Goal: Contribute content: Add original content to the website for others to see

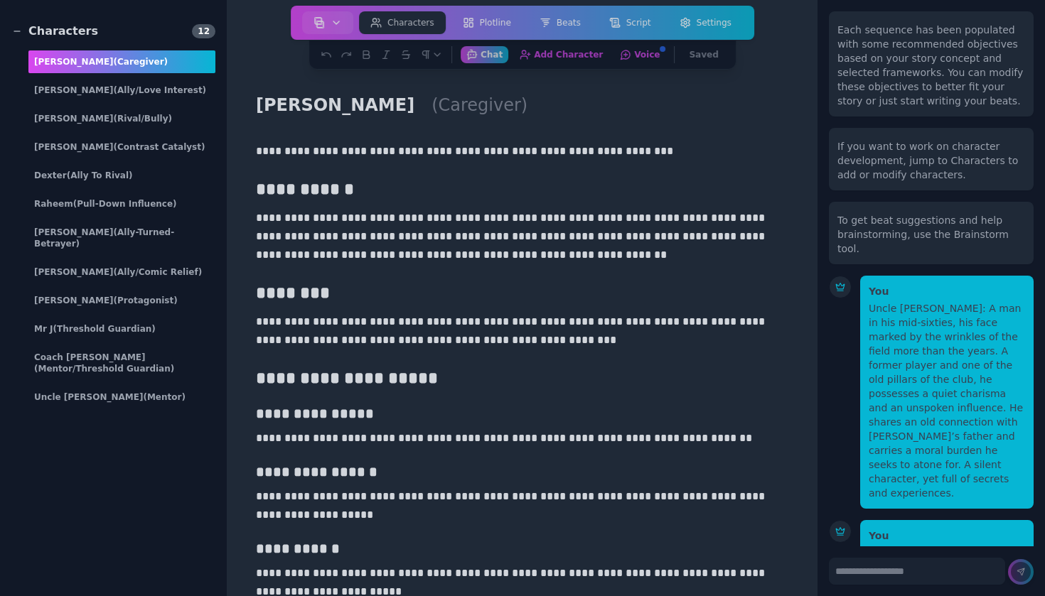
scroll to position [5134, 0]
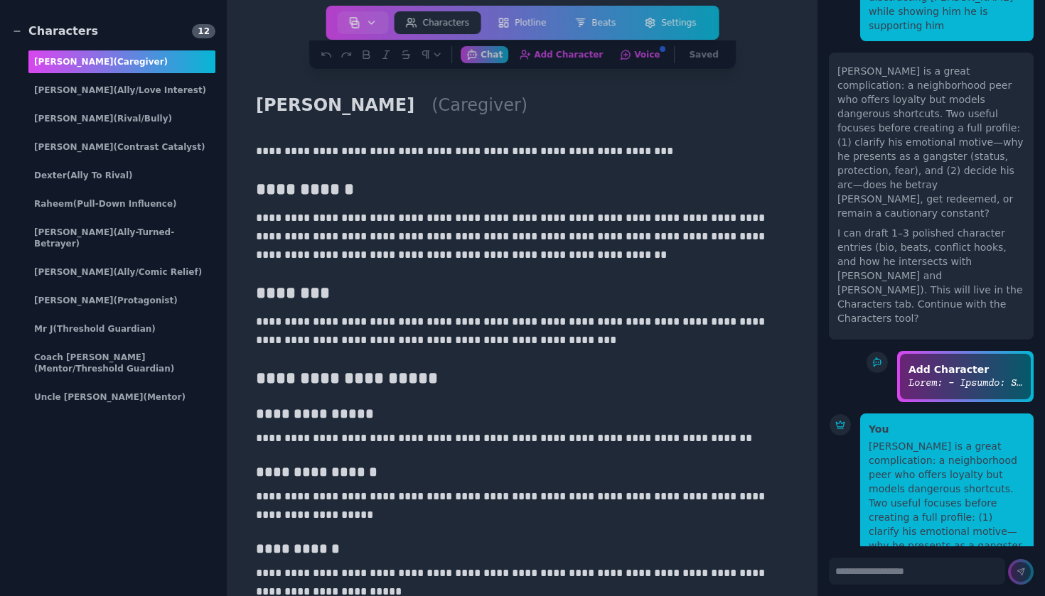
click at [132, 364] on div "Coach [PERSON_NAME] (Mentor/Threshold Guardian)" at bounding box center [121, 363] width 187 height 34
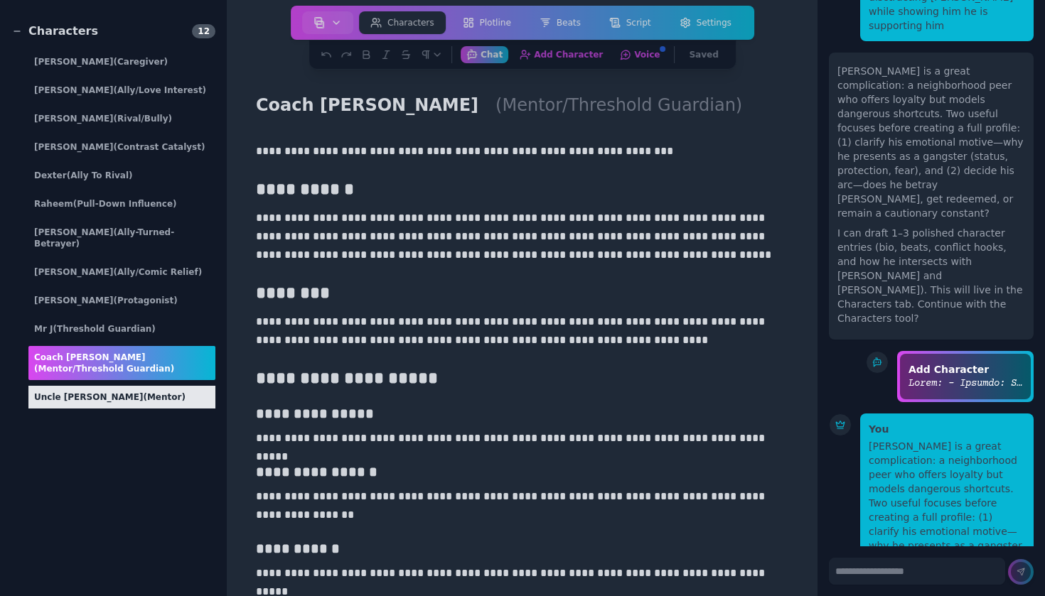
click at [139, 386] on div "Uncle Ahmad (Mentor)" at bounding box center [121, 397] width 187 height 23
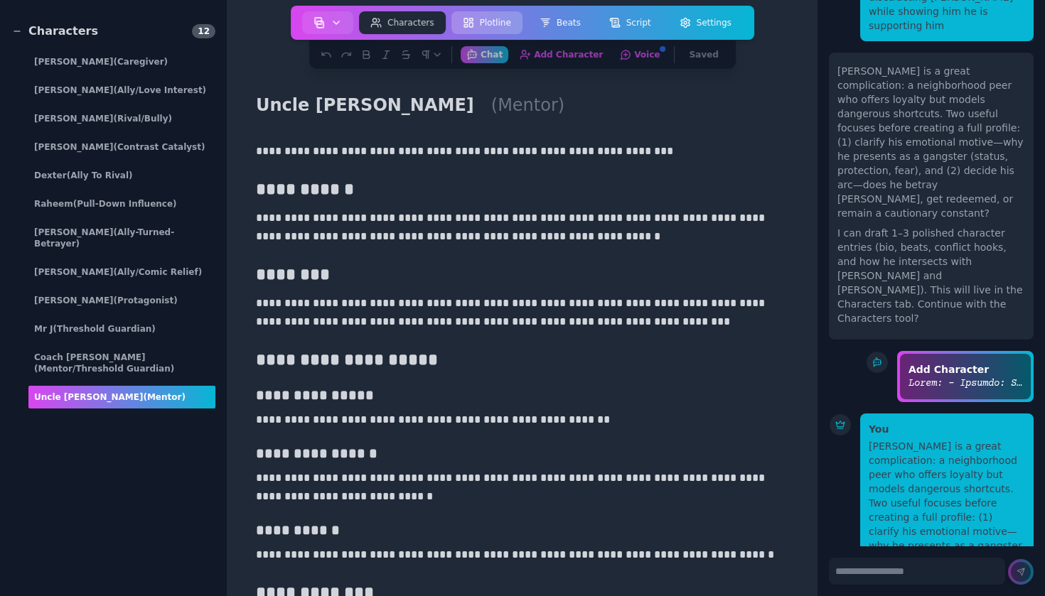
click at [510, 28] on button "Plotline" at bounding box center [486, 22] width 71 height 23
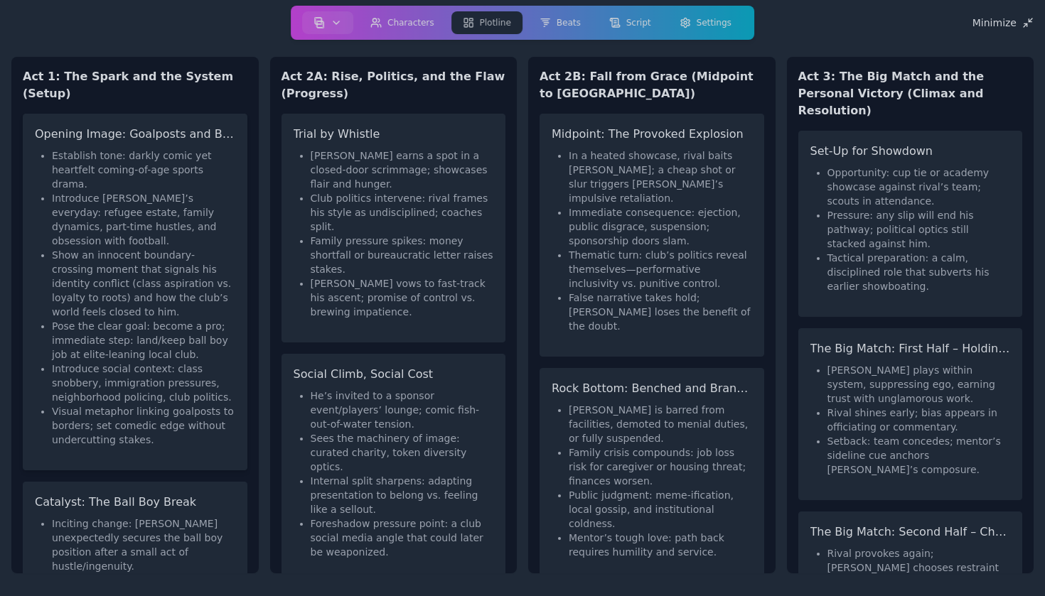
click at [171, 191] on li "Introduce Hassan’s everyday: refugee estate, family dynamics, part-time hustles…" at bounding box center [143, 219] width 183 height 57
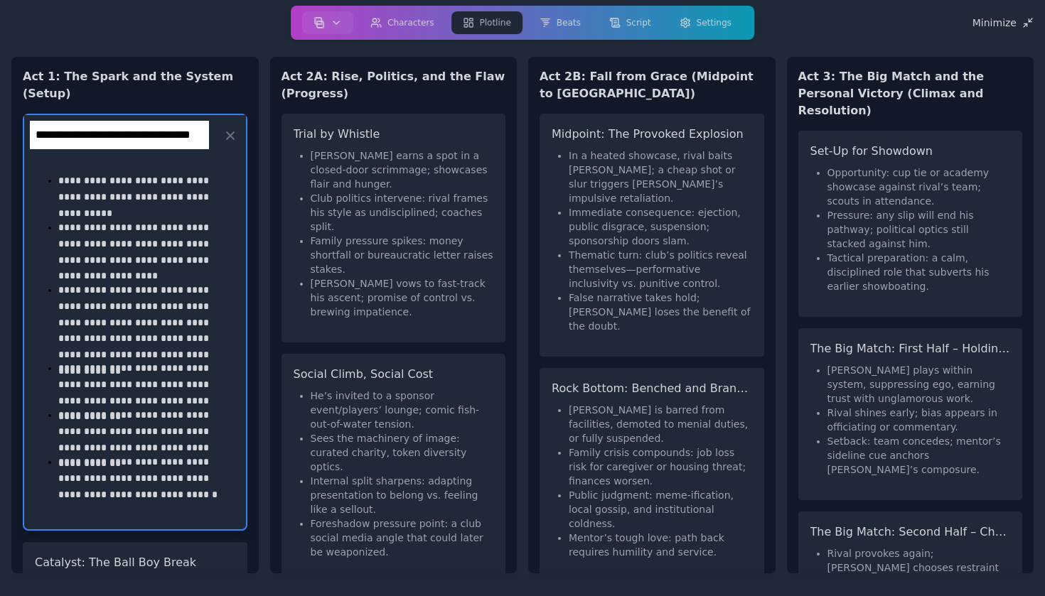
click at [156, 173] on p "**********" at bounding box center [143, 196] width 171 height 47
click at [142, 220] on p "**********" at bounding box center [143, 251] width 171 height 63
click at [128, 186] on p "**********" at bounding box center [143, 196] width 171 height 47
click at [129, 195] on p "**********" at bounding box center [143, 196] width 171 height 47
click at [350, 366] on h3 "Social Climb, Social Cost" at bounding box center [394, 374] width 200 height 17
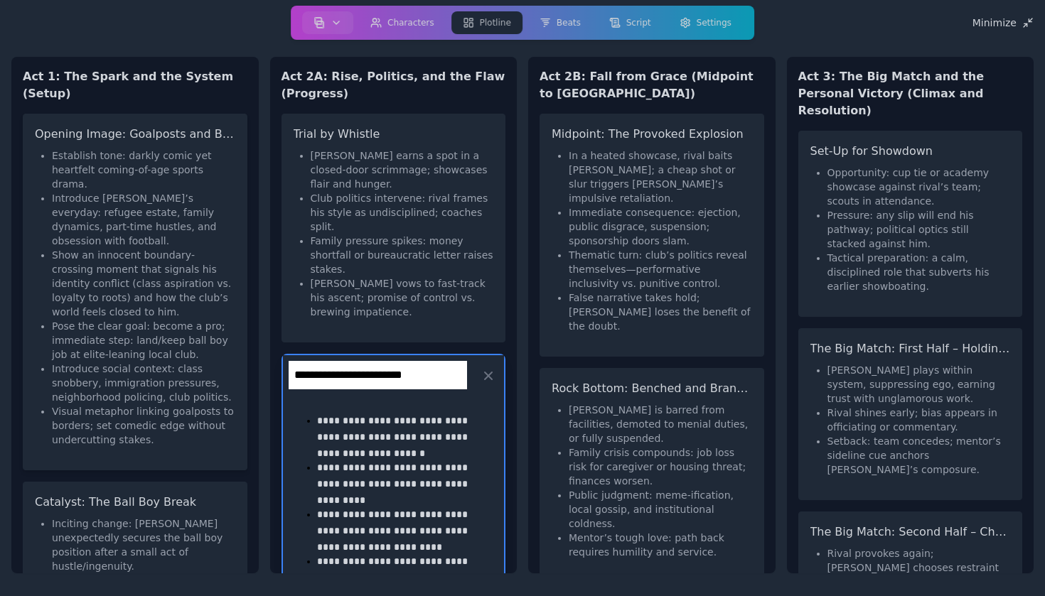
click at [242, 307] on div "Opening Image: Goalposts and Borders Establish tone: darkly comic yet heartfelt…" at bounding box center [135, 292] width 225 height 357
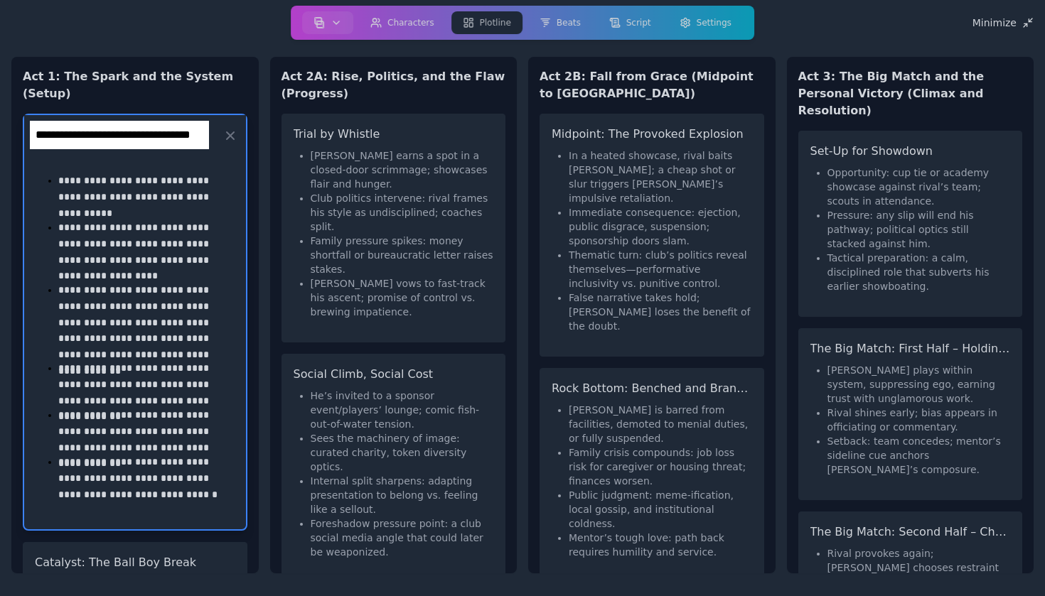
click at [160, 220] on p "**********" at bounding box center [143, 251] width 171 height 63
click at [161, 257] on p "**********" at bounding box center [143, 251] width 171 height 63
click at [265, 350] on div "**********" at bounding box center [522, 315] width 1022 height 540
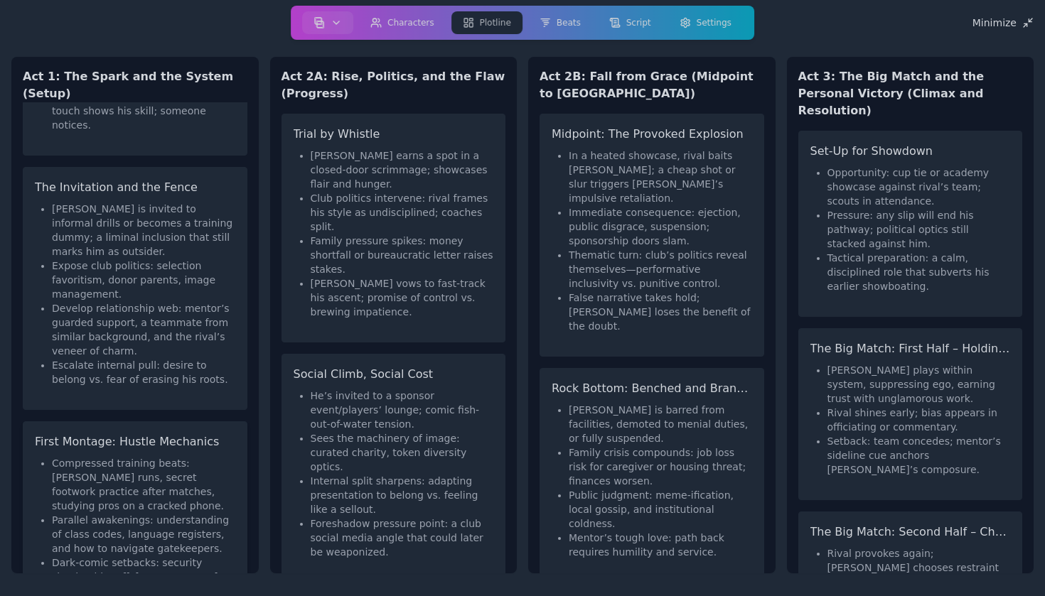
click at [200, 513] on li "Parallel awakenings: understanding of class codes, language registers, and how …" at bounding box center [143, 534] width 183 height 43
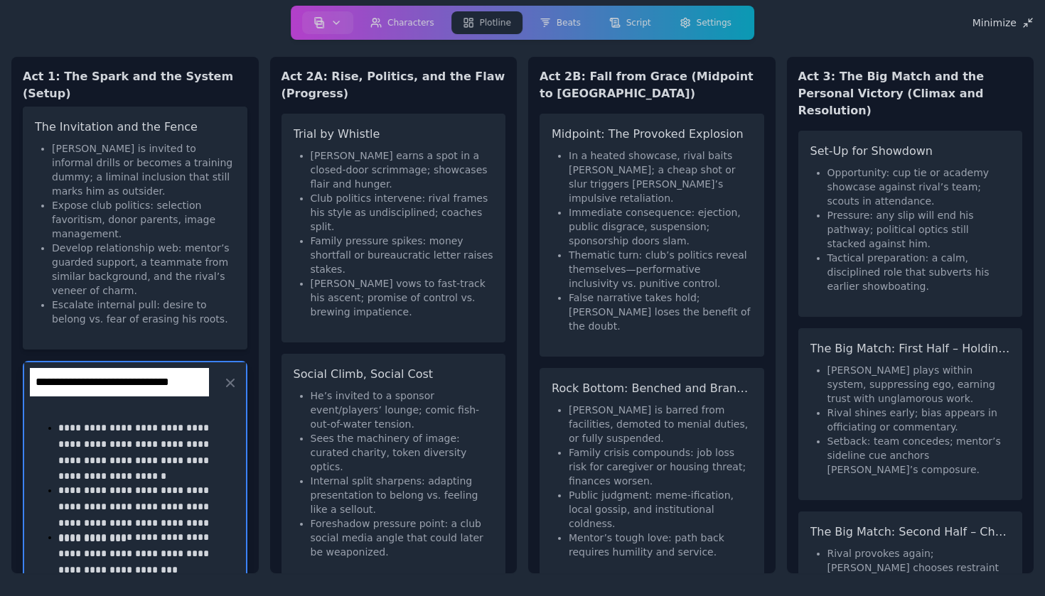
click at [160, 298] on li "Escalate internal pull: desire to belong vs. fear of erasing his roots." at bounding box center [143, 312] width 183 height 28
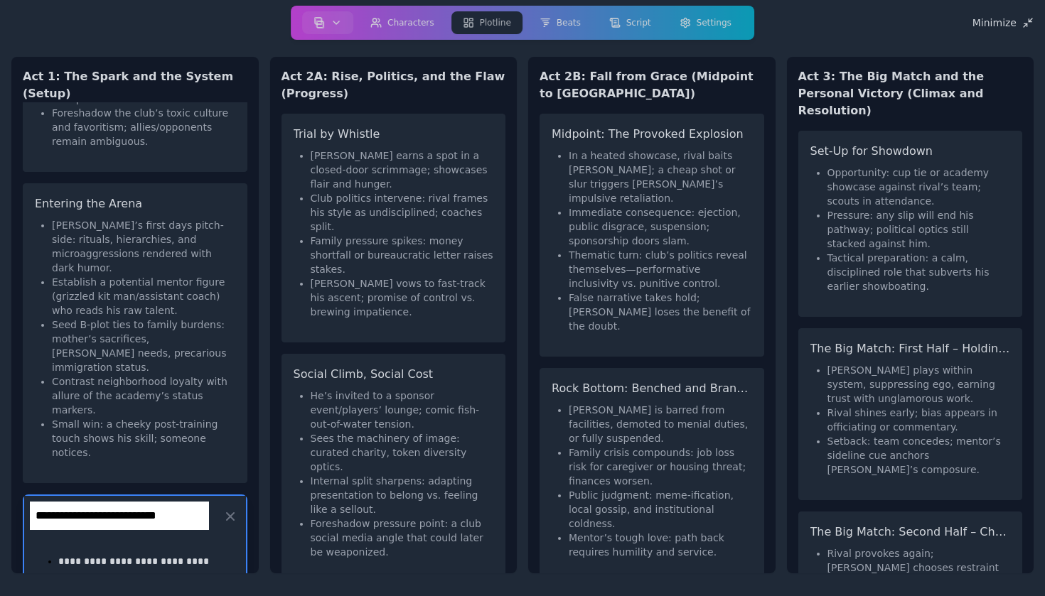
scroll to position [392, 0]
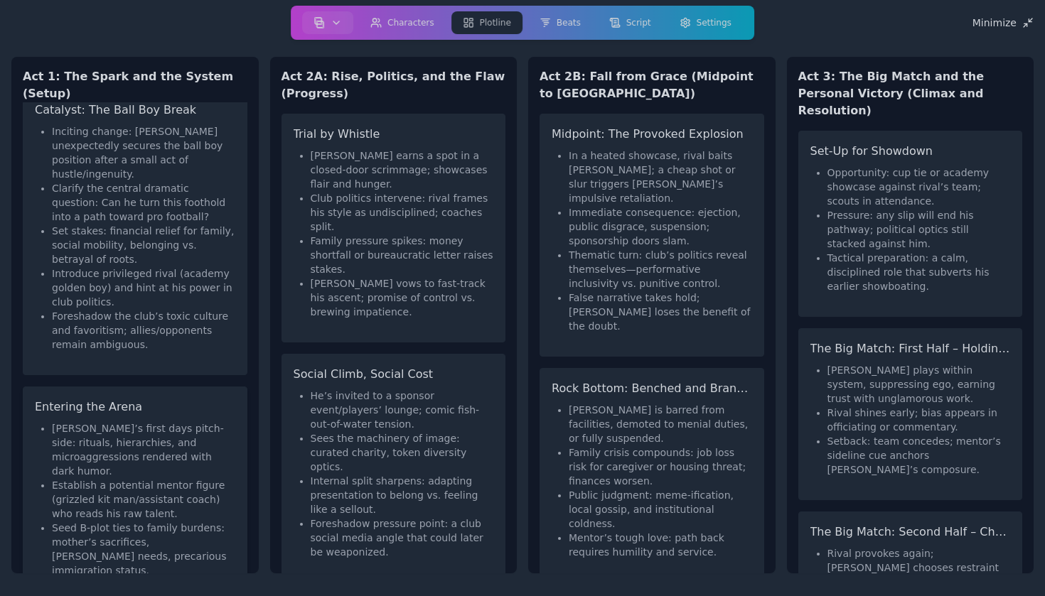
click at [184, 422] on li "[PERSON_NAME]’s first days pitch-side: rituals, hierarchies, and microaggressio…" at bounding box center [143, 450] width 183 height 57
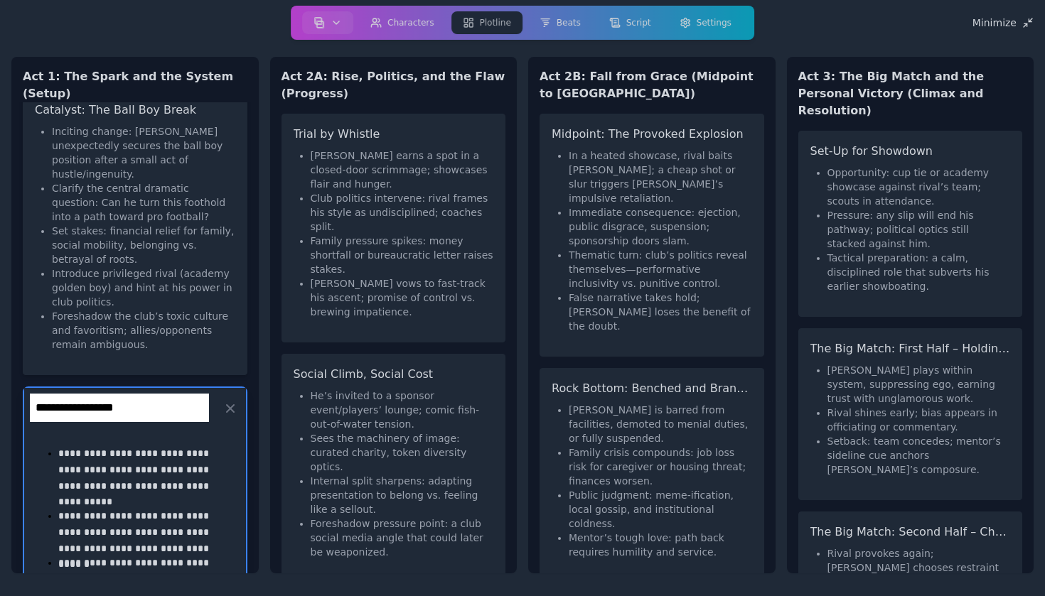
click at [148, 309] on li "Foreshadow the club’s toxic culture and favoritism; allies/opponents remain amb…" at bounding box center [143, 330] width 183 height 43
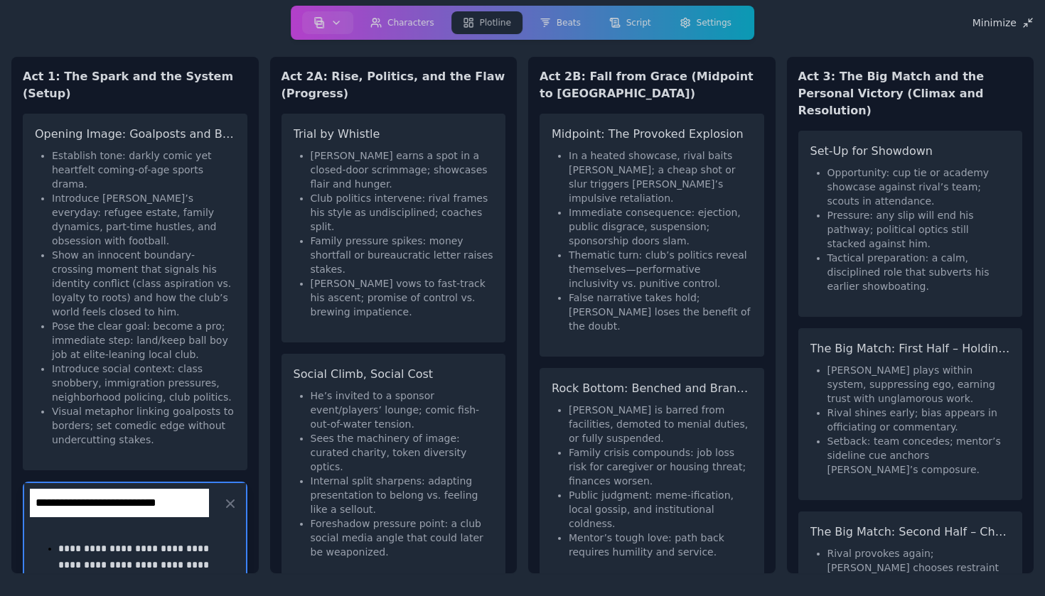
scroll to position [0, 0]
click at [148, 250] on li "Show an innocent boundary-crossing moment that signals his identity conflict (c…" at bounding box center [143, 283] width 183 height 71
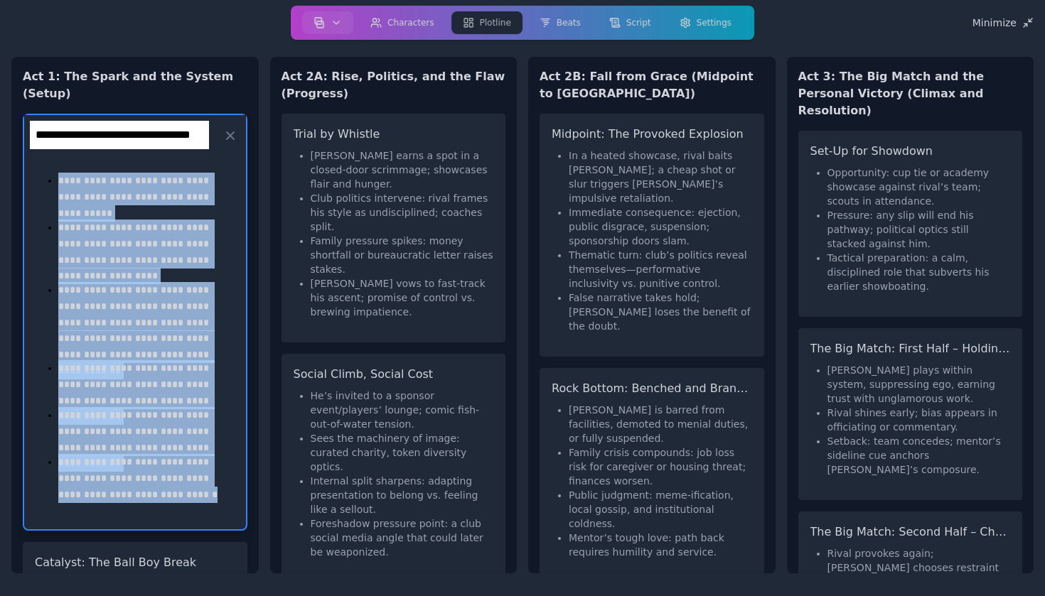
drag, startPoint x: 58, startPoint y: 162, endPoint x: 257, endPoint y: 479, distance: 374.7
click at [257, 479] on div "**********" at bounding box center [134, 337] width 247 height 471
copy ul "**********"
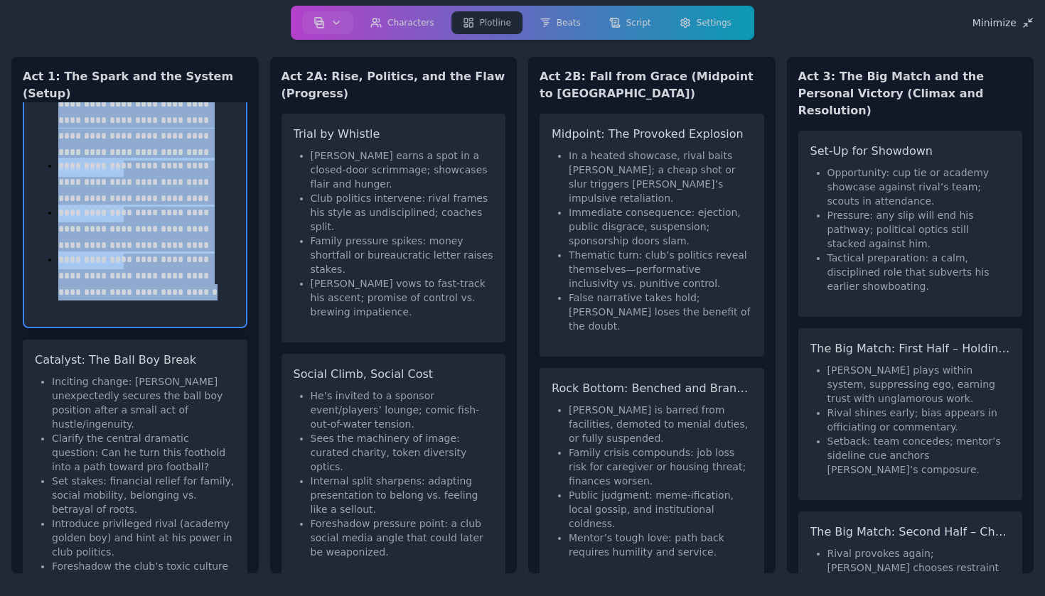
scroll to position [343, 0]
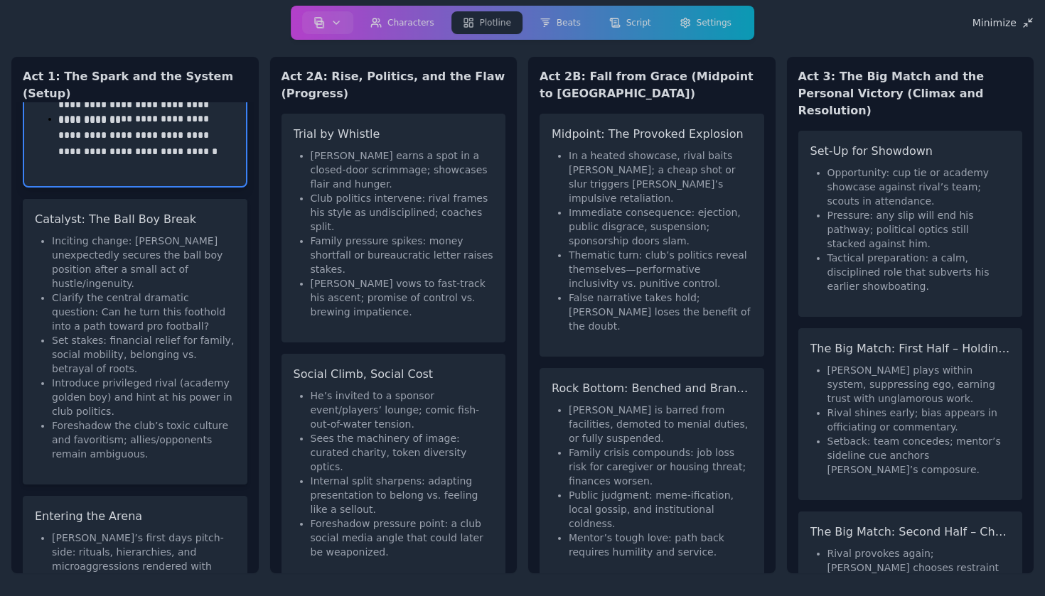
click at [163, 291] on li "Clarify the central dramatic question: Can he turn this foothold into a path to…" at bounding box center [143, 312] width 183 height 43
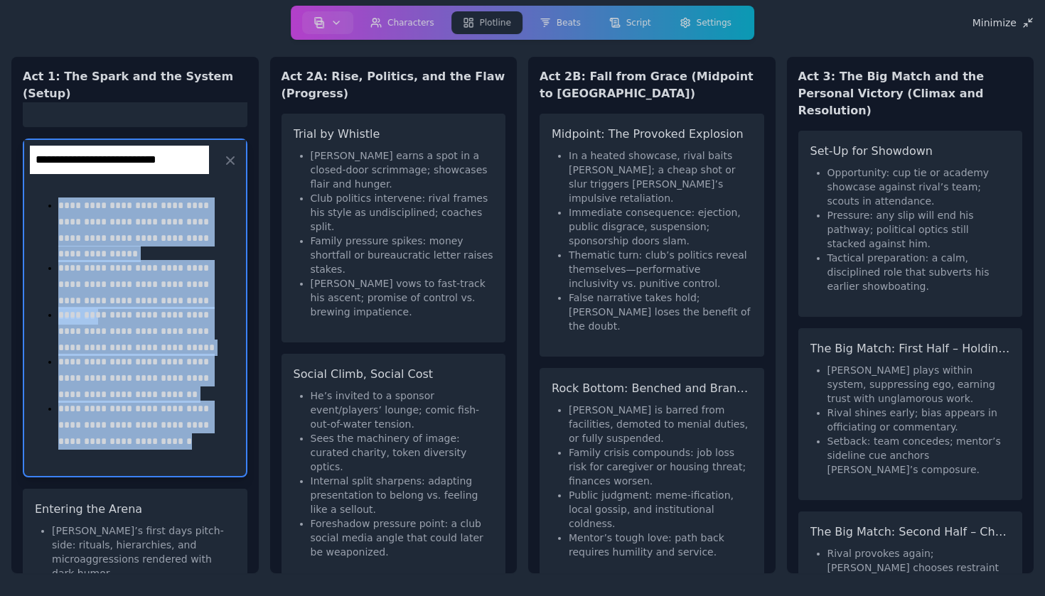
drag, startPoint x: 58, startPoint y: 161, endPoint x: 219, endPoint y: 414, distance: 300.4
click at [219, 414] on div "**********" at bounding box center [135, 328] width 199 height 273
copy ul "**********"
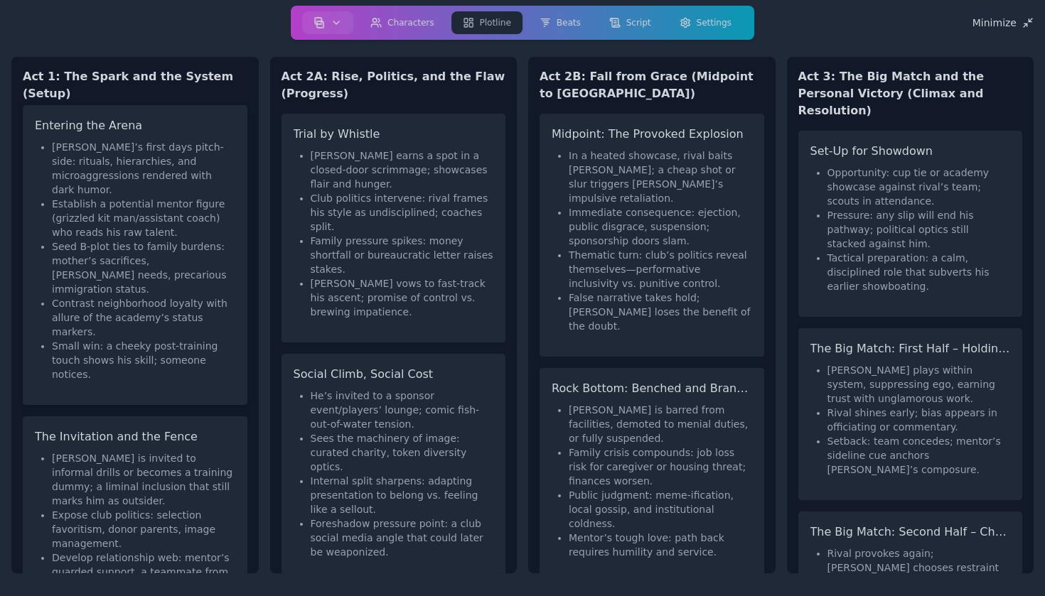
click at [149, 240] on li "Seed B-plot ties to family burdens: mother’s sacrifices, [PERSON_NAME] needs, p…" at bounding box center [143, 268] width 183 height 57
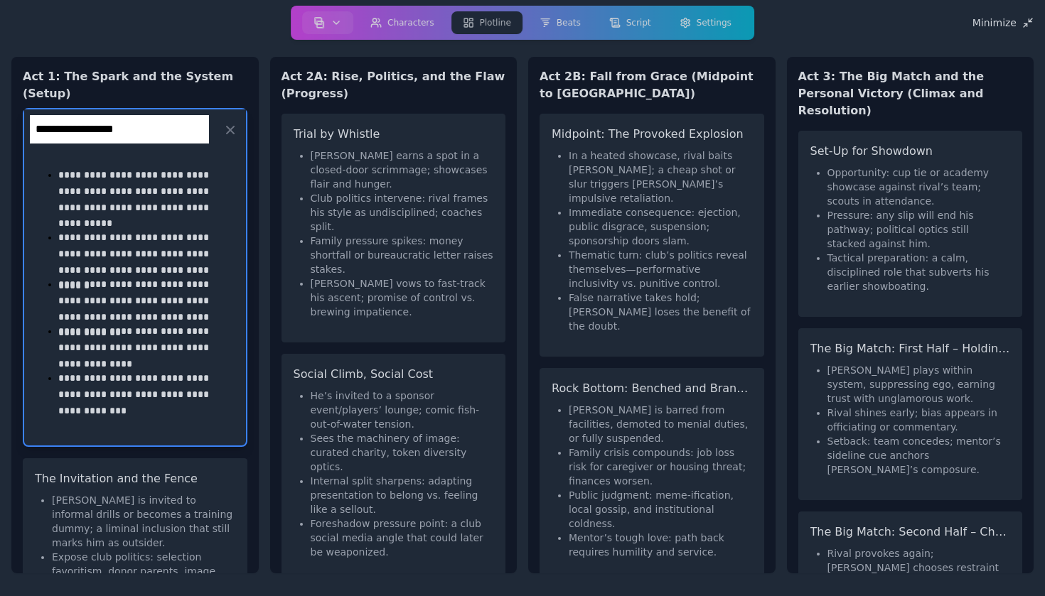
scroll to position [532, 0]
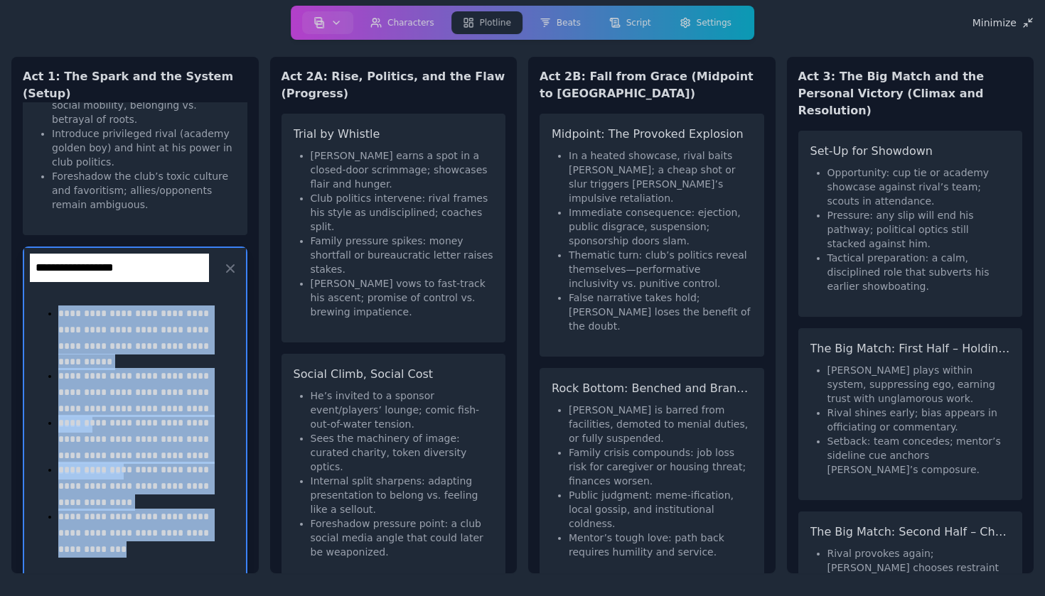
drag, startPoint x: 58, startPoint y: 253, endPoint x: 148, endPoint y: 500, distance: 262.4
click at [148, 500] on div "**********" at bounding box center [135, 436] width 199 height 273
copy ul "**********"
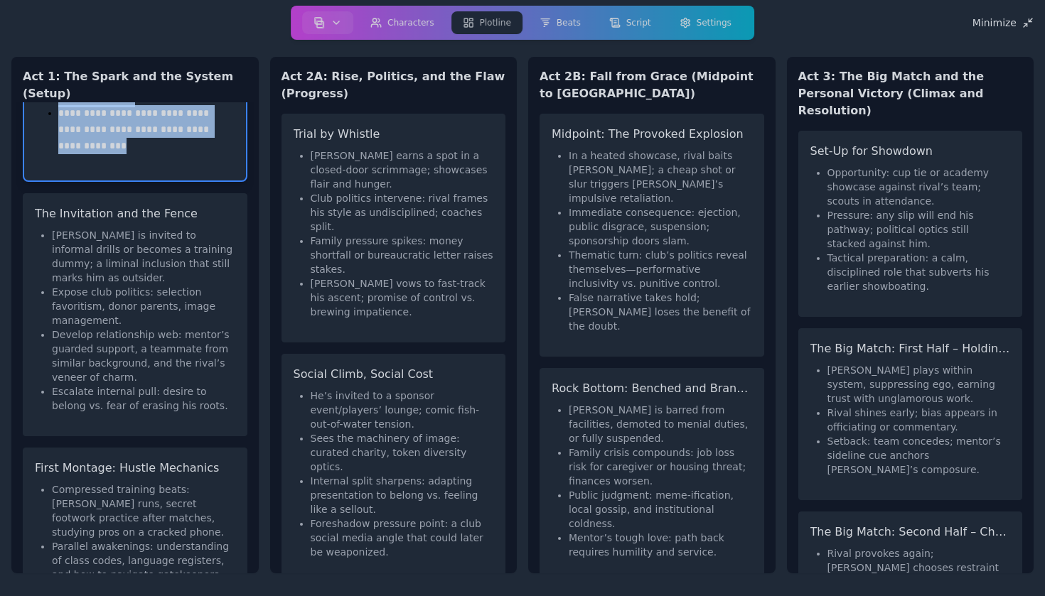
scroll to position [940, 0]
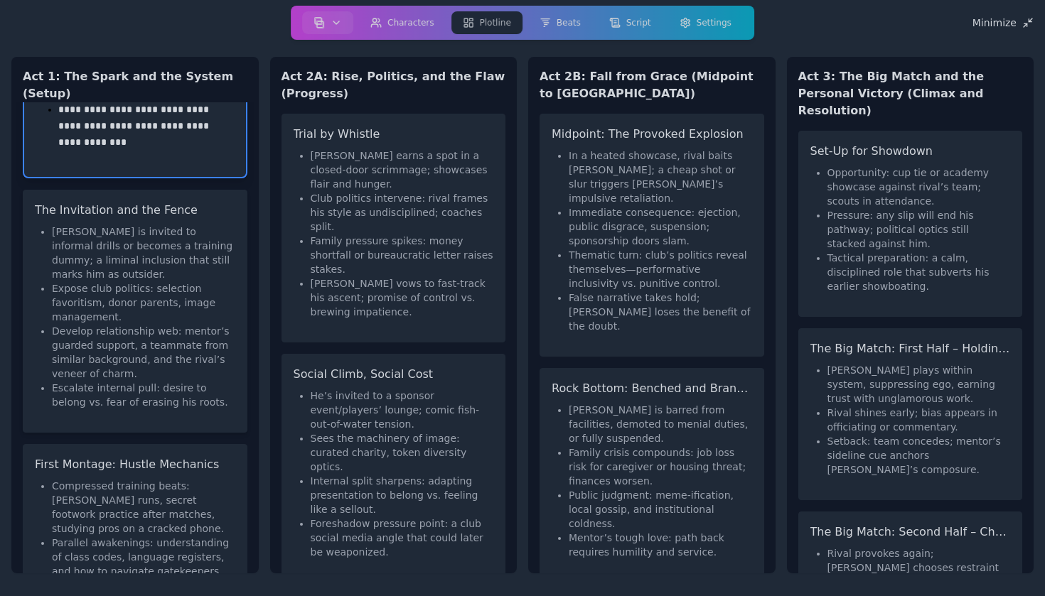
click at [81, 225] on li "[PERSON_NAME] is invited to informal drills or becomes a training dummy; a limi…" at bounding box center [143, 253] width 183 height 57
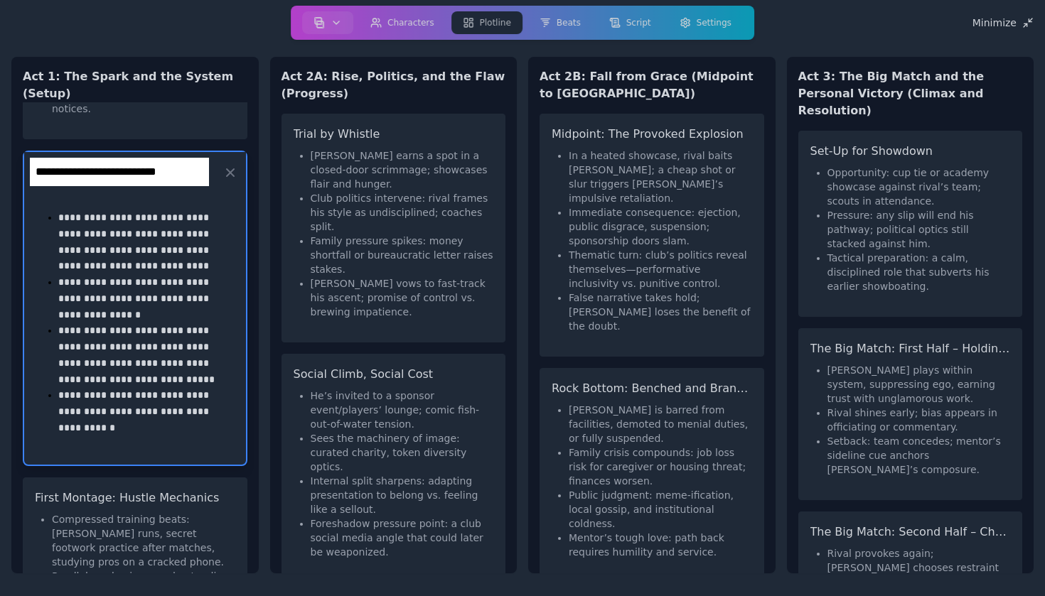
scroll to position [936, 0]
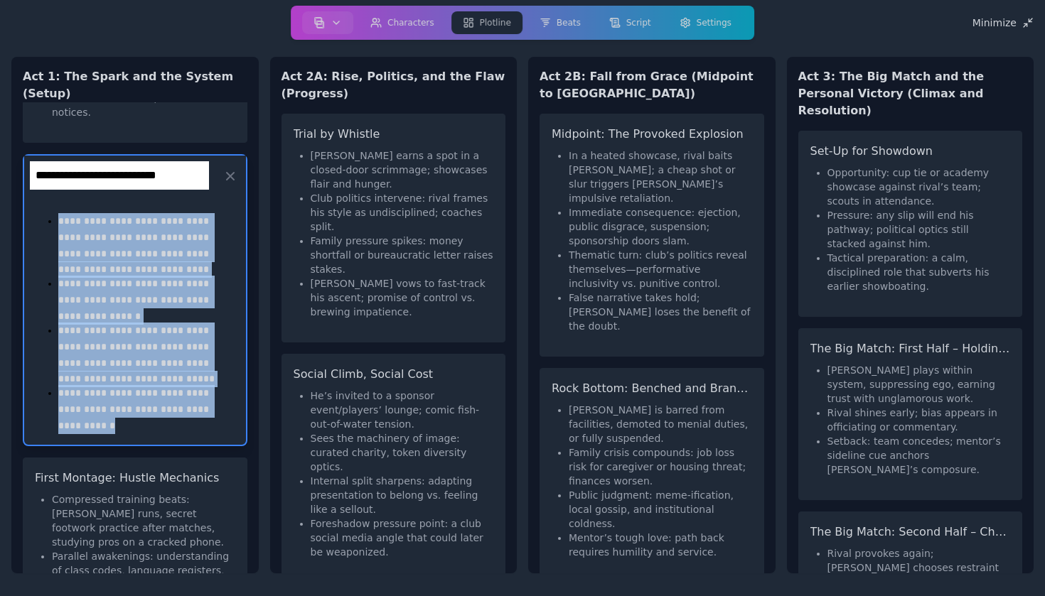
drag, startPoint x: 57, startPoint y: 105, endPoint x: 231, endPoint y: 313, distance: 271.0
click at [231, 313] on div "**********" at bounding box center [135, 321] width 199 height 226
copy ul "**********"
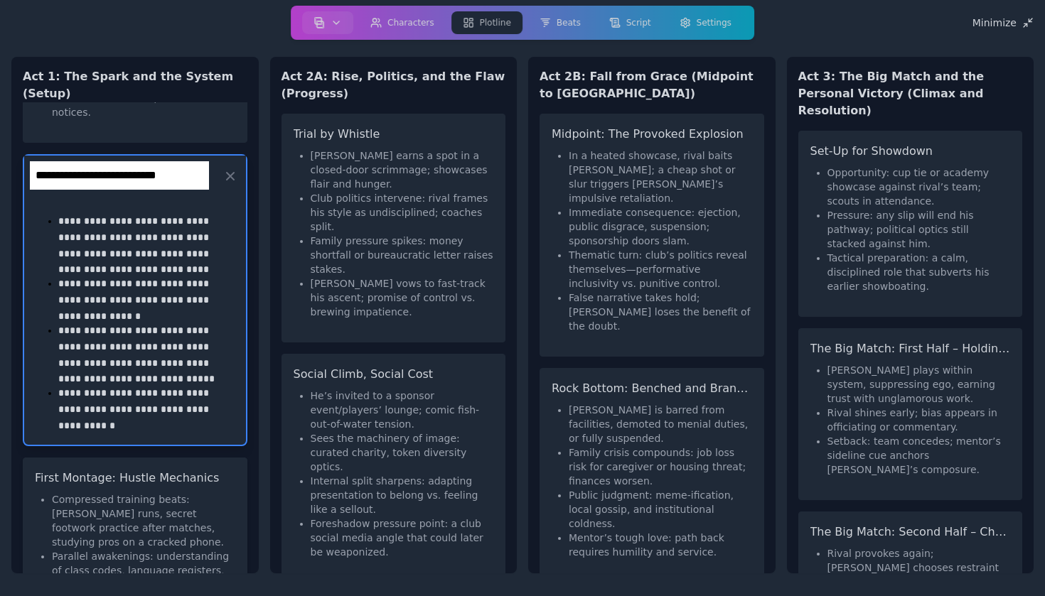
click at [147, 550] on li "Parallel awakenings: understanding of class codes, language registers, and how …" at bounding box center [143, 571] width 183 height 43
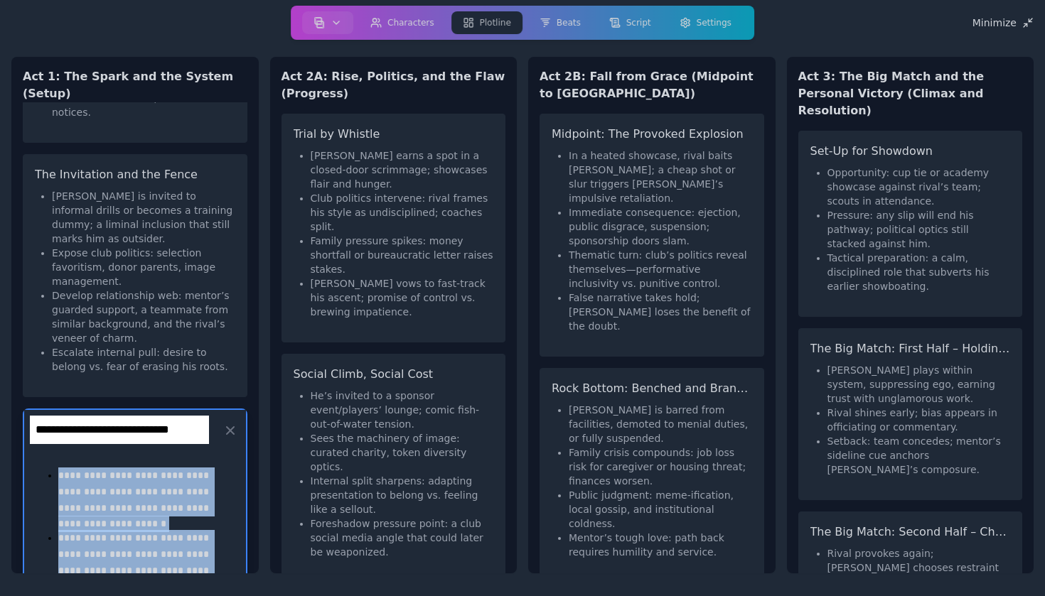
scroll to position [958, 0]
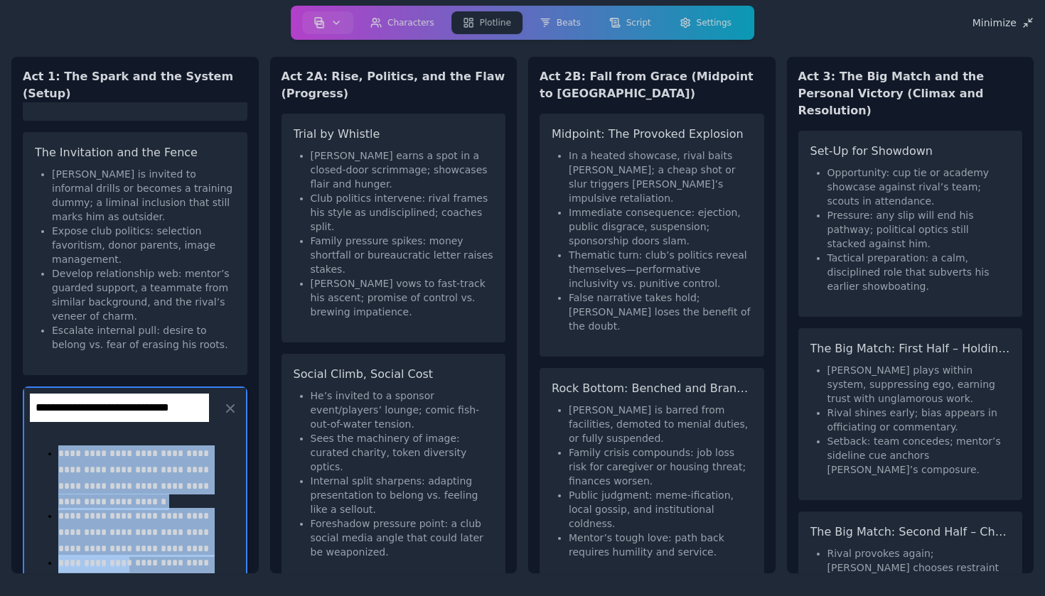
drag, startPoint x: 57, startPoint y: 357, endPoint x: 247, endPoint y: 596, distance: 305.5
click at [247, 596] on div "Minimize Act 1: The Spark and the System (Setup) Opening Image: Goalposts and B…" at bounding box center [522, 298] width 1045 height 596
copy ul "**********"
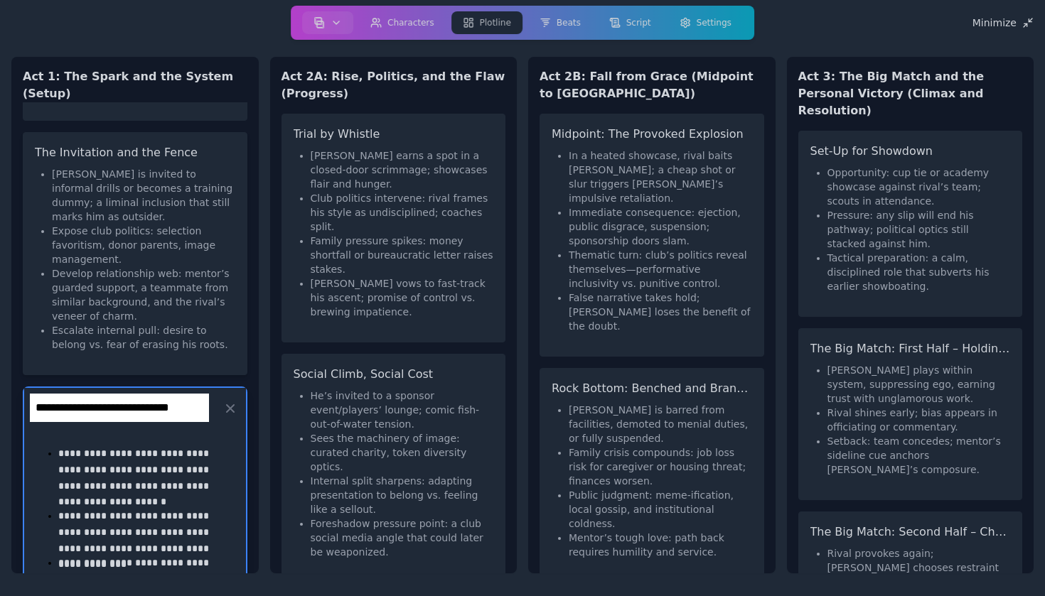
click at [177, 267] on li "Develop relationship web: mentor’s guarded support, a teammate from similar bac…" at bounding box center [143, 295] width 183 height 57
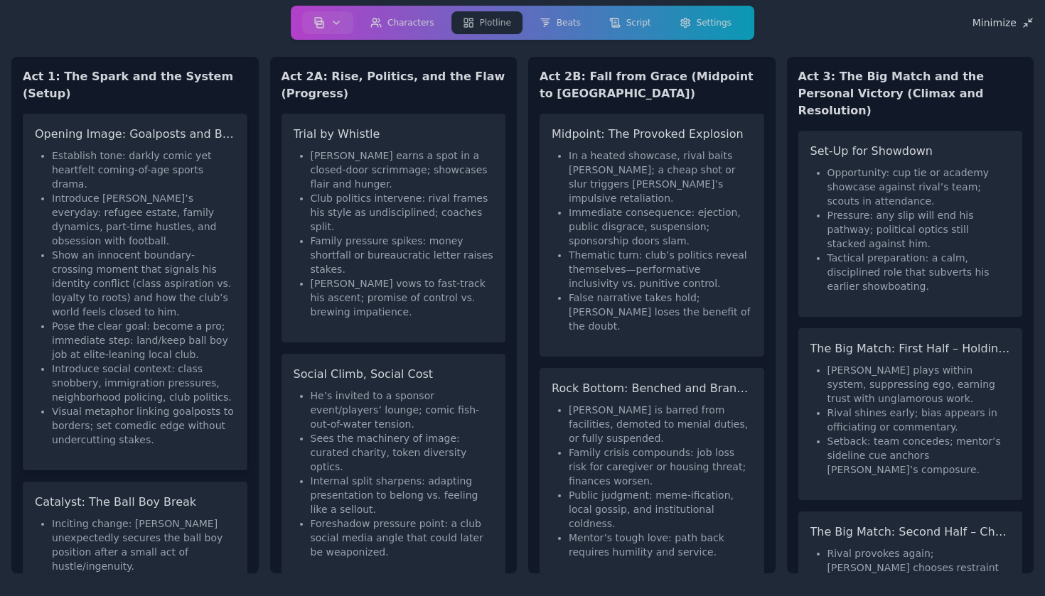
scroll to position [0, 0]
click at [174, 248] on li "Show an innocent boundary-crossing moment that signals his identity conflict (c…" at bounding box center [143, 283] width 183 height 71
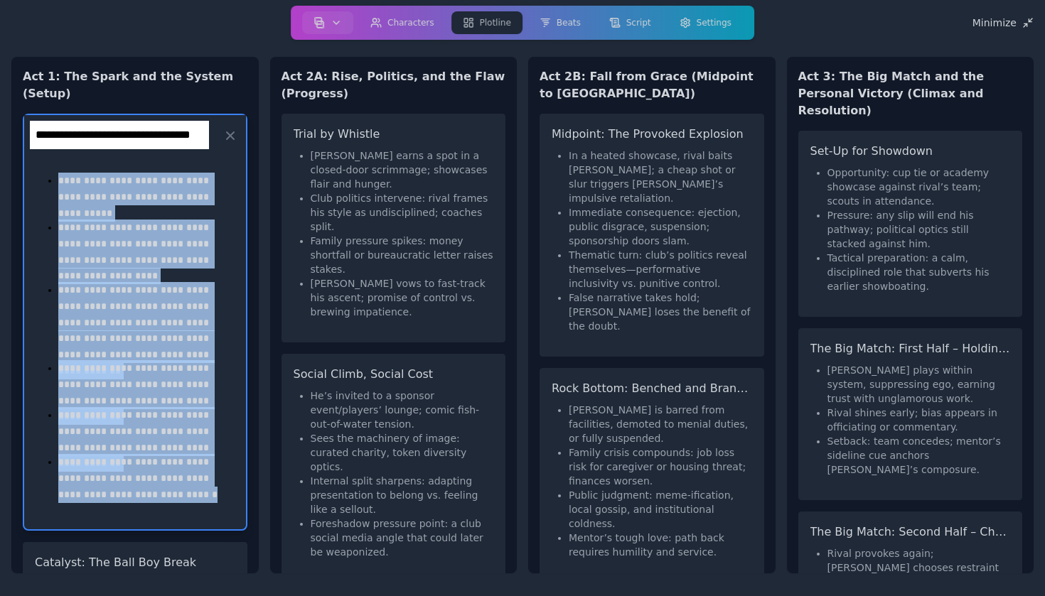
drag, startPoint x: 196, startPoint y: 475, endPoint x: 18, endPoint y: 82, distance: 431.4
click at [18, 82] on div "**********" at bounding box center [134, 315] width 247 height 517
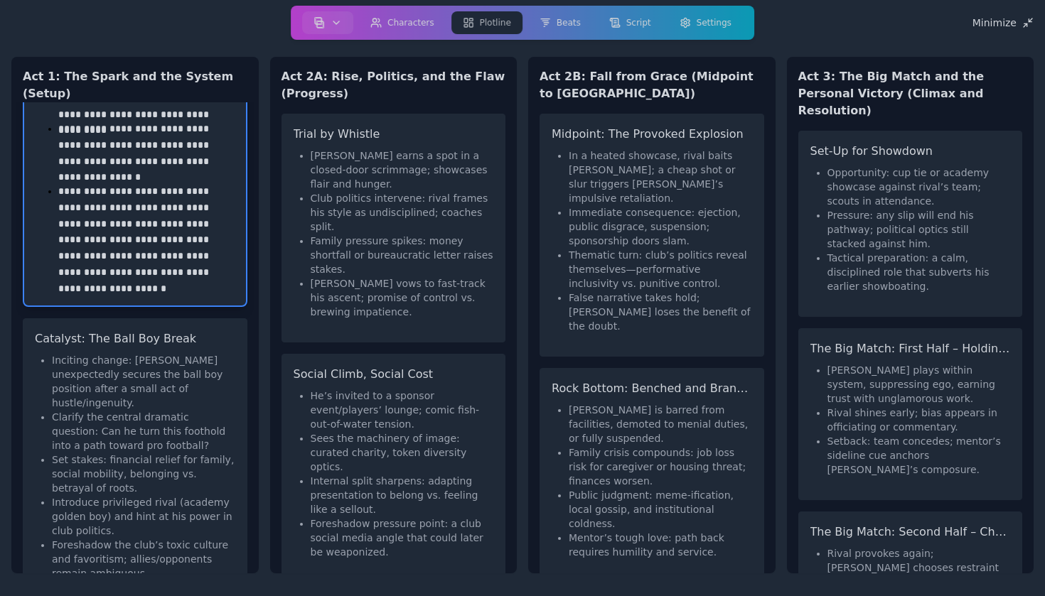
scroll to position [329, 0]
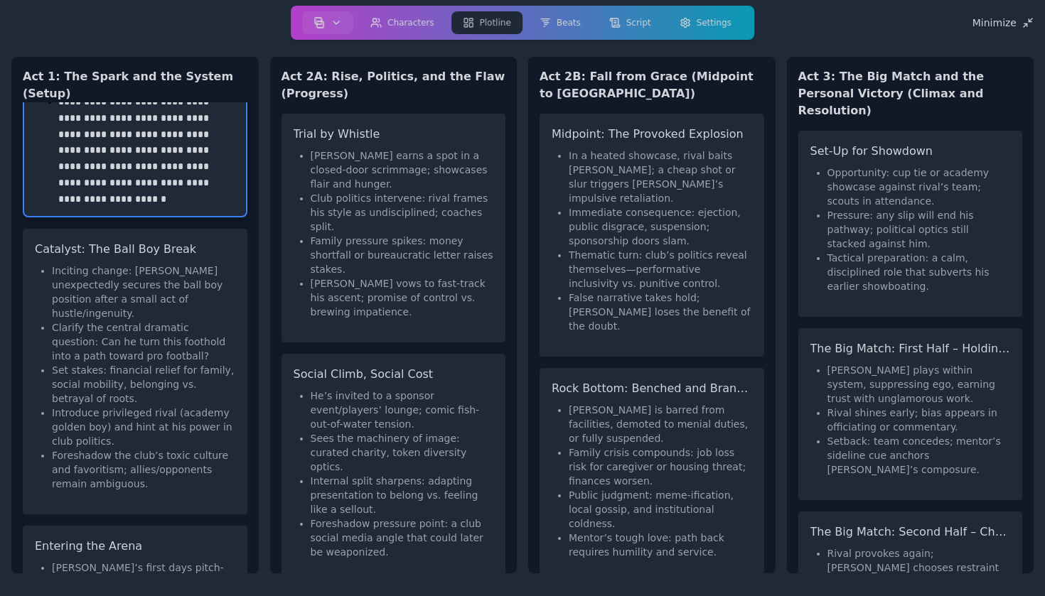
click at [103, 363] on li "Set stakes: financial relief for family, social mobility, belonging vs. betraya…" at bounding box center [143, 384] width 183 height 43
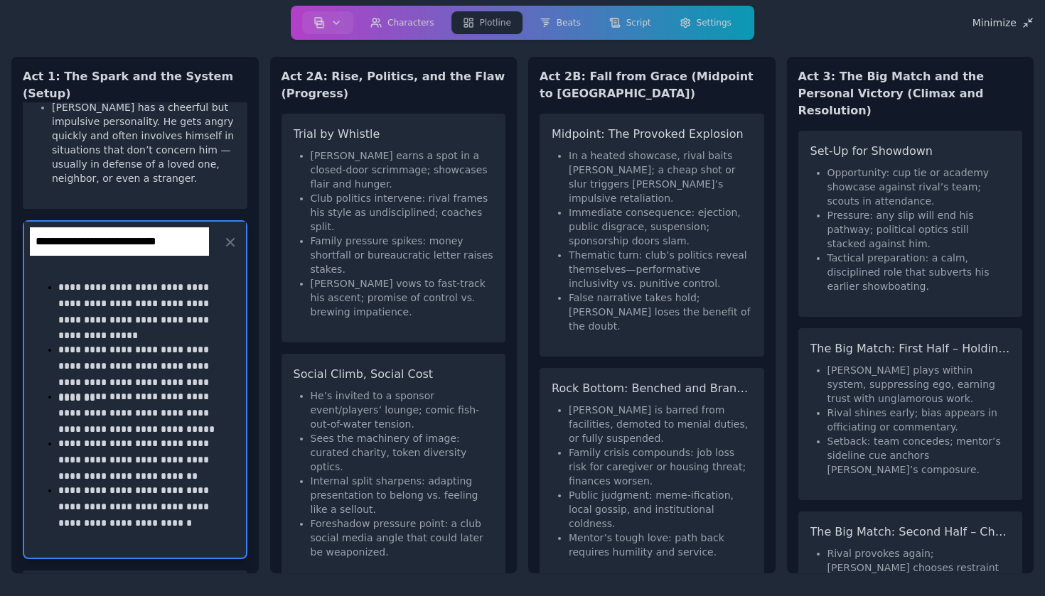
click at [104, 389] on p "**********" at bounding box center [143, 412] width 171 height 47
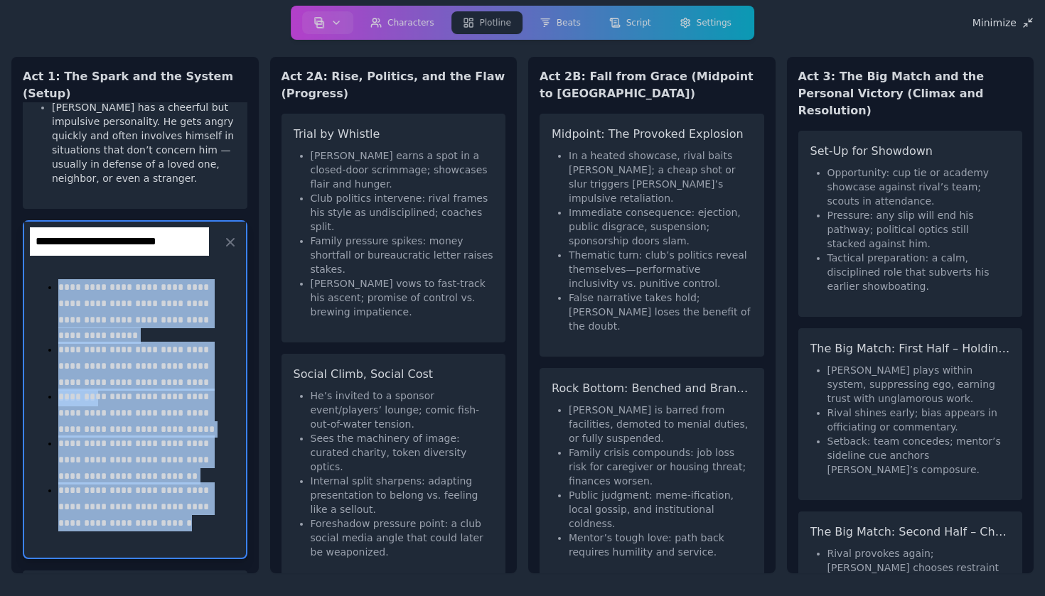
drag, startPoint x: 171, startPoint y: 473, endPoint x: 14, endPoint y: 208, distance: 308.5
click at [14, 208] on div "**********" at bounding box center [134, 337] width 247 height 471
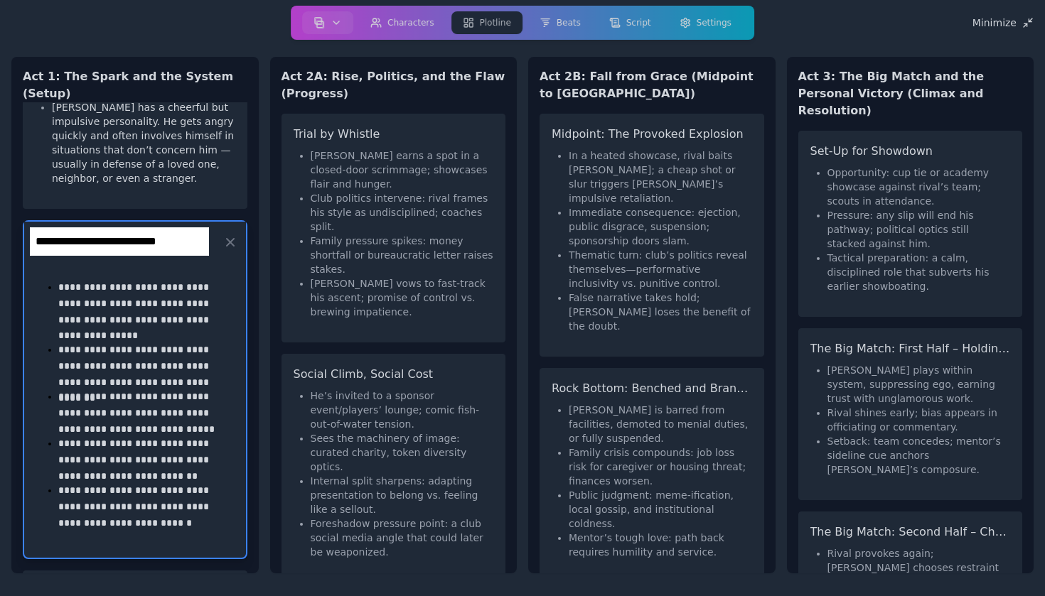
scroll to position [336, 0]
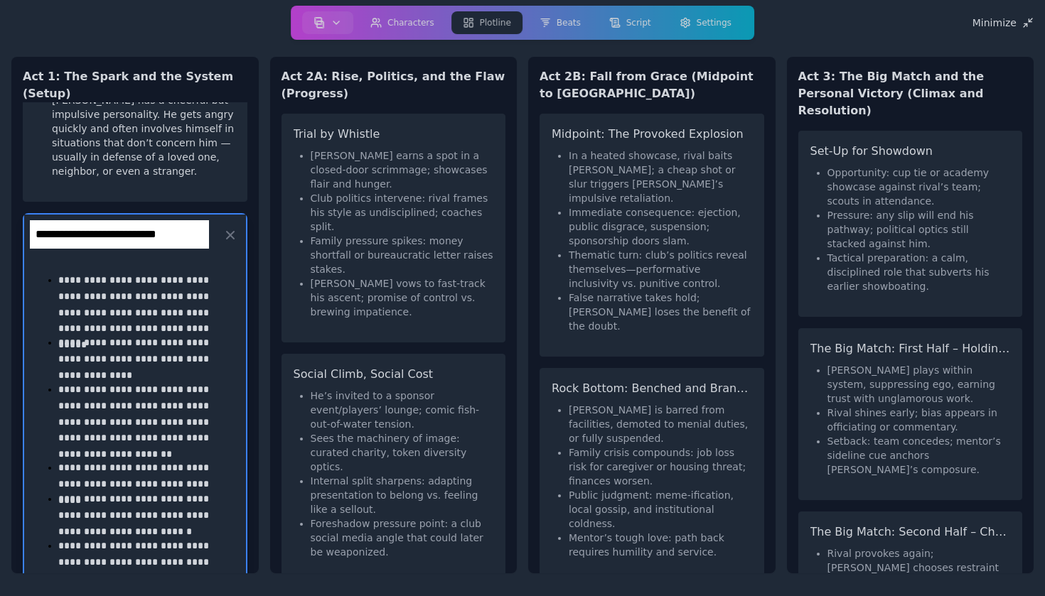
click at [175, 272] on p "**********" at bounding box center [143, 303] width 171 height 63
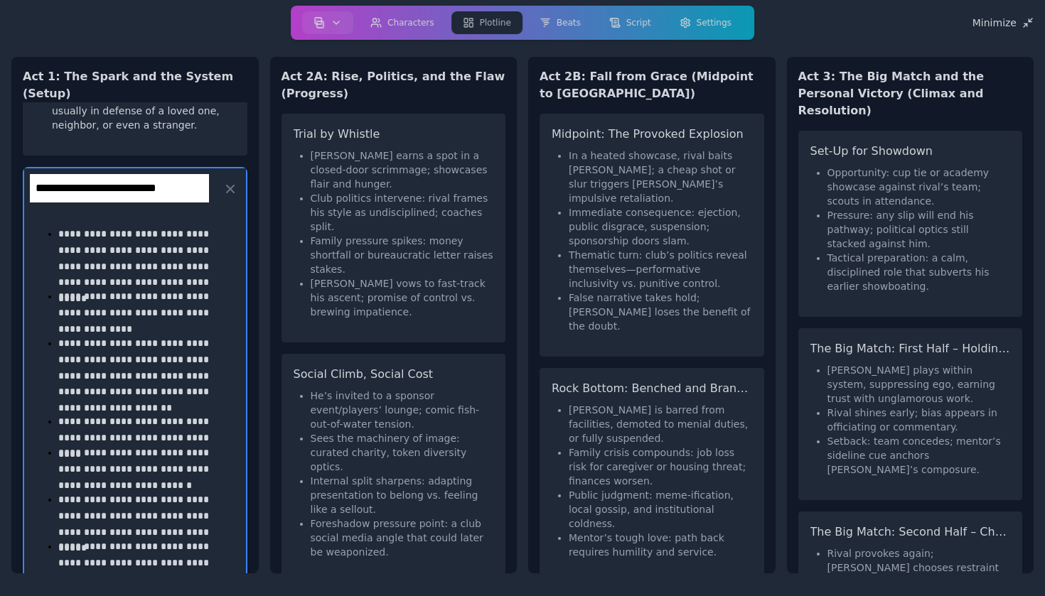
scroll to position [535, 0]
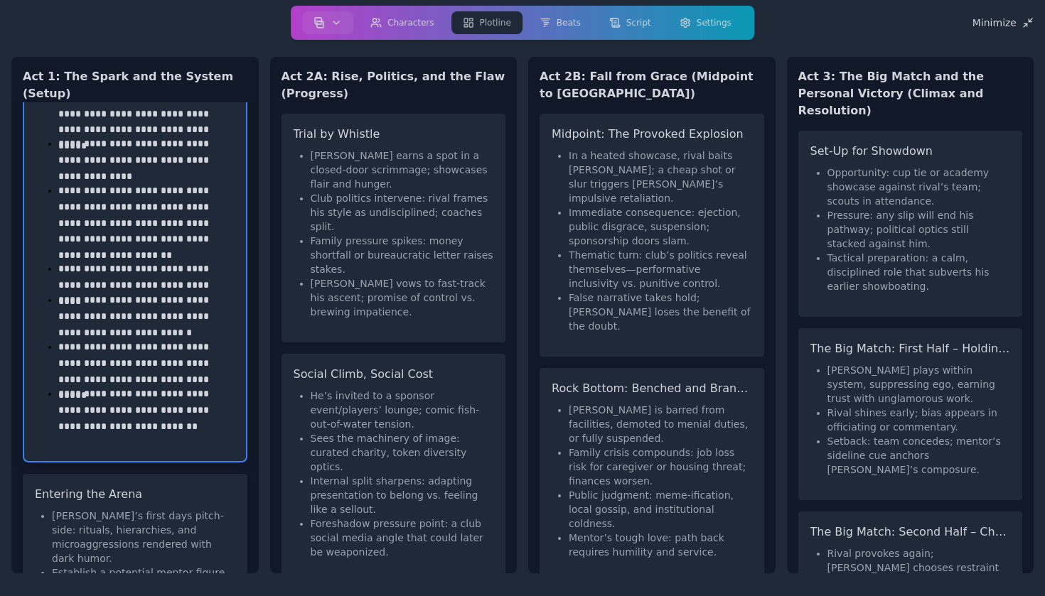
click at [182, 509] on li "[PERSON_NAME]’s first days pitch-side: rituals, hierarchies, and microaggressio…" at bounding box center [143, 537] width 183 height 57
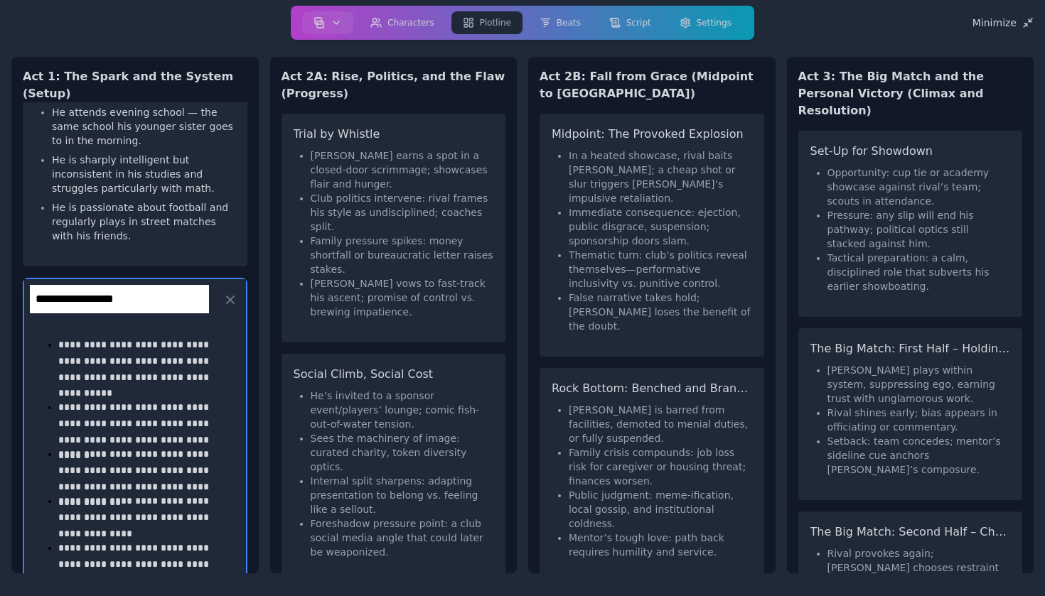
scroll to position [716, 0]
click at [156, 542] on p "**********" at bounding box center [143, 565] width 171 height 47
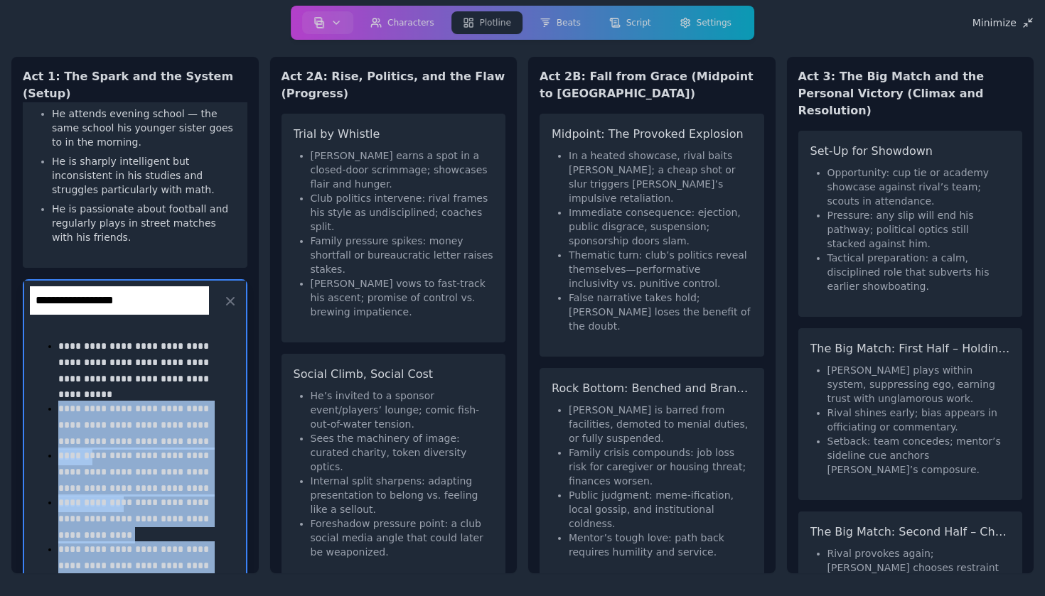
drag, startPoint x: 156, startPoint y: 484, endPoint x: 46, endPoint y: 299, distance: 215.2
click at [46, 338] on ul "**********" at bounding box center [135, 463] width 188 height 250
click at [112, 495] on p "**********" at bounding box center [143, 518] width 171 height 47
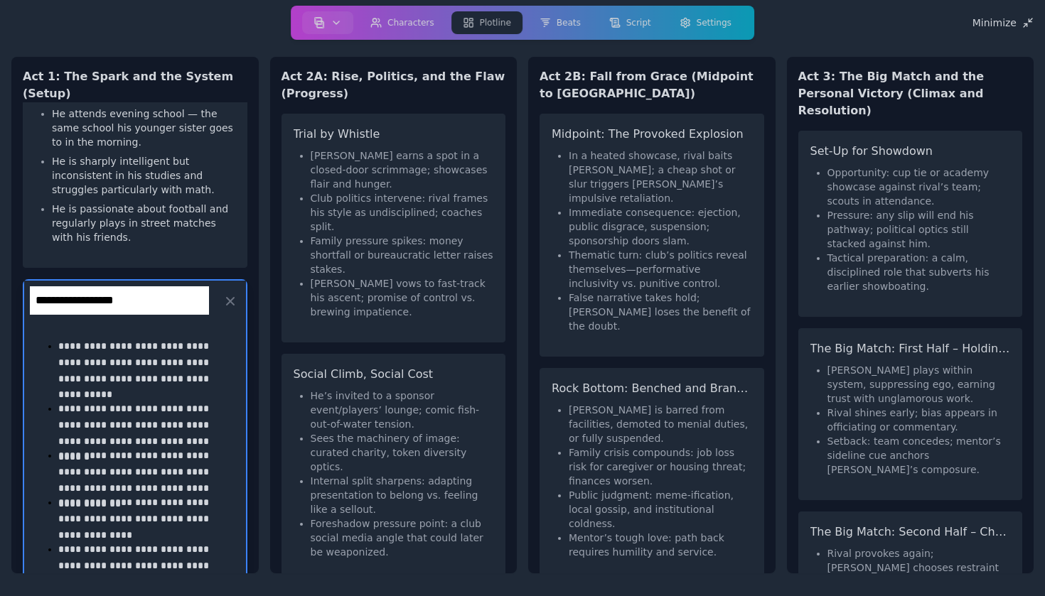
click at [134, 487] on div "**********" at bounding box center [135, 469] width 199 height 273
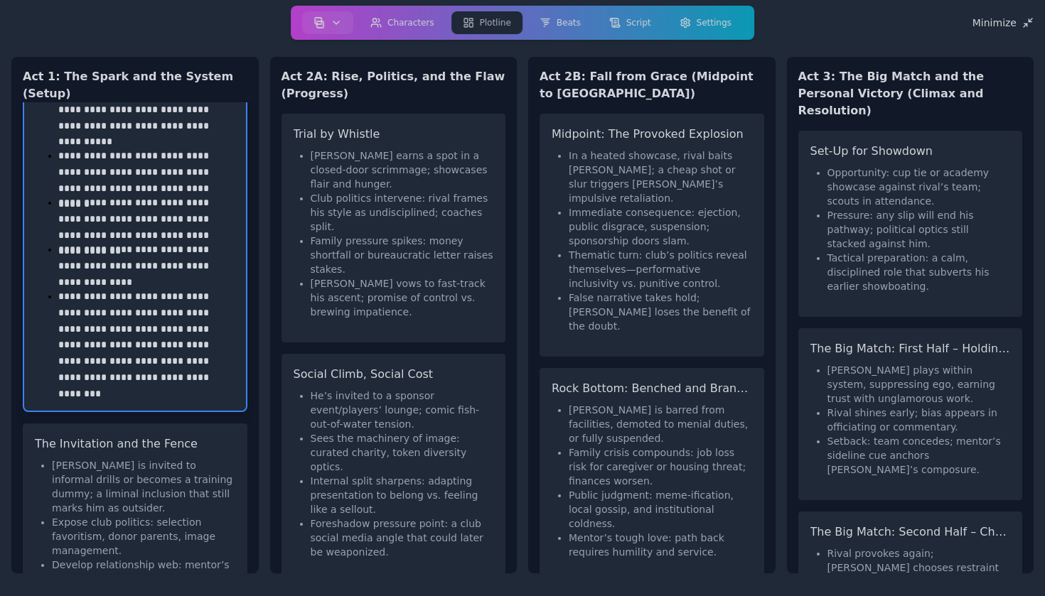
scroll to position [983, 0]
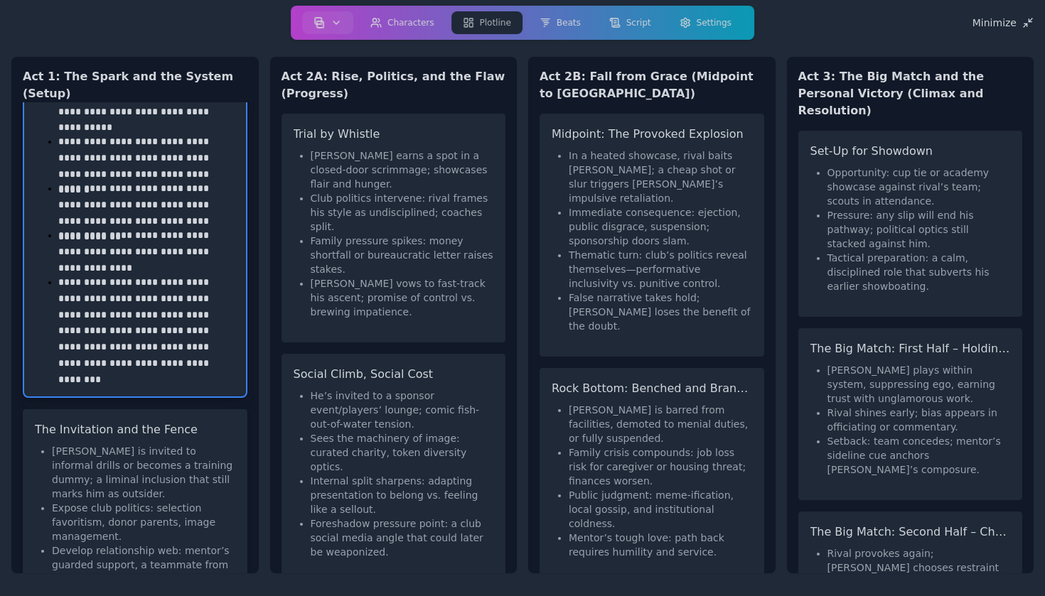
click at [107, 444] on li "[PERSON_NAME] is invited to informal drills or becomes a training dummy; a limi…" at bounding box center [143, 472] width 183 height 57
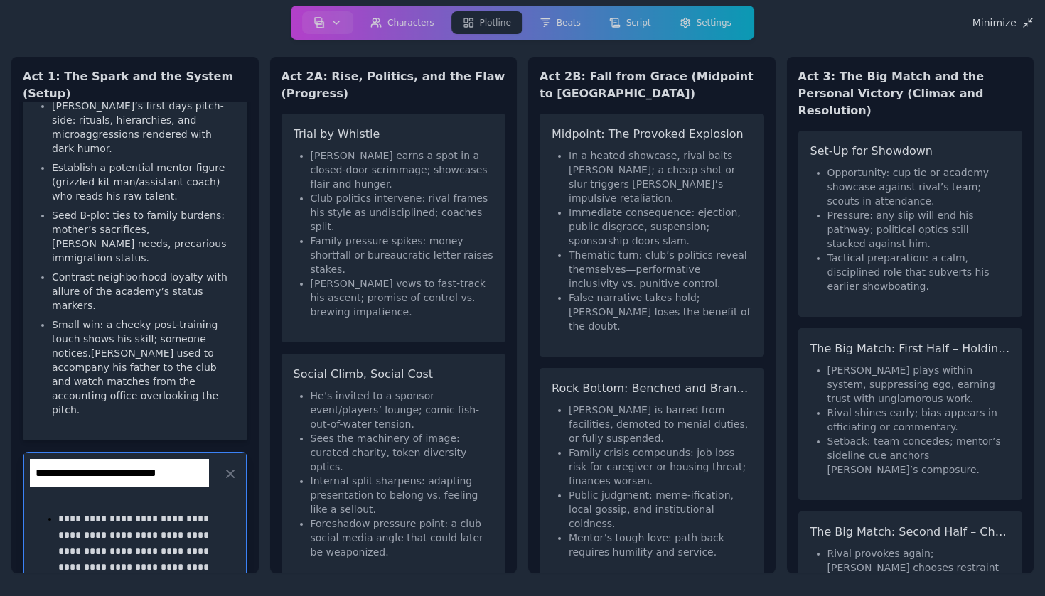
scroll to position [900, 0]
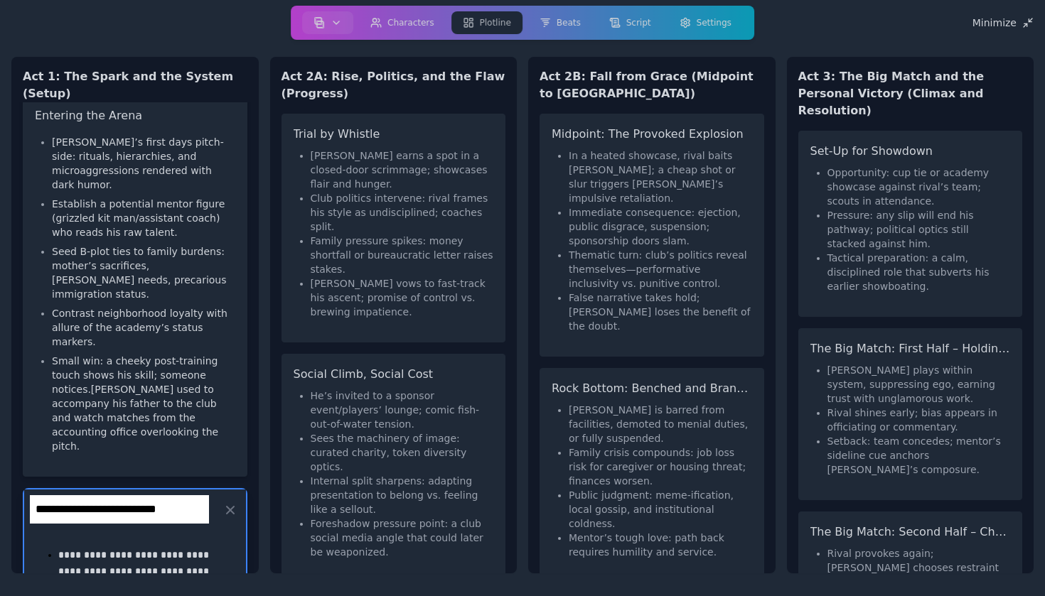
click at [117, 292] on div "Hassan’s first days pitch-side: rituals, hierarchies, and microaggressions rend…" at bounding box center [135, 297] width 200 height 335
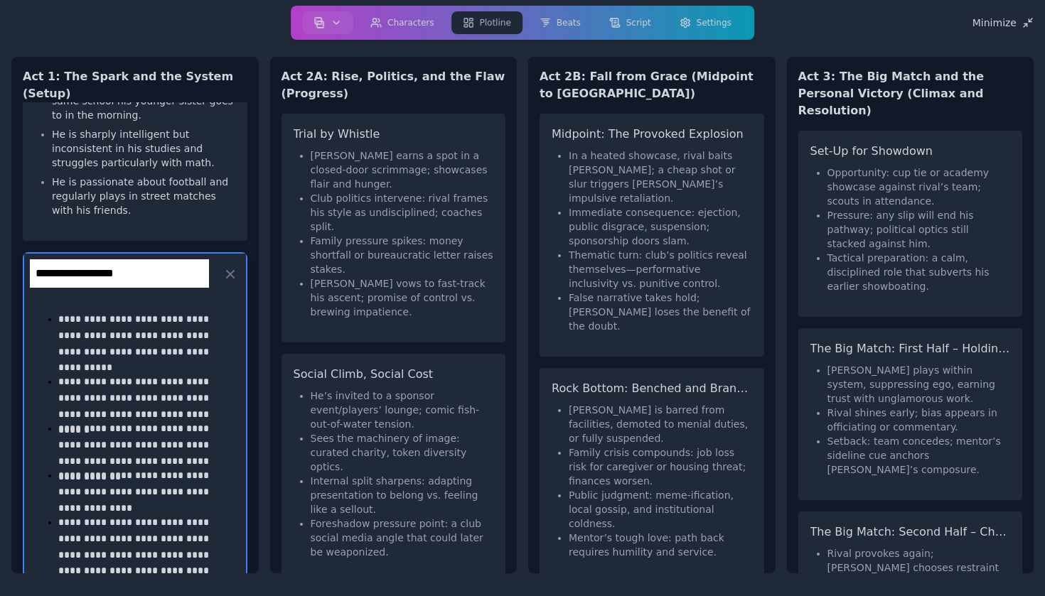
scroll to position [721, 0]
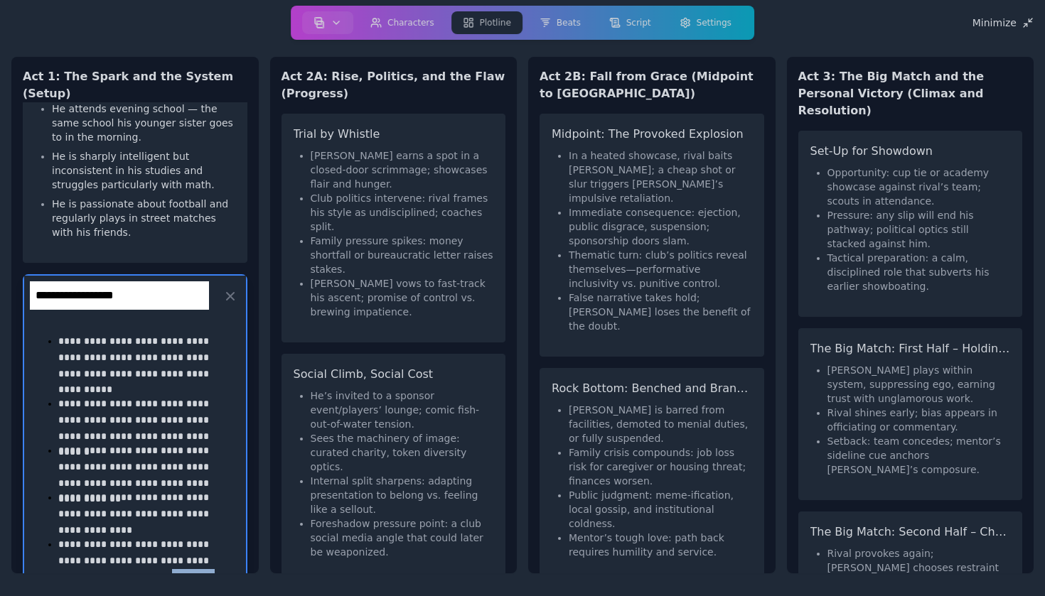
drag, startPoint x: 177, startPoint y: 530, endPoint x: 144, endPoint y: 465, distance: 72.8
click at [144, 465] on div "**********" at bounding box center [135, 488] width 199 height 320
click at [208, 333] on p "**********" at bounding box center [143, 364] width 171 height 63
click at [231, 151] on div "Catalyst: The Ball Boy Break His mother works at [GEOGRAPHIC_DATA] to support h…" at bounding box center [135, 46] width 225 height 434
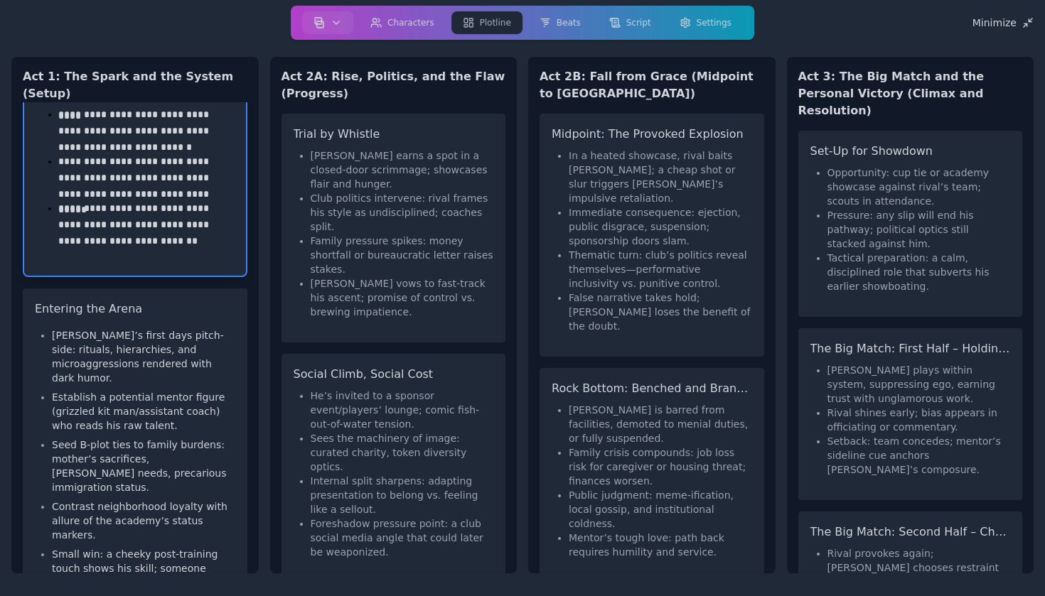
click at [256, 178] on div "**********" at bounding box center [134, 337] width 247 height 471
click at [186, 328] on p "[PERSON_NAME]’s first days pitch-side: rituals, hierarchies, and microaggressio…" at bounding box center [143, 356] width 183 height 57
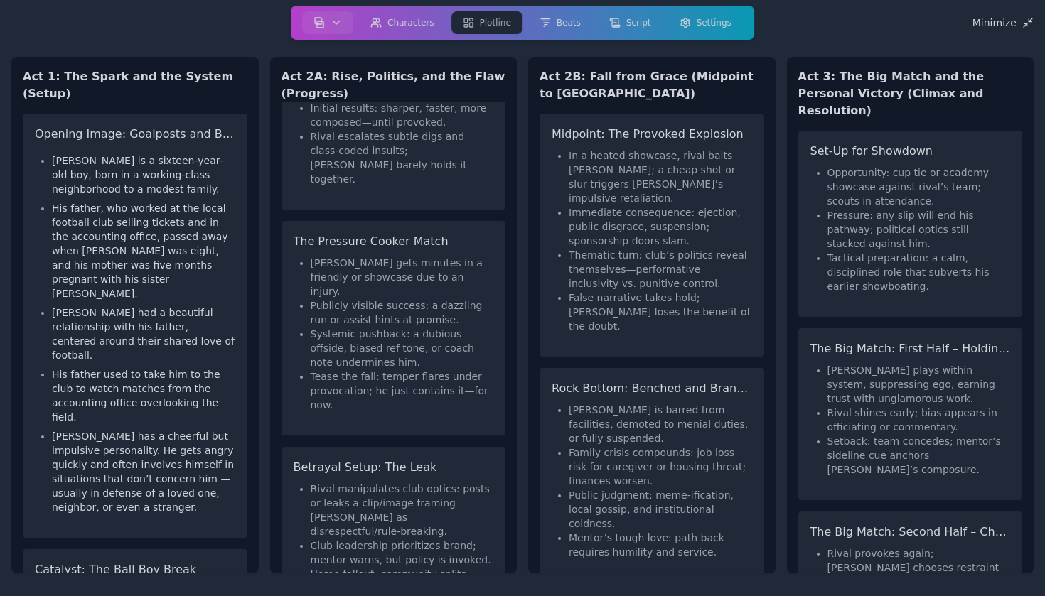
scroll to position [0, 0]
click at [390, 482] on li "Rival manipulates club optics: posts or leaks a clip/image framing [PERSON_NAME…" at bounding box center [402, 510] width 183 height 57
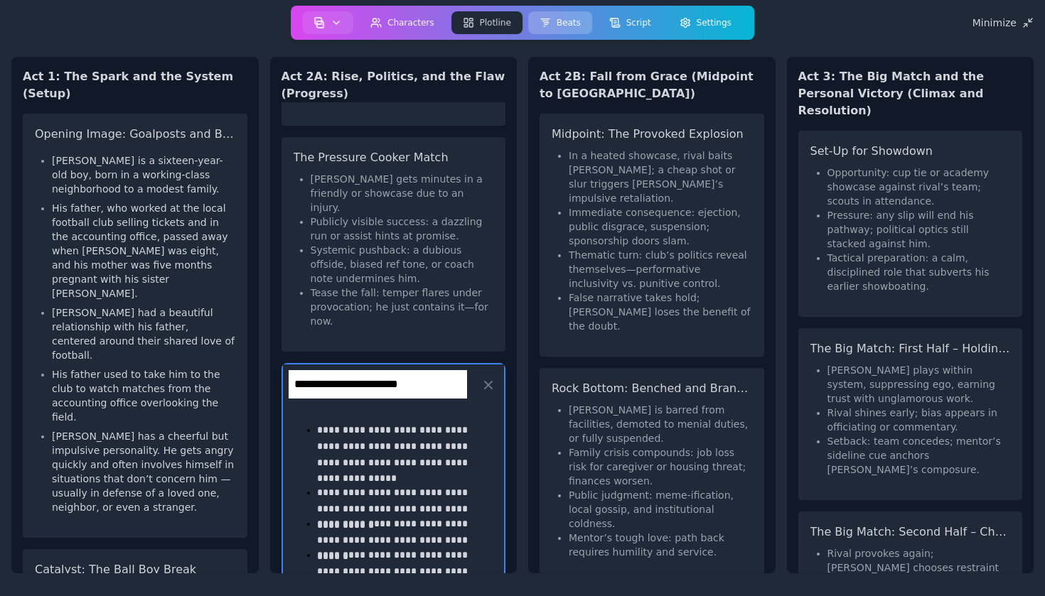
click at [569, 28] on button "Beats" at bounding box center [560, 22] width 64 height 23
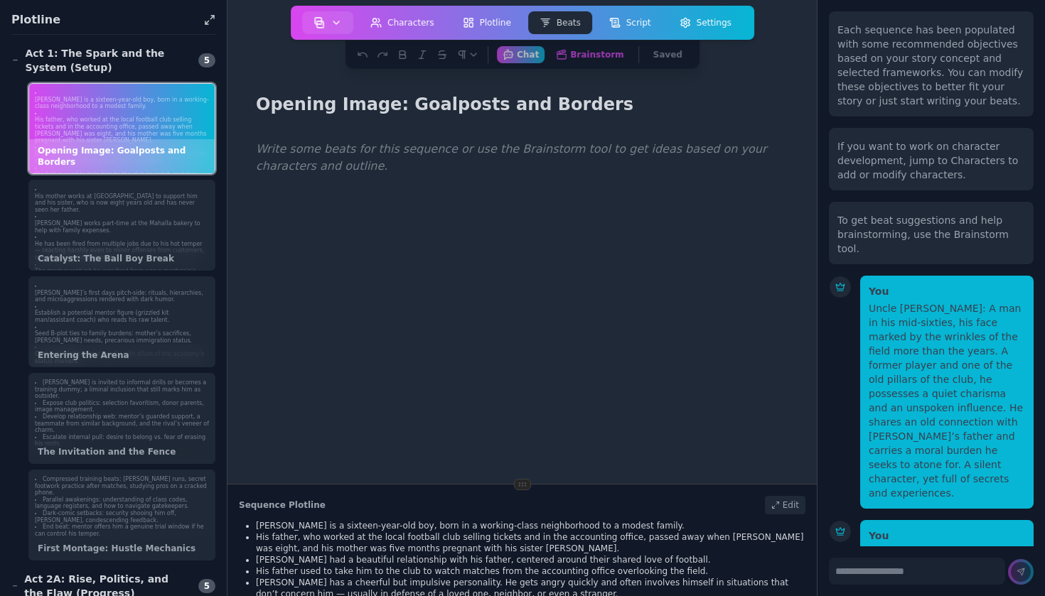
scroll to position [5248, 0]
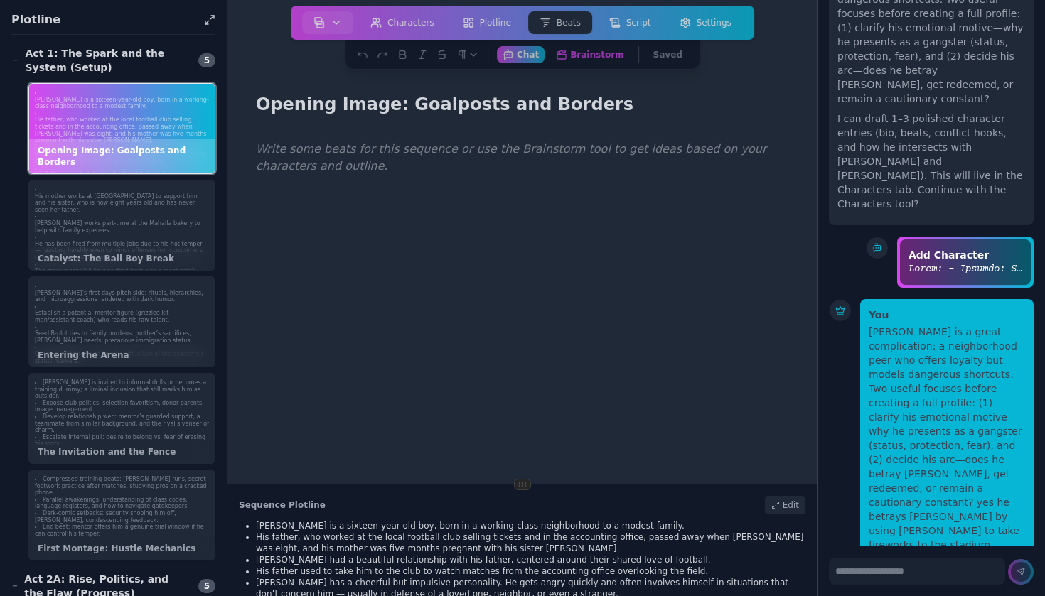
click at [487, 177] on div at bounding box center [522, 433] width 544 height 596
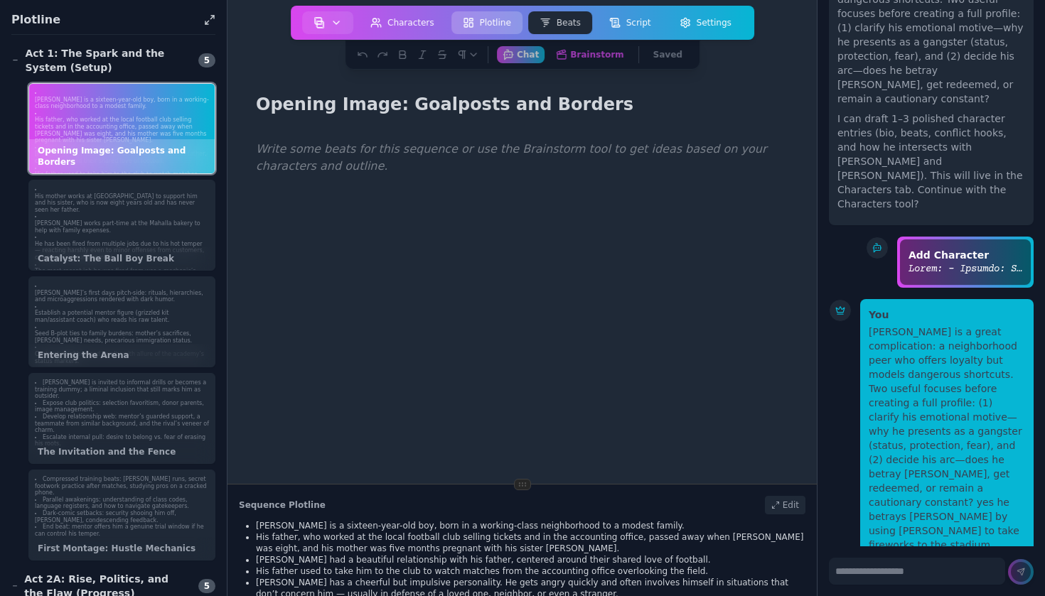
click at [482, 17] on button "Plotline" at bounding box center [486, 22] width 71 height 23
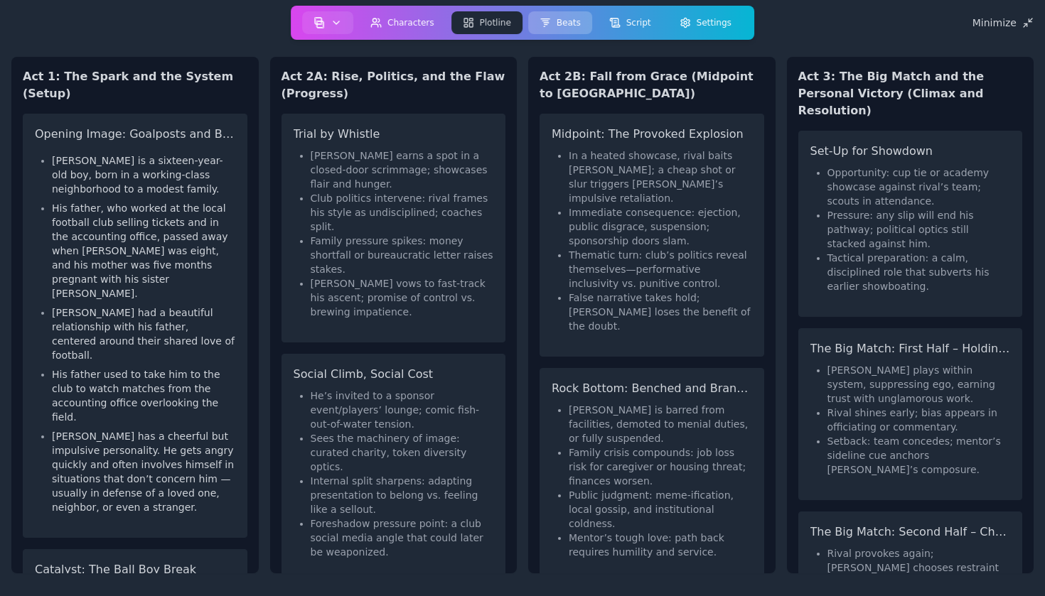
click at [562, 29] on button "Beats" at bounding box center [560, 22] width 64 height 23
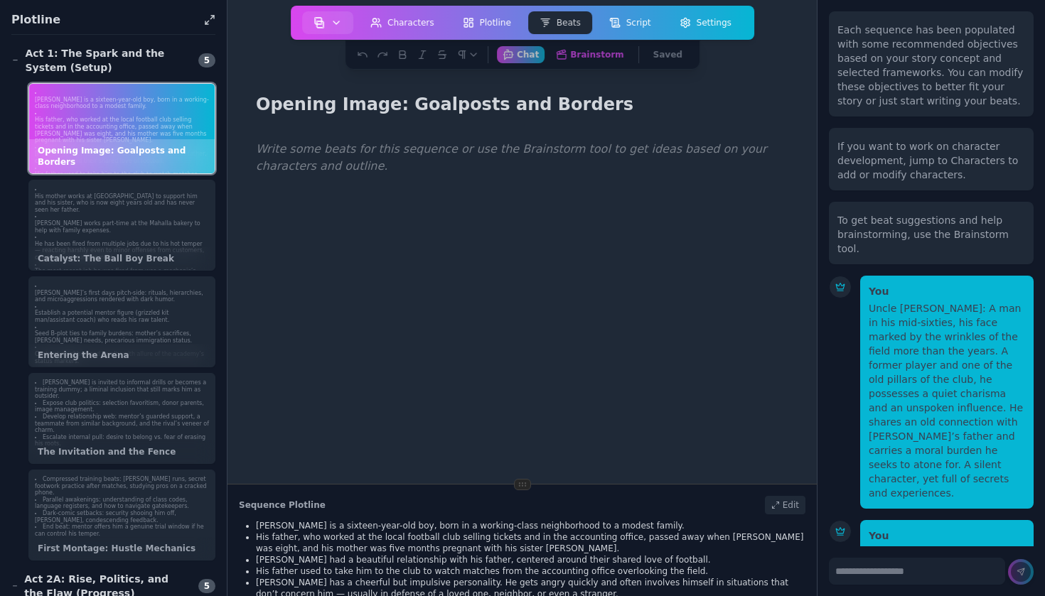
scroll to position [5248, 0]
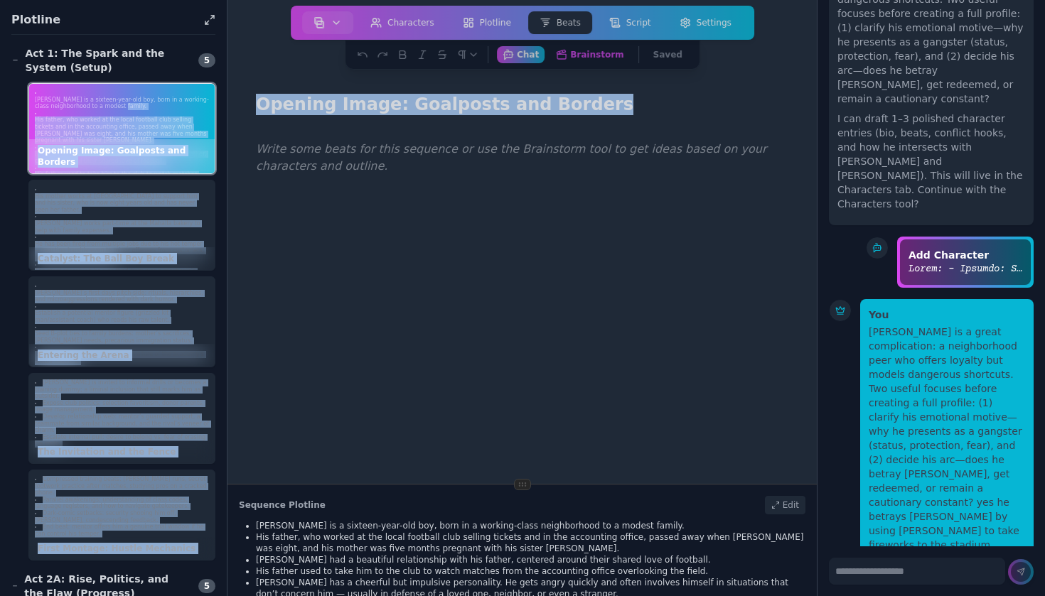
drag, startPoint x: 165, startPoint y: 97, endPoint x: 343, endPoint y: 192, distance: 202.3
click at [343, 192] on div "Plotline Act 1: The Spark and the System (Setup) 5 [PERSON_NAME] is a sixteen-y…" at bounding box center [408, 298] width 817 height 596
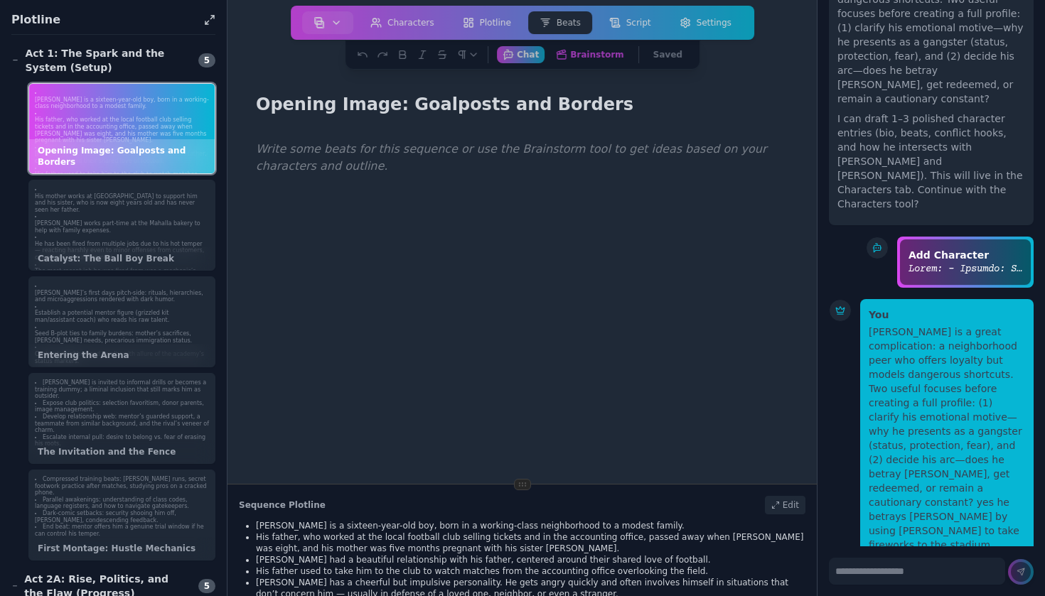
click at [270, 168] on div at bounding box center [522, 433] width 544 height 596
click at [188, 151] on p "[PERSON_NAME] had a beautiful relationship with his father, centered around the…" at bounding box center [122, 158] width 174 height 14
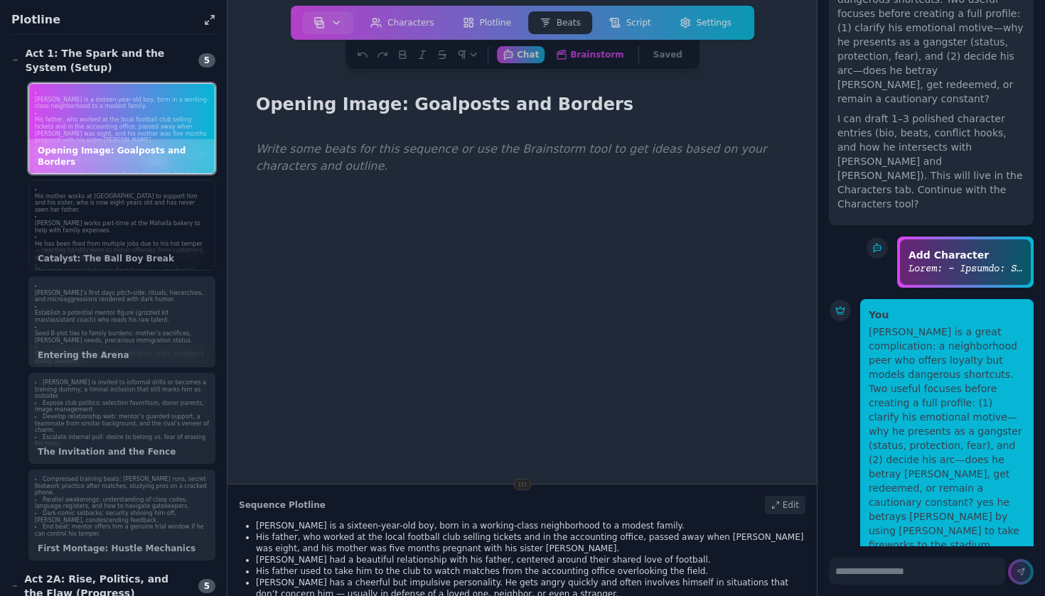
scroll to position [0, 0]
click at [156, 241] on p "He has been fired from multiple jobs due to his hot temper — reacting harshly e…" at bounding box center [122, 251] width 174 height 21
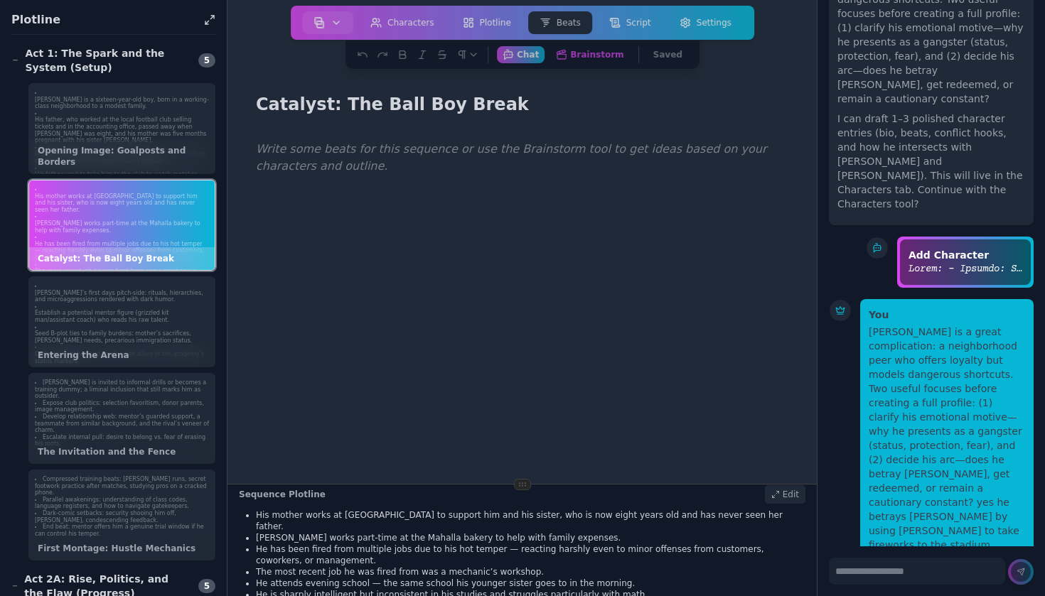
scroll to position [12, 0]
click at [790, 498] on div "Edit" at bounding box center [785, 493] width 41 height 18
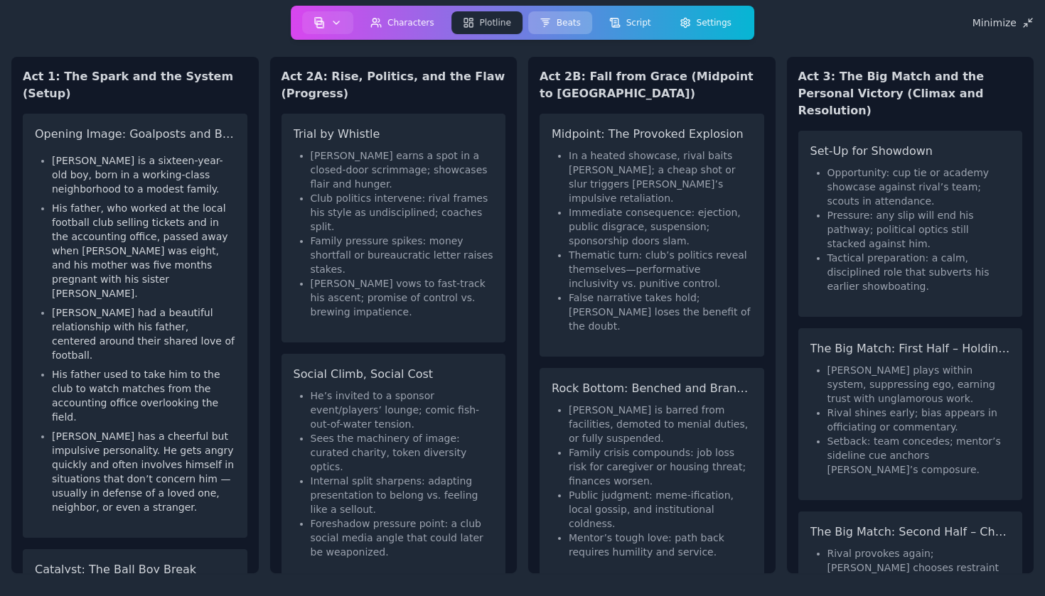
click at [572, 24] on button "Beats" at bounding box center [560, 22] width 64 height 23
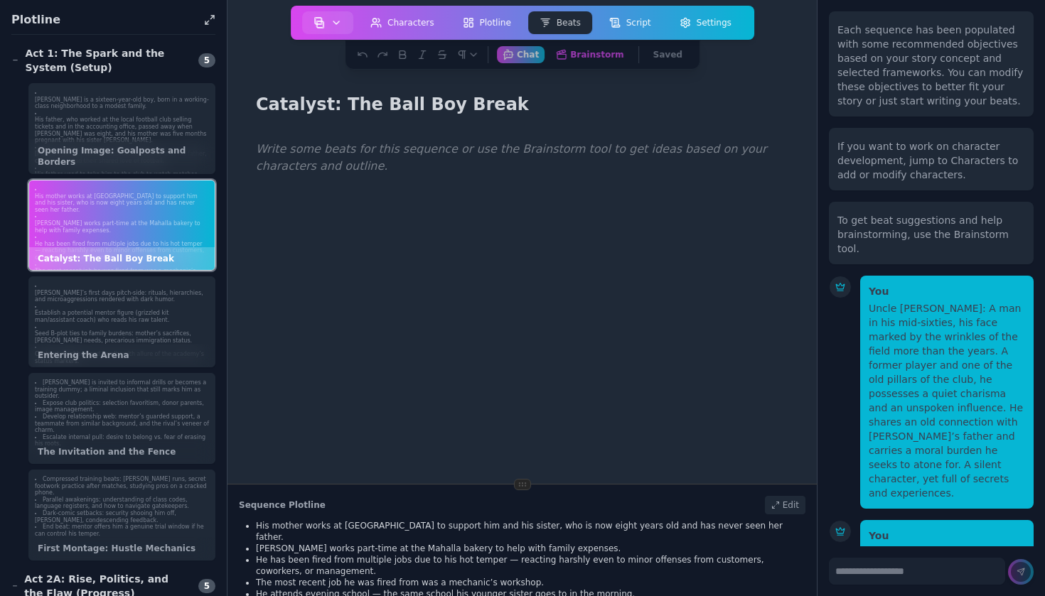
scroll to position [5248, 0]
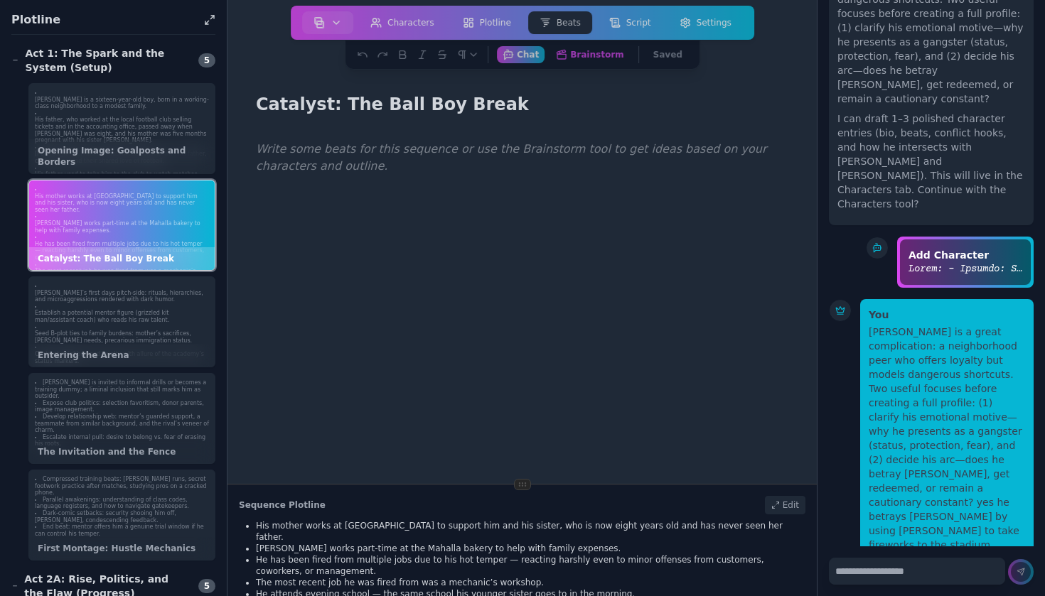
click at [873, 574] on textarea at bounding box center [917, 571] width 176 height 27
paste textarea "**********"
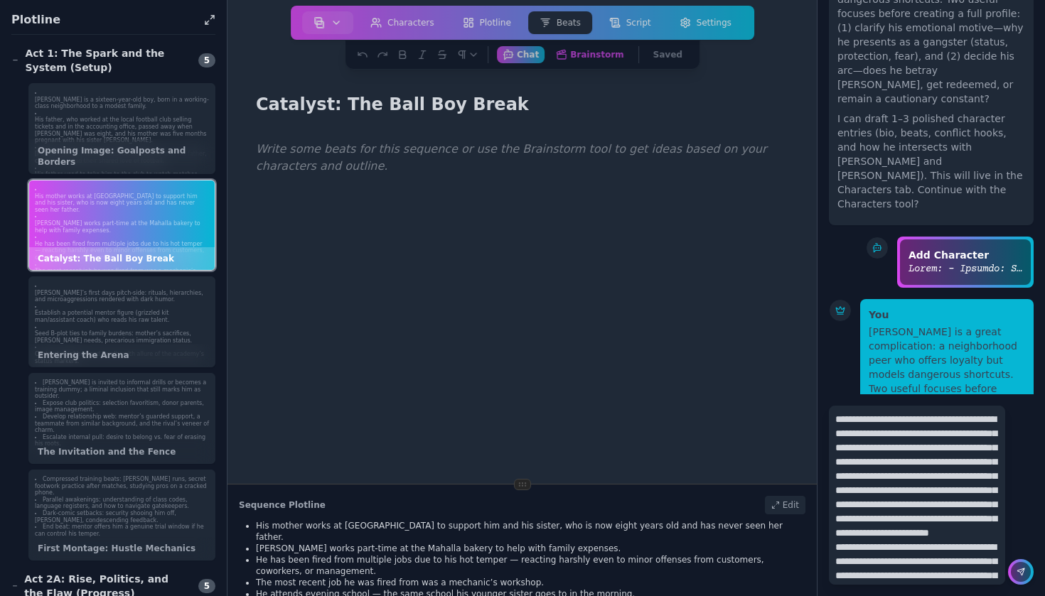
scroll to position [758, 0]
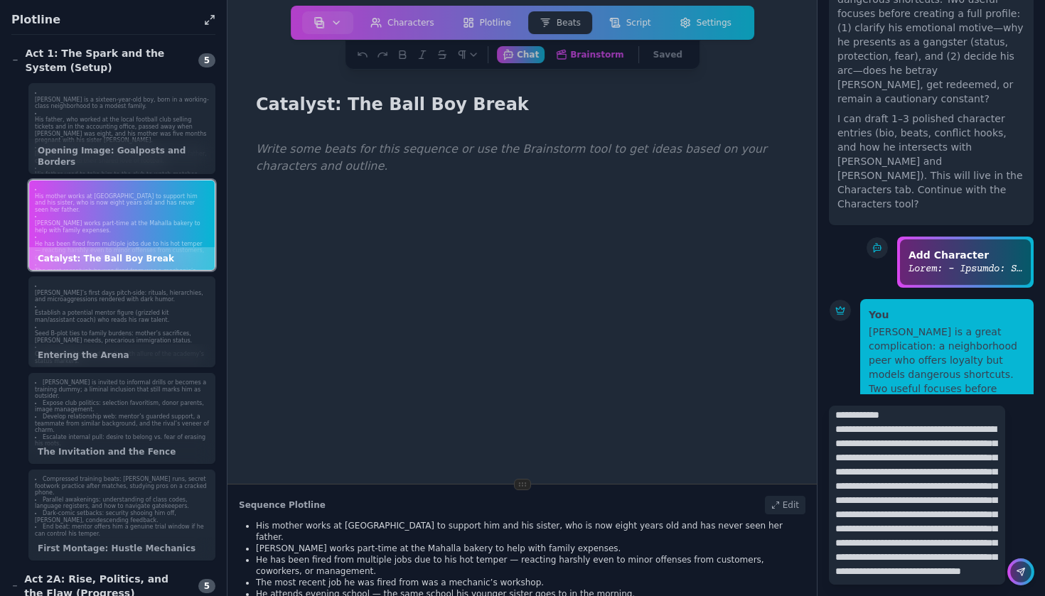
type textarea "**********"
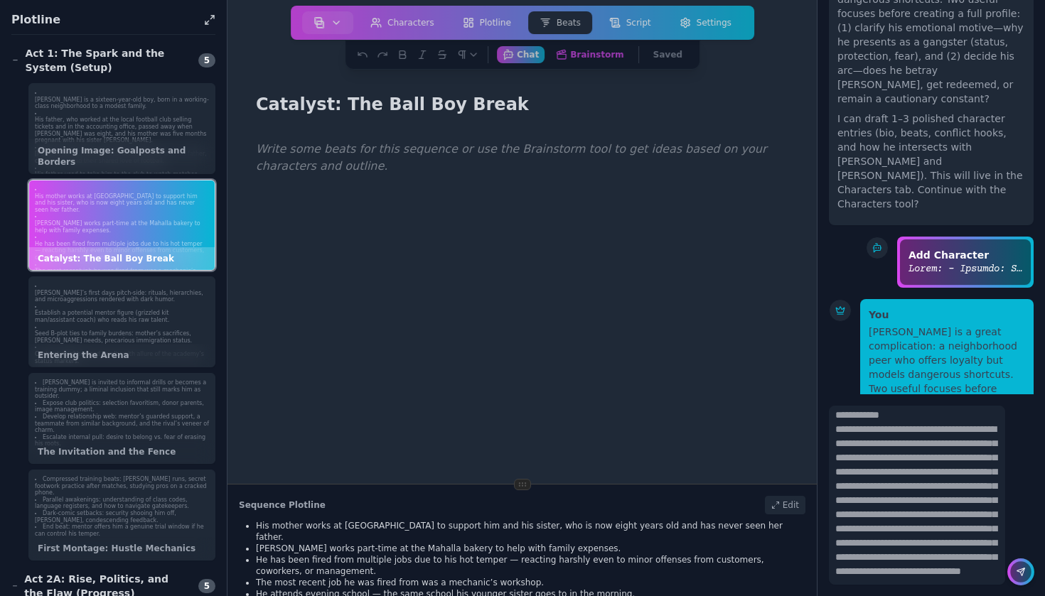
click at [1029, 572] on div at bounding box center [1020, 572] width 21 height 21
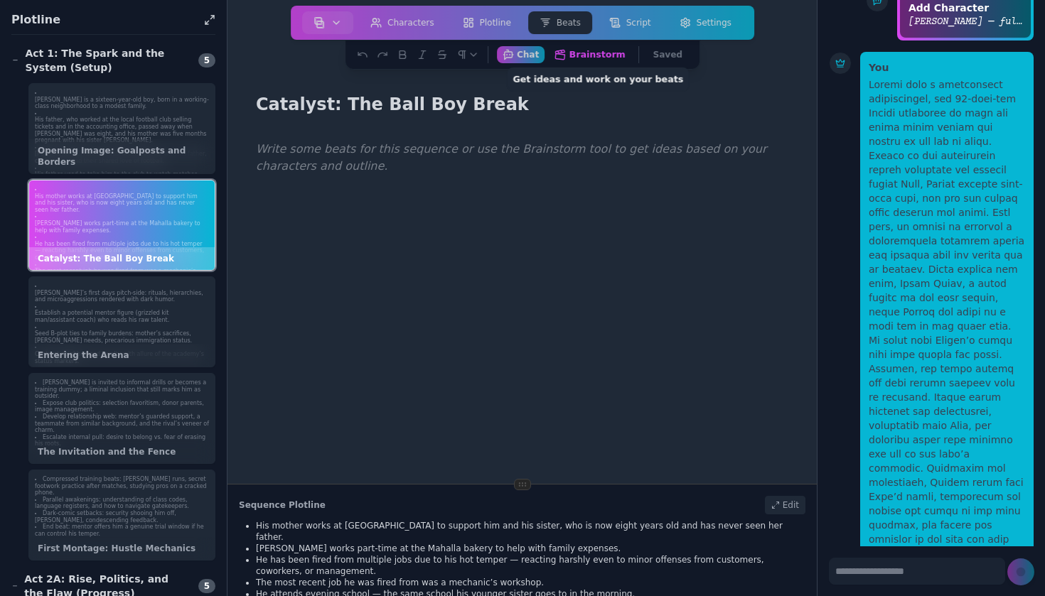
scroll to position [6599, 0]
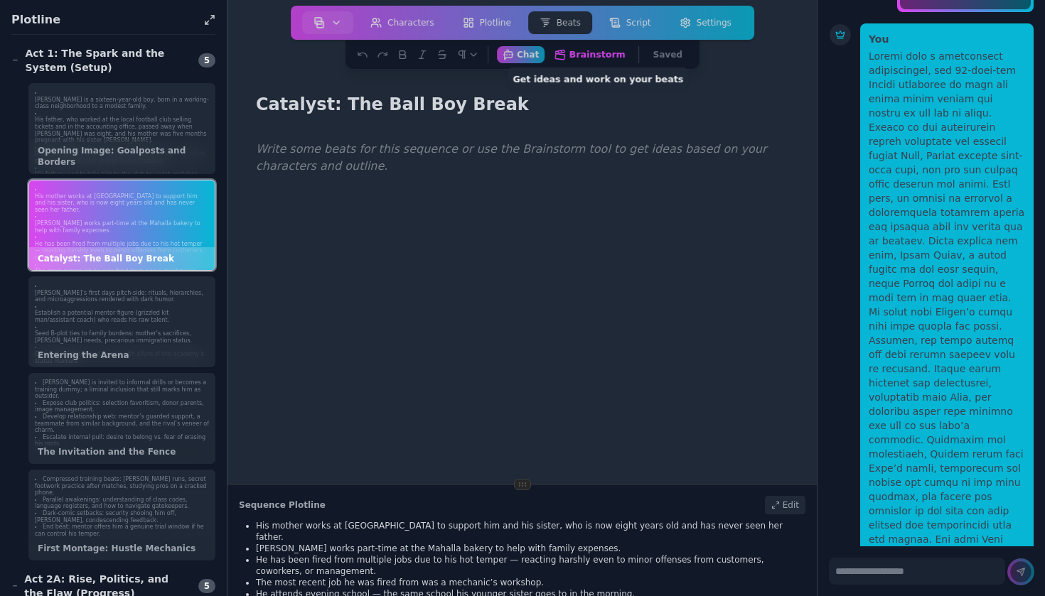
click at [594, 56] on button "Brainstorm Get ideas and work on your beats" at bounding box center [589, 54] width 83 height 18
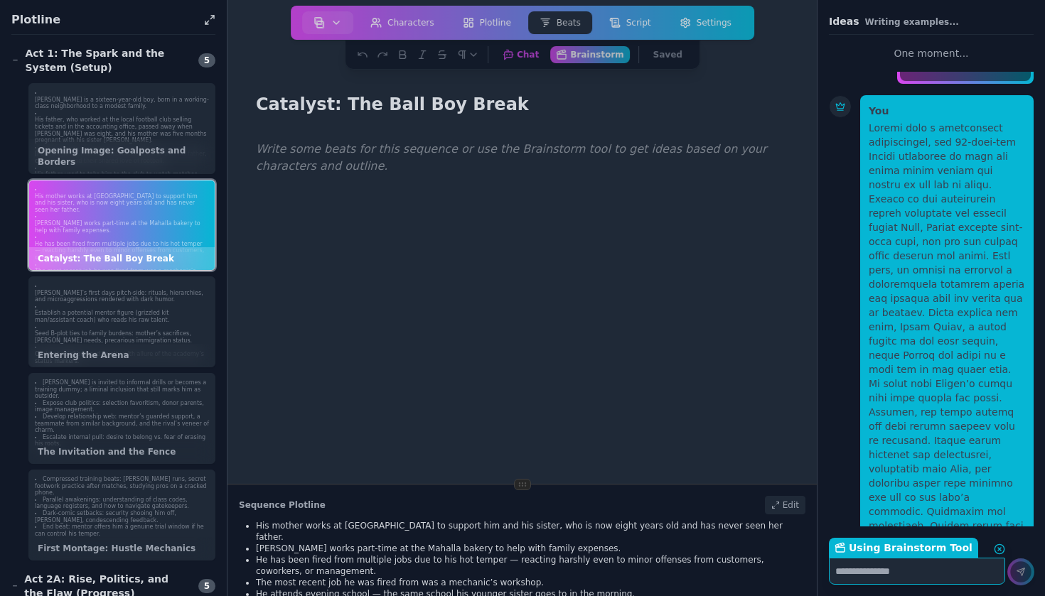
click at [904, 572] on textarea "Using Brainstorm Tool Return to Chat" at bounding box center [917, 571] width 176 height 27
paste textarea "**********"
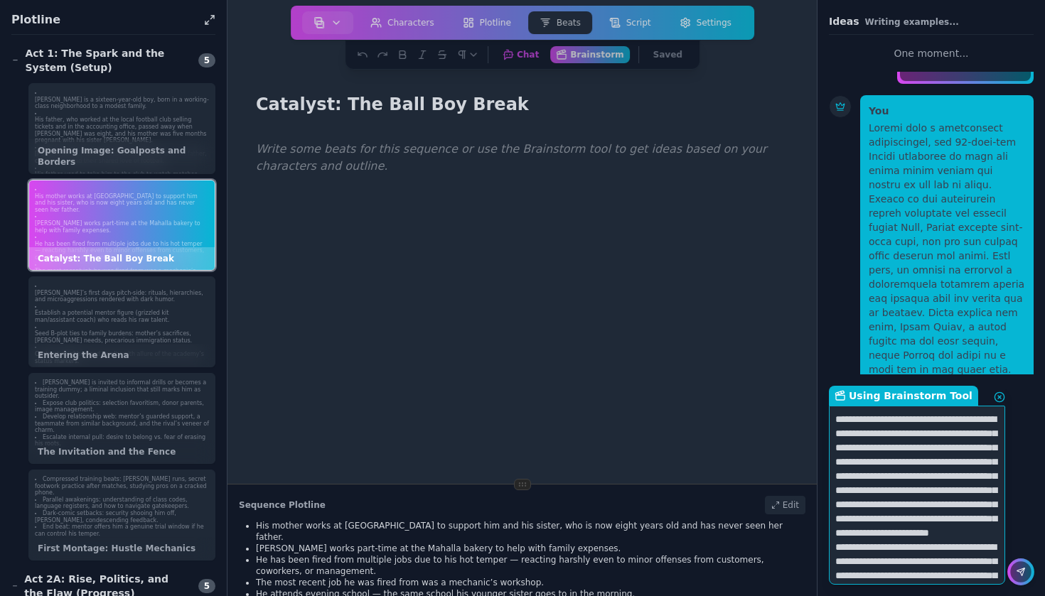
scroll to position [758, 0]
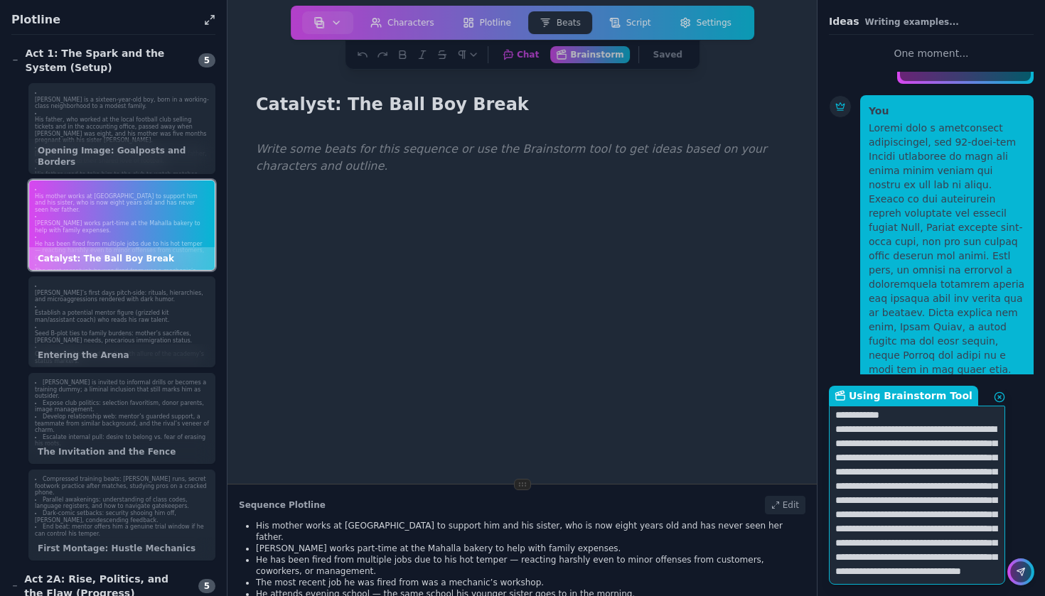
type textarea "**********"
click at [1028, 577] on div at bounding box center [1020, 572] width 21 height 21
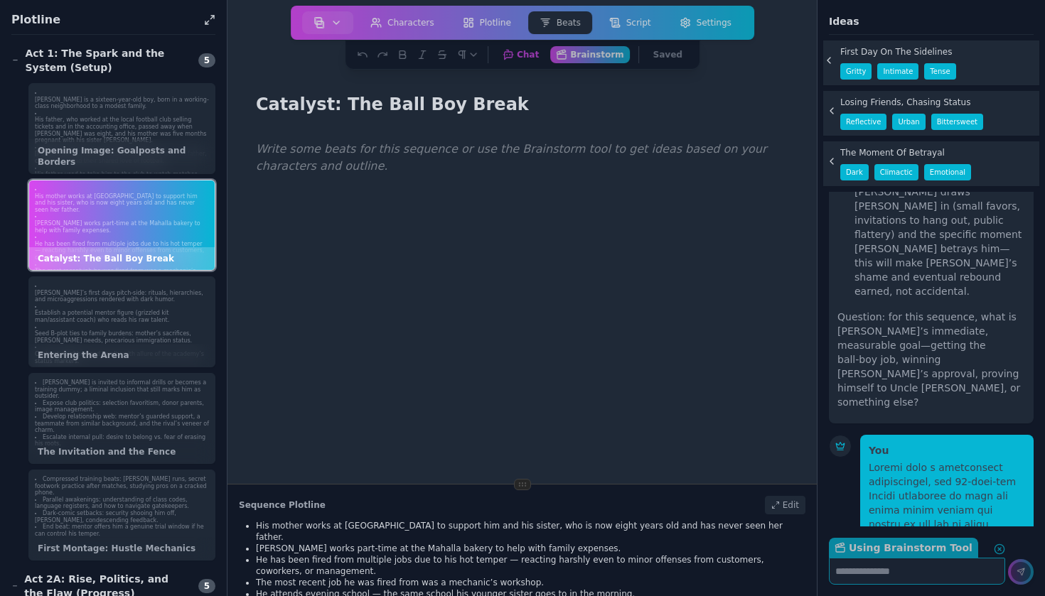
scroll to position [7954, 0]
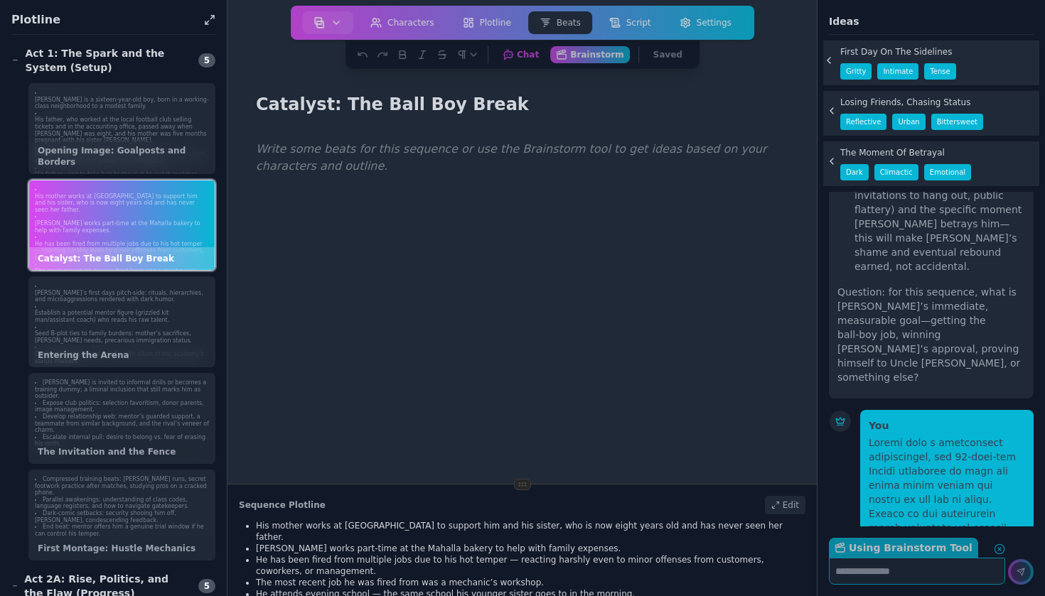
click at [830, 59] on icon at bounding box center [828, 60] width 11 height 11
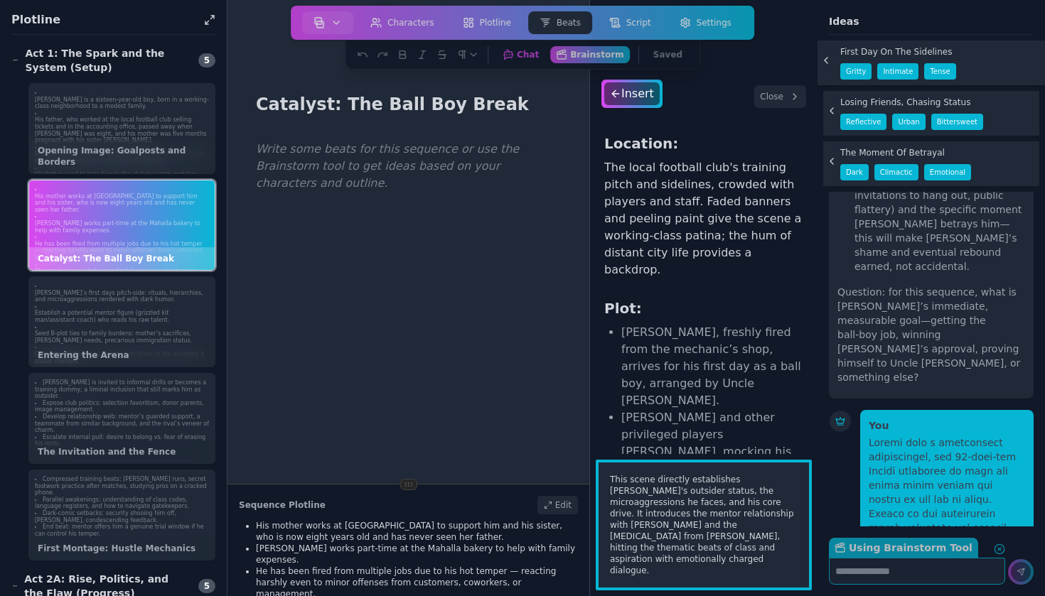
scroll to position [0, 0]
click at [631, 92] on div "Insert" at bounding box center [632, 93] width 58 height 23
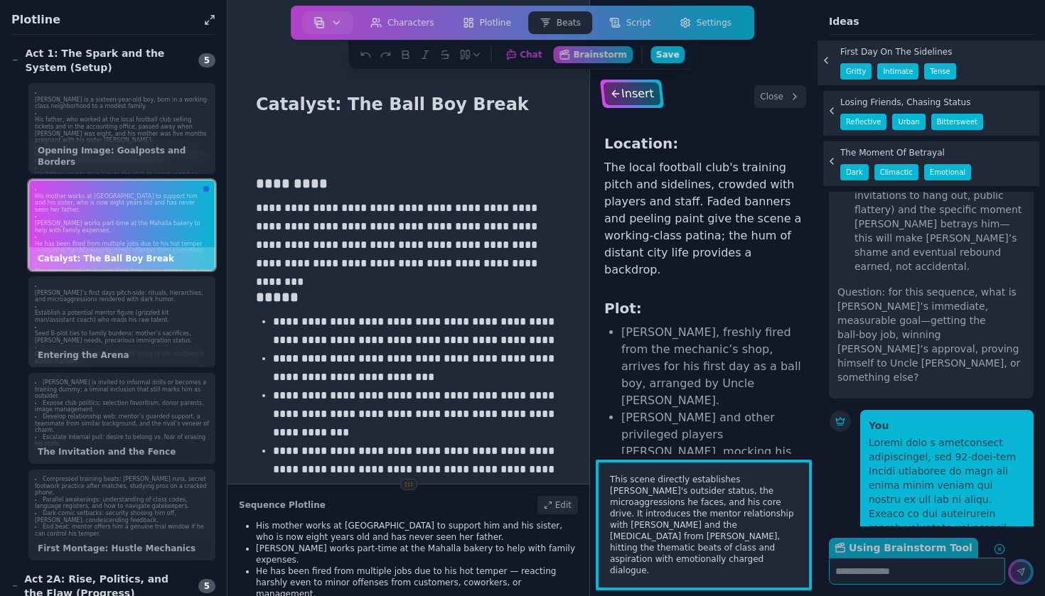
scroll to position [208, 0]
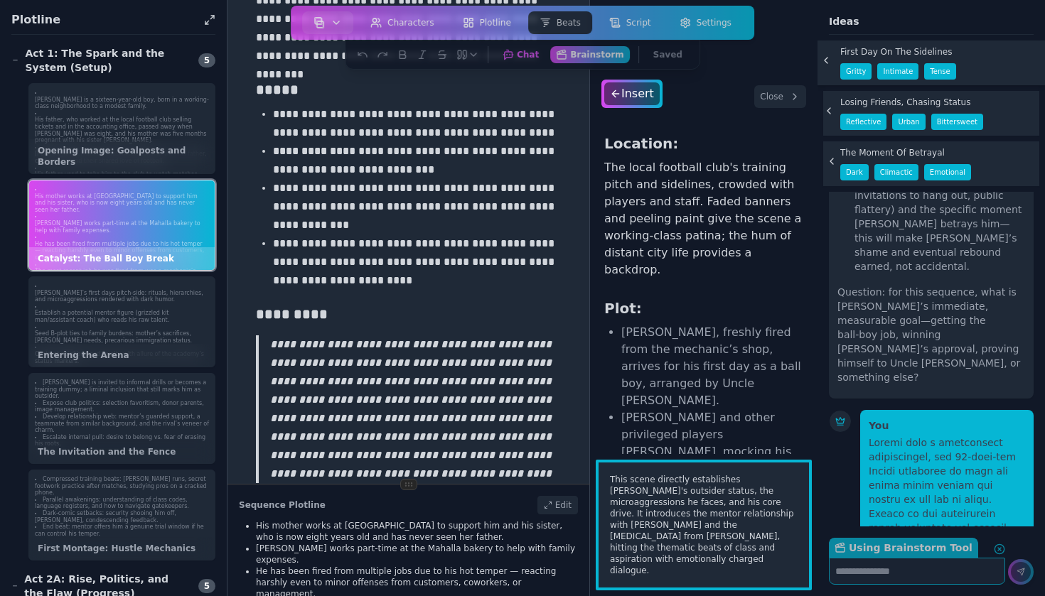
click at [835, 109] on div at bounding box center [831, 110] width 11 height 11
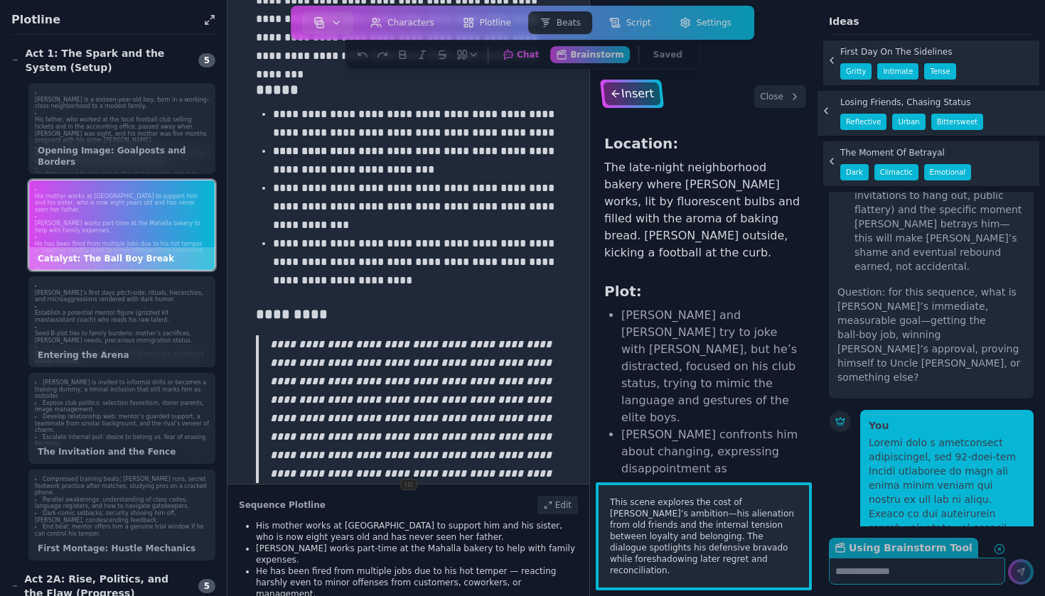
click at [641, 104] on div "Insert" at bounding box center [632, 93] width 58 height 23
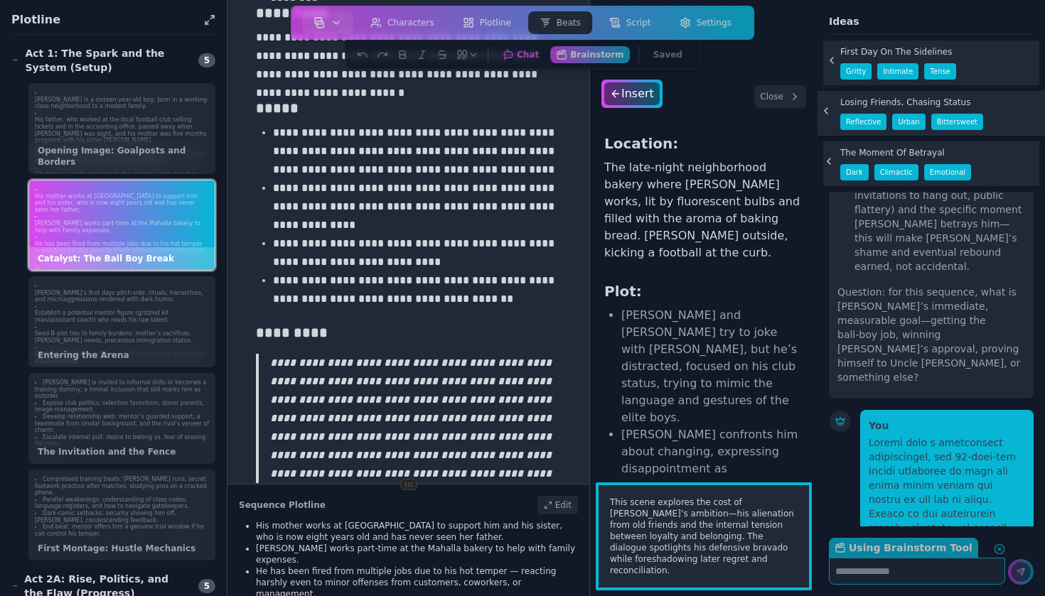
click at [830, 159] on icon at bounding box center [828, 162] width 3 height 6
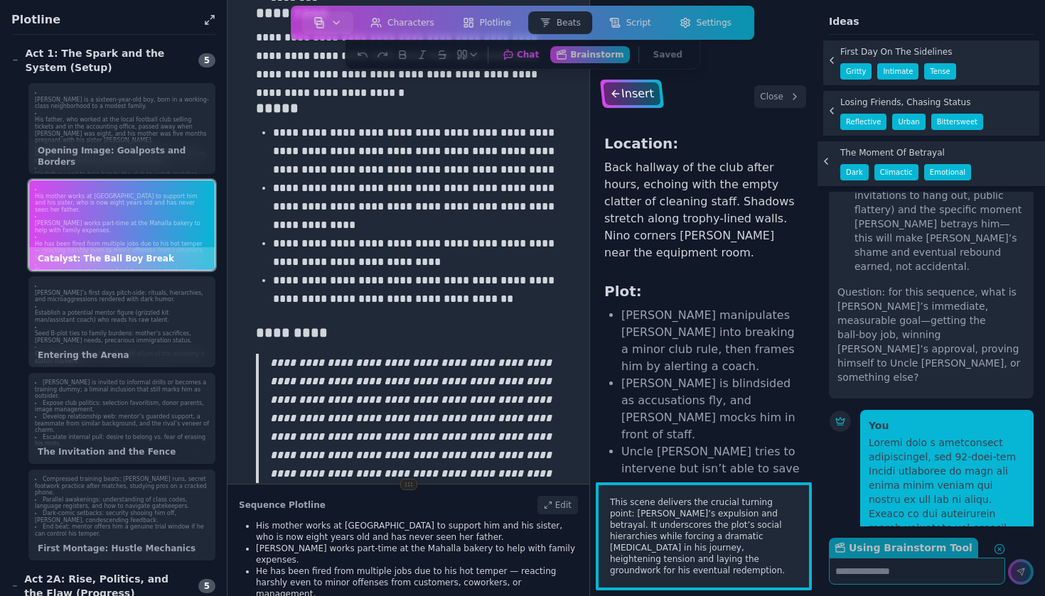
click at [638, 92] on div "Insert" at bounding box center [632, 93] width 58 height 23
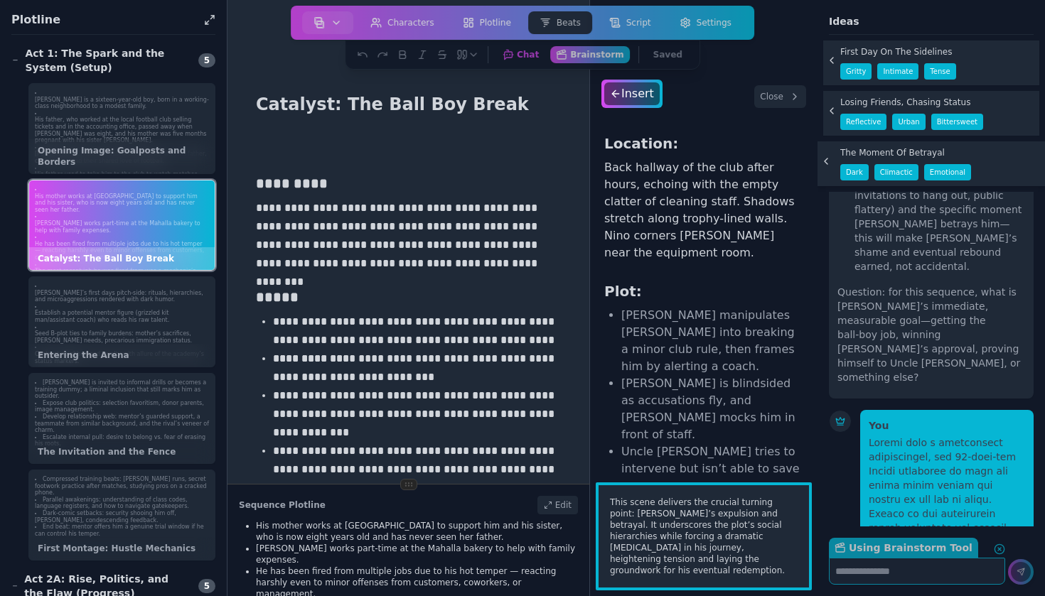
scroll to position [0, 0]
click at [376, 350] on p "**********" at bounding box center [417, 368] width 288 height 37
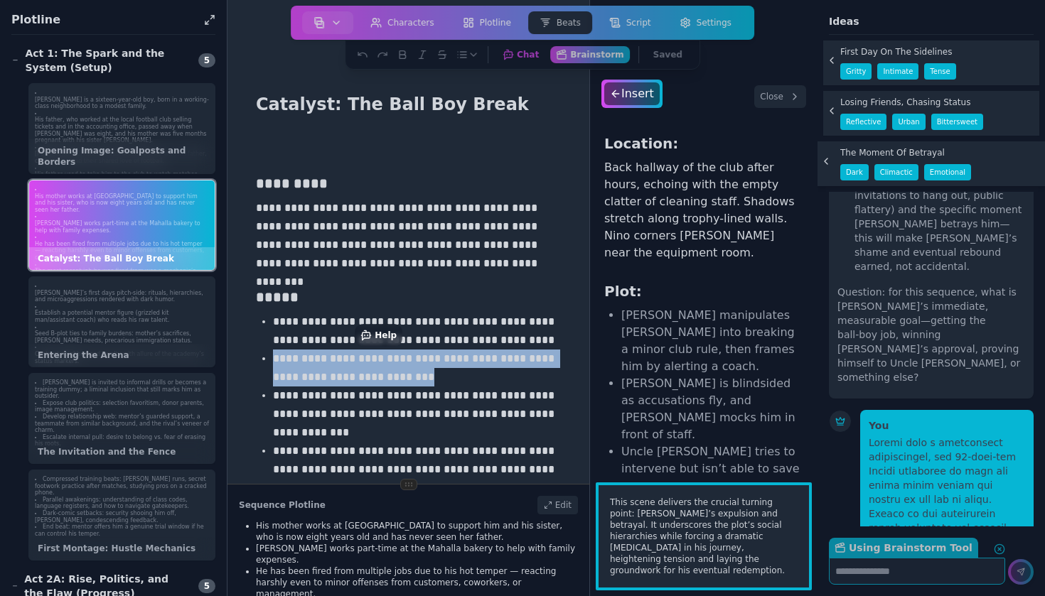
click at [376, 350] on p "**********" at bounding box center [417, 368] width 288 height 37
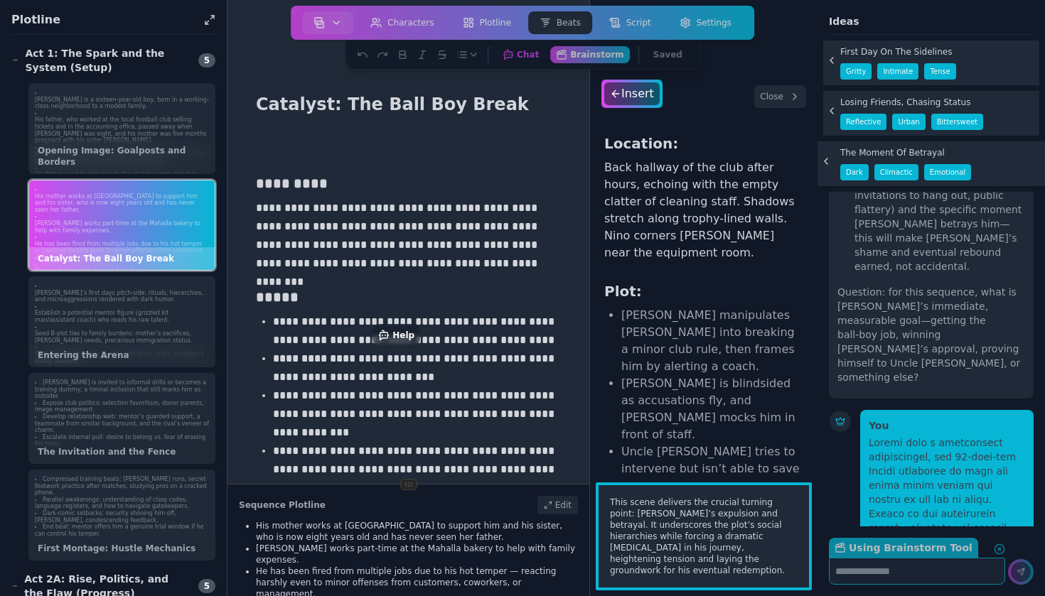
click at [328, 328] on p "**********" at bounding box center [417, 331] width 288 height 37
click at [454, 226] on p "**********" at bounding box center [408, 236] width 305 height 74
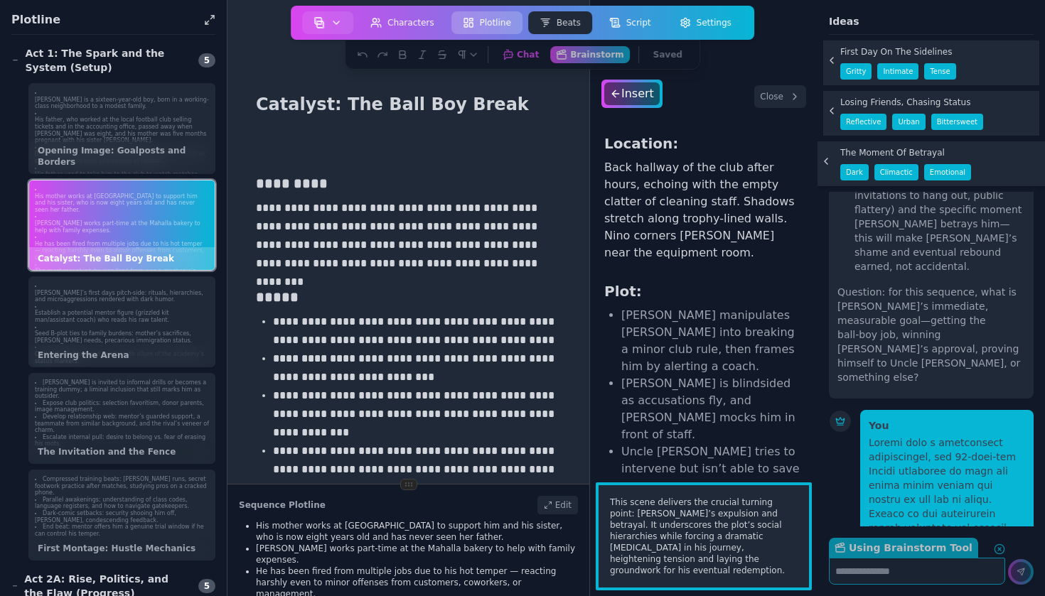
click at [494, 25] on button "Plotline" at bounding box center [486, 22] width 71 height 23
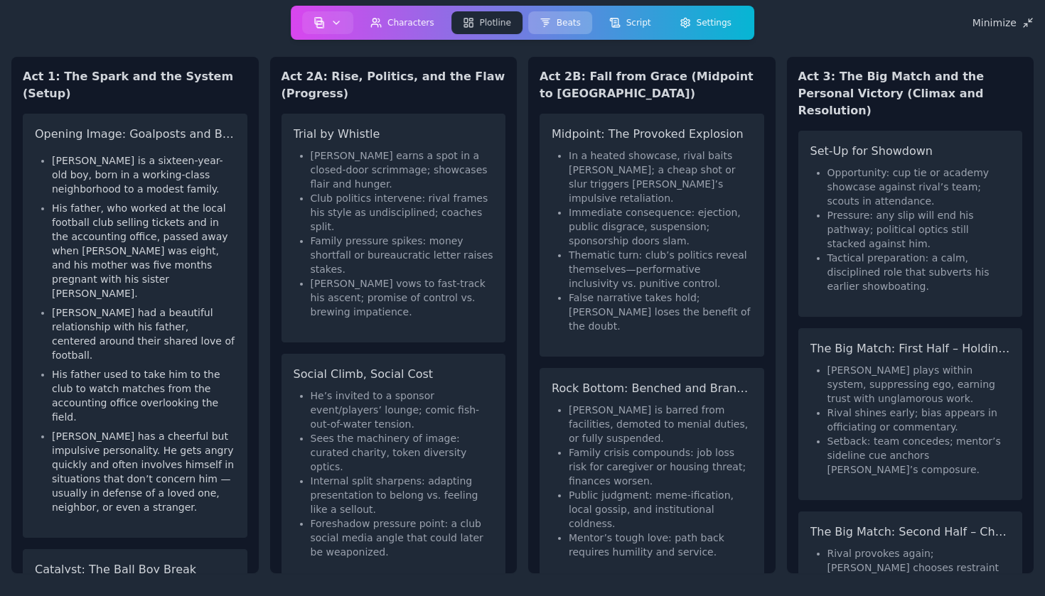
click at [557, 22] on button "Beats" at bounding box center [560, 22] width 64 height 23
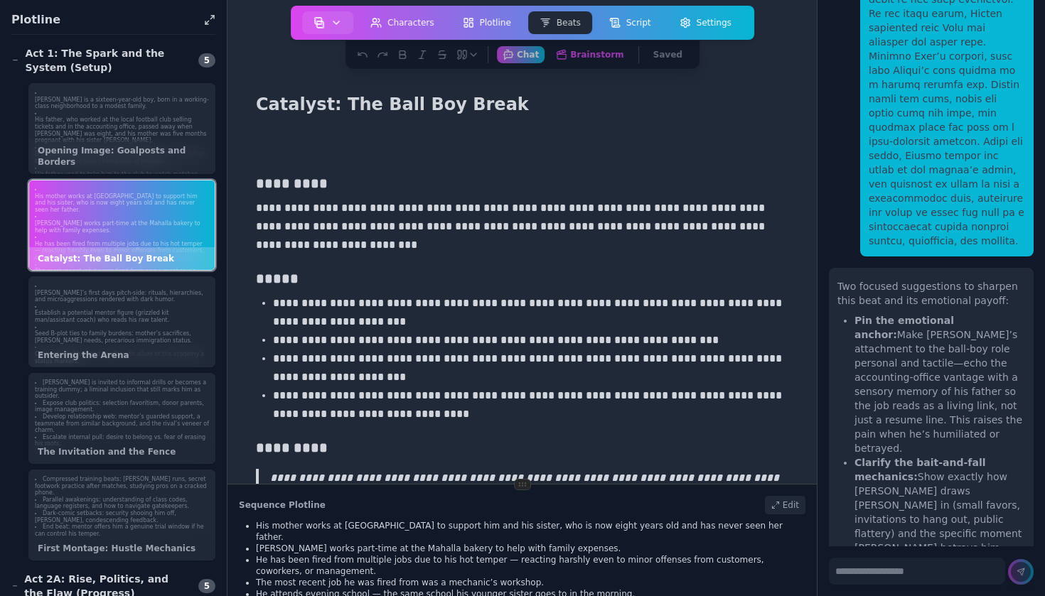
scroll to position [7742, 0]
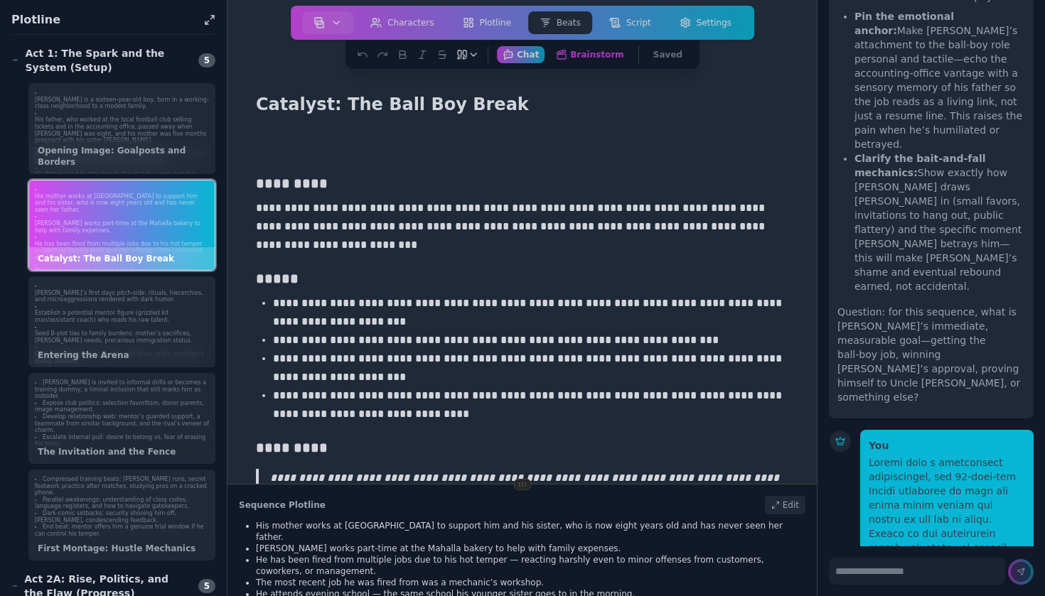
click at [479, 54] on icon "button" at bounding box center [473, 54] width 11 height 11
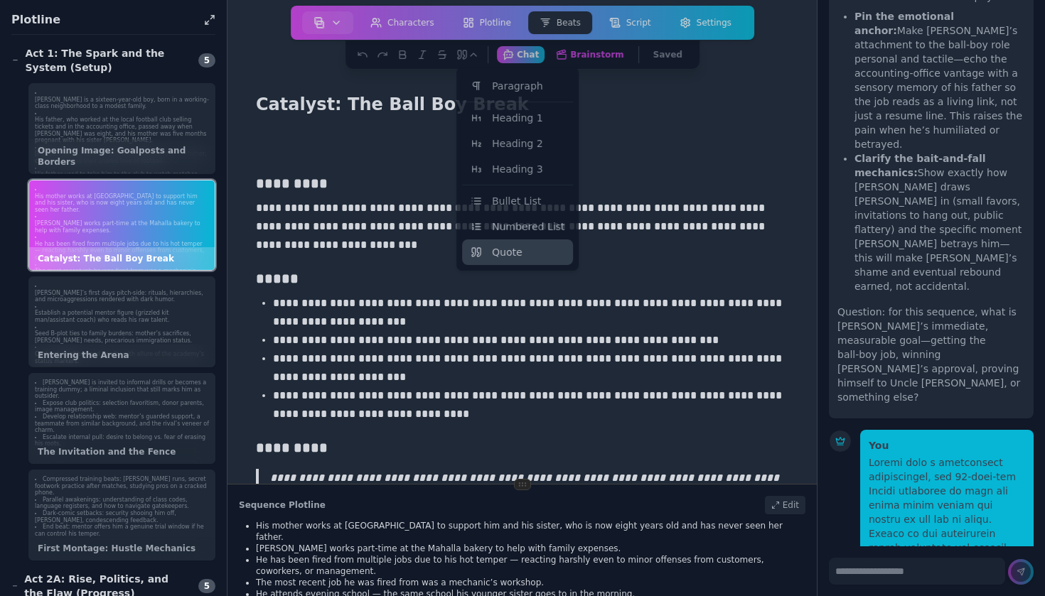
click at [664, 152] on p at bounding box center [522, 150] width 532 height 18
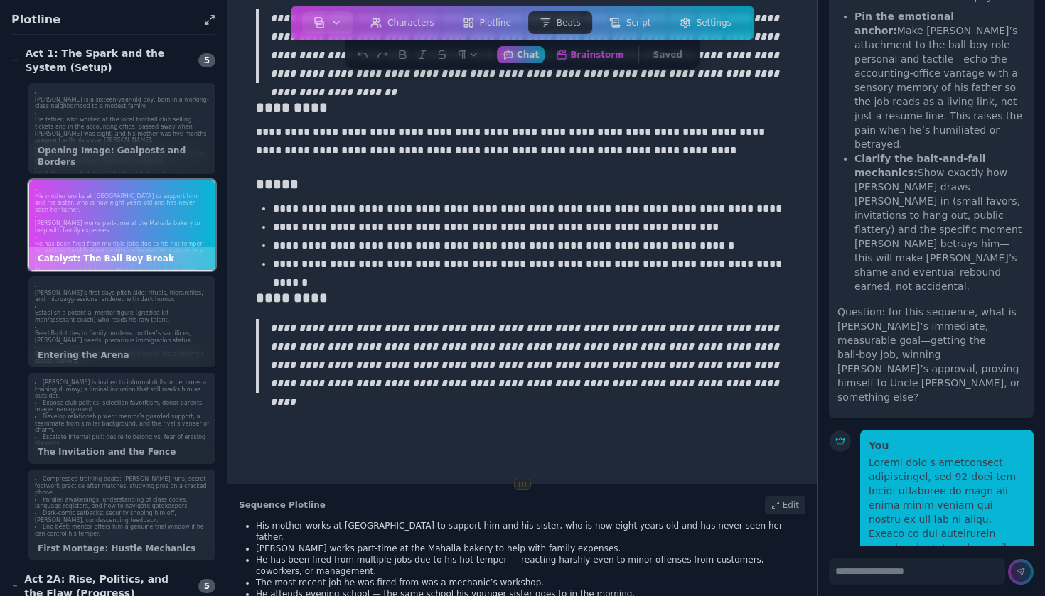
scroll to position [825, 0]
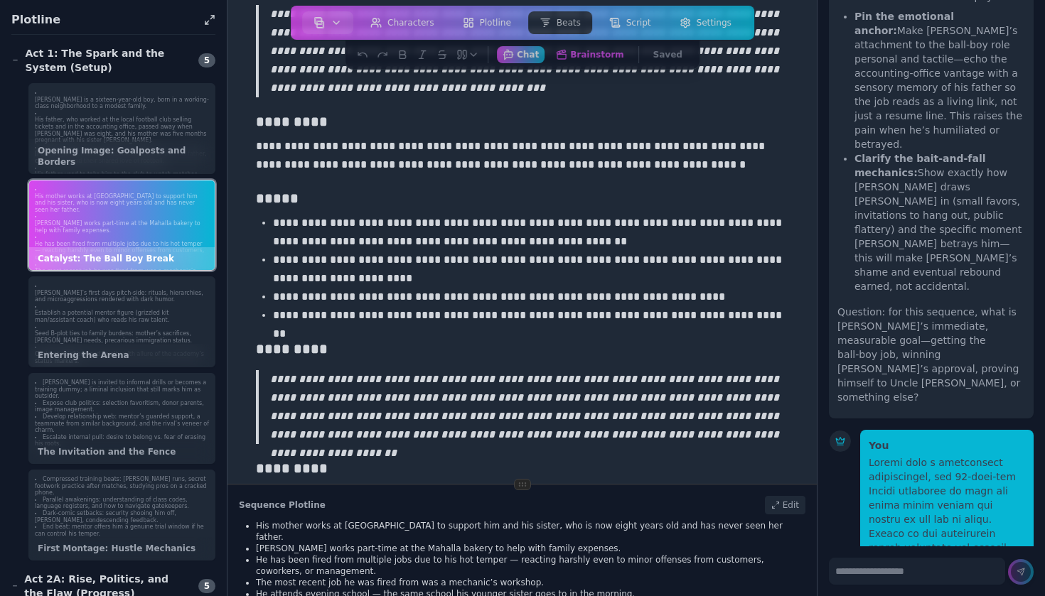
scroll to position [438, 0]
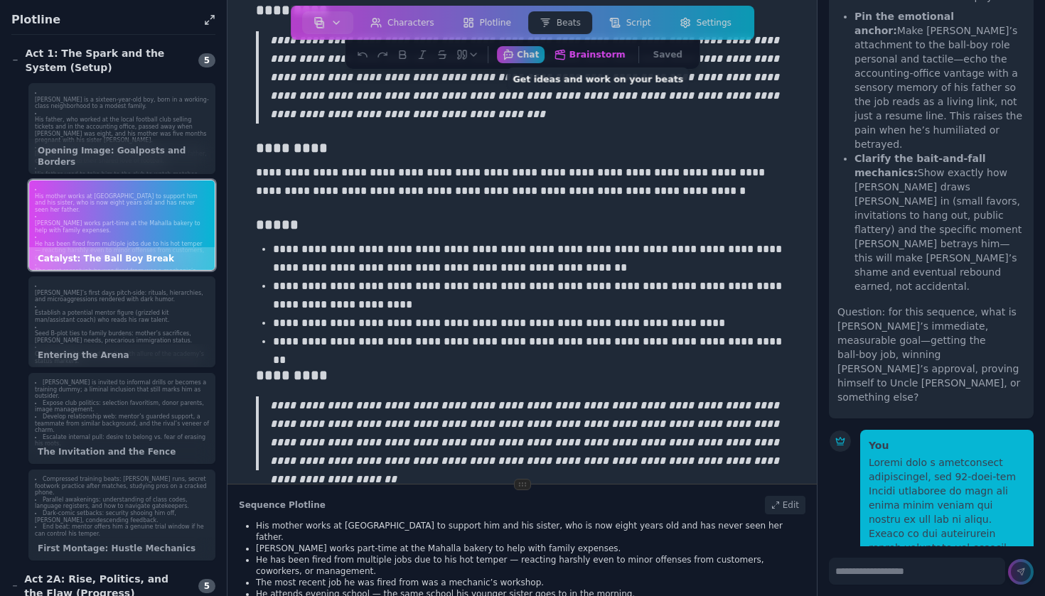
click at [609, 60] on button "Brainstorm Get ideas and work on your beats" at bounding box center [589, 54] width 83 height 18
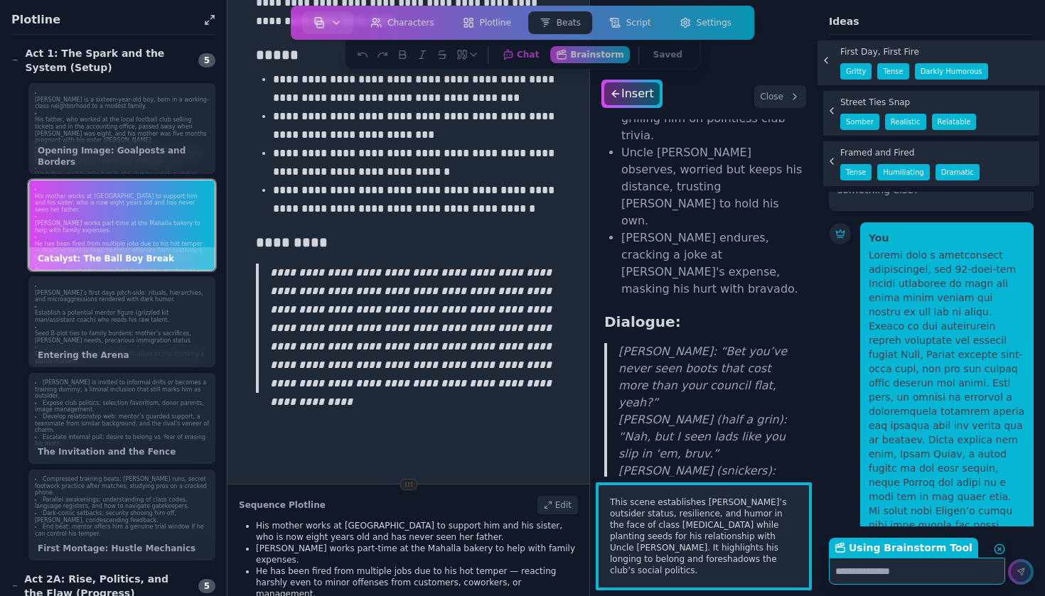
scroll to position [1269, 0]
click at [627, 97] on div "Insert" at bounding box center [632, 93] width 58 height 23
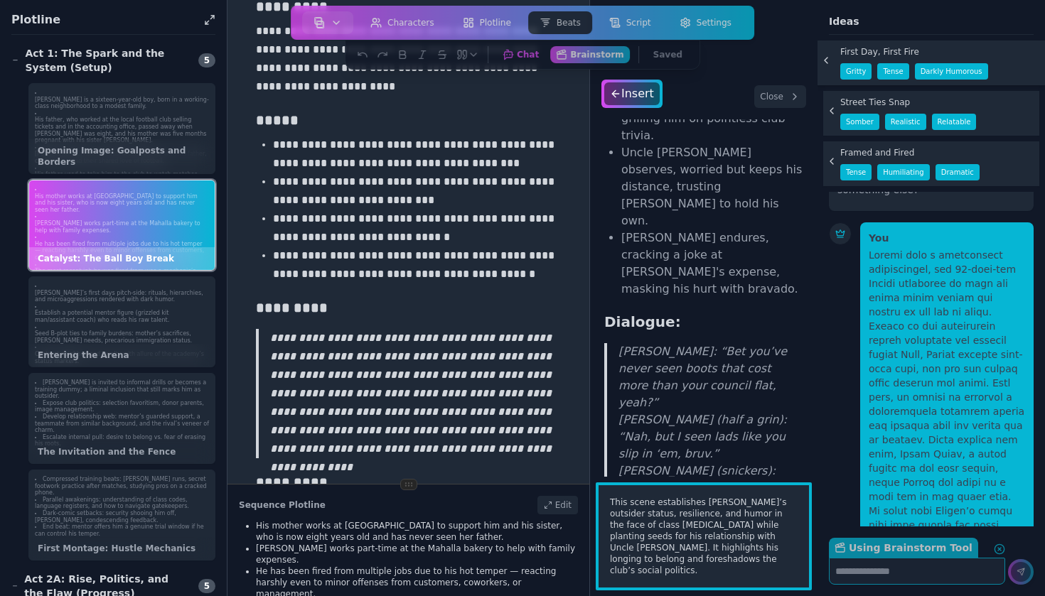
scroll to position [1206, 0]
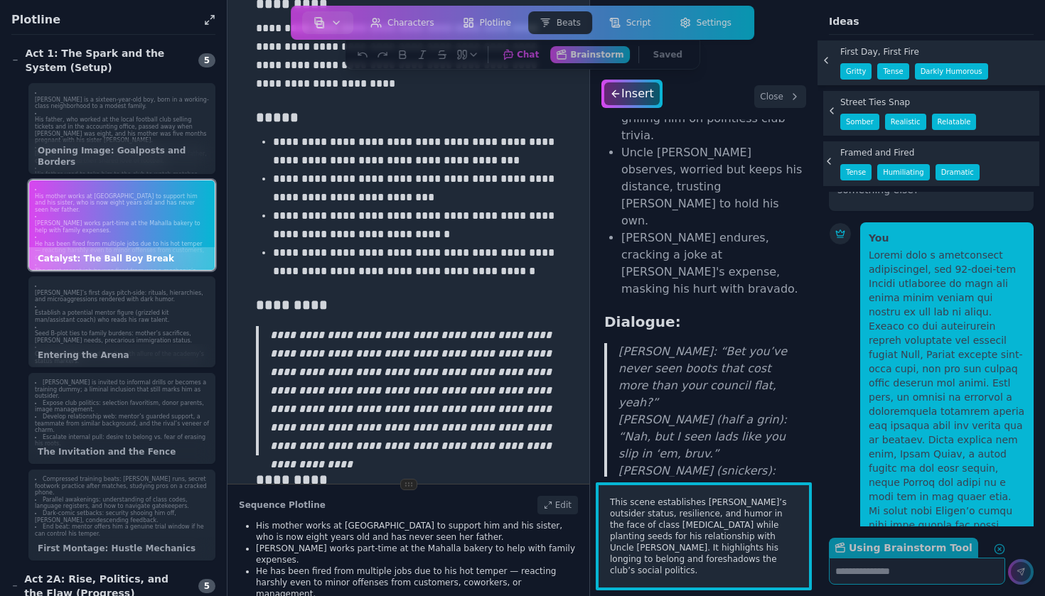
click at [831, 161] on icon at bounding box center [828, 161] width 11 height 11
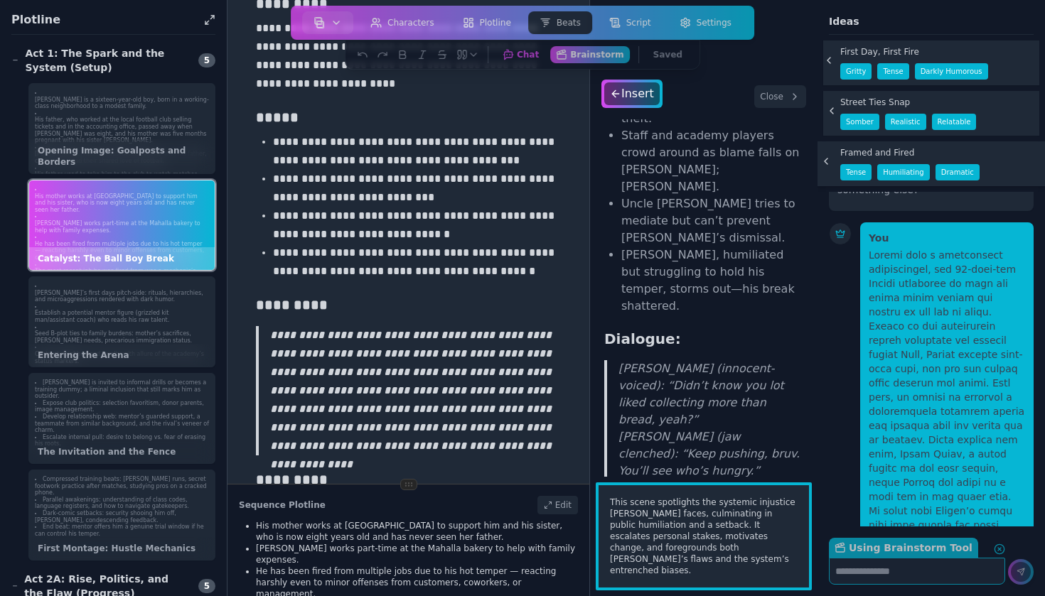
click at [832, 62] on icon at bounding box center [828, 60] width 11 height 11
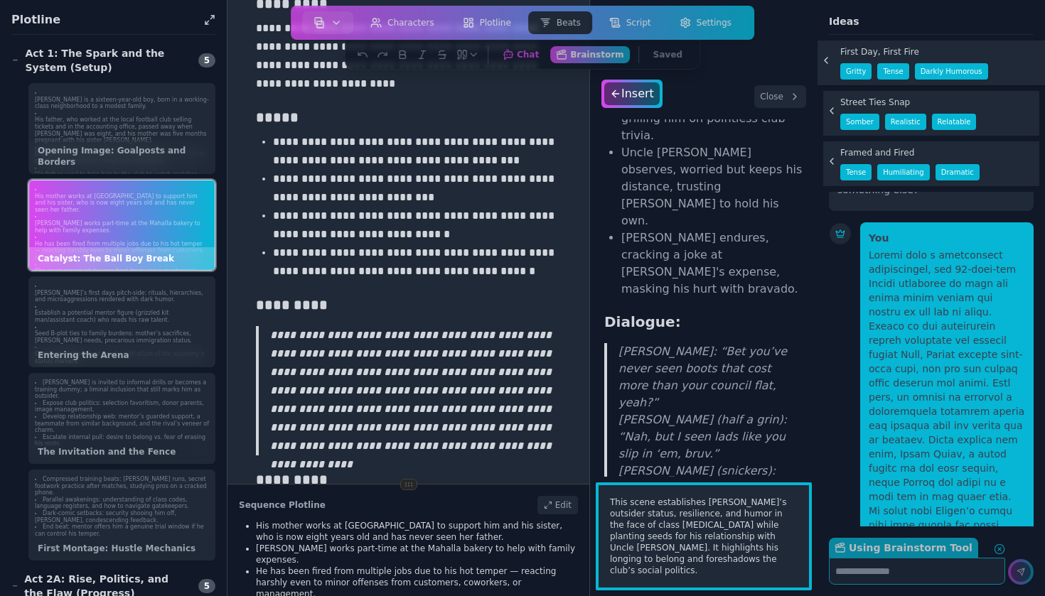
scroll to position [0, 0]
click at [830, 109] on icon at bounding box center [828, 110] width 11 height 11
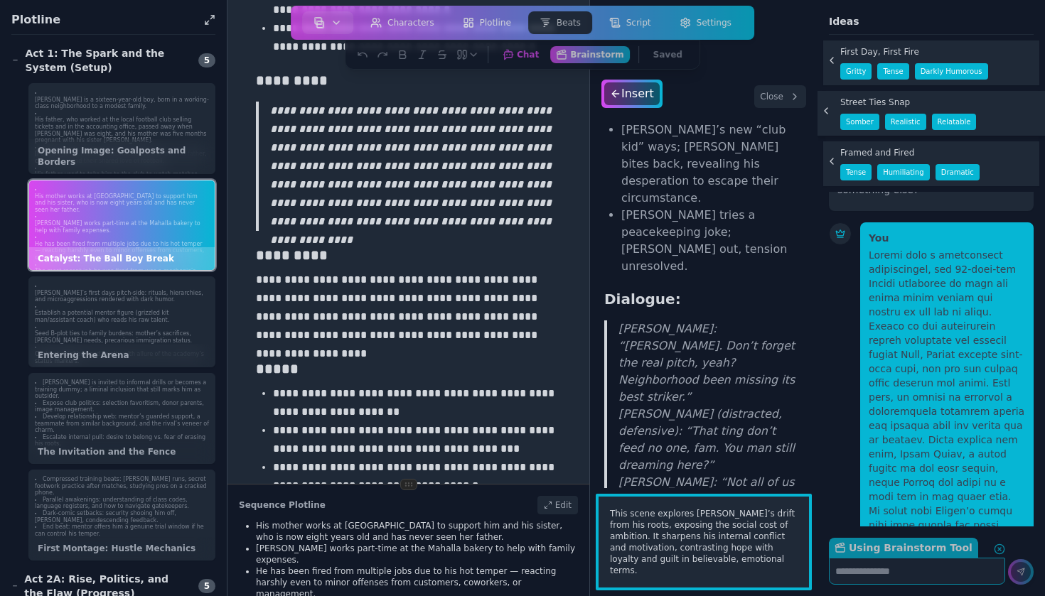
scroll to position [1437, 0]
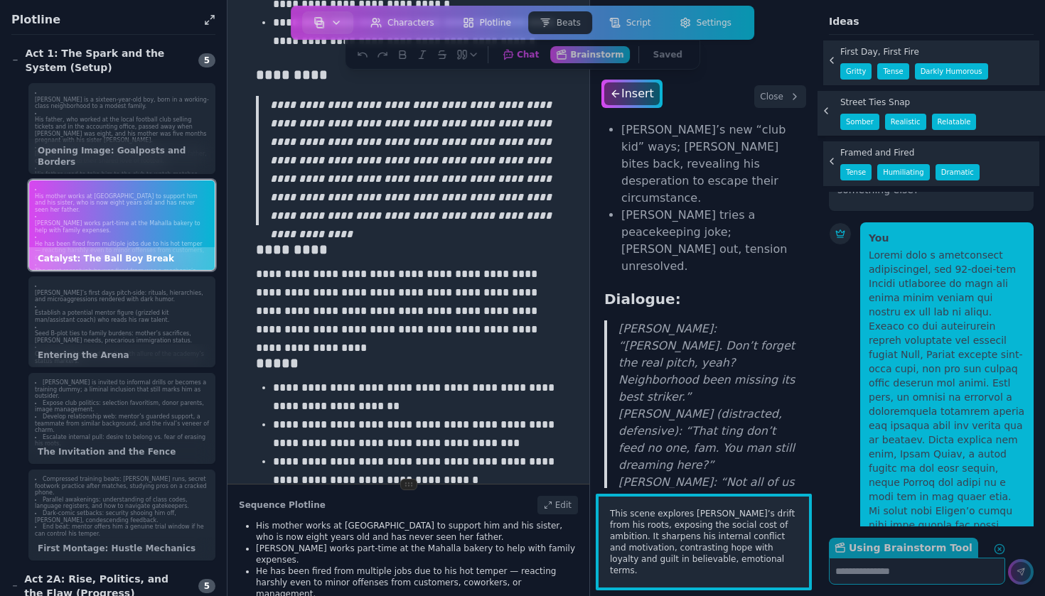
click at [166, 241] on p "He has been fired from multiple jobs due to his hot temper — reacting harshly e…" at bounding box center [122, 251] width 174 height 21
click at [515, 527] on p "His mother works at [GEOGRAPHIC_DATA] to support him and his sister, who is now…" at bounding box center [417, 531] width 322 height 23
click at [436, 534] on p "His mother works at [GEOGRAPHIC_DATA] to support him and his sister, who is now…" at bounding box center [417, 531] width 322 height 23
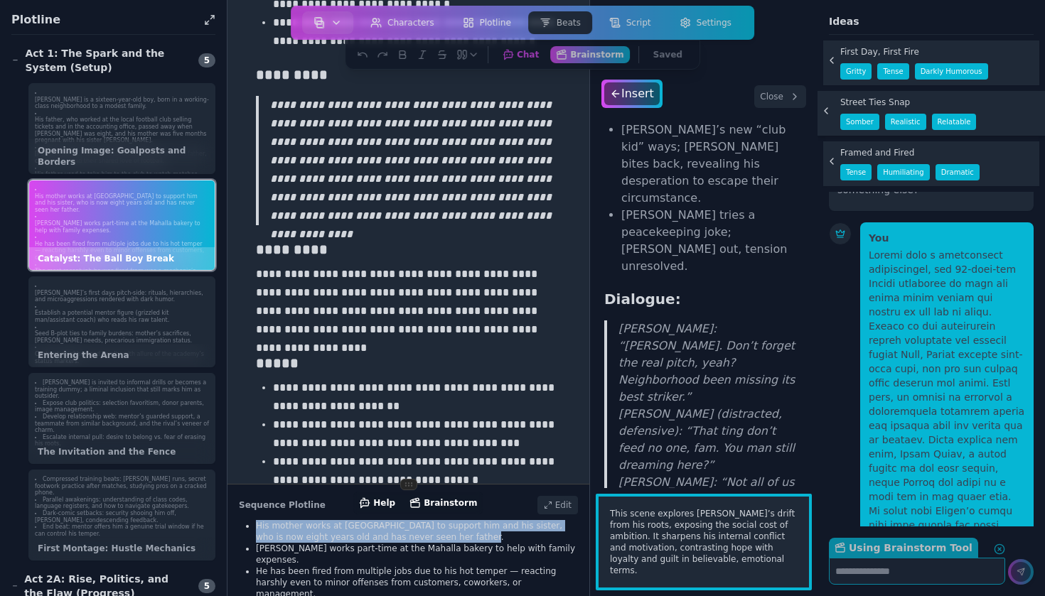
drag, startPoint x: 439, startPoint y: 535, endPoint x: 238, endPoint y: 524, distance: 201.5
click at [238, 524] on div "Sequence Plotline Edit His mother works at Mahalla Hospital to support him and …" at bounding box center [408, 541] width 363 height 112
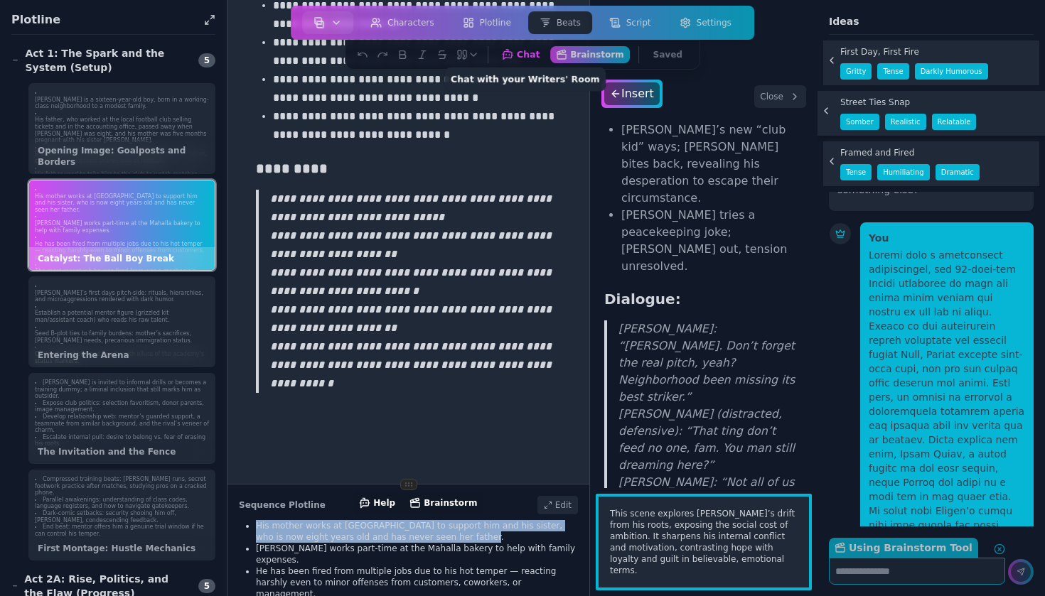
click at [524, 53] on button "Chat Chat with your Writers' Room" at bounding box center [520, 54] width 50 height 18
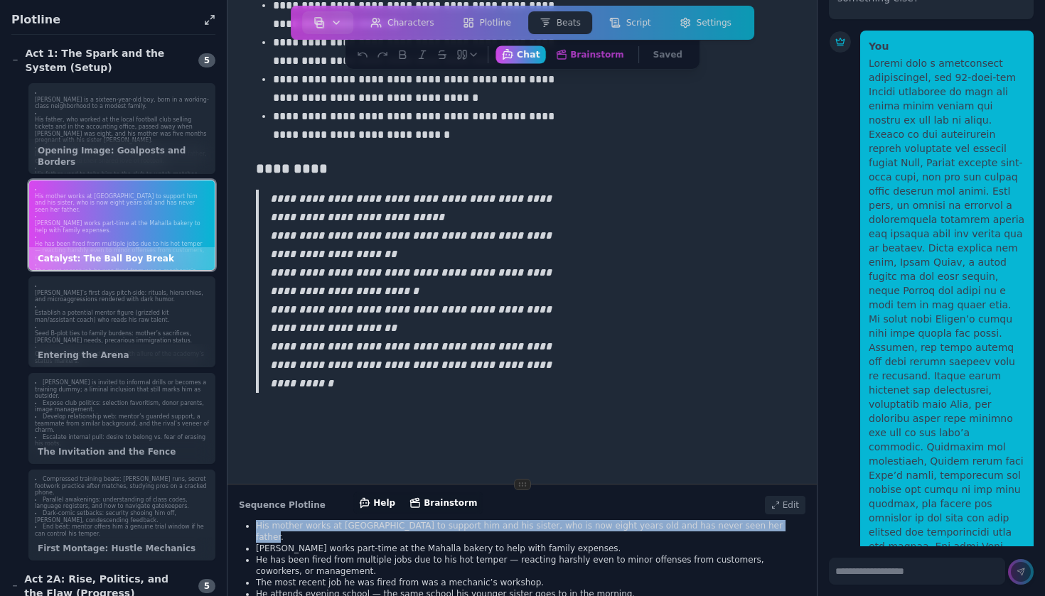
scroll to position [7930, 0]
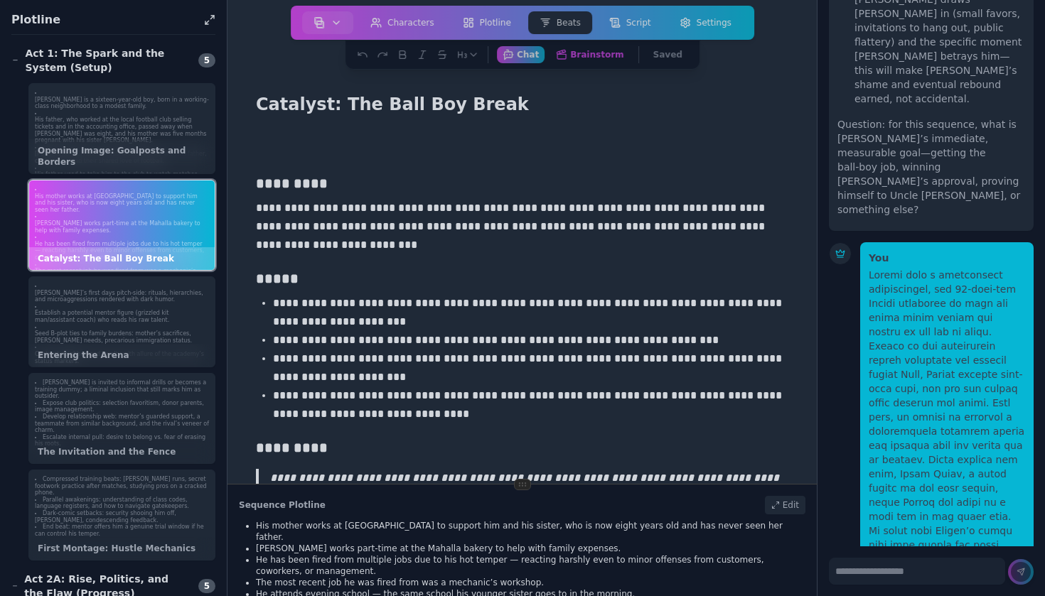
scroll to position [0, 0]
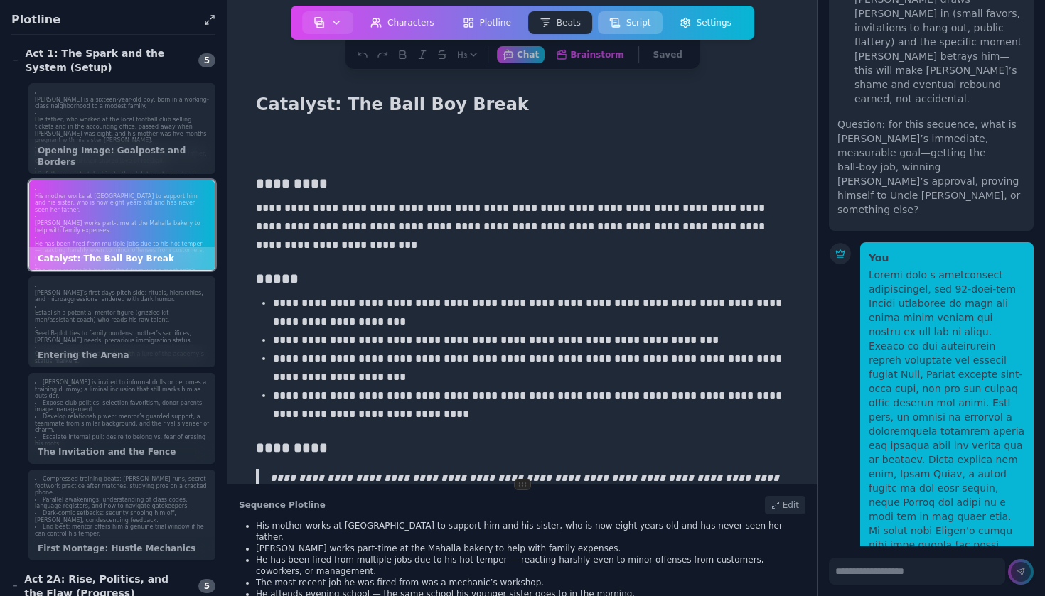
click at [635, 21] on button "Script" at bounding box center [630, 22] width 65 height 23
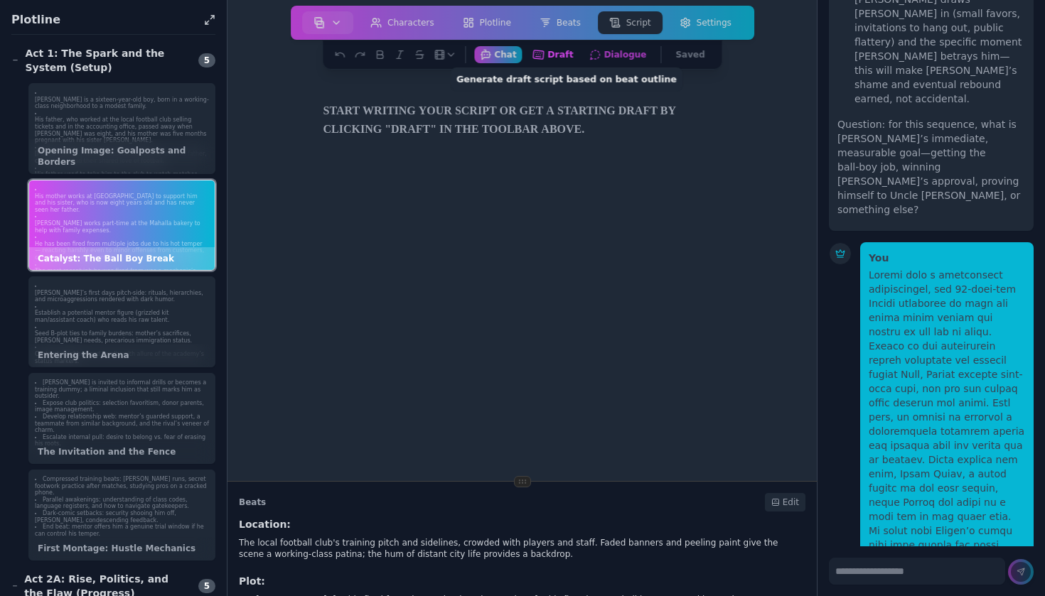
click at [554, 52] on button "Draft Generate draft script based on beat outline" at bounding box center [553, 54] width 53 height 18
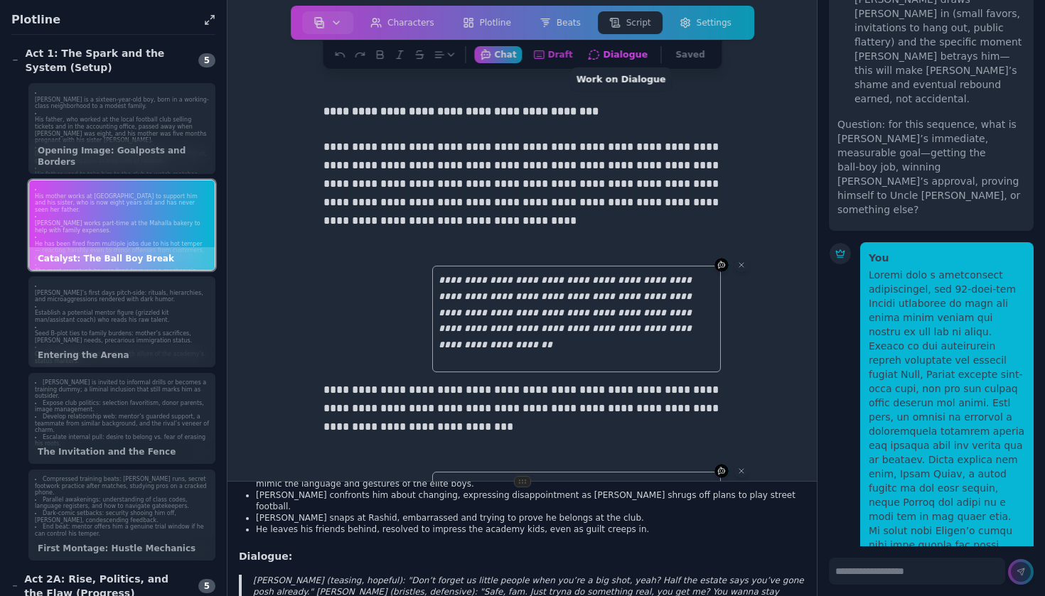
click at [607, 55] on button "Dialogue Work on Dialogue" at bounding box center [618, 54] width 72 height 18
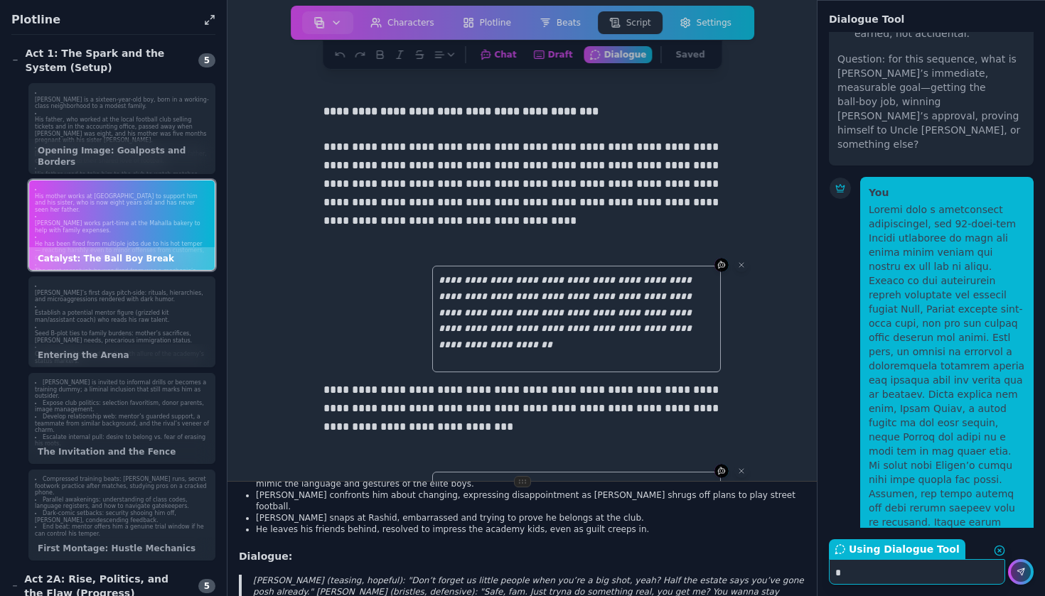
scroll to position [8026, 0]
type textarea "******"
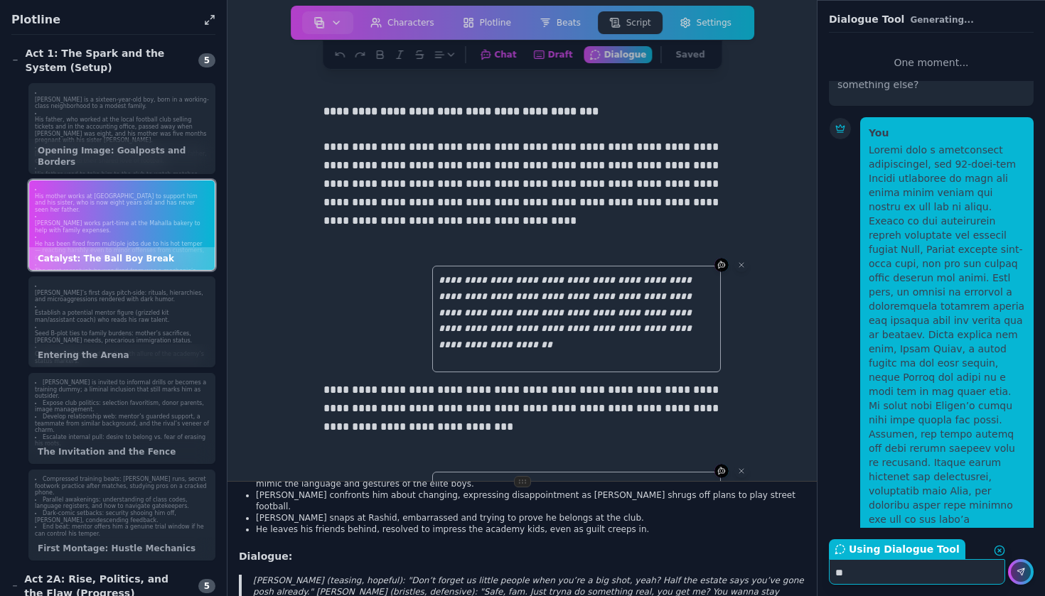
scroll to position [8134, 0]
type textarea "******"
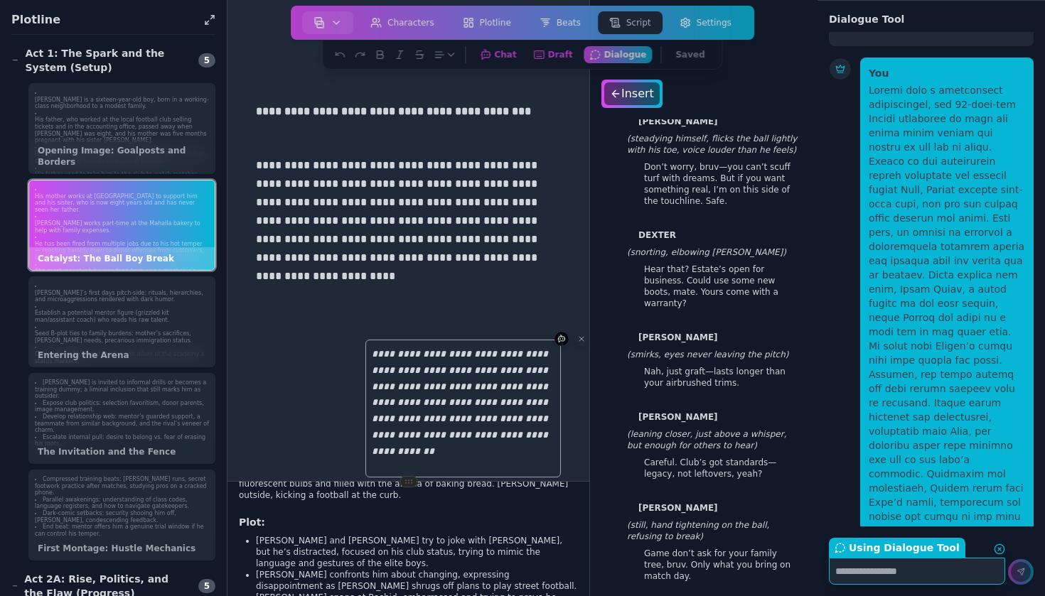
scroll to position [0, 0]
click at [515, 407] on p "**********" at bounding box center [462, 409] width 195 height 138
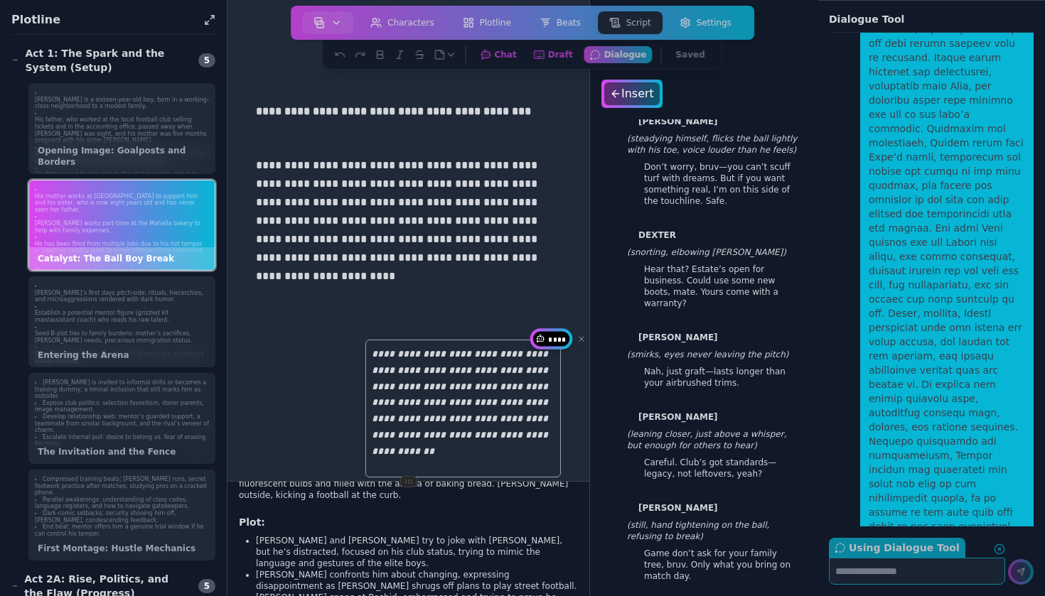
scroll to position [8511, 0]
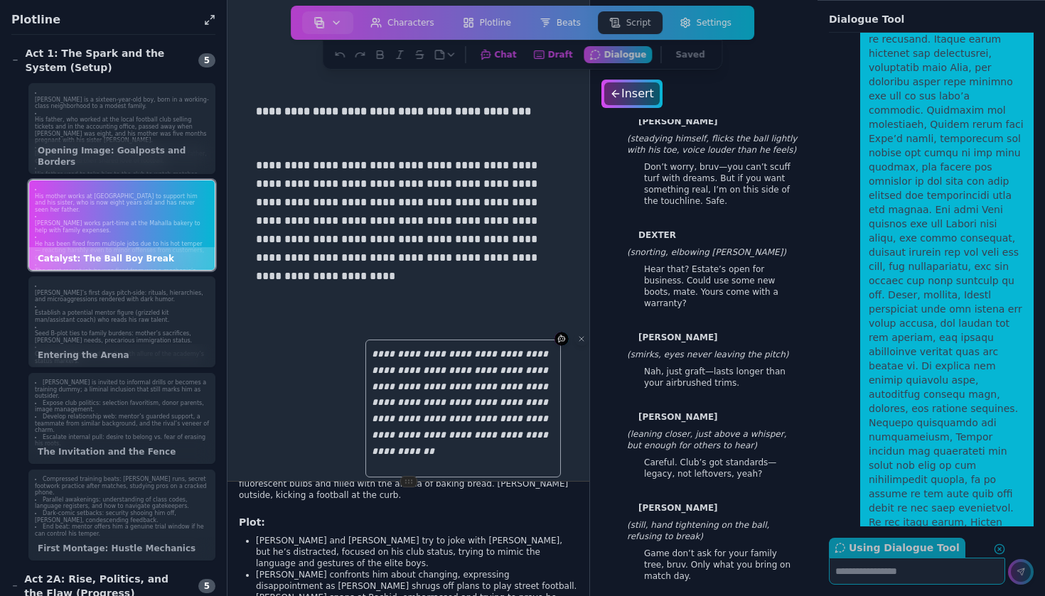
click at [679, 230] on p "DEXTER" at bounding box center [720, 238] width 165 height 17
click at [633, 93] on div "Insert" at bounding box center [632, 93] width 58 height 23
click at [444, 213] on p "**********" at bounding box center [408, 239] width 305 height 166
click at [388, 305] on p "**********" at bounding box center [408, 239] width 305 height 166
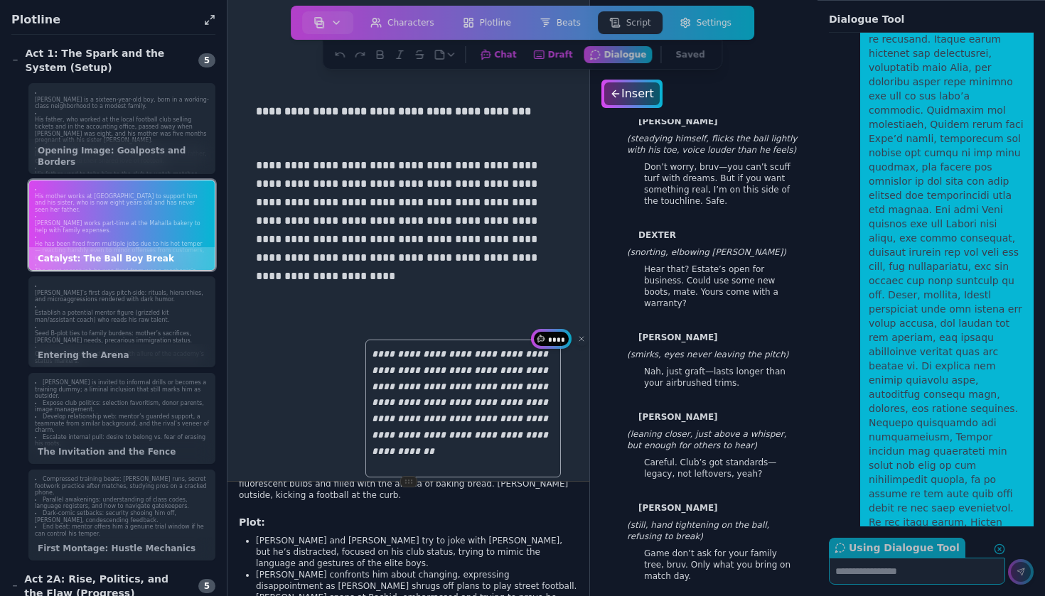
click at [510, 368] on p "**********" at bounding box center [462, 409] width 195 height 138
click at [562, 342] on span "*****" at bounding box center [556, 339] width 19 height 9
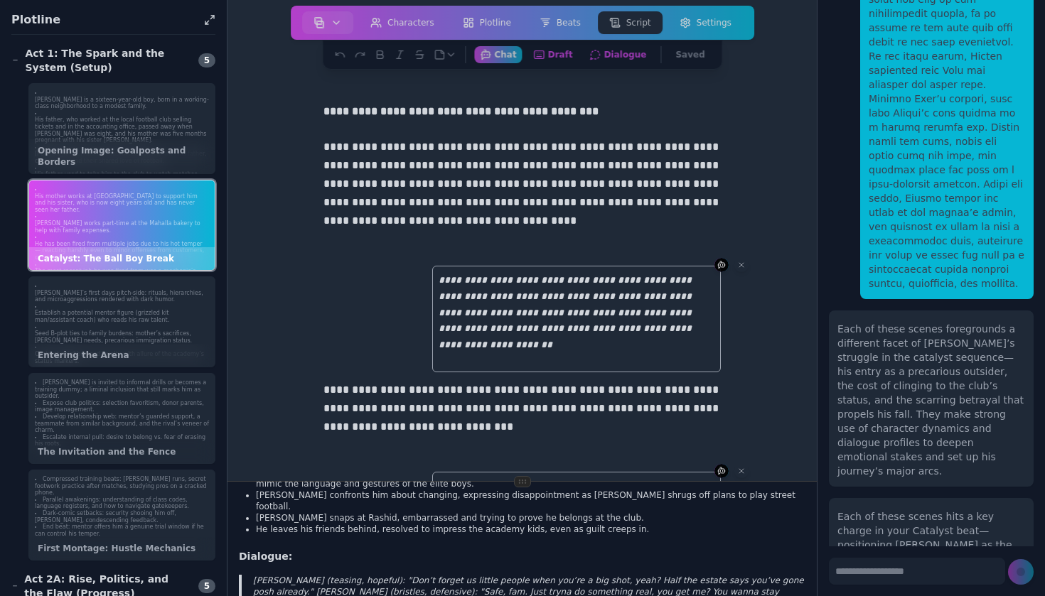
scroll to position [8973, 0]
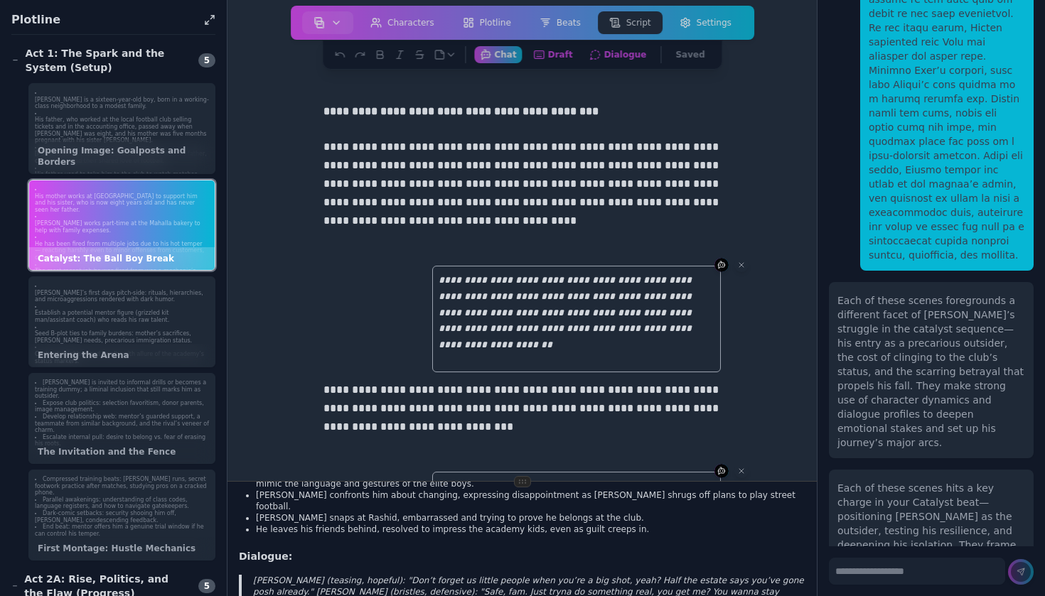
drag, startPoint x: 908, startPoint y: 264, endPoint x: 847, endPoint y: 139, distance: 139.6
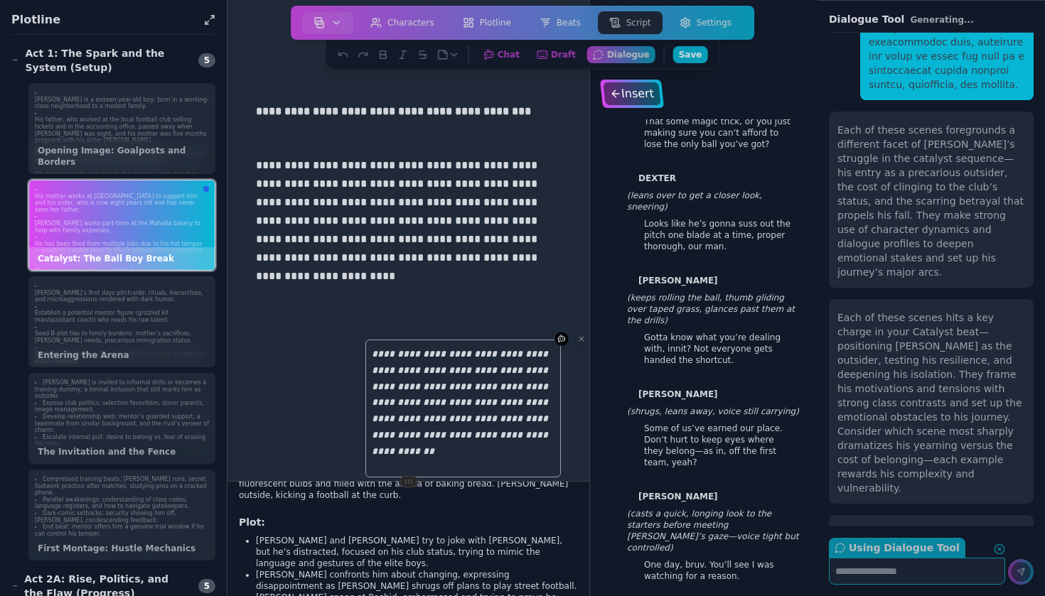
click at [640, 90] on div "Insert" at bounding box center [632, 93] width 58 height 23
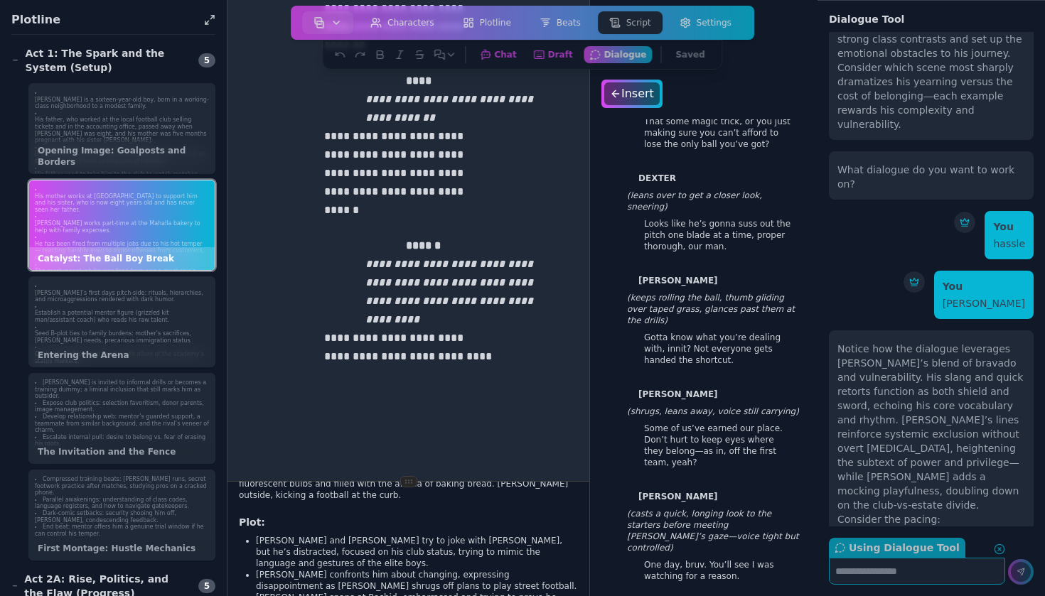
scroll to position [3720, 0]
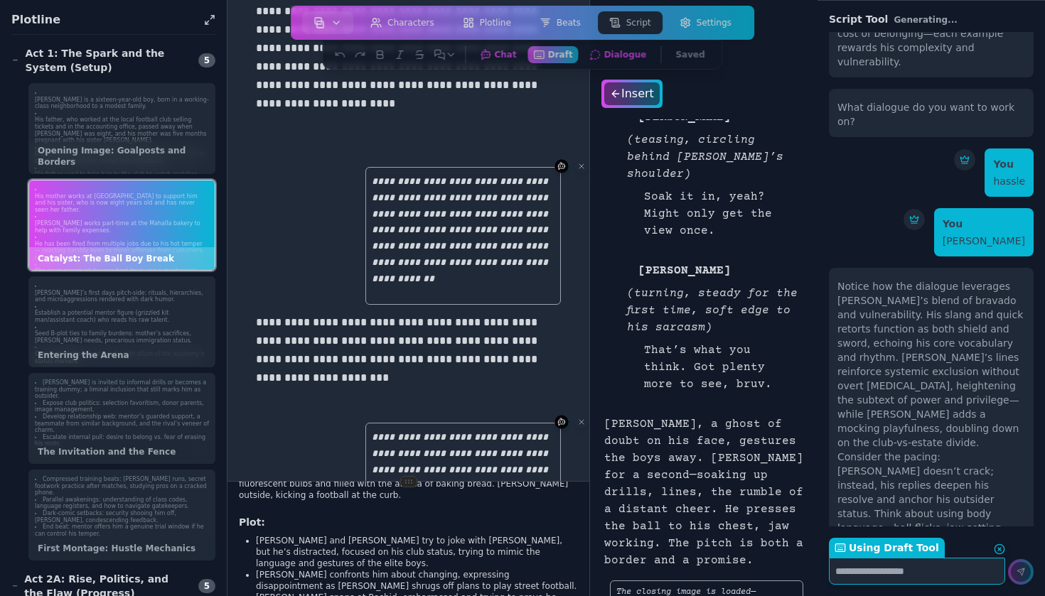
scroll to position [1, 0]
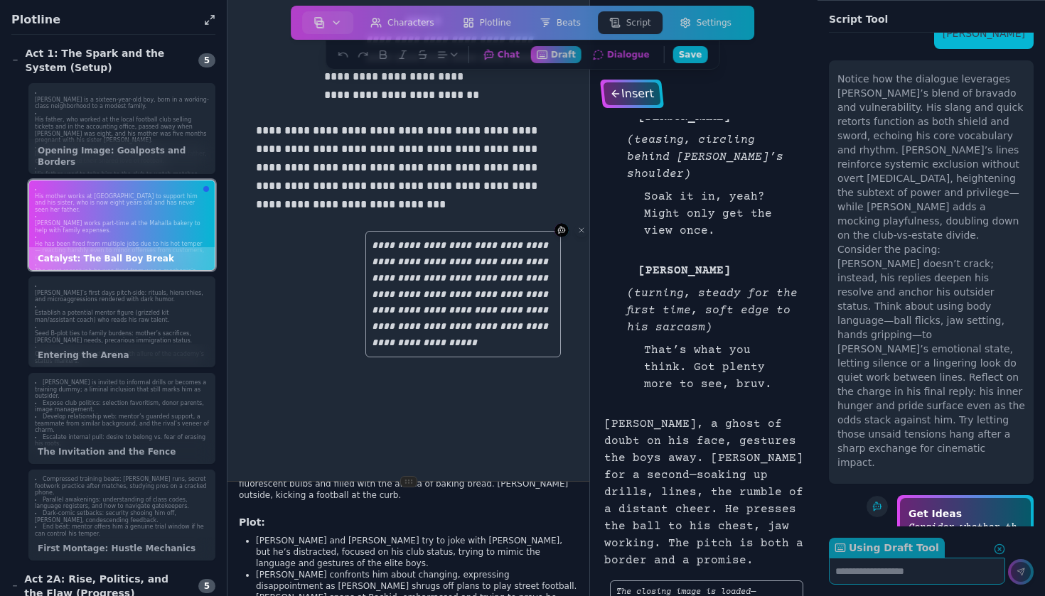
click at [636, 93] on div "Insert" at bounding box center [632, 93] width 58 height 23
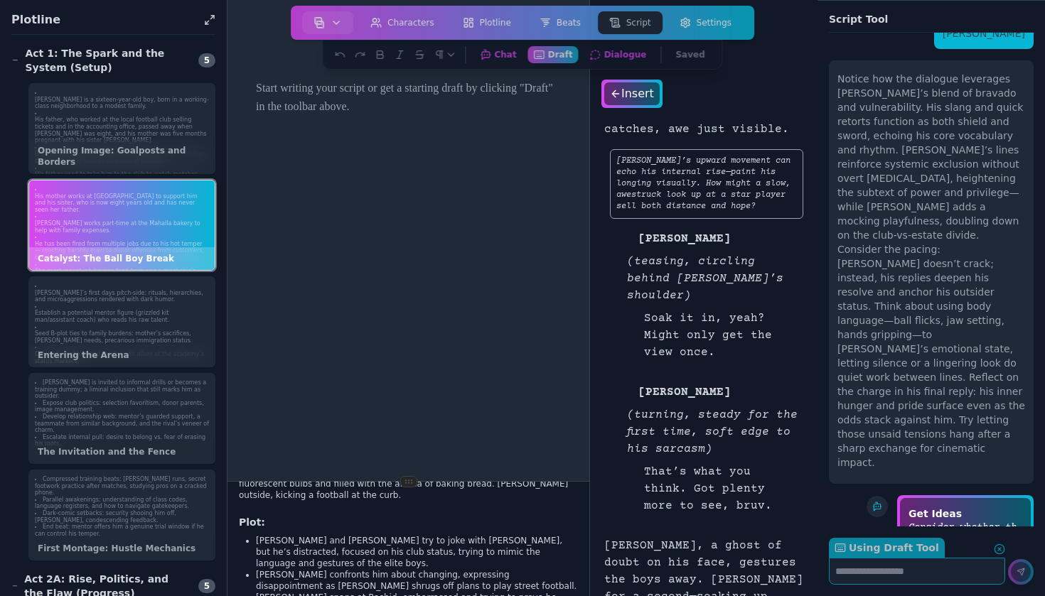
click at [691, 310] on p "Soak it in, yeah? Might only get the view once." at bounding box center [718, 338] width 148 height 57
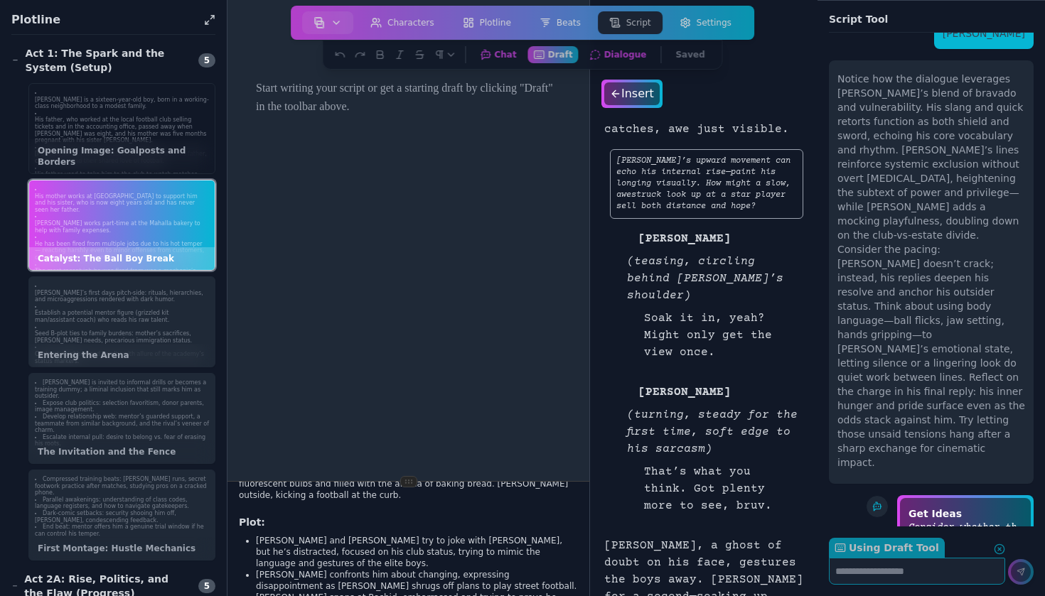
click at [121, 151] on p "[PERSON_NAME] had a beautiful relationship with his father, centered around the…" at bounding box center [122, 158] width 174 height 14
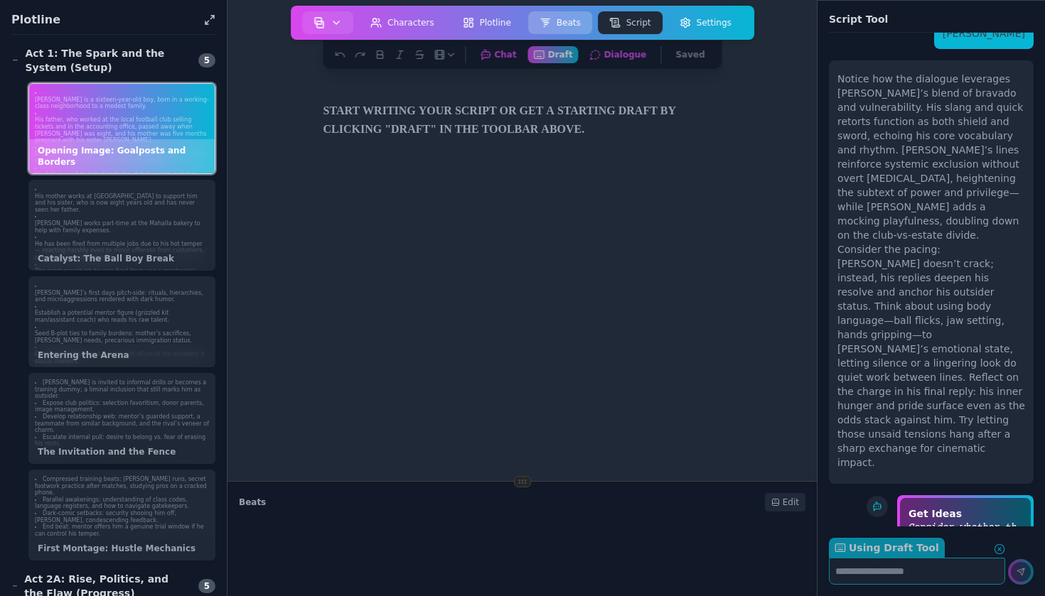
click at [566, 22] on button "Beats" at bounding box center [560, 22] width 64 height 23
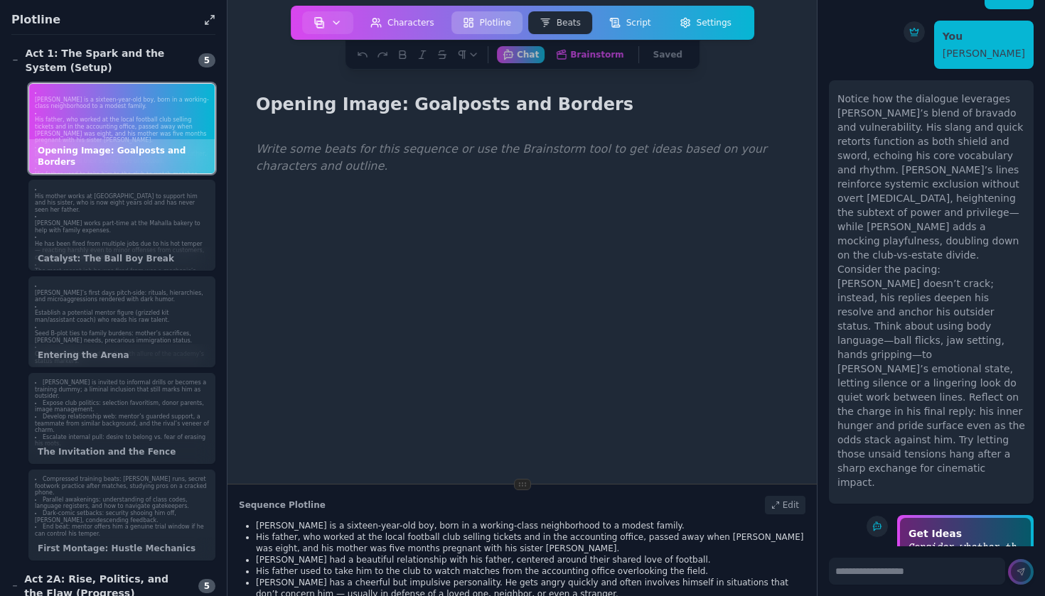
click at [500, 24] on button "Plotline" at bounding box center [486, 22] width 71 height 23
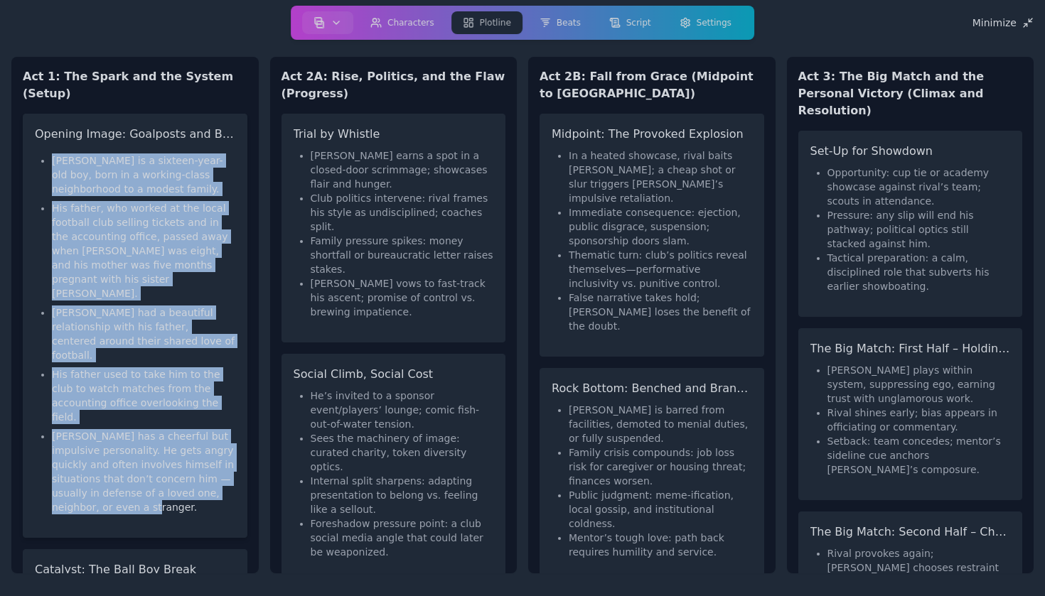
drag, startPoint x: 54, startPoint y: 146, endPoint x: 165, endPoint y: 454, distance: 326.5
click at [165, 454] on ul "Hassan is a sixteen-year-old boy, born in a working-class neighborhood to a mod…" at bounding box center [135, 334] width 200 height 361
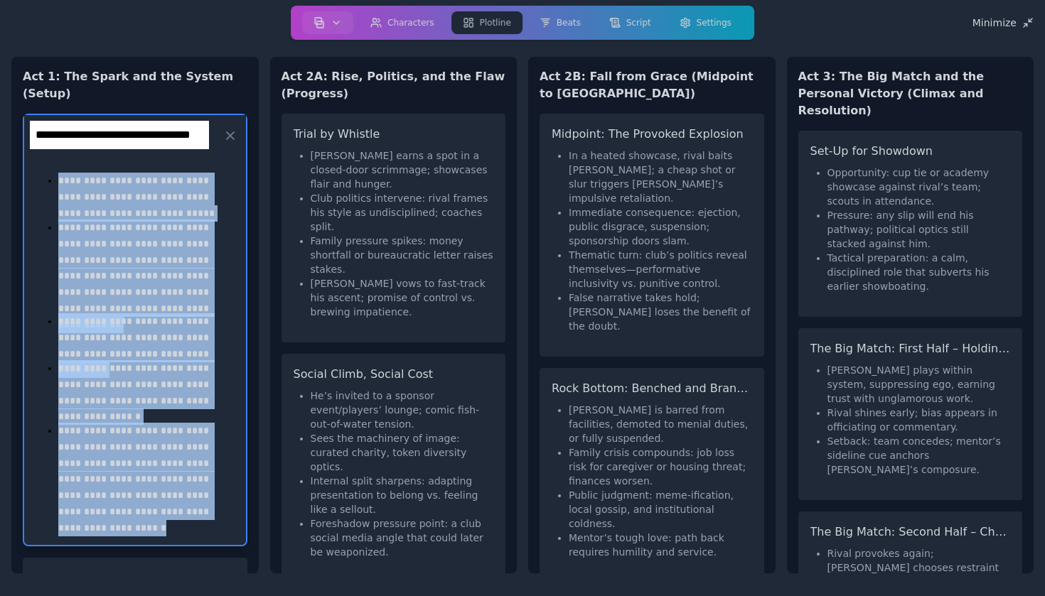
drag, startPoint x: 173, startPoint y: 473, endPoint x: 59, endPoint y: 156, distance: 336.2
click at [59, 167] on div "**********" at bounding box center [135, 350] width 199 height 367
copy ul "**********"
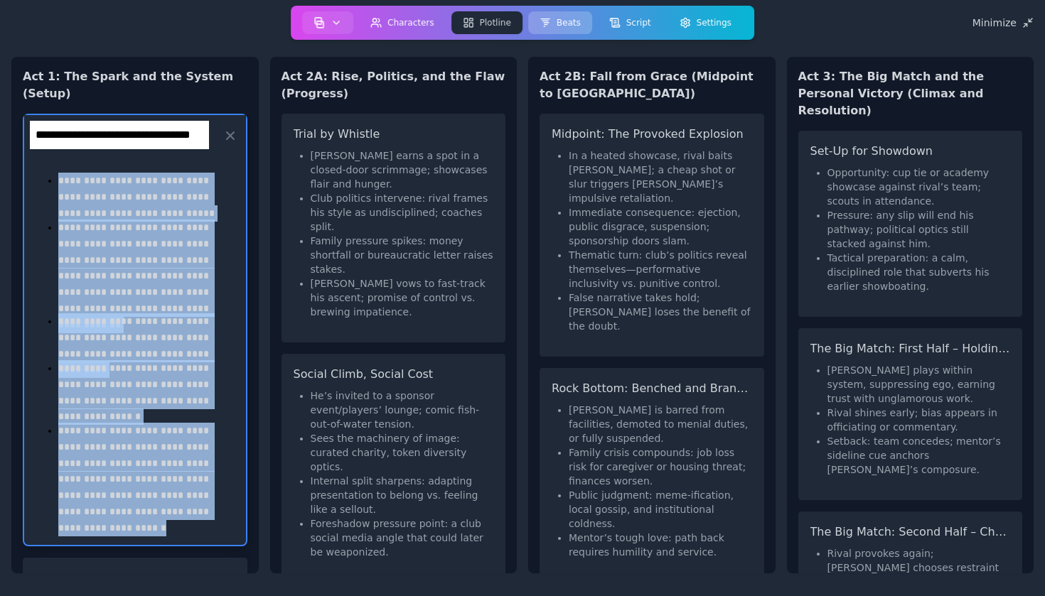
click at [570, 25] on button "Beats" at bounding box center [560, 22] width 64 height 23
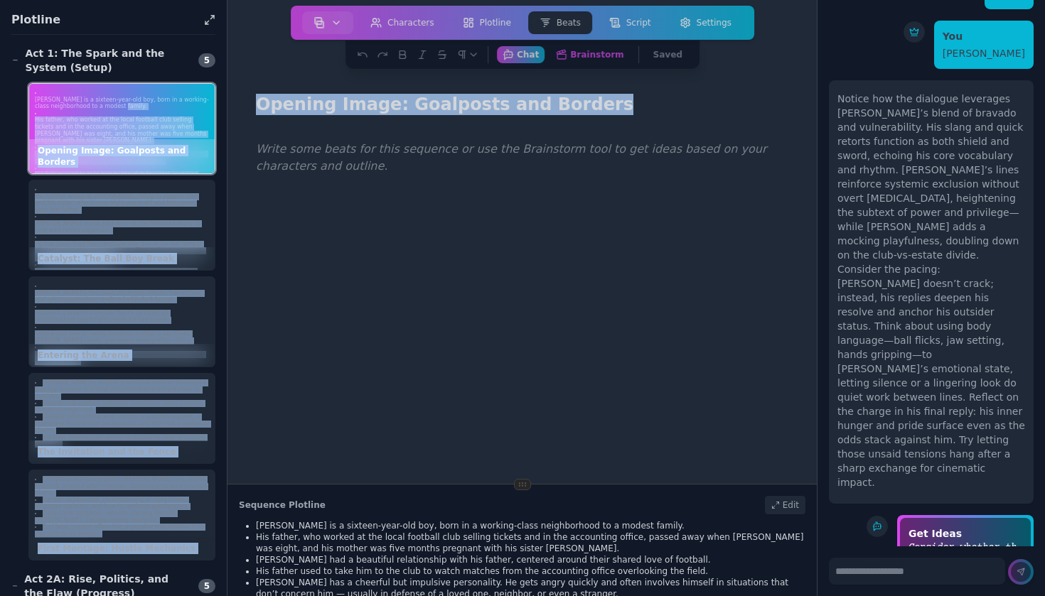
drag, startPoint x: 180, startPoint y: 102, endPoint x: 409, endPoint y: 215, distance: 255.9
click at [409, 215] on div "Plotline Act 1: The Spark and the System (Setup) 5 [PERSON_NAME] is a sixteen-y…" at bounding box center [408, 298] width 817 height 596
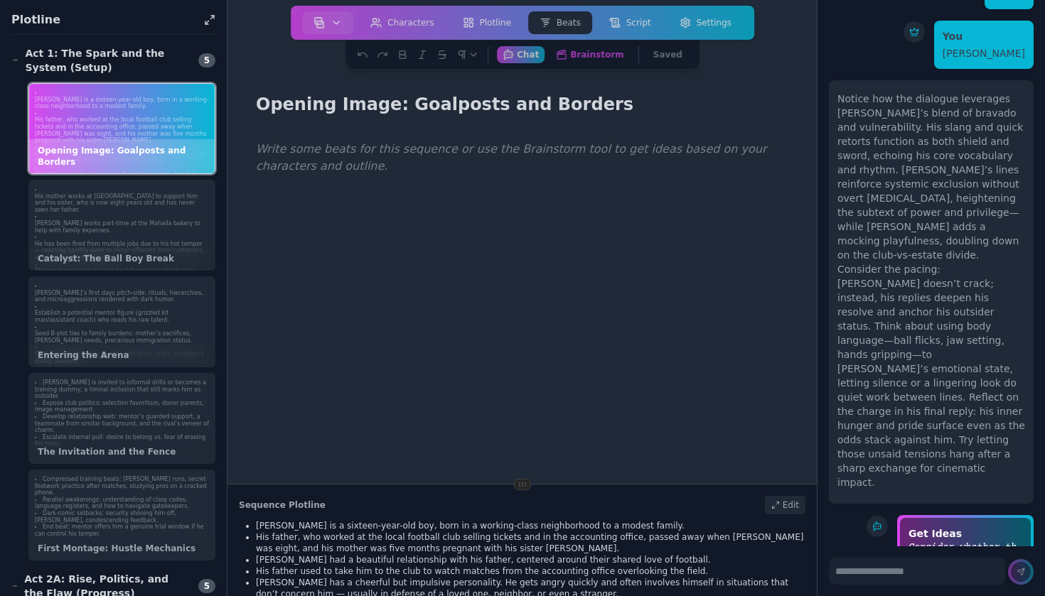
click at [409, 215] on div at bounding box center [522, 433] width 544 height 596
click at [419, 259] on div at bounding box center [522, 433] width 544 height 596
click at [875, 574] on textarea at bounding box center [917, 571] width 176 height 27
paste textarea "**********"
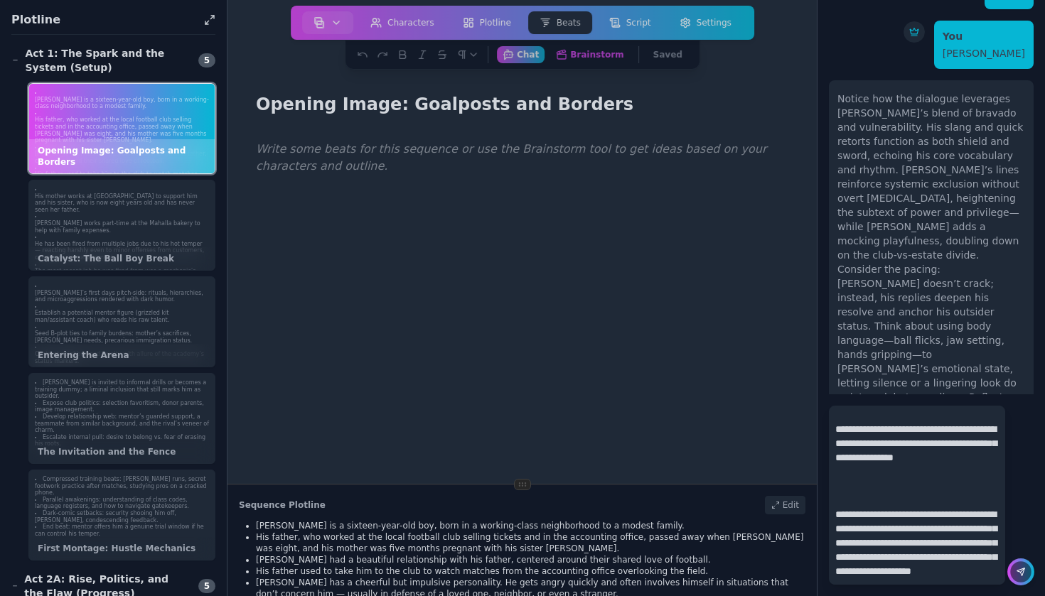
type textarea "**********"
click at [1021, 573] on icon at bounding box center [1021, 573] width 8 height 8
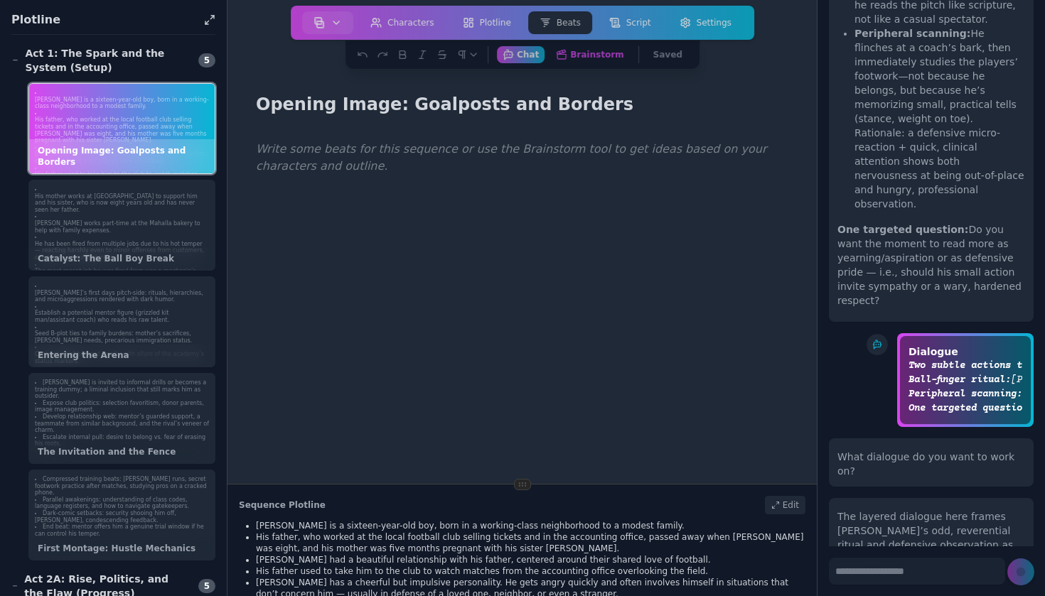
scroll to position [10526, 0]
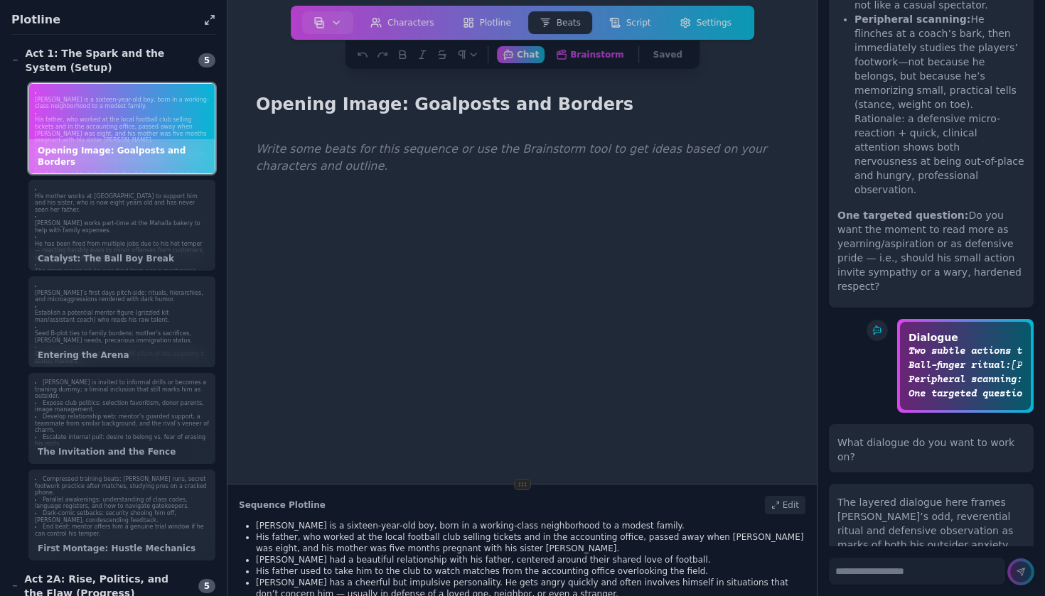
drag, startPoint x: 951, startPoint y: 476, endPoint x: 940, endPoint y: 490, distance: 18.8
drag, startPoint x: 956, startPoint y: 488, endPoint x: 1002, endPoint y: 500, distance: 46.9
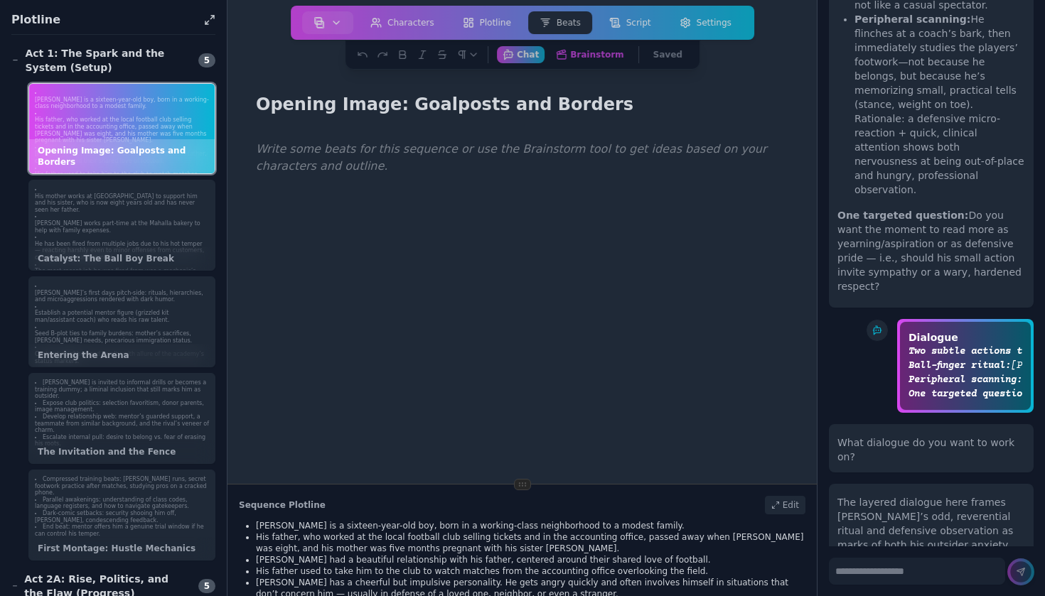
copy p "hook the reader with a moral/physical conflict"
click at [953, 574] on textarea at bounding box center [917, 571] width 176 height 27
paste textarea "**********"
type textarea "**********"
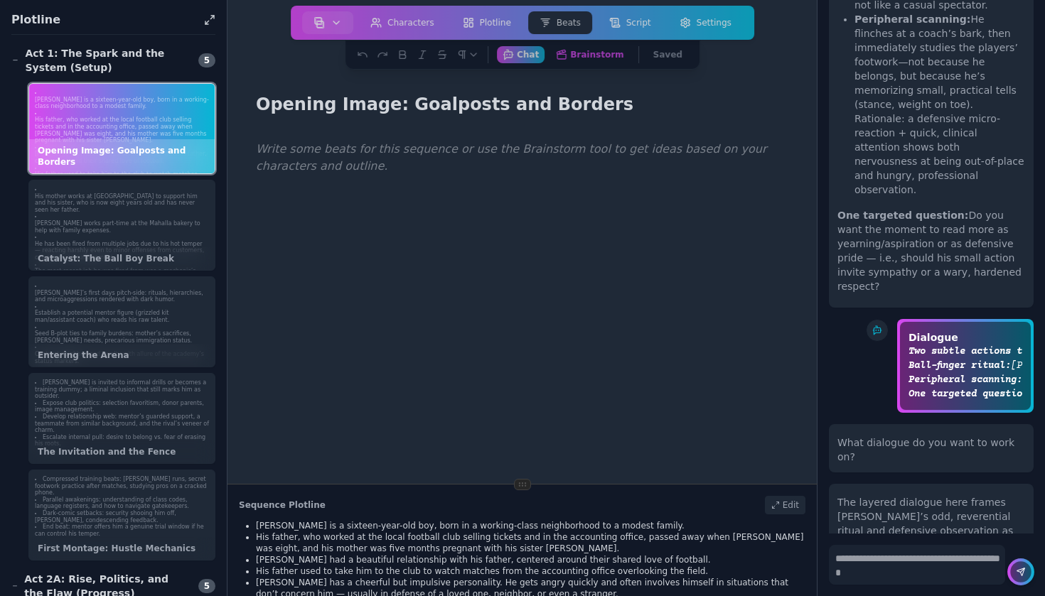
click at [1024, 574] on icon at bounding box center [1021, 572] width 9 height 9
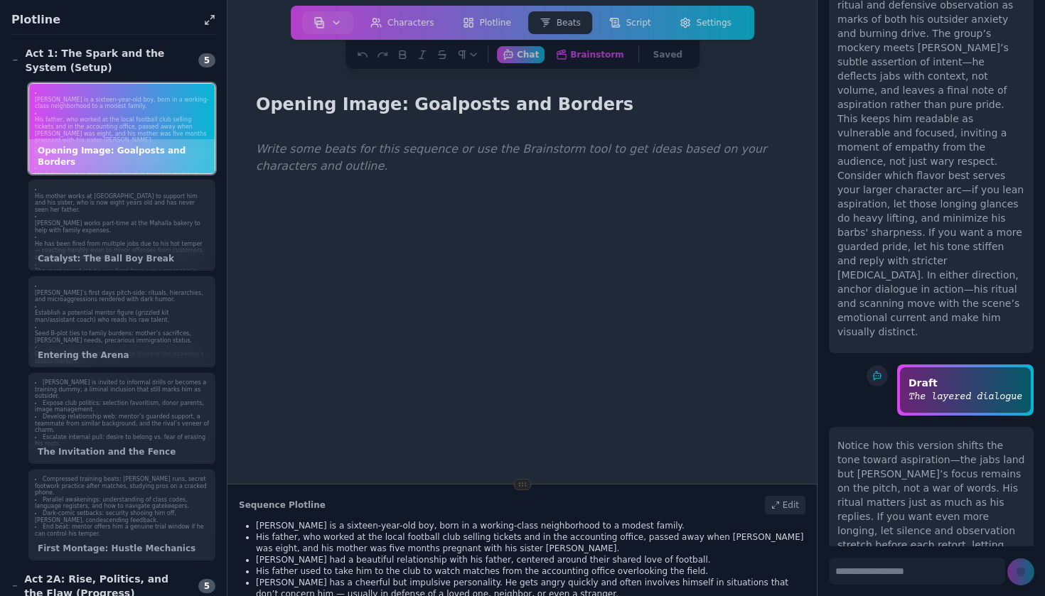
scroll to position [11080, 0]
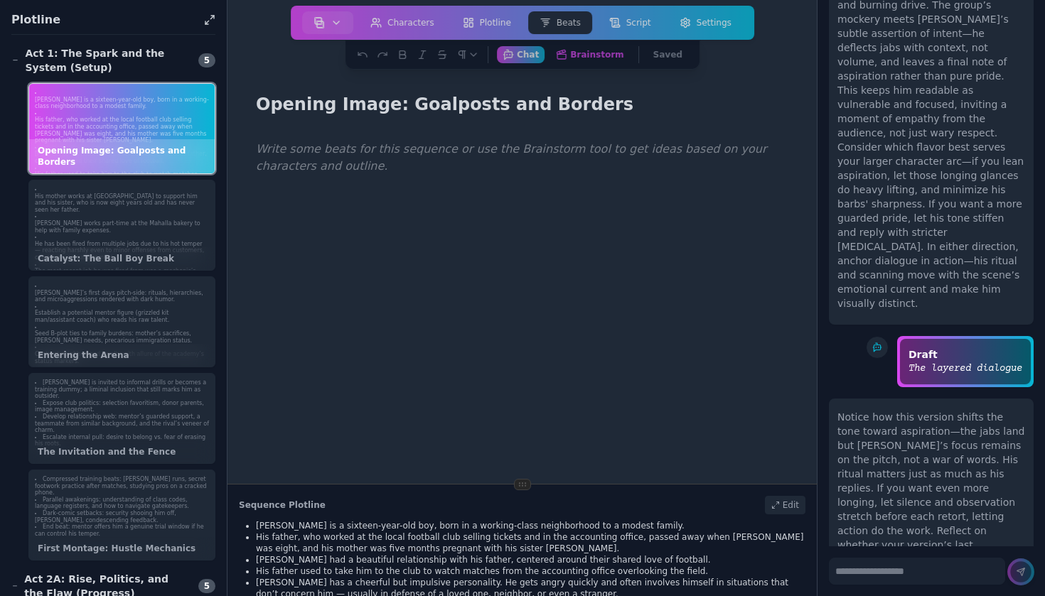
click at [265, 157] on p at bounding box center [522, 150] width 532 height 18
click at [353, 553] on p "His father, who worked at the local football club selling tickets and in the ac…" at bounding box center [531, 543] width 550 height 23
click at [356, 535] on p "His father, who worked at the local football club selling tickets and in the ac…" at bounding box center [531, 543] width 550 height 23
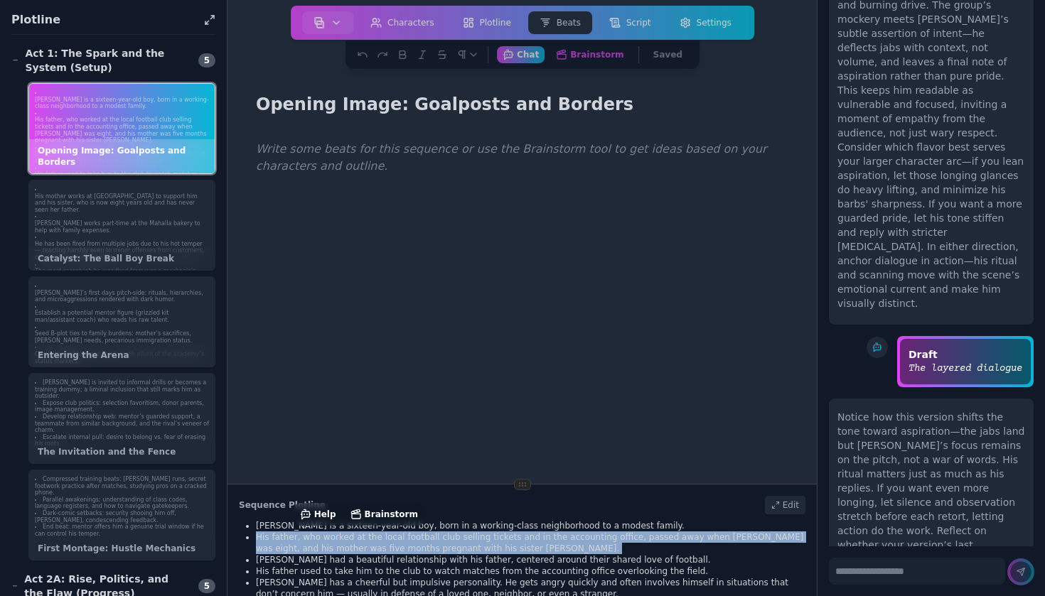
click at [356, 535] on p "His father, who worked at the local football club selling tickets and in the ac…" at bounding box center [531, 543] width 550 height 23
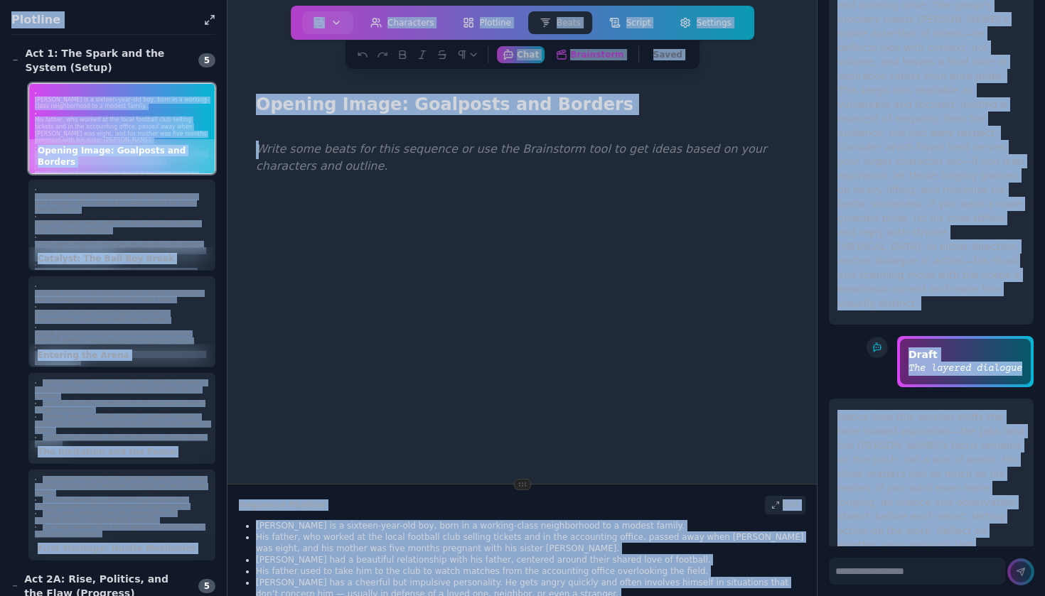
click at [356, 535] on p "His father, who worked at the local football club selling tickets and in the ac…" at bounding box center [531, 543] width 550 height 23
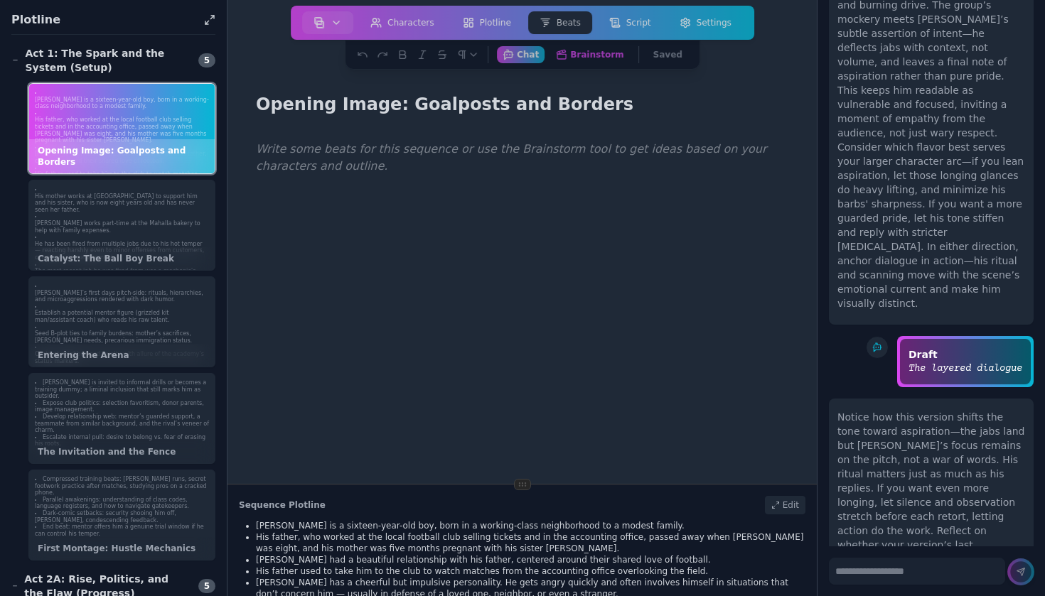
click at [788, 508] on div "Edit" at bounding box center [785, 505] width 41 height 18
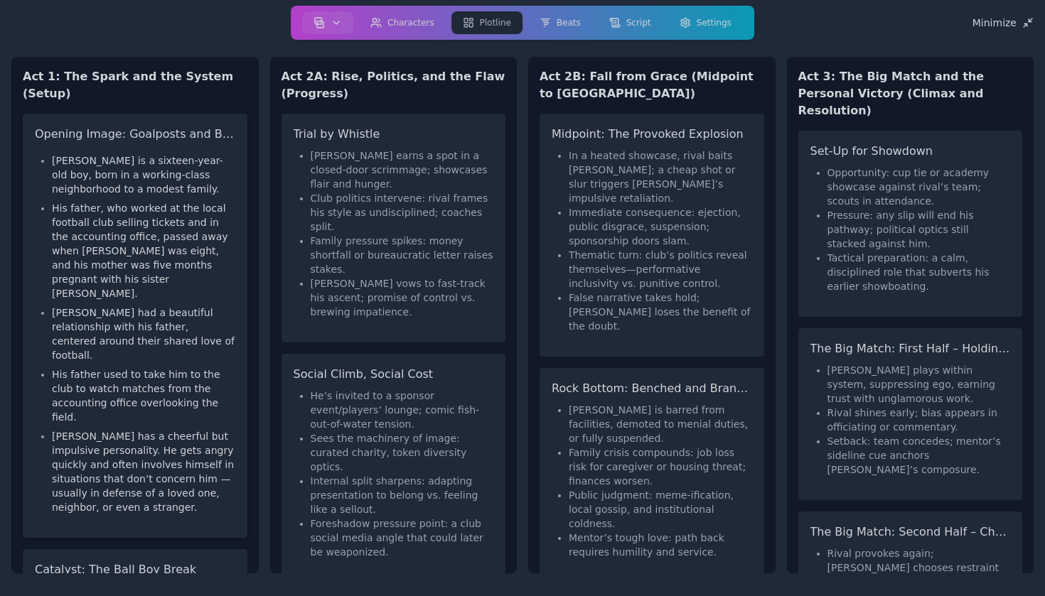
click at [117, 178] on p "[PERSON_NAME] is a sixteen-year-old boy, born in a working-class neighborhood t…" at bounding box center [143, 175] width 183 height 43
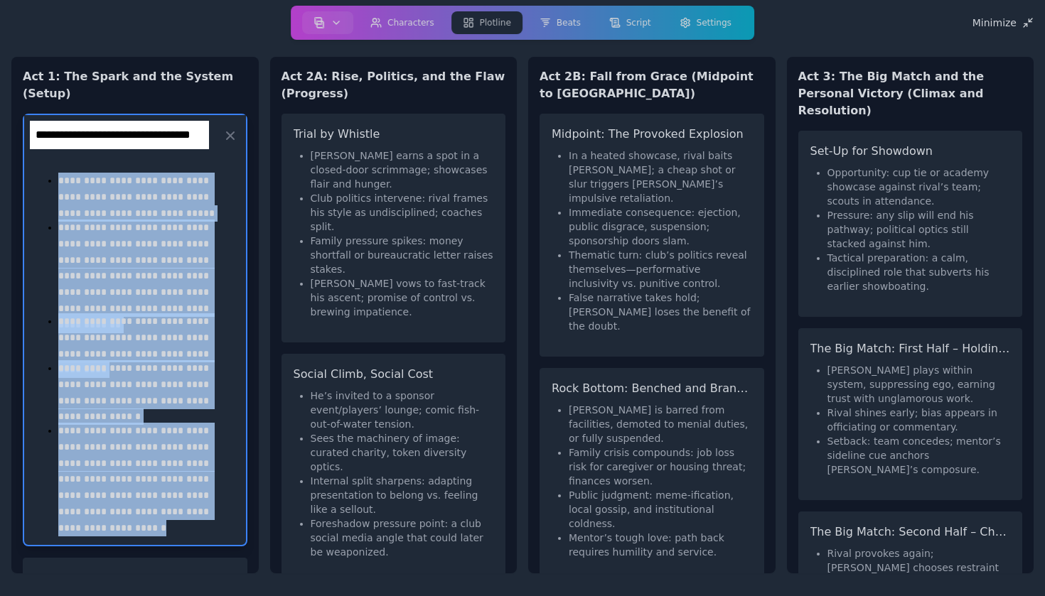
drag, startPoint x: 57, startPoint y: 160, endPoint x: 234, endPoint y: 514, distance: 395.8
click at [234, 514] on div "**********" at bounding box center [135, 350] width 199 height 367
copy ul "**********"
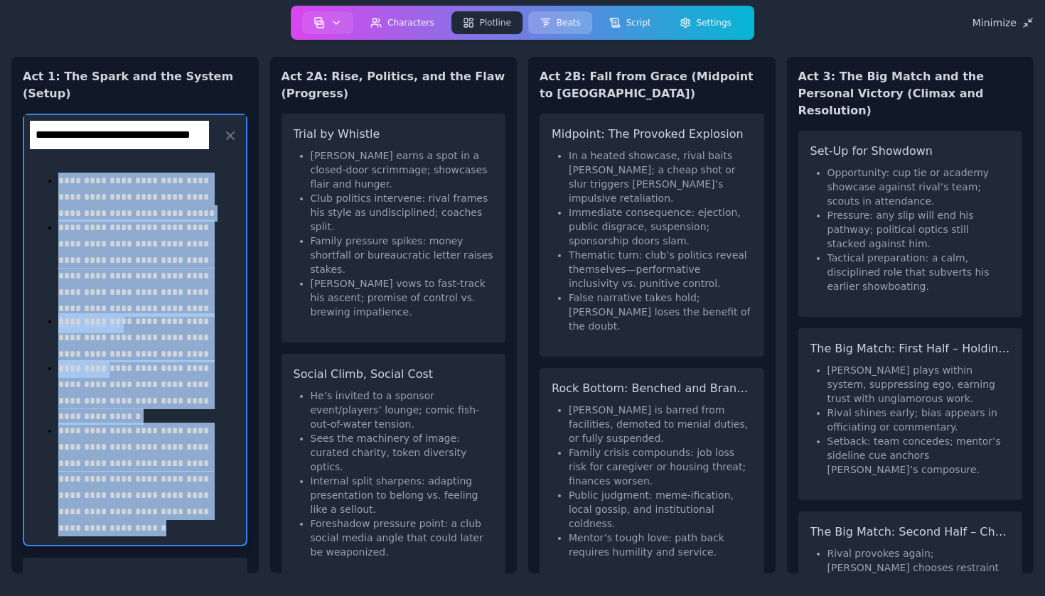
click at [567, 11] on button "Beats" at bounding box center [560, 22] width 64 height 23
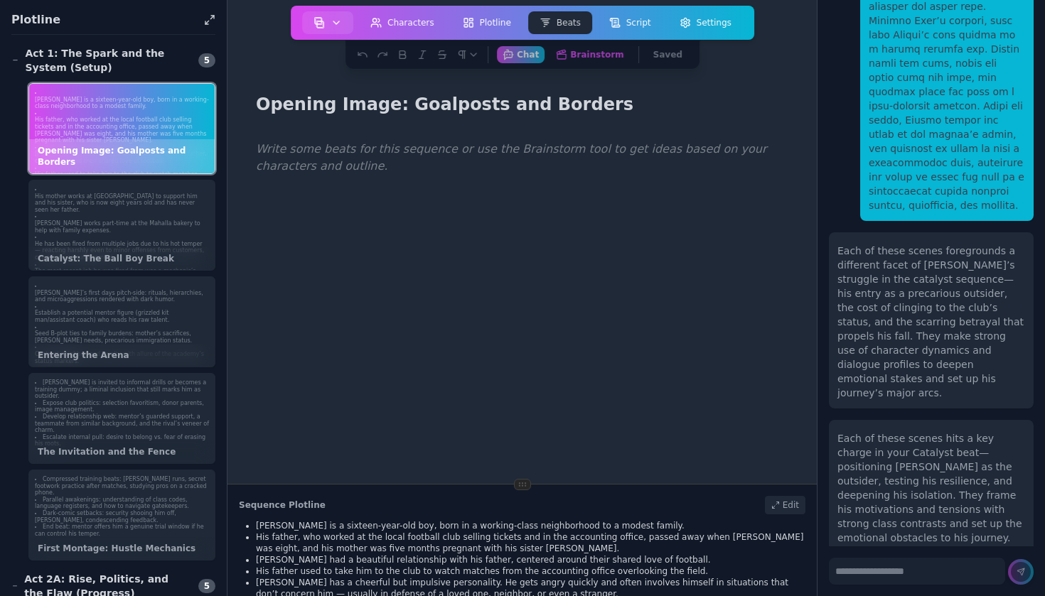
scroll to position [11080, 0]
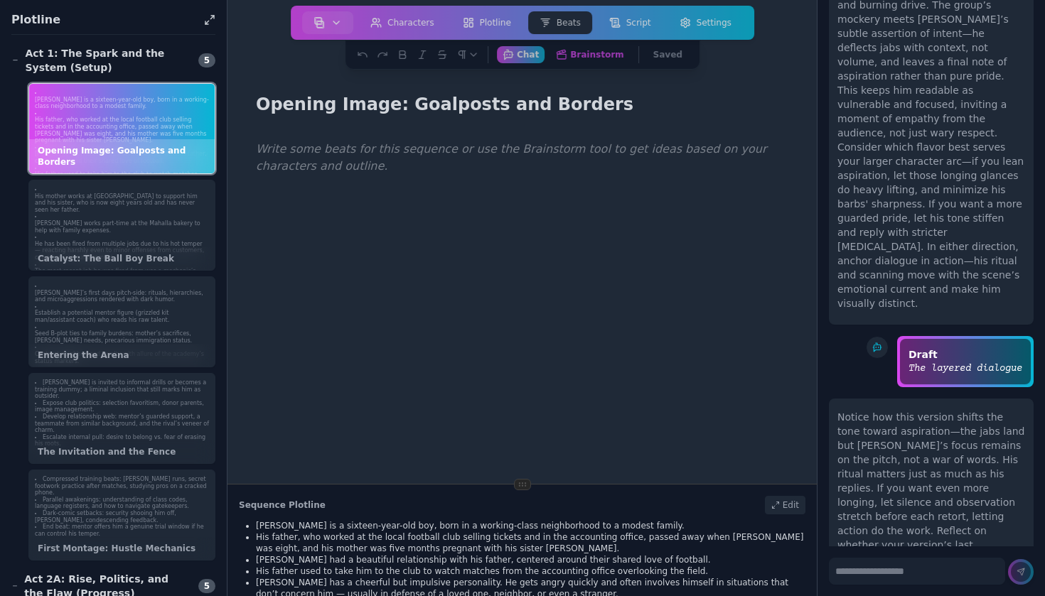
click at [416, 173] on div at bounding box center [522, 433] width 544 height 596
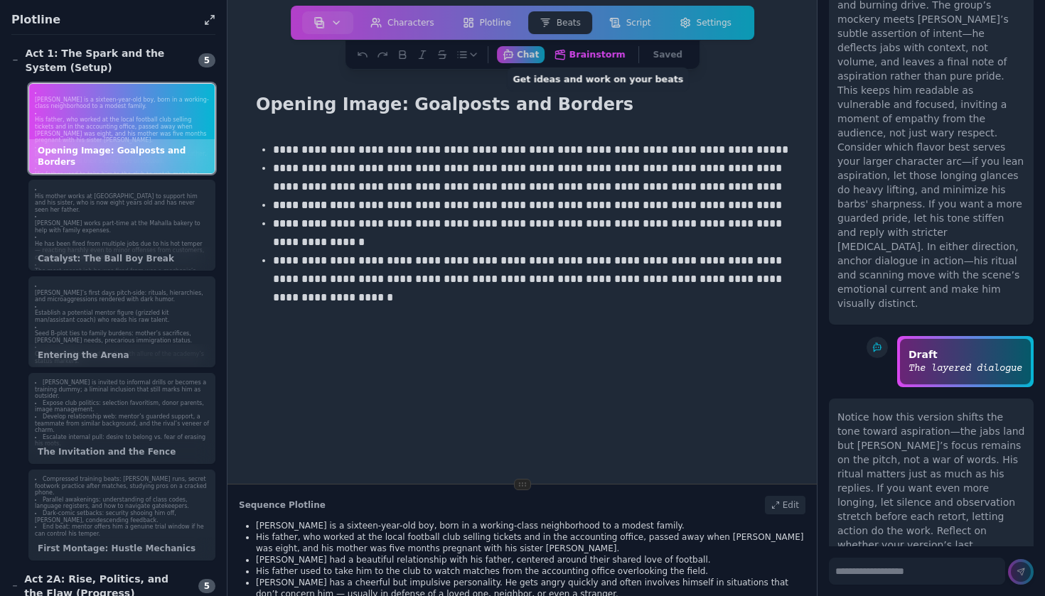
click at [607, 53] on button "Brainstorm Get ideas and work on your beats" at bounding box center [589, 54] width 83 height 18
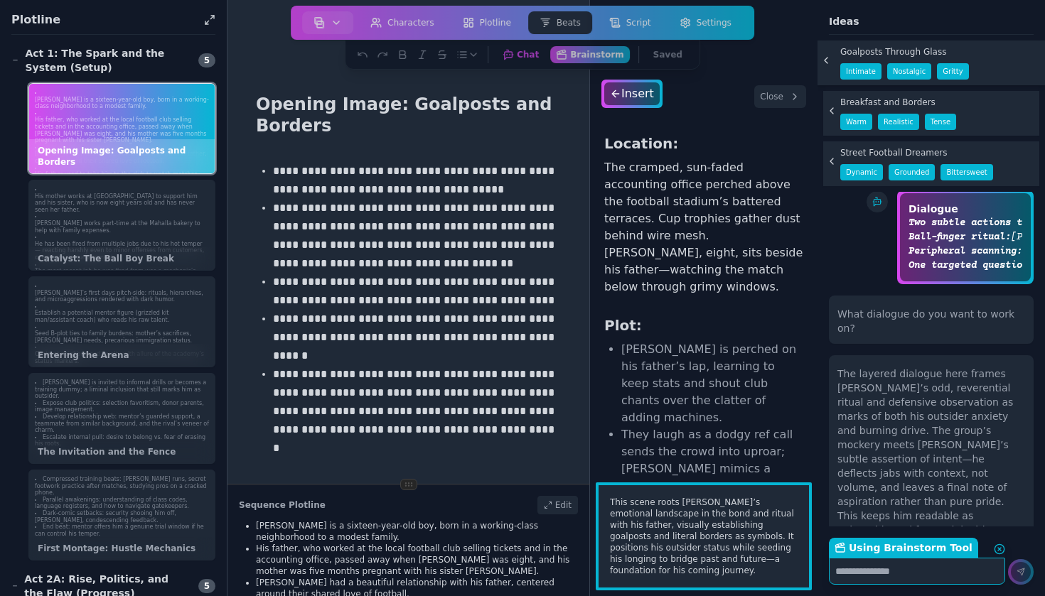
scroll to position [0, 0]
click at [636, 94] on div "Insert" at bounding box center [632, 93] width 58 height 23
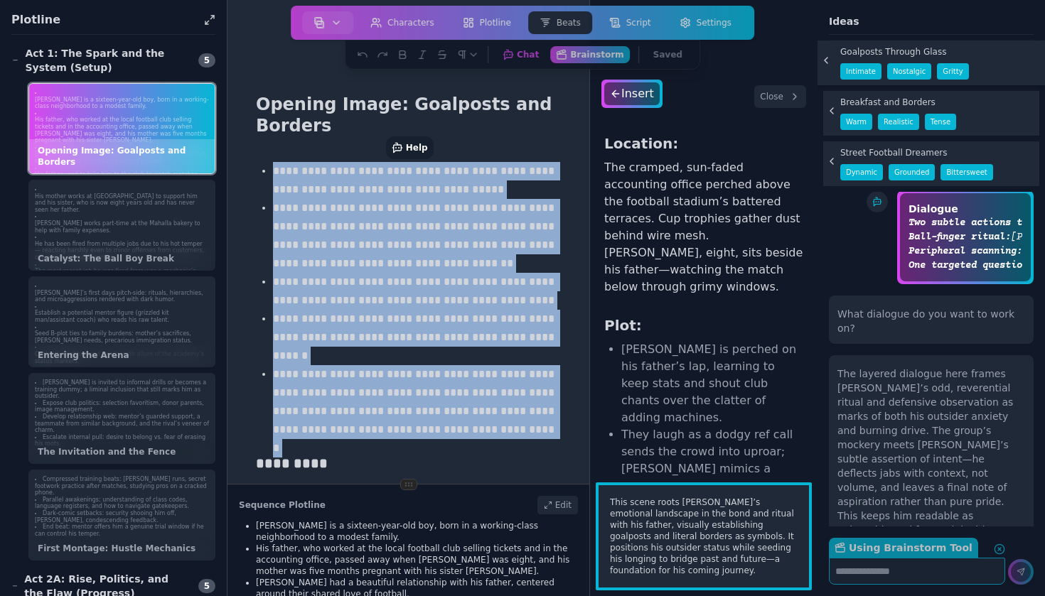
drag, startPoint x: 523, startPoint y: 282, endPoint x: 240, endPoint y: 104, distance: 334.7
click at [240, 104] on main "**********" at bounding box center [408, 242] width 363 height 484
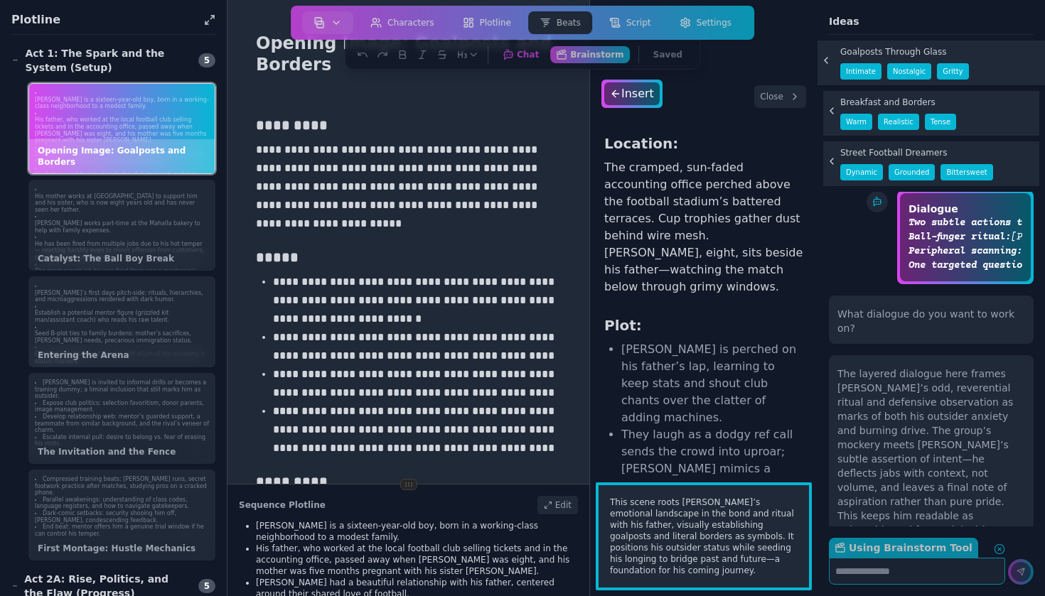
scroll to position [82, 0]
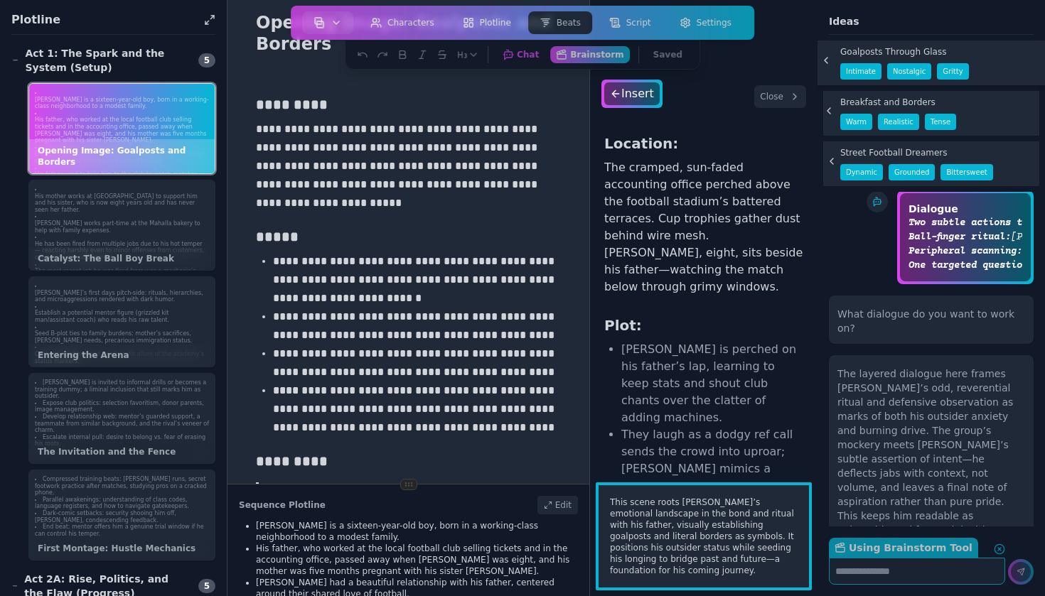
click at [831, 109] on icon at bounding box center [828, 110] width 11 height 11
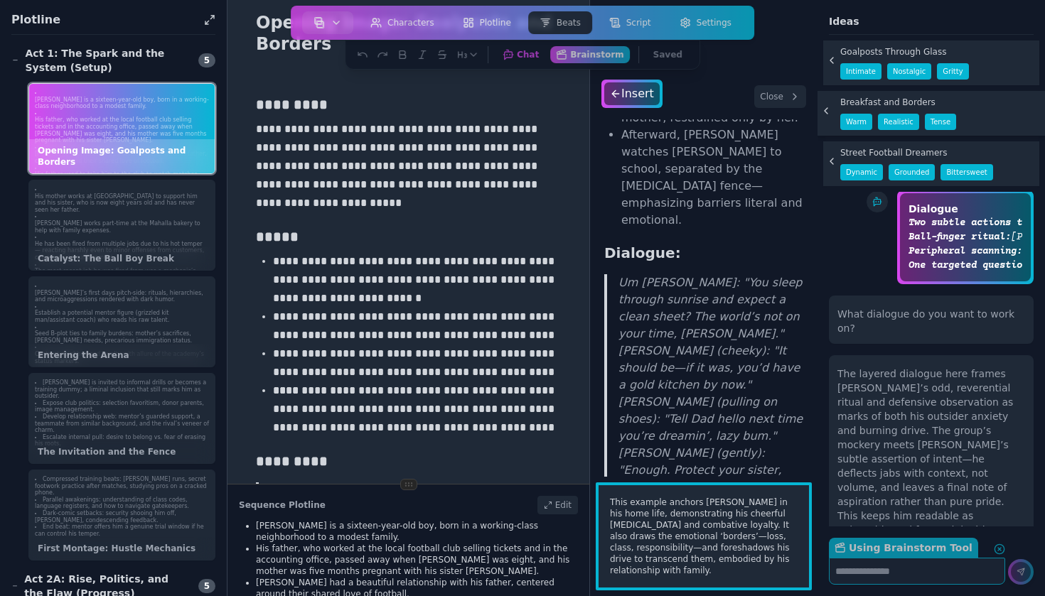
scroll to position [453, 0]
click at [648, 91] on div "Insert" at bounding box center [632, 93] width 58 height 23
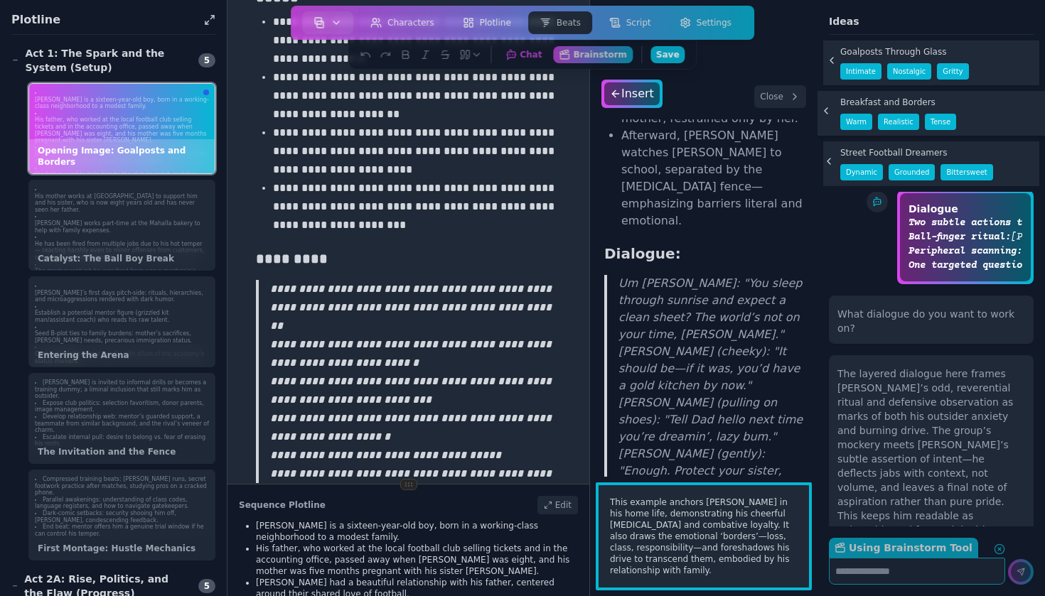
click at [833, 160] on icon at bounding box center [828, 161] width 11 height 11
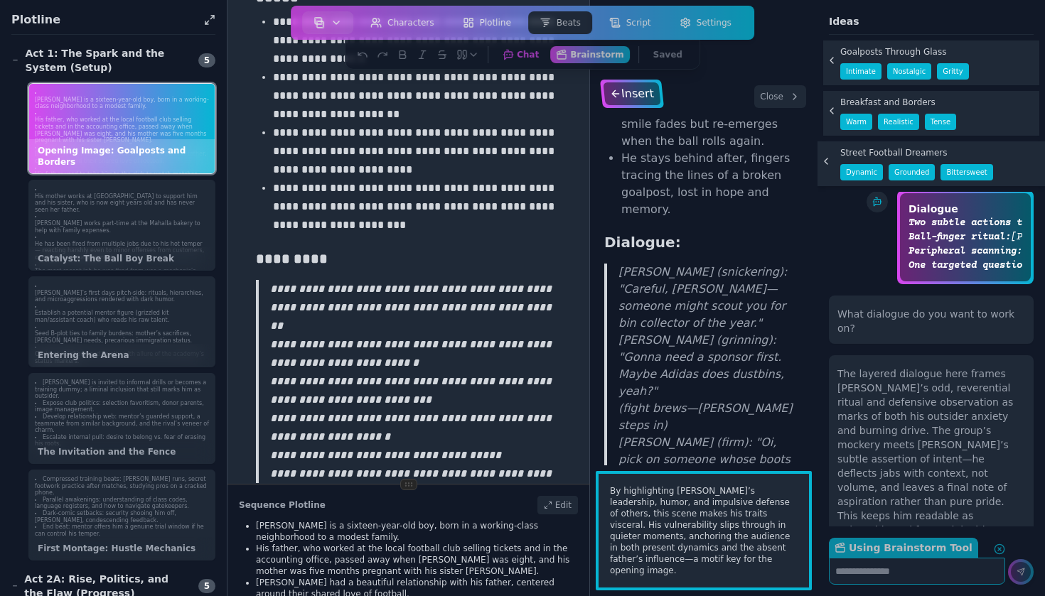
click at [638, 98] on div "Insert" at bounding box center [632, 93] width 58 height 23
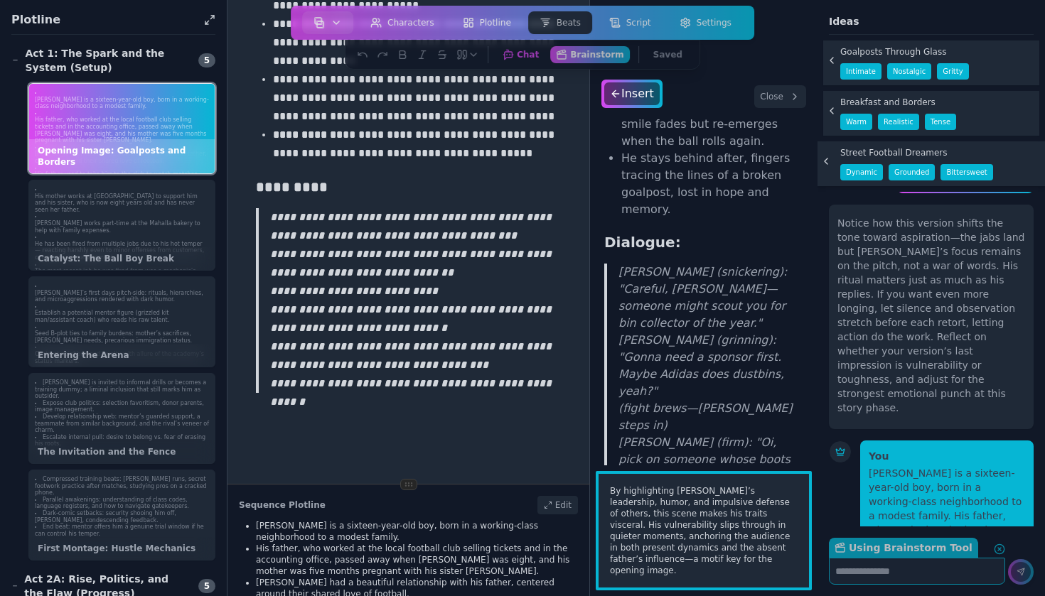
scroll to position [11466, 0]
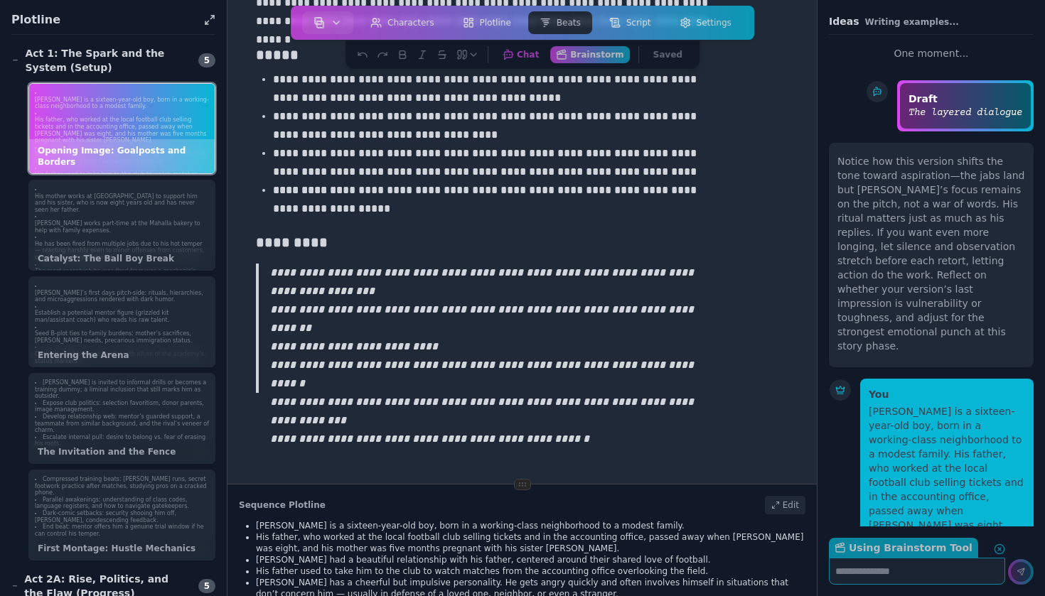
scroll to position [1010, 0]
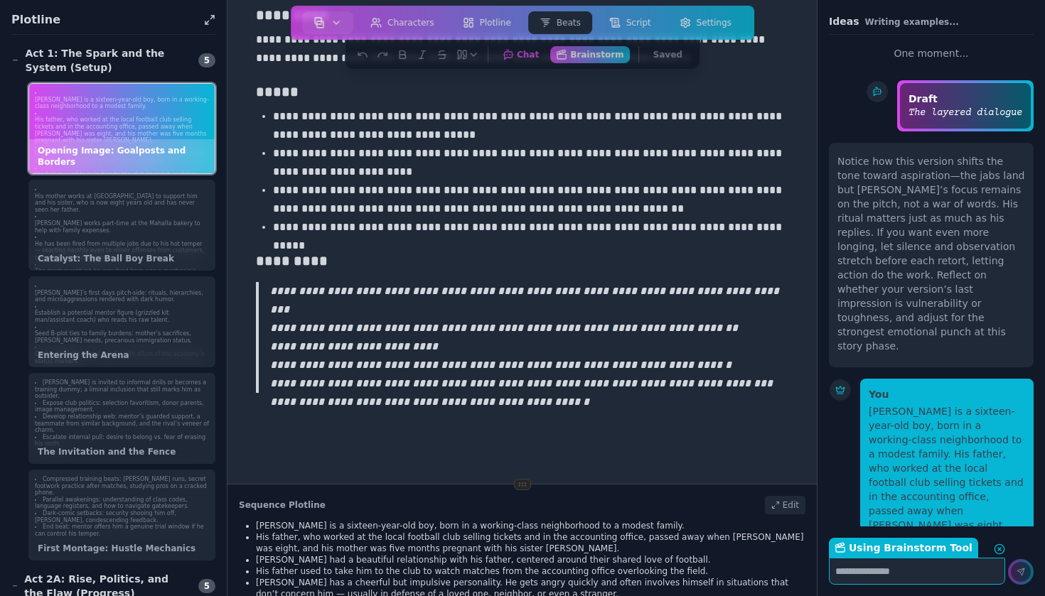
click at [877, 579] on textarea "Using Brainstorm Tool Return to Chat" at bounding box center [917, 571] width 176 height 27
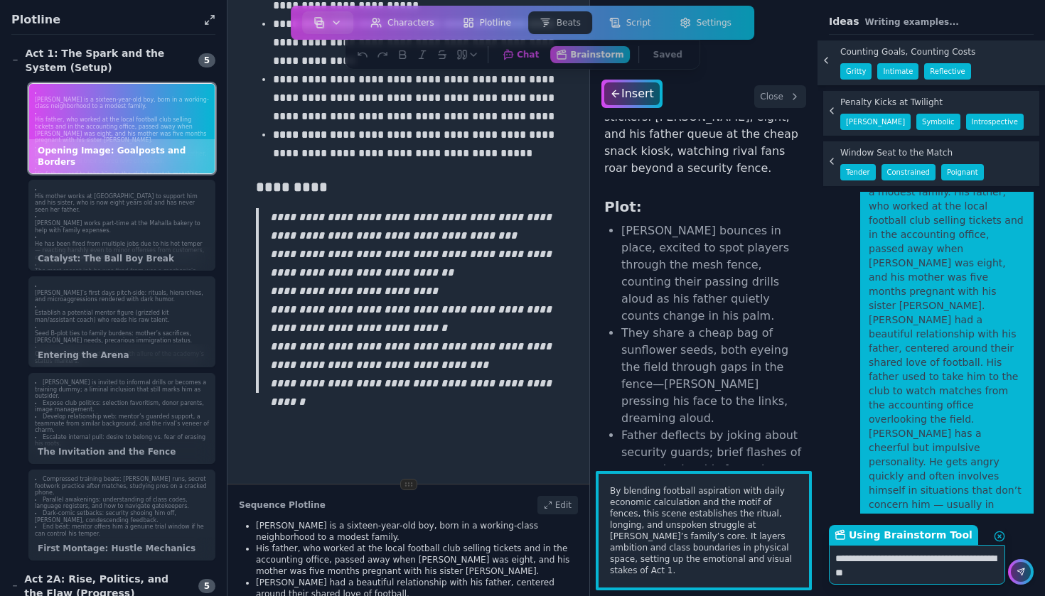
scroll to position [11800, 0]
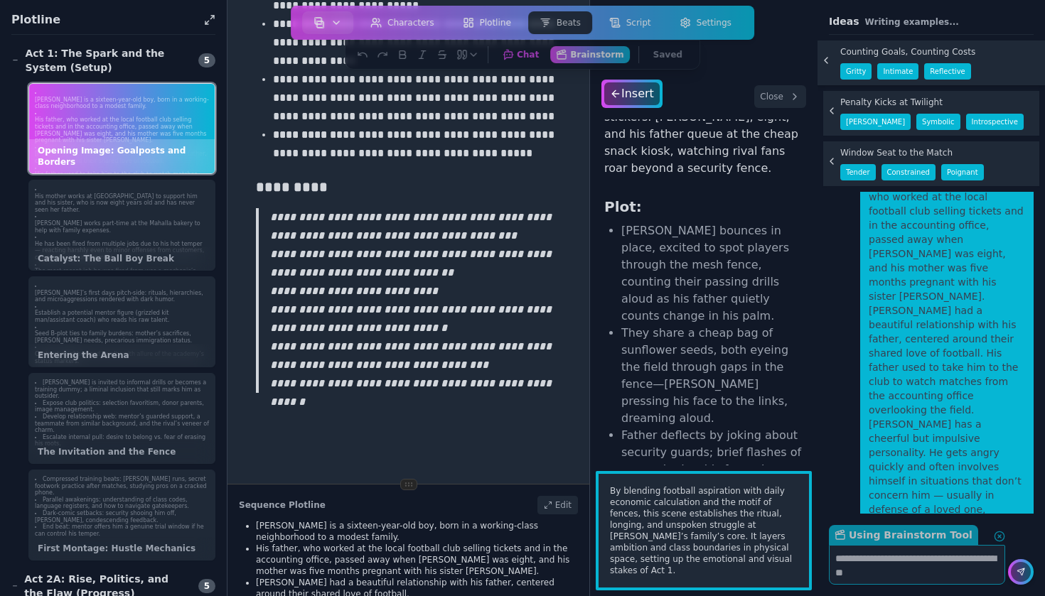
click at [830, 60] on icon at bounding box center [825, 60] width 11 height 11
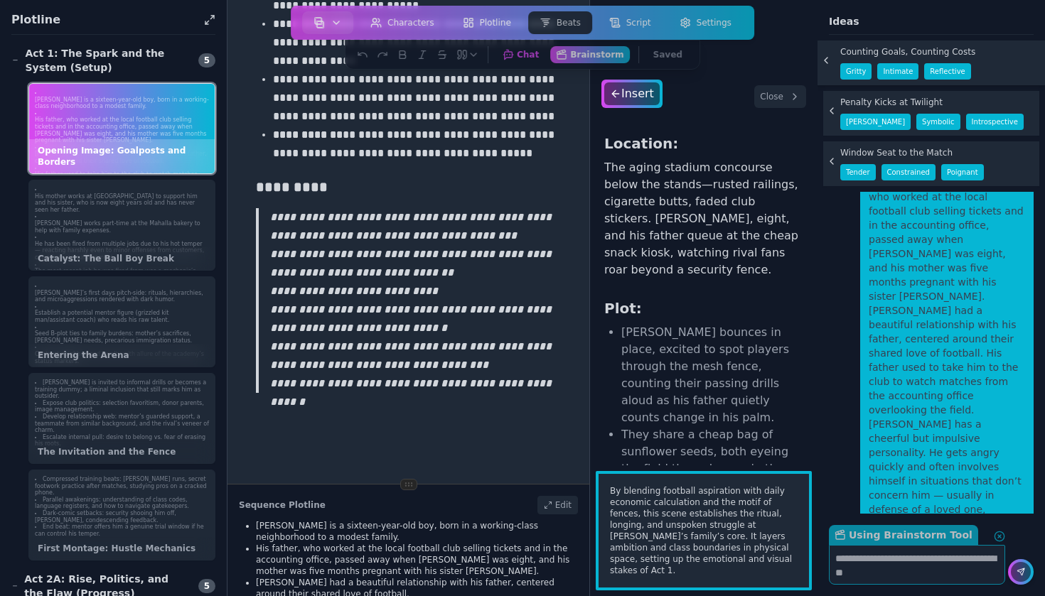
scroll to position [0, 0]
click at [828, 60] on icon at bounding box center [825, 60] width 11 height 11
click at [645, 100] on div "Insert" at bounding box center [632, 93] width 58 height 23
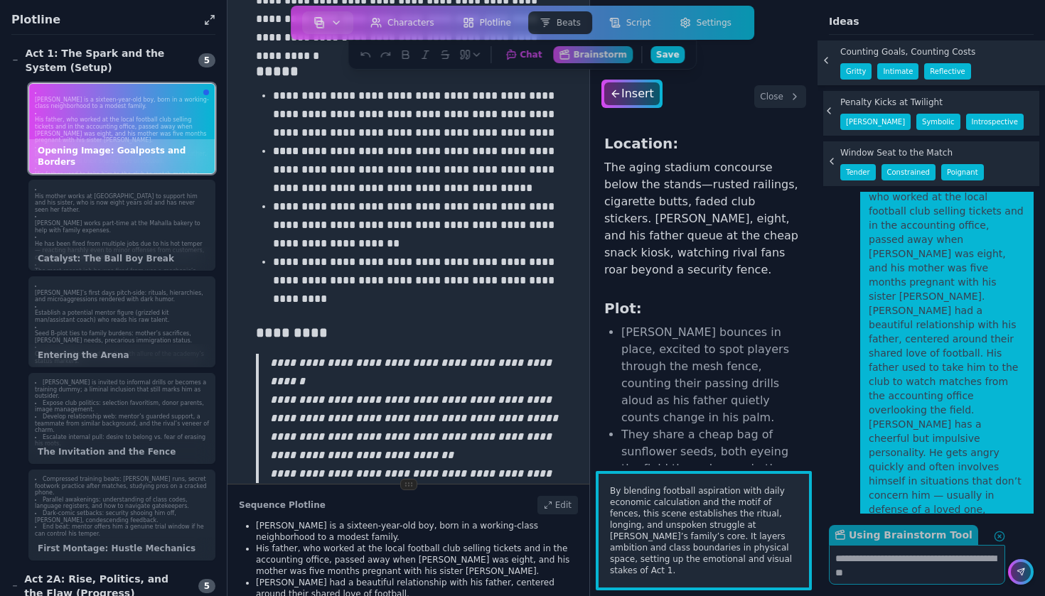
click at [832, 112] on icon at bounding box center [828, 110] width 11 height 11
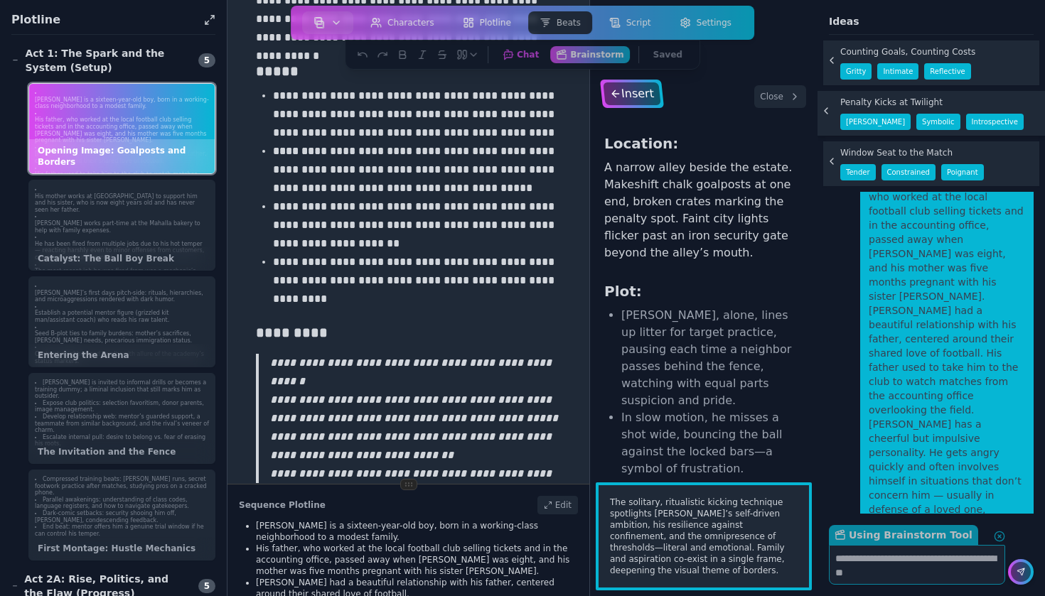
click at [637, 98] on div "Insert" at bounding box center [632, 93] width 58 height 23
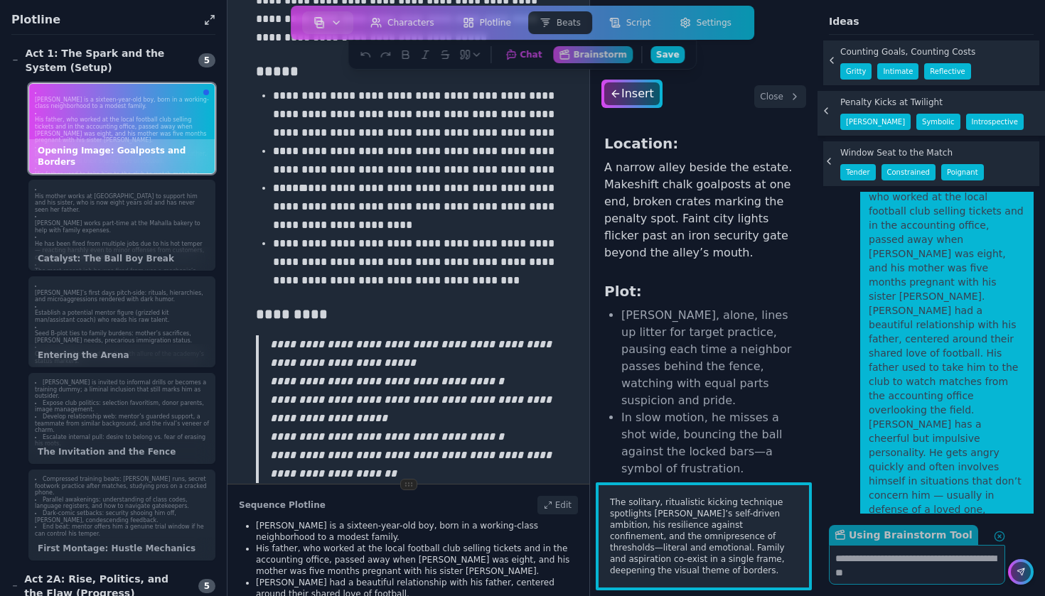
click at [827, 161] on icon at bounding box center [828, 162] width 3 height 6
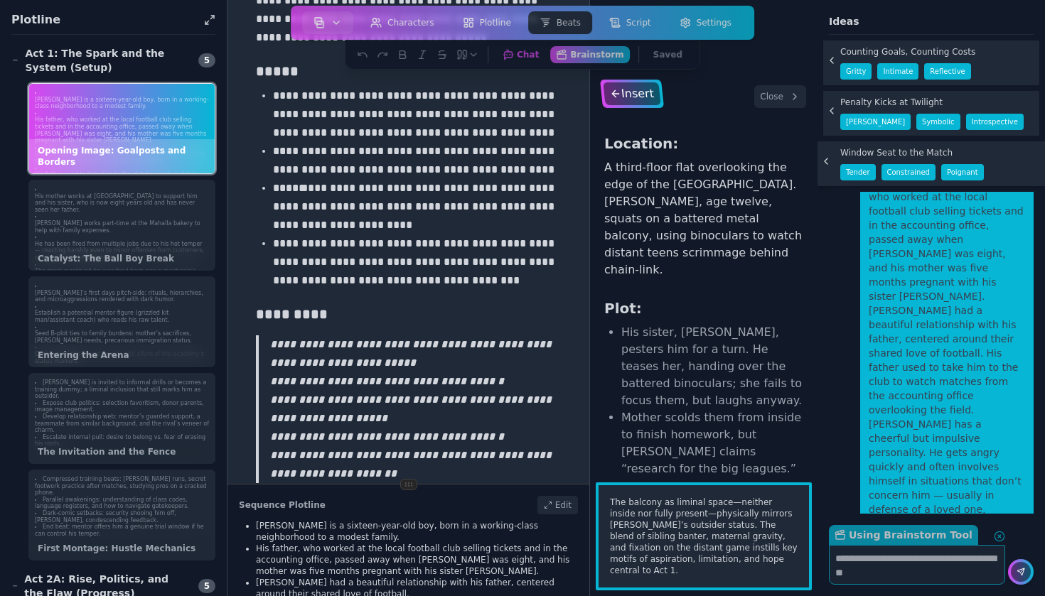
click at [643, 97] on div "Insert" at bounding box center [632, 93] width 58 height 23
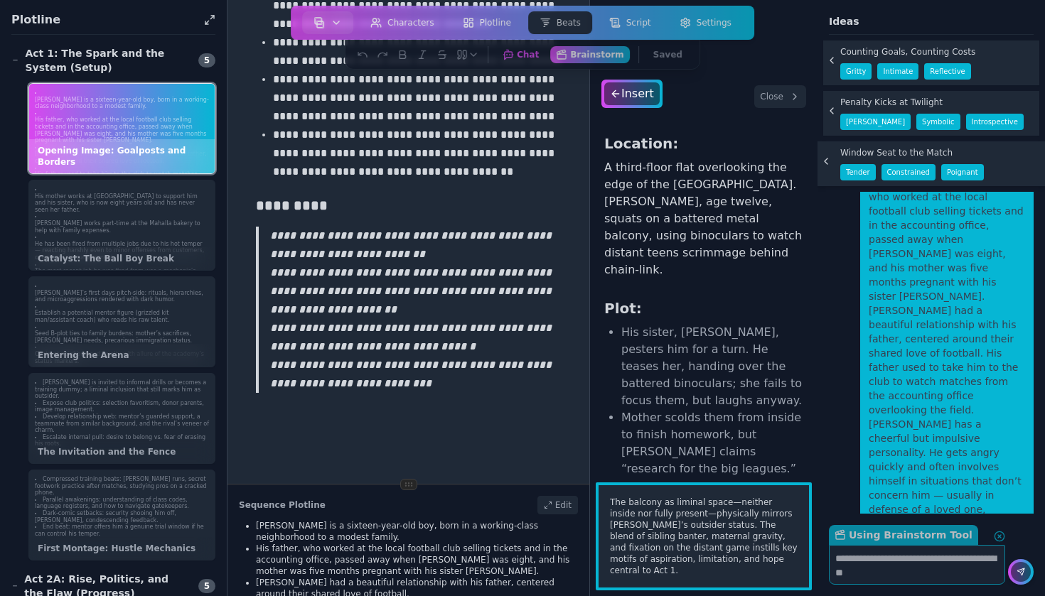
scroll to position [0, 0]
drag, startPoint x: 441, startPoint y: 391, endPoint x: 410, endPoint y: 296, distance: 99.4
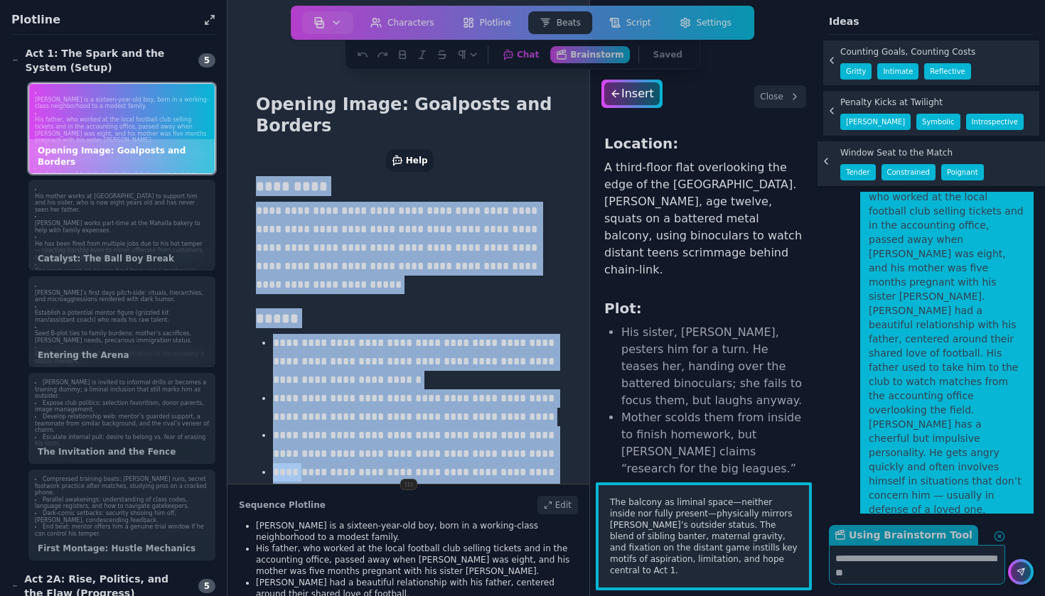
drag, startPoint x: 434, startPoint y: 388, endPoint x: 241, endPoint y: 53, distance: 386.6
click at [241, 53] on main "**********" at bounding box center [408, 242] width 363 height 484
copy div "**********"
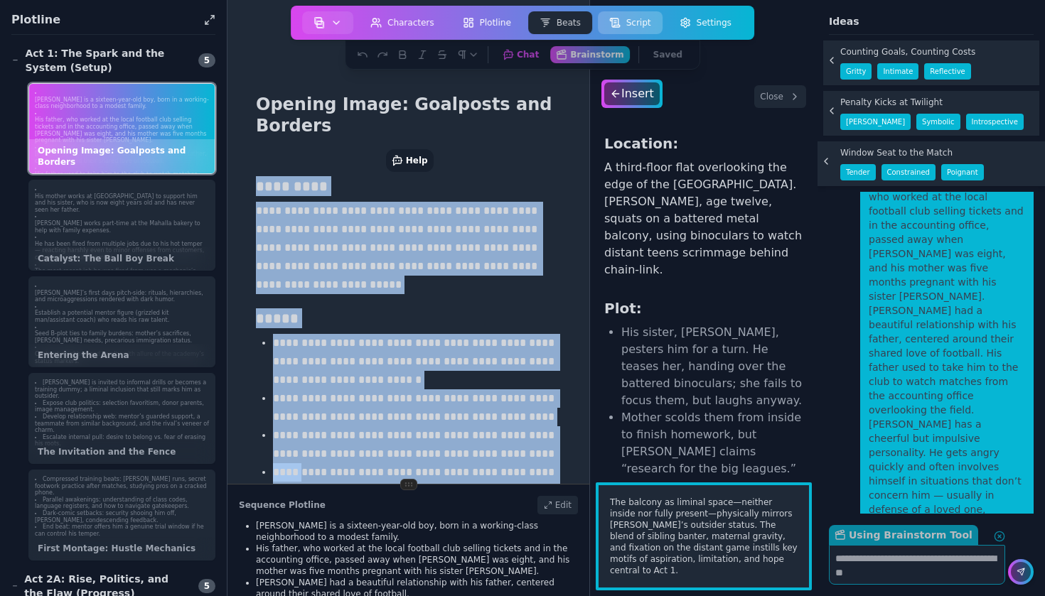
click at [638, 18] on button "Script" at bounding box center [630, 22] width 65 height 23
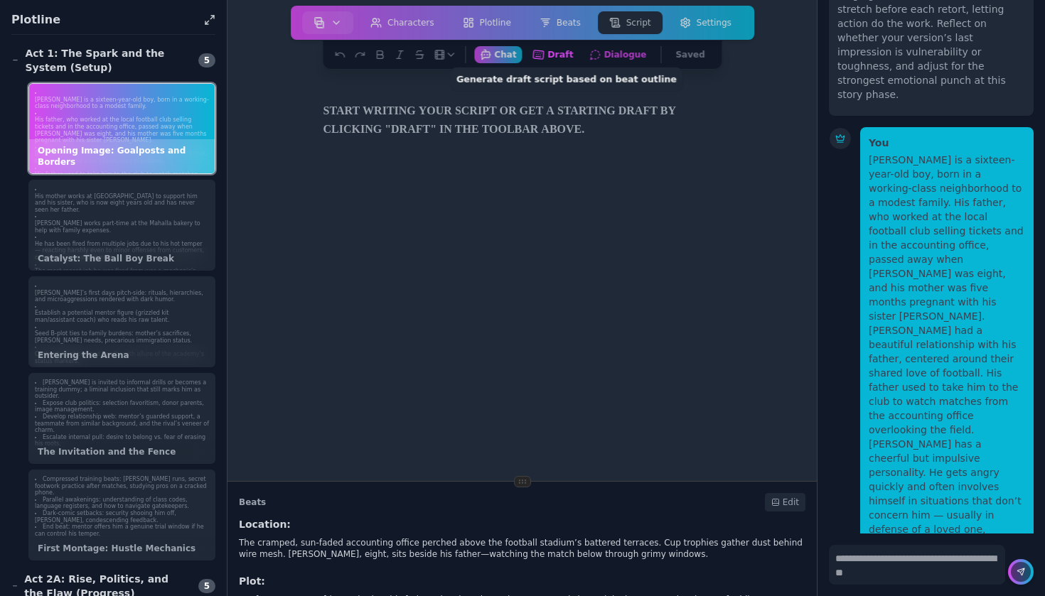
click at [565, 58] on button "Draft Generate draft script based on beat outline" at bounding box center [553, 54] width 53 height 18
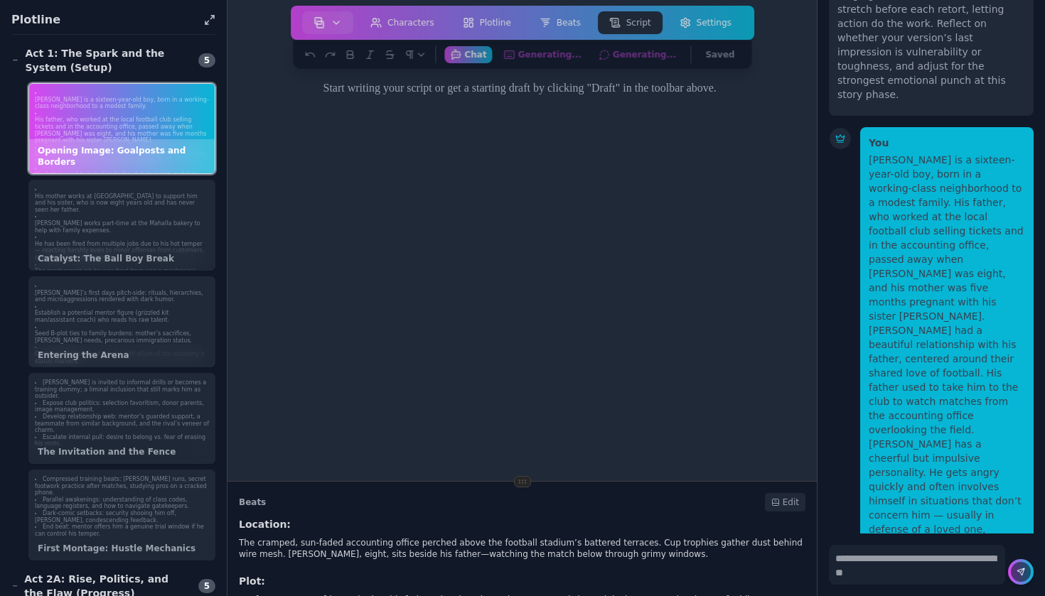
click at [555, 173] on div at bounding box center [522, 372] width 409 height 596
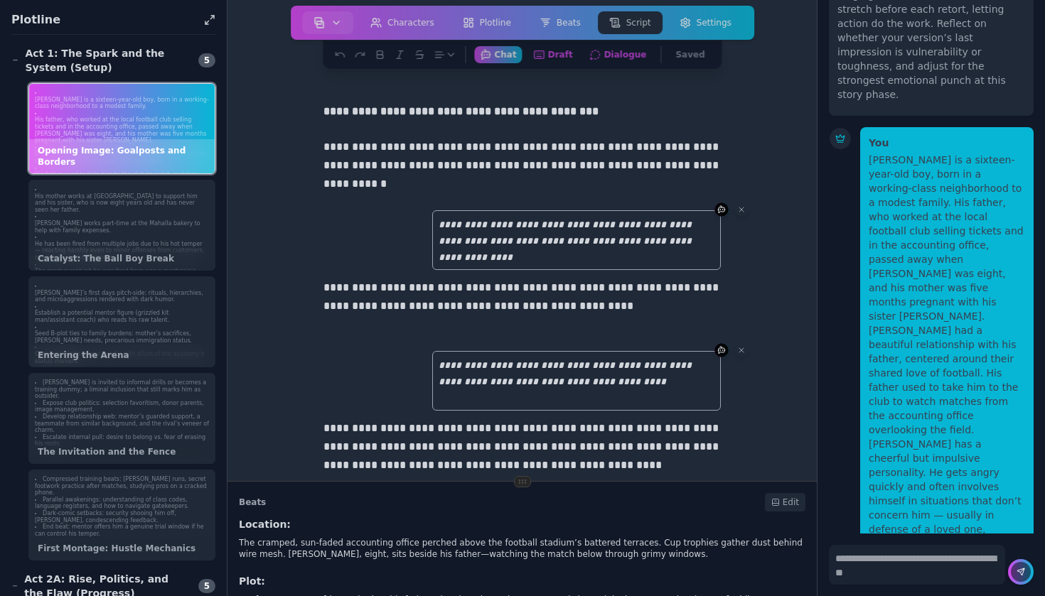
scroll to position [0, 0]
click at [724, 213] on span "*****" at bounding box center [717, 209] width 19 height 9
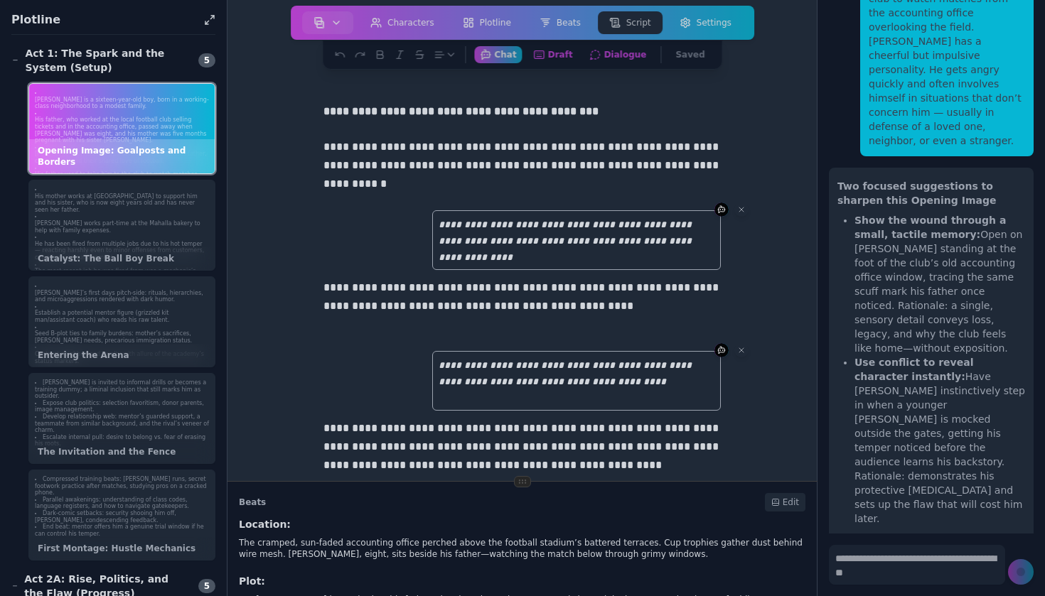
scroll to position [12031, 0]
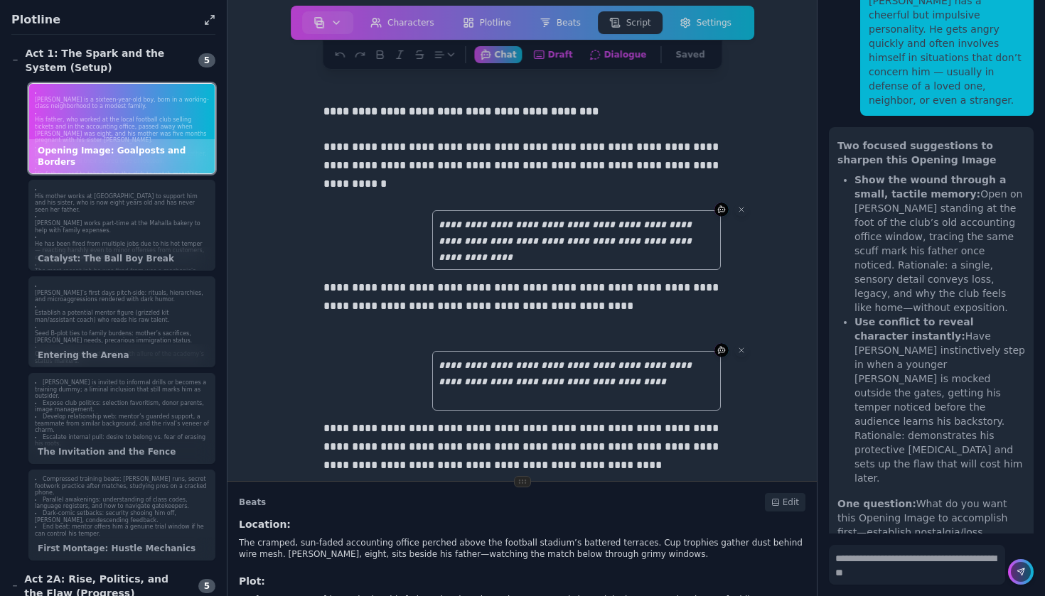
drag, startPoint x: 1023, startPoint y: 396, endPoint x: 931, endPoint y: 382, distance: 93.5
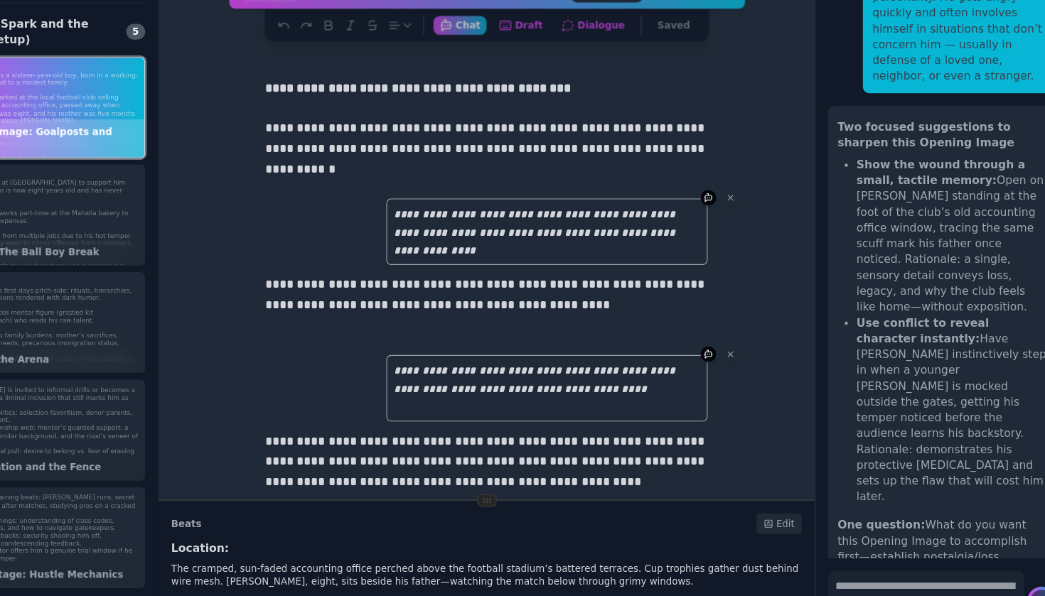
drag, startPoint x: 857, startPoint y: 326, endPoint x: 775, endPoint y: 294, distance: 87.8
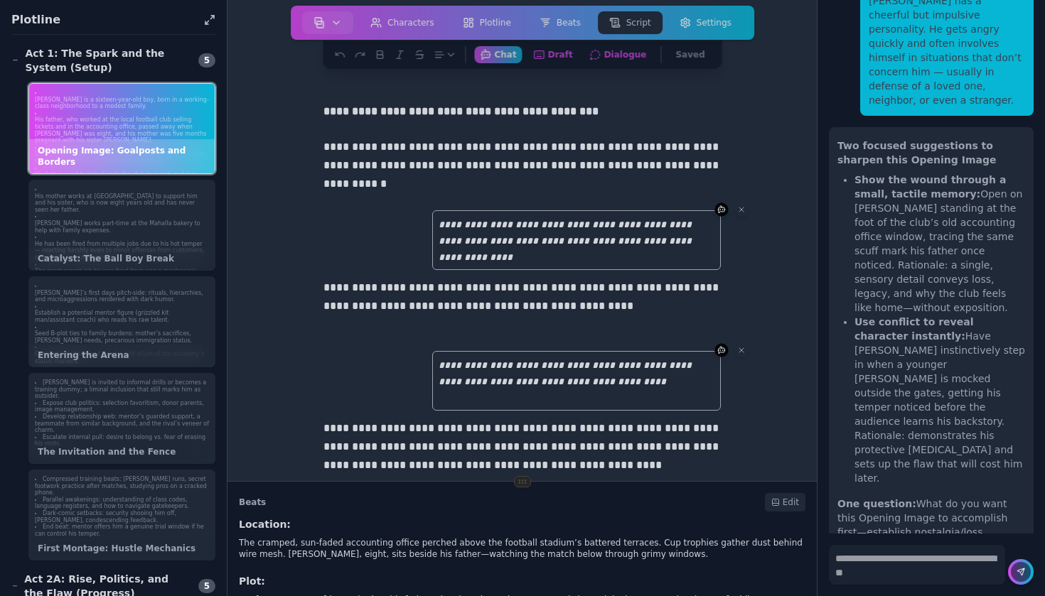
drag, startPoint x: 857, startPoint y: 320, endPoint x: 1029, endPoint y: 395, distance: 187.5
click at [875, 564] on textarea "**********" at bounding box center [917, 565] width 176 height 40
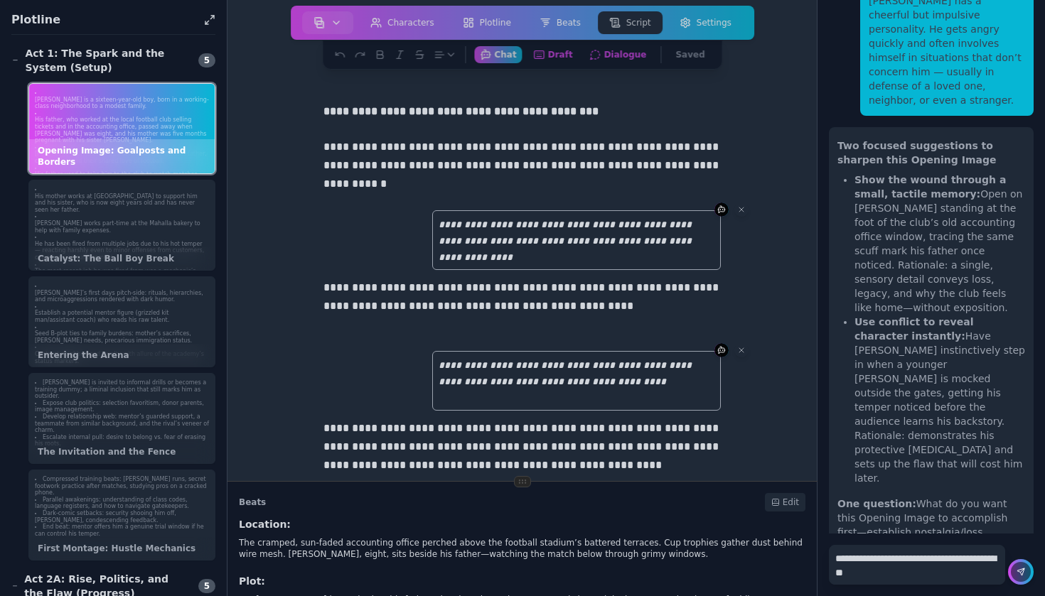
click at [875, 564] on textarea "**********" at bounding box center [917, 565] width 176 height 40
paste textarea "**********"
type textarea "**********"
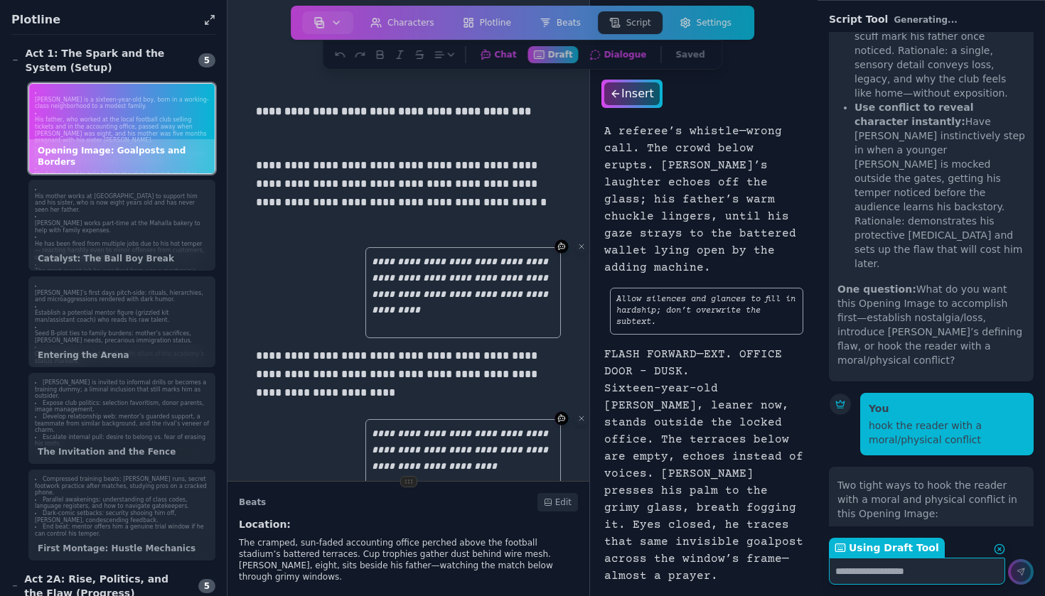
scroll to position [1253, 0]
click at [636, 96] on div "Insert" at bounding box center [632, 93] width 58 height 23
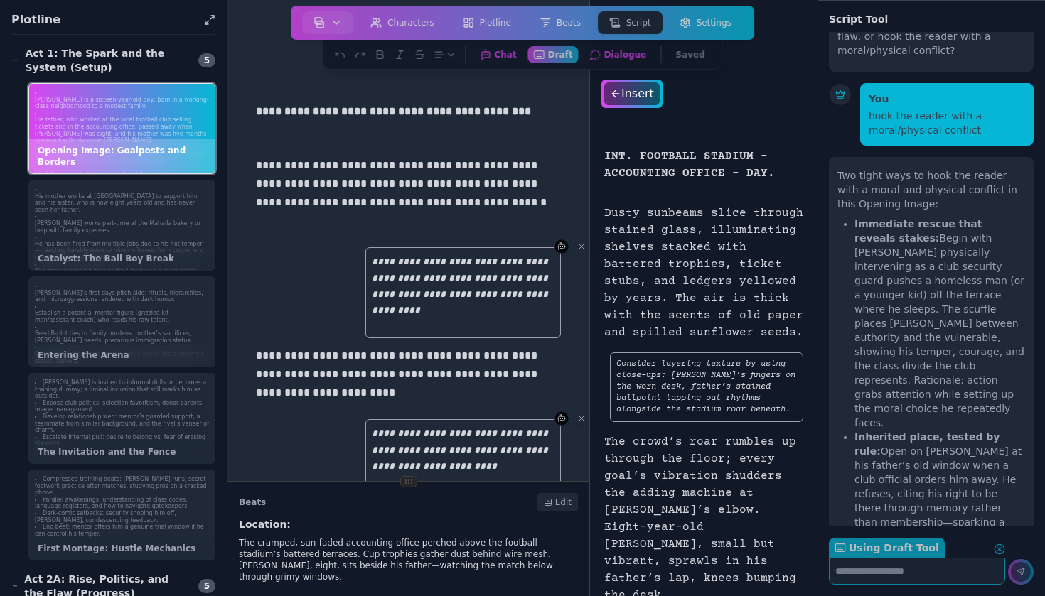
scroll to position [0, 0]
click at [584, 250] on icon at bounding box center [581, 246] width 9 height 9
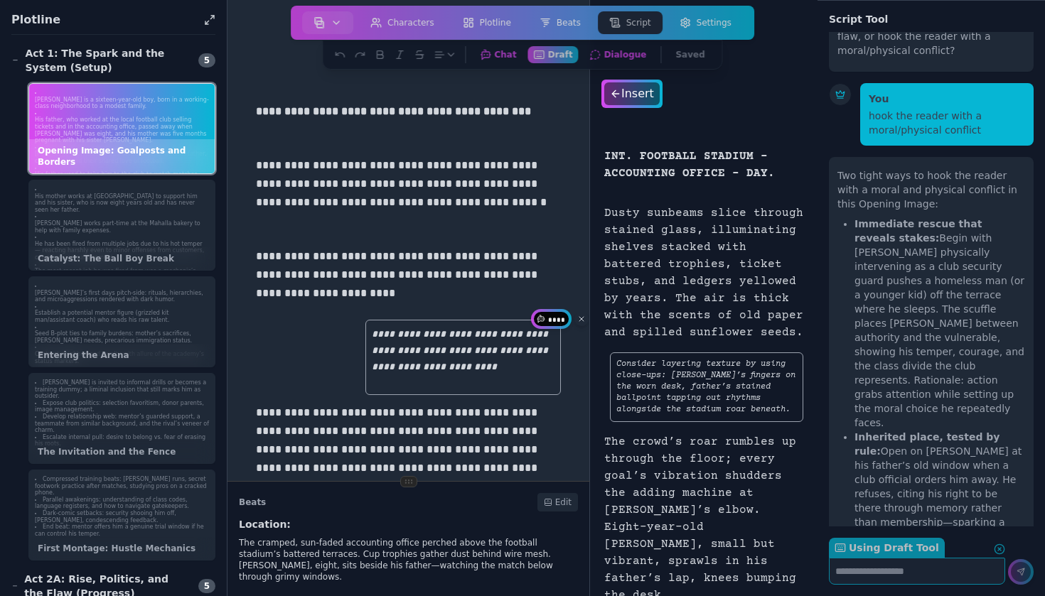
click at [584, 322] on icon at bounding box center [581, 319] width 9 height 9
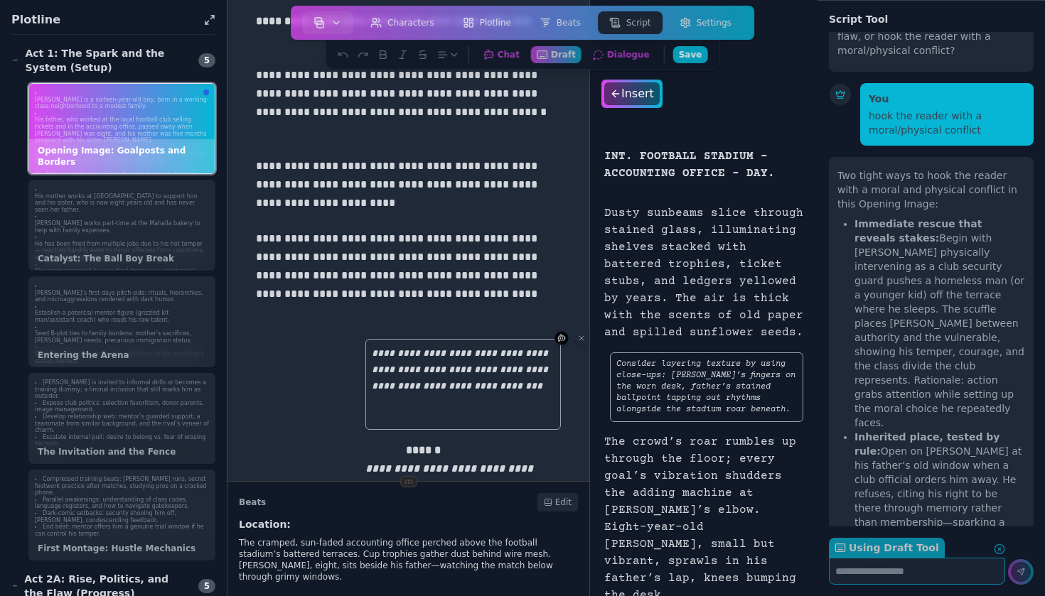
scroll to position [183, 0]
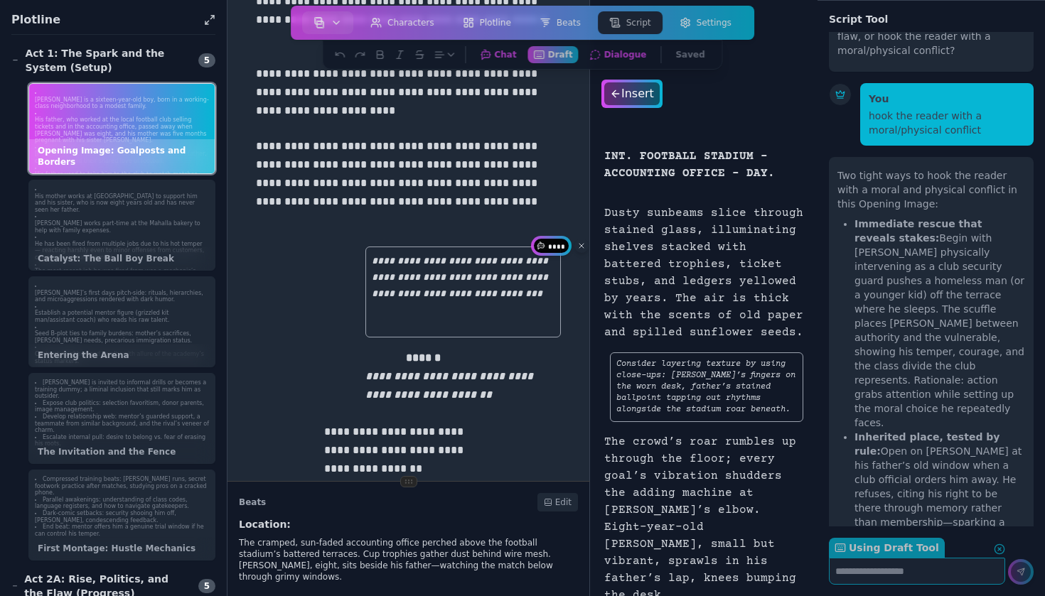
click at [583, 247] on icon at bounding box center [581, 246] width 4 height 4
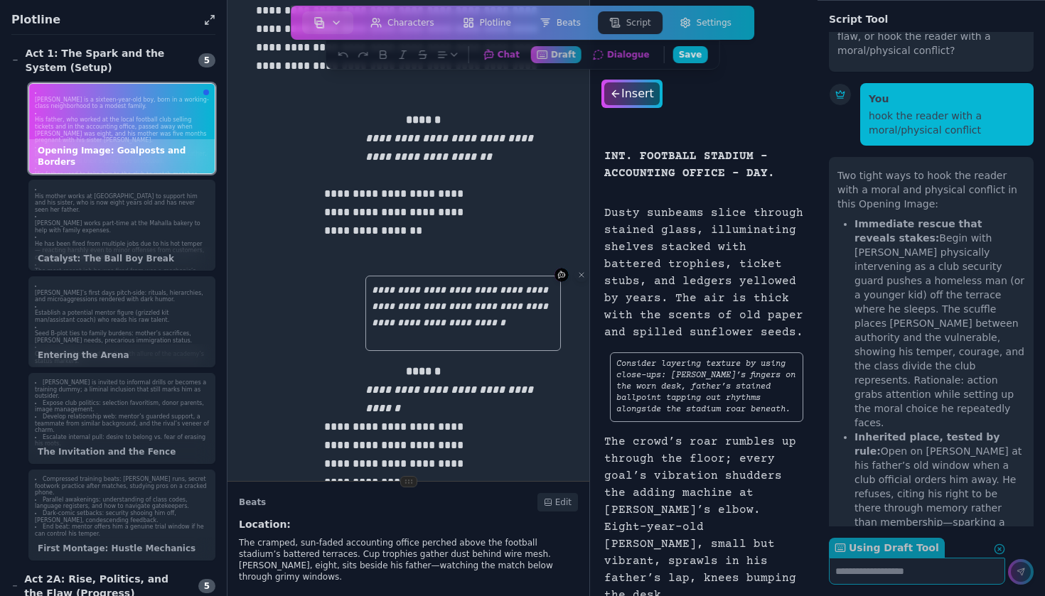
scroll to position [323, 0]
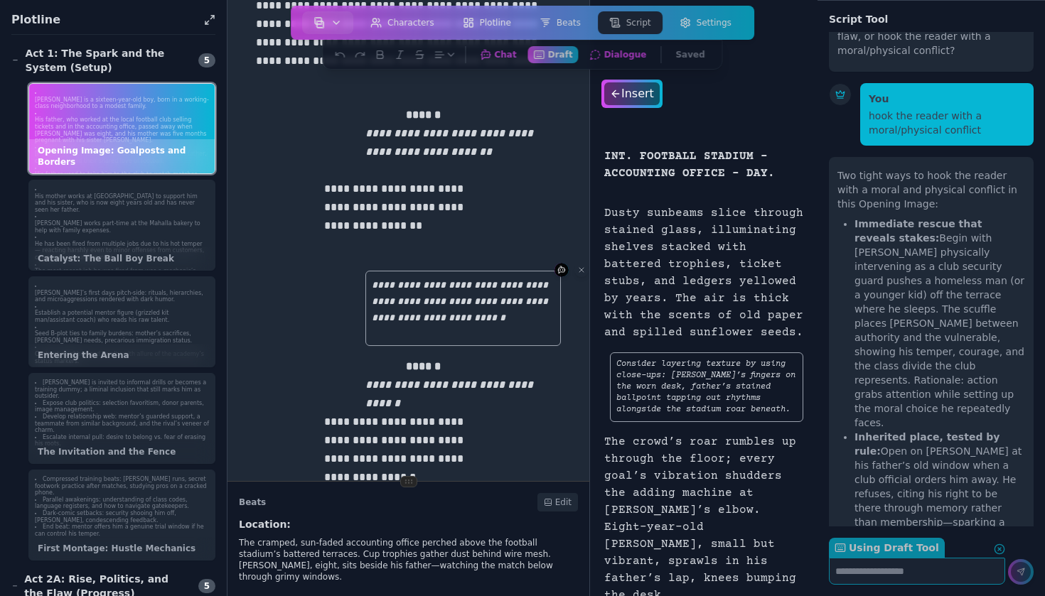
click at [419, 223] on p "**********" at bounding box center [408, 217] width 168 height 74
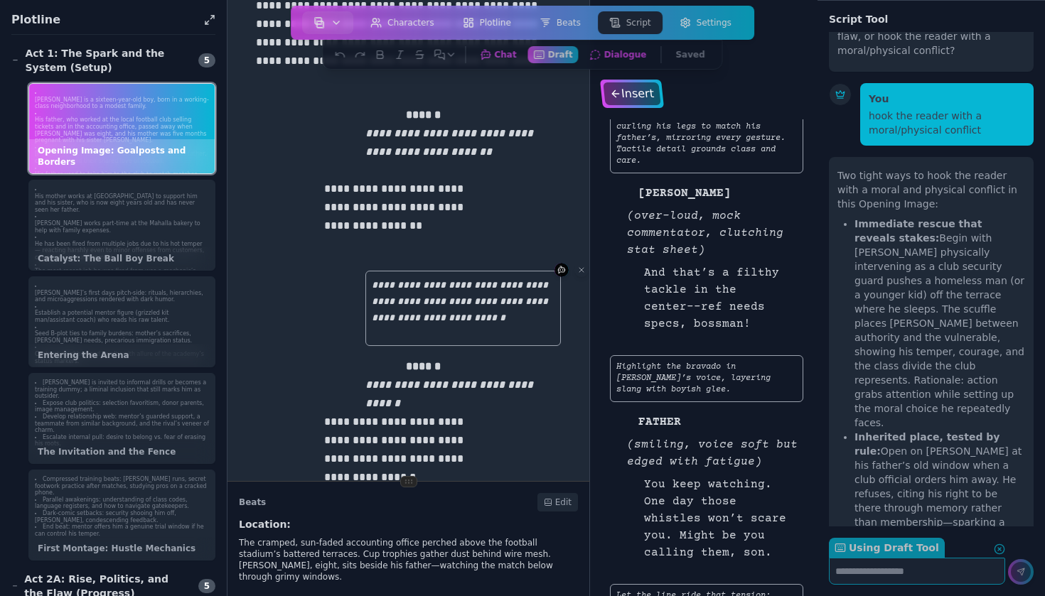
scroll to position [1805, 0]
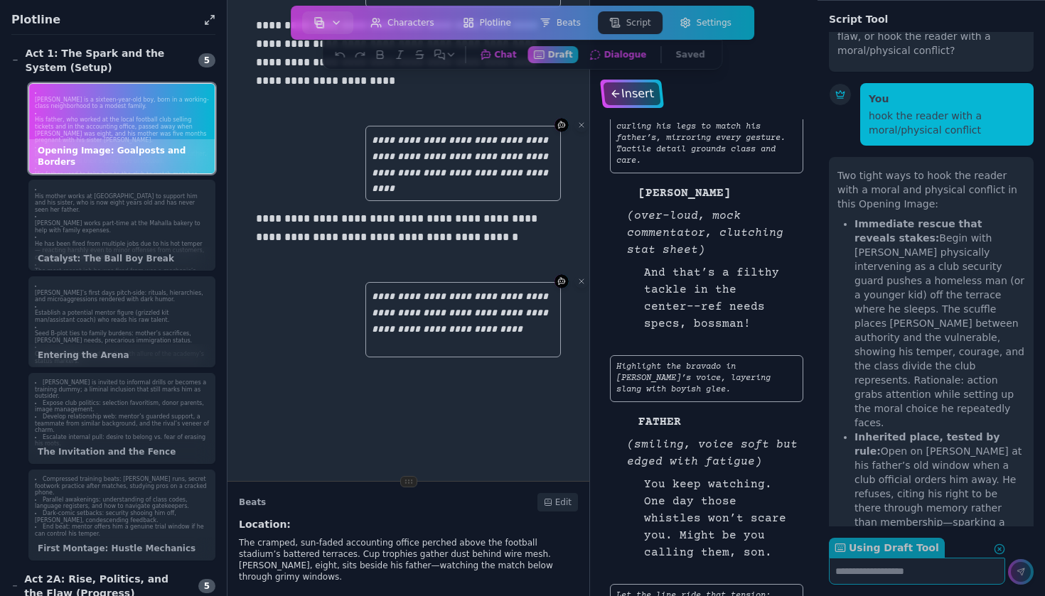
click at [645, 93] on div "Insert" at bounding box center [632, 93] width 58 height 23
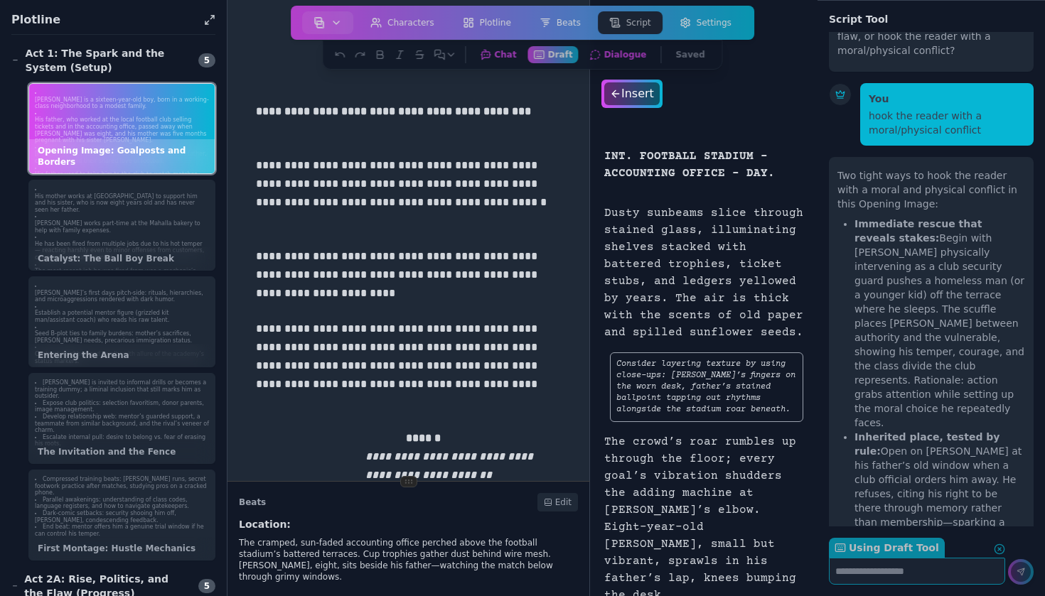
scroll to position [0, 0]
click at [545, 259] on p "**********" at bounding box center [408, 274] width 305 height 55
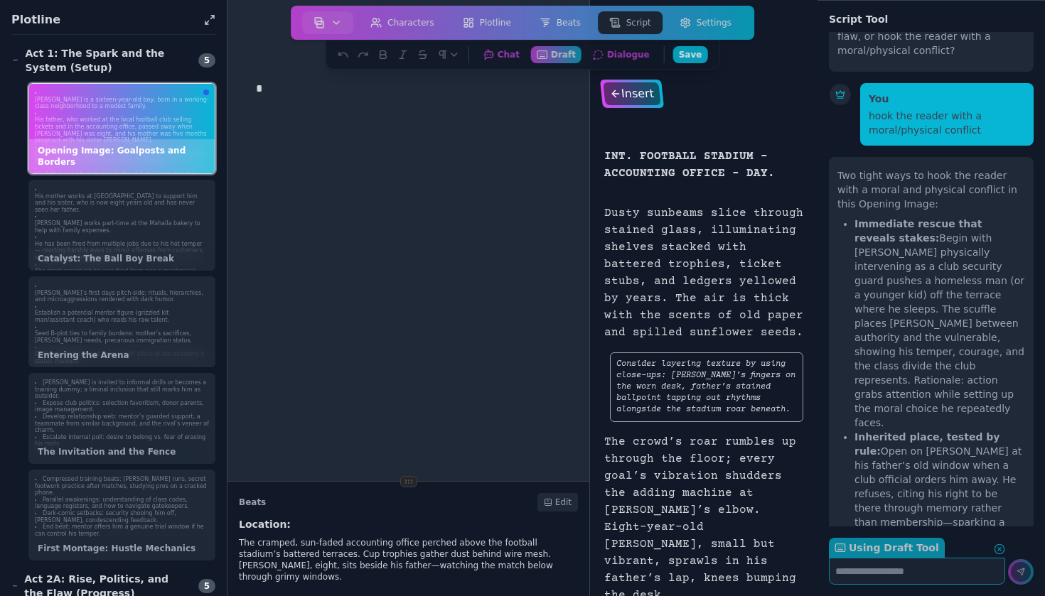
click at [643, 98] on div "Insert" at bounding box center [632, 93] width 58 height 23
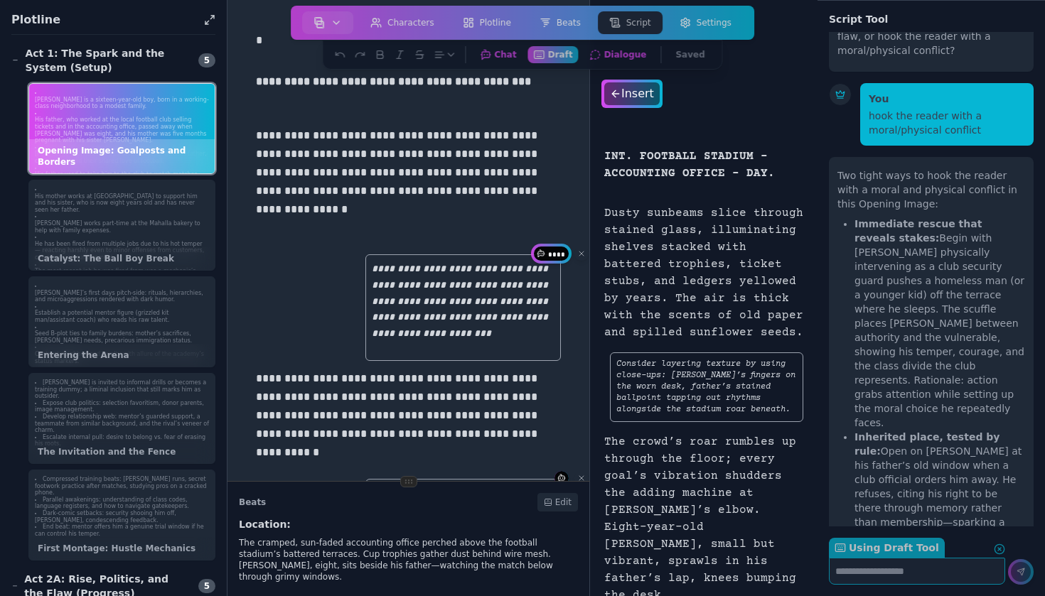
scroll to position [55, 0]
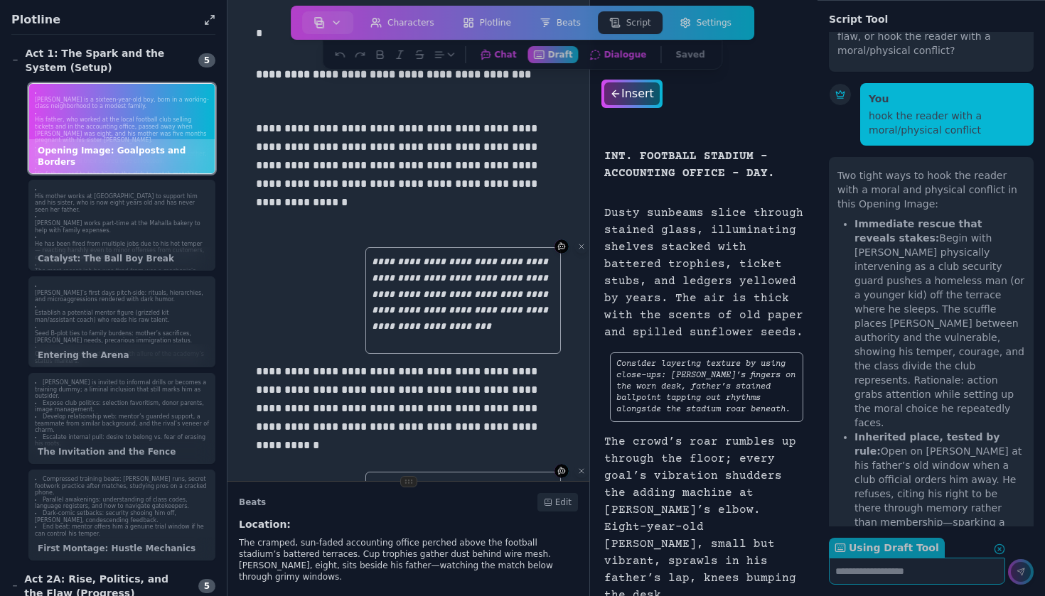
click at [641, 182] on p "INT. FOOTBALL STADIUM – ACCOUNTING OFFICE – DAY." at bounding box center [703, 168] width 199 height 40
click at [476, 165] on p "**********" at bounding box center [408, 174] width 305 height 111
click at [582, 249] on icon at bounding box center [581, 246] width 9 height 9
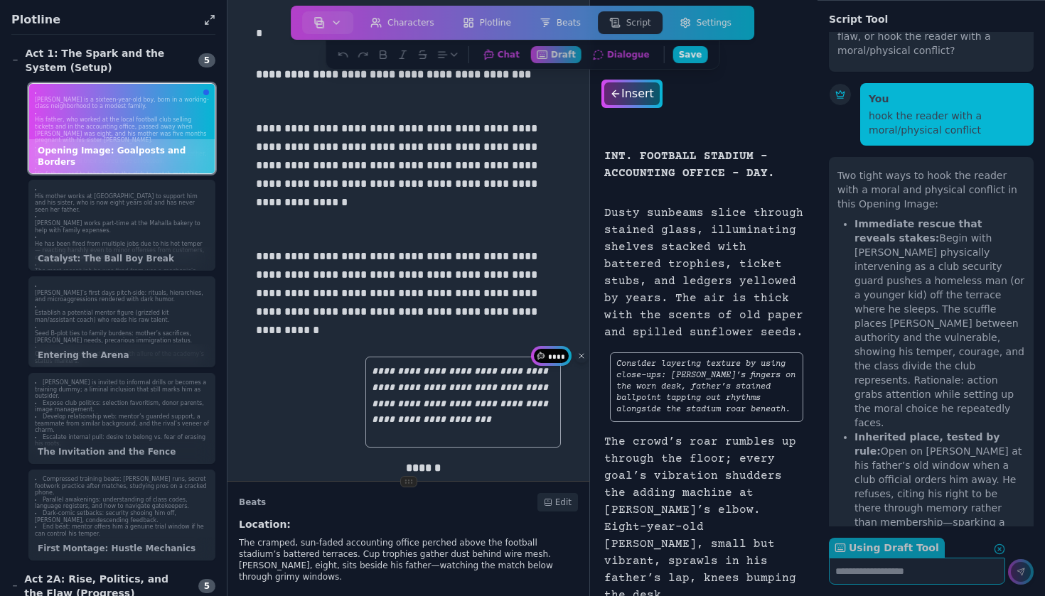
click at [585, 357] on icon at bounding box center [581, 356] width 9 height 9
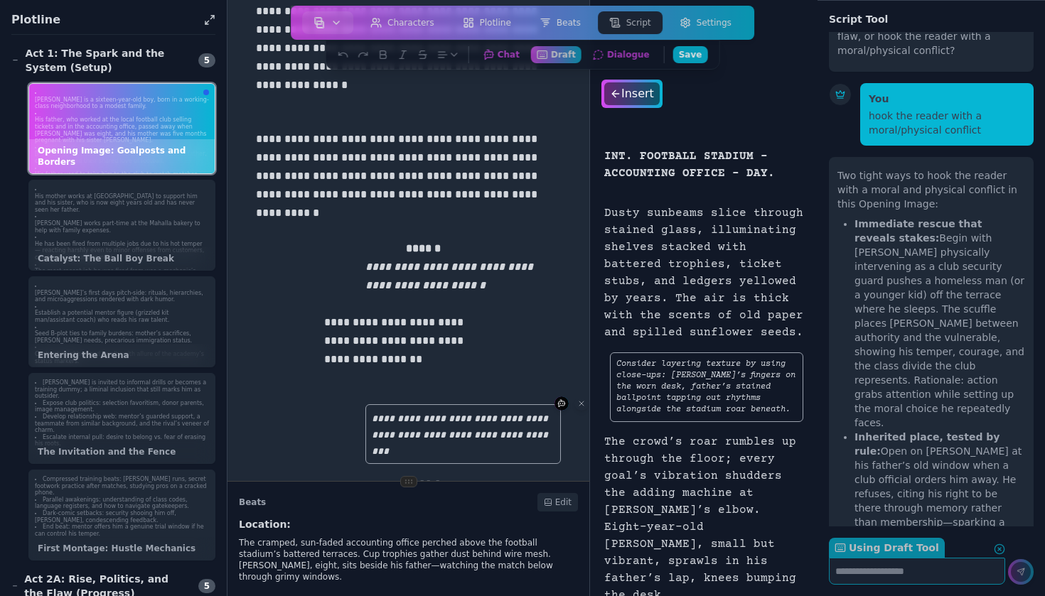
scroll to position [392, 0]
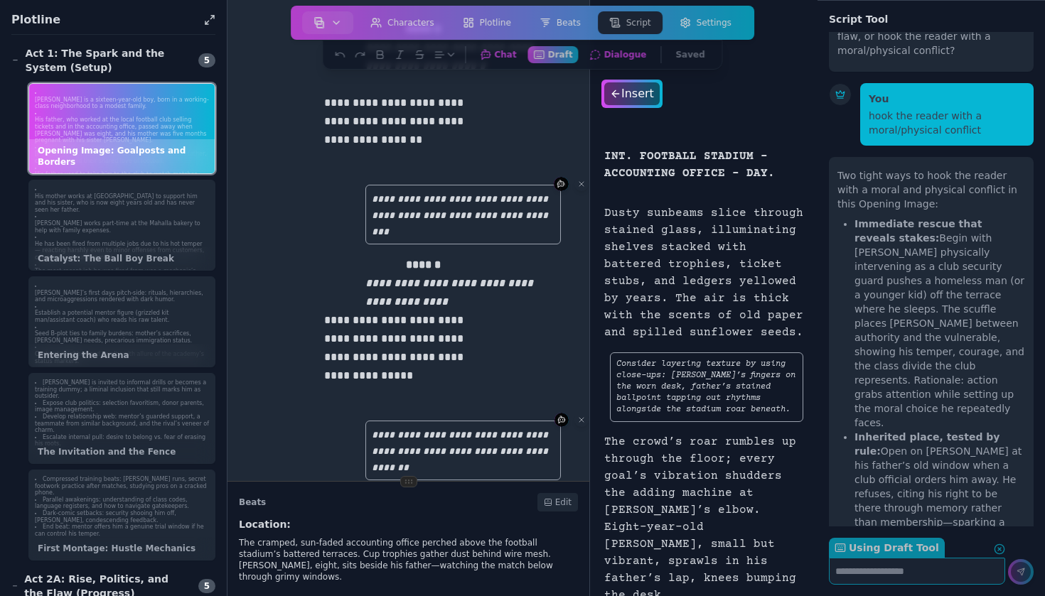
click at [500, 263] on p "******" at bounding box center [483, 265] width 155 height 18
click at [580, 186] on icon at bounding box center [581, 184] width 9 height 9
click at [521, 223] on p "**********" at bounding box center [462, 215] width 195 height 60
click at [633, 52] on button "Dialogue Work on Dialogue" at bounding box center [618, 54] width 72 height 18
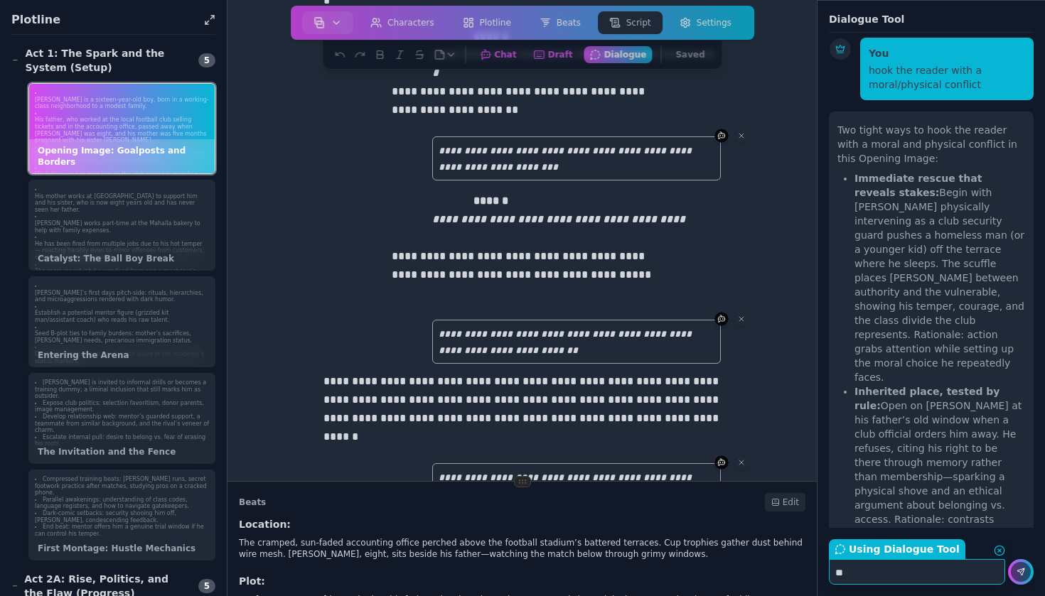
scroll to position [12633, 0]
type textarea "******"
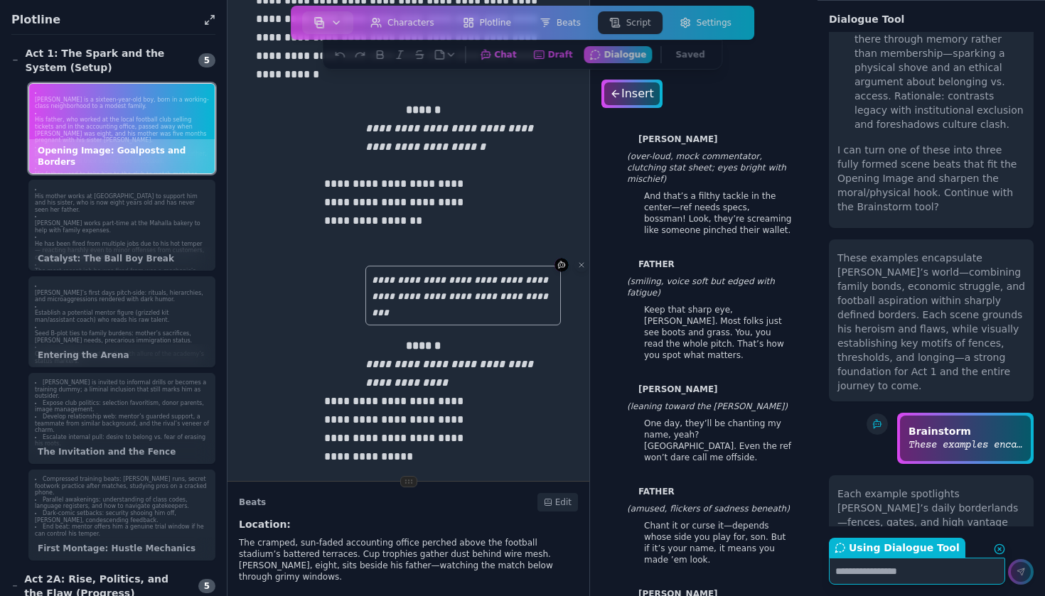
scroll to position [1, 0]
click at [725, 400] on p "(leaning toward the glass, earnest)" at bounding box center [715, 408] width 176 height 17
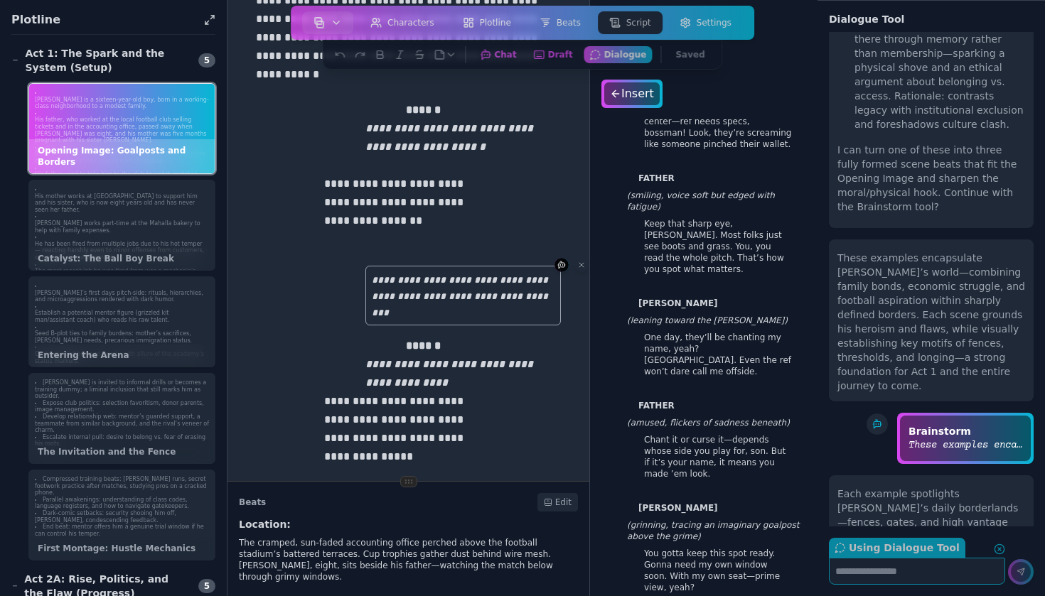
scroll to position [179, 0]
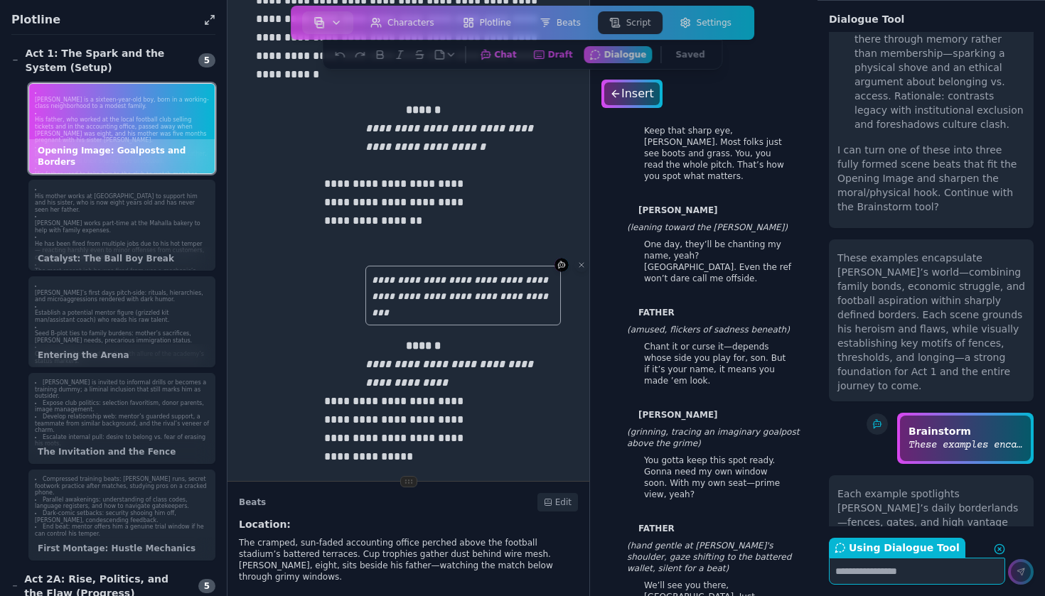
click at [890, 577] on textarea "Using Dialogue Tool Return to Chat" at bounding box center [917, 571] width 176 height 27
type textarea "**********"
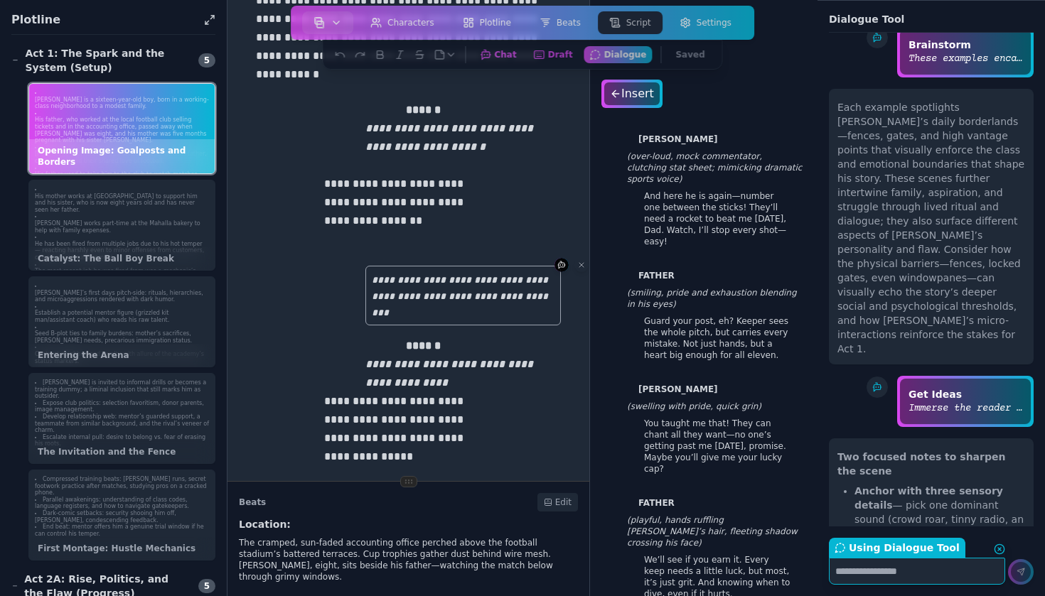
scroll to position [13467, 0]
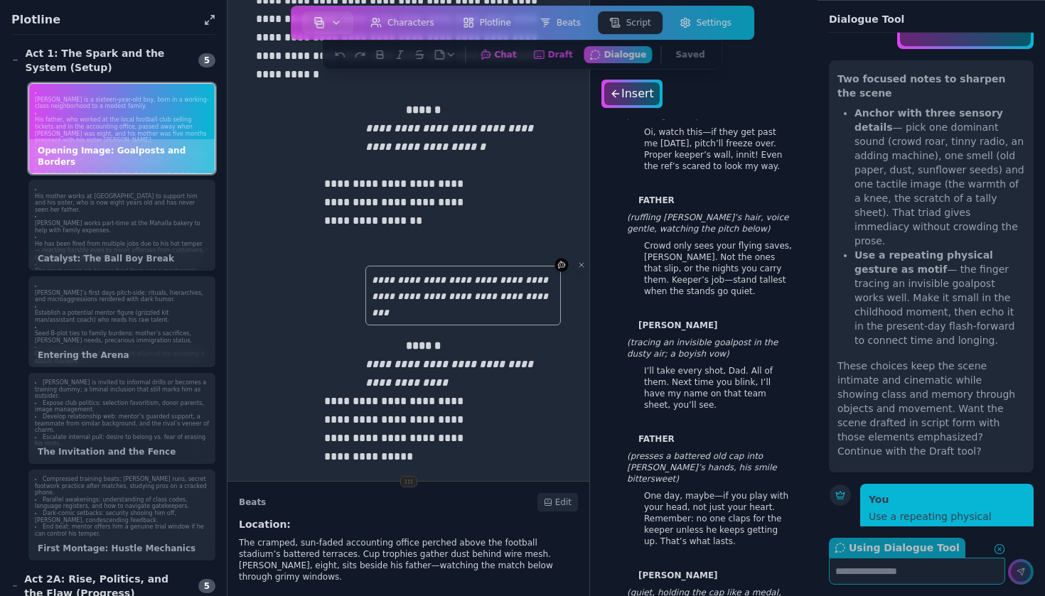
scroll to position [55, 0]
click at [914, 575] on textarea "Using Dialogue Tool Return to Chat" at bounding box center [917, 571] width 176 height 27
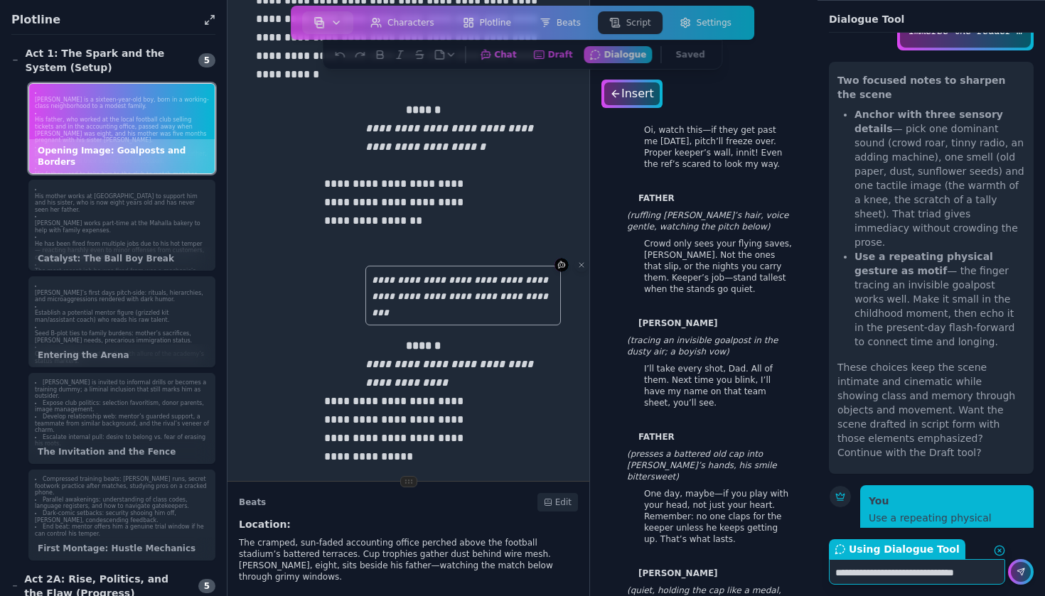
type textarea "**********"
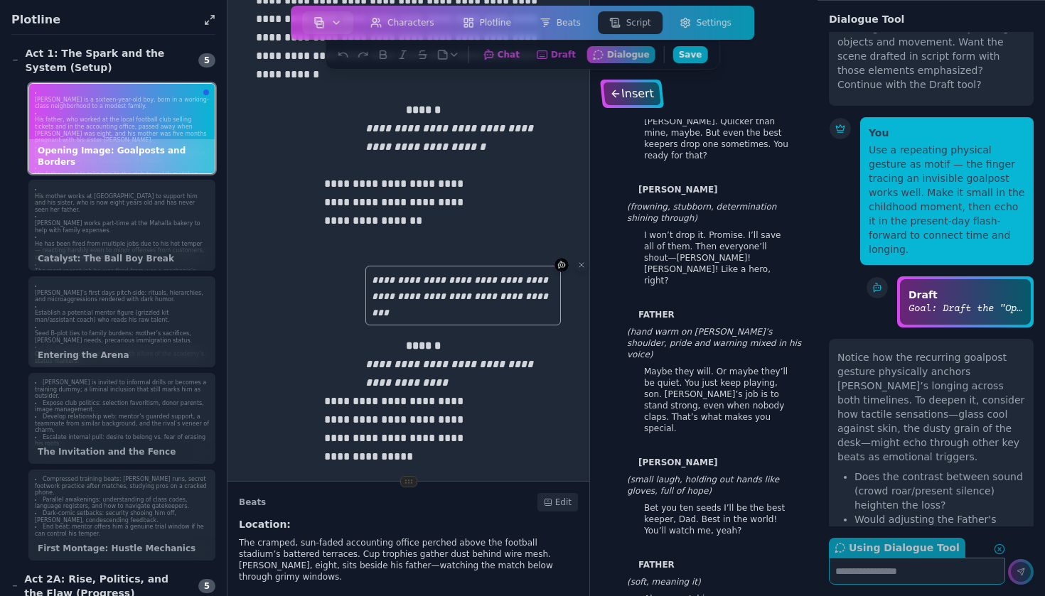
scroll to position [2140, 0]
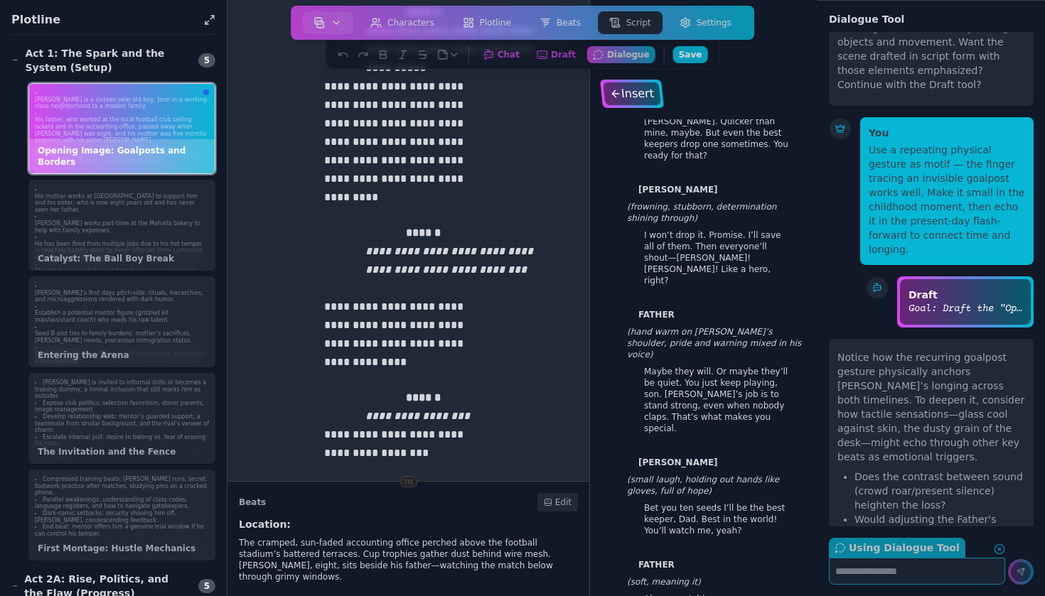
click at [633, 94] on div "Insert" at bounding box center [632, 93] width 58 height 23
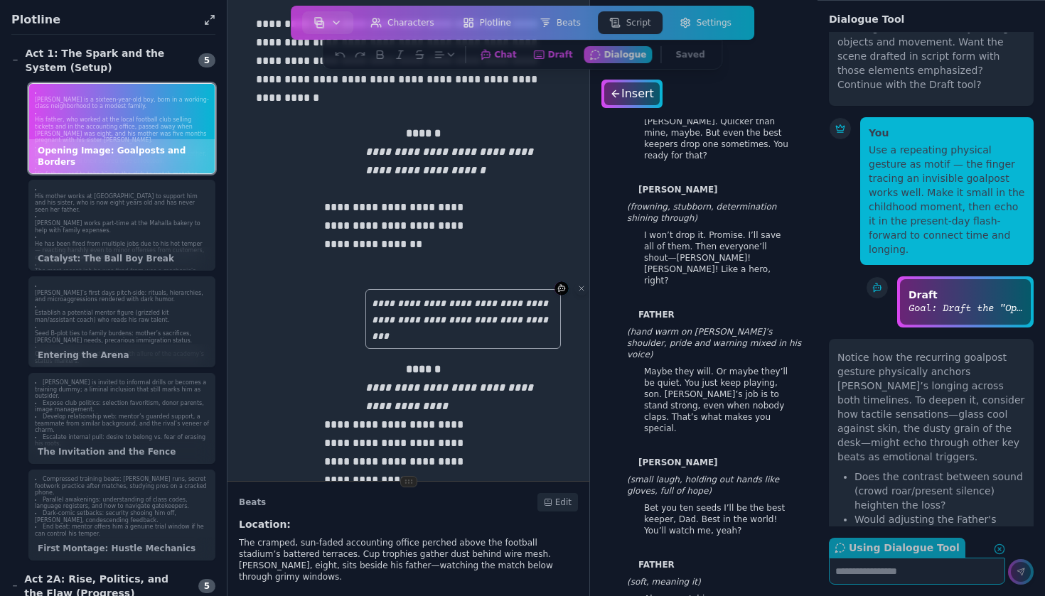
scroll to position [387, 0]
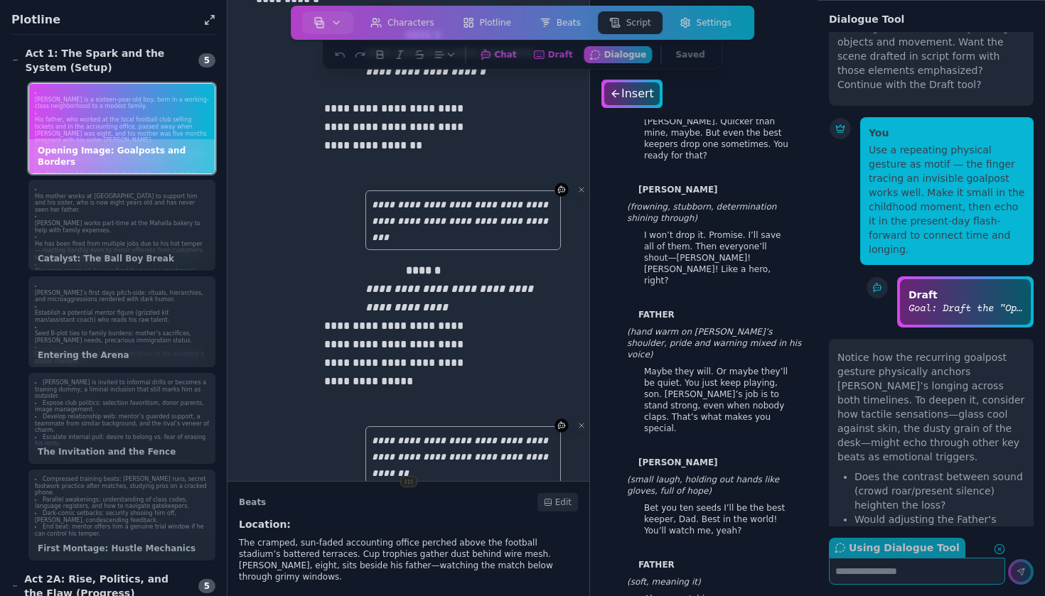
click at [418, 171] on p "**********" at bounding box center [408, 137] width 168 height 74
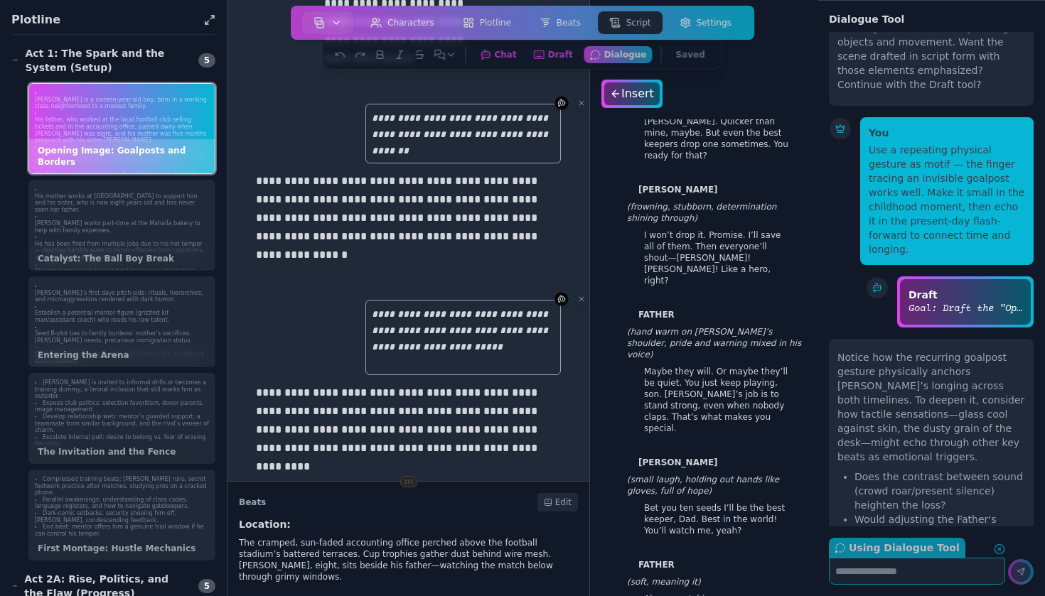
scroll to position [713, 0]
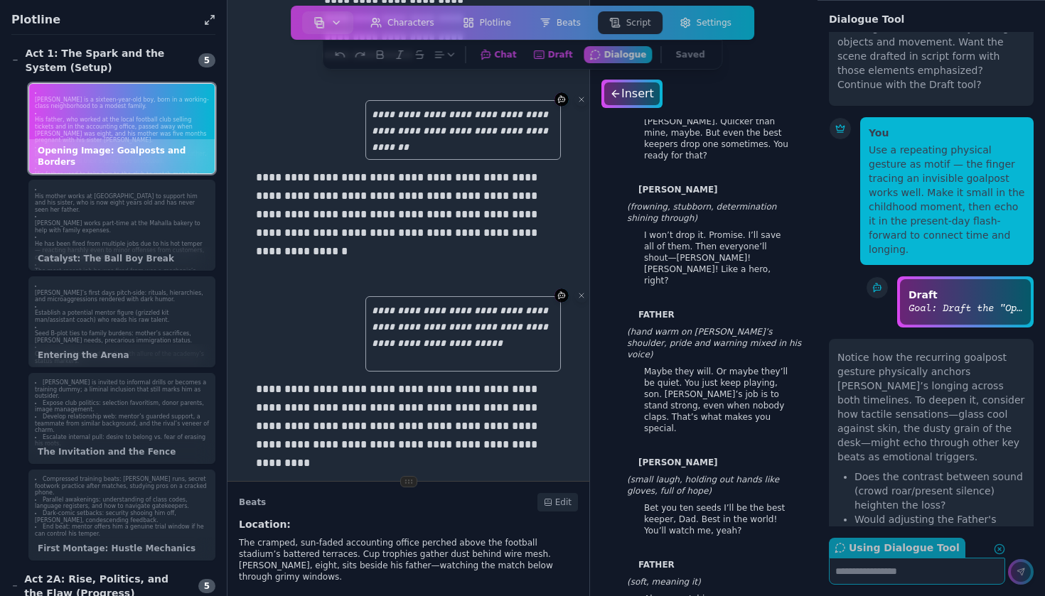
click at [467, 269] on p "**********" at bounding box center [408, 223] width 305 height 111
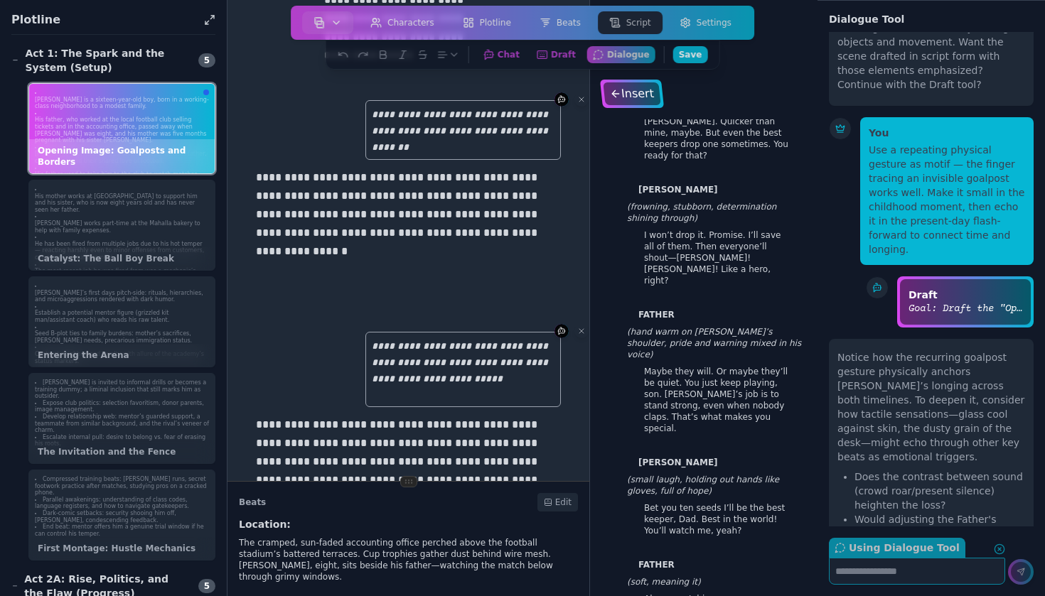
scroll to position [1593, 0]
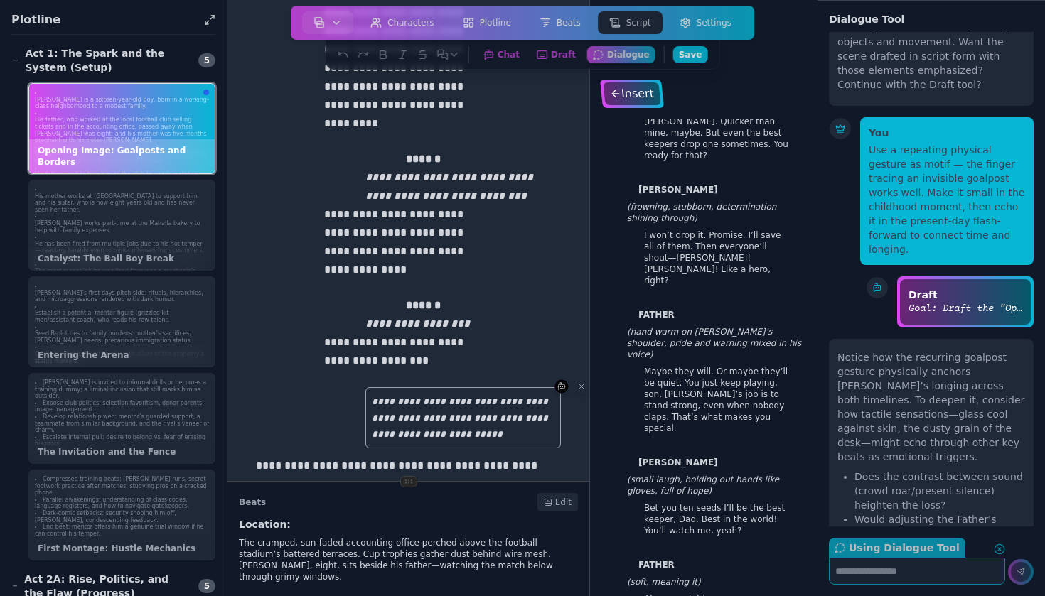
click at [631, 102] on div "Insert" at bounding box center [632, 93] width 58 height 23
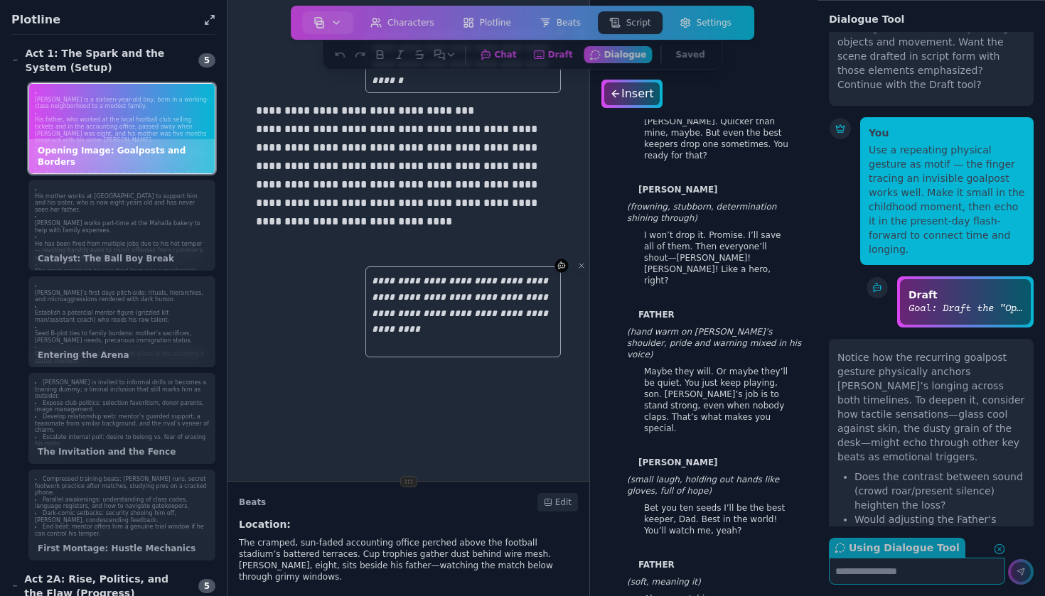
scroll to position [2270, 0]
click at [540, 246] on p "**********" at bounding box center [408, 176] width 305 height 148
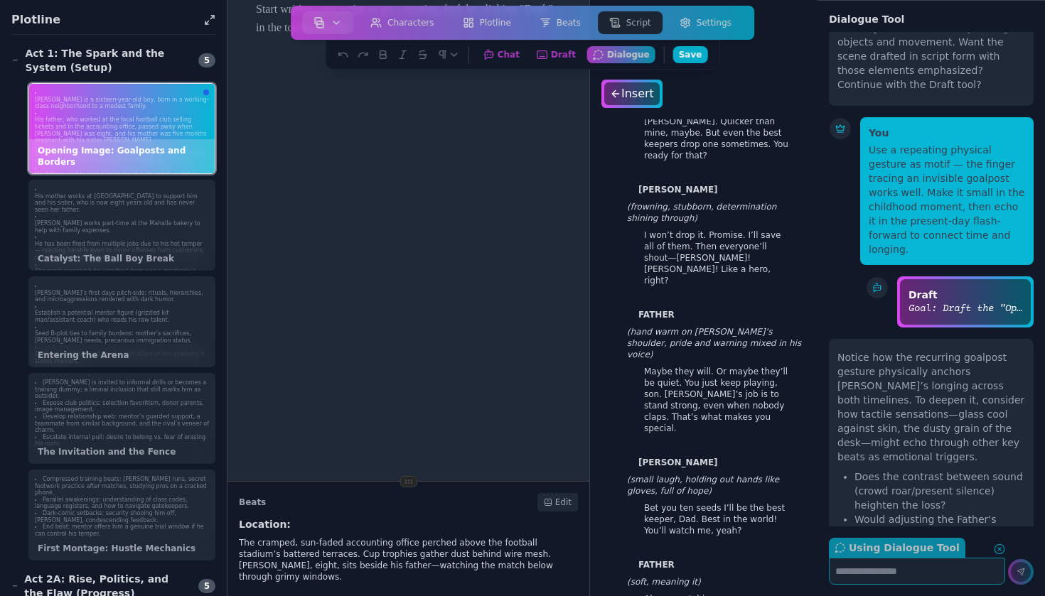
click at [469, 41] on div "Press ⌘ + K to open the command palette Scene Heading ⌘⌥1 Action ⌘⌥2 Character …" at bounding box center [523, 55] width 395 height 30
click at [552, 154] on div at bounding box center [408, 293] width 316 height 596
click at [764, 248] on p "I won’t drop it. Promise. I’ll save all of them. Then everyone’ll shout—Hassan!…" at bounding box center [718, 261] width 148 height 63
click at [164, 97] on p "[PERSON_NAME] is a sixteen-year-old boy, born in a working-class neighborhood t…" at bounding box center [122, 104] width 174 height 14
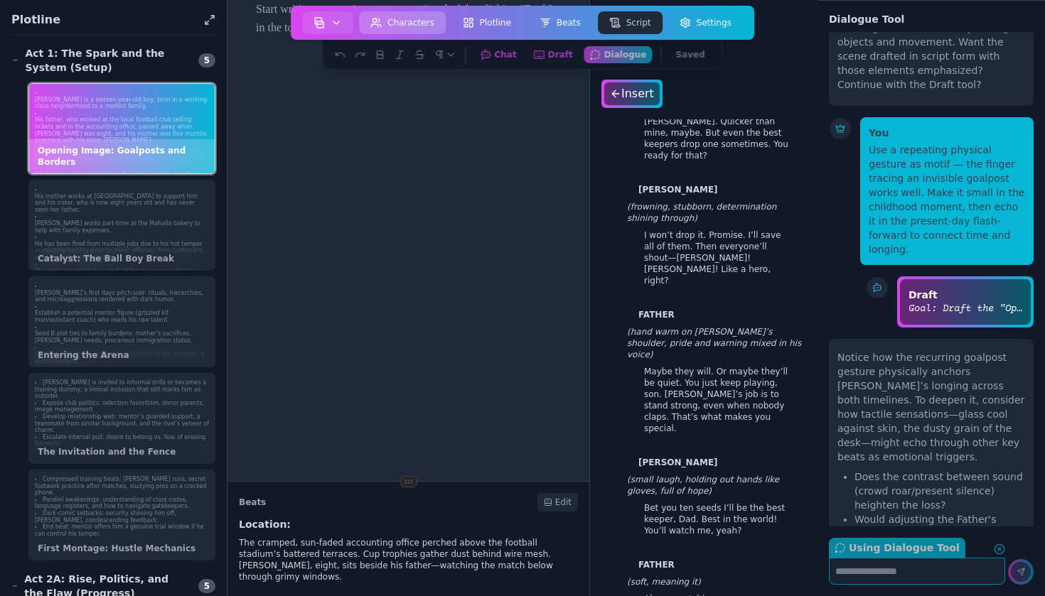
click at [436, 31] on button "Characters" at bounding box center [402, 22] width 87 height 23
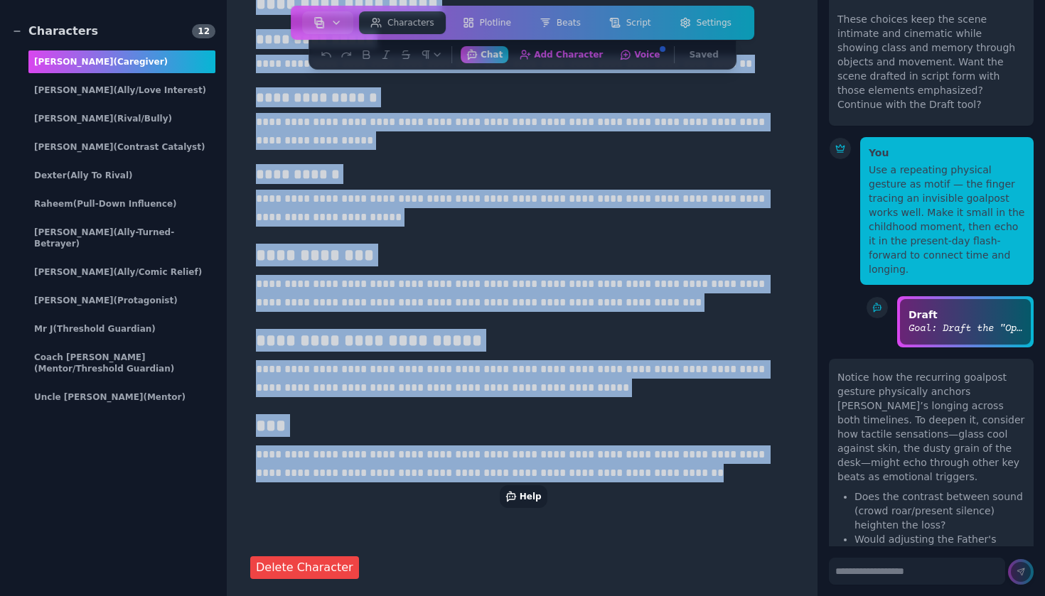
drag, startPoint x: 258, startPoint y: 191, endPoint x: 727, endPoint y: 498, distance: 560.1
click at [727, 498] on div "**********" at bounding box center [522, 134] width 544 height 744
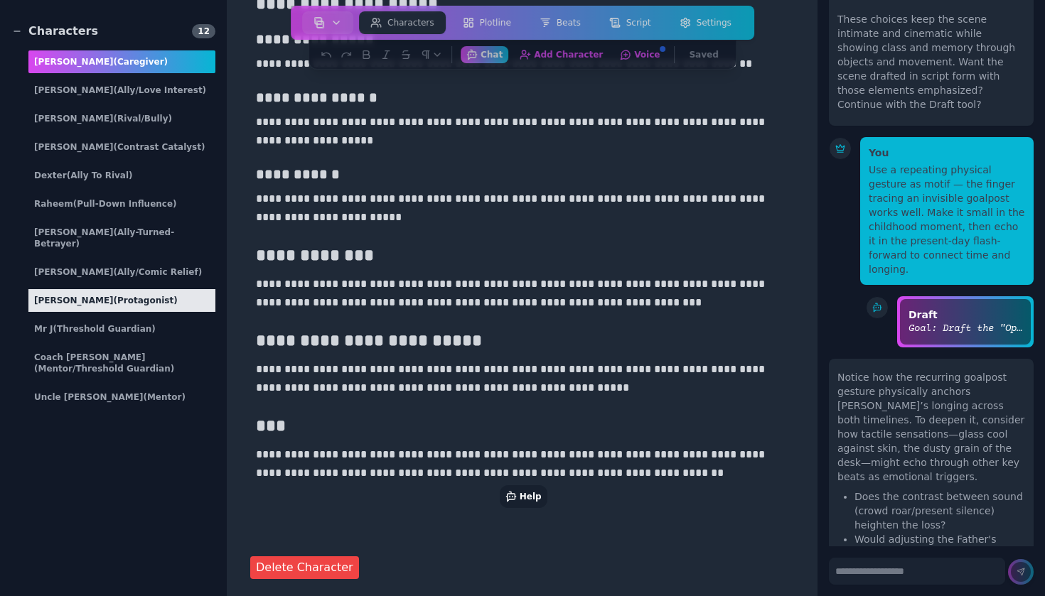
click at [145, 289] on div "Hassan (protagonist)" at bounding box center [121, 300] width 187 height 23
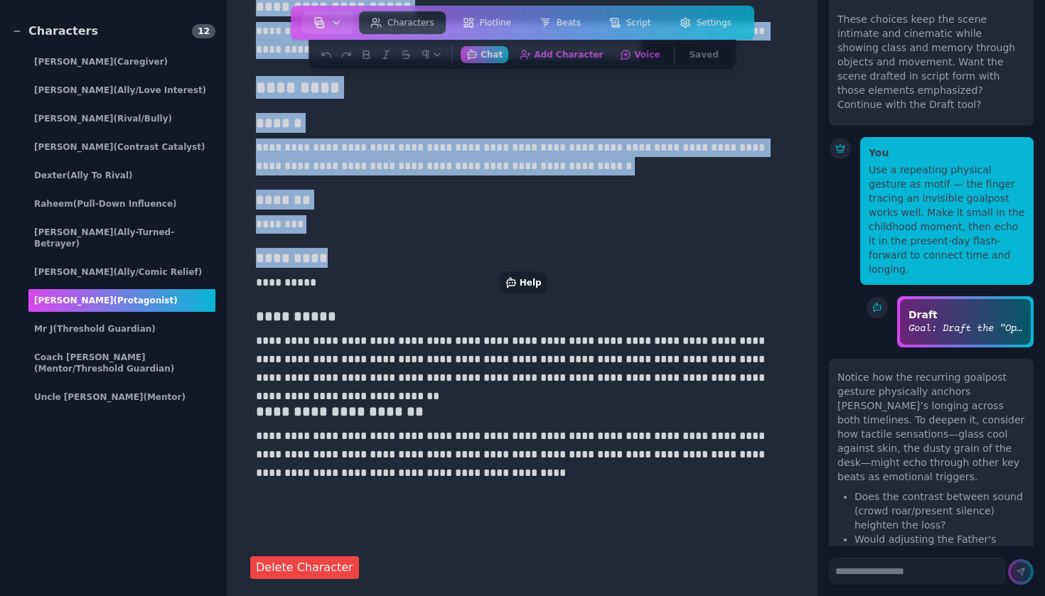
drag, startPoint x: 259, startPoint y: 169, endPoint x: 345, endPoint y: 262, distance: 126.2
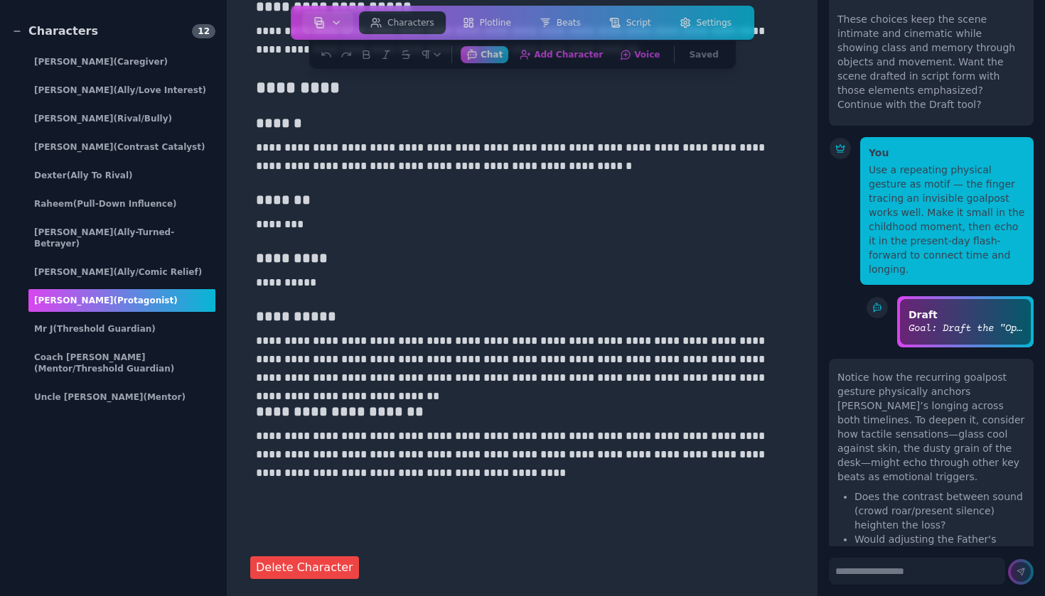
click at [353, 480] on p "**********" at bounding box center [522, 454] width 532 height 55
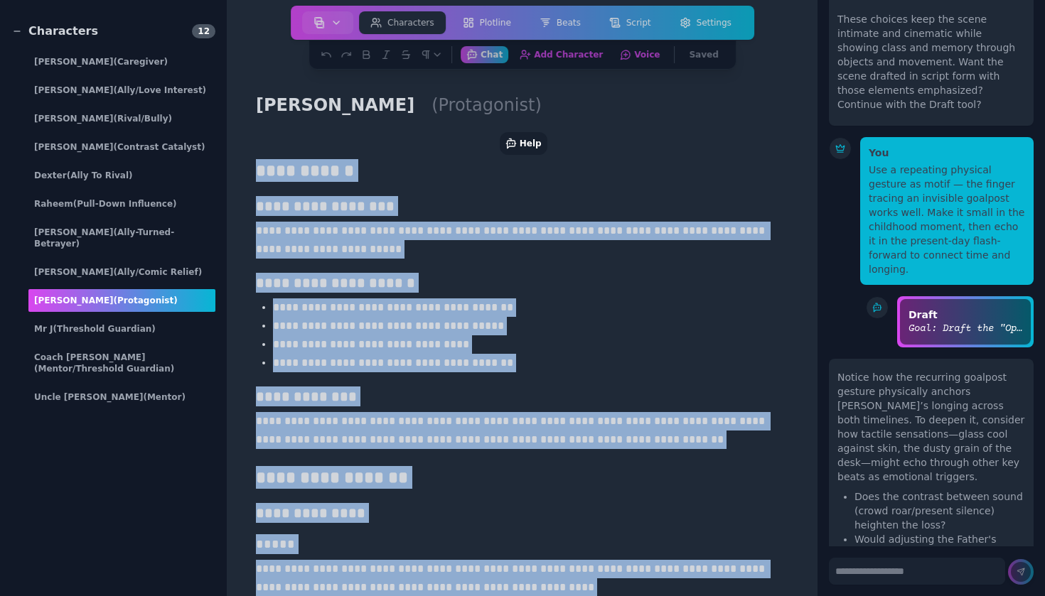
drag, startPoint x: 394, startPoint y: 495, endPoint x: 240, endPoint y: 139, distance: 388.8
click at [240, 139] on main "**********" at bounding box center [521, 298] width 589 height 596
click at [500, 284] on h3 "**********" at bounding box center [522, 283] width 532 height 20
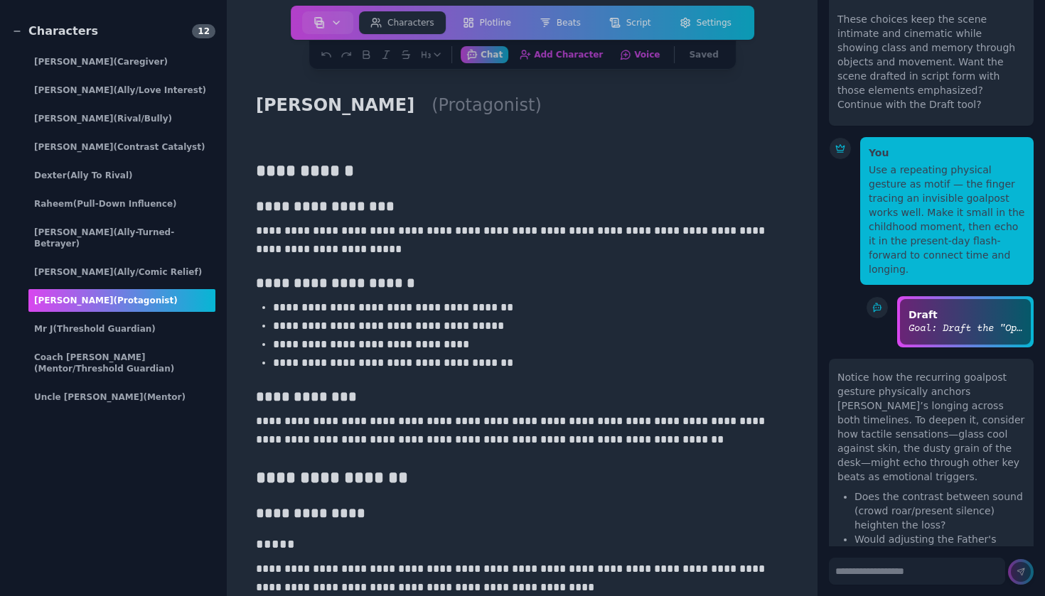
click at [135, 289] on div "Hassan (protagonist)" at bounding box center [121, 300] width 187 height 23
click at [161, 289] on div "Hassan (protagonist)" at bounding box center [121, 300] width 187 height 23
click at [372, 367] on p "**********" at bounding box center [530, 363] width 515 height 18
click at [895, 579] on textarea at bounding box center [917, 571] width 176 height 27
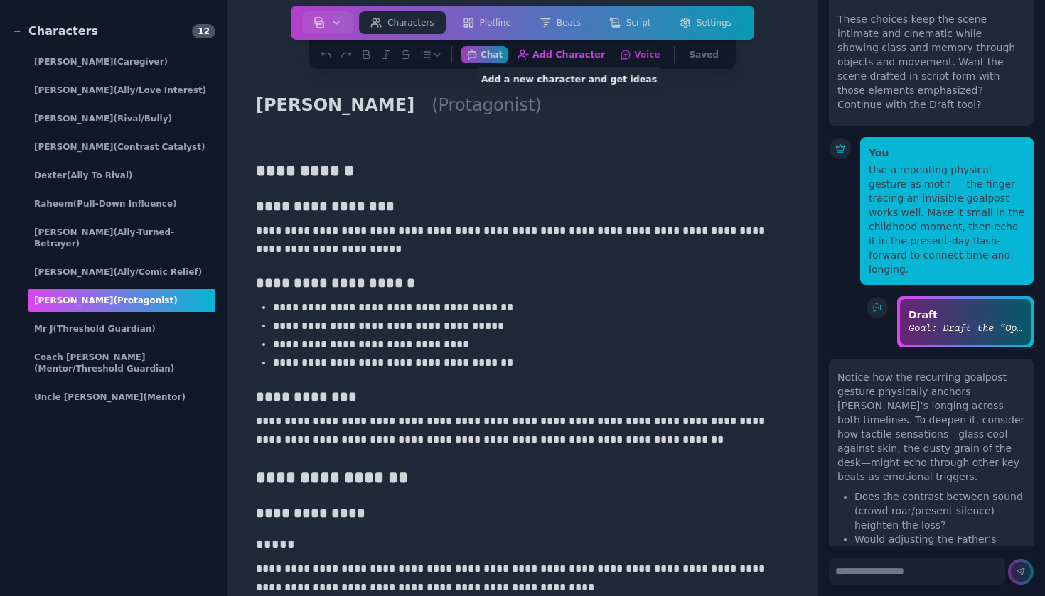
click at [576, 55] on button "Add Character Add a new character and get ideas" at bounding box center [562, 54] width 100 height 18
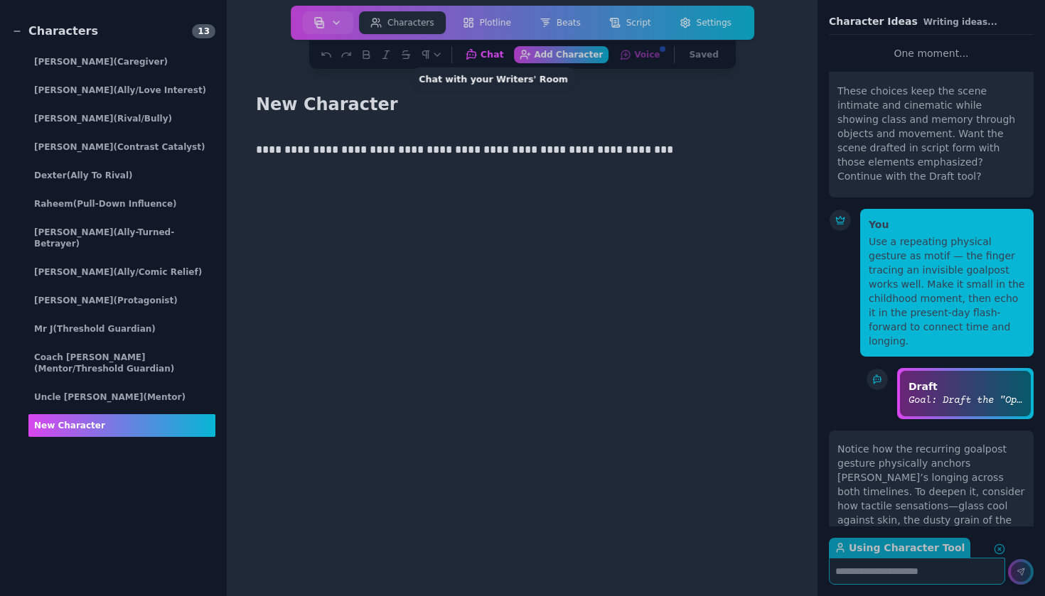
click at [490, 48] on button "Chat Chat with your Writers' Room" at bounding box center [484, 54] width 50 height 18
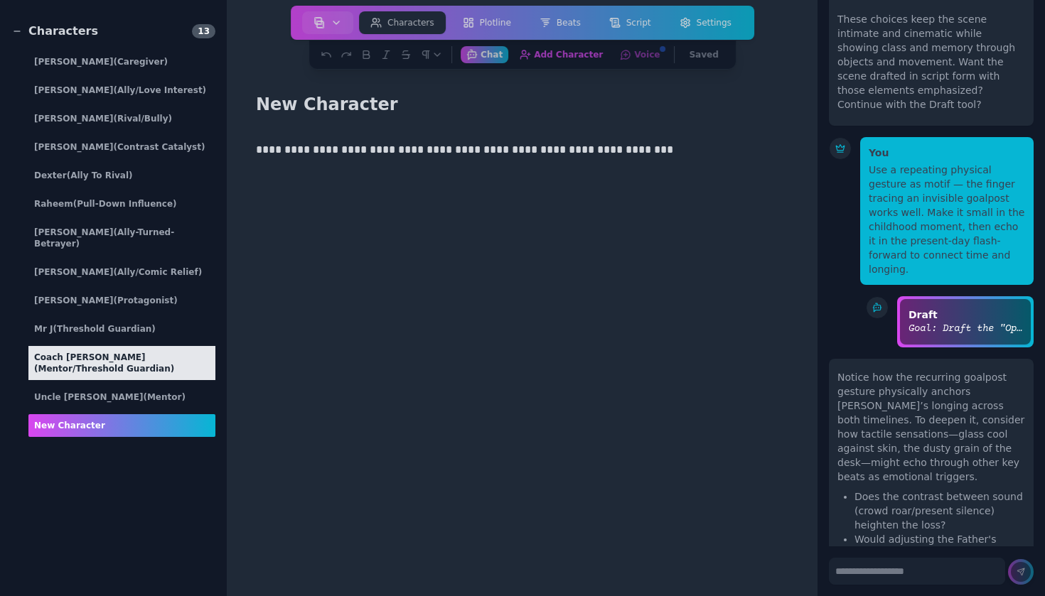
click at [143, 356] on div "Coach Elena (Mentor/Threshold Guardian)" at bounding box center [121, 363] width 187 height 34
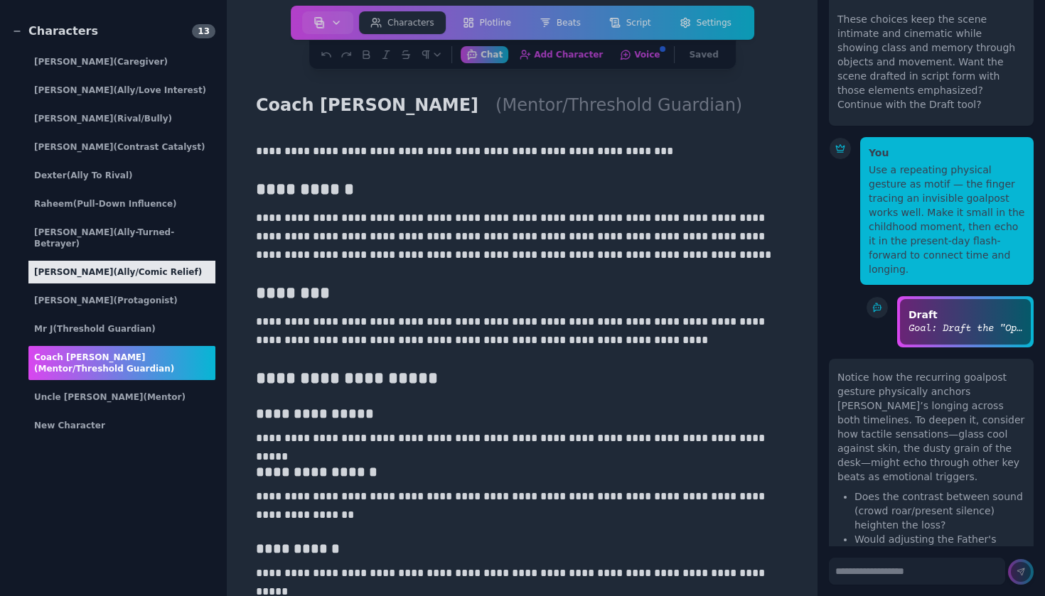
click at [125, 269] on div "Rashid (Ally/Comic Relief)" at bounding box center [121, 272] width 187 height 23
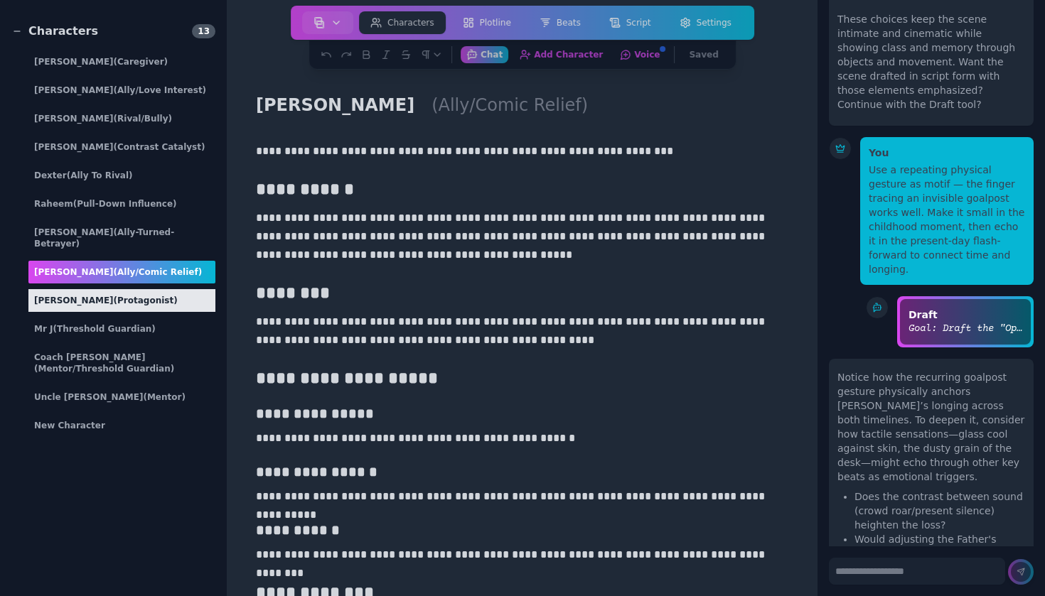
click at [124, 289] on div "Hassan (protagonist)" at bounding box center [121, 300] width 187 height 23
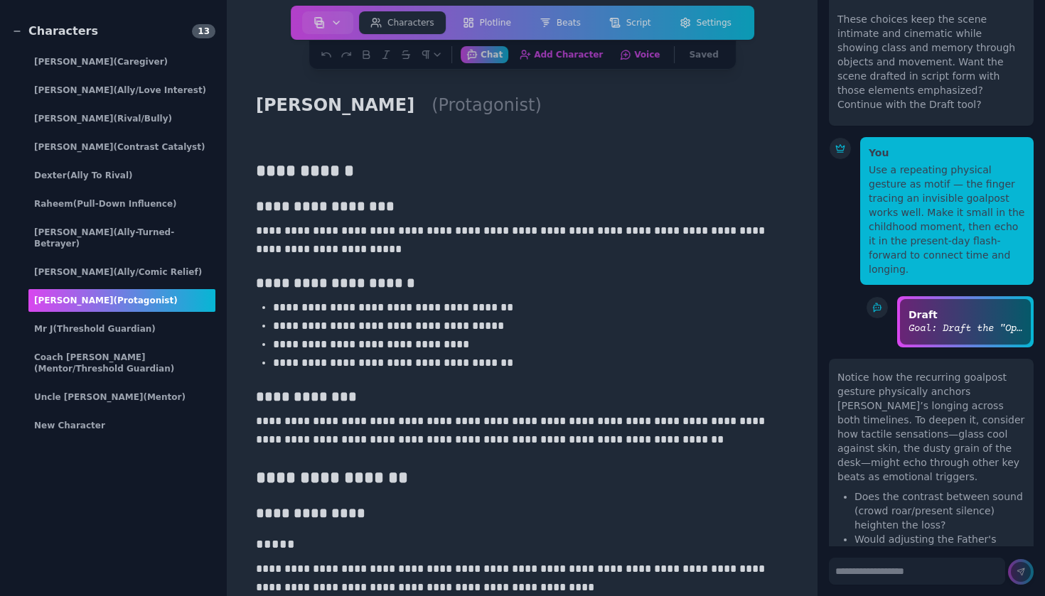
click at [289, 246] on p "**********" at bounding box center [522, 240] width 532 height 37
click at [914, 573] on textarea at bounding box center [917, 571] width 176 height 27
click at [944, 577] on textarea at bounding box center [917, 571] width 176 height 27
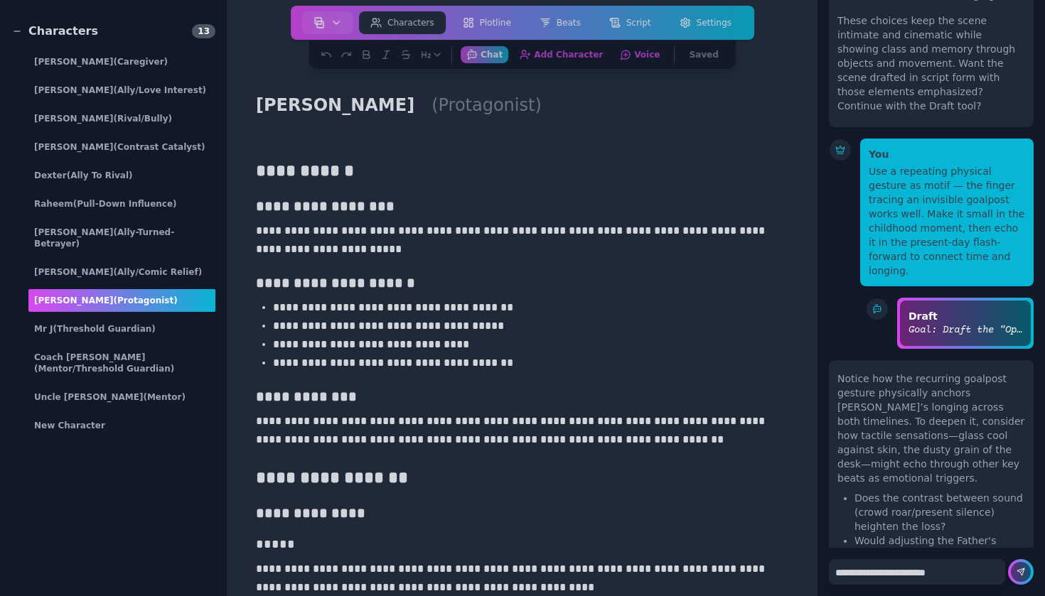
paste textarea "**********"
type textarea "**********"
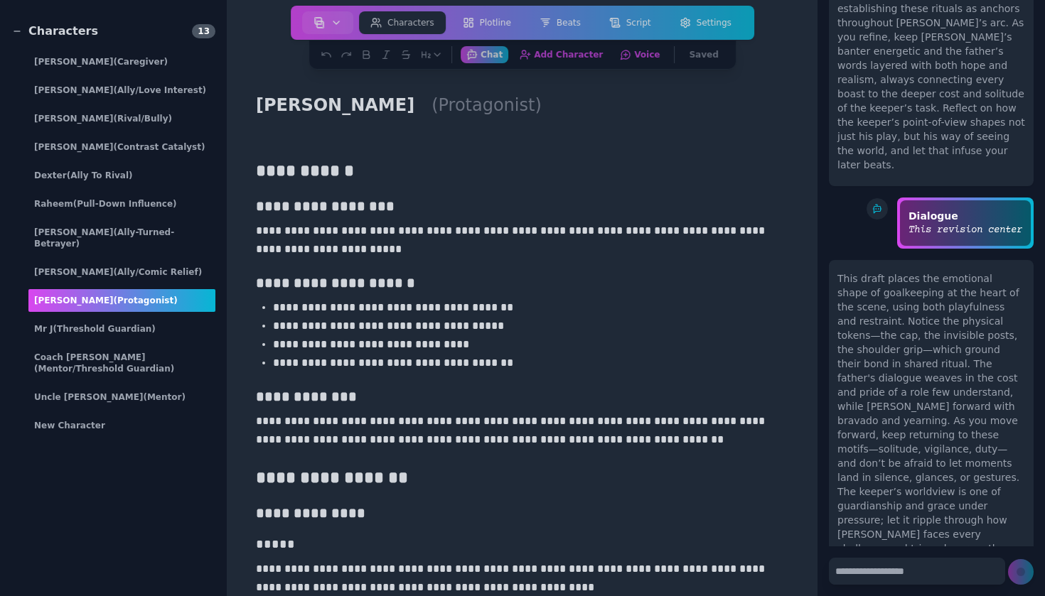
scroll to position [15678, 0]
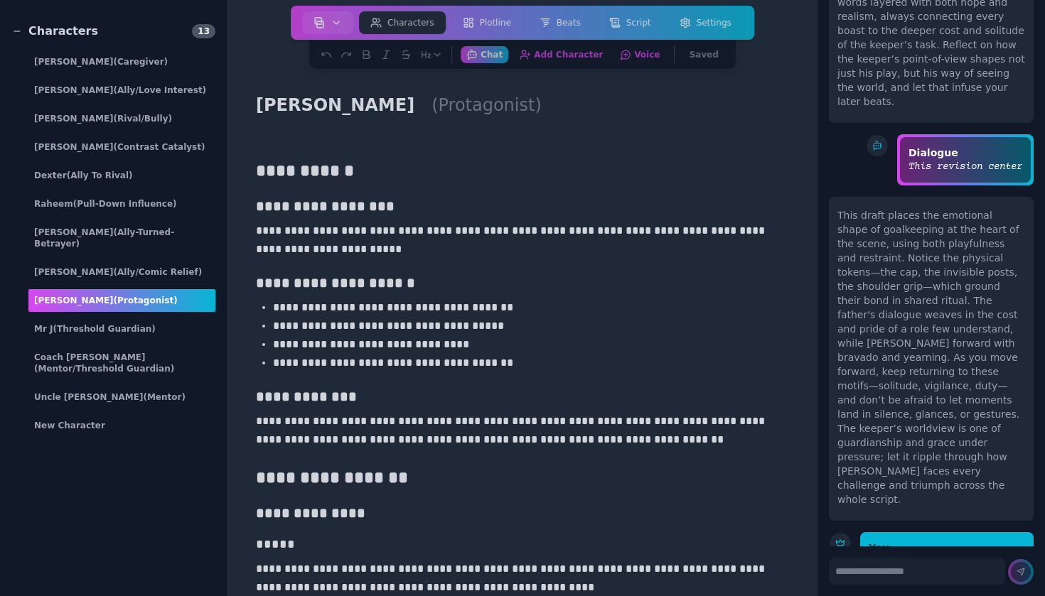
drag, startPoint x: 856, startPoint y: 128, endPoint x: 903, endPoint y: 146, distance: 50.2
click at [906, 573] on textarea at bounding box center [917, 571] width 176 height 27
paste textarea "**********"
type textarea "**********"
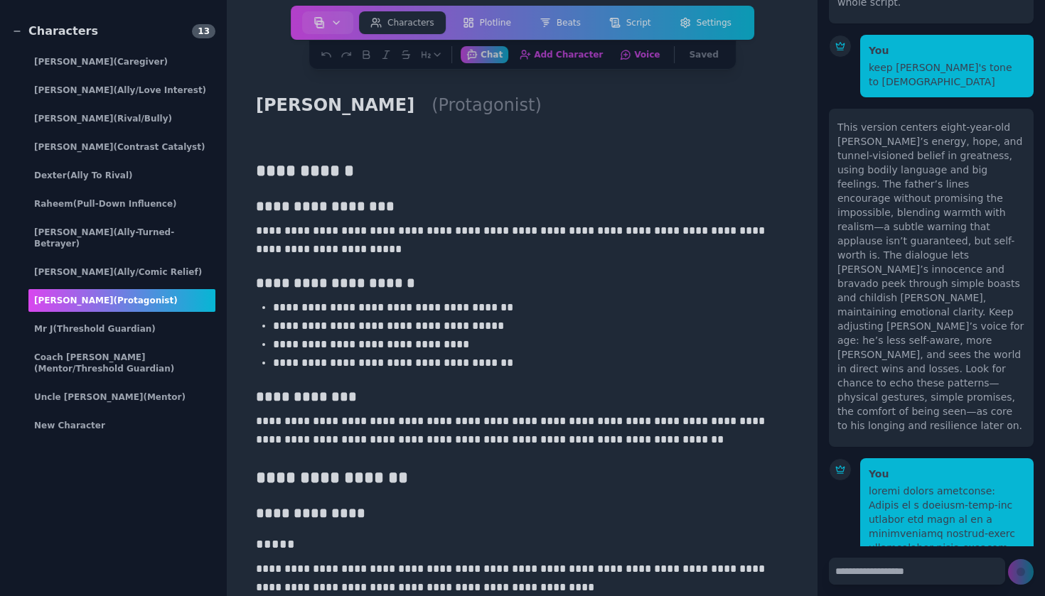
scroll to position [16218, 0]
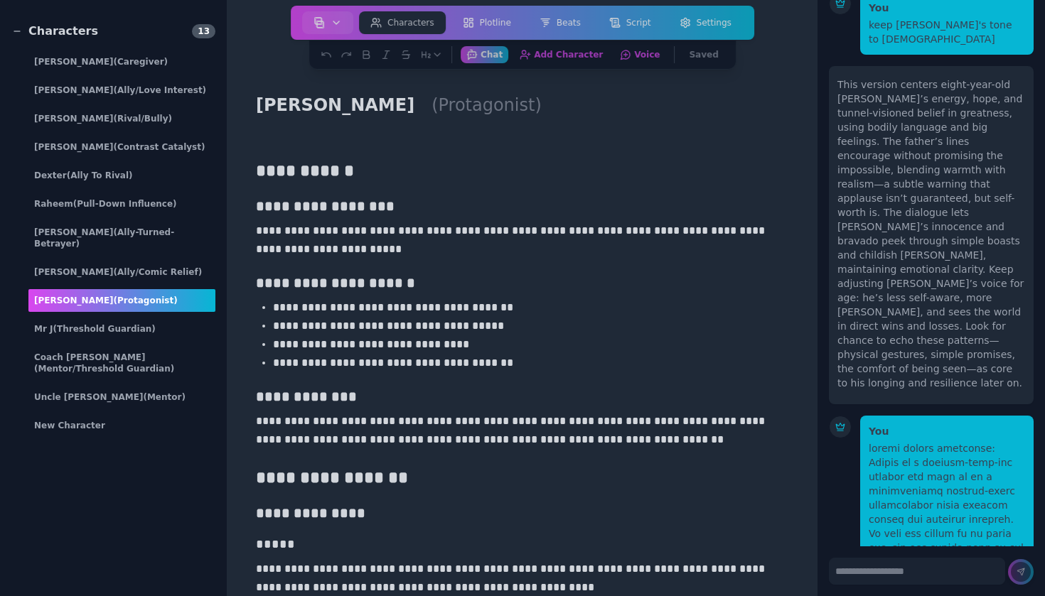
drag, startPoint x: 899, startPoint y: 237, endPoint x: 898, endPoint y: 252, distance: 15.7
click at [934, 573] on textarea at bounding box center [917, 571] width 176 height 27
paste textarea "**********"
type textarea "**********"
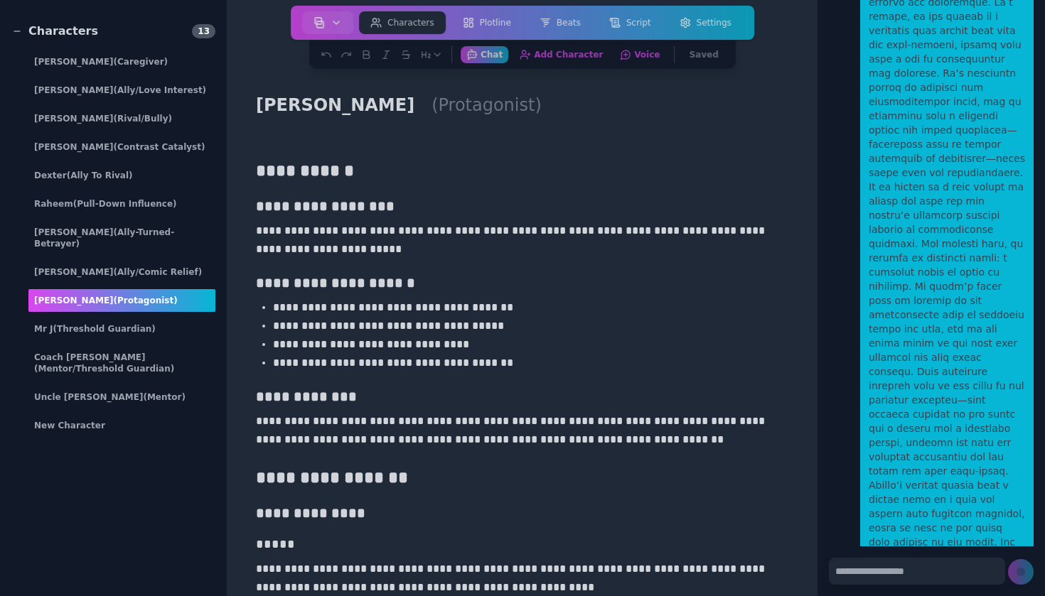
scroll to position [16821, 0]
click at [920, 564] on textarea at bounding box center [917, 571] width 176 height 27
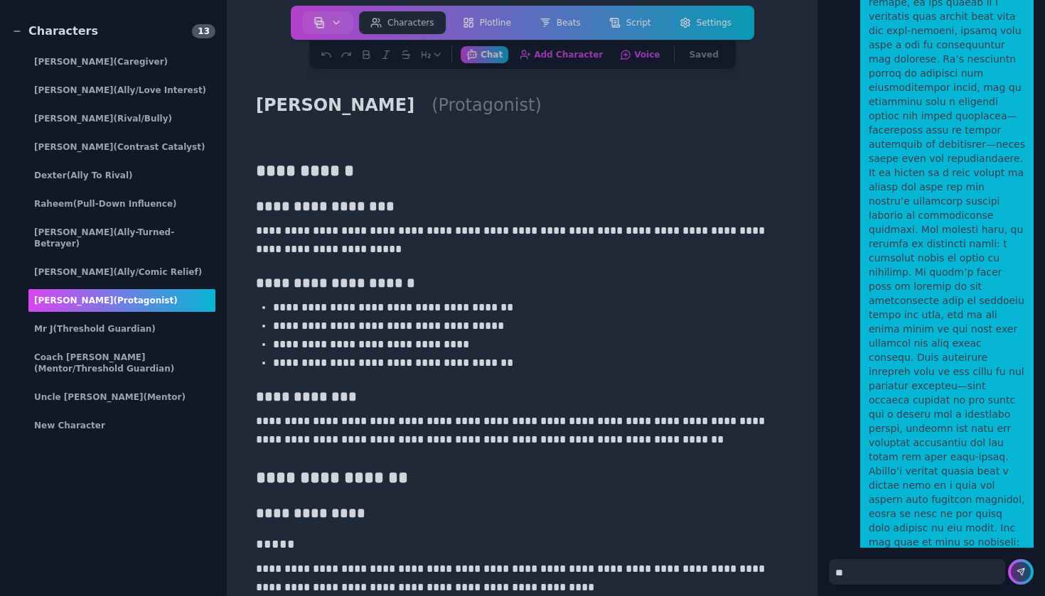
type textarea "***"
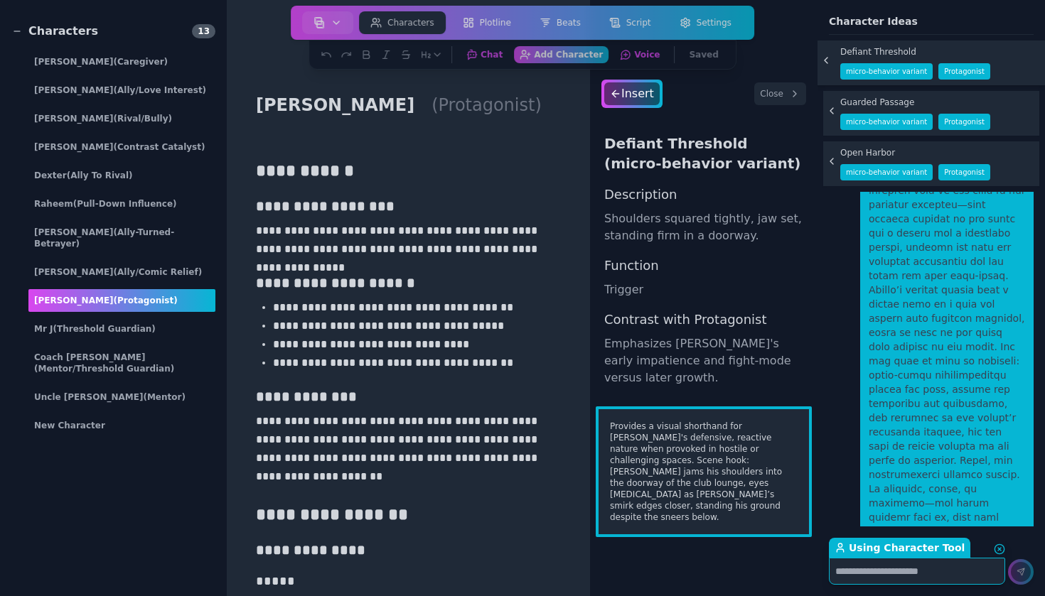
scroll to position [0, 0]
click at [640, 97] on div "Insert" at bounding box center [632, 93] width 58 height 23
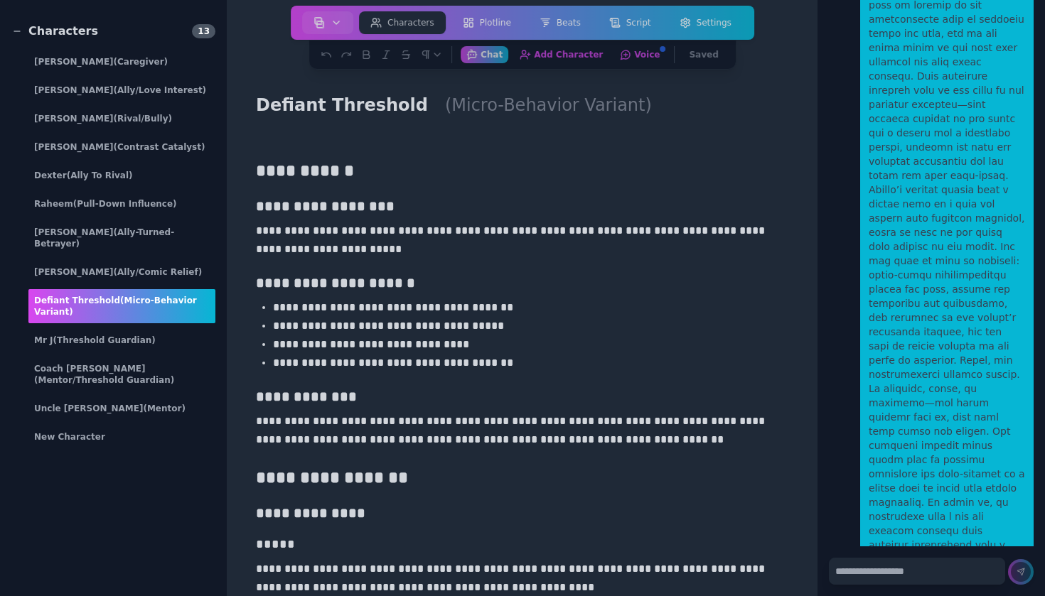
click at [622, 207] on h3 "**********" at bounding box center [522, 206] width 532 height 20
click at [367, 102] on h1 "Defiant Threshold" at bounding box center [341, 105] width 183 height 27
type input "******"
click at [568, 100] on div "Hassan (micro-behavior variant)" at bounding box center [522, 105] width 544 height 28
click at [475, 99] on h2 "(micro-behavior variant)" at bounding box center [535, 105] width 218 height 28
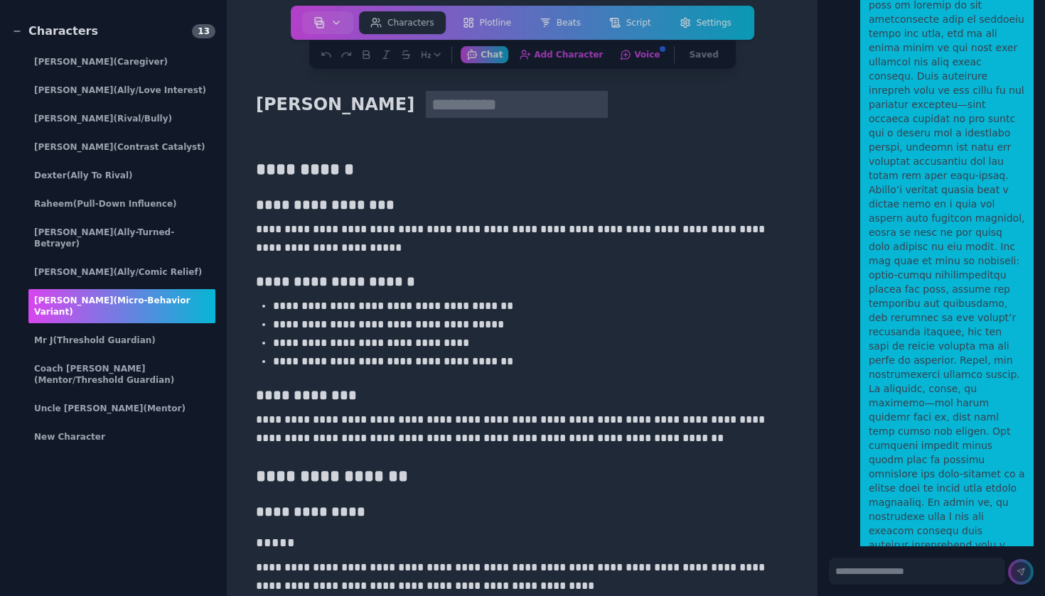
type input "**********"
click at [554, 225] on p "**********" at bounding box center [522, 238] width 532 height 37
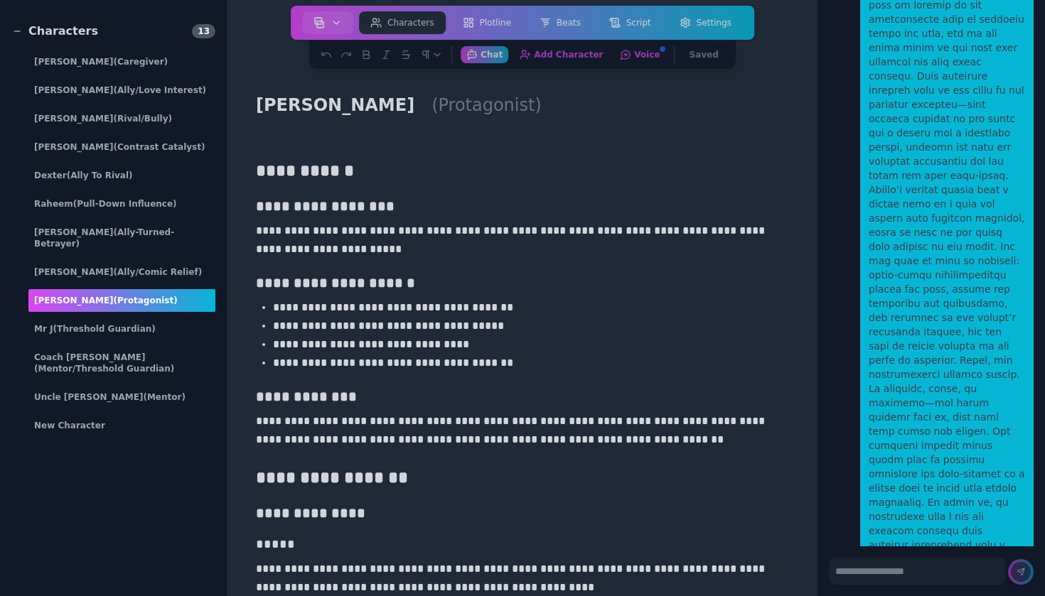
click at [513, 283] on h3 "**********" at bounding box center [522, 283] width 532 height 20
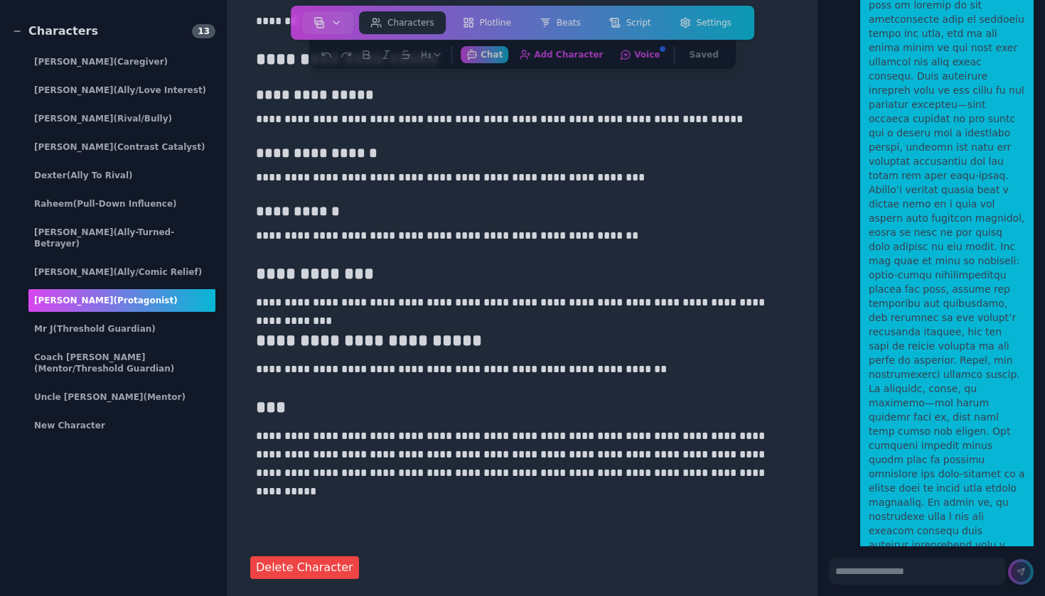
scroll to position [3386, 0]
click at [380, 296] on p "**********" at bounding box center [522, 303] width 532 height 18
drag, startPoint x: 261, startPoint y: 274, endPoint x: 370, endPoint y: 269, distance: 109.6
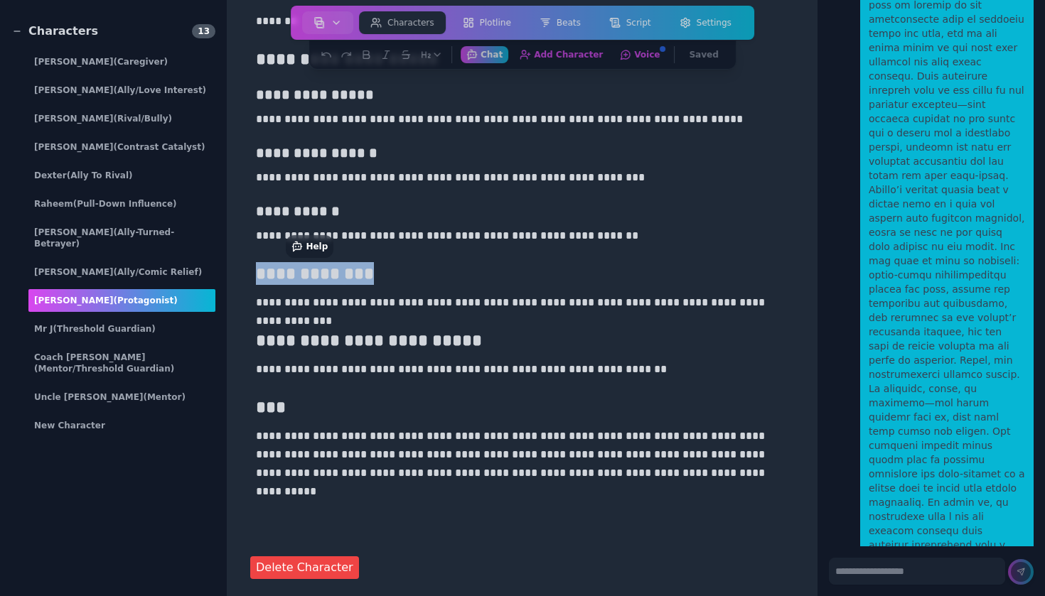
click at [370, 269] on h2 "**********" at bounding box center [522, 273] width 532 height 23
click at [872, 571] on textarea at bounding box center [917, 571] width 176 height 27
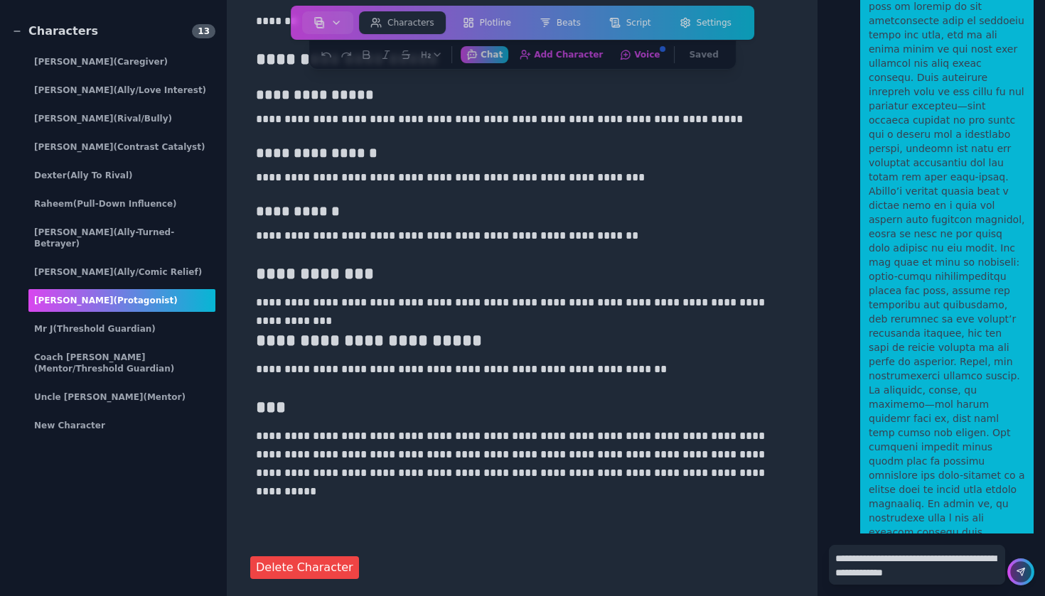
type textarea "**********"
click at [1022, 575] on icon at bounding box center [1021, 573] width 8 height 8
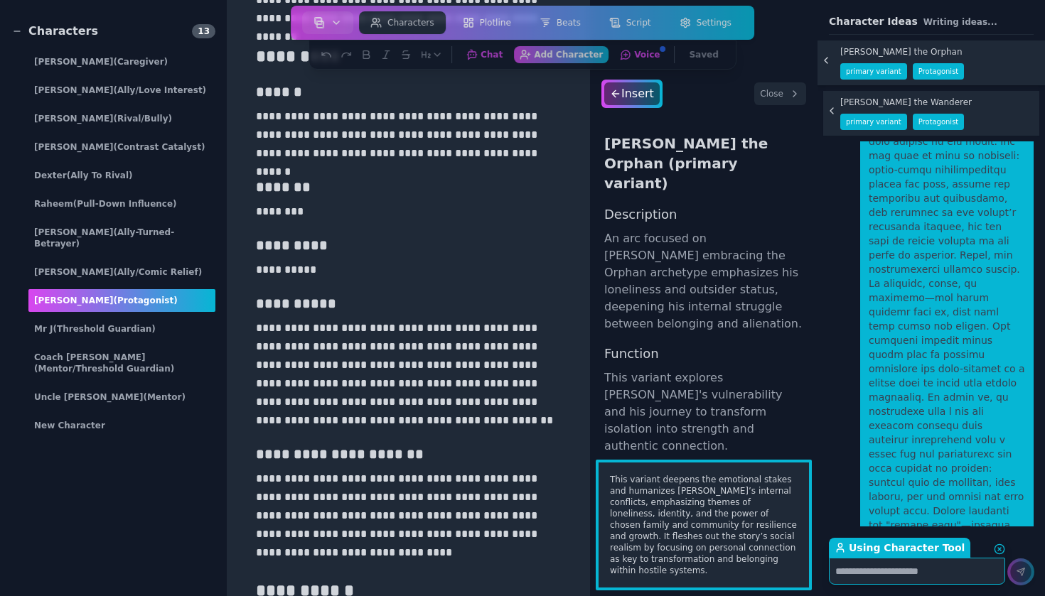
scroll to position [0, 0]
click at [781, 98] on button "Close" at bounding box center [780, 93] width 52 height 23
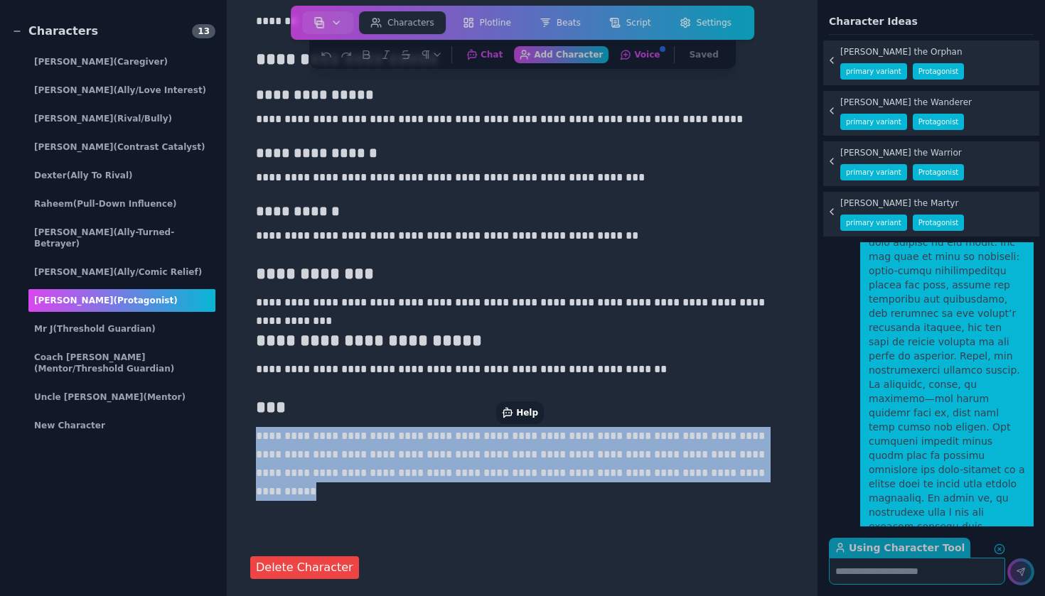
scroll to position [3386, 0]
drag, startPoint x: 699, startPoint y: 471, endPoint x: 414, endPoint y: 421, distance: 289.5
click at [434, 459] on p "**********" at bounding box center [522, 454] width 532 height 55
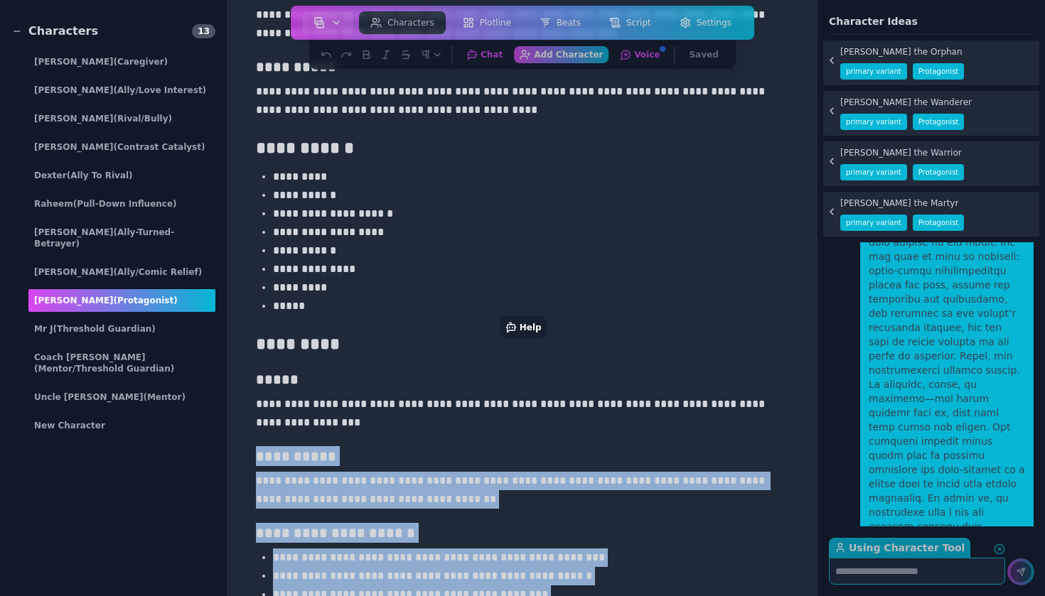
scroll to position [955, 0]
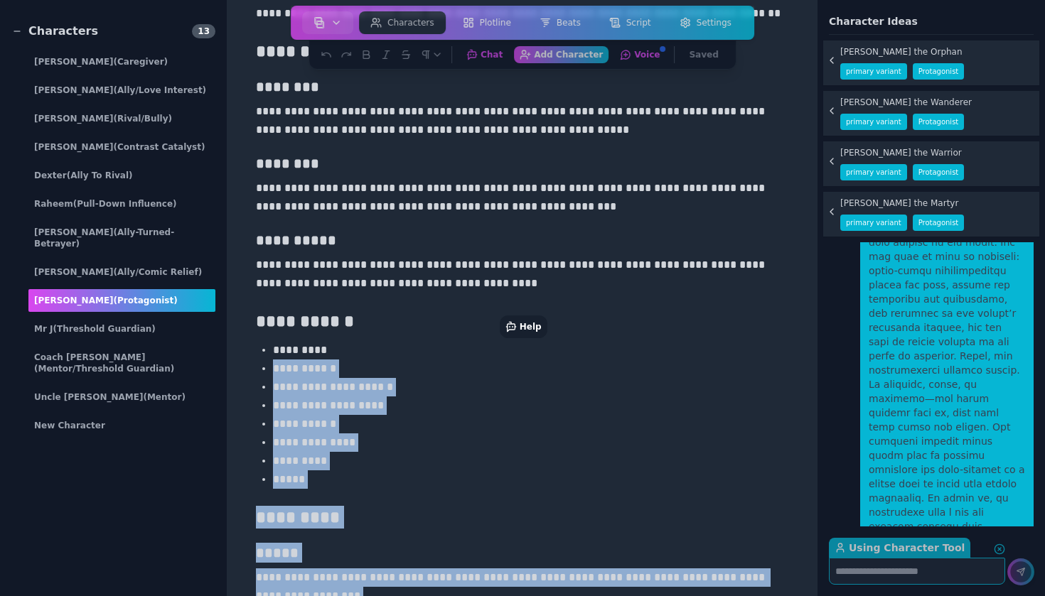
drag, startPoint x: 593, startPoint y: 490, endPoint x: 508, endPoint y: 353, distance: 160.6
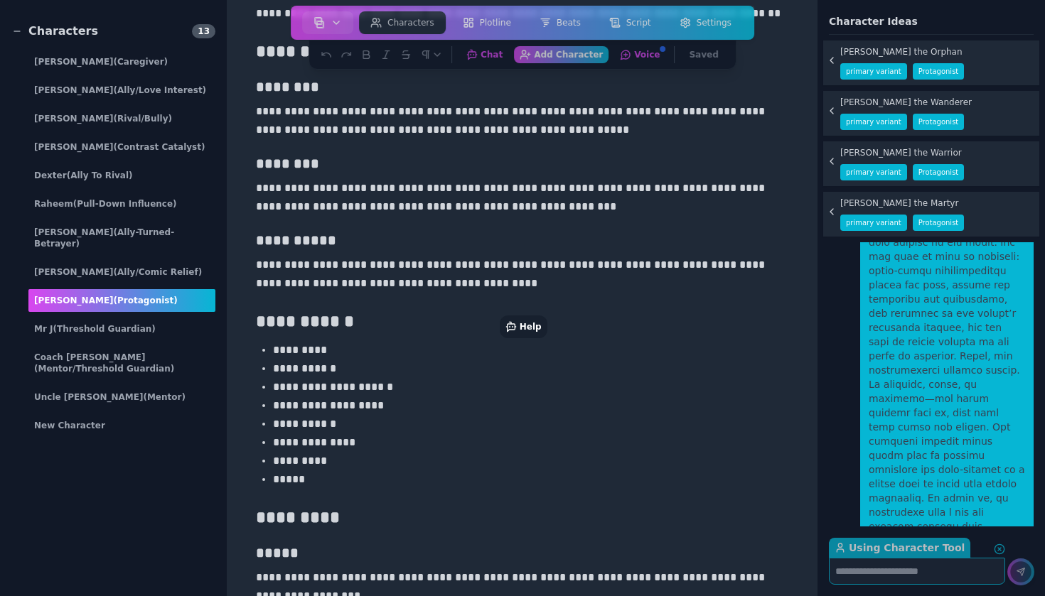
click at [487, 272] on p "**********" at bounding box center [522, 274] width 532 height 37
click at [641, 62] on button "Voice Manage this character's voice" at bounding box center [640, 54] width 54 height 18
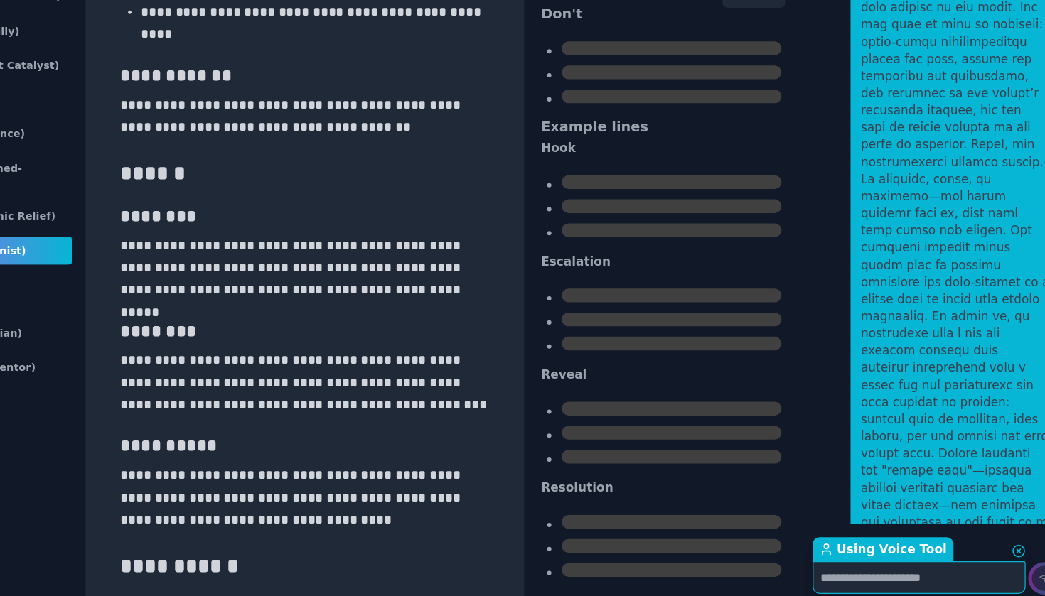
scroll to position [134, 0]
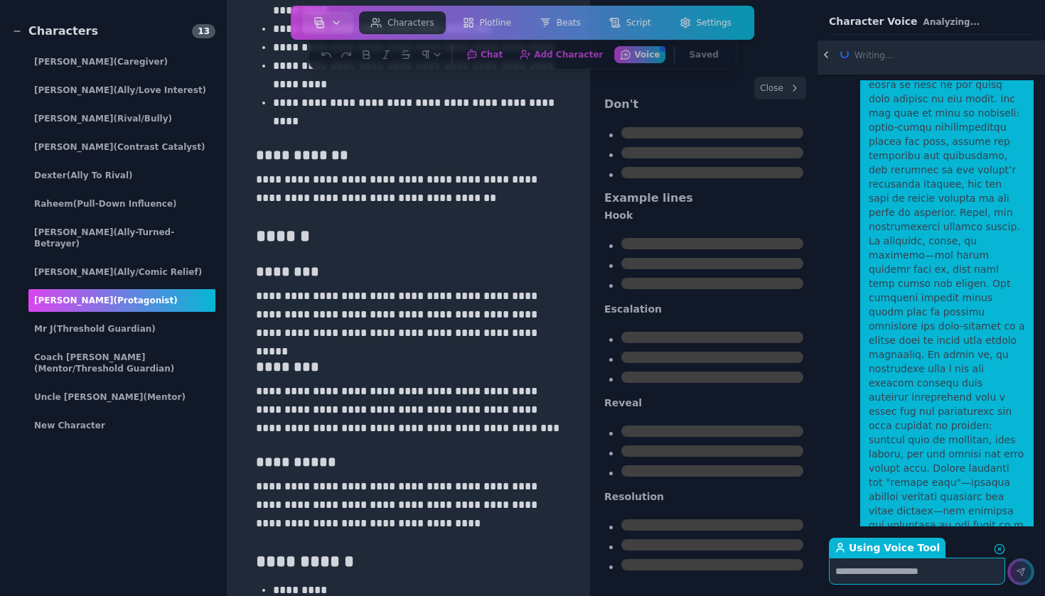
click at [886, 574] on textarea "Using Voice Tool Return to Chat" at bounding box center [917, 571] width 176 height 27
type textarea "*"
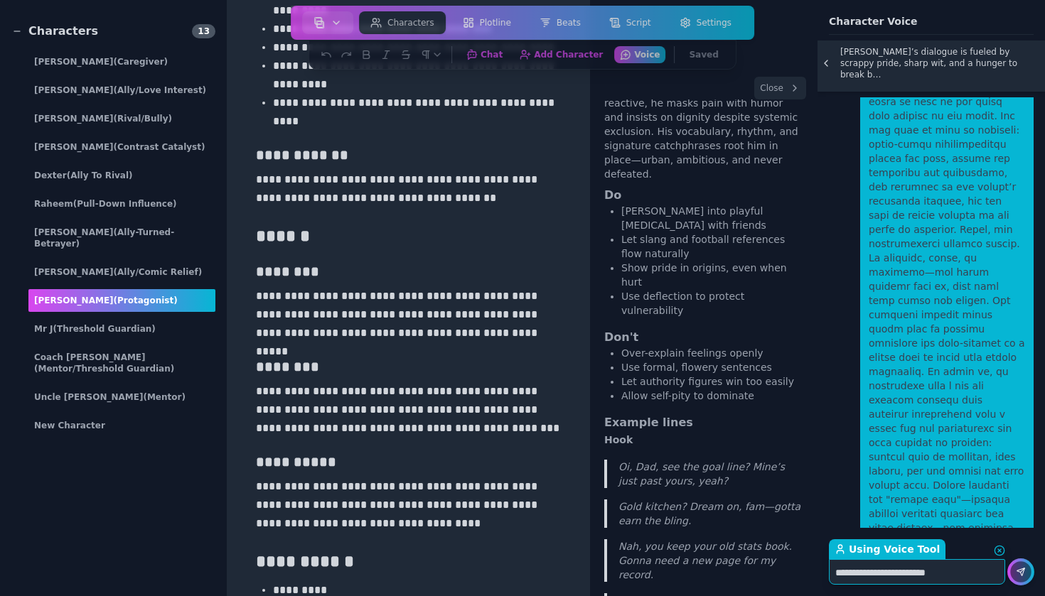
paste textarea "**********"
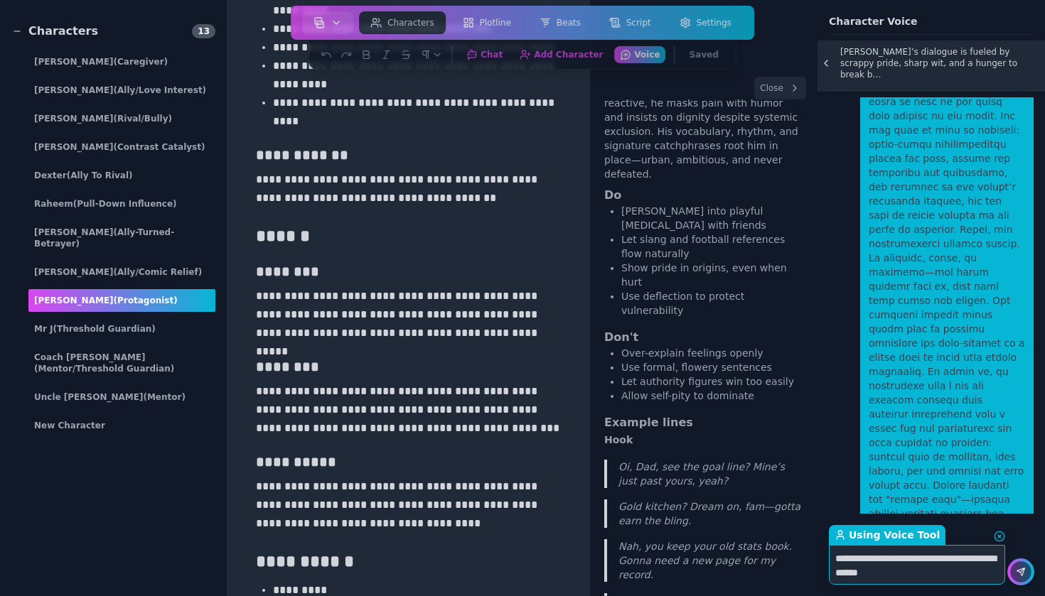
type textarea "**********"
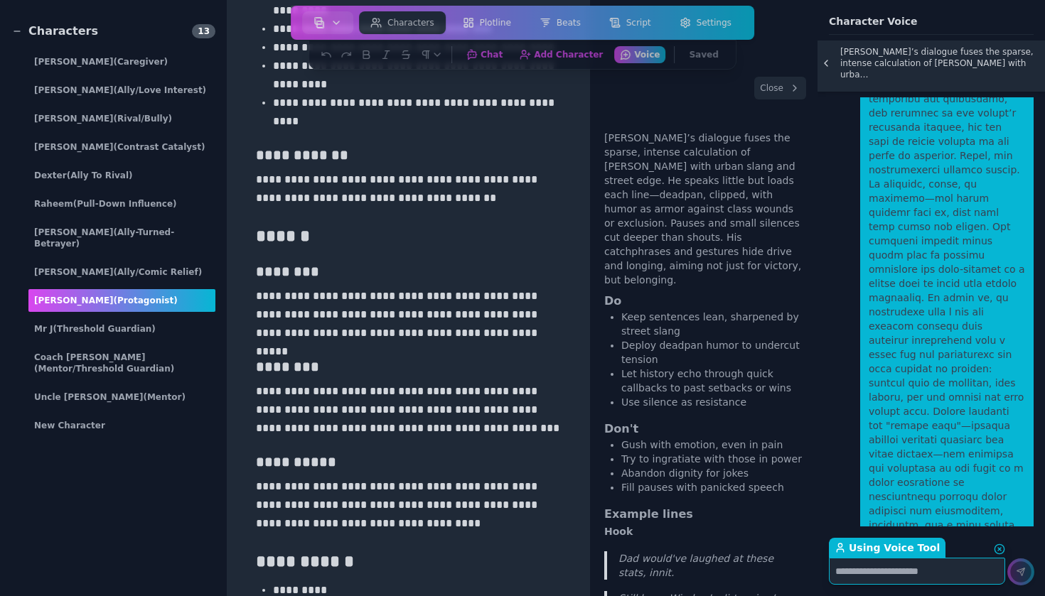
scroll to position [0, 0]
click at [715, 341] on li "Deploy deadpan humor to undercut tension" at bounding box center [712, 352] width 182 height 28
click at [723, 338] on li "Deploy deadpan humor to undercut tension" at bounding box center [712, 352] width 182 height 28
drag, startPoint x: 722, startPoint y: 367, endPoint x: 645, endPoint y: 370, distance: 76.1
click at [645, 370] on li "Let history echo through quick callbacks to past setbacks or wins" at bounding box center [712, 381] width 182 height 28
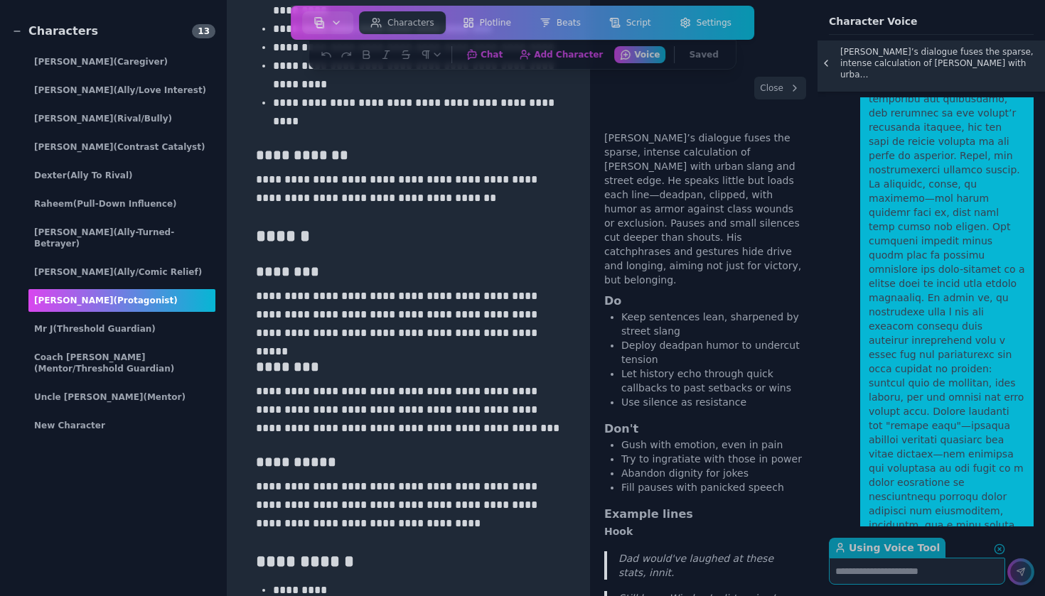
click at [674, 402] on div "Hassan’s dialogue fuses the sparse, intense calculation of Beth Harmon with urb…" at bounding box center [703, 348] width 227 height 497
click at [872, 569] on textarea "Using Voice Tool Return to Chat" at bounding box center [917, 571] width 176 height 27
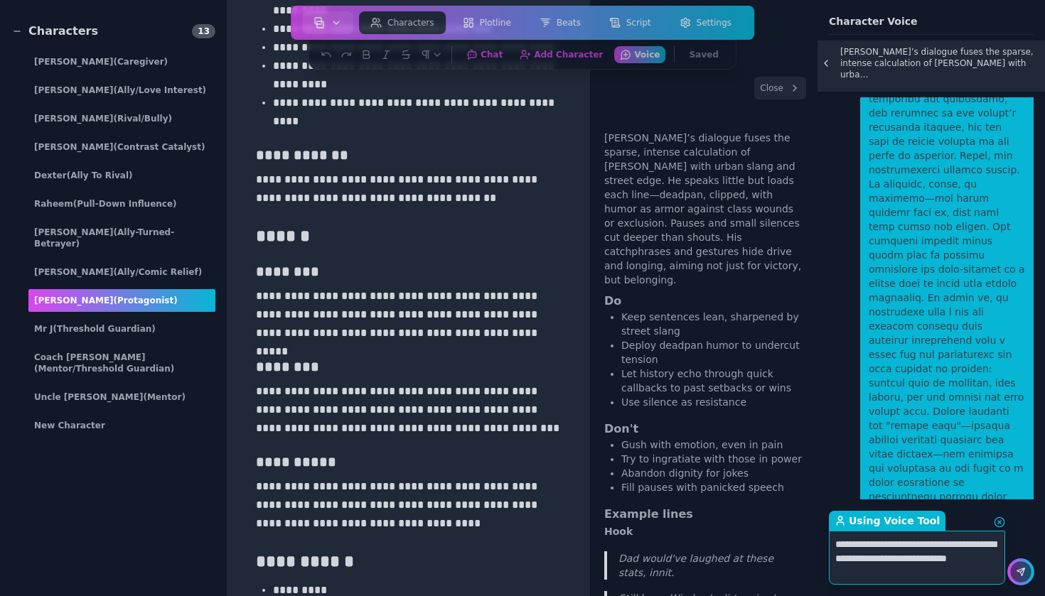
click at [996, 561] on textarea "**********" at bounding box center [917, 558] width 176 height 54
type textarea "**********"
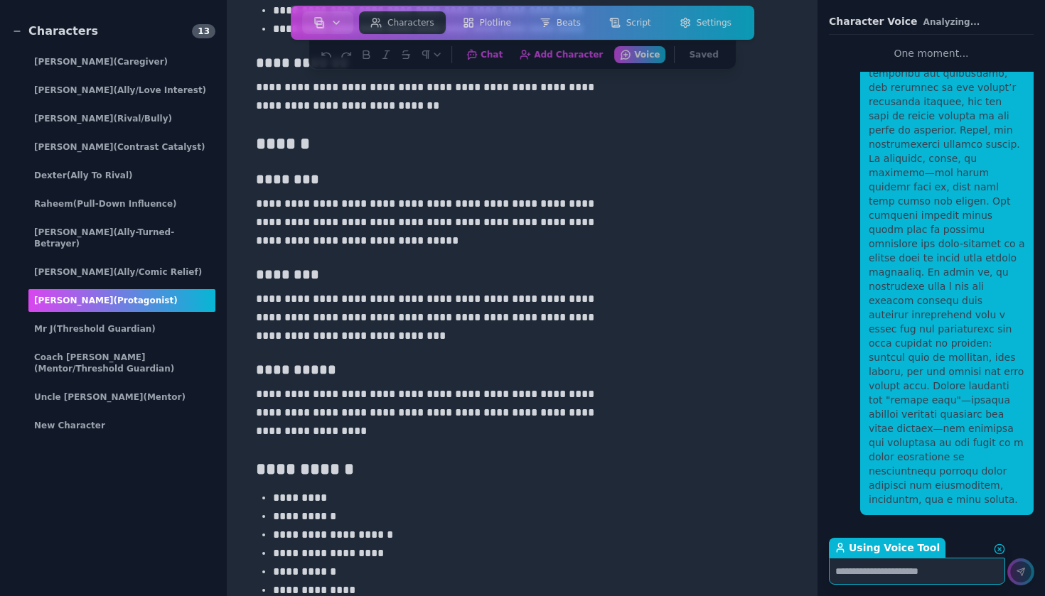
scroll to position [17493, 0]
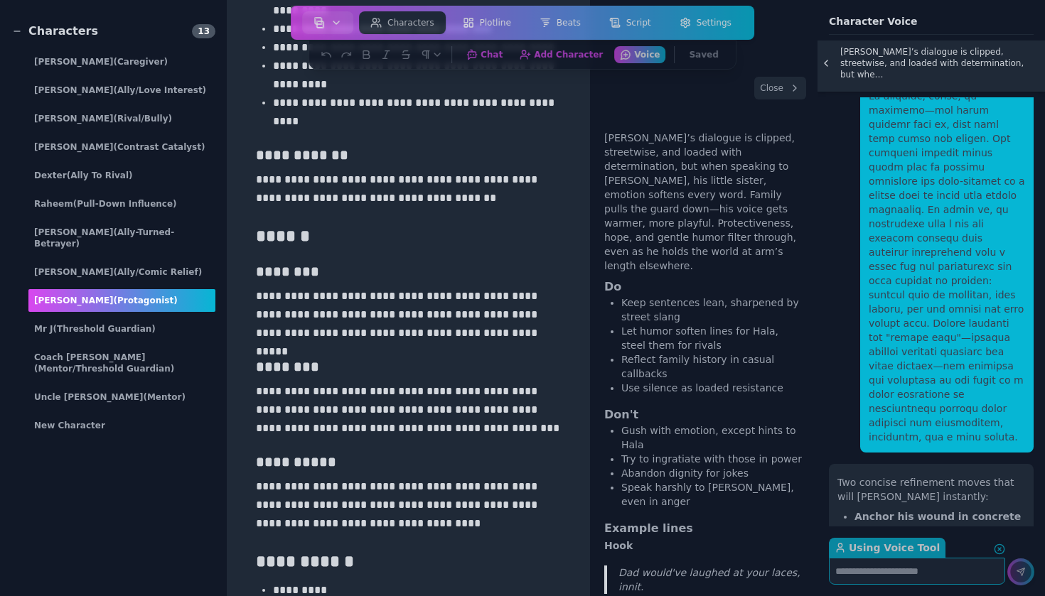
click at [788, 86] on button "Close" at bounding box center [780, 88] width 52 height 23
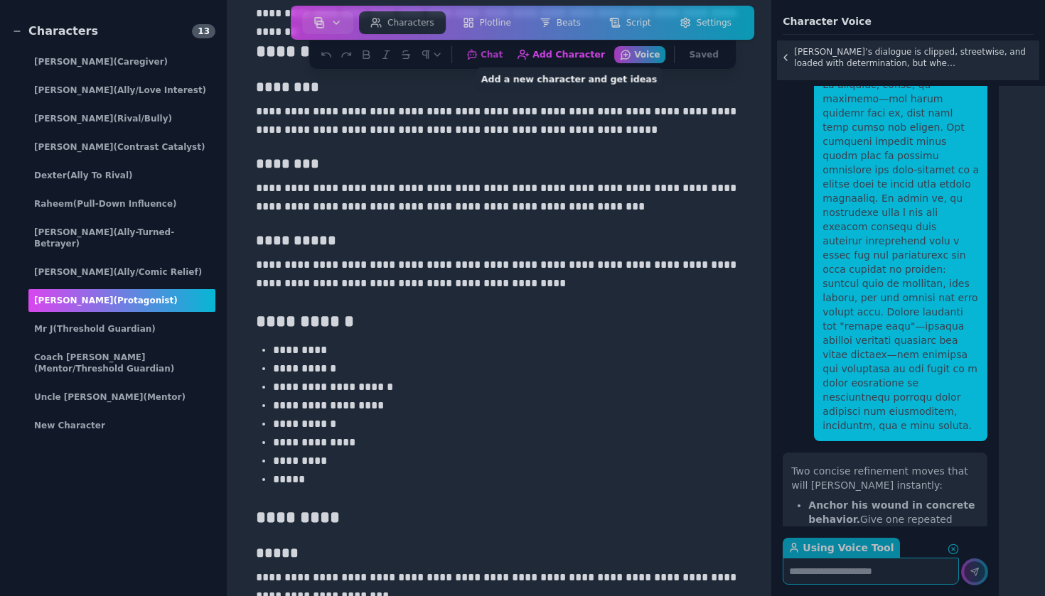
click at [591, 53] on button "Add Character Add a new character and get ideas" at bounding box center [562, 54] width 100 height 18
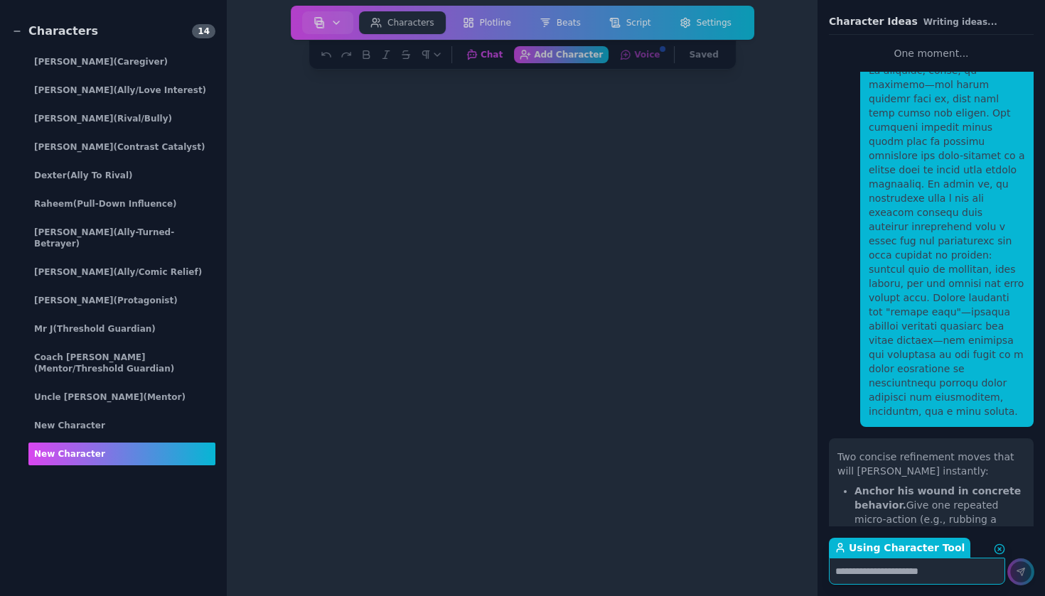
click at [913, 577] on textarea "Using Character Tool Return to Chat" at bounding box center [917, 571] width 176 height 27
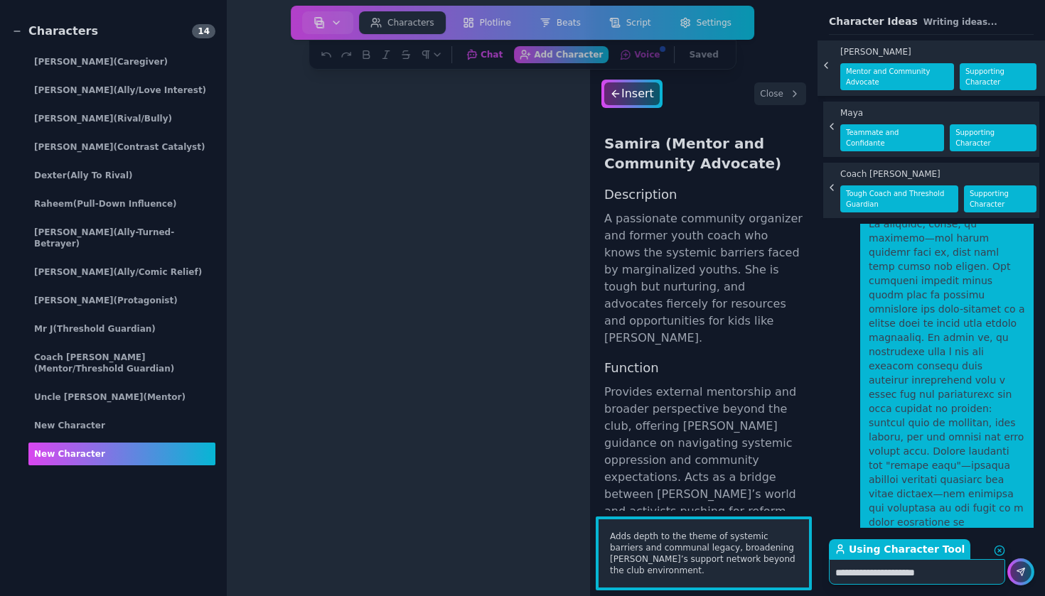
type textarea "**********"
click at [1014, 569] on div at bounding box center [1020, 572] width 21 height 21
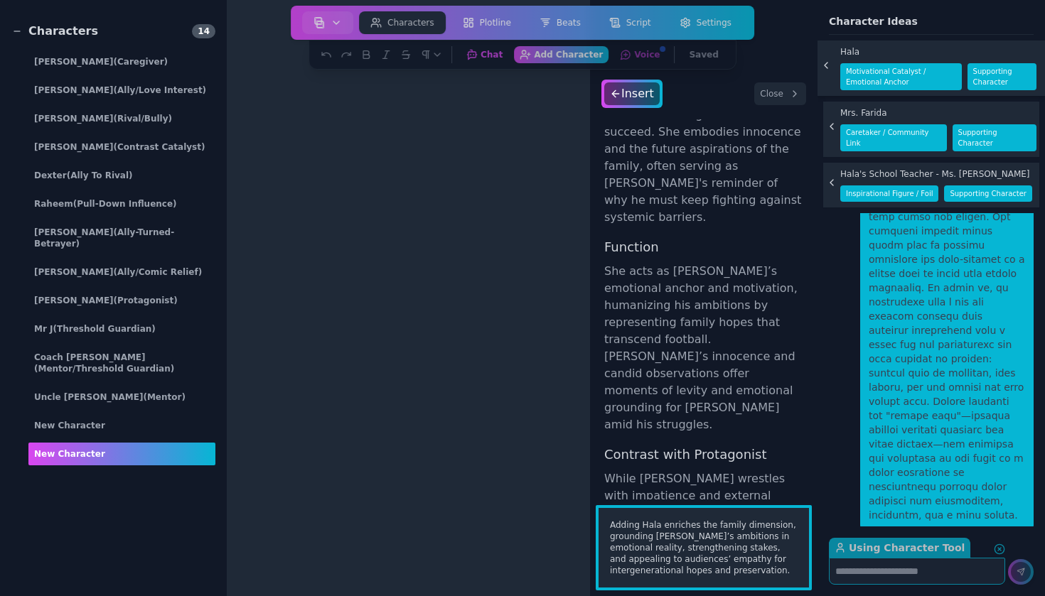
scroll to position [208, 0]
click at [635, 101] on div "Insert" at bounding box center [632, 93] width 58 height 23
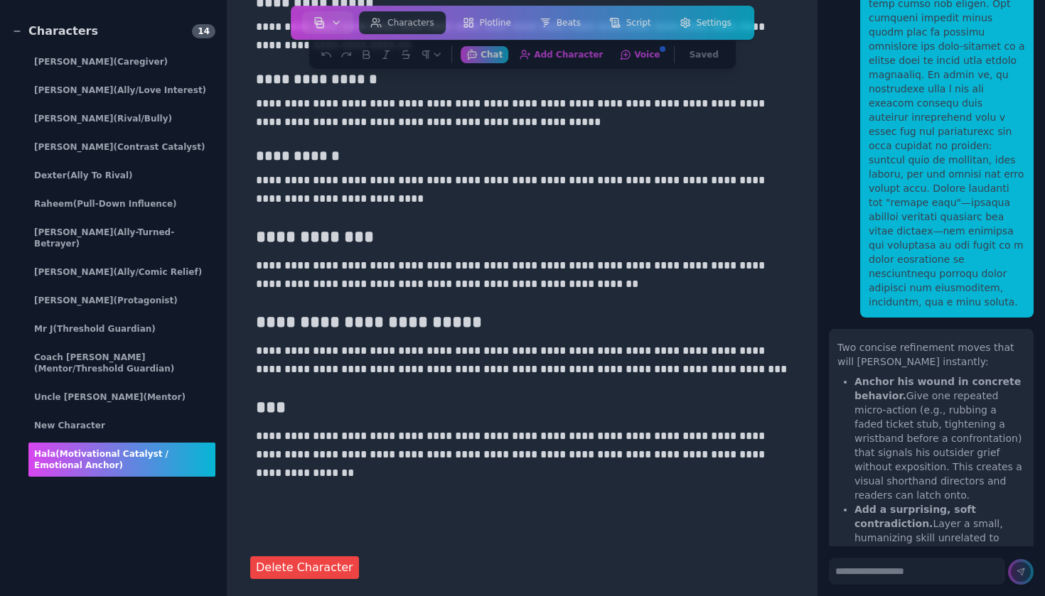
scroll to position [17461, 0]
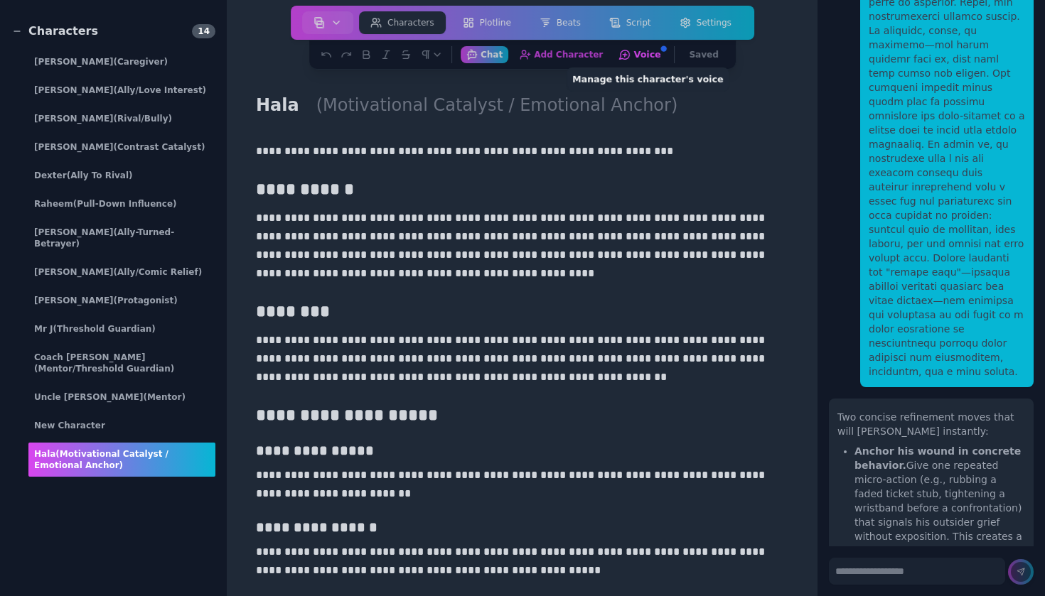
click at [644, 55] on button "Voice Manage this character's voice" at bounding box center [640, 54] width 54 height 18
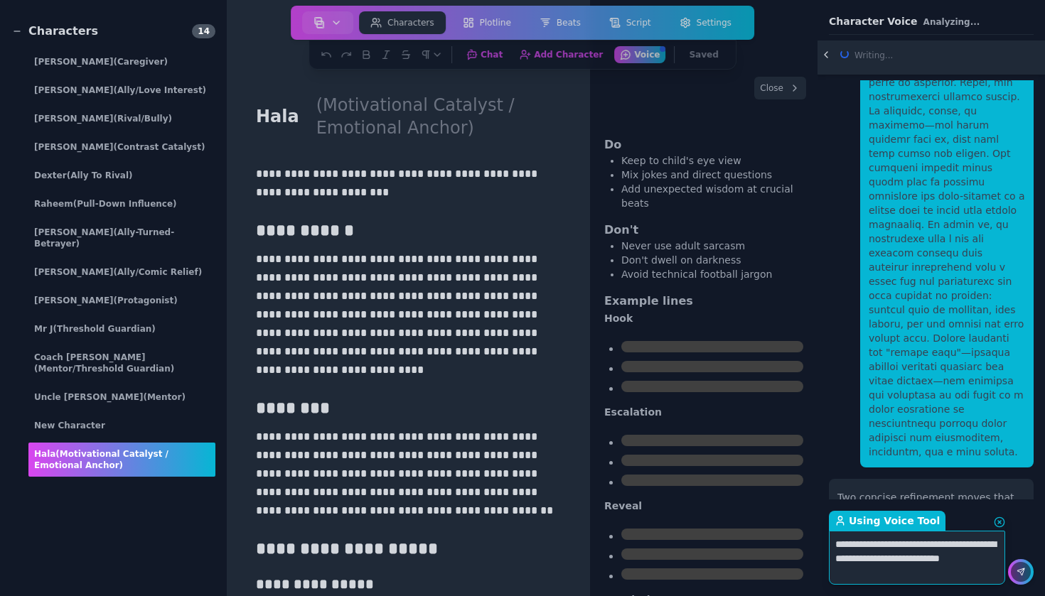
type textarea "**********"
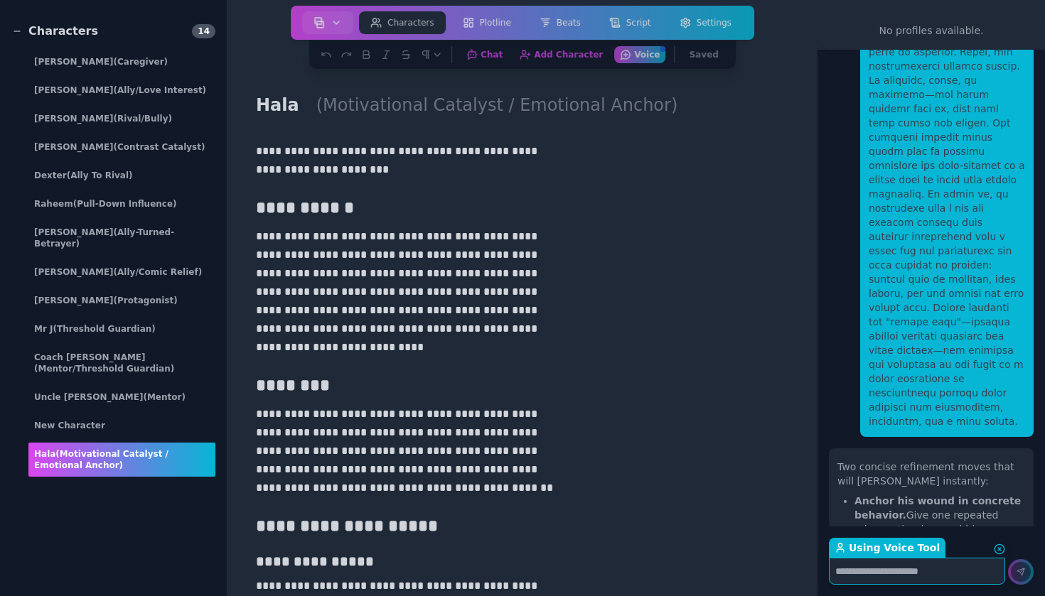
scroll to position [17619, 0]
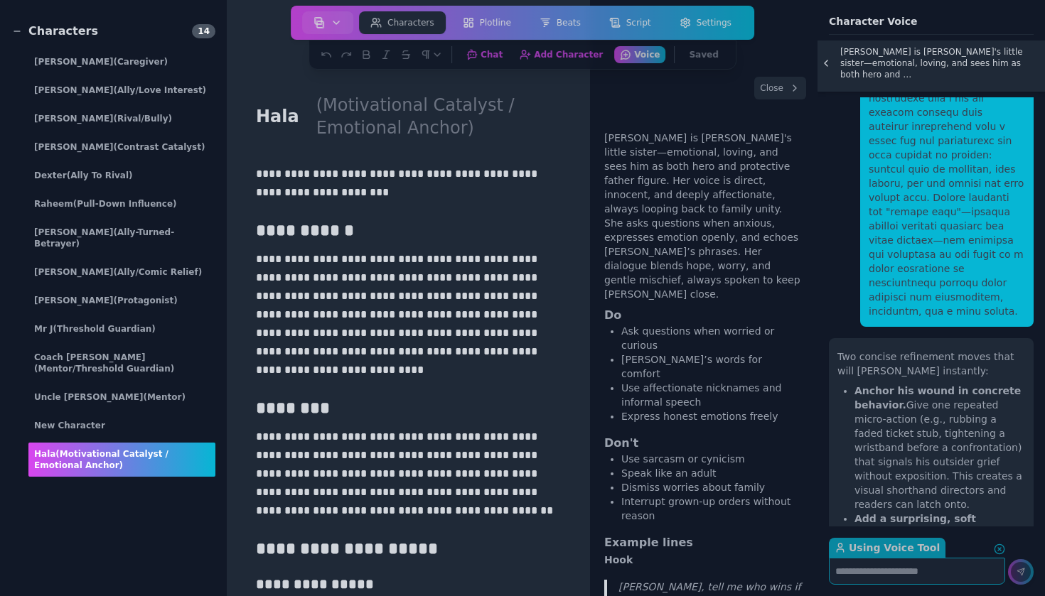
click at [788, 92] on button "Close" at bounding box center [780, 88] width 52 height 23
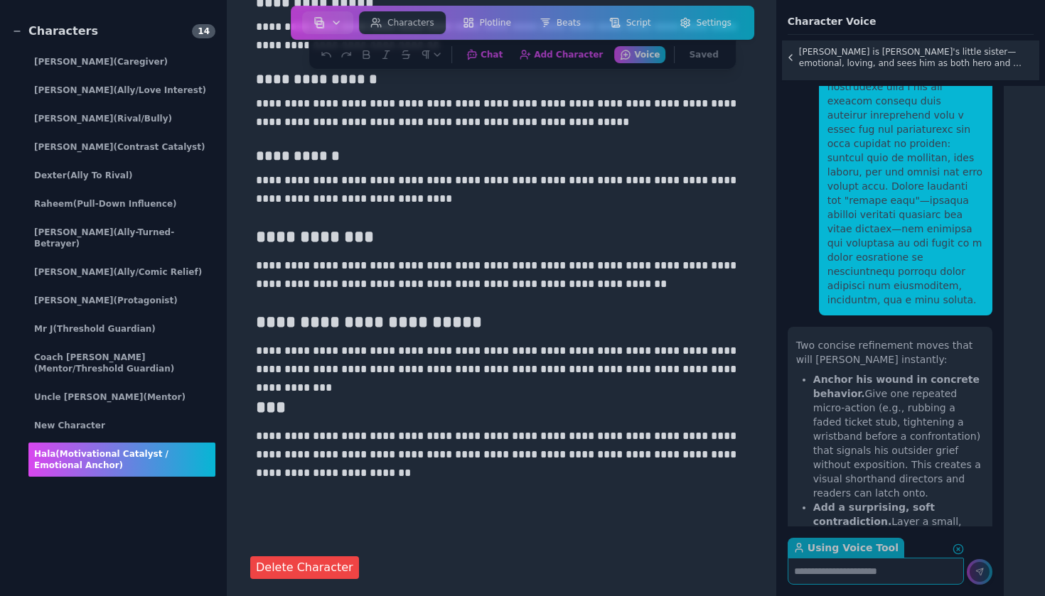
scroll to position [0, 0]
click at [159, 414] on div "New Character" at bounding box center [121, 425] width 187 height 23
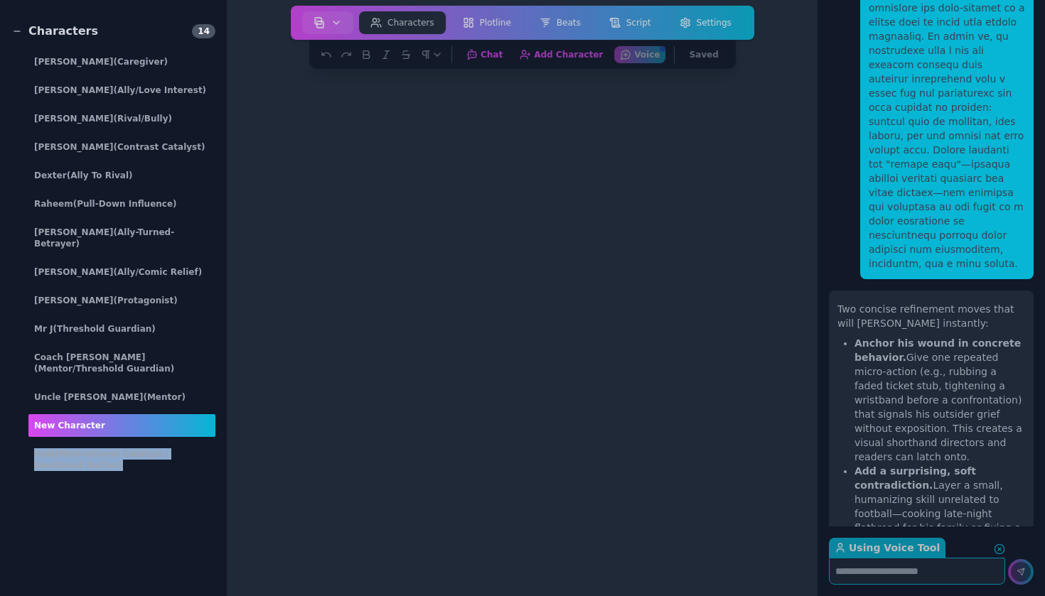
drag, startPoint x: 132, startPoint y: 419, endPoint x: 127, endPoint y: 469, distance: 49.9
click at [127, 469] on div "Characters 14 Um Hassan (Caregiver) Jasmine (Ally/Love Interest) Nino (Rival/Bu…" at bounding box center [113, 256] width 204 height 466
click at [138, 490] on aside "Characters 14 Um Hassan (Caregiver) Jasmine (Ally/Love Interest) Nino (Rival/Bu…" at bounding box center [113, 298] width 227 height 596
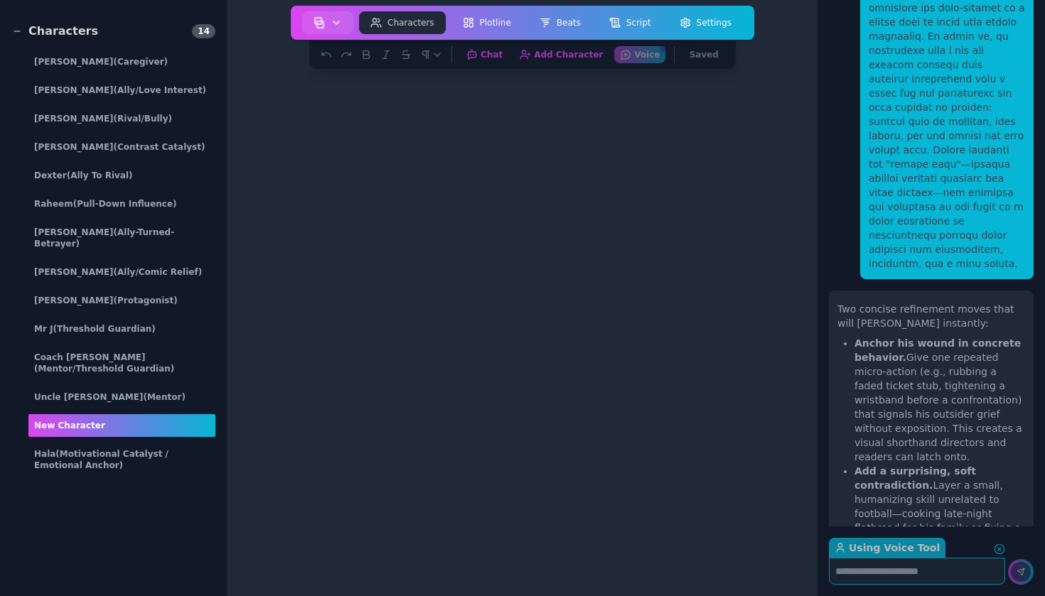
click at [414, 27] on button "Characters" at bounding box center [402, 22] width 87 height 23
click at [340, 20] on icon "button" at bounding box center [336, 22] width 11 height 11
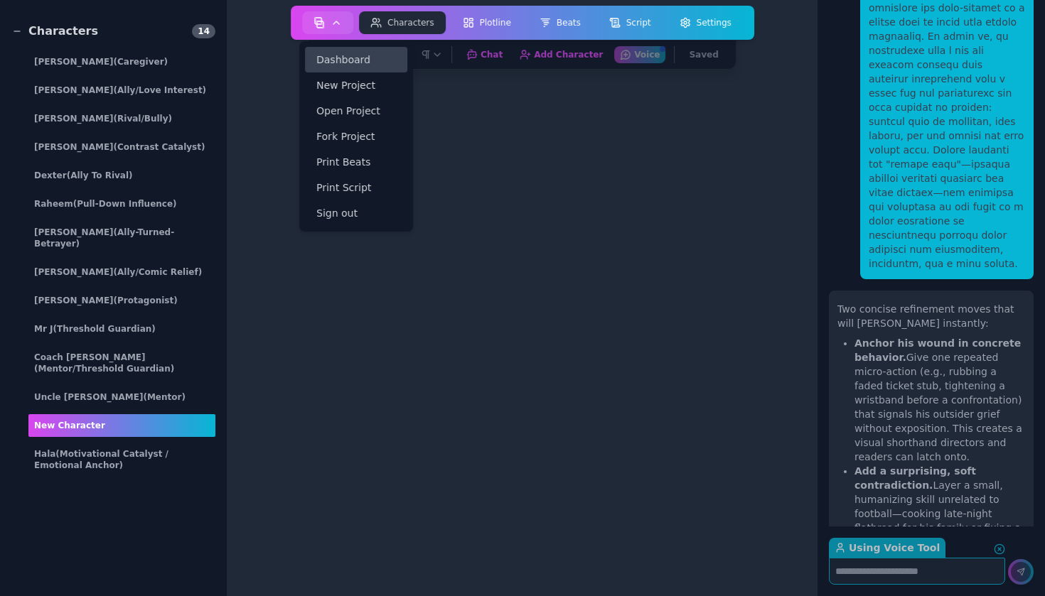
click at [366, 64] on link "Dashboard" at bounding box center [356, 60] width 102 height 26
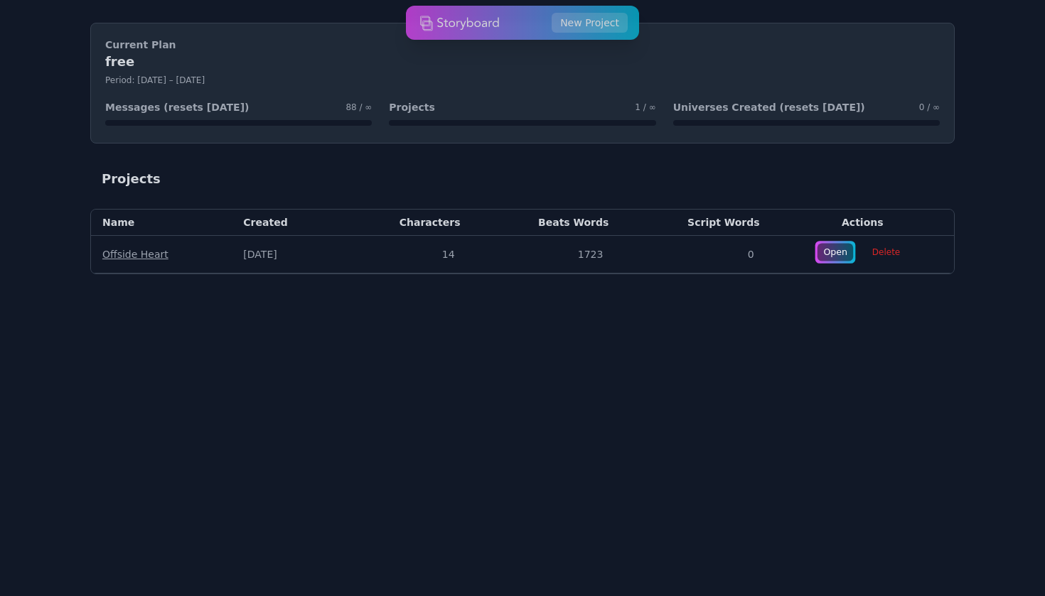
click at [837, 250] on div "Open" at bounding box center [835, 253] width 36 height 18
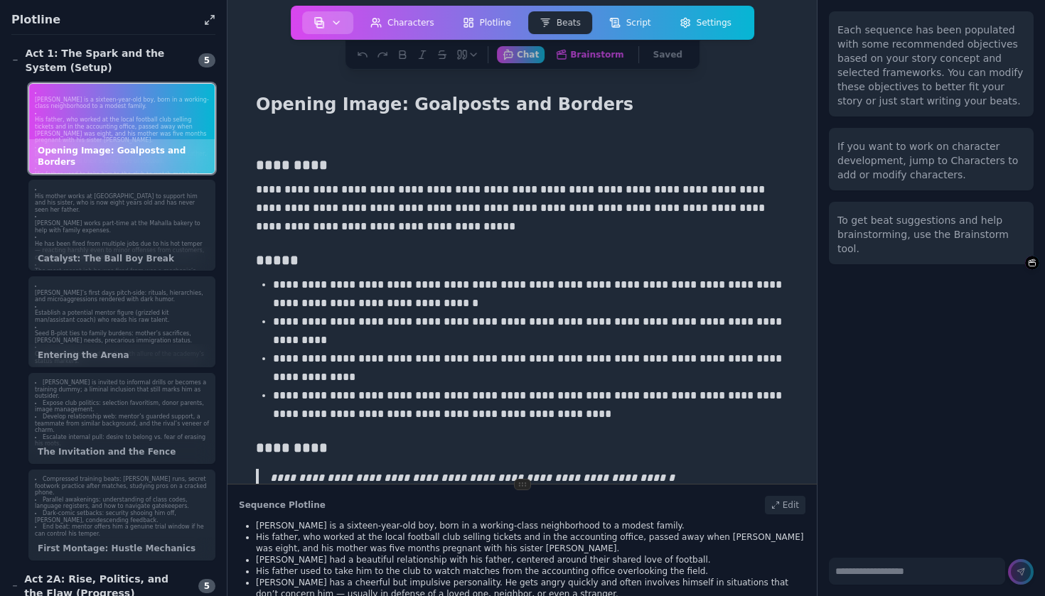
click at [337, 26] on icon "button" at bounding box center [336, 22] width 11 height 11
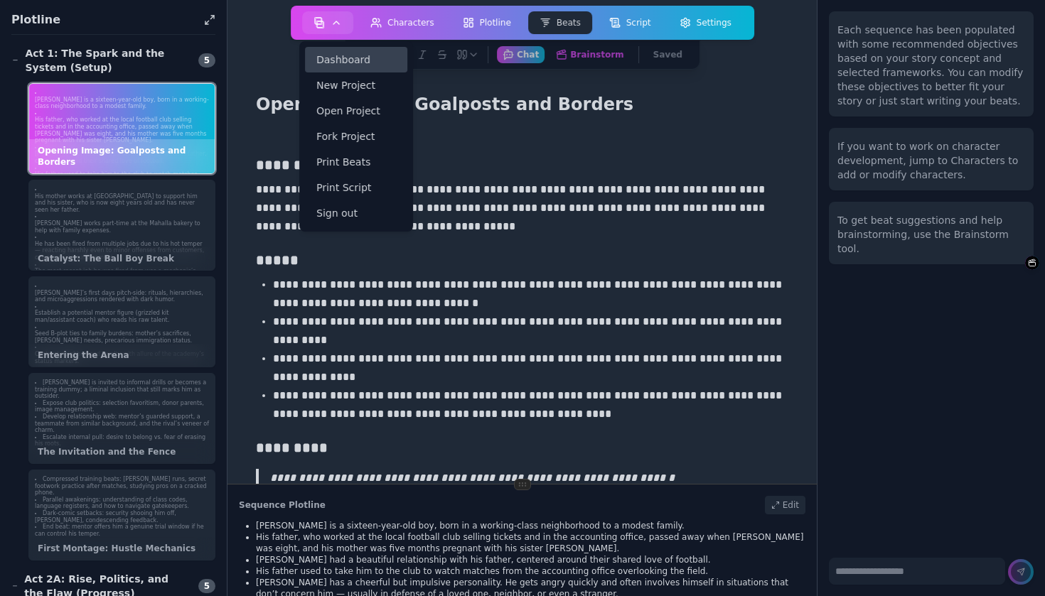
click at [372, 63] on link "Dashboard" at bounding box center [356, 60] width 102 height 26
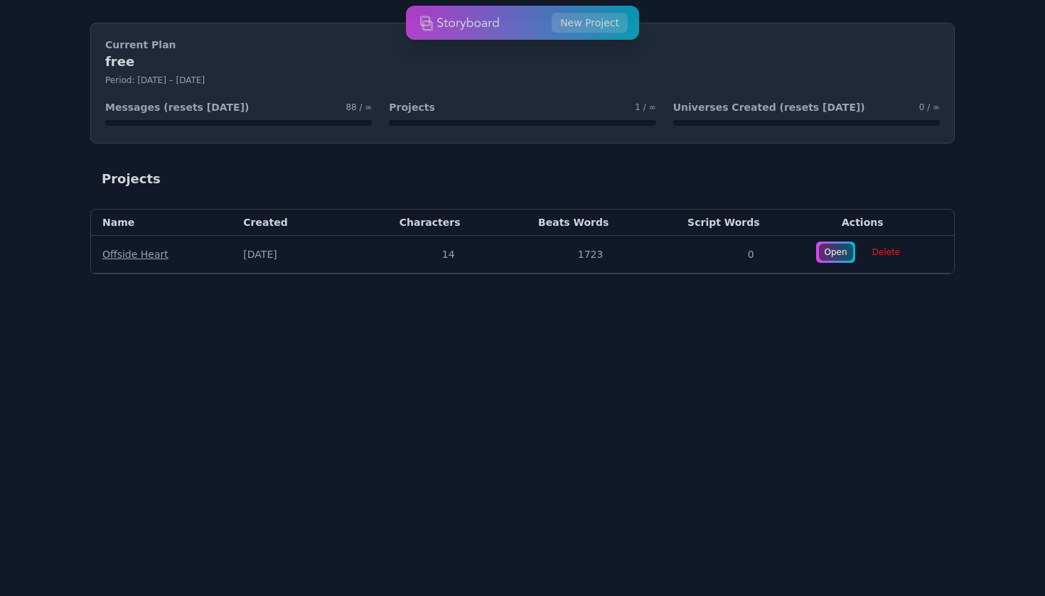
click at [131, 254] on link "Offside Heart" at bounding box center [135, 254] width 66 height 11
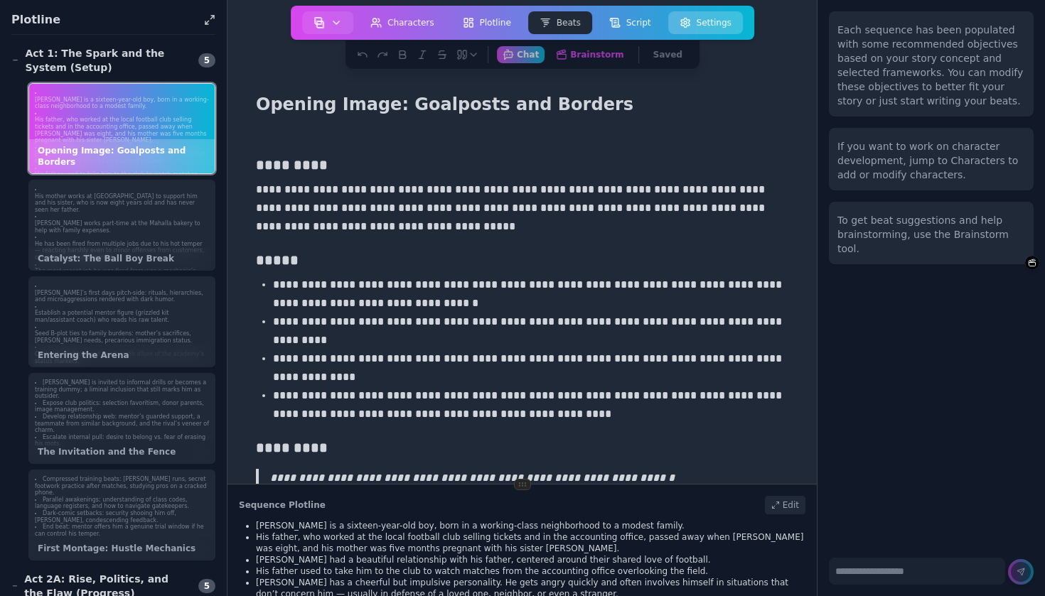
click at [714, 24] on button "Settings" at bounding box center [705, 22] width 75 height 23
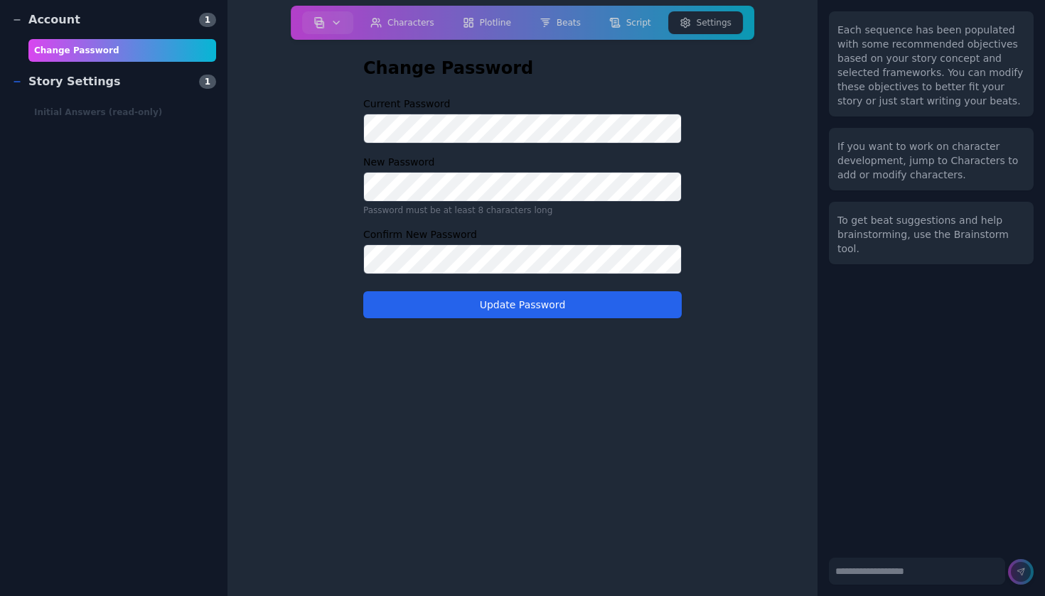
click at [200, 80] on span "1" at bounding box center [207, 82] width 17 height 14
click at [154, 87] on div "Story Settings 1" at bounding box center [113, 81] width 205 height 17
click at [108, 117] on div "Initial Answers (read-only)" at bounding box center [122, 112] width 188 height 23
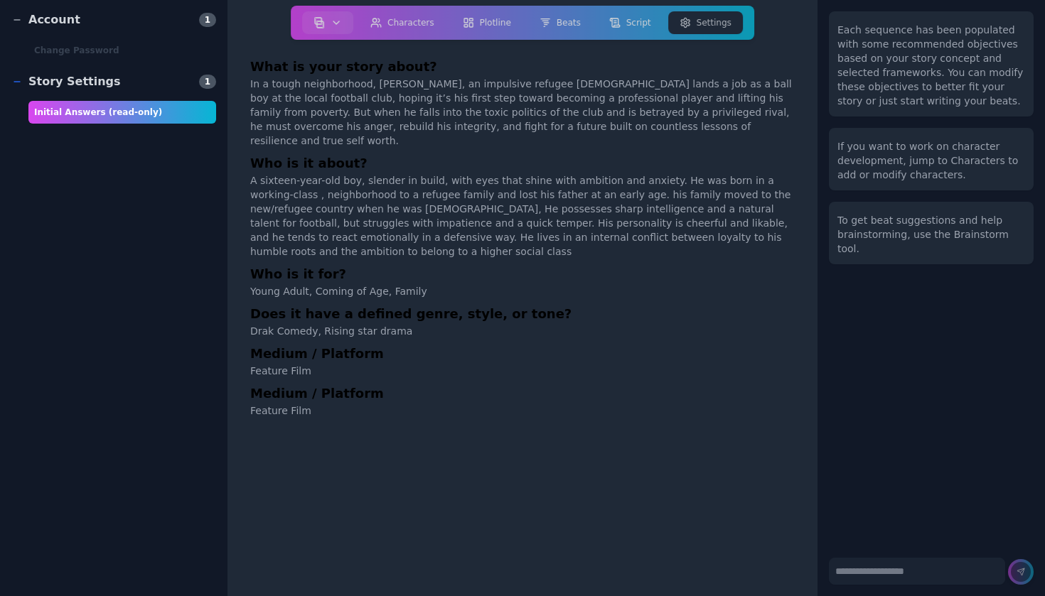
click at [215, 77] on span "1" at bounding box center [207, 82] width 17 height 14
click at [212, 80] on span "1" at bounding box center [207, 82] width 17 height 14
click at [66, 23] on div "Account" at bounding box center [45, 19] width 69 height 17
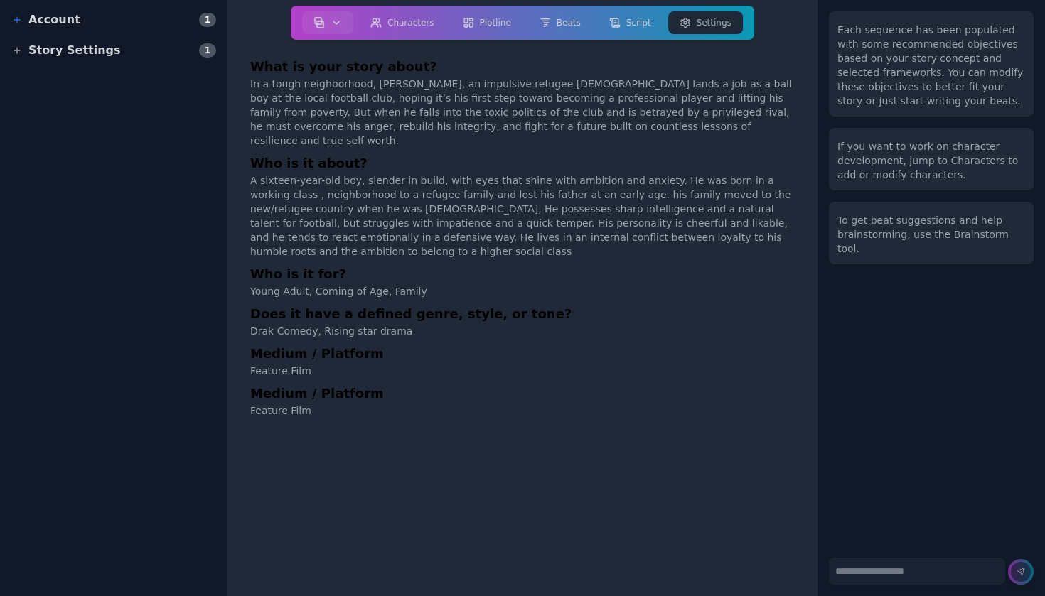
click at [66, 23] on div "Account" at bounding box center [45, 19] width 69 height 17
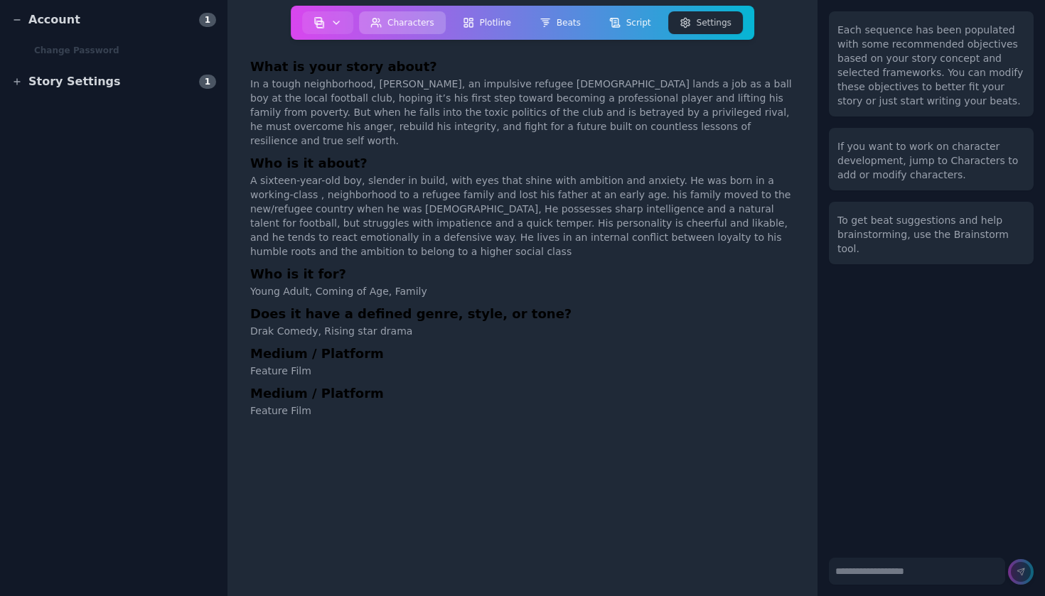
click at [410, 23] on button "Characters" at bounding box center [402, 22] width 87 height 23
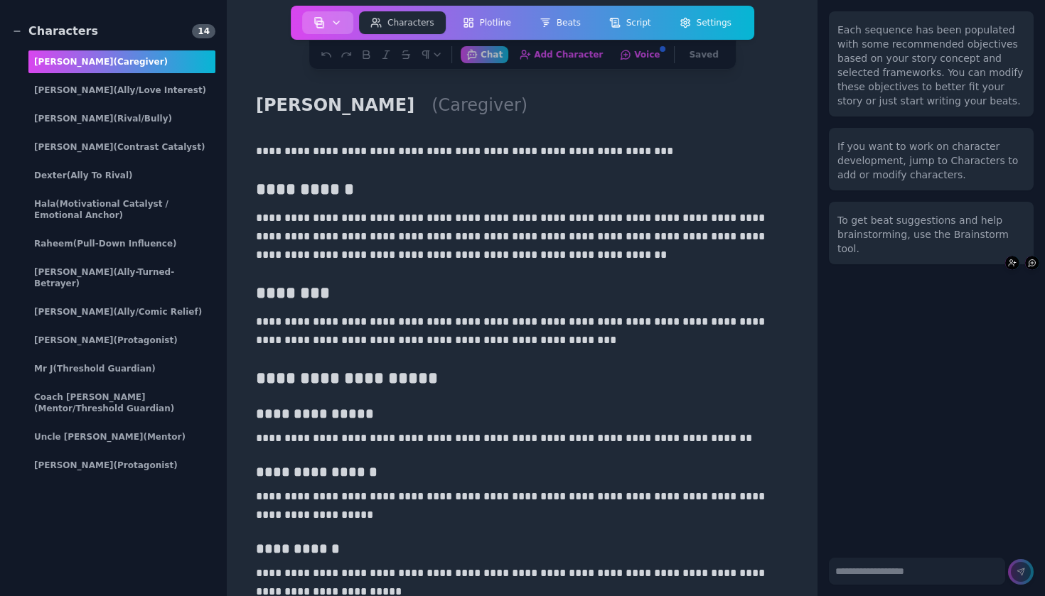
click at [326, 28] on button "button" at bounding box center [327, 22] width 51 height 23
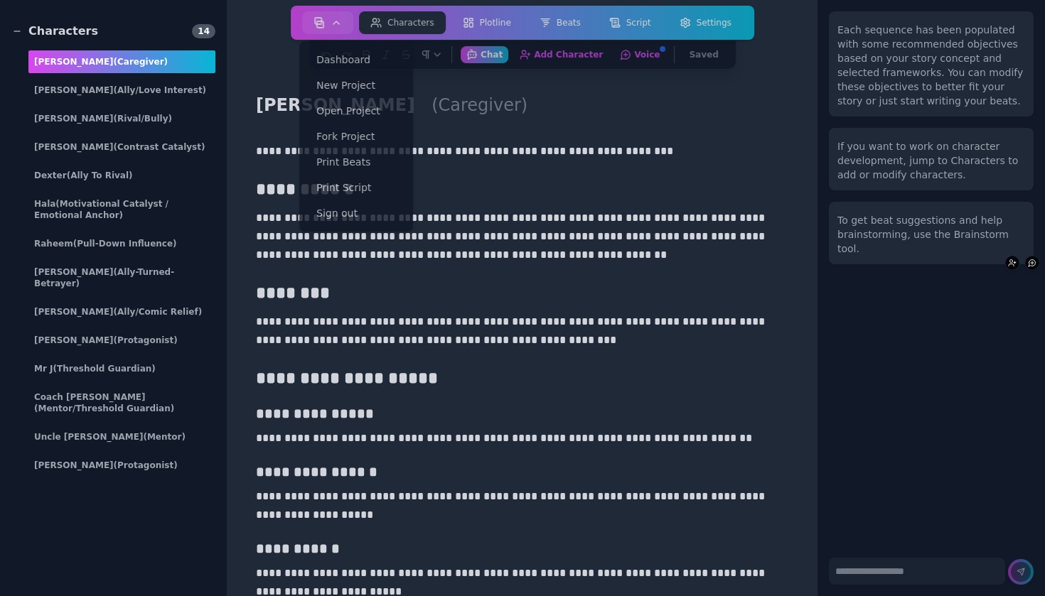
click at [590, 157] on p "**********" at bounding box center [522, 151] width 532 height 18
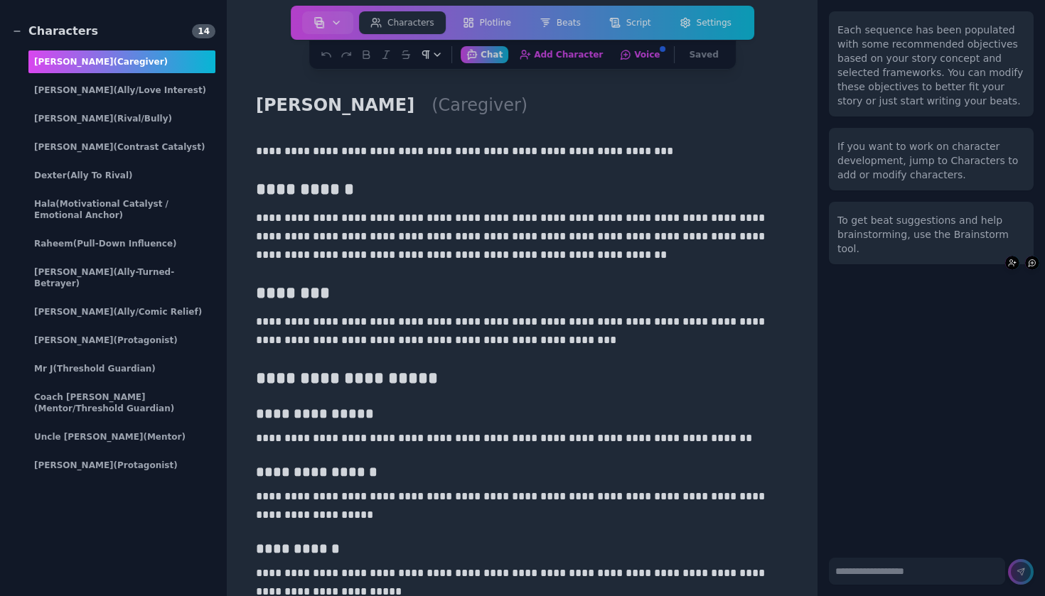
click at [440, 54] on icon "button" at bounding box center [436, 54] width 11 height 11
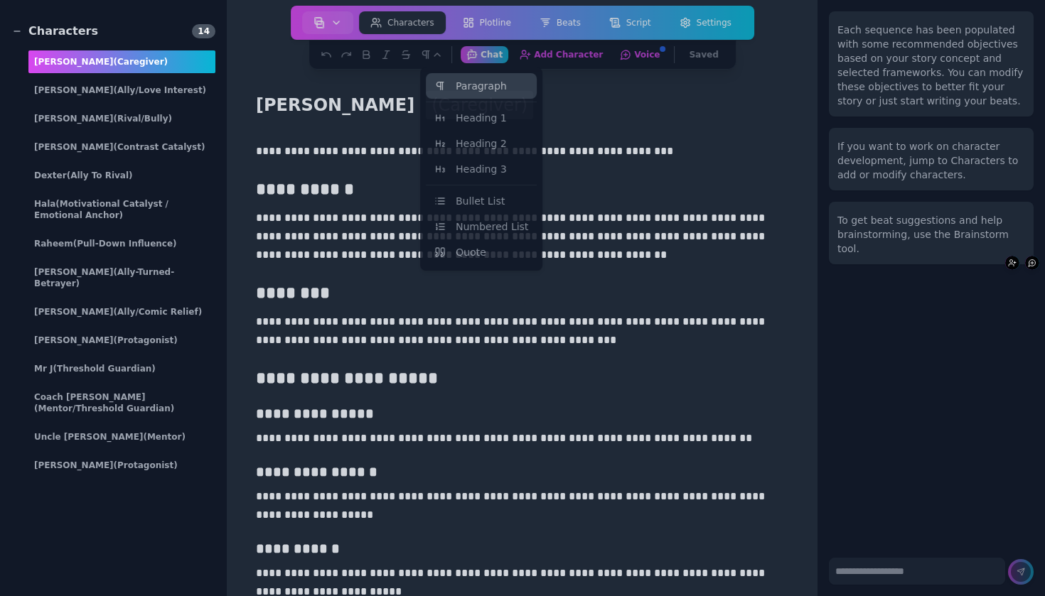
click at [426, 97] on h2 "(Caregiver)" at bounding box center [479, 105] width 107 height 28
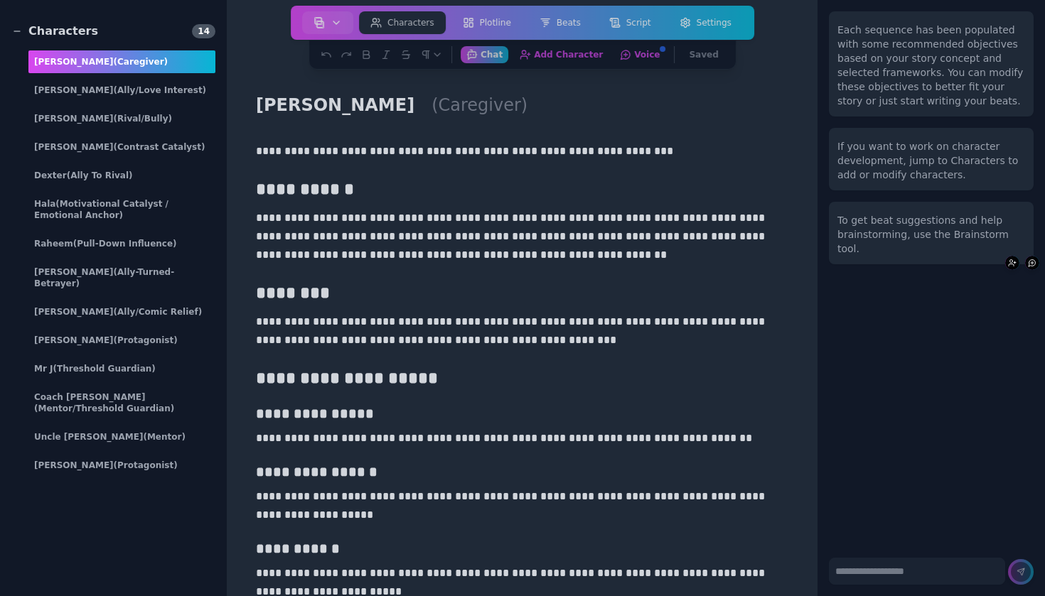
click at [444, 154] on p "**********" at bounding box center [522, 151] width 532 height 18
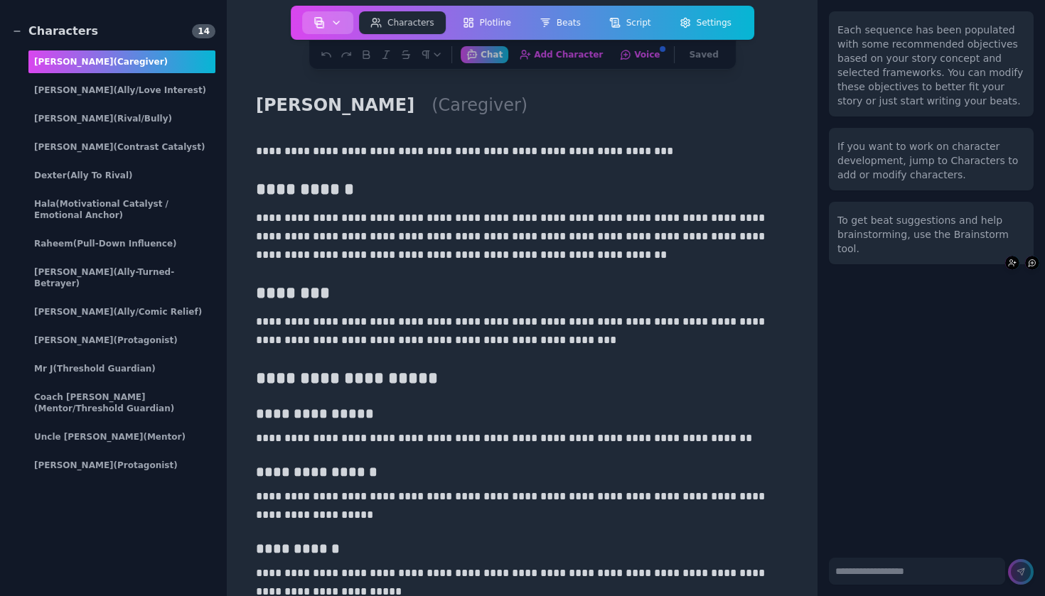
click at [341, 21] on icon "button" at bounding box center [336, 22] width 11 height 11
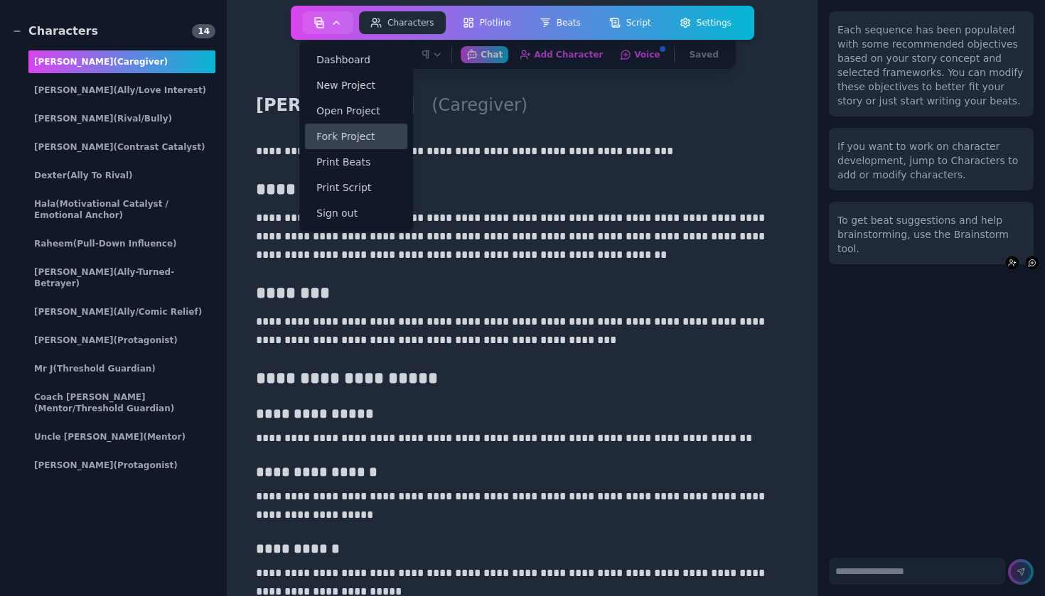
click at [369, 140] on link "Fork Project" at bounding box center [356, 137] width 102 height 26
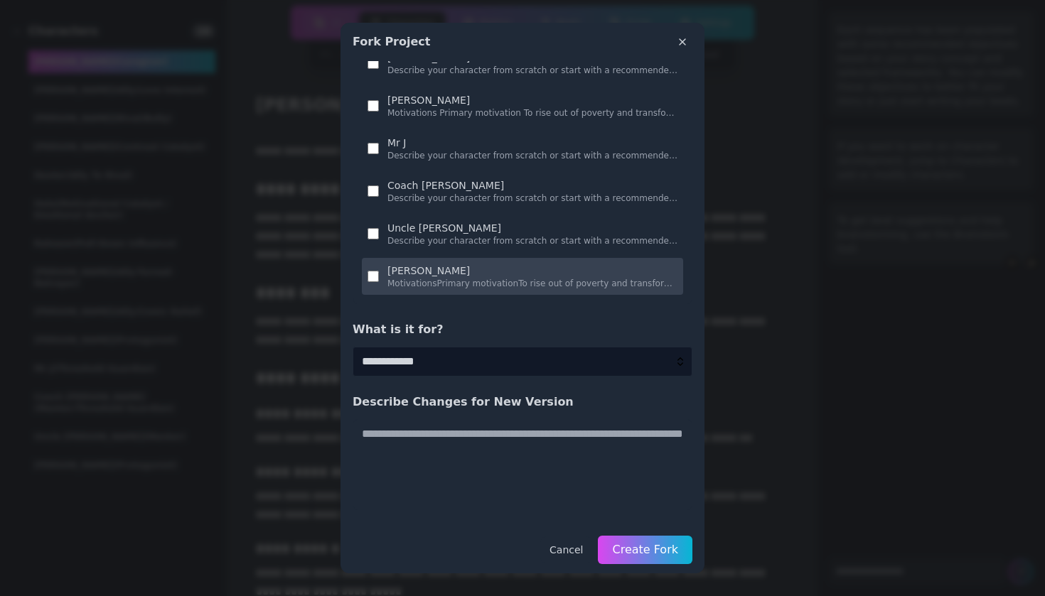
scroll to position [466, 0]
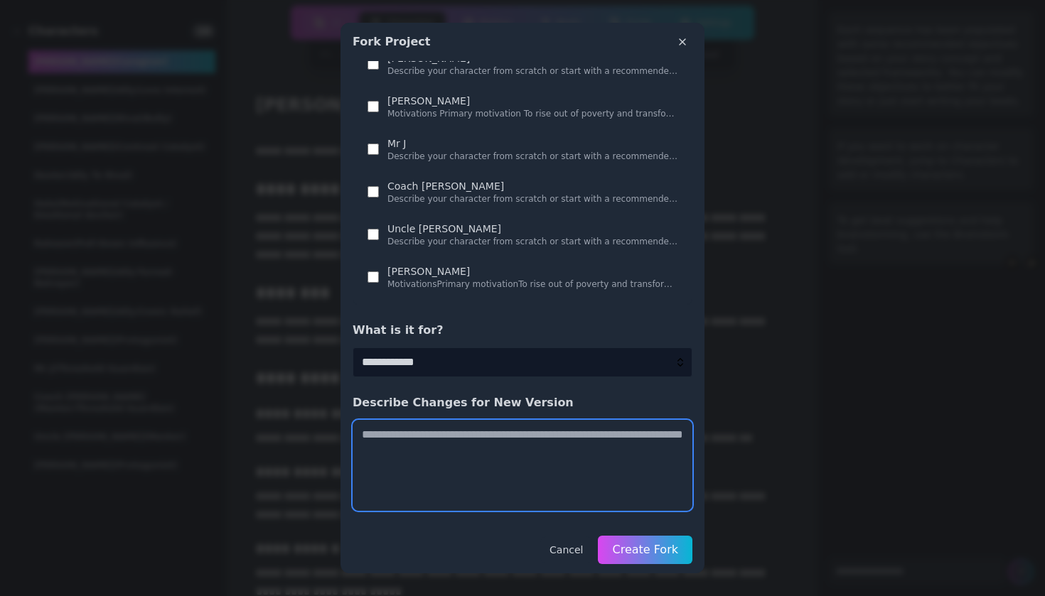
click at [562, 420] on textarea at bounding box center [523, 465] width 340 height 91
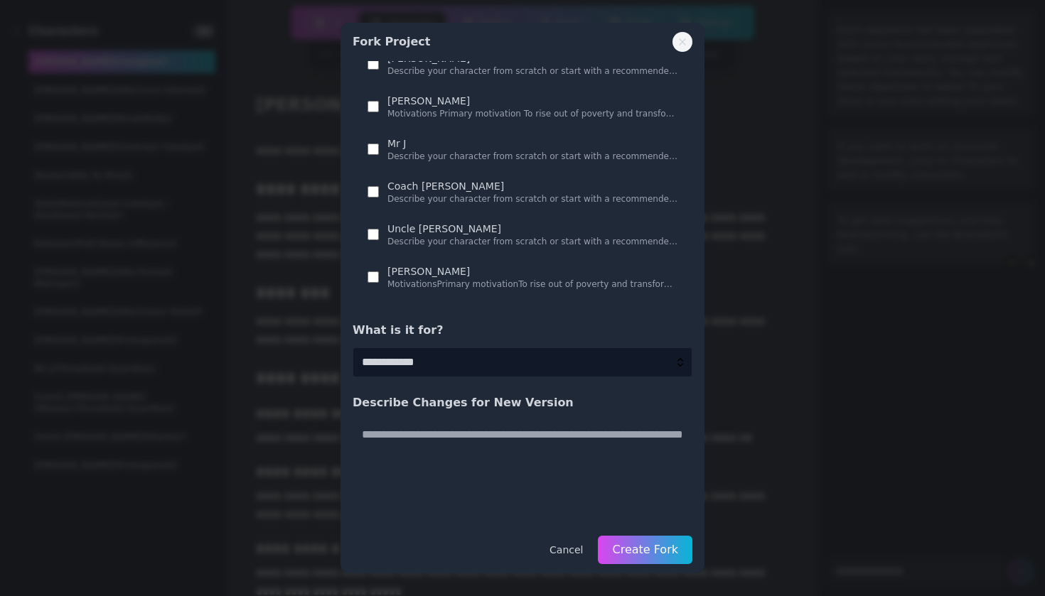
click at [675, 48] on button "Close" at bounding box center [682, 42] width 20 height 20
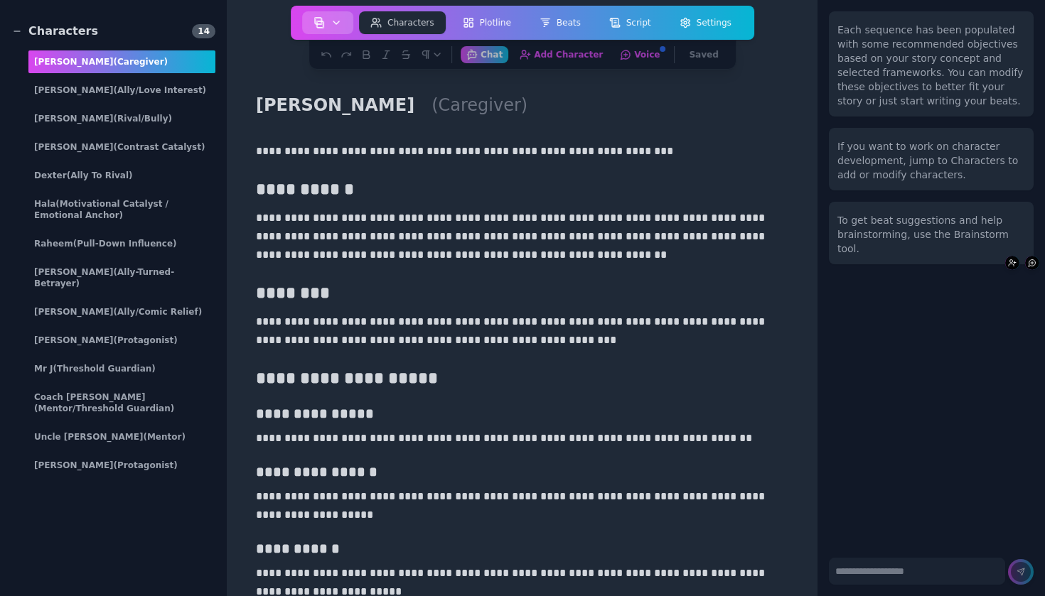
click at [323, 21] on img "button" at bounding box center [318, 22] width 11 height 11
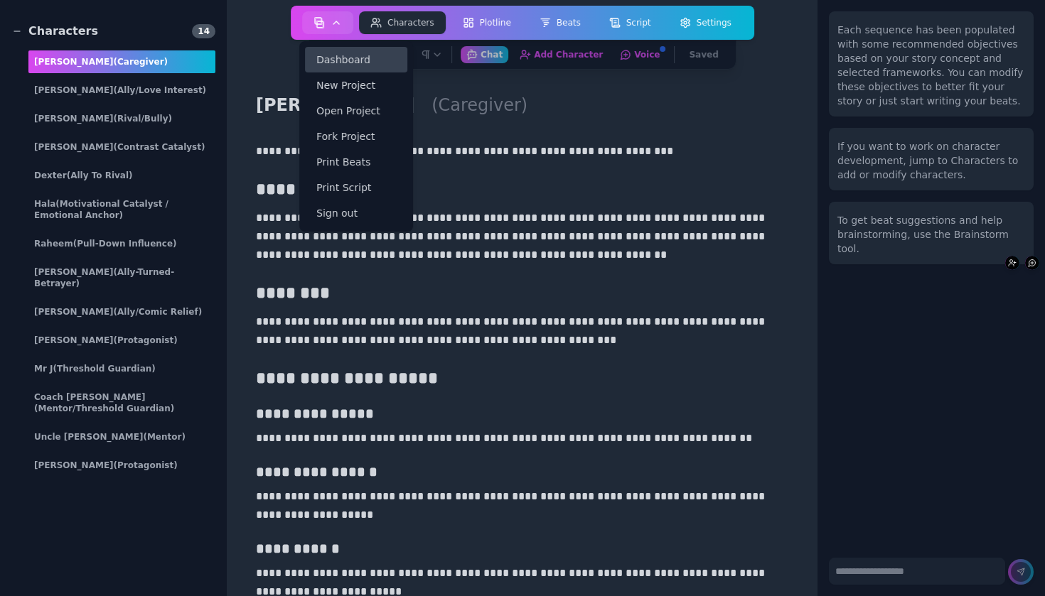
click at [368, 59] on link "Dashboard" at bounding box center [356, 60] width 102 height 26
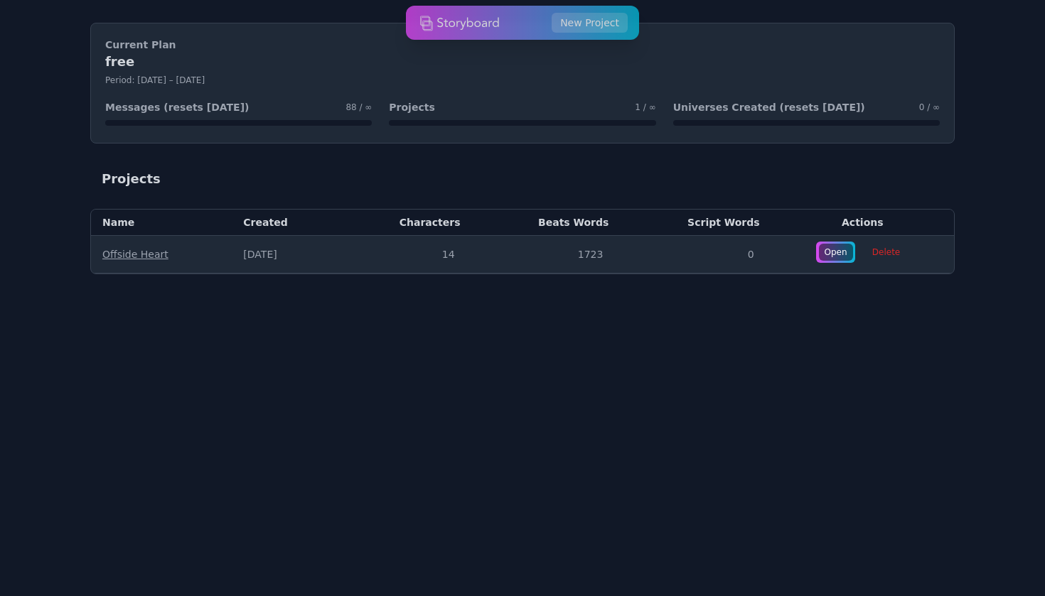
click at [818, 100] on div "Current Plan free Period: [DATE] – [DATE] Messages (resets [DATE]) 88 / ∞ Proje…" at bounding box center [522, 83] width 864 height 121
click at [821, 176] on div "Projects" at bounding box center [522, 179] width 864 height 37
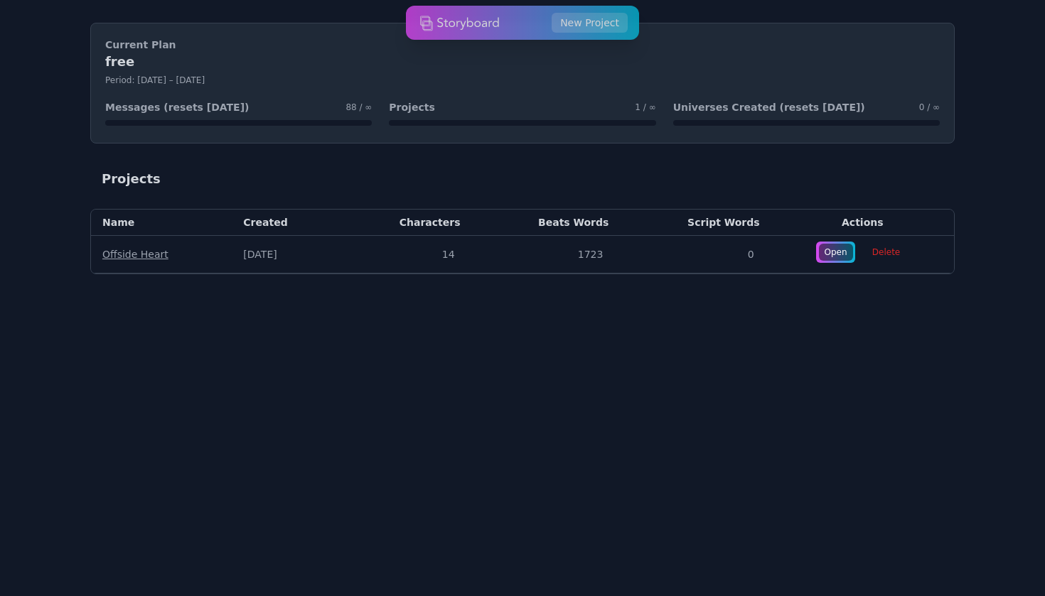
click at [157, 257] on link "Offside Heart" at bounding box center [135, 254] width 66 height 11
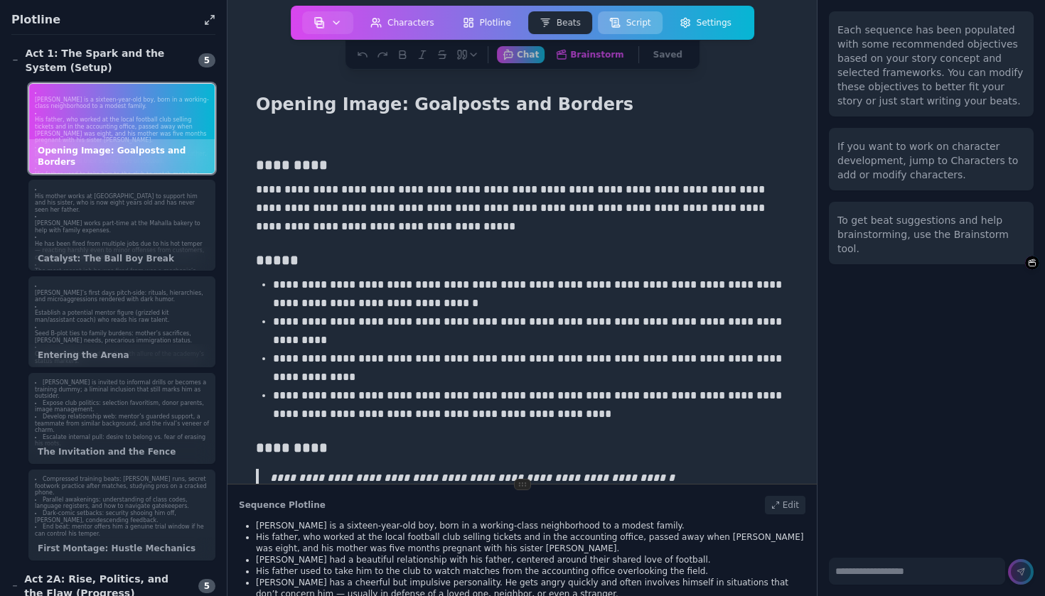
click at [635, 15] on button "Script" at bounding box center [630, 22] width 65 height 23
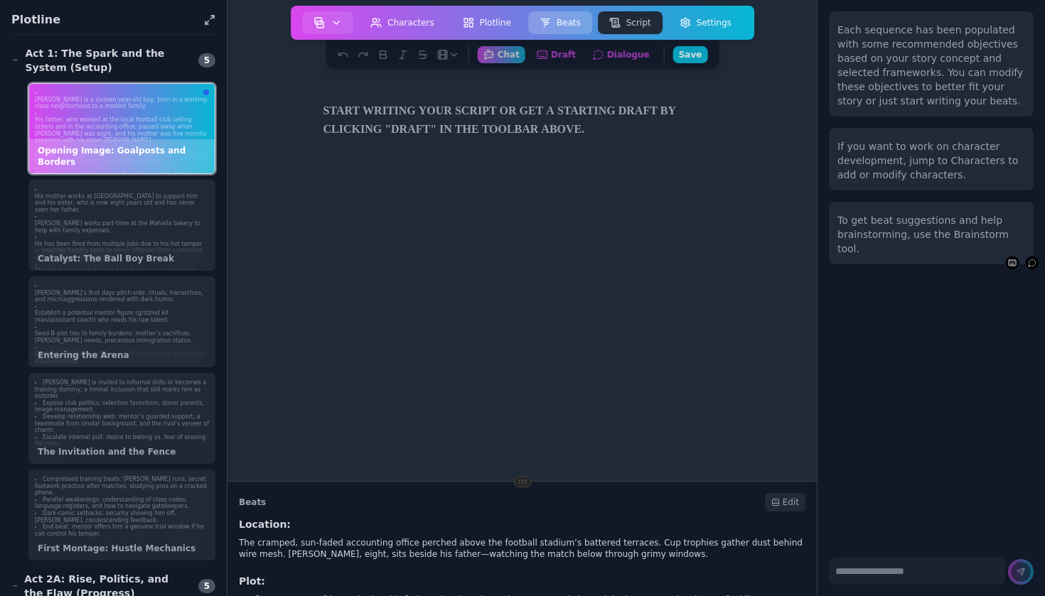
click at [562, 28] on button "Beats" at bounding box center [560, 22] width 64 height 23
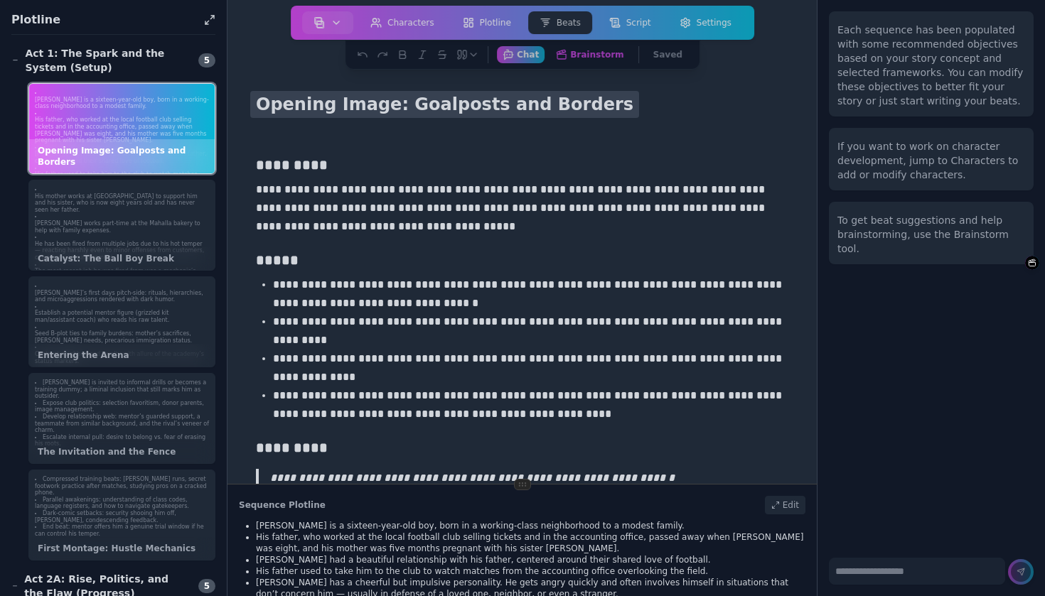
click at [287, 102] on h1 "Opening Image: Goalposts and Borders" at bounding box center [444, 104] width 389 height 27
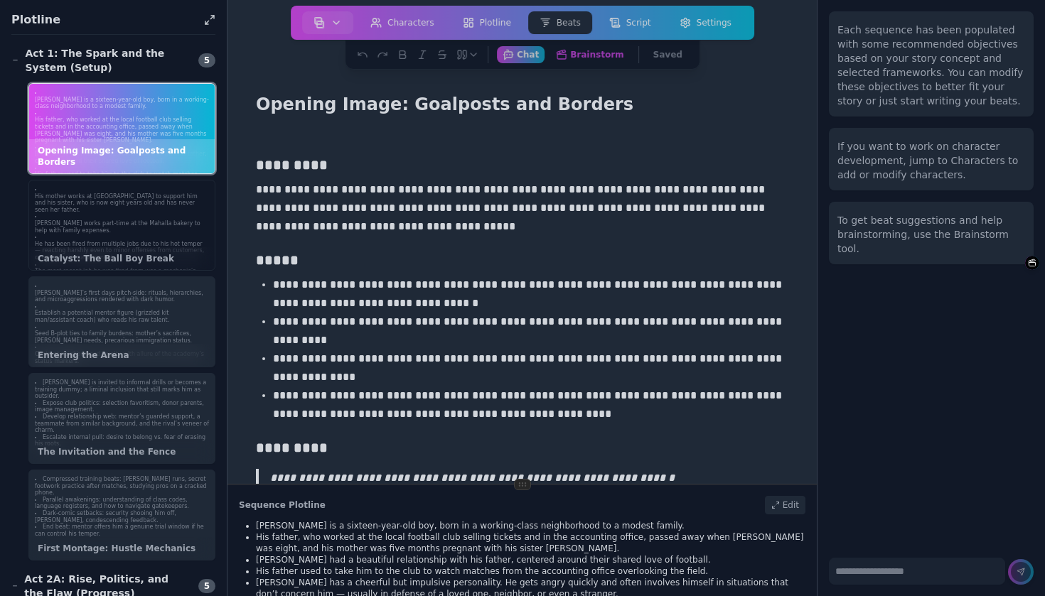
click at [106, 259] on div "Catalyst: The Ball Boy Break" at bounding box center [122, 258] width 186 height 23
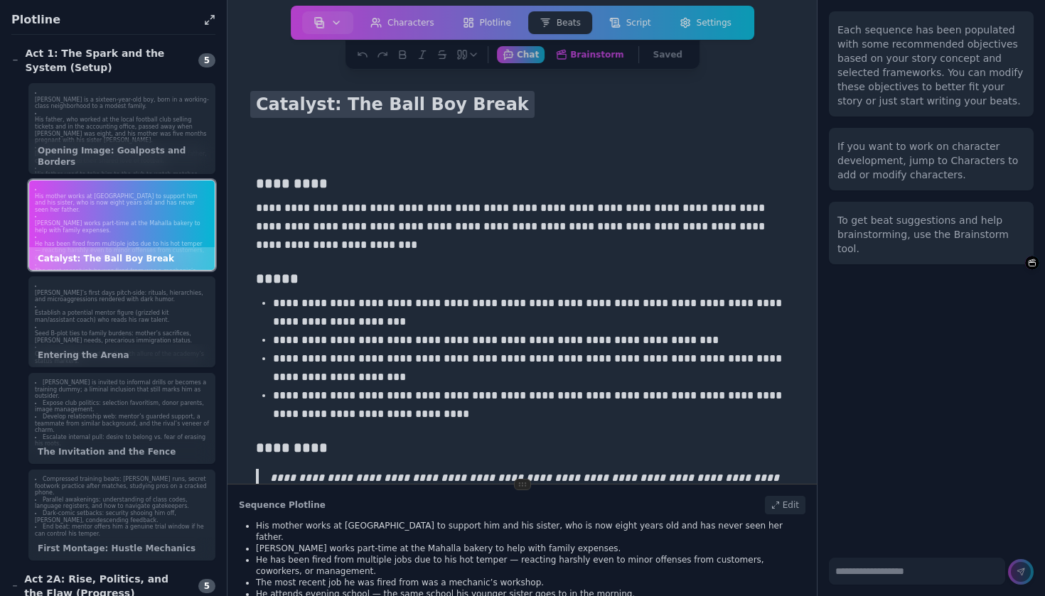
click at [261, 104] on h1 "Catalyst: The Ball Boy Break" at bounding box center [392, 104] width 284 height 27
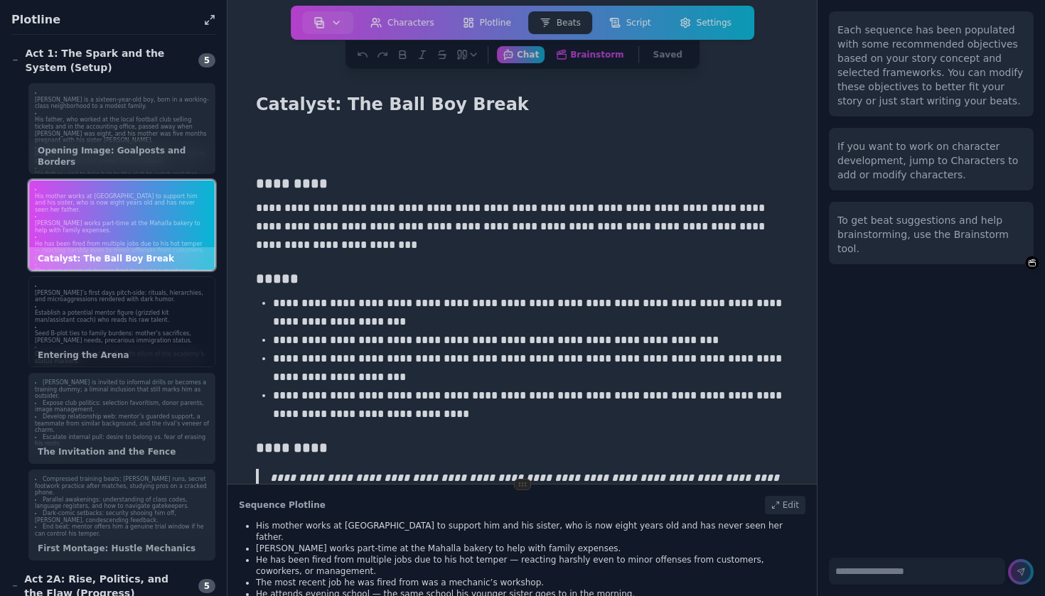
click at [143, 372] on p "Small win: a cheeky post-training touch shows his skill; someone notices.[PERSO…" at bounding box center [122, 385] width 174 height 27
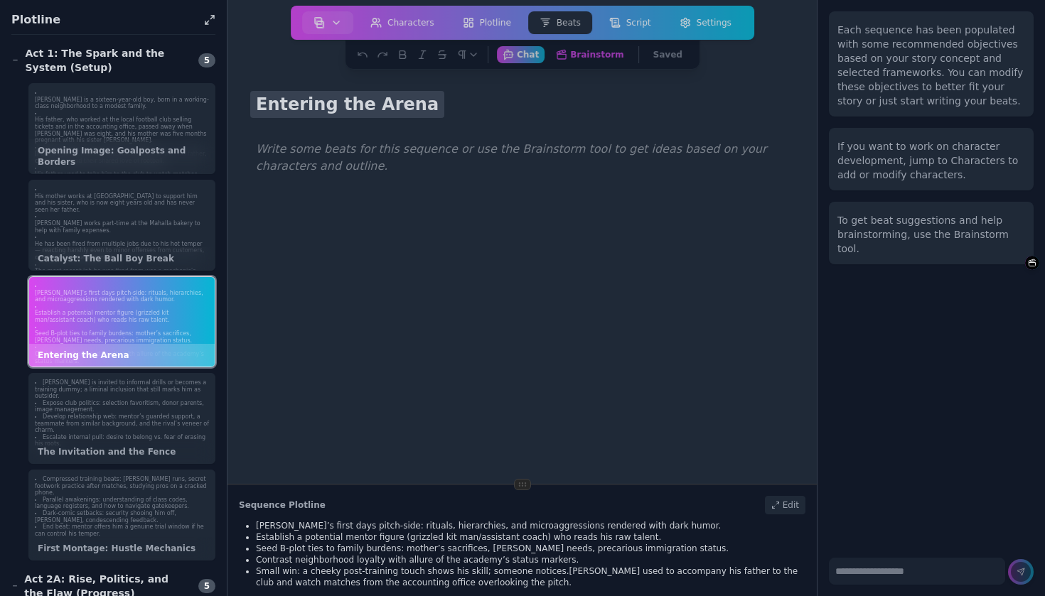
click at [283, 103] on h1 "Entering the Arena" at bounding box center [347, 104] width 194 height 27
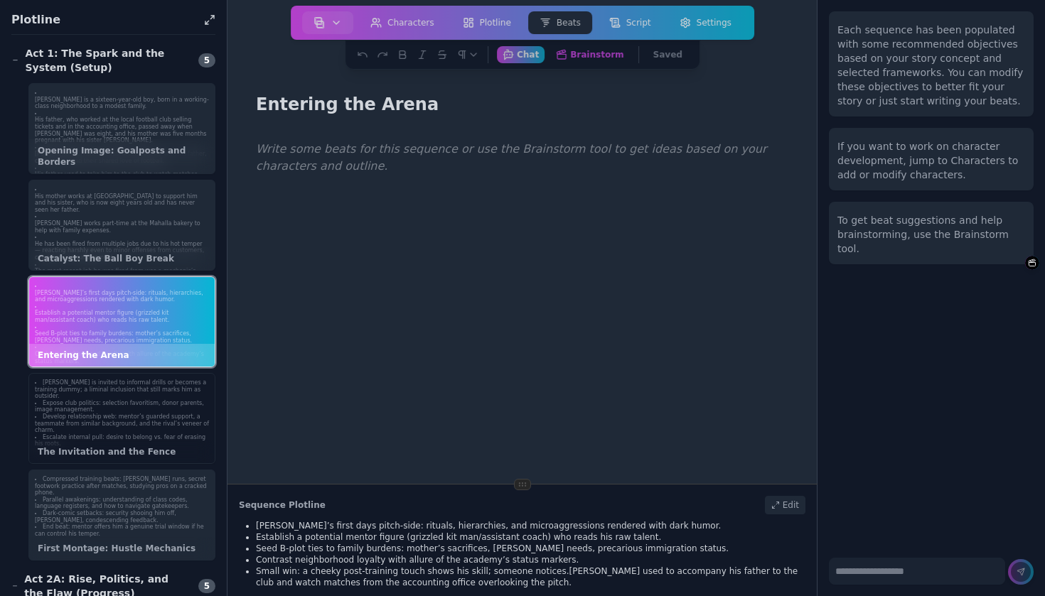
click at [117, 434] on li "Escalate internal pull: desire to belong vs. fear of erasing his roots." at bounding box center [122, 441] width 174 height 14
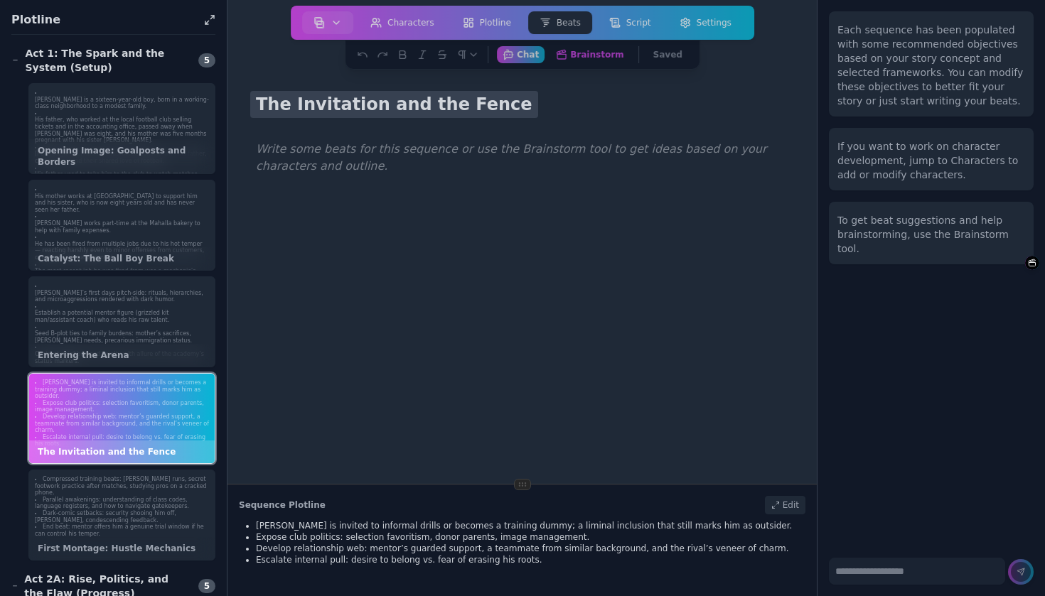
click at [282, 110] on h1 "The Invitation and the Fence" at bounding box center [394, 104] width 288 height 27
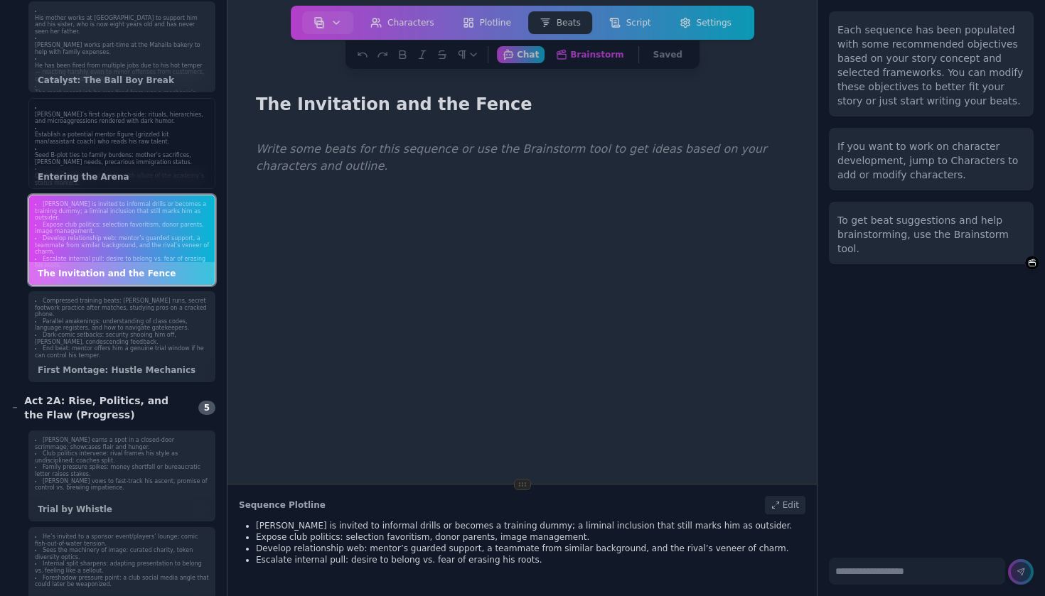
scroll to position [272, 0]
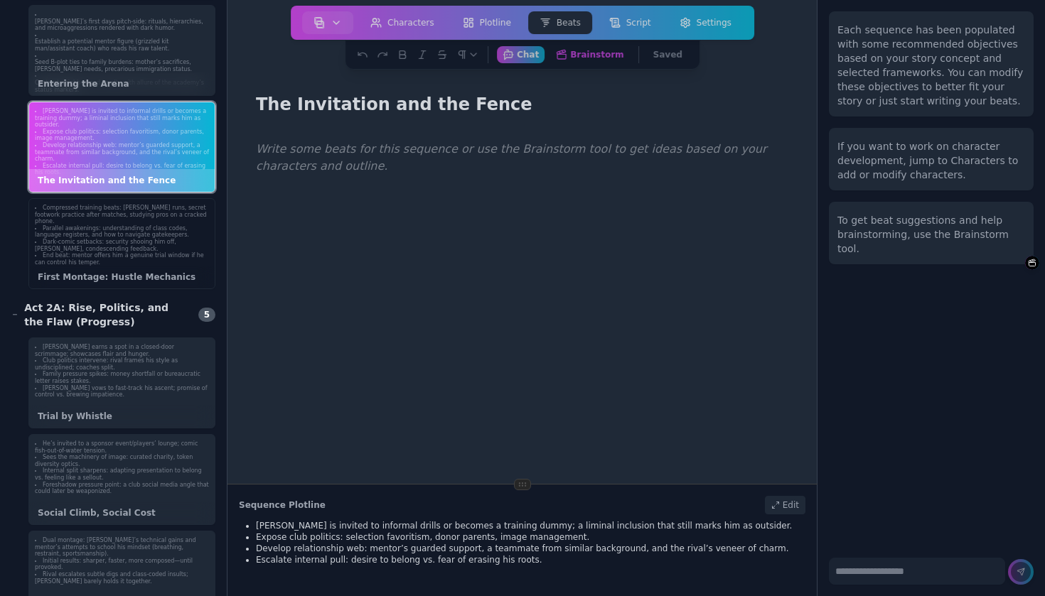
click at [157, 259] on div "Compressed training beats: [PERSON_NAME] runs, secret footwork practice after m…" at bounding box center [122, 235] width 186 height 73
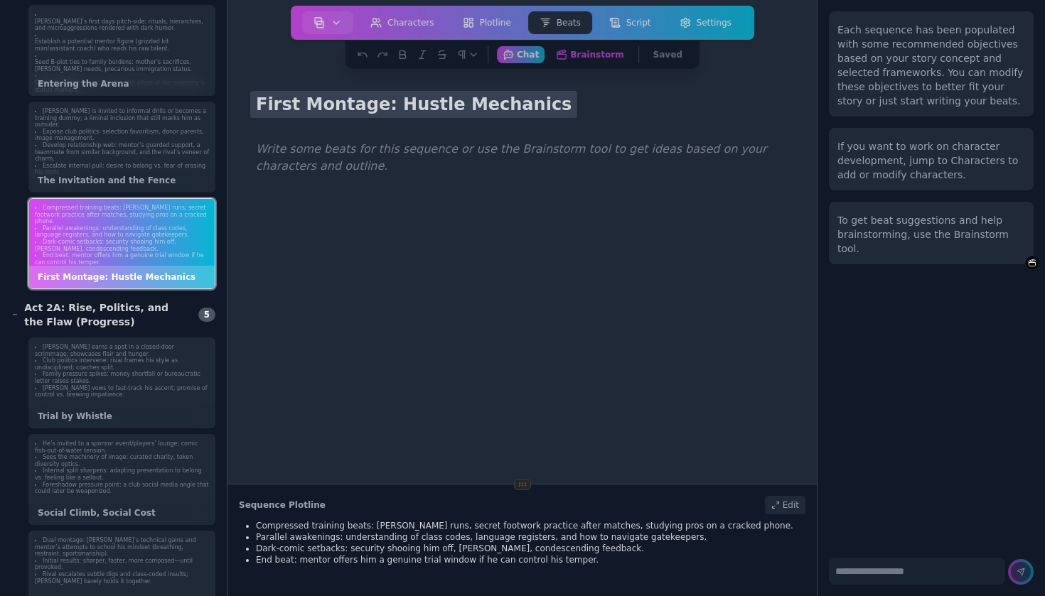
click at [308, 113] on h1 "First Montage: Hustle Mechanics" at bounding box center [413, 104] width 327 height 27
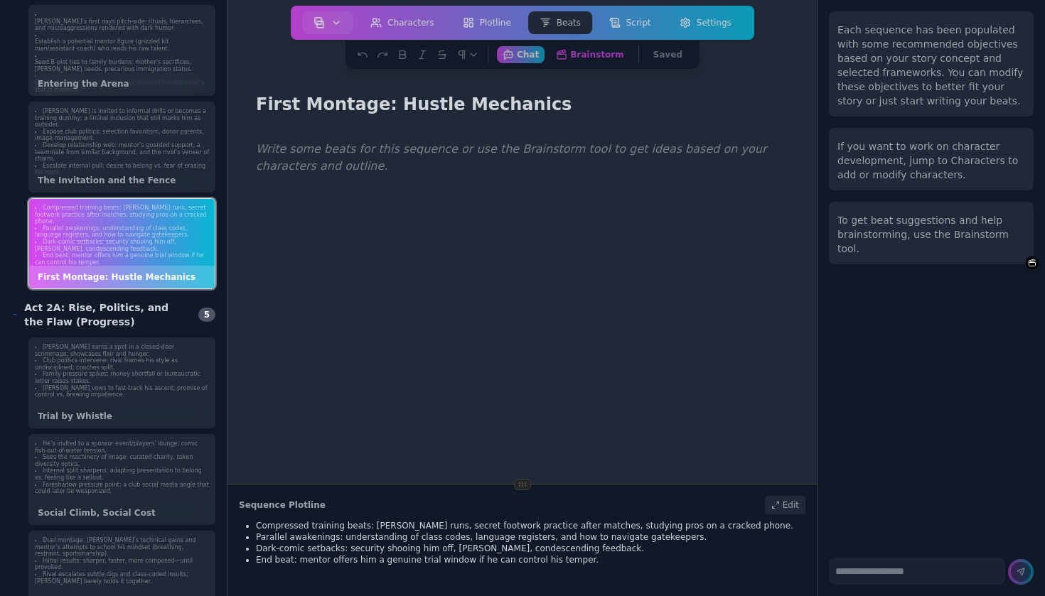
click at [91, 318] on div "Act 2A: Rise, Politics, and the Flaw (Progress)" at bounding box center [100, 315] width 178 height 28
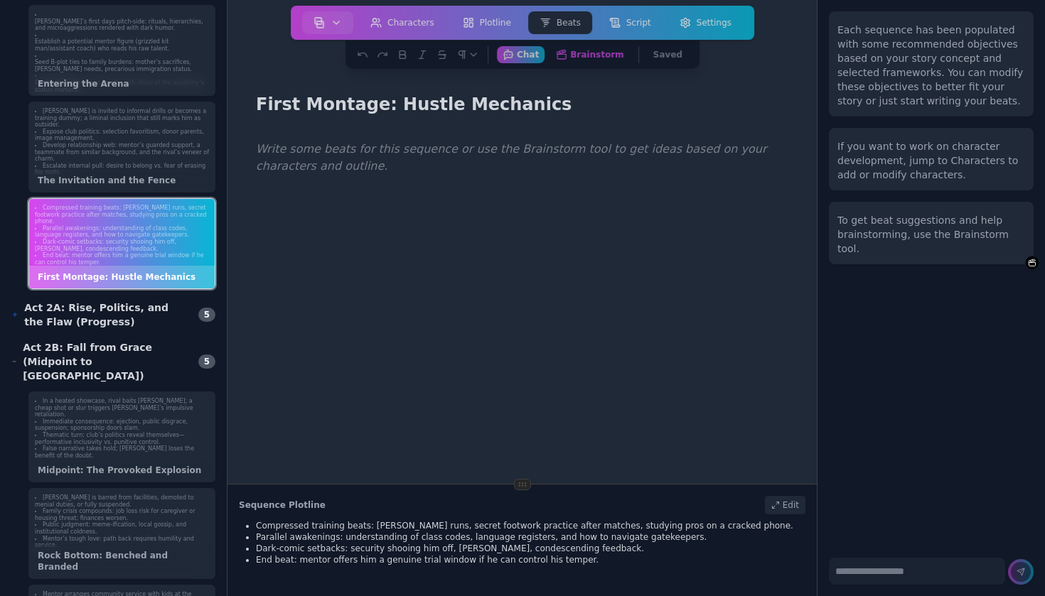
click at [95, 321] on div "Act 2A: Rise, Politics, and the Flaw (Progress)" at bounding box center [100, 315] width 178 height 28
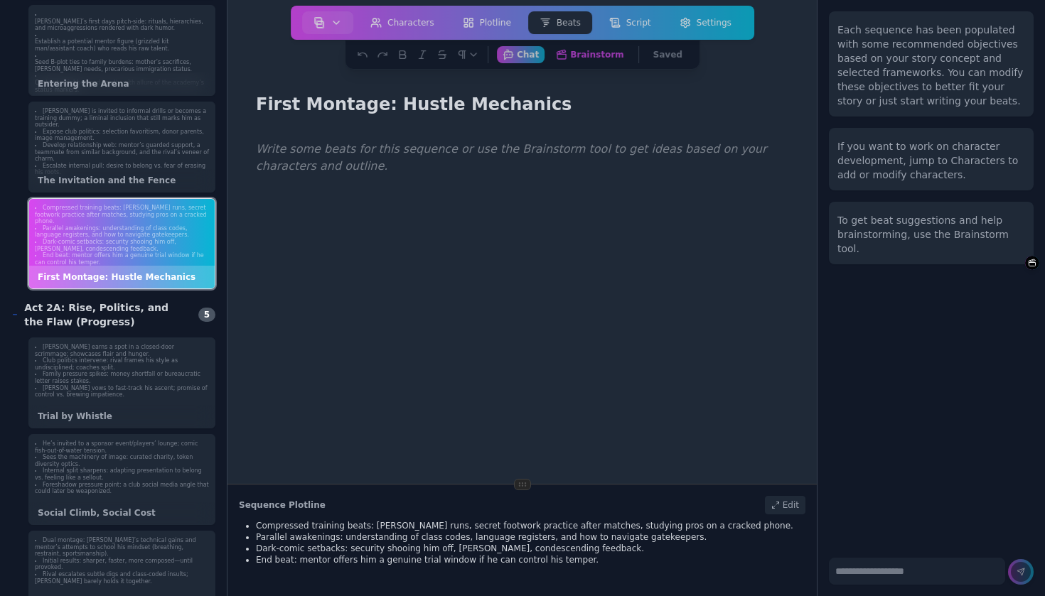
click at [95, 321] on div "Act 2A: Rise, Politics, and the Flaw (Progress)" at bounding box center [100, 315] width 178 height 28
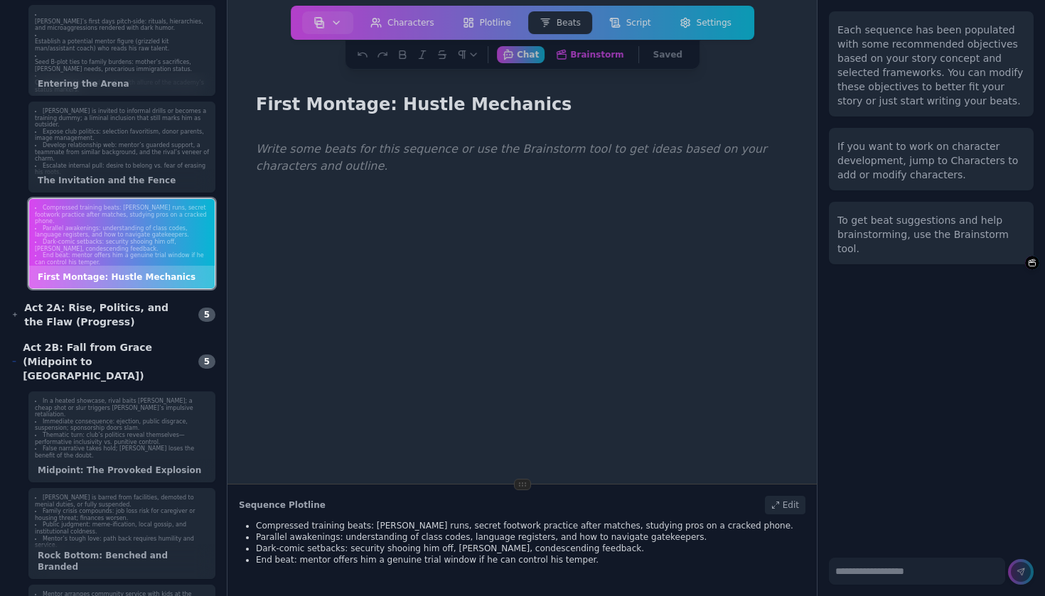
click at [82, 362] on div "Act 2B: Fall from Grace (Midpoint to [GEOGRAPHIC_DATA])" at bounding box center [100, 362] width 178 height 43
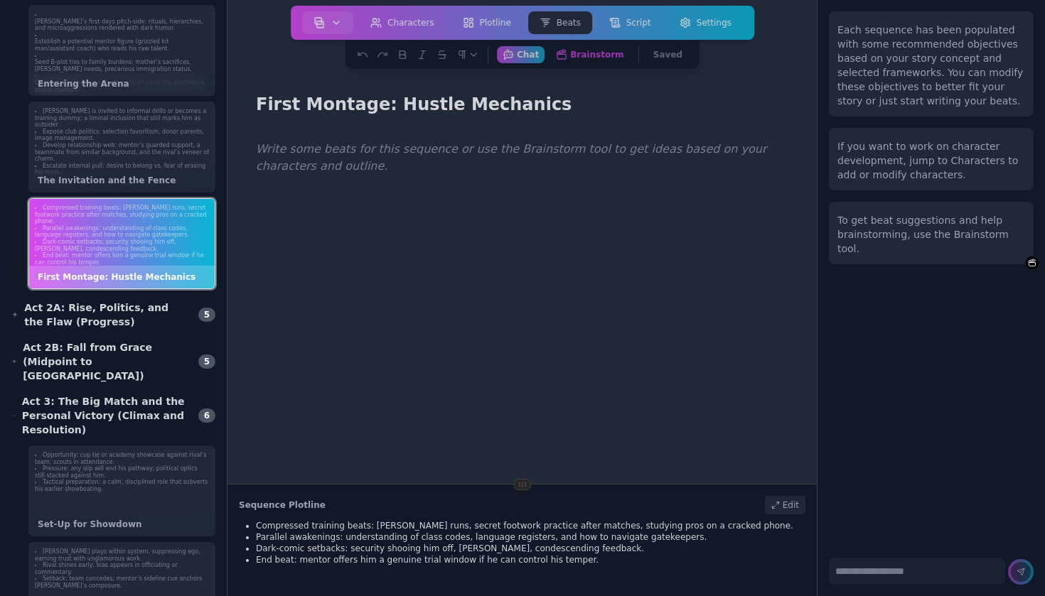
click at [78, 402] on div "Act 3: The Big Match and the Personal Victory (Climax and Resolution)" at bounding box center [100, 416] width 178 height 43
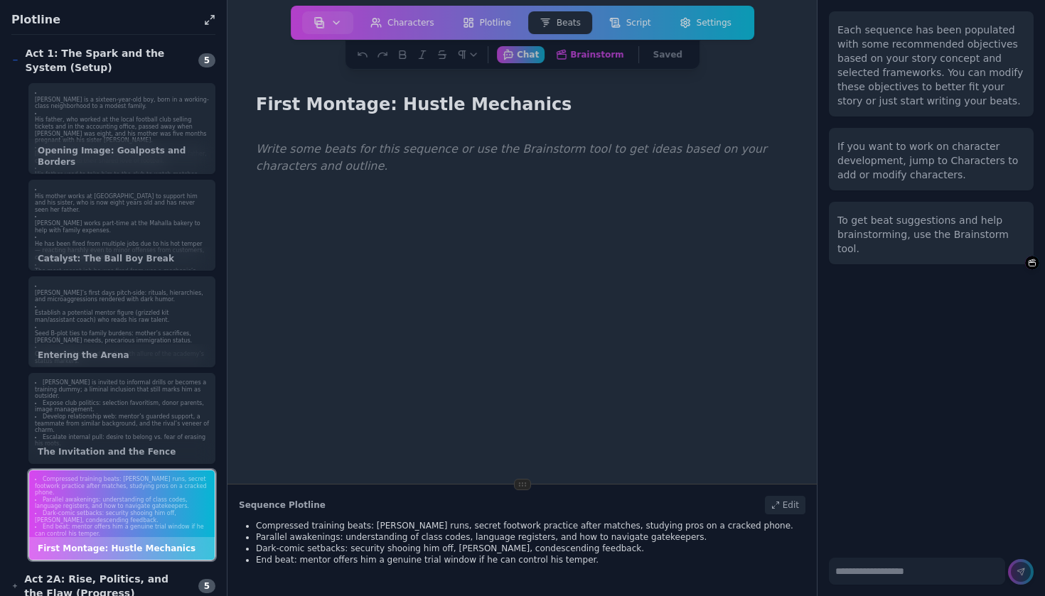
scroll to position [0, 0]
click at [83, 56] on div "Act 1: The Spark and the System (Setup)" at bounding box center [100, 60] width 178 height 28
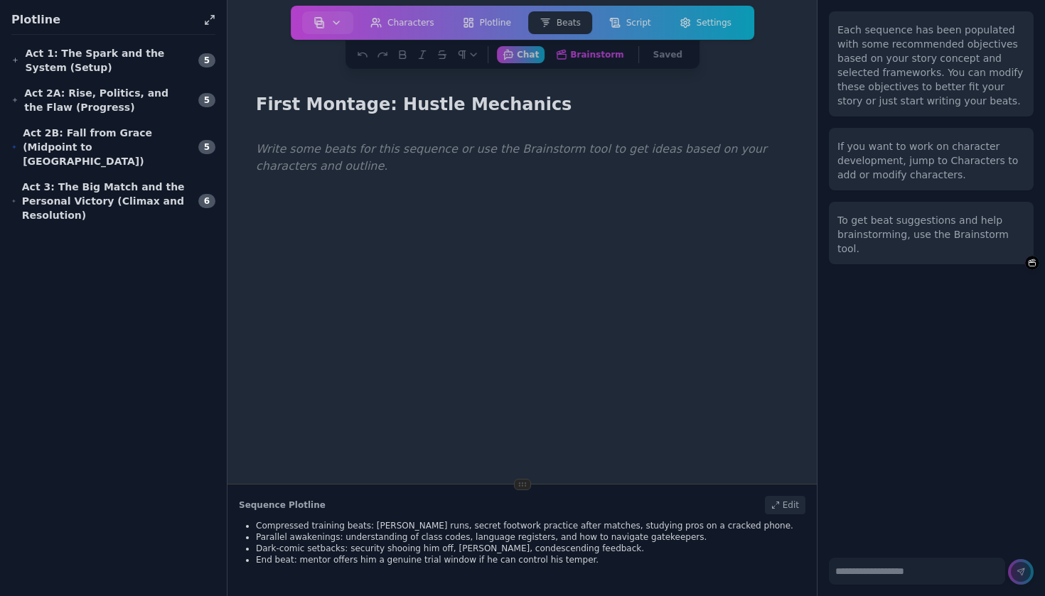
drag, startPoint x: 167, startPoint y: 268, endPoint x: 112, endPoint y: 152, distance: 128.1
click at [113, 152] on div "Plotline Act 1: The Spark and the System (Setup) 5 [PERSON_NAME] is a sixteen-y…" at bounding box center [113, 298] width 227 height 596
drag, startPoint x: 132, startPoint y: 225, endPoint x: 41, endPoint y: 97, distance: 157.0
click at [41, 97] on div "Plotline Act 1: The Spark and the System (Setup) 5 [PERSON_NAME] is a sixteen-y…" at bounding box center [113, 298] width 227 height 596
click at [77, 208] on div "Act 3: The Big Match and the Personal Victory (Climax and Resolution)" at bounding box center [100, 201] width 178 height 43
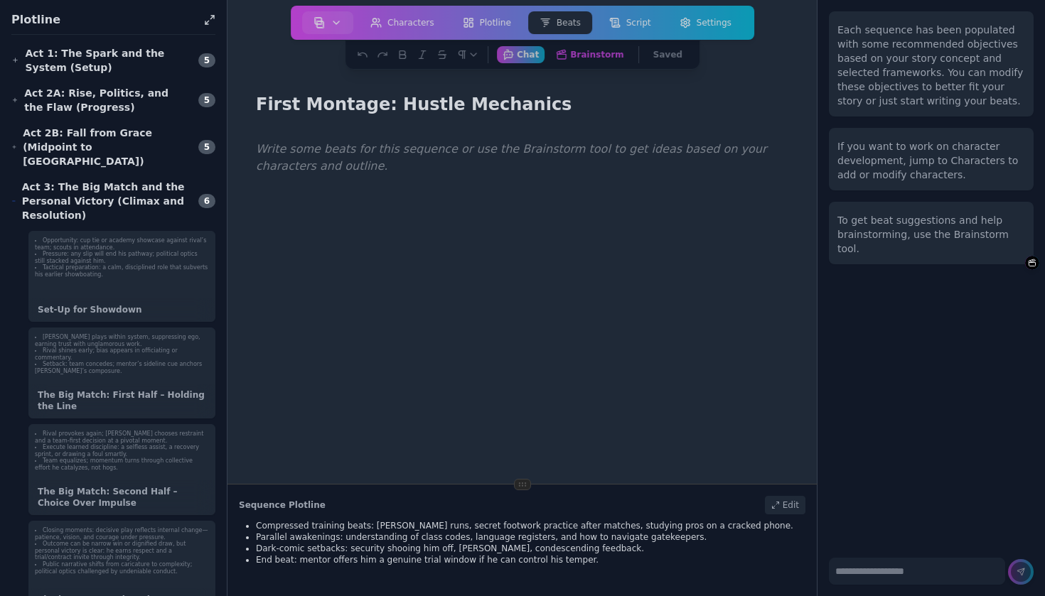
click at [77, 208] on div "Act 3: The Big Match and the Personal Victory (Climax and Resolution)" at bounding box center [100, 201] width 178 height 43
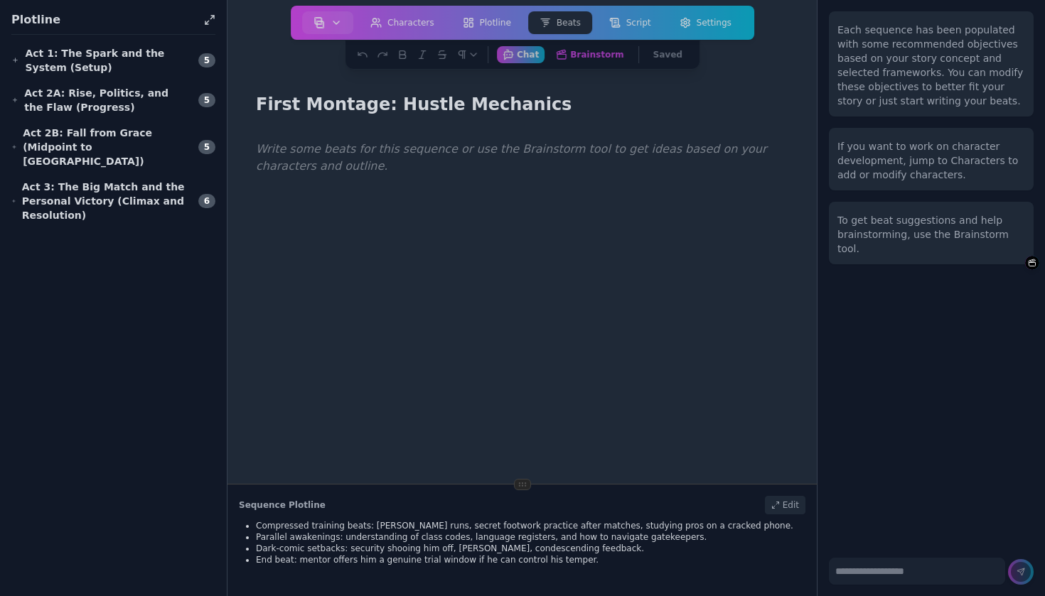
click at [78, 208] on div "Plotline Act 1: The Spark and the System (Setup) 5 [PERSON_NAME] is a sixteen-y…" at bounding box center [113, 298] width 227 height 596
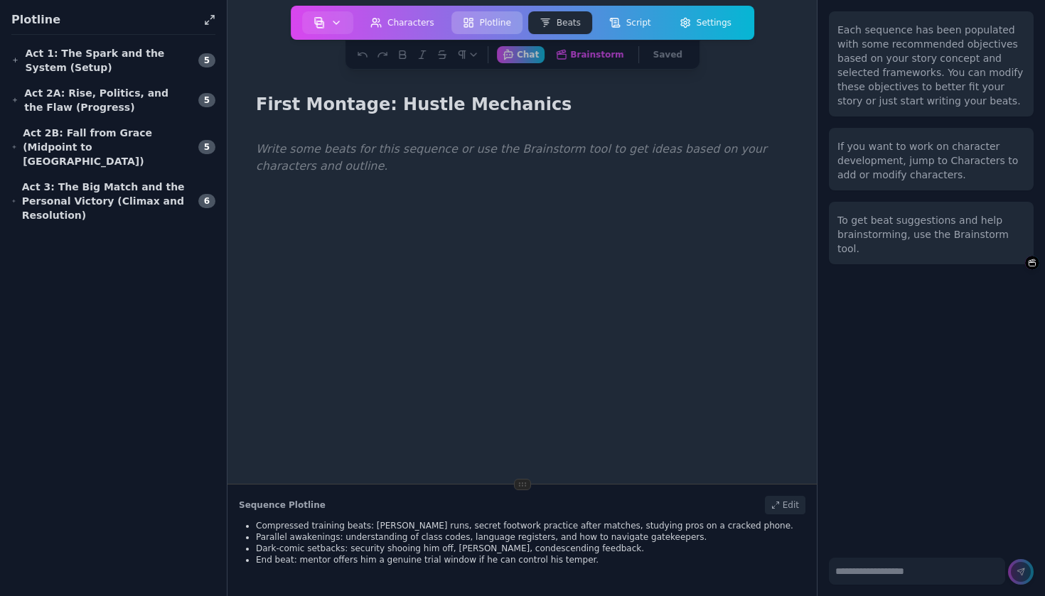
click at [494, 25] on button "Plotline" at bounding box center [486, 22] width 71 height 23
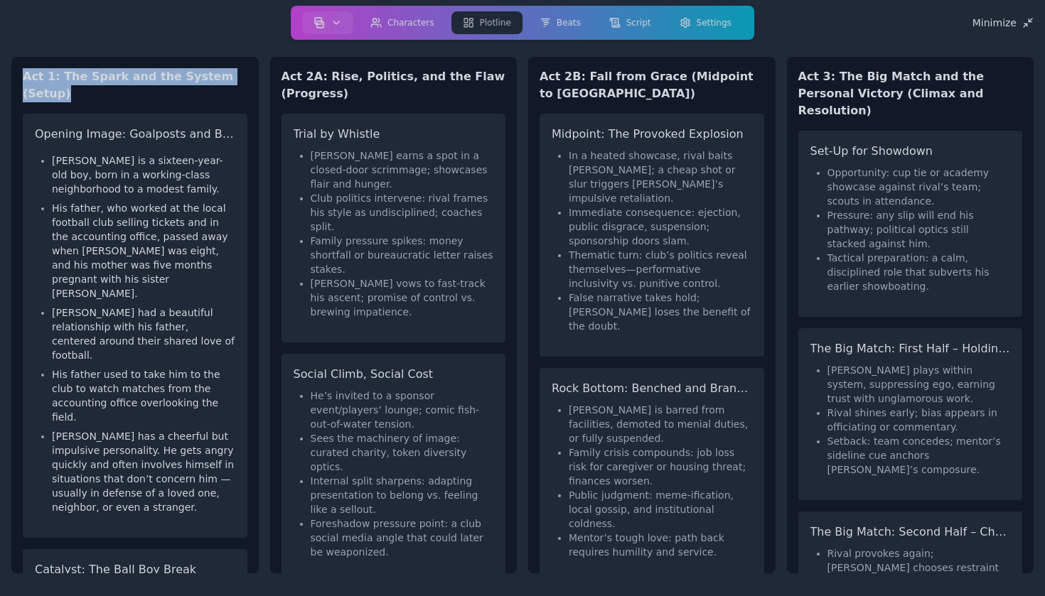
drag, startPoint x: 23, startPoint y: 78, endPoint x: 239, endPoint y: 77, distance: 216.1
click at [239, 77] on h2 "Act 1: The Spark and the System (Setup)" at bounding box center [135, 85] width 225 height 34
copy h2 "Act 1: The Spark and the System (Setup)"
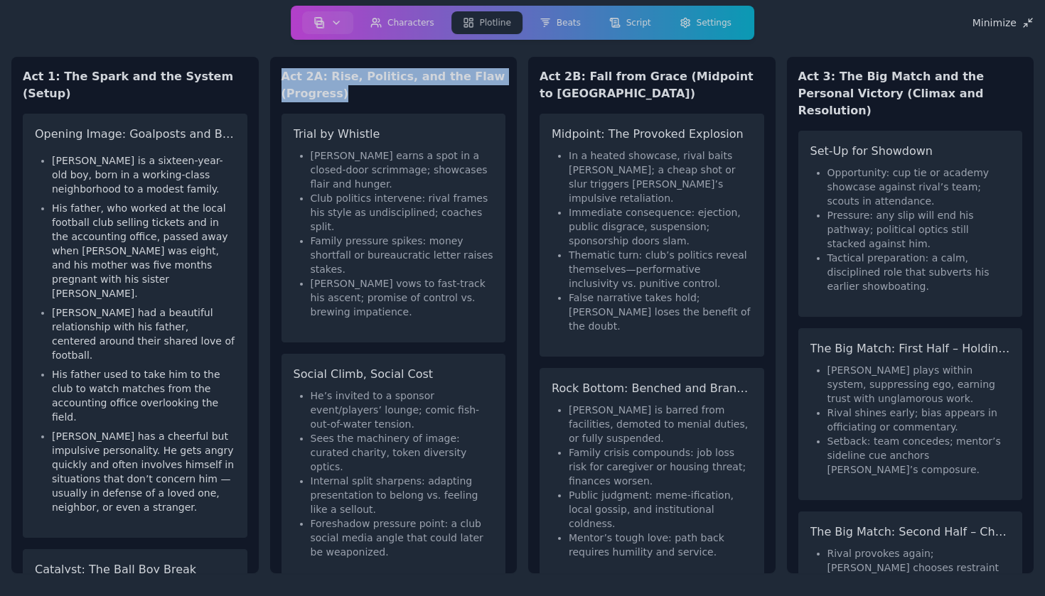
drag, startPoint x: 282, startPoint y: 75, endPoint x: 349, endPoint y: 100, distance: 71.6
click at [349, 100] on h2 "Act 2A: Rise, Politics, and the Flaw (Progress)" at bounding box center [394, 85] width 225 height 34
copy h2 "Act 2A: Rise, Politics, and the Flaw (Progress)"
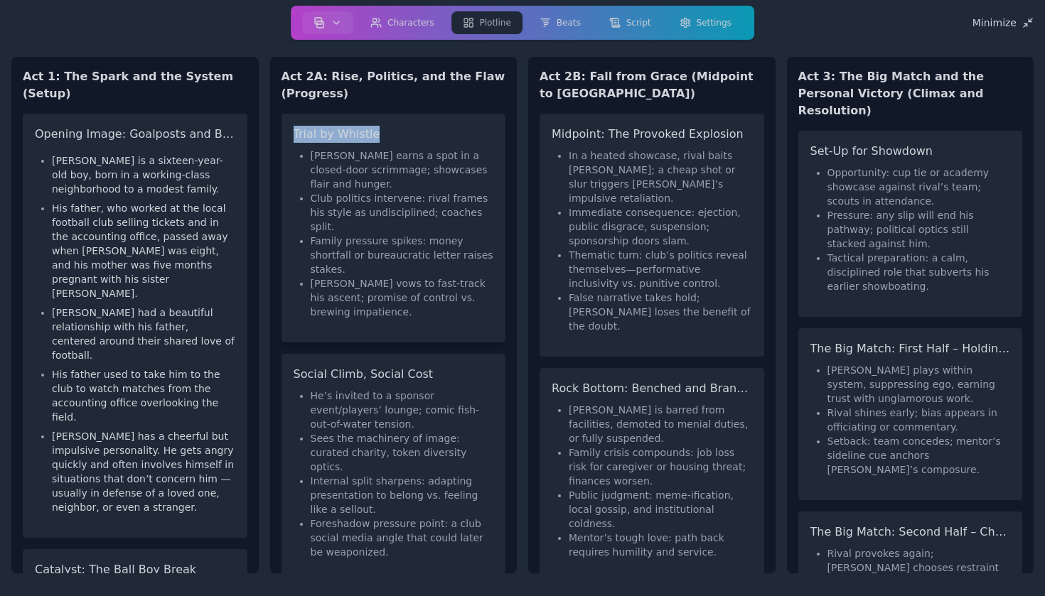
drag, startPoint x: 296, startPoint y: 129, endPoint x: 374, endPoint y: 138, distance: 78.7
click at [374, 138] on h3 "Trial by Whistle" at bounding box center [394, 134] width 200 height 17
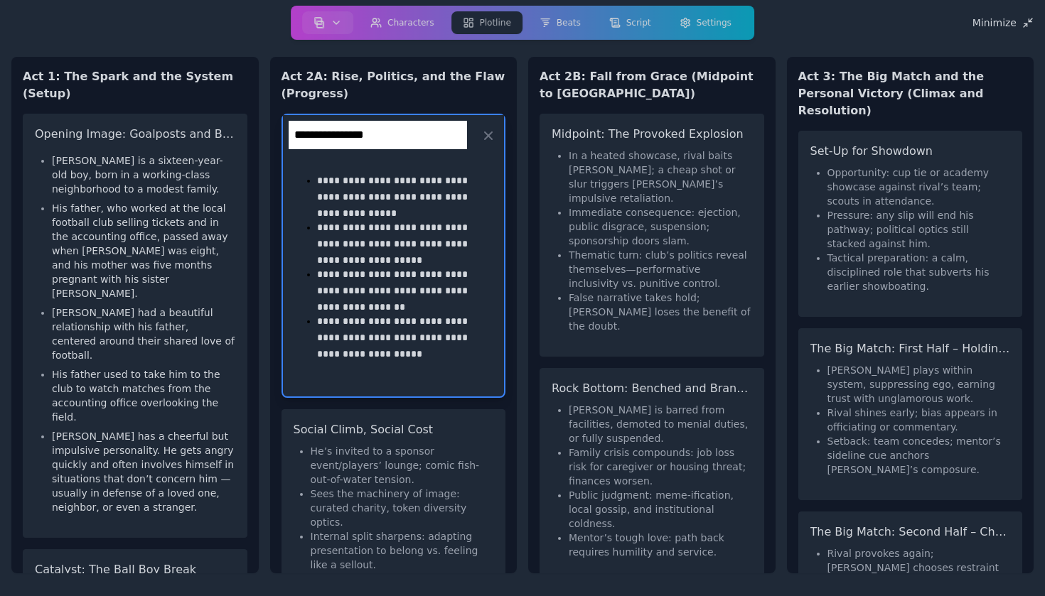
copy h3 "Trial by Whistle"
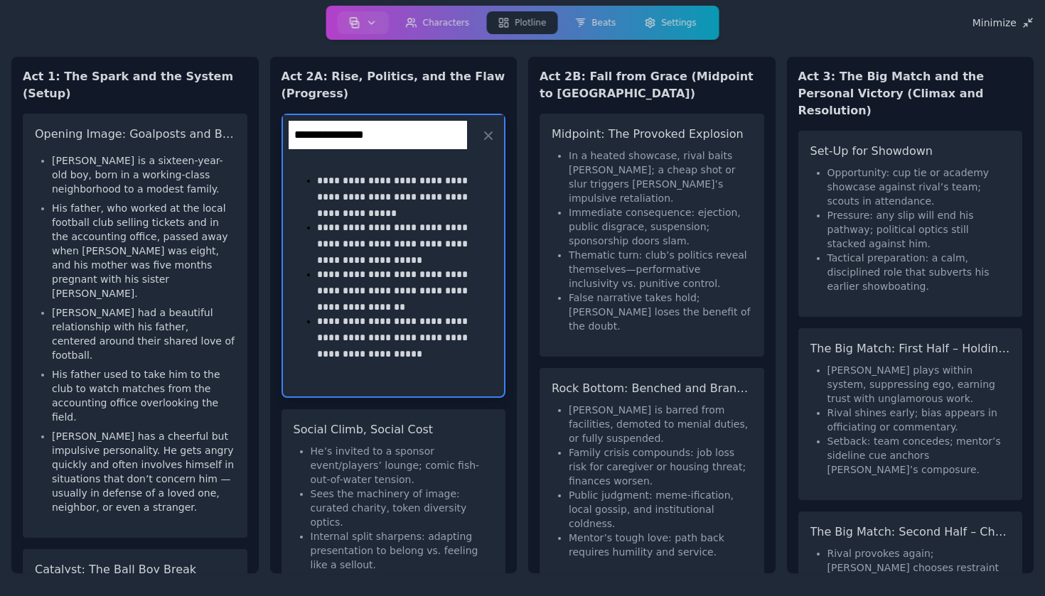
copy h3 "Trial by Whistle"
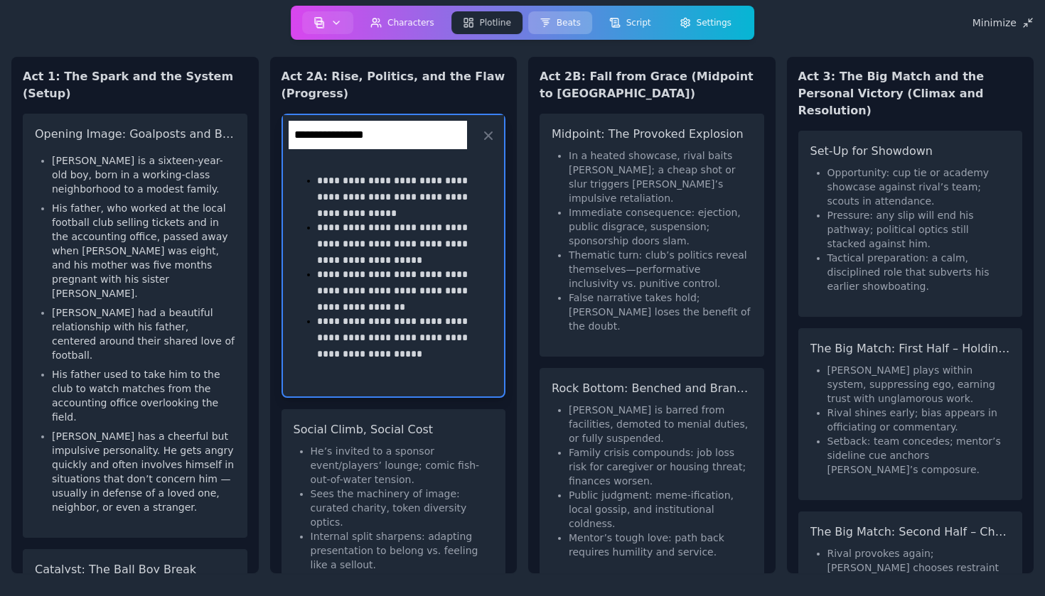
click at [564, 28] on button "Beats" at bounding box center [560, 22] width 64 height 23
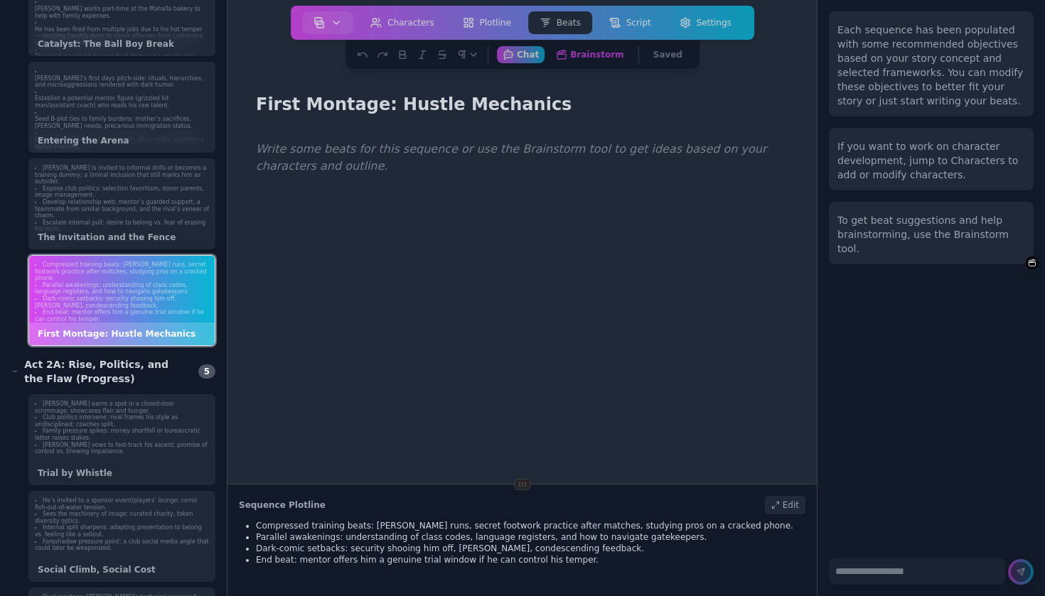
scroll to position [260, 0]
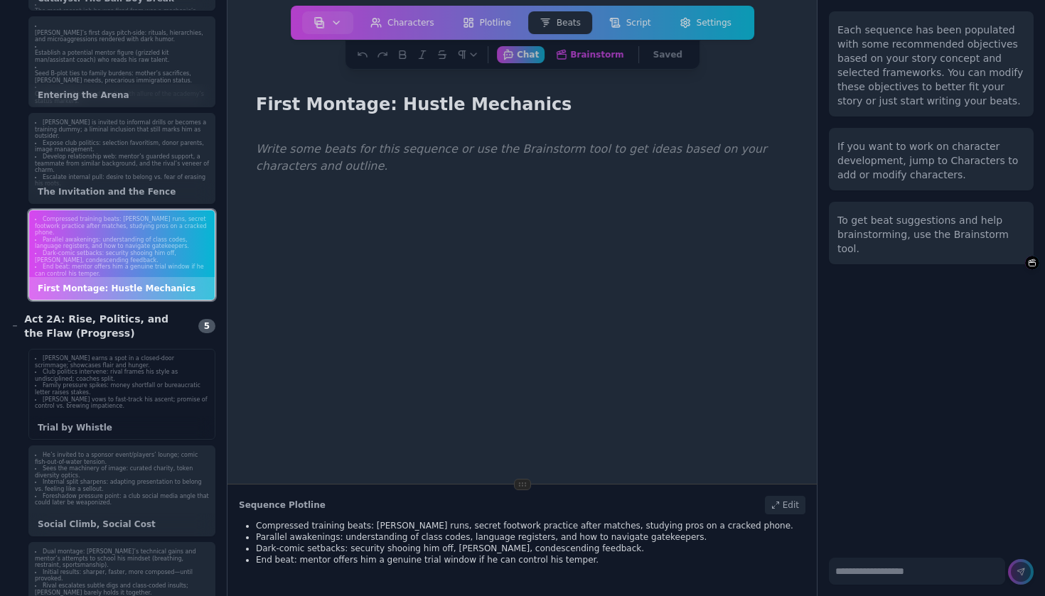
click at [105, 407] on div "[PERSON_NAME] earns a spot in a closed-door scrimmage; showcases flair and hung…" at bounding box center [122, 383] width 186 height 66
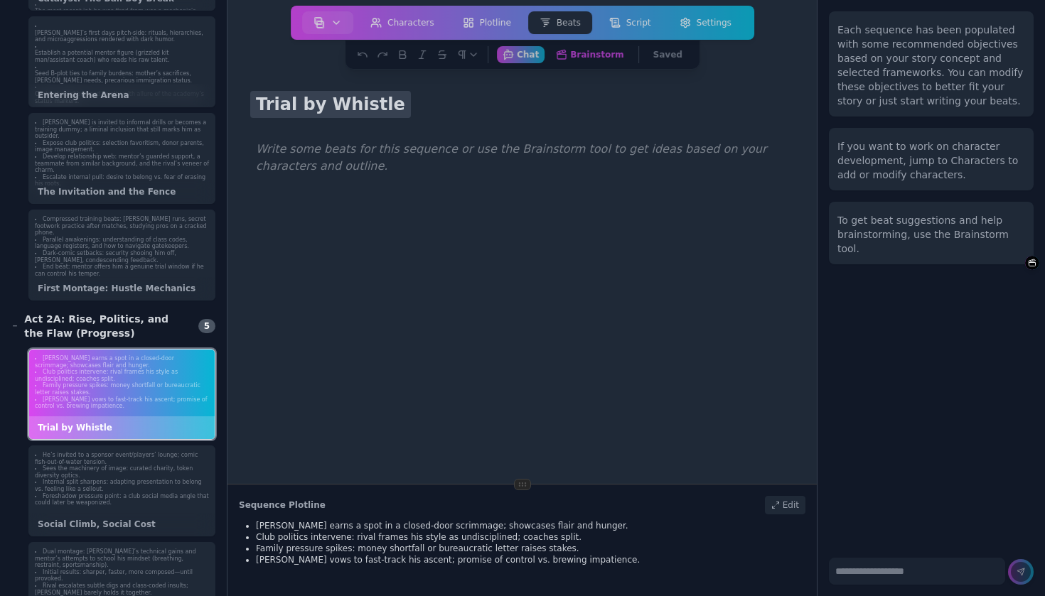
click at [341, 98] on h1 "Trial by Whistle" at bounding box center [330, 104] width 161 height 27
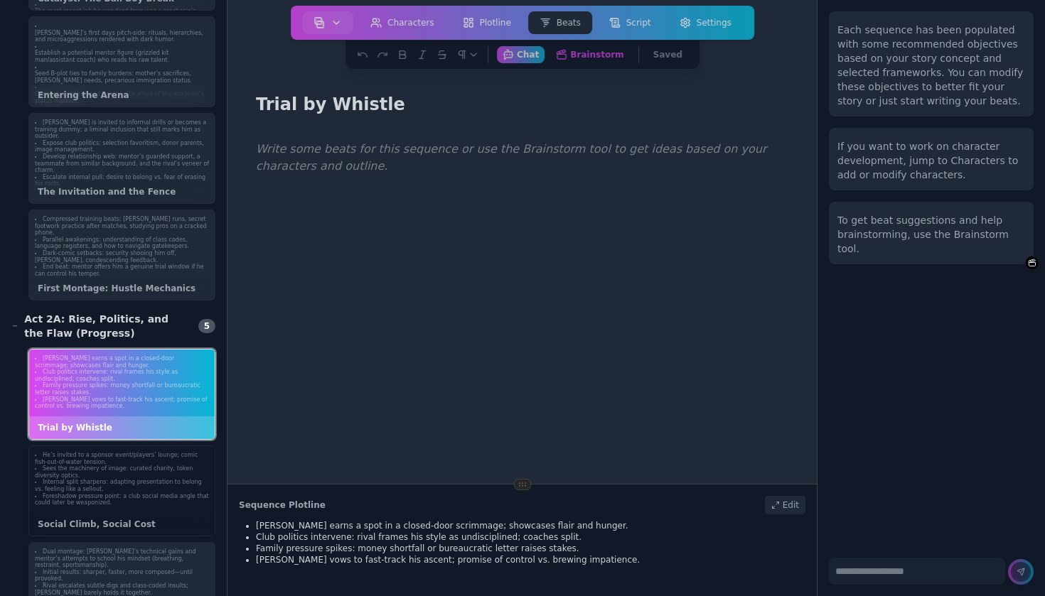
click at [154, 468] on li "Sees the machinery of image: curated charity, token diversity optics." at bounding box center [122, 473] width 174 height 14
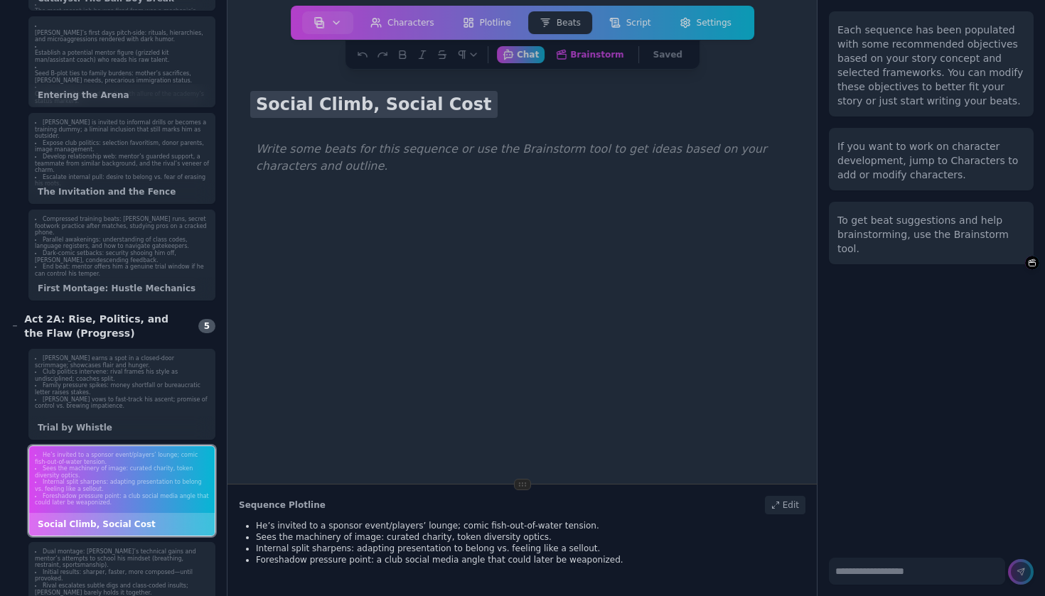
click at [339, 101] on h1 "Social Climb, Social Cost" at bounding box center [373, 104] width 247 height 27
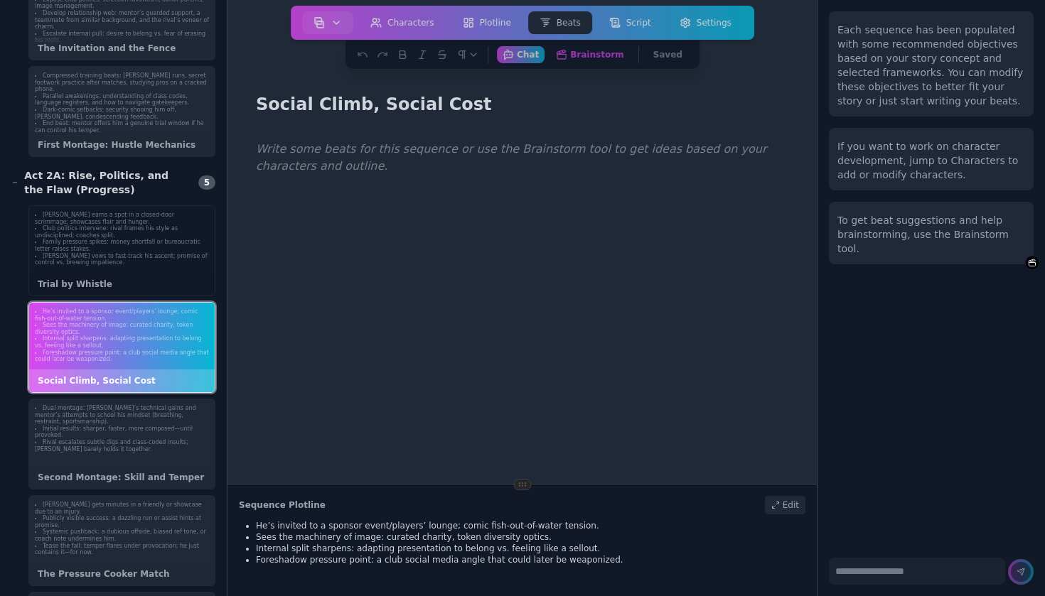
scroll to position [474, 0]
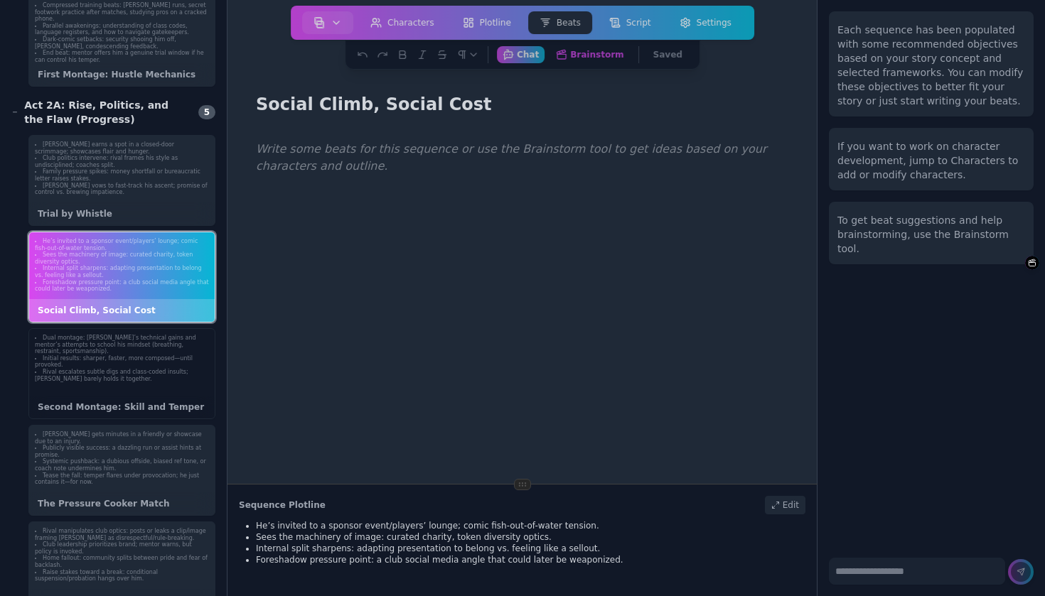
click at [164, 360] on li "Initial results: sharper, faster, more composed—until provoked." at bounding box center [122, 362] width 174 height 14
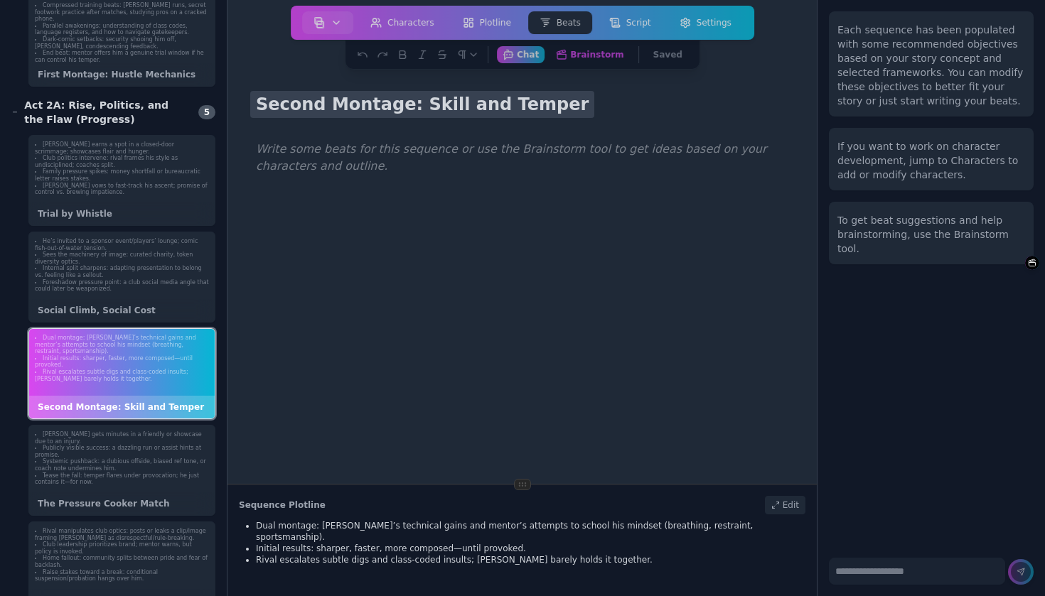
click at [323, 104] on h1 "Second Montage: Skill and Temper" at bounding box center [422, 104] width 344 height 27
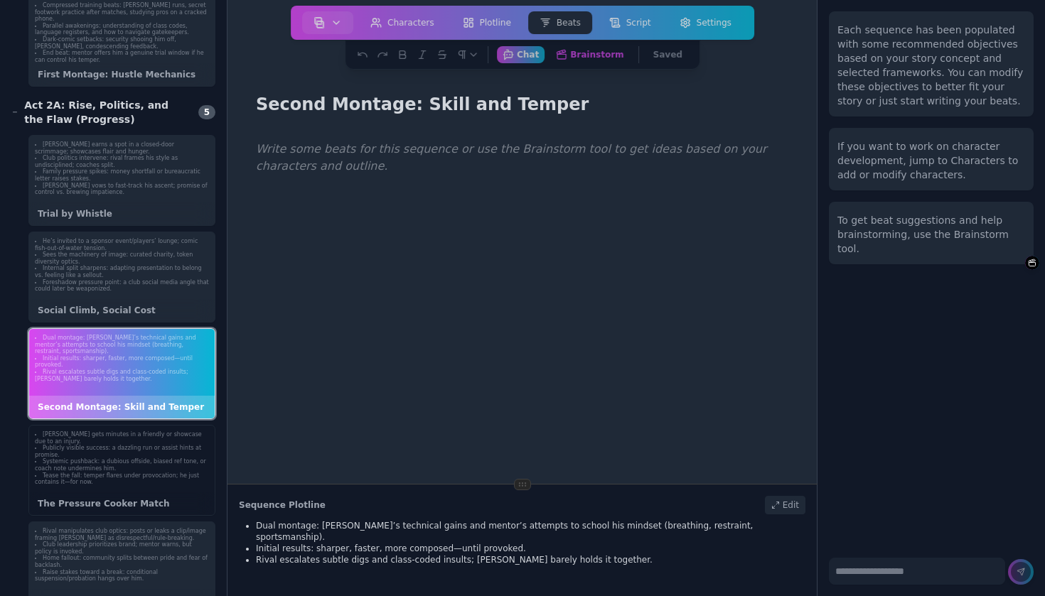
click at [181, 455] on li "Publicly visible success: a dazzling run or assist hints at promise." at bounding box center [122, 452] width 174 height 14
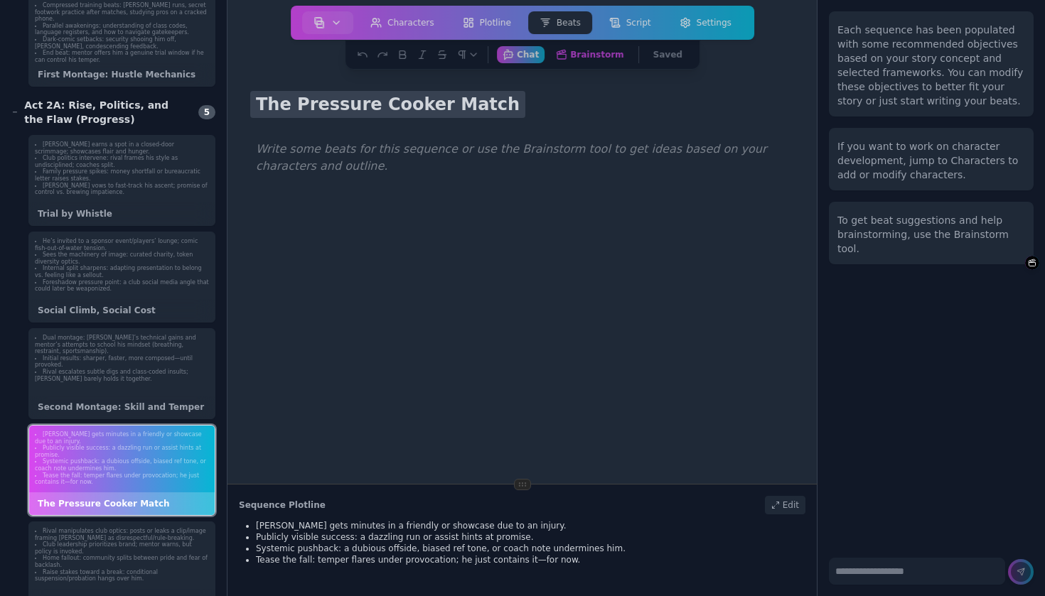
click at [347, 102] on h1 "The Pressure Cooker Match" at bounding box center [387, 104] width 275 height 27
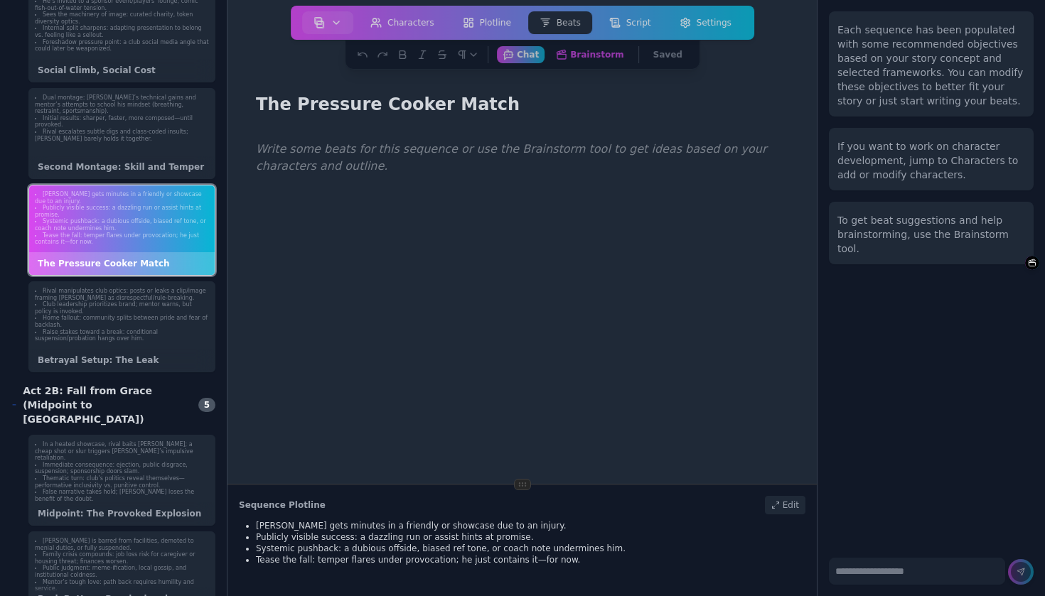
scroll to position [731, 0]
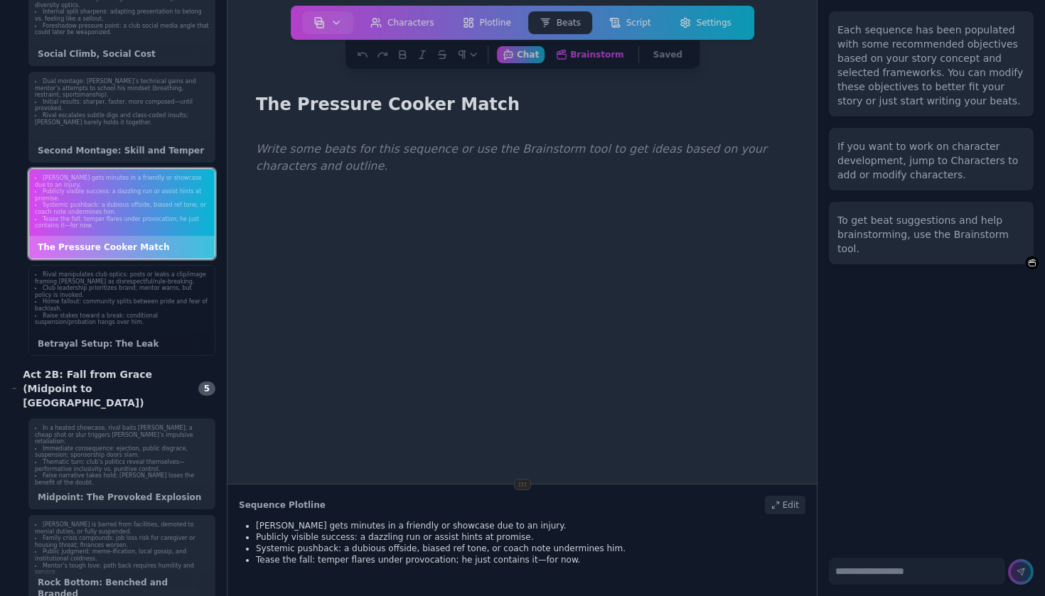
click at [149, 313] on li "Raise stakes toward a break: conditional suspension/probation hangs over him." at bounding box center [122, 320] width 174 height 14
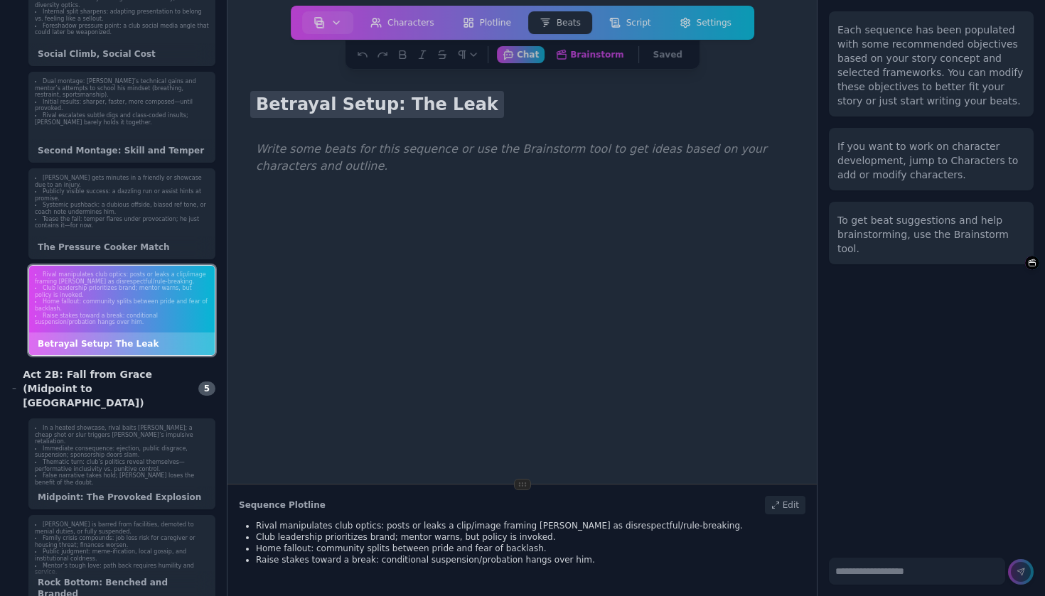
click at [353, 102] on h1 "Betrayal Setup: The Leak" at bounding box center [377, 104] width 254 height 27
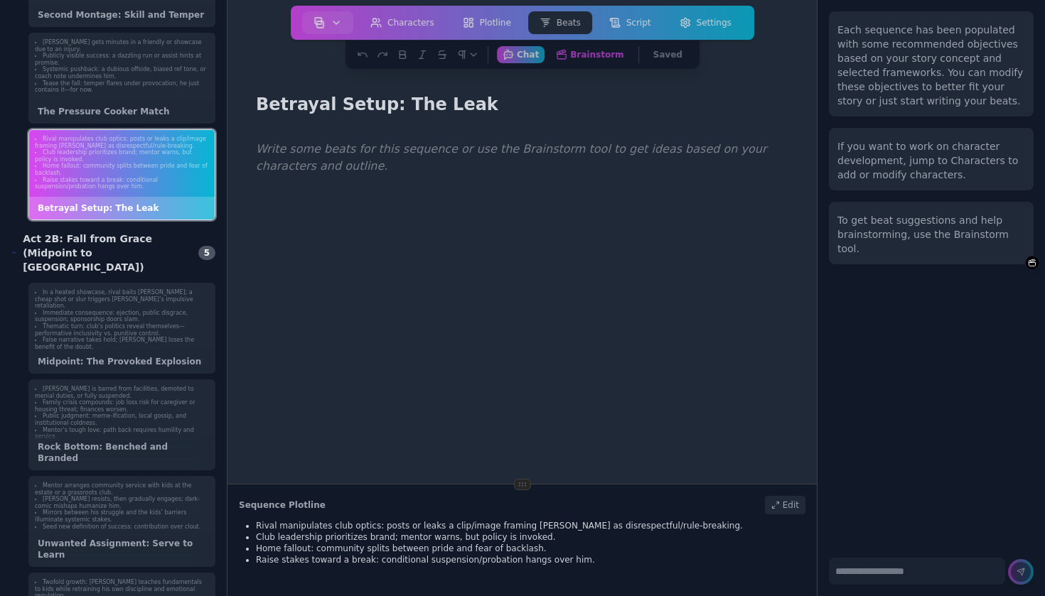
scroll to position [930, 0]
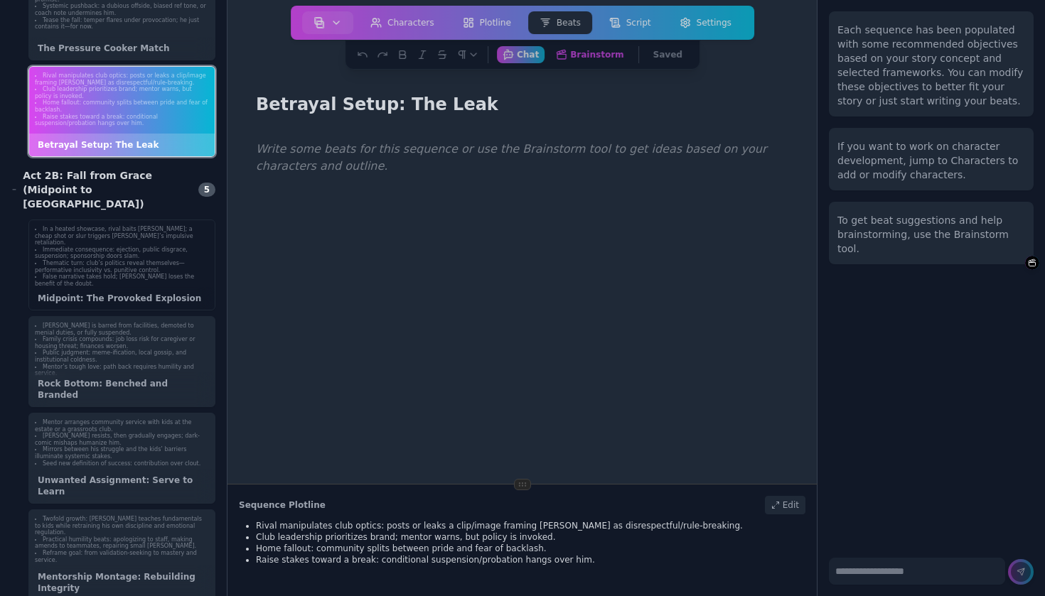
click at [148, 274] on li "False narrative takes hold; [PERSON_NAME] loses the benefit of the doubt." at bounding box center [122, 281] width 174 height 14
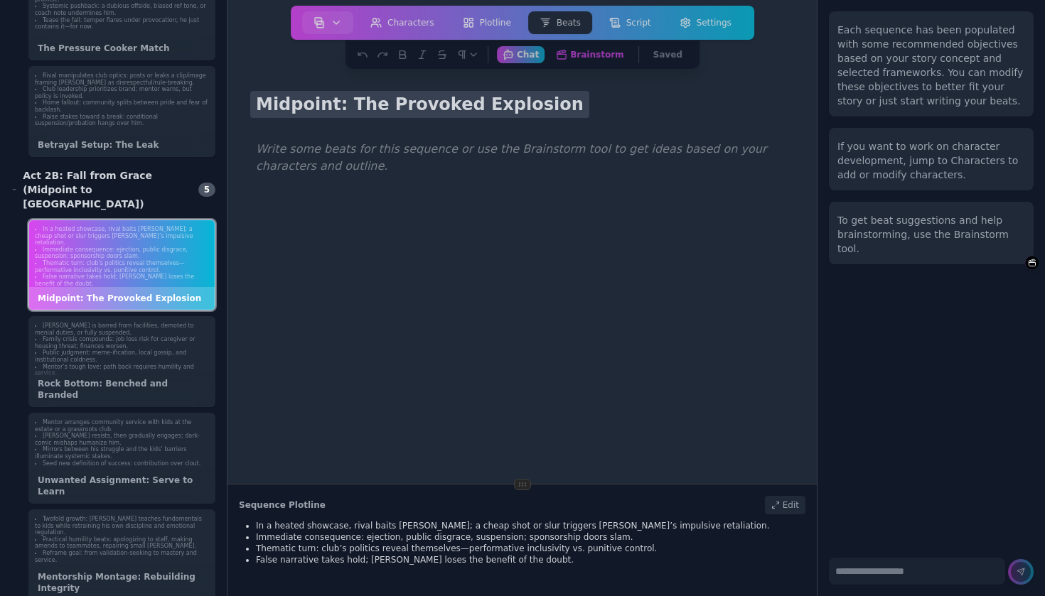
click at [335, 94] on h1 "Midpoint: The Provoked Explosion" at bounding box center [419, 104] width 339 height 27
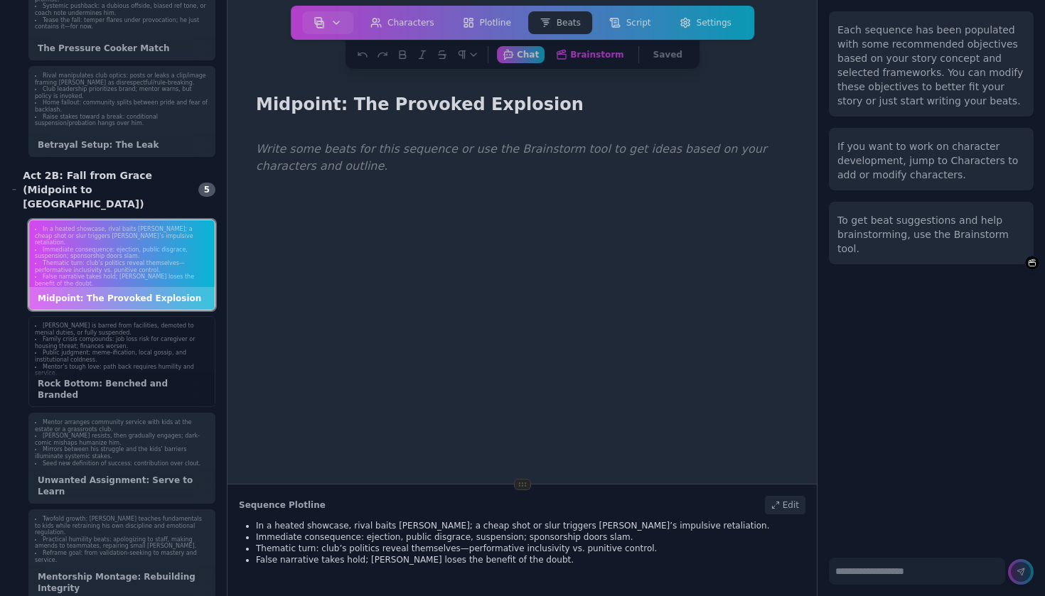
click at [136, 350] on li "Public judgment: meme-ification, local gossip, and institutional coldness." at bounding box center [122, 357] width 174 height 14
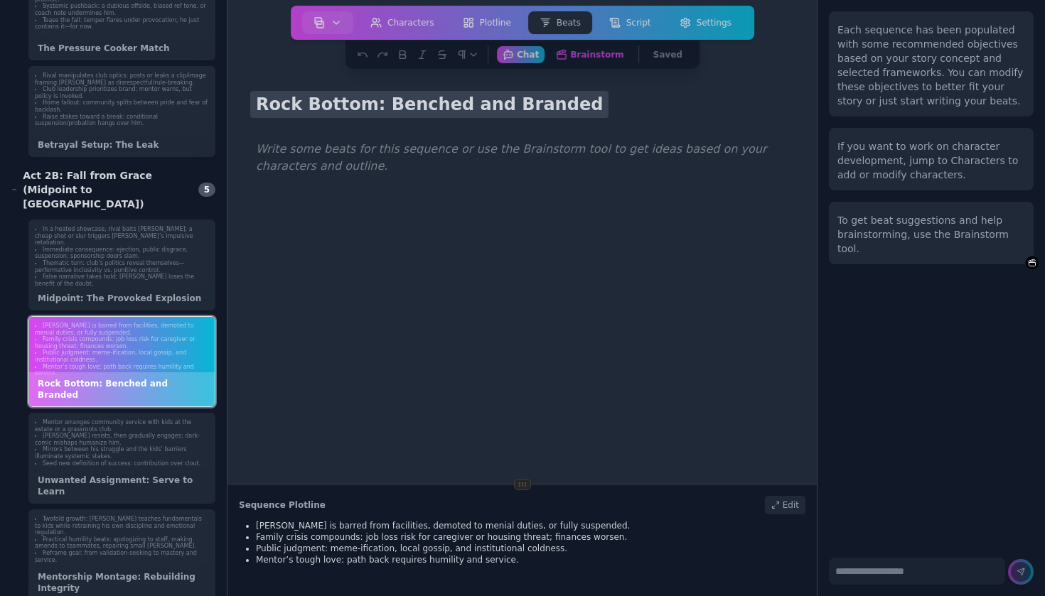
click at [323, 109] on h1 "Rock Bottom: Benched and Branded" at bounding box center [429, 104] width 358 height 27
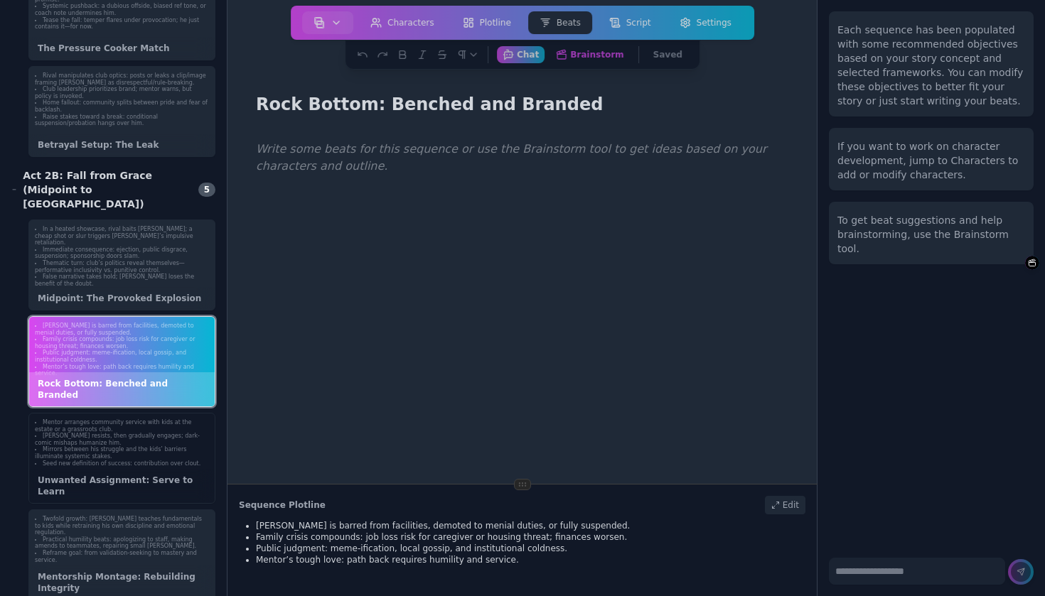
click at [161, 460] on div "Mentor arranges community service with kids at the estate or a grassroots club.…" at bounding box center [121, 458] width 187 height 91
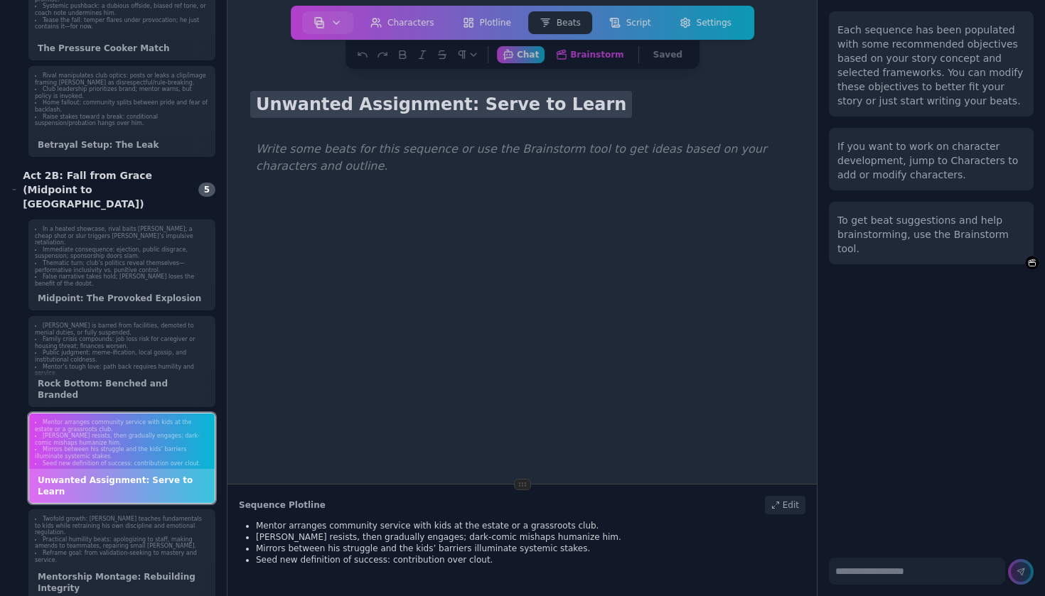
click at [323, 109] on h1 "Unwanted Assignment: Serve to Learn" at bounding box center [441, 104] width 382 height 27
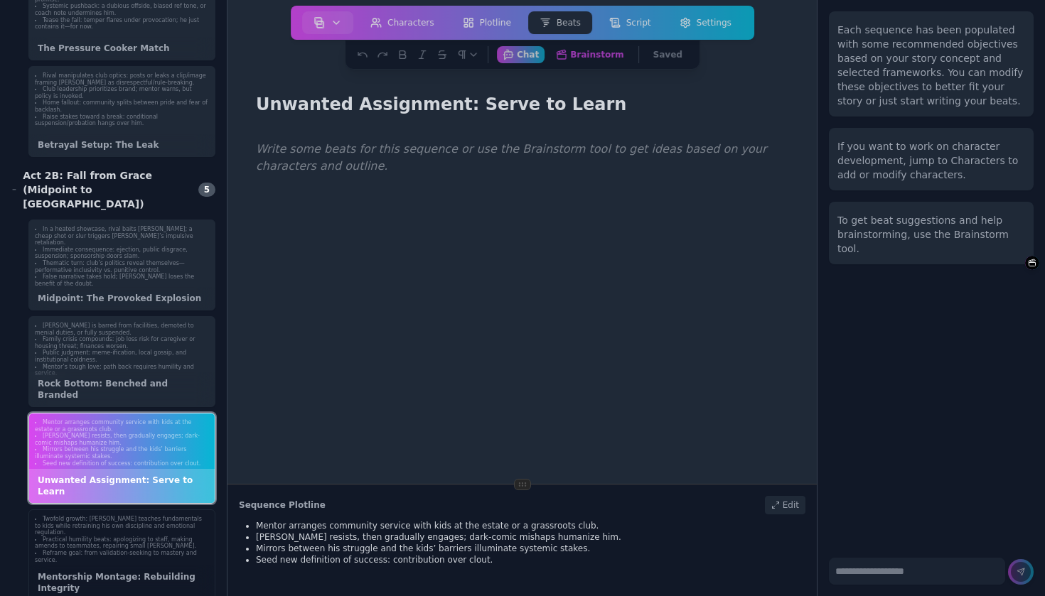
click at [172, 566] on div "Mentorship Montage: Rebuilding Integrity" at bounding box center [122, 583] width 186 height 34
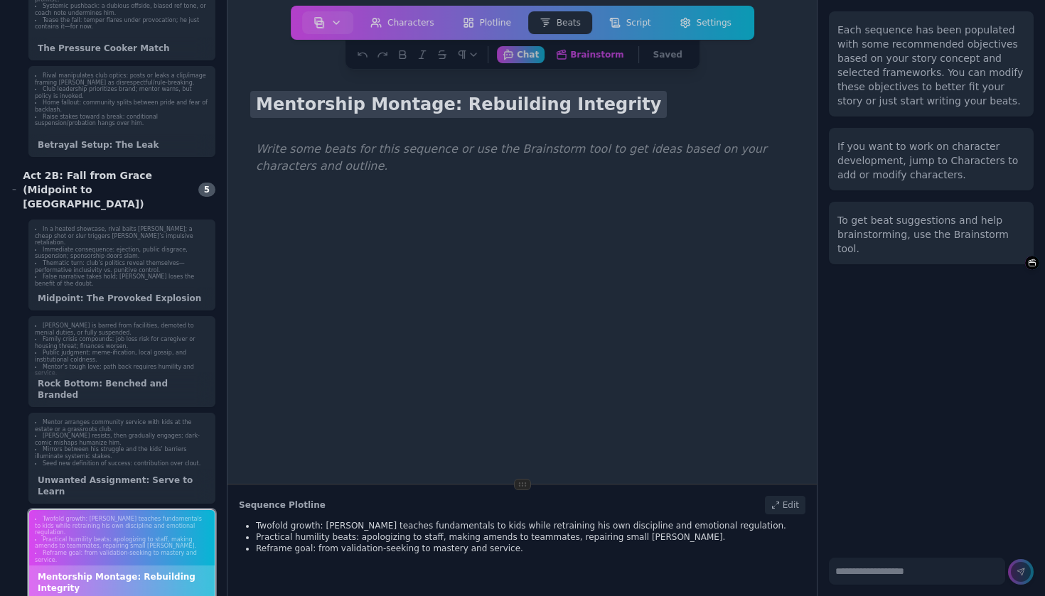
click at [354, 106] on h1 "Mentorship Montage: Rebuilding Integrity" at bounding box center [458, 104] width 417 height 27
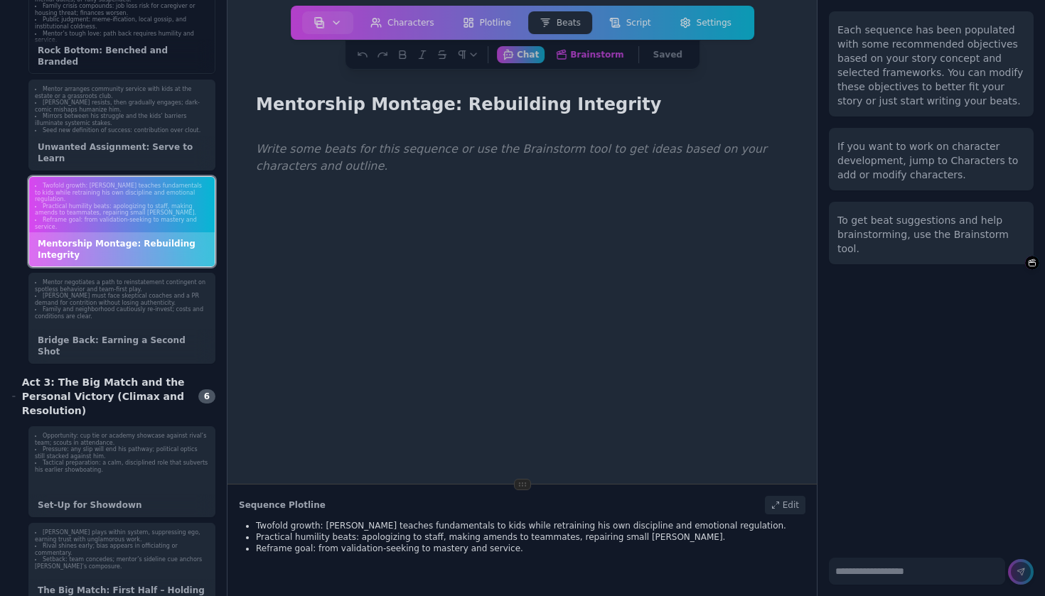
scroll to position [1283, 0]
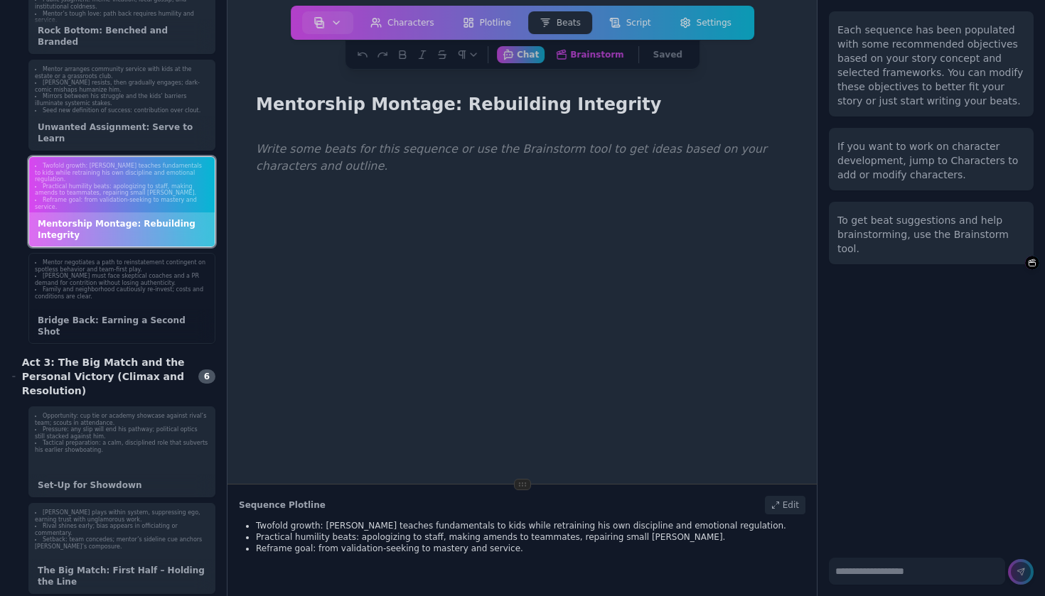
click at [127, 286] on li "Family and neighborhood cautiously re-invest; costs and conditions are clear." at bounding box center [122, 293] width 174 height 14
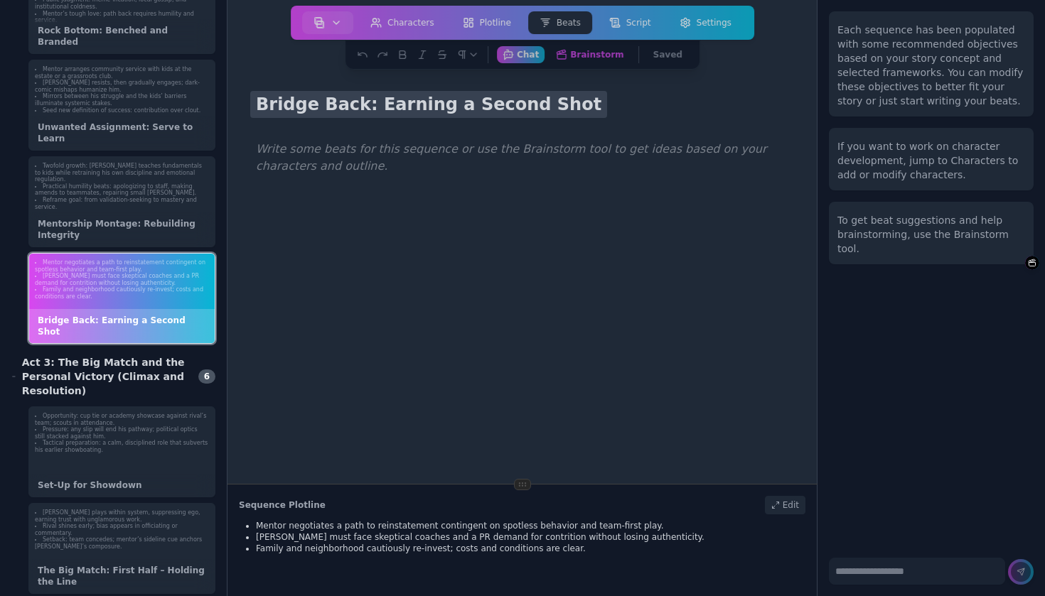
click at [363, 107] on h1 "Bridge Back: Earning a Second Shot" at bounding box center [428, 104] width 357 height 27
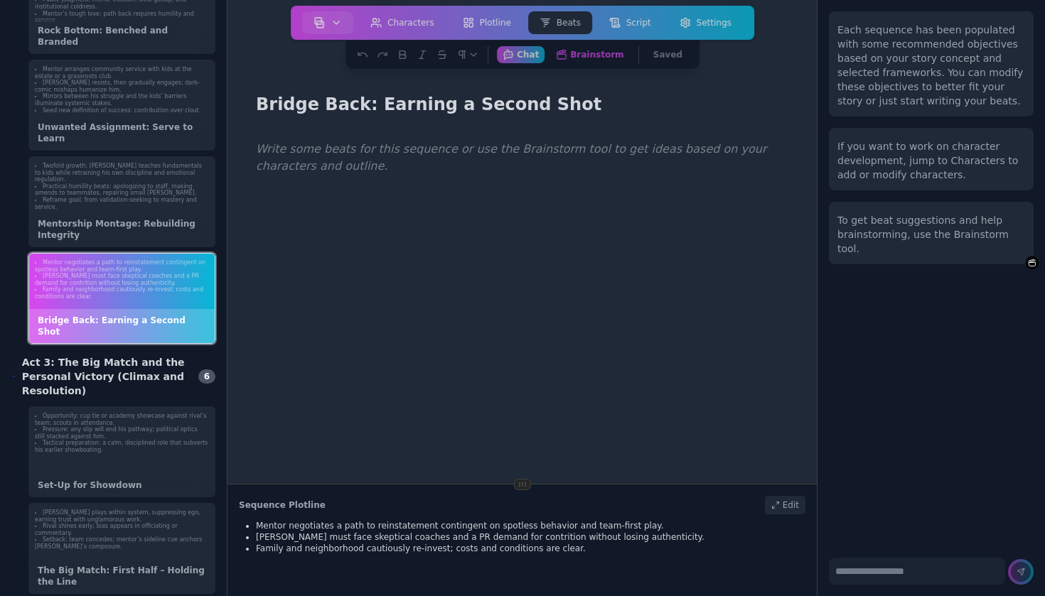
click at [135, 360] on div "Act 3: The Big Match and the Personal Victory (Climax and Resolution)" at bounding box center [100, 376] width 178 height 43
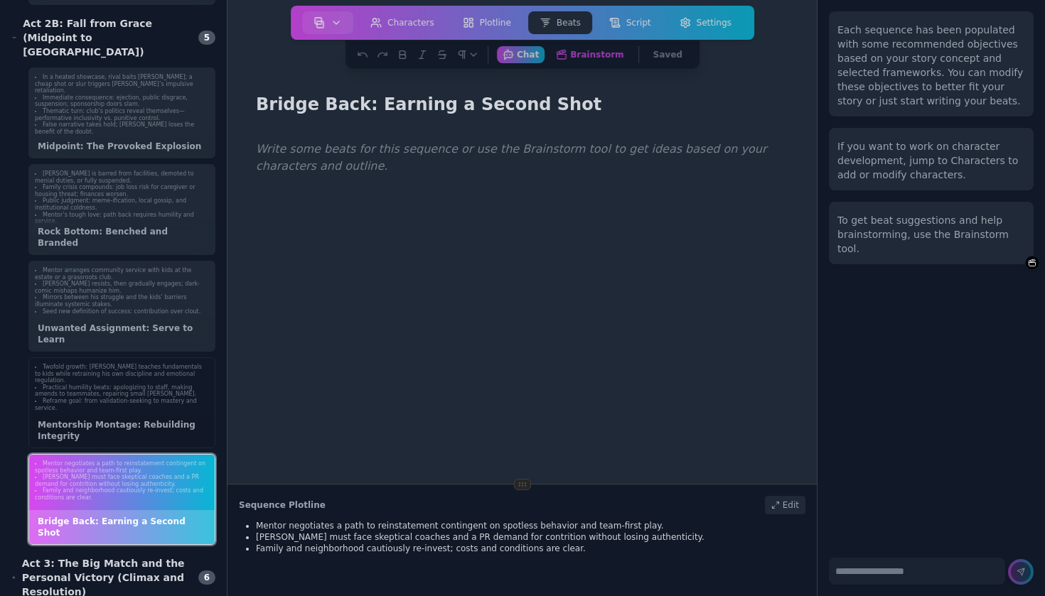
click at [145, 390] on div "Twofold growth: [PERSON_NAME] teaches fundamentals to kids while retraining his…" at bounding box center [122, 387] width 186 height 59
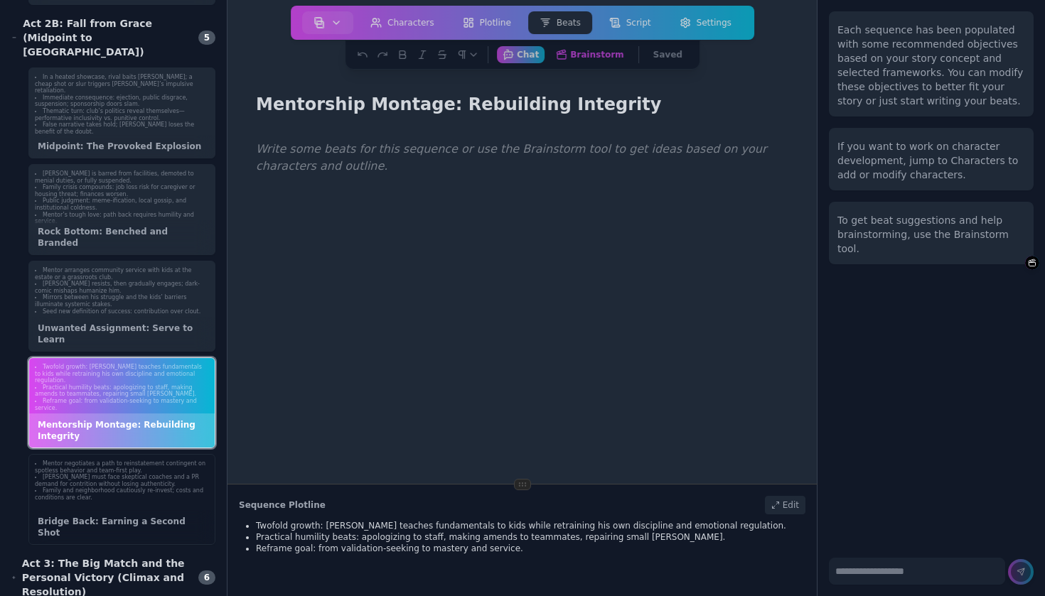
scroll to position [0, 0]
click at [144, 474] on li "[PERSON_NAME] must face skeptical coaches and a PR demand for contrition withou…" at bounding box center [122, 481] width 174 height 14
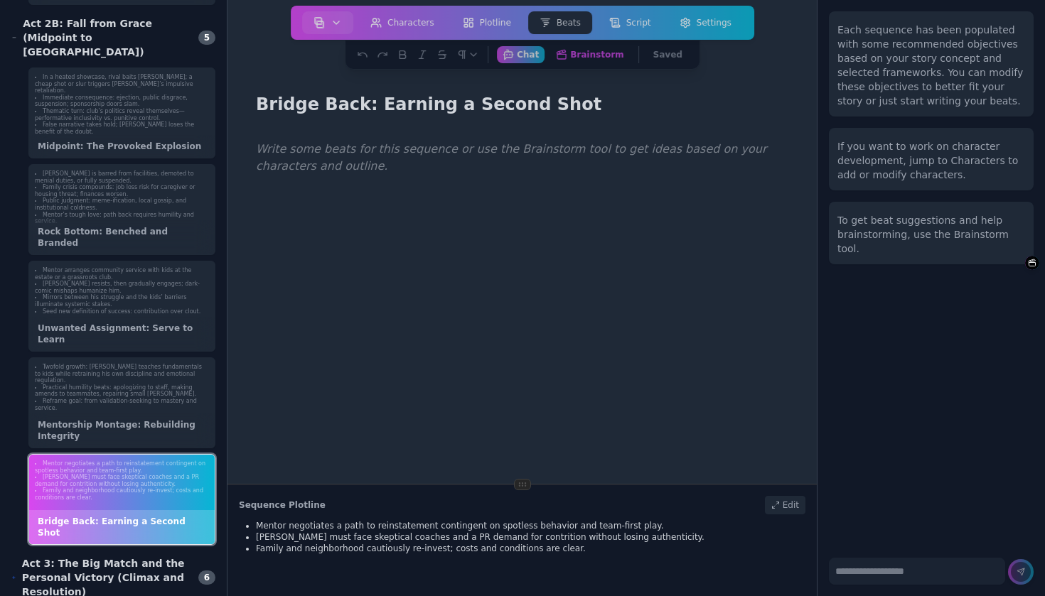
click at [138, 557] on div "Act 3: The Big Match and the Personal Victory (Climax and Resolution)" at bounding box center [100, 578] width 178 height 43
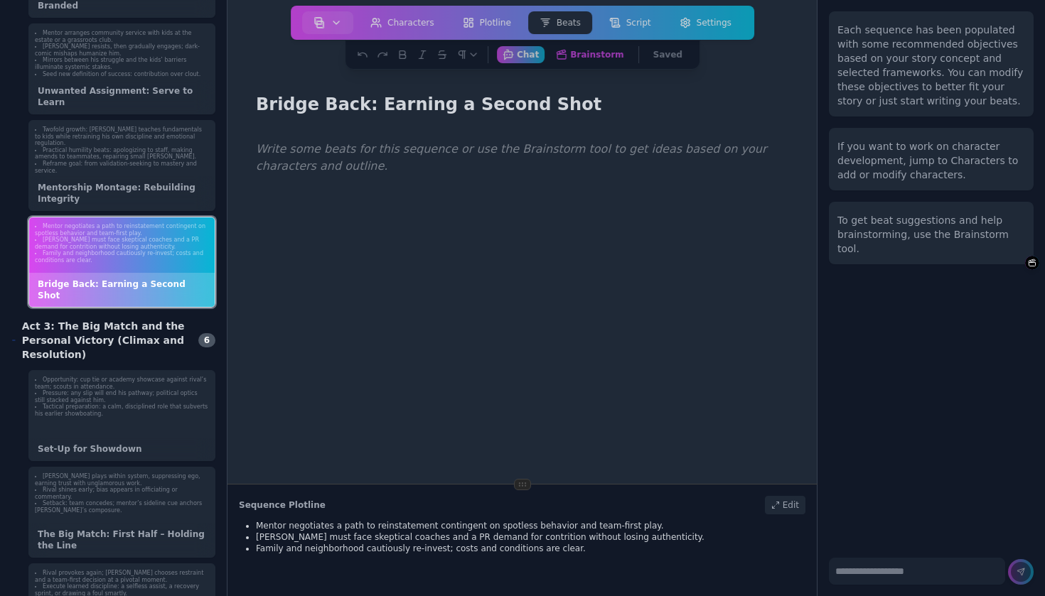
scroll to position [1374, 0]
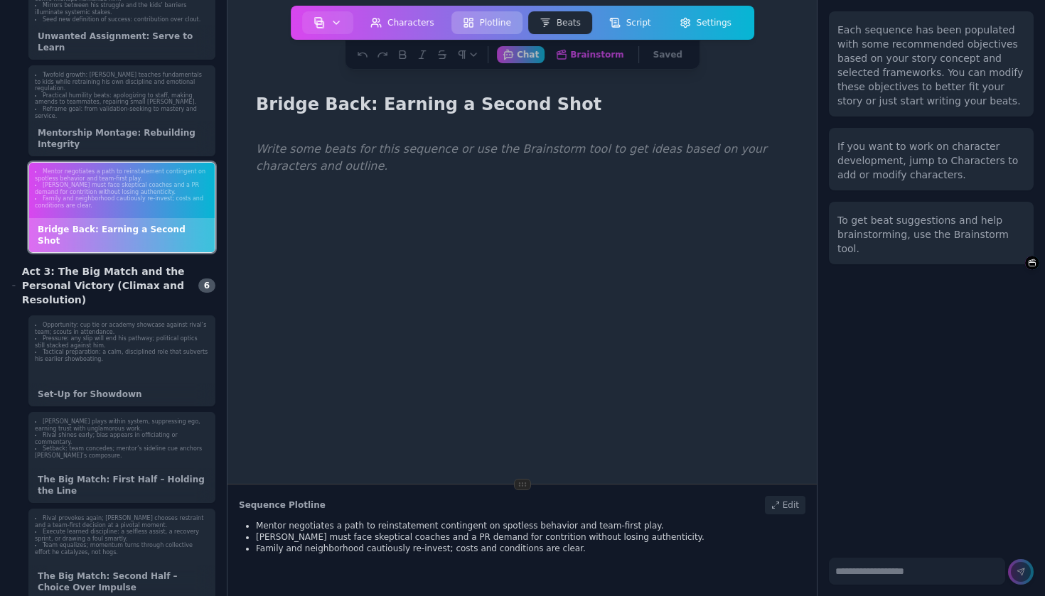
click at [500, 23] on button "Plotline" at bounding box center [486, 22] width 71 height 23
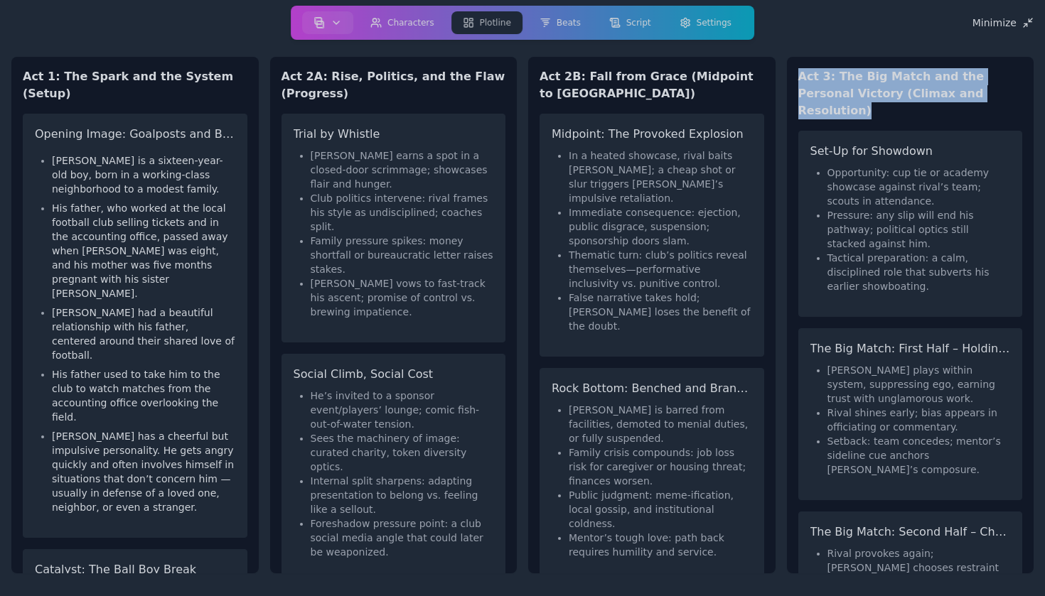
drag, startPoint x: 988, startPoint y: 99, endPoint x: 782, endPoint y: 68, distance: 208.5
click at [782, 68] on div "Act 1: The Spark and the System (Setup) Opening Image: Goalposts and [PERSON_NA…" at bounding box center [522, 315] width 1022 height 540
copy h2 "Act 3: The Big Match and the Personal Victory (Climax and Resolution)"
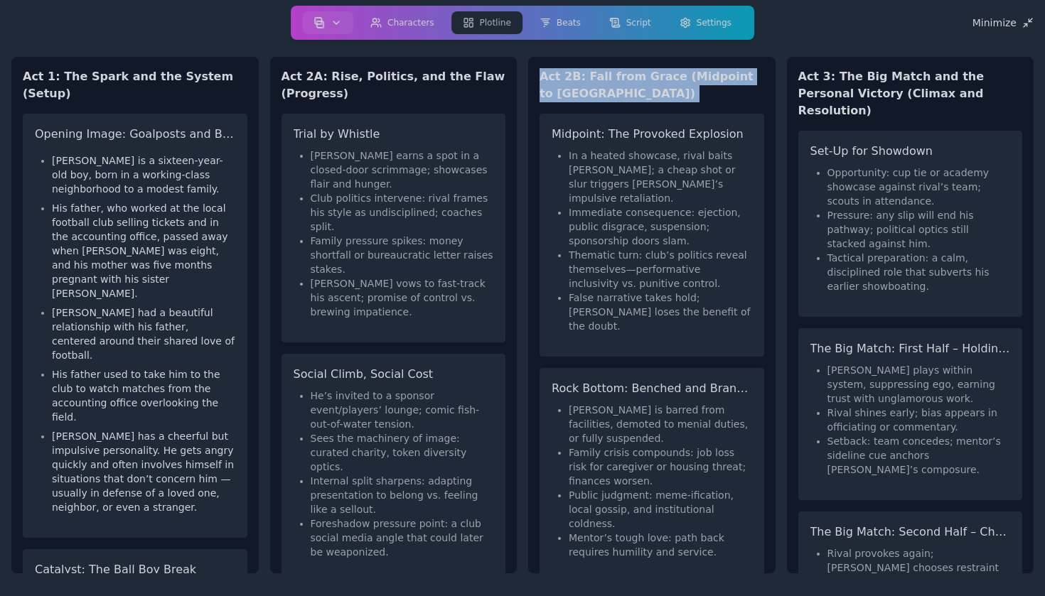
drag, startPoint x: 574, startPoint y: 98, endPoint x: 542, endPoint y: 80, distance: 36.6
click at [542, 80] on div "Act 2B: Fall from Grace (Midpoint to [GEOGRAPHIC_DATA]) Midpoint: The Provoked …" at bounding box center [651, 315] width 247 height 517
copy div "Act 2B: Fall from Grace (Midpoint to [GEOGRAPHIC_DATA])"
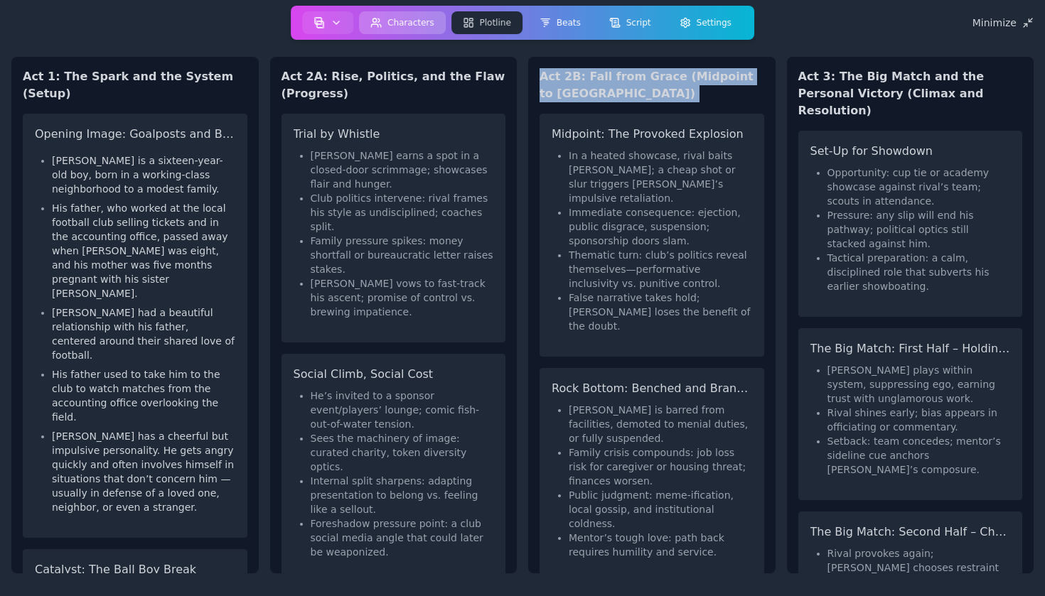
click at [406, 24] on button "Characters" at bounding box center [402, 22] width 87 height 23
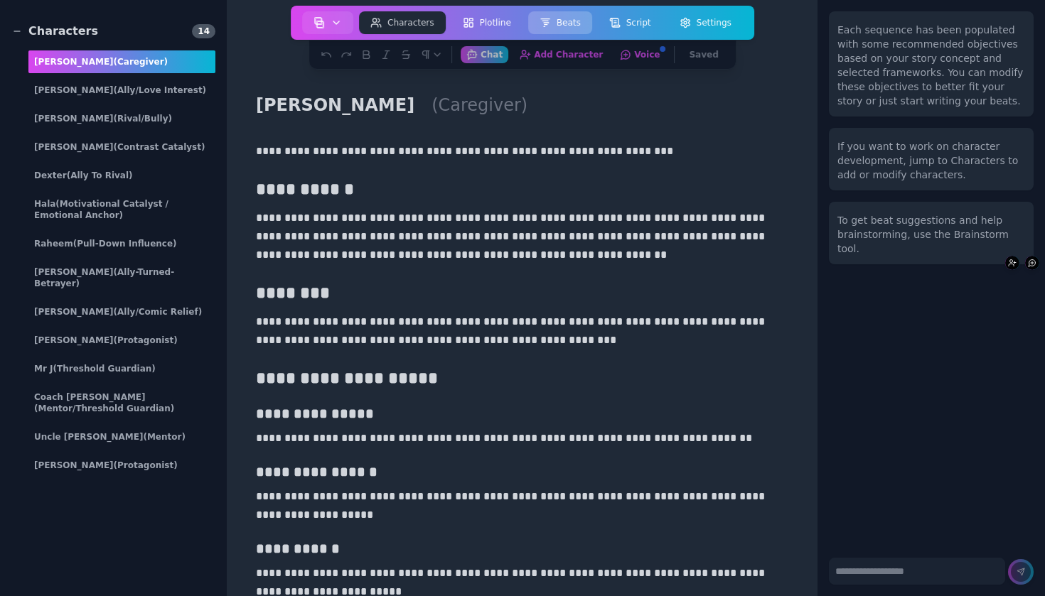
click at [568, 12] on button "Beats" at bounding box center [560, 22] width 64 height 23
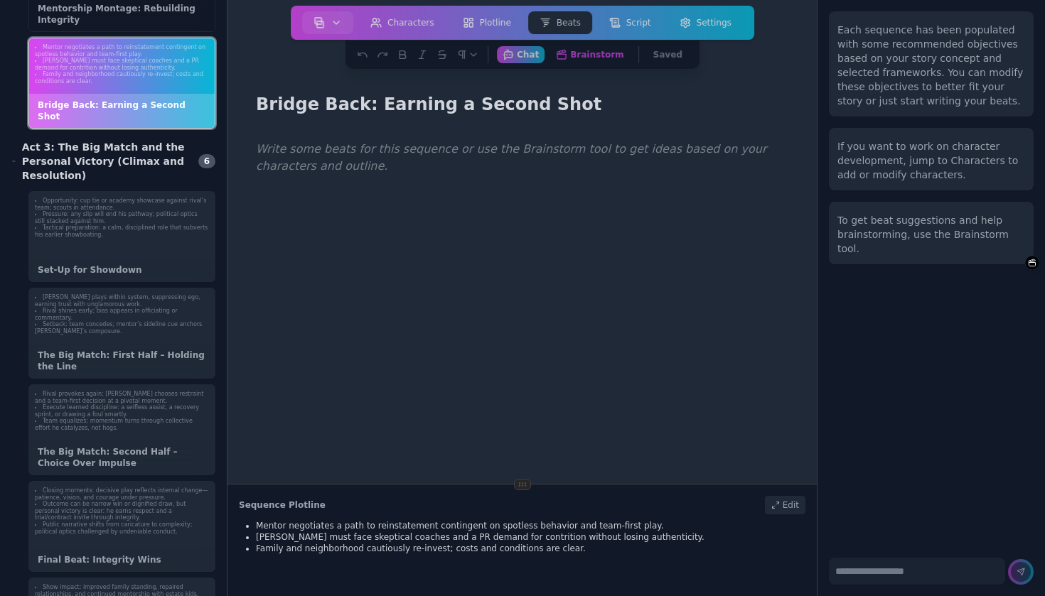
scroll to position [1602, 0]
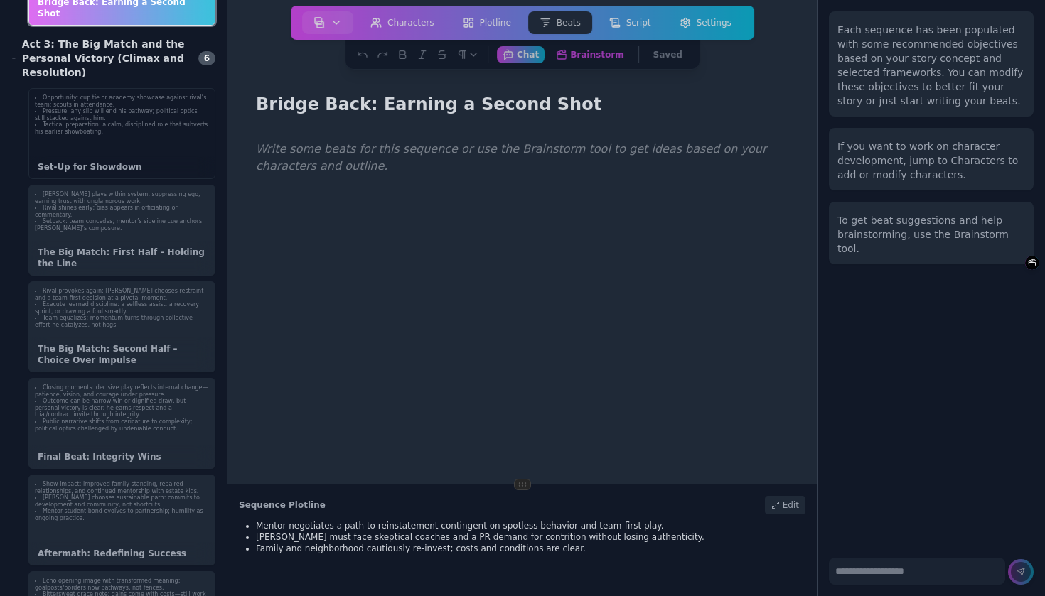
click at [122, 126] on div "Opportunity: cup tie or academy showcase against rival’s team; scouts in attend…" at bounding box center [121, 133] width 187 height 91
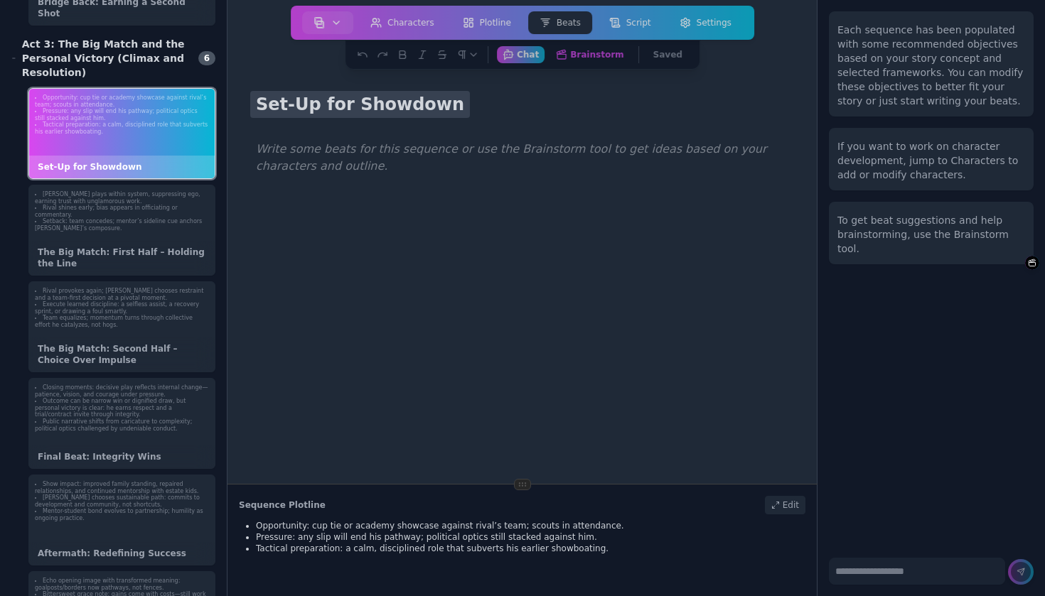
click at [353, 104] on h1 "Set-Up for Showdown" at bounding box center [360, 104] width 220 height 27
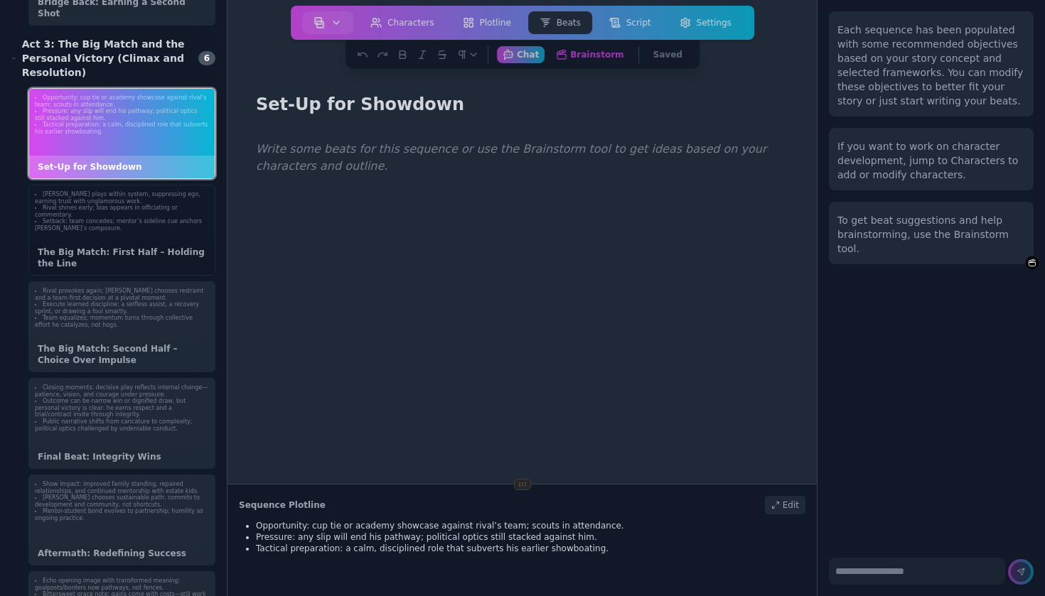
click at [127, 218] on li "Setback: team concedes; mentor’s sideline cue anchors [PERSON_NAME]’s composure." at bounding box center [122, 225] width 174 height 14
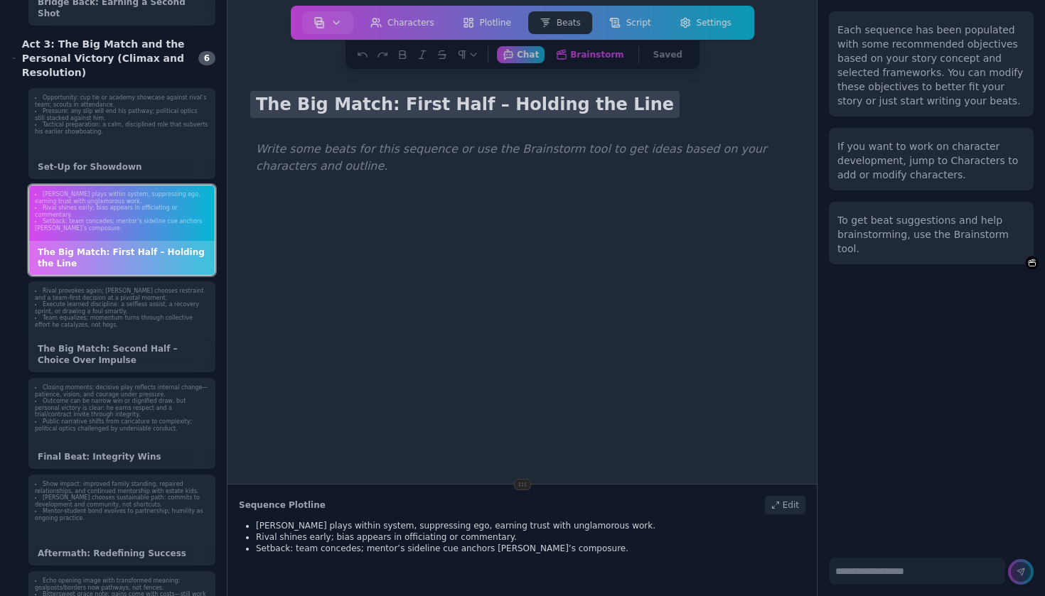
click at [353, 103] on h1 "The Big Match: First Half – Holding the Line" at bounding box center [464, 104] width 429 height 27
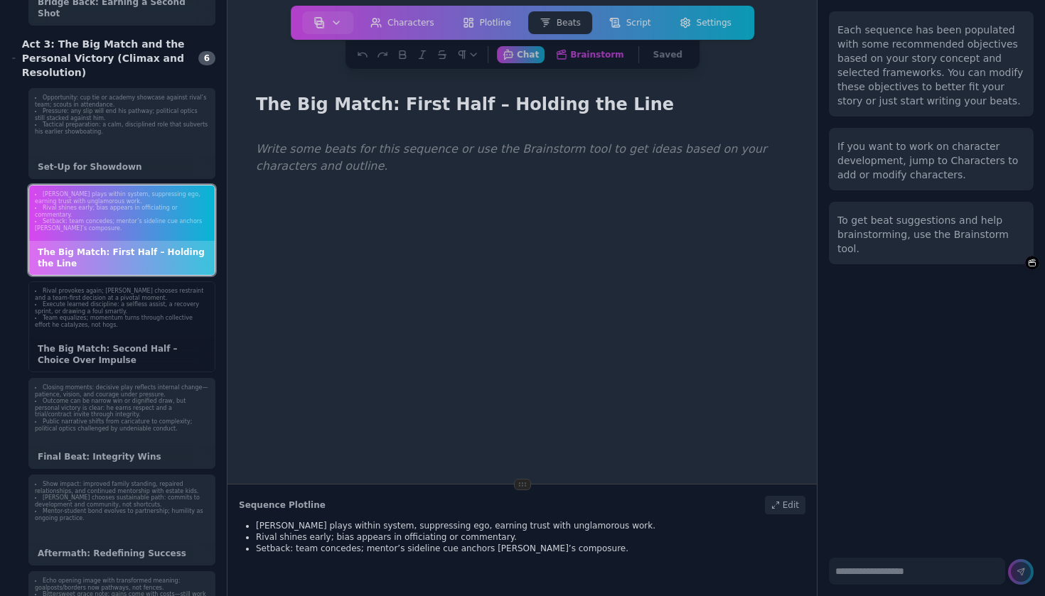
click at [126, 338] on div "The Big Match: Second Half – Choice Over Impulse" at bounding box center [122, 355] width 186 height 34
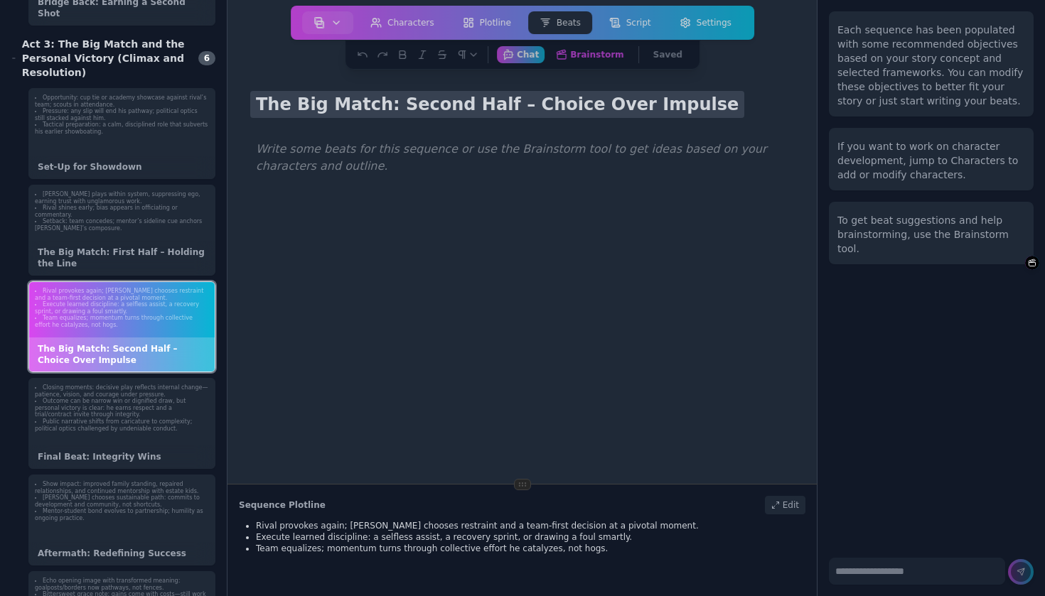
click at [346, 100] on h1 "The Big Match: Second Half – Choice Over Impulse" at bounding box center [497, 104] width 494 height 27
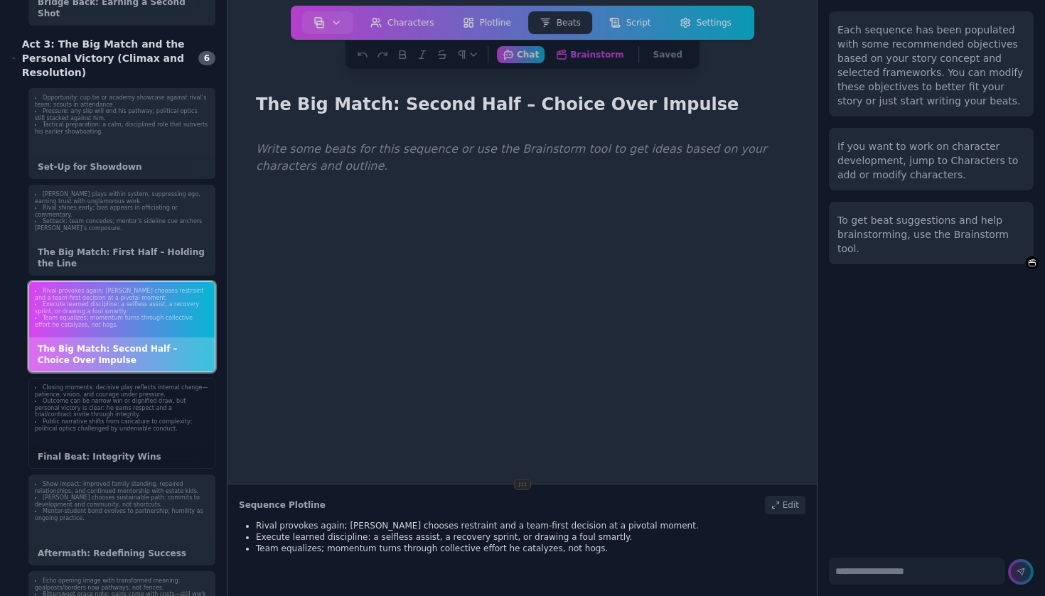
click at [136, 401] on li "Outcome can be narrow win or dignified draw, but personal victory is clear: he …" at bounding box center [122, 408] width 174 height 21
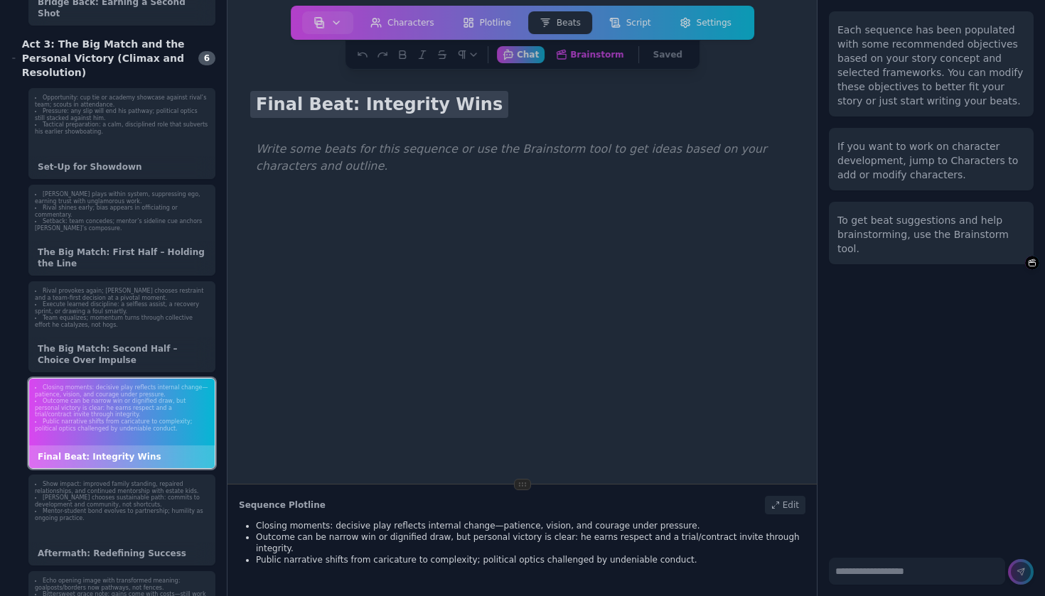
click at [360, 107] on h1 "Final Beat: Integrity Wins" at bounding box center [379, 104] width 258 height 27
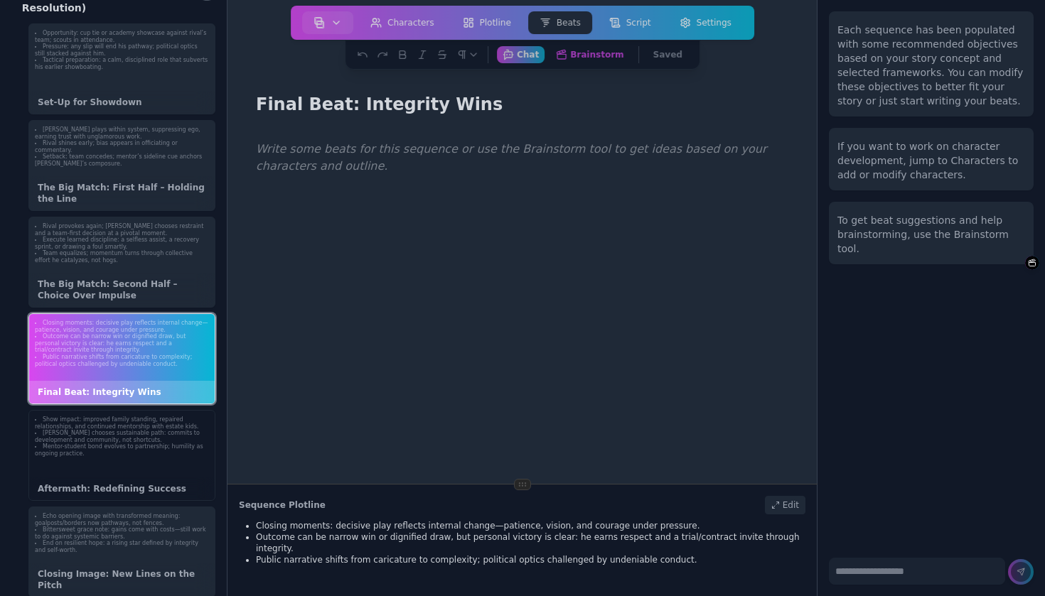
scroll to position [1665, 0]
click at [145, 428] on ul "Show impact: improved family standing, repaired relationships, and continued me…" at bounding box center [122, 438] width 174 height 41
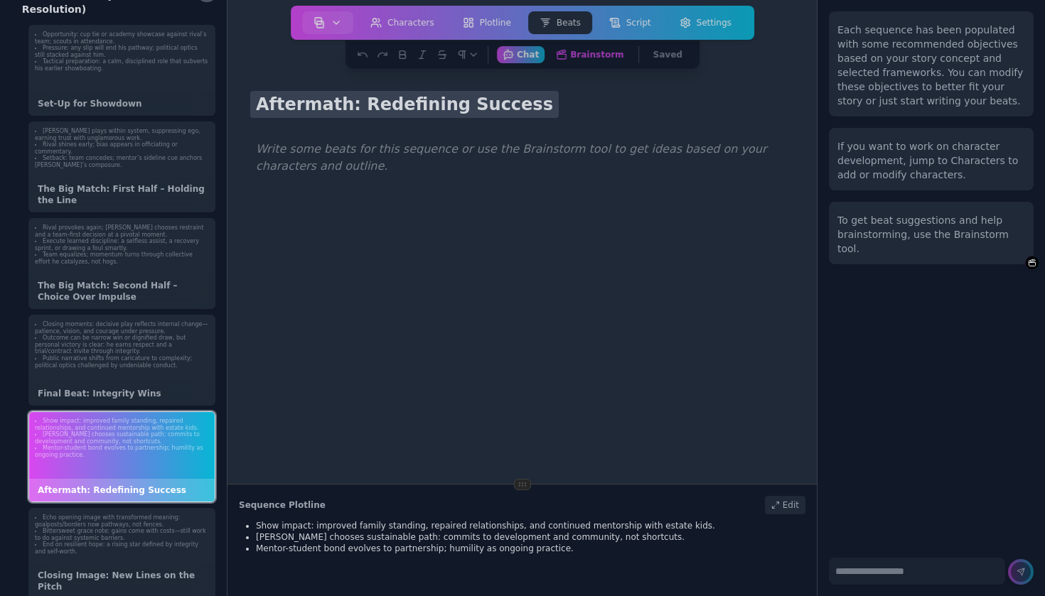
click at [336, 102] on h1 "Aftermath: Redefining Success" at bounding box center [404, 104] width 309 height 27
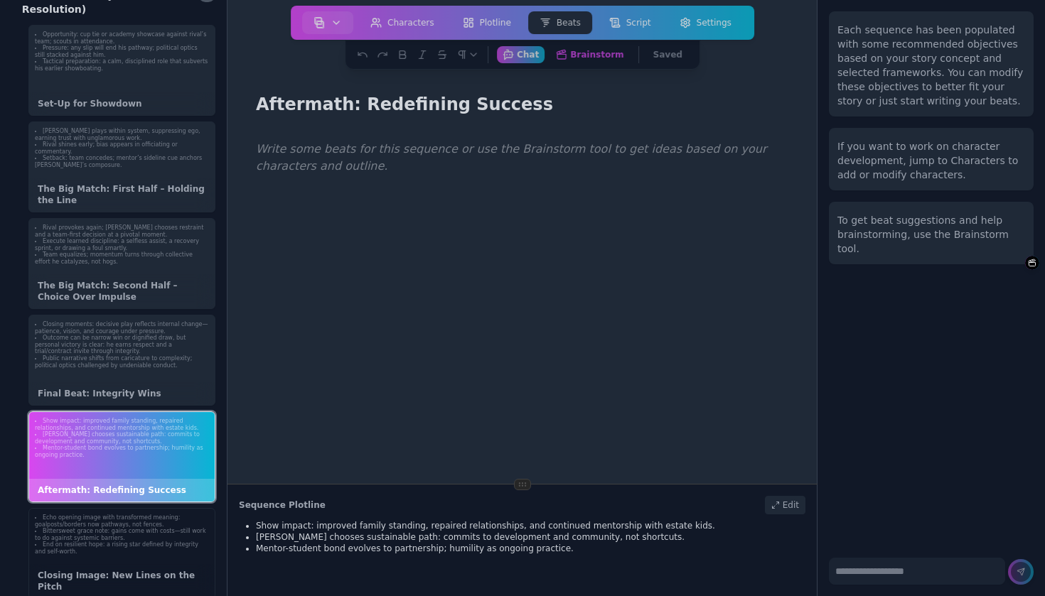
click at [161, 539] on div "Echo opening image with transformed meaning: goalposts/borders now pathways, no…" at bounding box center [122, 535] width 186 height 53
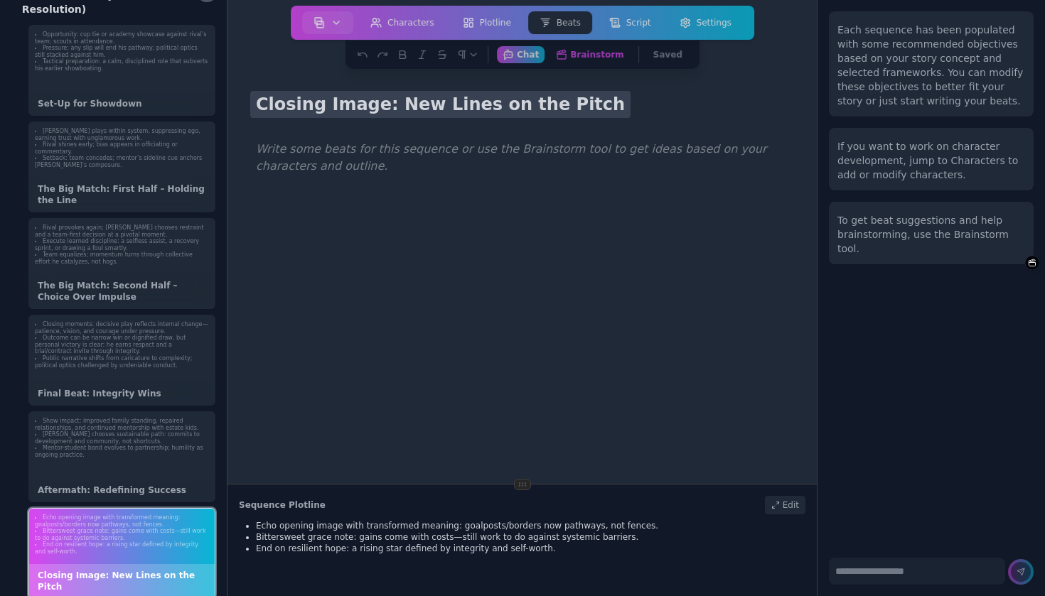
click at [365, 97] on h1 "Closing Image: New Lines on the Pitch" at bounding box center [440, 104] width 380 height 27
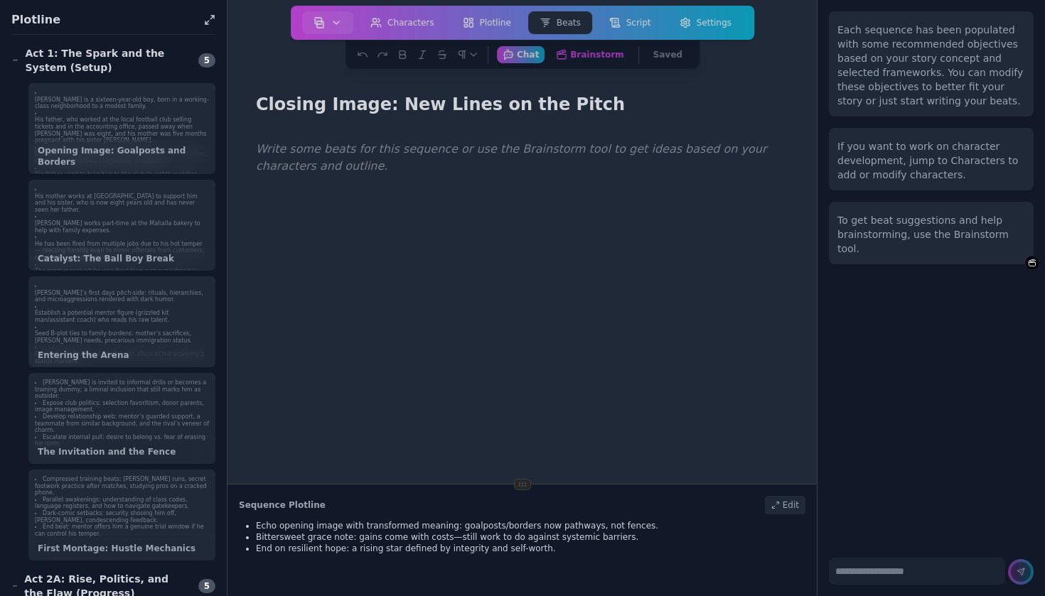
scroll to position [0, 0]
click at [134, 151] on p "[PERSON_NAME] had a beautiful relationship with his father, centered around the…" at bounding box center [122, 158] width 174 height 14
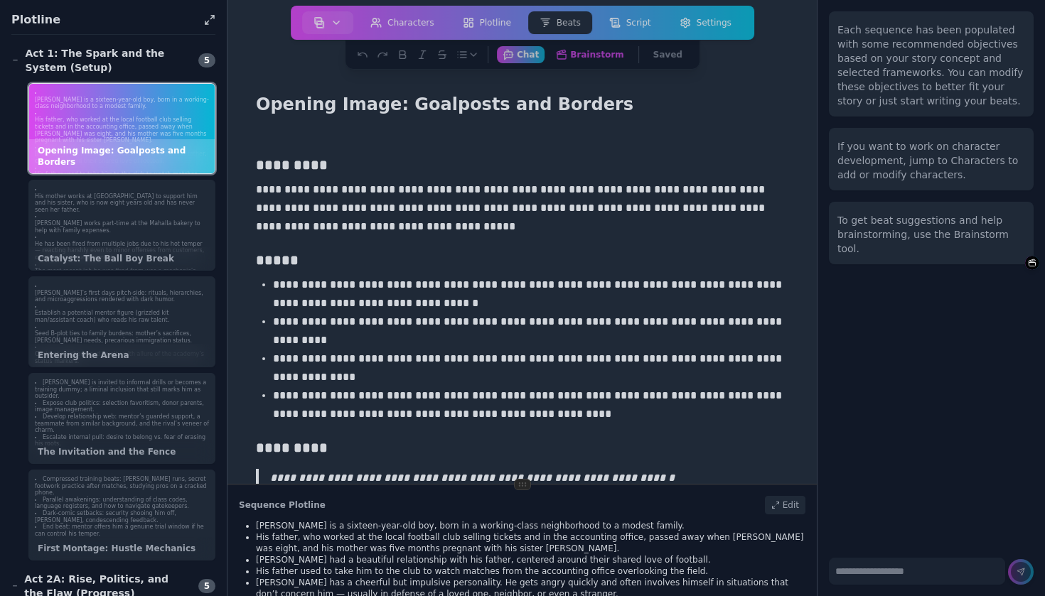
click at [412, 372] on p "**********" at bounding box center [530, 368] width 515 height 37
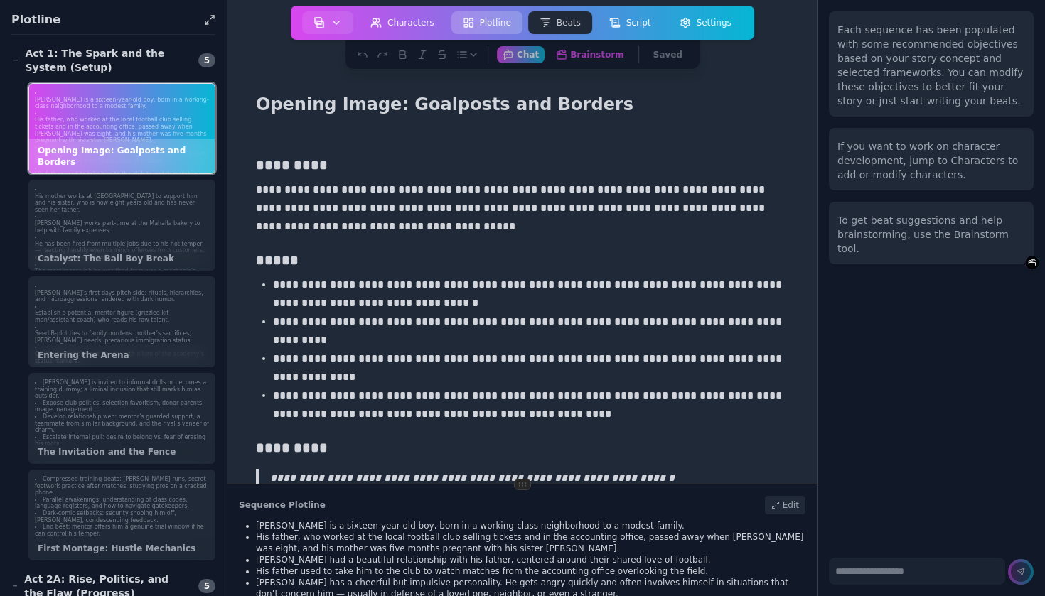
click at [494, 17] on button "Plotline" at bounding box center [486, 22] width 71 height 23
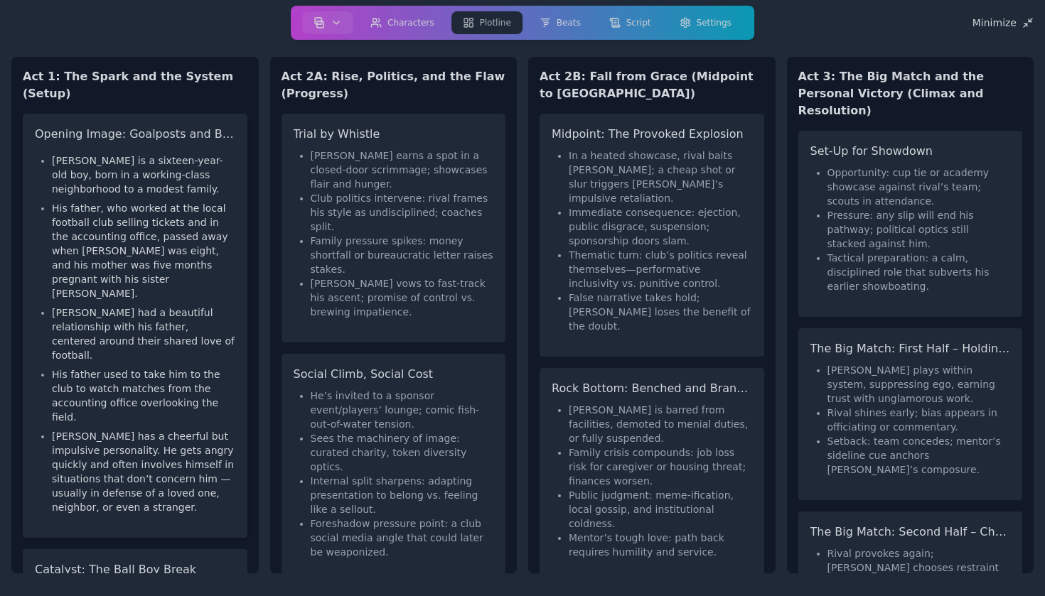
click at [159, 178] on p "[PERSON_NAME] is a sixteen-year-old boy, born in a working-class neighborhood t…" at bounding box center [143, 175] width 183 height 43
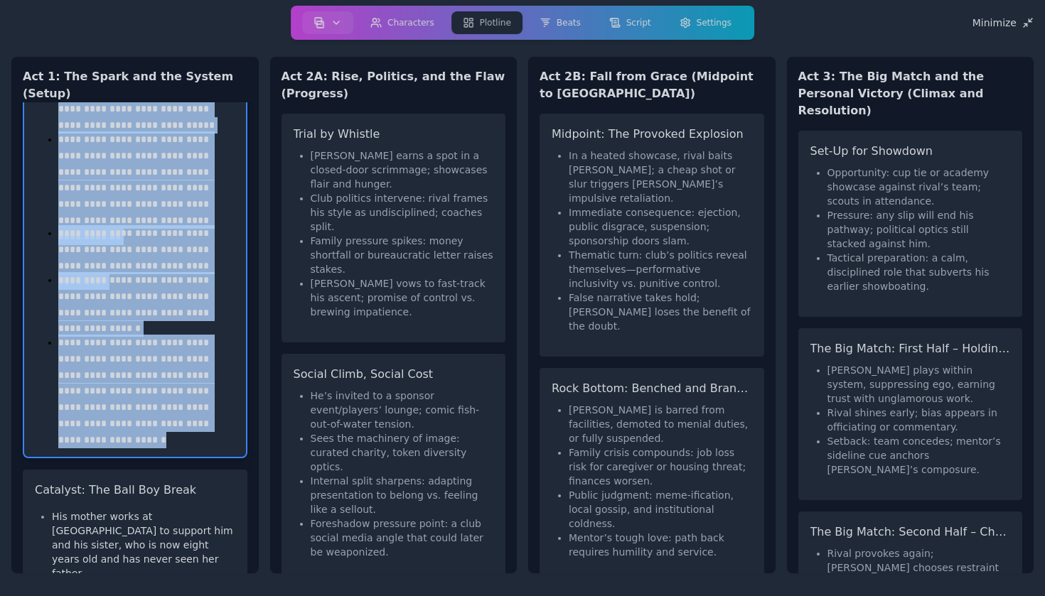
drag, startPoint x: 60, startPoint y: 162, endPoint x: 292, endPoint y: 596, distance: 492.0
click at [292, 596] on div "**********" at bounding box center [522, 298] width 1045 height 596
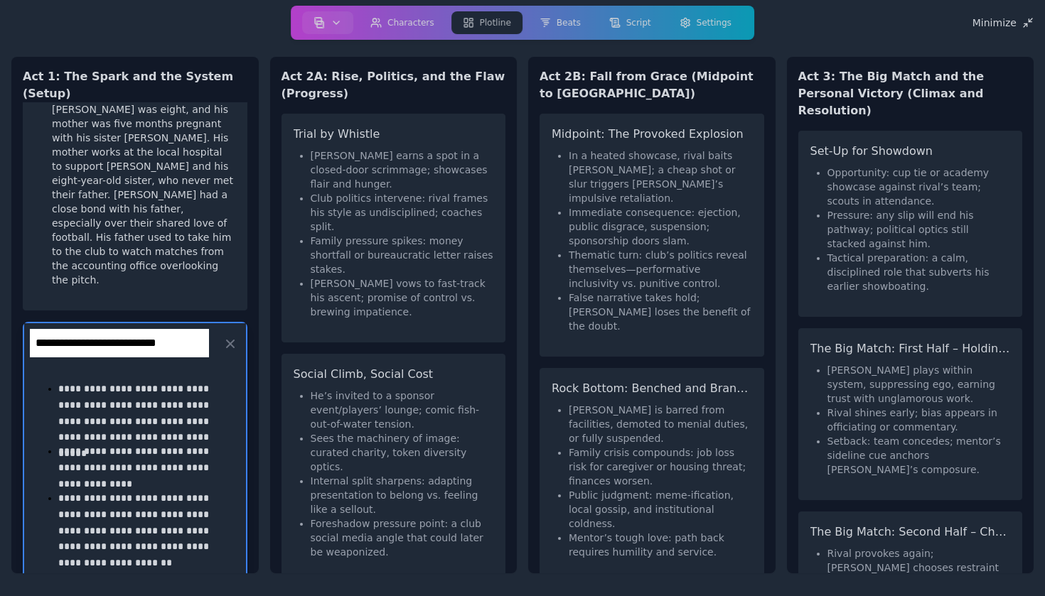
scroll to position [205, 0]
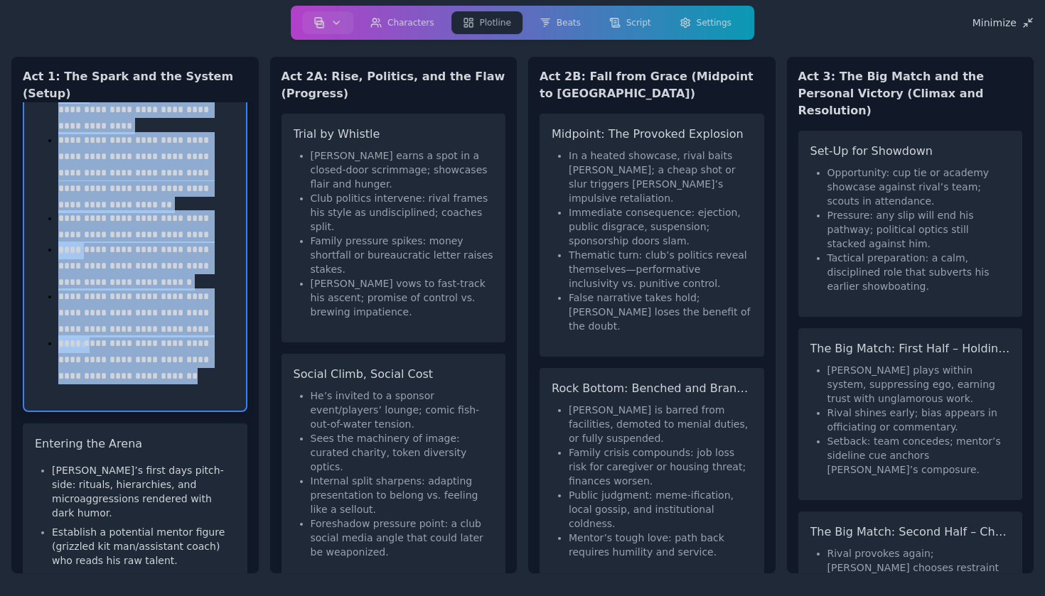
drag, startPoint x: 59, startPoint y: 257, endPoint x: 224, endPoint y: 596, distance: 377.1
click at [224, 596] on div "**********" at bounding box center [522, 298] width 1045 height 596
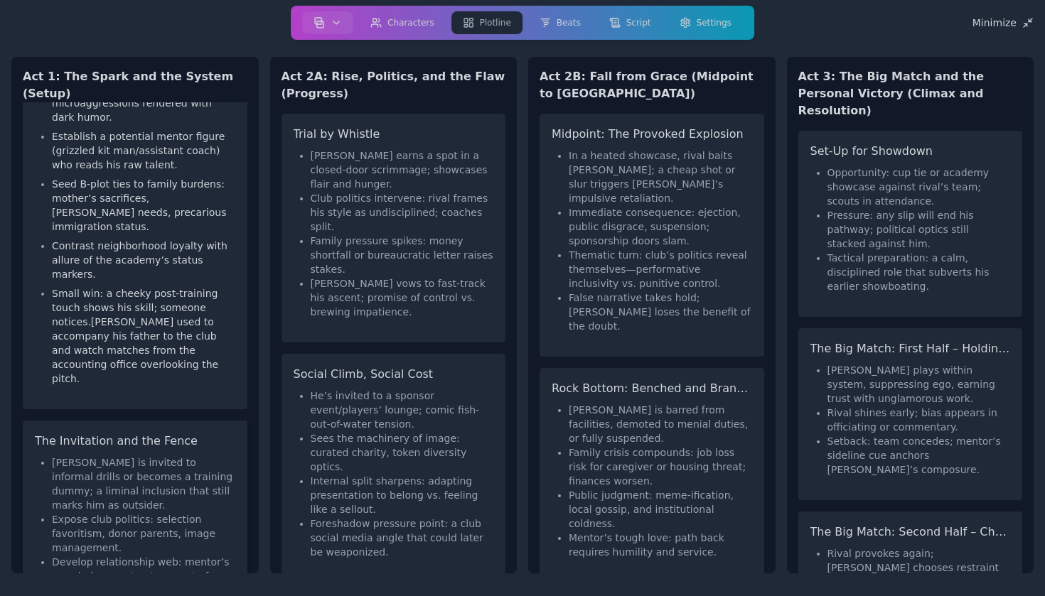
scroll to position [751, 0]
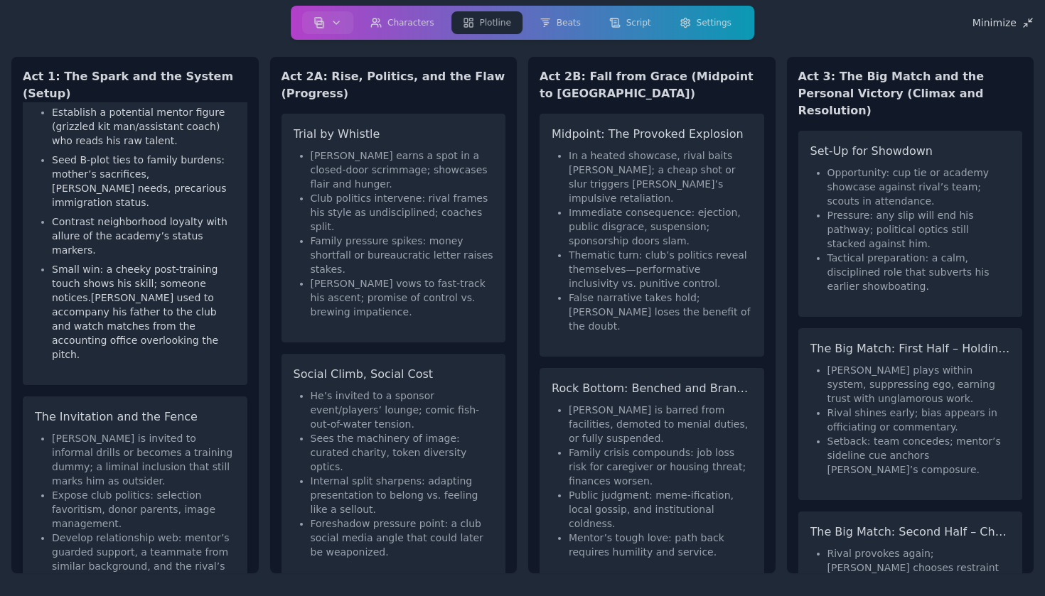
click at [154, 431] on li "[PERSON_NAME] is invited to informal drills or becomes a training dummy; a limi…" at bounding box center [143, 459] width 183 height 57
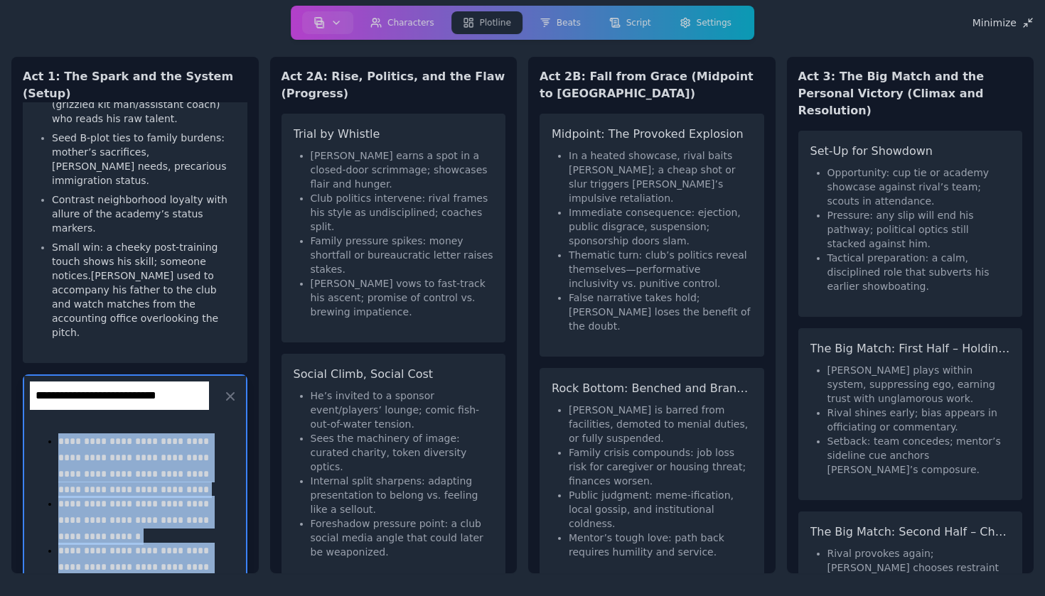
drag, startPoint x: 60, startPoint y: 280, endPoint x: 250, endPoint y: 519, distance: 305.5
click at [250, 519] on div "**********" at bounding box center [134, 337] width 247 height 471
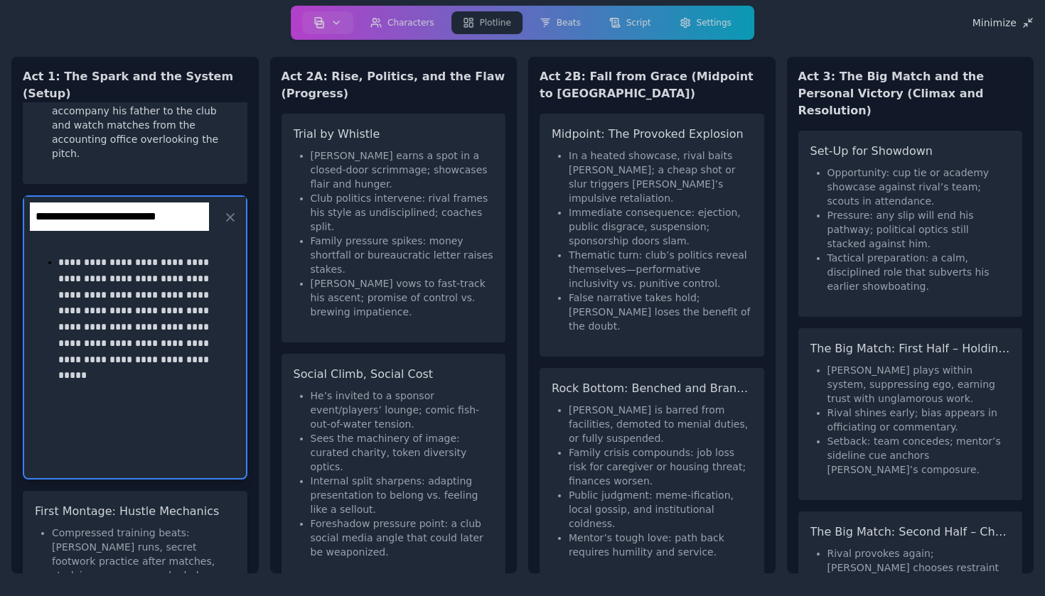
click at [176, 526] on li "Compressed training beats: [PERSON_NAME] runs, secret footwork practice after m…" at bounding box center [143, 554] width 183 height 57
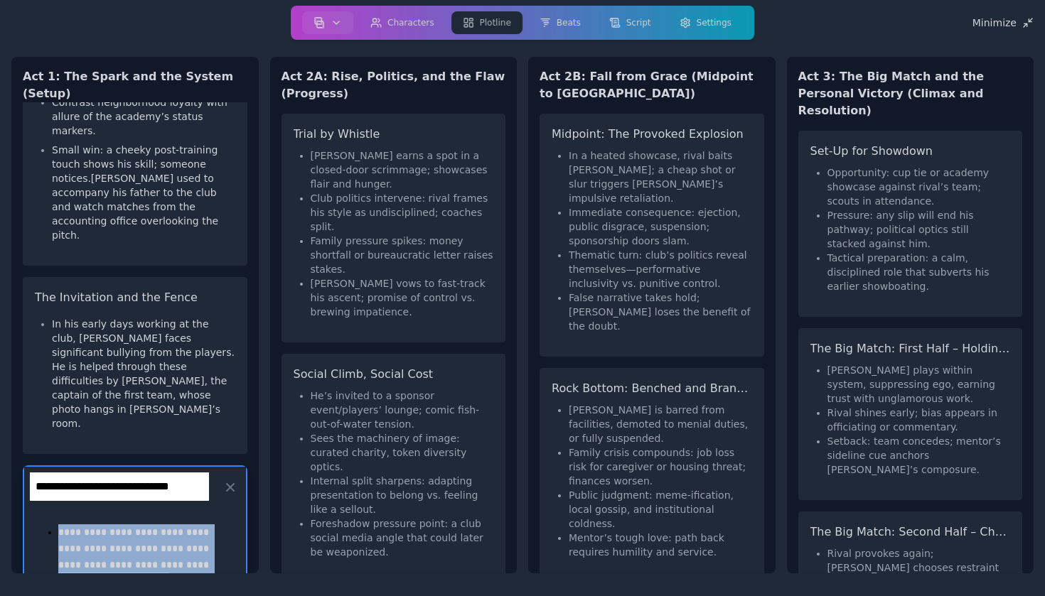
scroll to position [856, 0]
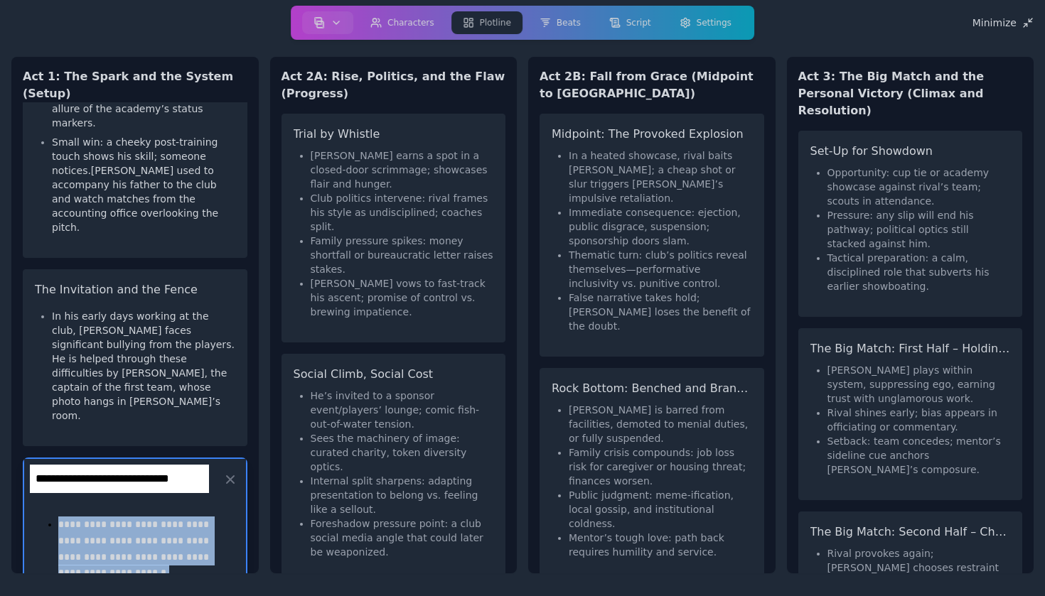
drag, startPoint x: 60, startPoint y: 343, endPoint x: 191, endPoint y: 575, distance: 266.4
click at [191, 575] on div "Act 1: The Spark and the System (Setup) Opening Image: Goalposts and [PERSON_NA…" at bounding box center [522, 315] width 1022 height 540
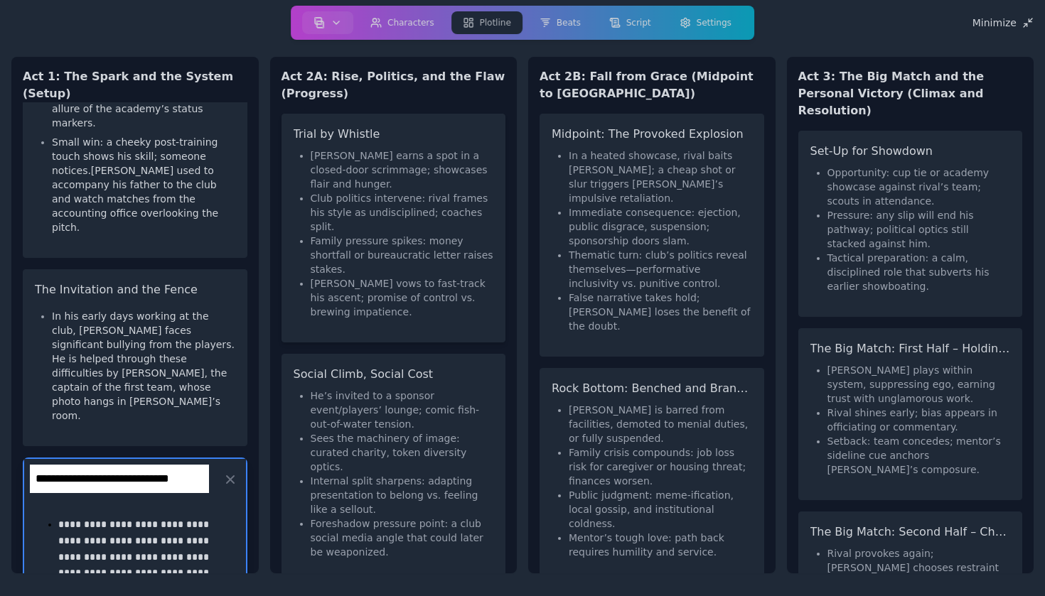
scroll to position [0, 0]
click at [392, 193] on li "Club politics intervene: rival frames his style as undisciplined; coaches split." at bounding box center [402, 212] width 183 height 43
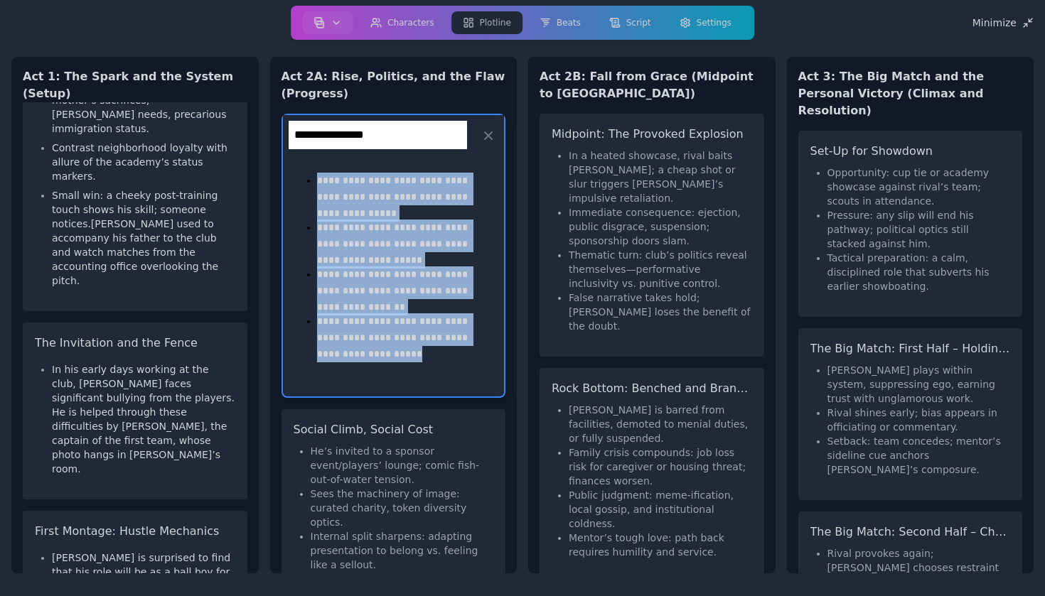
drag, startPoint x: 318, startPoint y: 178, endPoint x: 460, endPoint y: 388, distance: 253.5
click at [460, 388] on div "**********" at bounding box center [394, 272] width 222 height 233
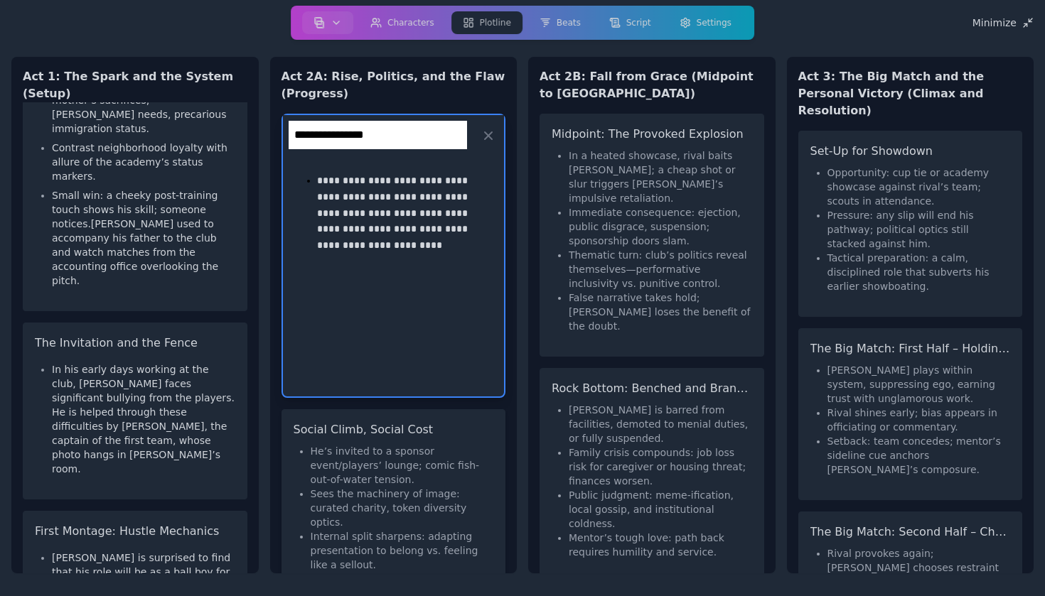
click at [444, 481] on li "He’s invited to a sponsor event/players’ lounge; comic fish-out-of-water tensio…" at bounding box center [402, 465] width 183 height 43
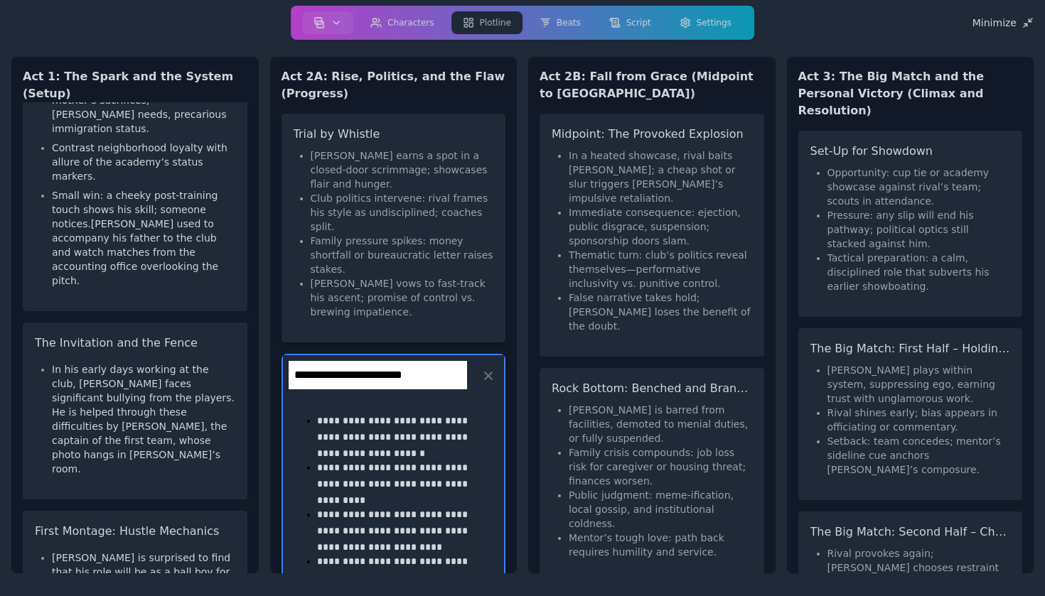
click at [349, 186] on li "[PERSON_NAME] earns a spot in a closed-door scrimmage; showcases flair and hung…" at bounding box center [402, 170] width 183 height 43
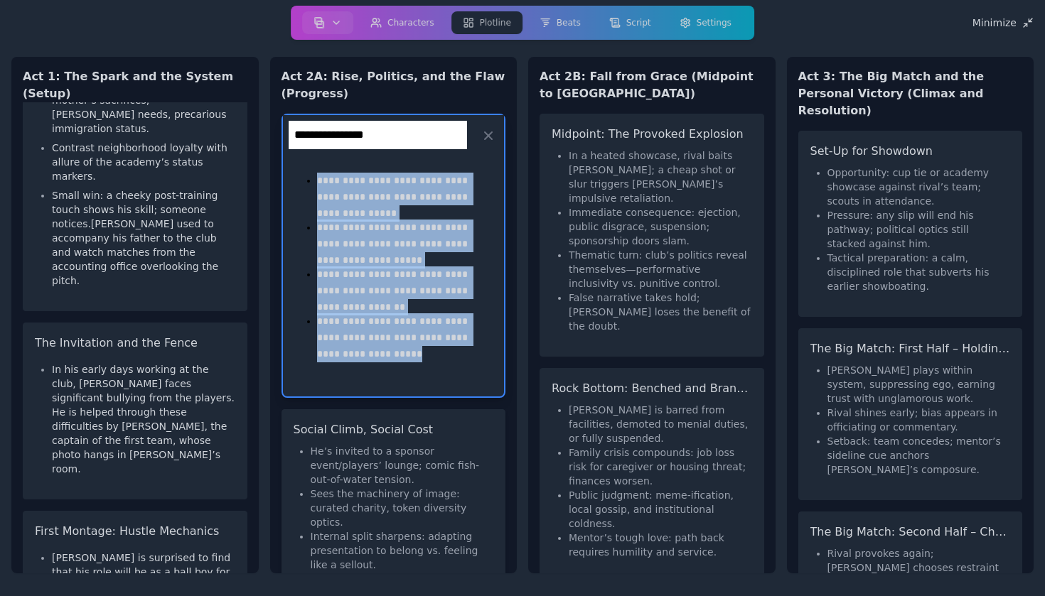
drag, startPoint x: 318, startPoint y: 181, endPoint x: 460, endPoint y: 433, distance: 289.3
click at [460, 433] on div "**********" at bounding box center [393, 337] width 247 height 471
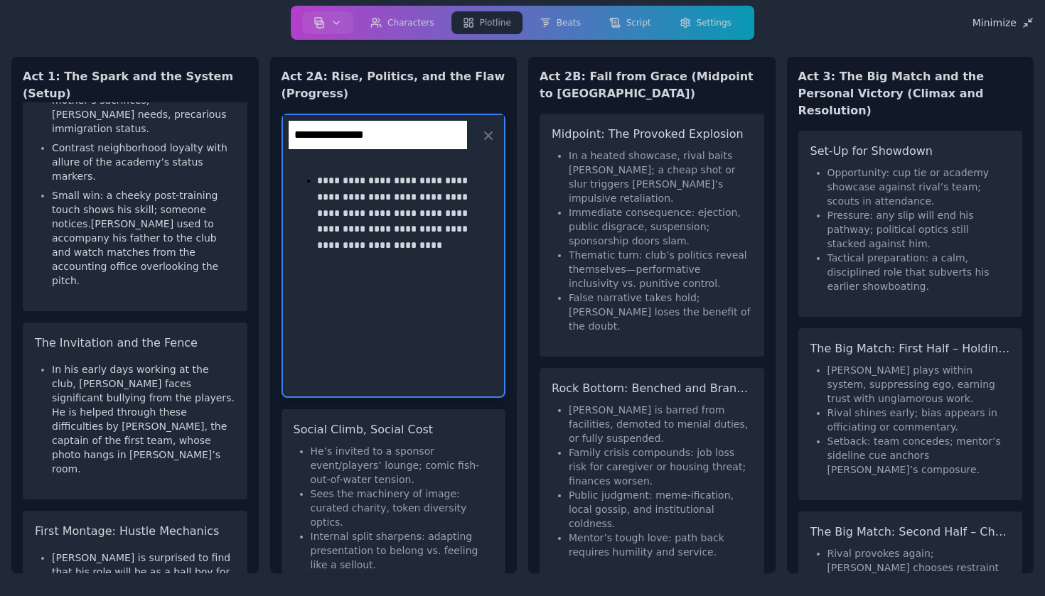
click at [431, 441] on div "Social Climb, Social Cost He’s invited to a sponsor event/players’ lounge; comi…" at bounding box center [394, 523] width 225 height 229
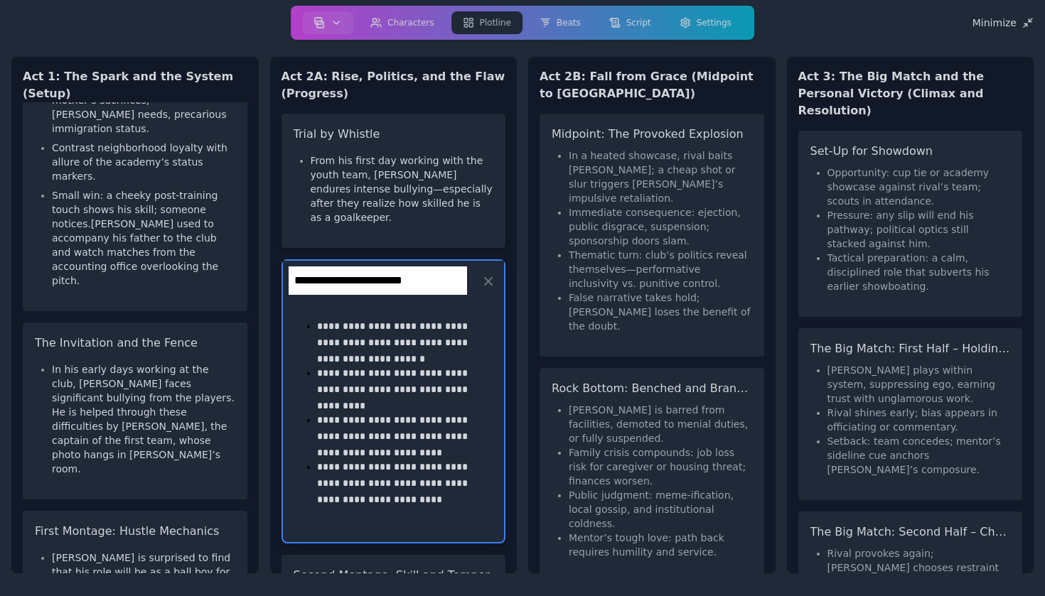
click at [396, 222] on div "Trial by [PERSON_NAME] From his first day working with the youth team, [PERSON_…" at bounding box center [394, 181] width 225 height 134
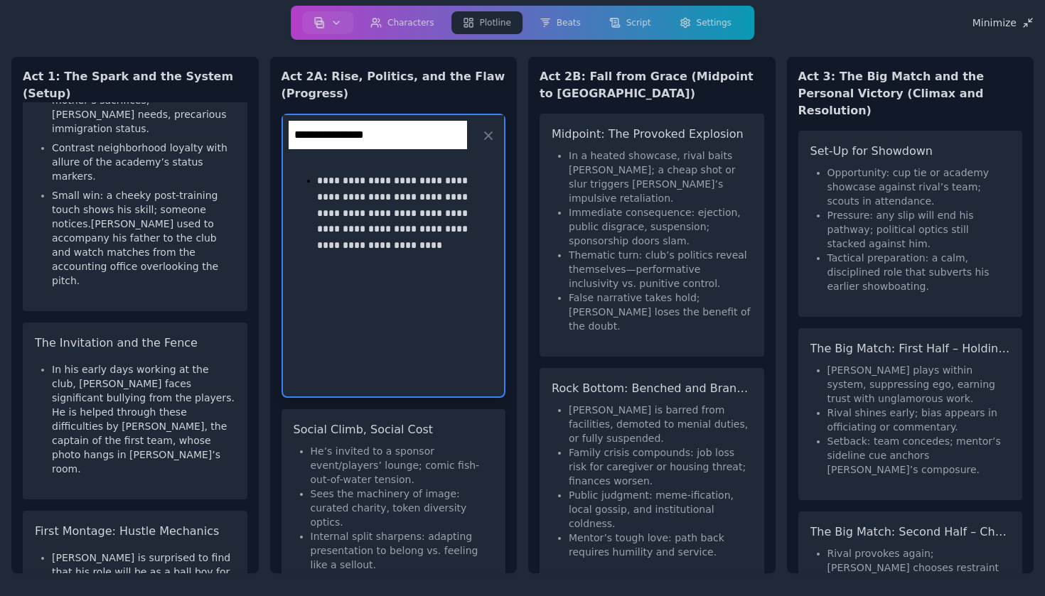
click at [412, 474] on li "He’s invited to a sponsor event/players’ lounge; comic fish-out-of-water tensio…" at bounding box center [402, 465] width 183 height 43
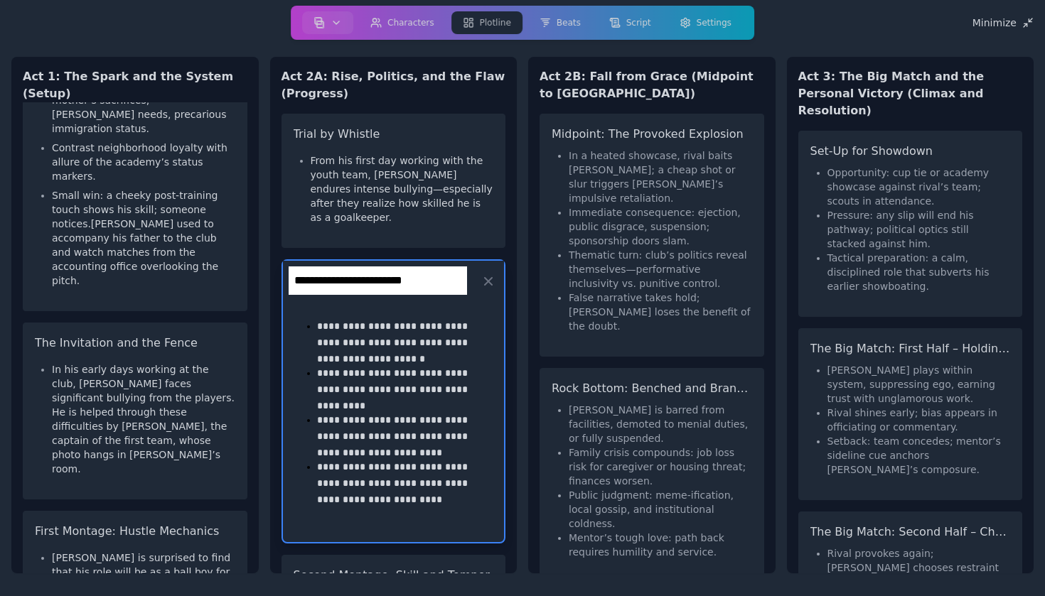
scroll to position [165, 0]
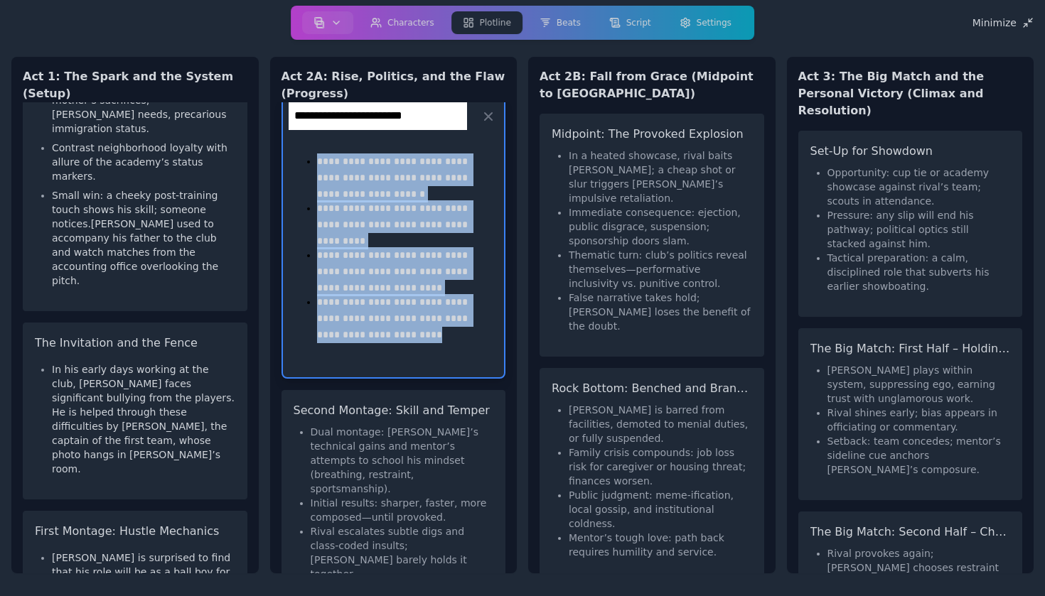
drag, startPoint x: 399, startPoint y: 323, endPoint x: 310, endPoint y: 137, distance: 205.7
click at [310, 148] on div "**********" at bounding box center [393, 253] width 199 height 210
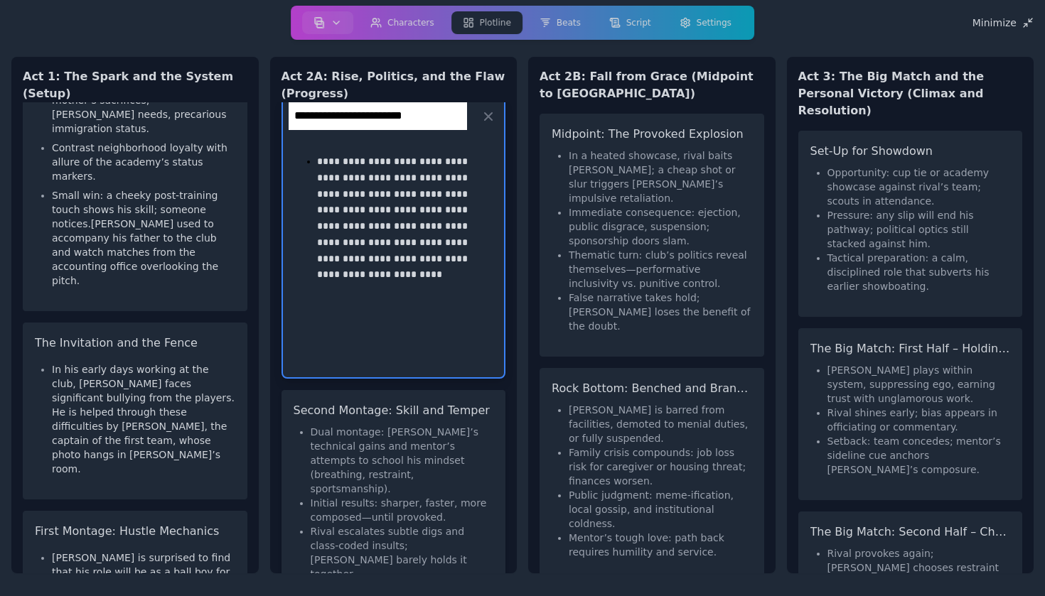
click at [402, 425] on li "Dual montage: [PERSON_NAME]’s technical gains and mentor’s attempts to school h…" at bounding box center [402, 460] width 183 height 71
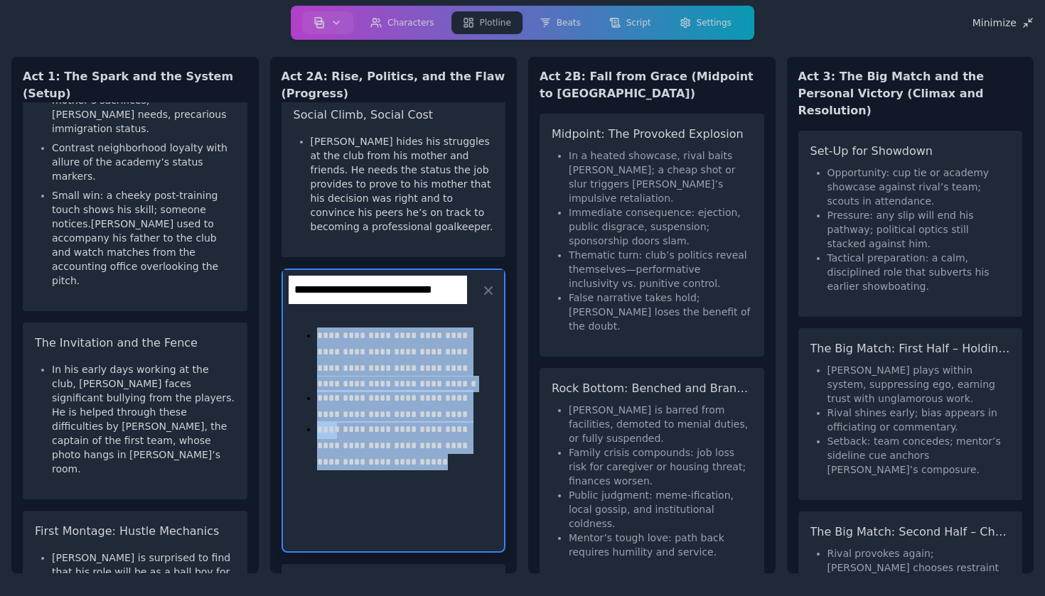
drag, startPoint x: 420, startPoint y: 435, endPoint x: 318, endPoint y: 301, distance: 168.9
click at [318, 328] on ul "**********" at bounding box center [394, 398] width 188 height 141
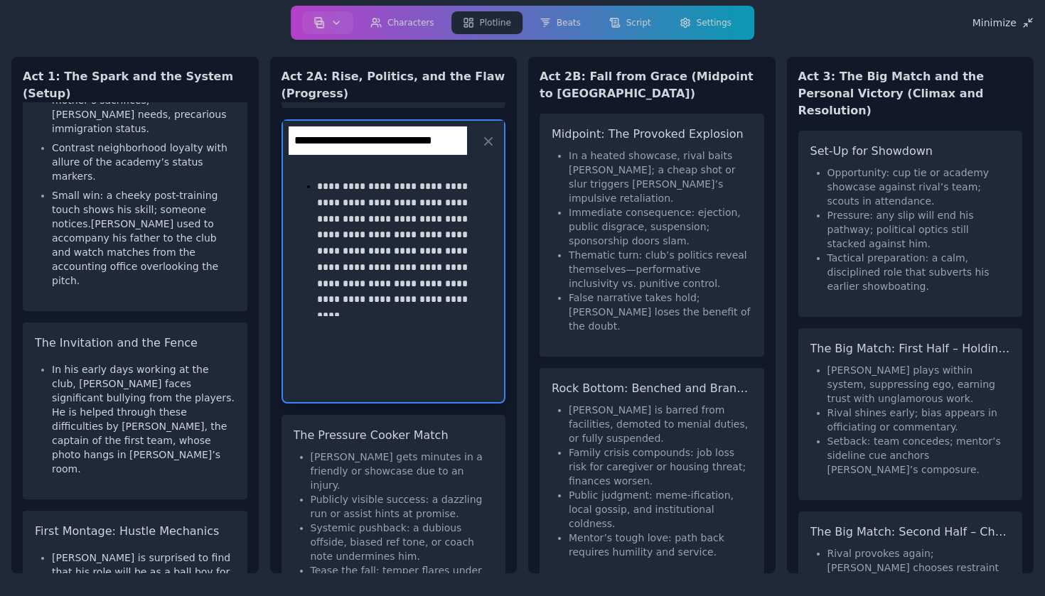
scroll to position [329, 0]
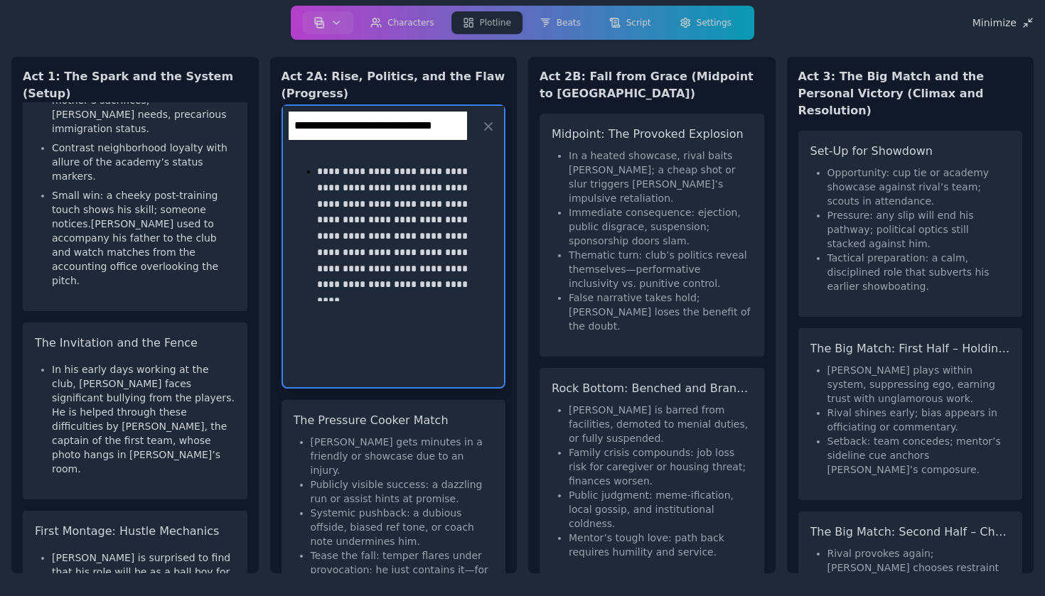
click at [422, 478] on li "Publicly visible success: a dazzling run or assist hints at promise." at bounding box center [402, 492] width 183 height 28
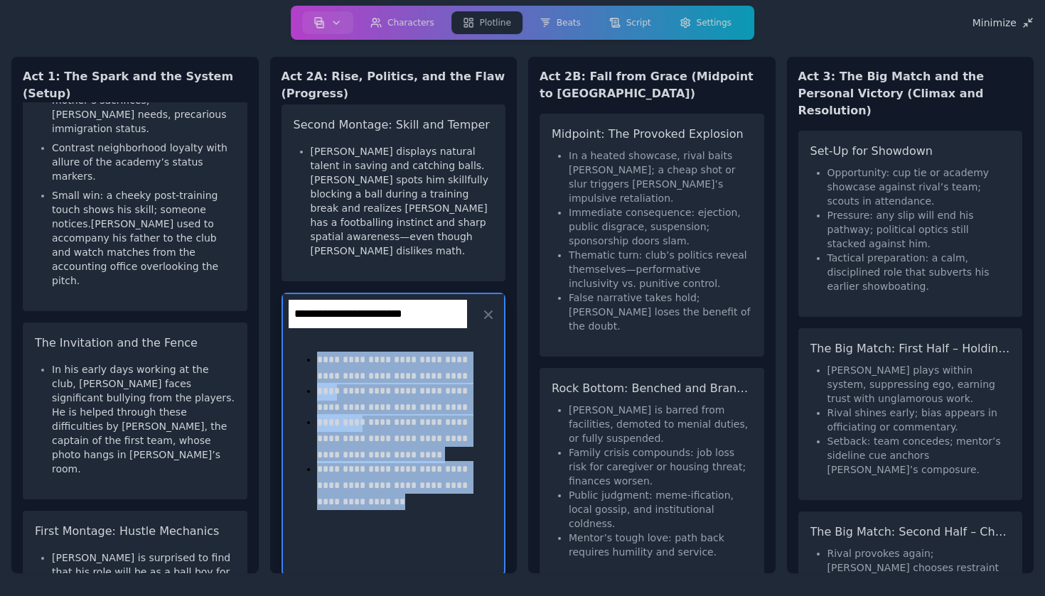
drag, startPoint x: 395, startPoint y: 466, endPoint x: 343, endPoint y: 307, distance: 166.6
click at [343, 346] on div "**********" at bounding box center [393, 435] width 199 height 179
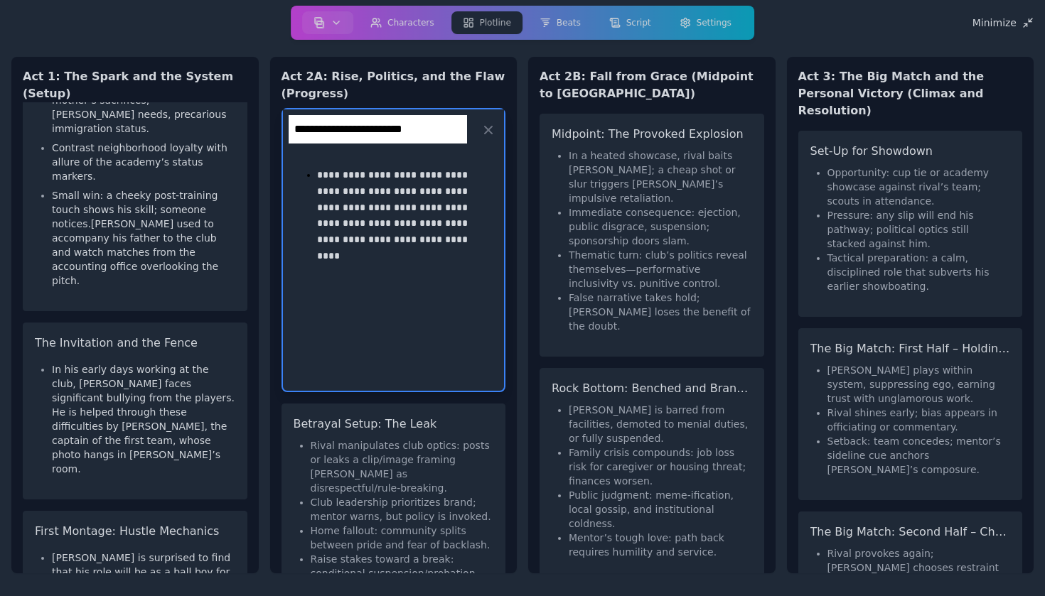
click at [449, 495] on li "Club leadership prioritizes brand; mentor warns, but policy is invoked." at bounding box center [402, 509] width 183 height 28
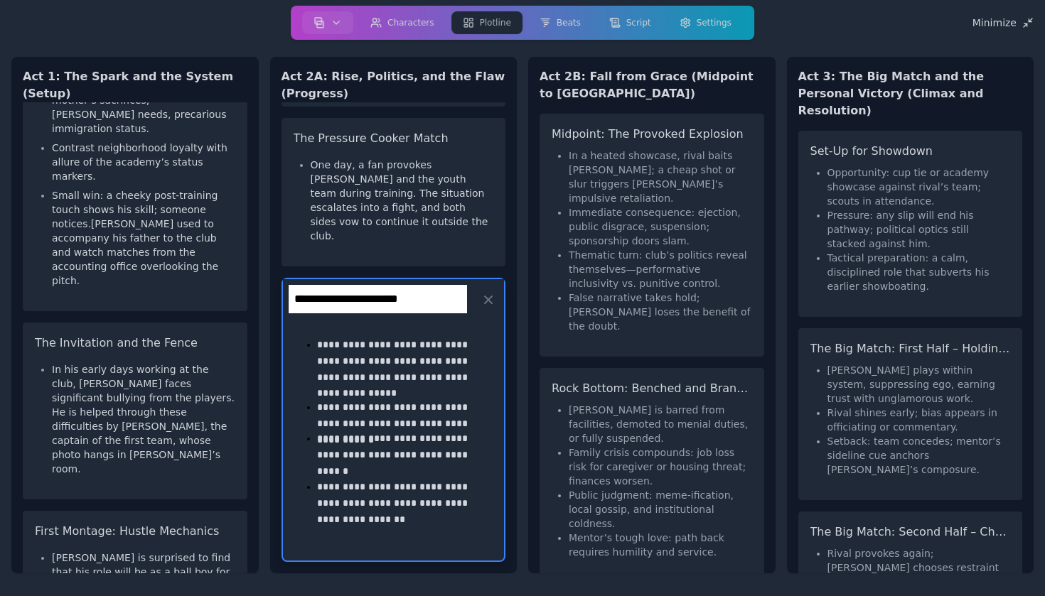
scroll to position [447, 0]
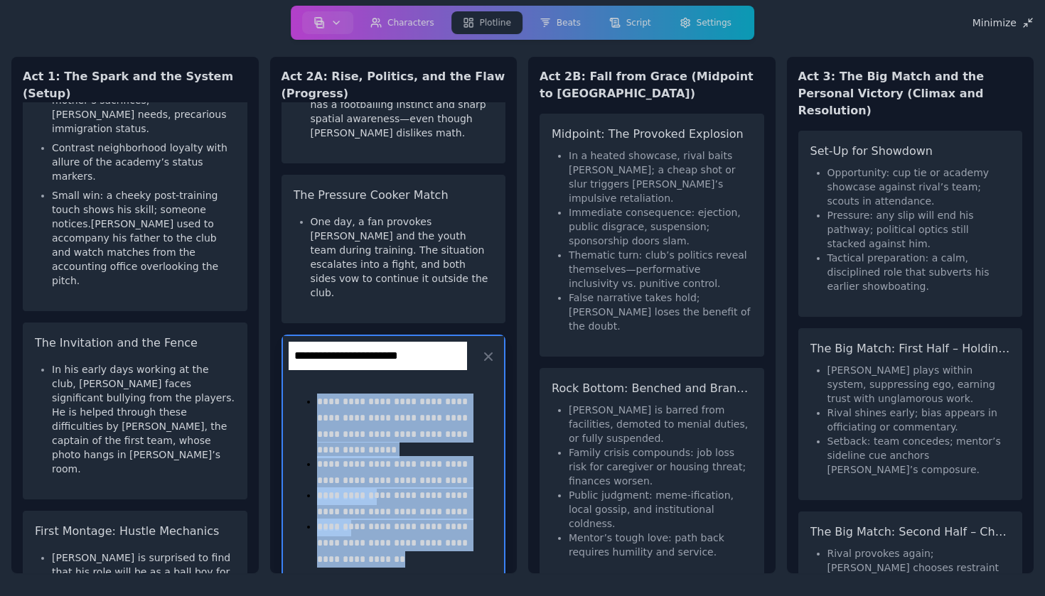
drag, startPoint x: 403, startPoint y: 507, endPoint x: 319, endPoint y: 335, distance: 191.4
click at [319, 388] on div "**********" at bounding box center [393, 485] width 199 height 195
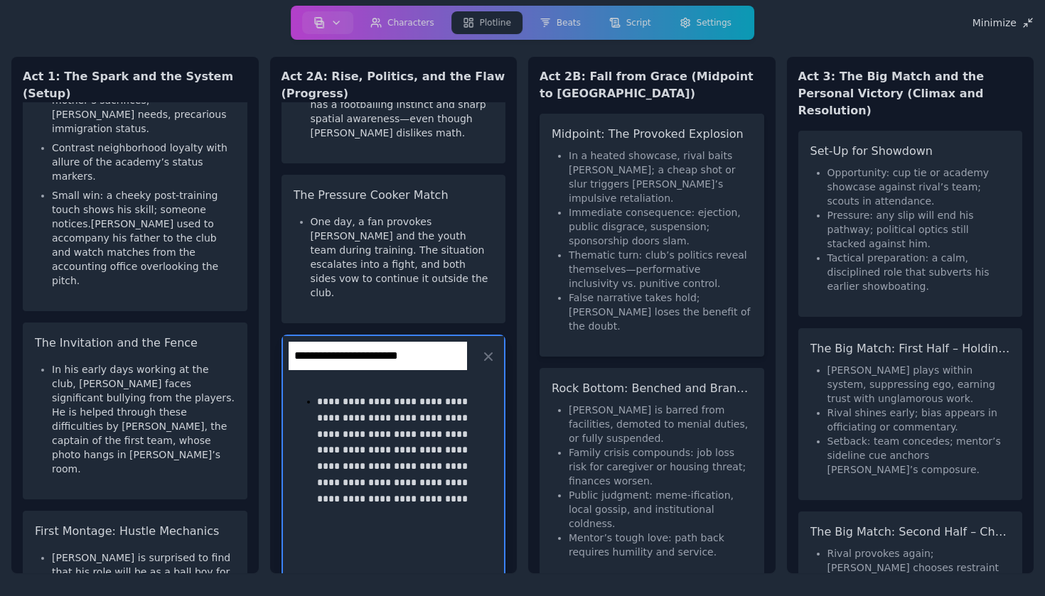
click at [608, 232] on li "Immediate consequence: ejection, public disgrace, suspension; sponsorship doors…" at bounding box center [660, 226] width 183 height 43
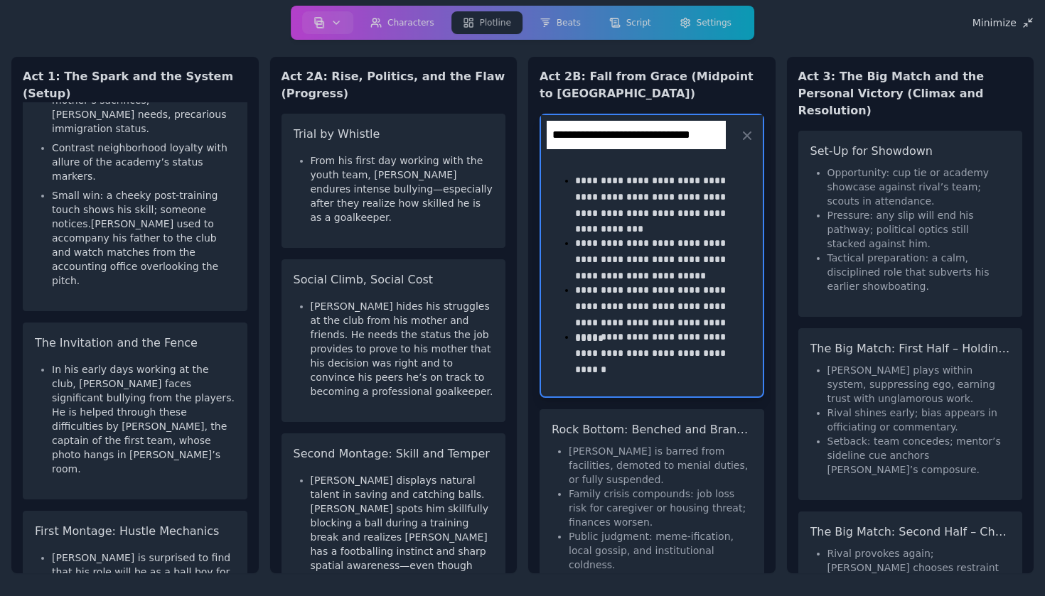
scroll to position [0, 0]
click at [640, 242] on p "**********" at bounding box center [660, 258] width 171 height 47
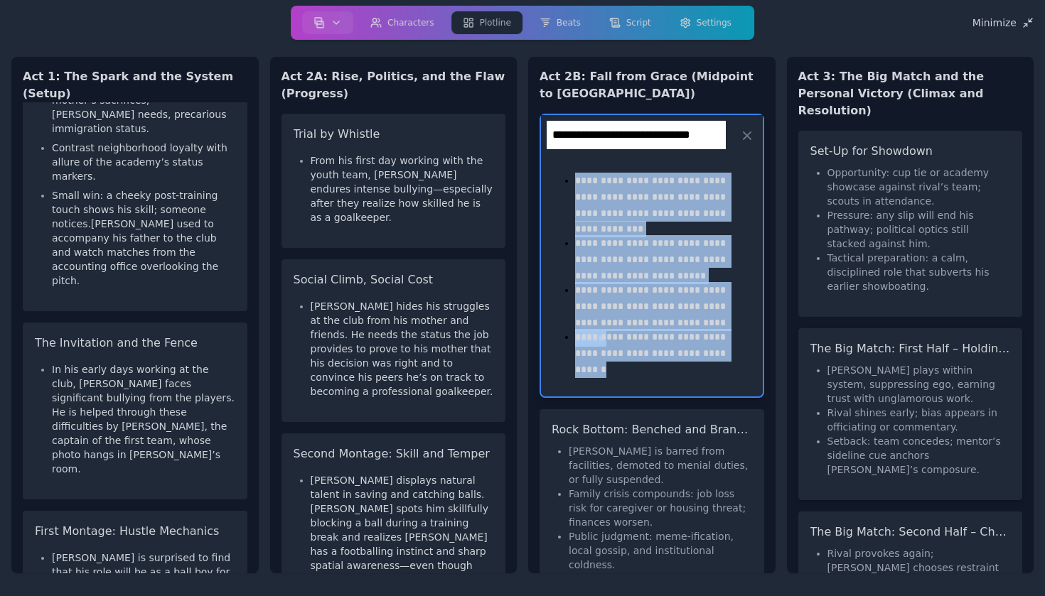
drag, startPoint x: 573, startPoint y: 173, endPoint x: 812, endPoint y: 386, distance: 320.2
click at [812, 386] on div "Act 1: The Spark and the System (Setup) Opening Image: Goalposts and [PERSON_NA…" at bounding box center [522, 315] width 1022 height 540
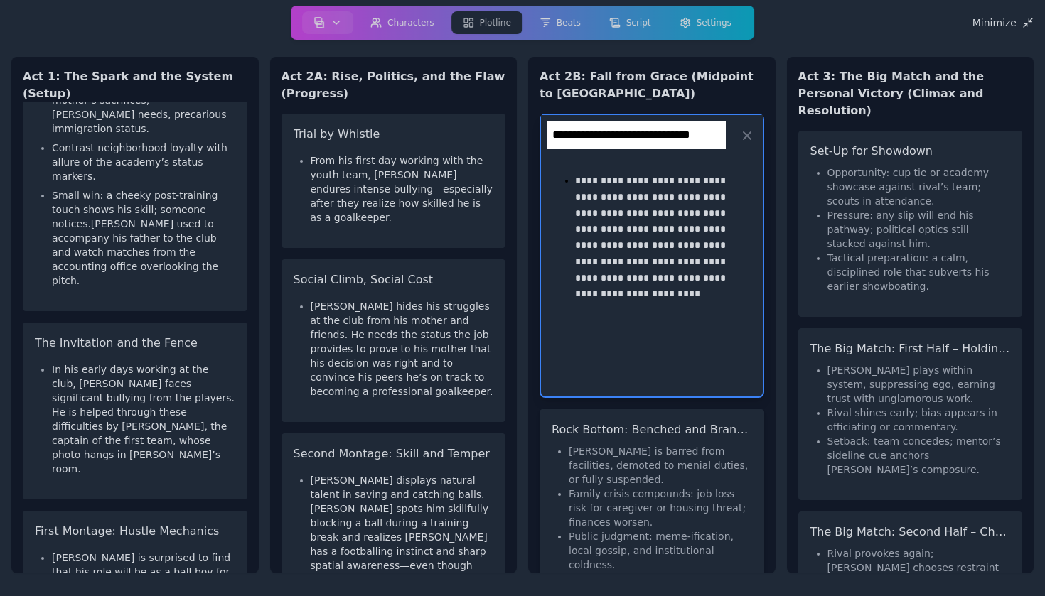
click at [712, 490] on li "Family crisis compounds: job loss risk for caregiver or housing threat; finance…" at bounding box center [660, 508] width 183 height 43
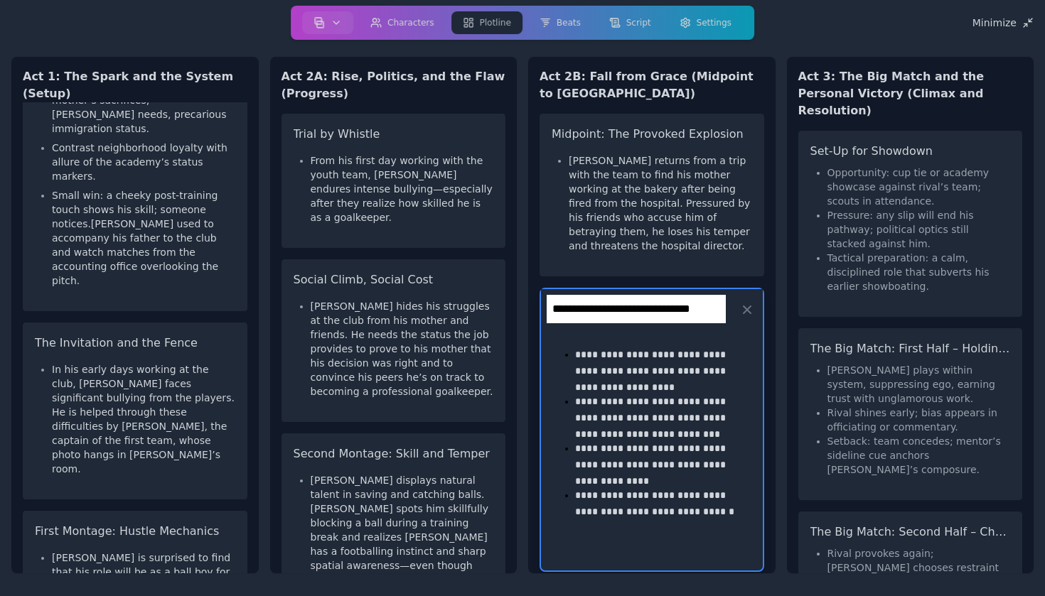
click at [672, 487] on p "**********" at bounding box center [660, 464] width 171 height 47
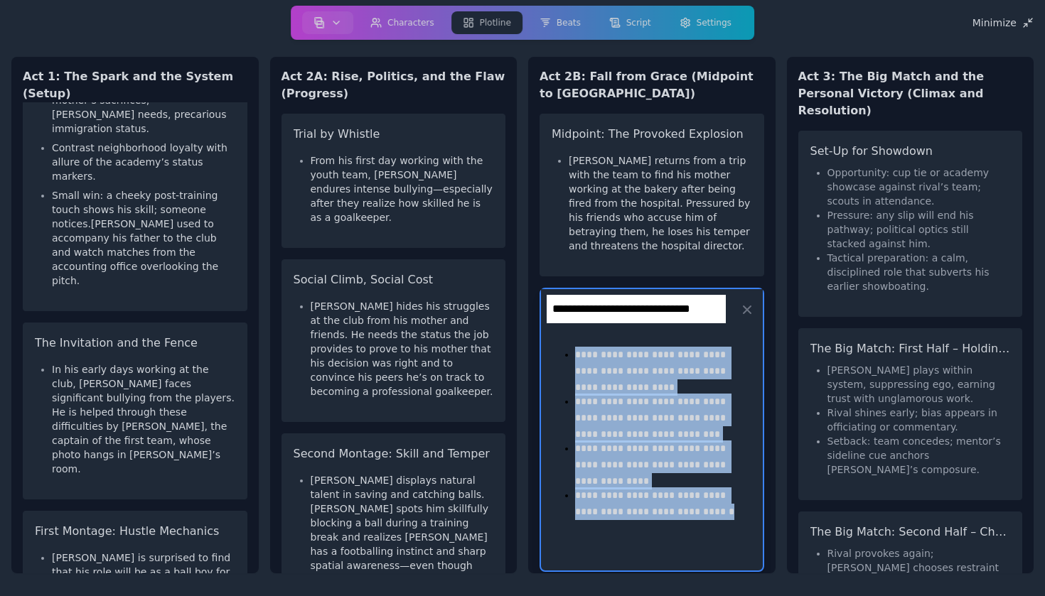
drag, startPoint x: 577, startPoint y: 354, endPoint x: 727, endPoint y: 514, distance: 219.3
click at [727, 513] on ul "**********" at bounding box center [652, 433] width 188 height 172
click at [726, 515] on p "**********" at bounding box center [660, 503] width 171 height 31
drag, startPoint x: 577, startPoint y: 355, endPoint x: 731, endPoint y: 525, distance: 229.0
click at [731, 525] on div "**********" at bounding box center [651, 438] width 199 height 195
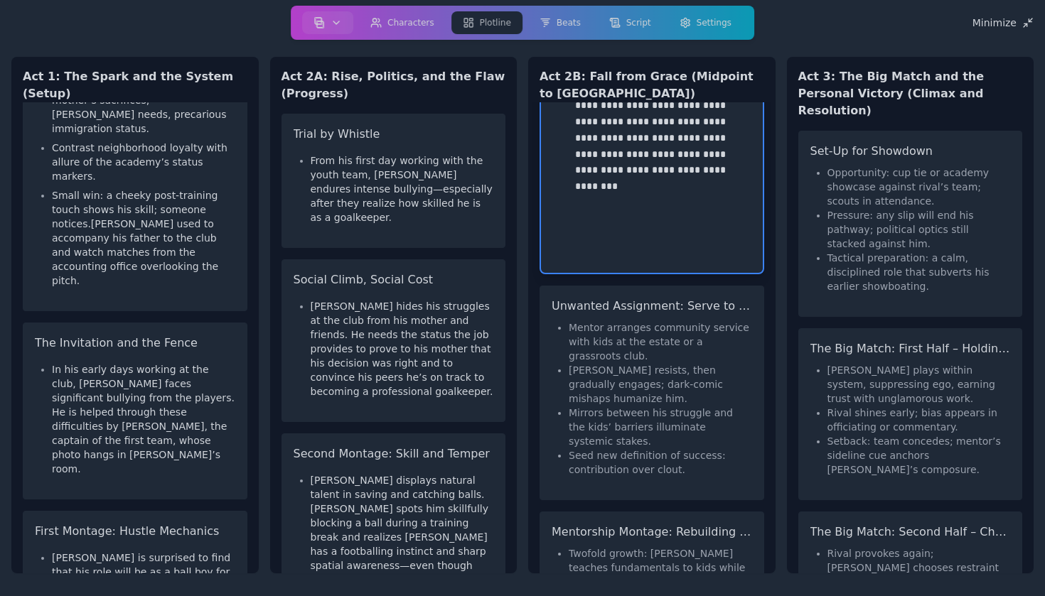
scroll to position [361, 0]
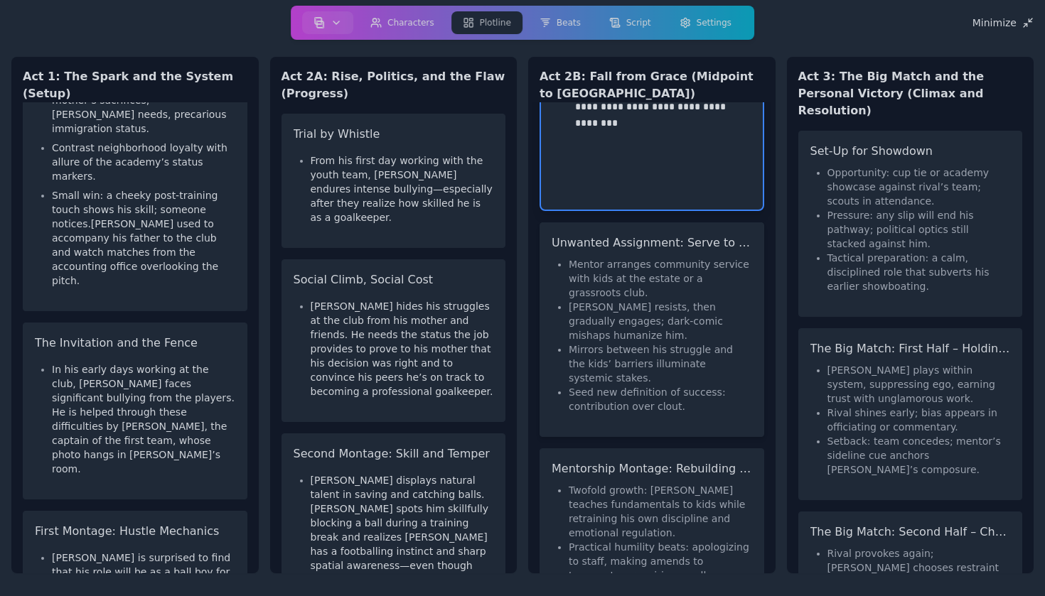
click at [697, 358] on li "Mirrors between his struggle and the kids’ barriers illuminate systemic stakes." at bounding box center [660, 364] width 183 height 43
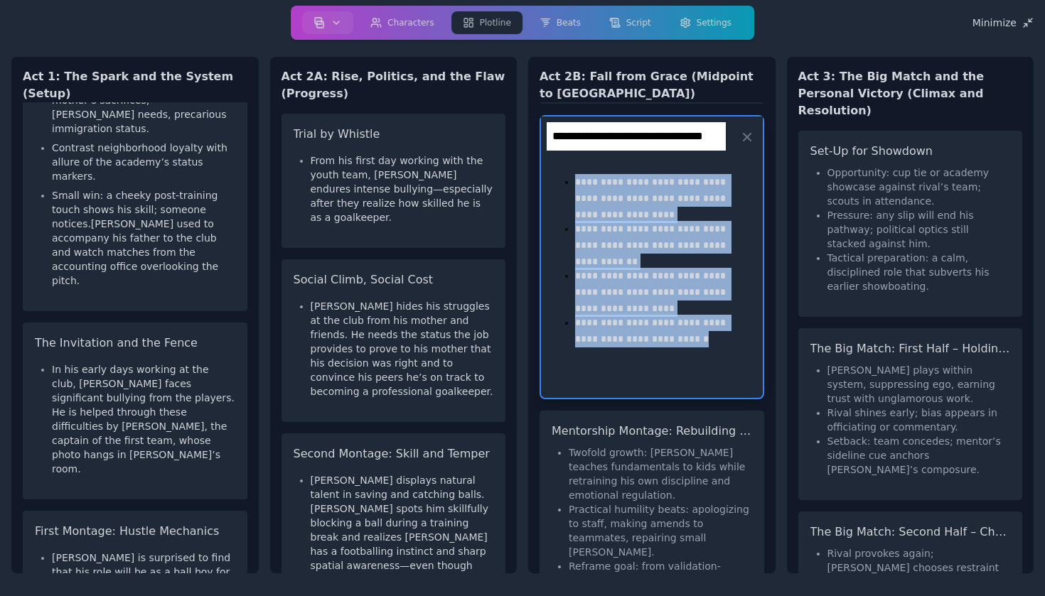
drag, startPoint x: 604, startPoint y: 185, endPoint x: 731, endPoint y: 326, distance: 189.3
click at [731, 326] on ul "**********" at bounding box center [652, 260] width 188 height 172
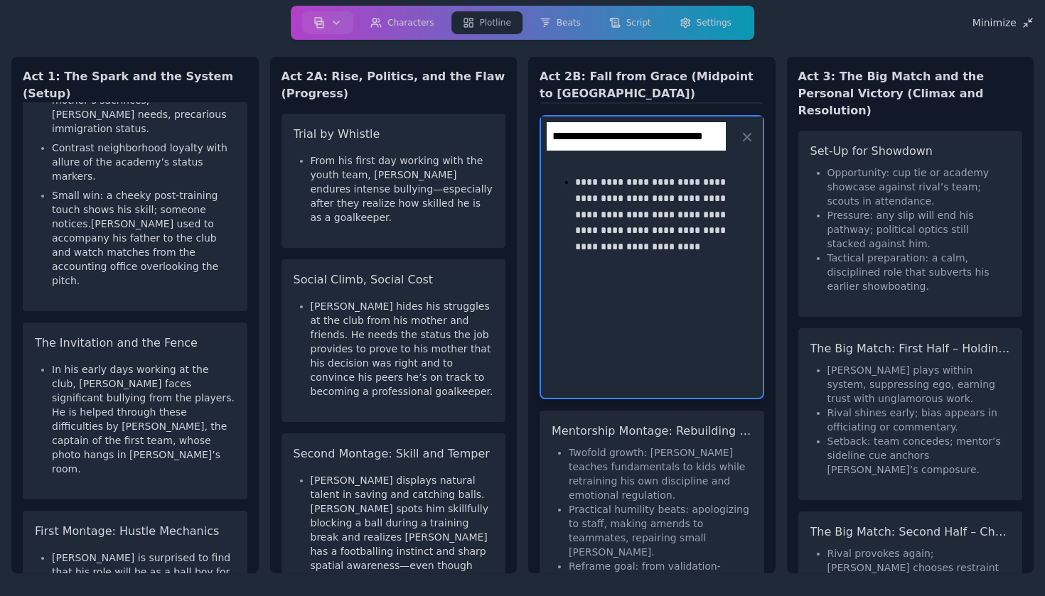
click at [675, 446] on li "Twofold growth: [PERSON_NAME] teaches fundamentals to kids while retraining his…" at bounding box center [660, 474] width 183 height 57
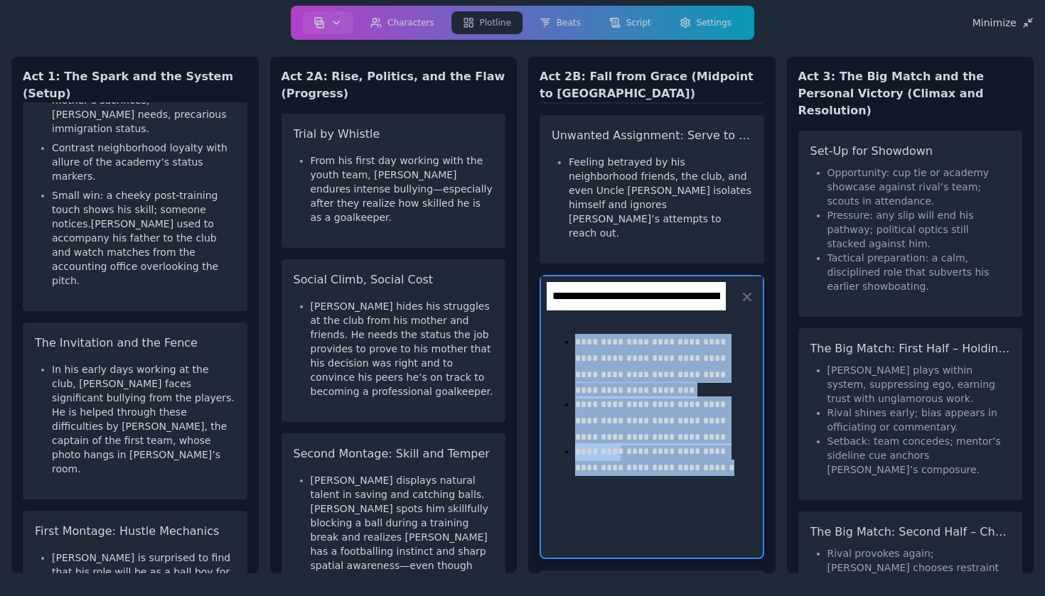
drag, startPoint x: 577, startPoint y: 296, endPoint x: 727, endPoint y: 452, distance: 216.2
click at [727, 452] on div "**********" at bounding box center [652, 410] width 222 height 186
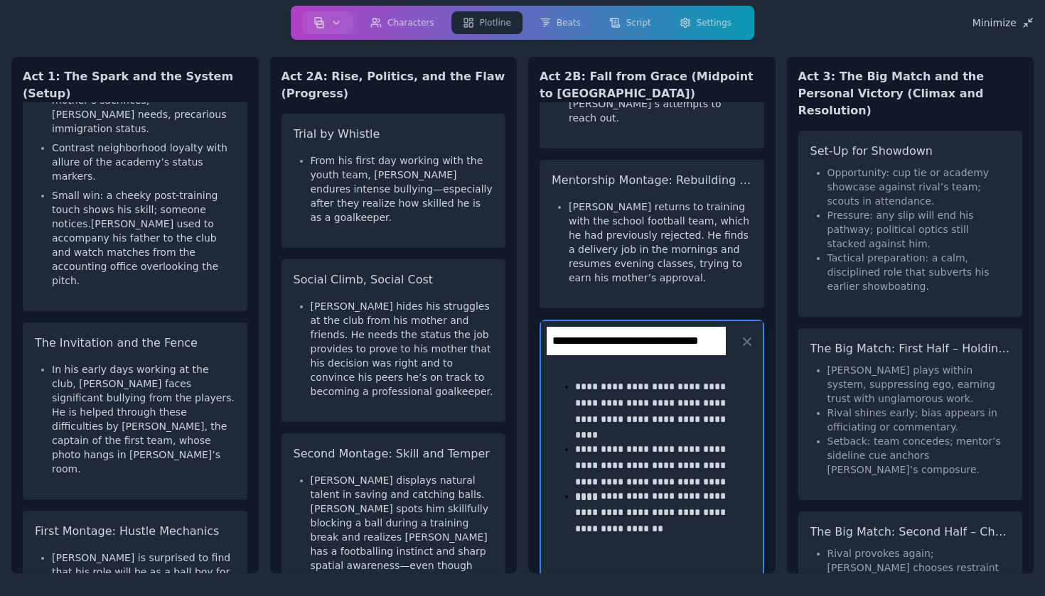
scroll to position [476, 0]
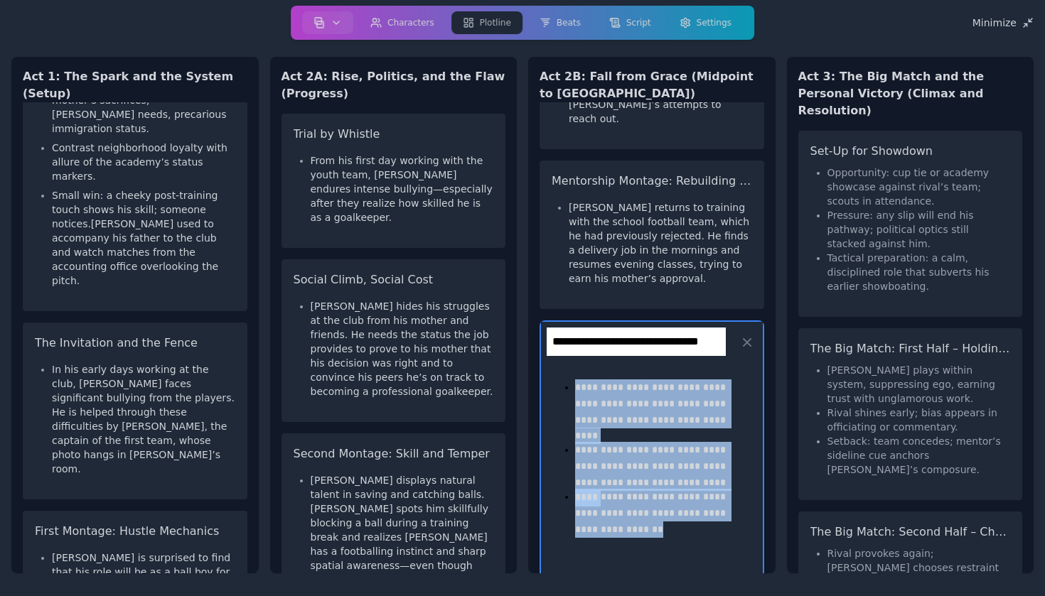
drag, startPoint x: 576, startPoint y: 342, endPoint x: 635, endPoint y: 483, distance: 153.3
click at [635, 483] on ul "**********" at bounding box center [652, 458] width 188 height 156
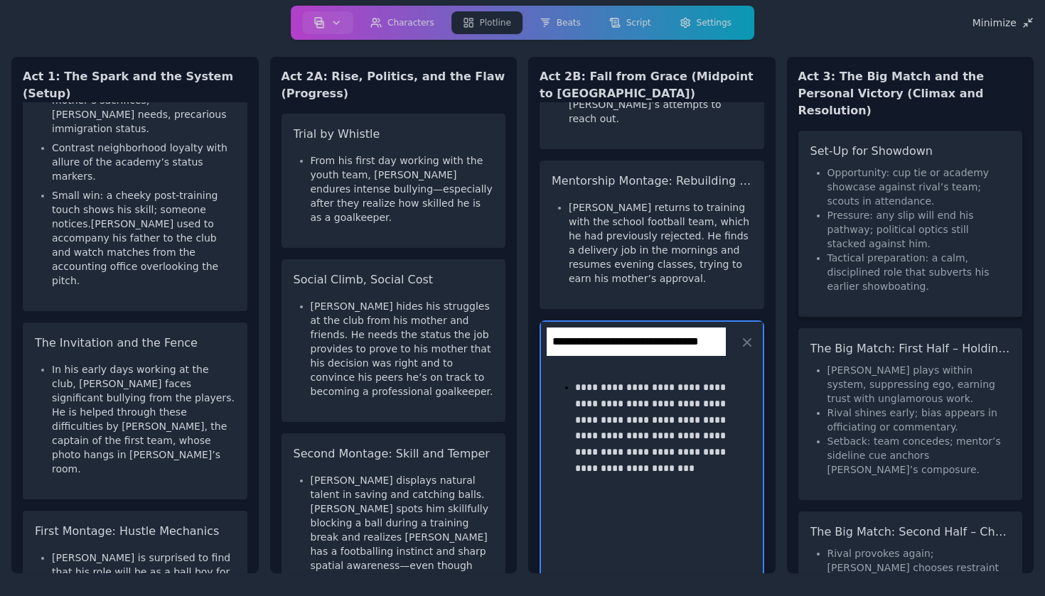
click at [864, 262] on div "Opportunity: cup tie or academy showcase against rival’s team; scouts in attend…" at bounding box center [910, 235] width 200 height 139
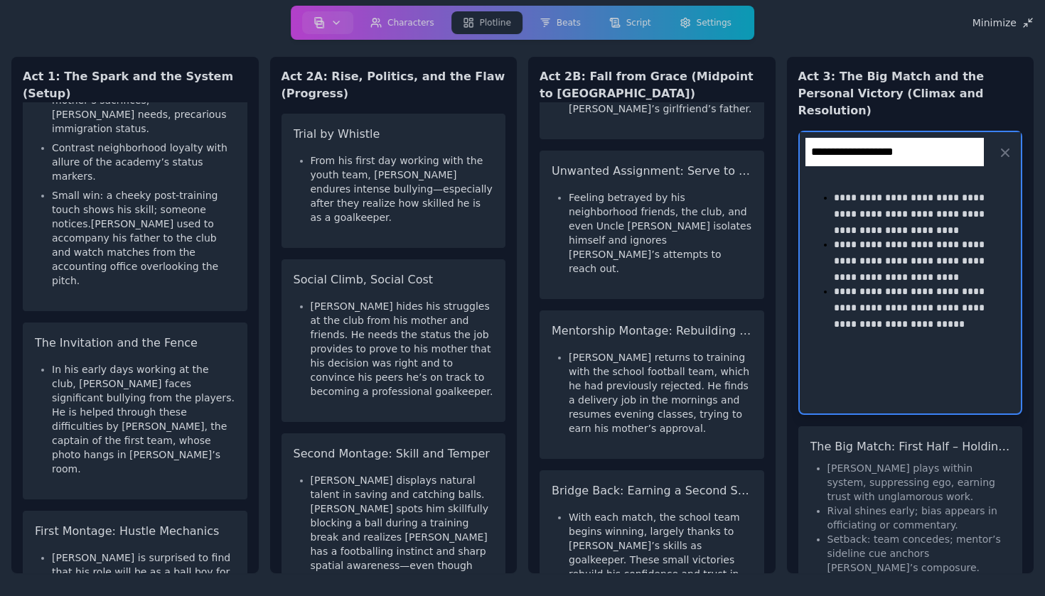
scroll to position [0, 0]
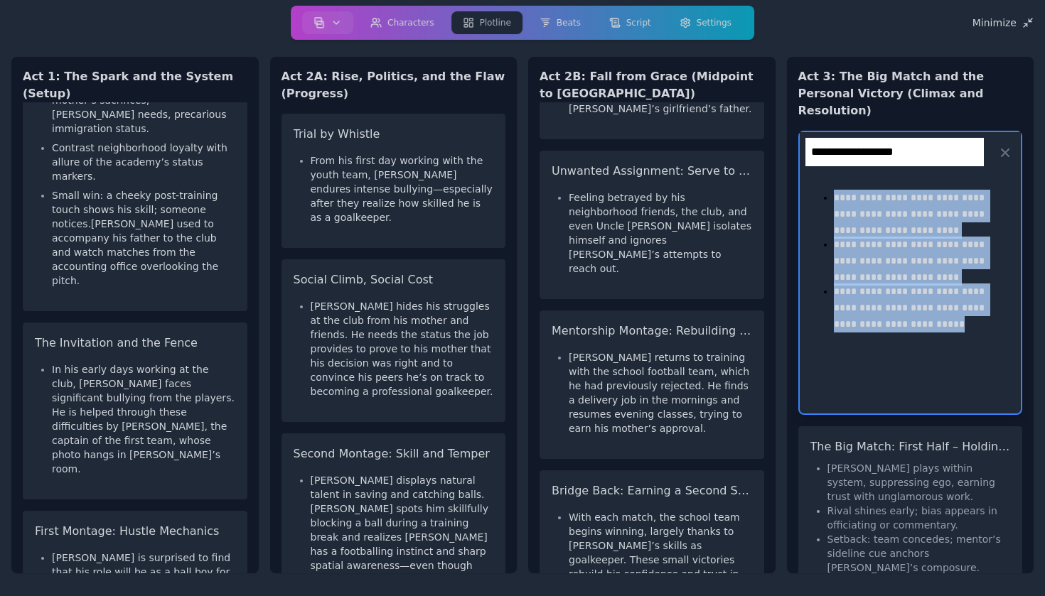
drag, startPoint x: 835, startPoint y: 181, endPoint x: 917, endPoint y: 315, distance: 157.3
click at [917, 315] on div "**********" at bounding box center [910, 265] width 199 height 163
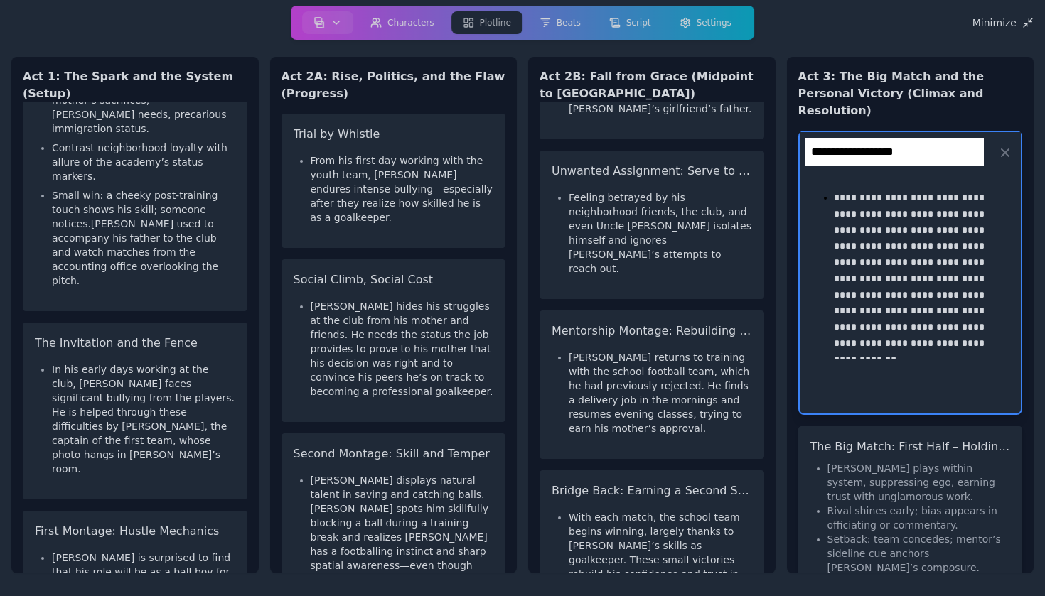
click at [921, 484] on li "[PERSON_NAME] plays within system, suppressing ego, earning trust with unglamor…" at bounding box center [918, 482] width 183 height 43
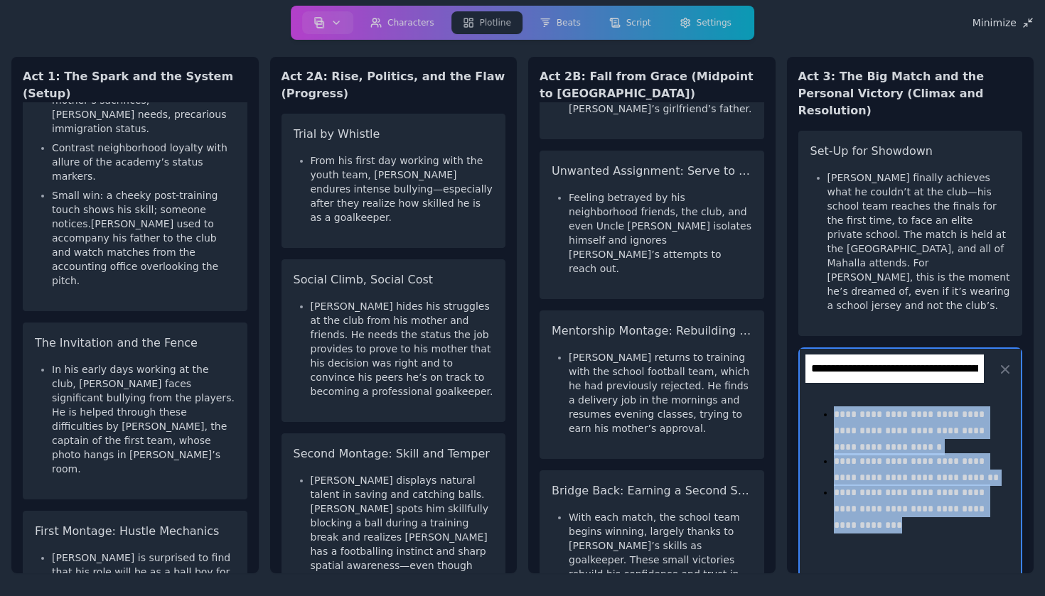
drag, startPoint x: 833, startPoint y: 378, endPoint x: 938, endPoint y: 530, distance: 184.4
click at [938, 530] on div "**********" at bounding box center [911, 510] width 222 height 241
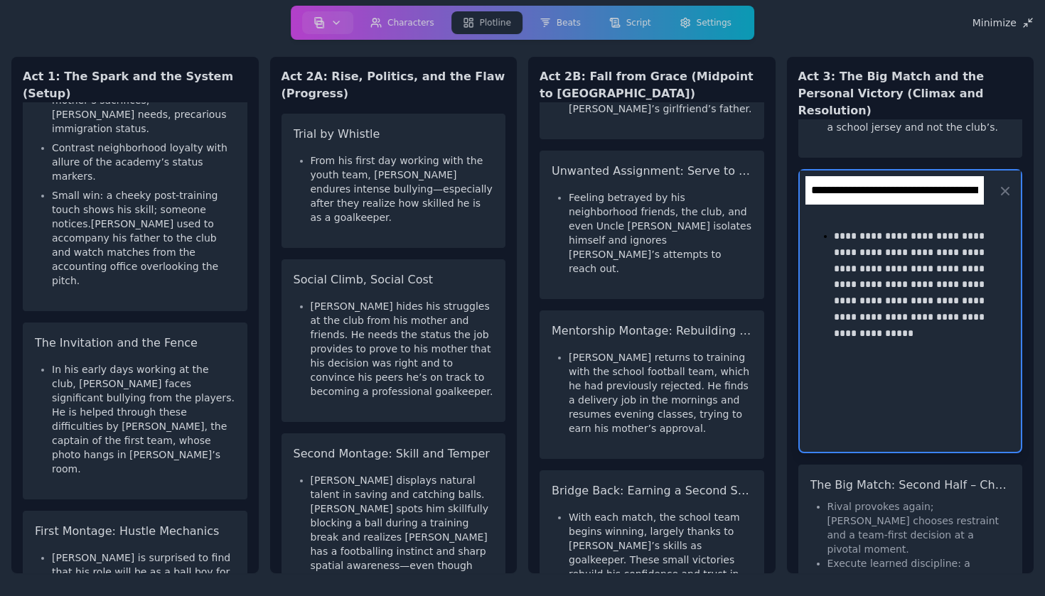
scroll to position [218, 0]
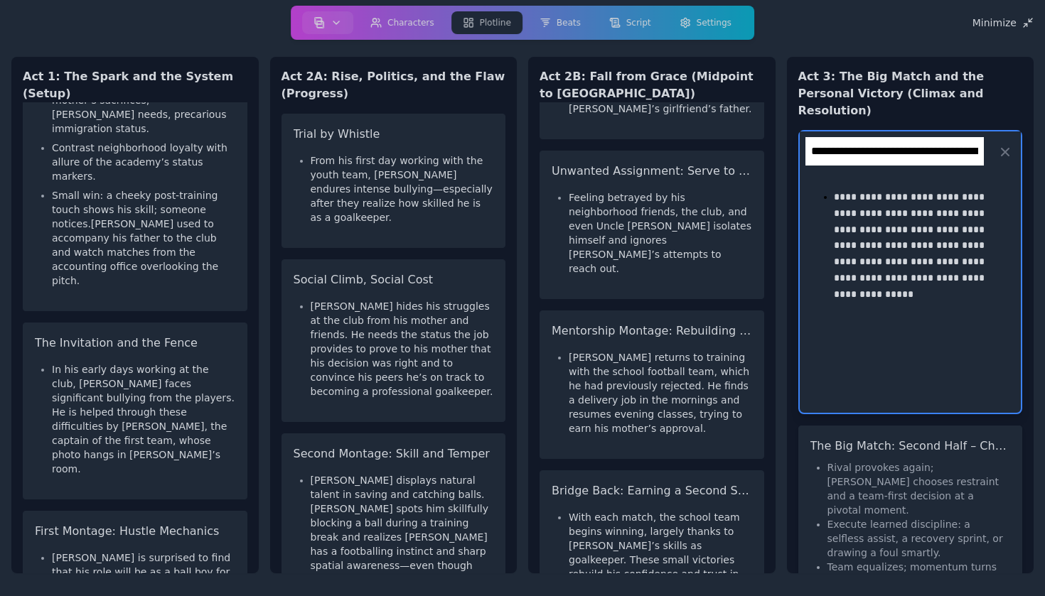
click at [908, 466] on li "Rival provokes again; [PERSON_NAME] chooses restraint and a team-first decision…" at bounding box center [918, 489] width 183 height 57
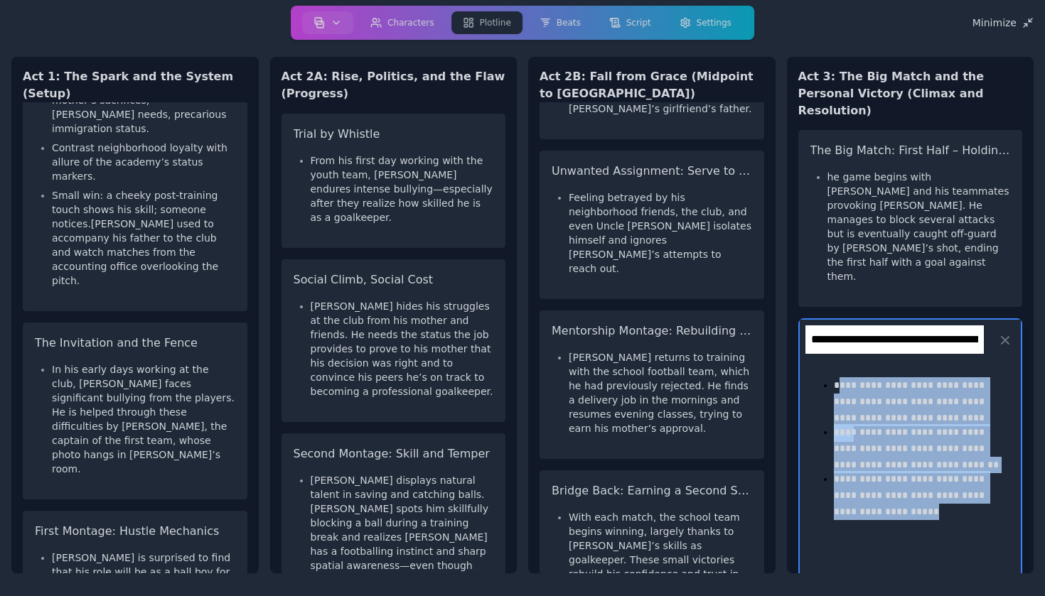
drag, startPoint x: 837, startPoint y: 326, endPoint x: 938, endPoint y: 506, distance: 206.9
click at [938, 506] on div "**********" at bounding box center [911, 480] width 222 height 241
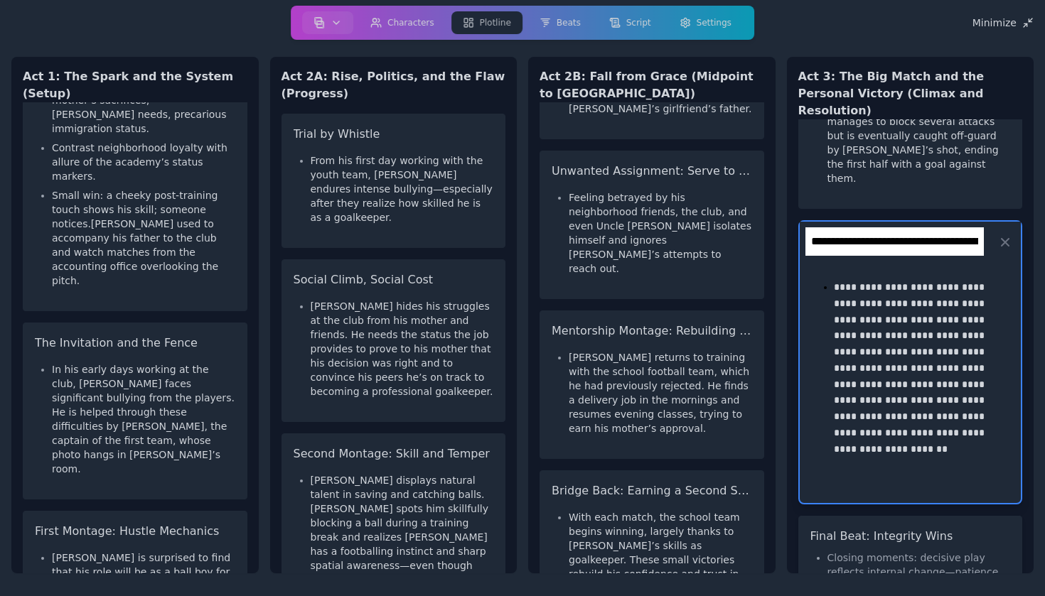
scroll to position [305, 0]
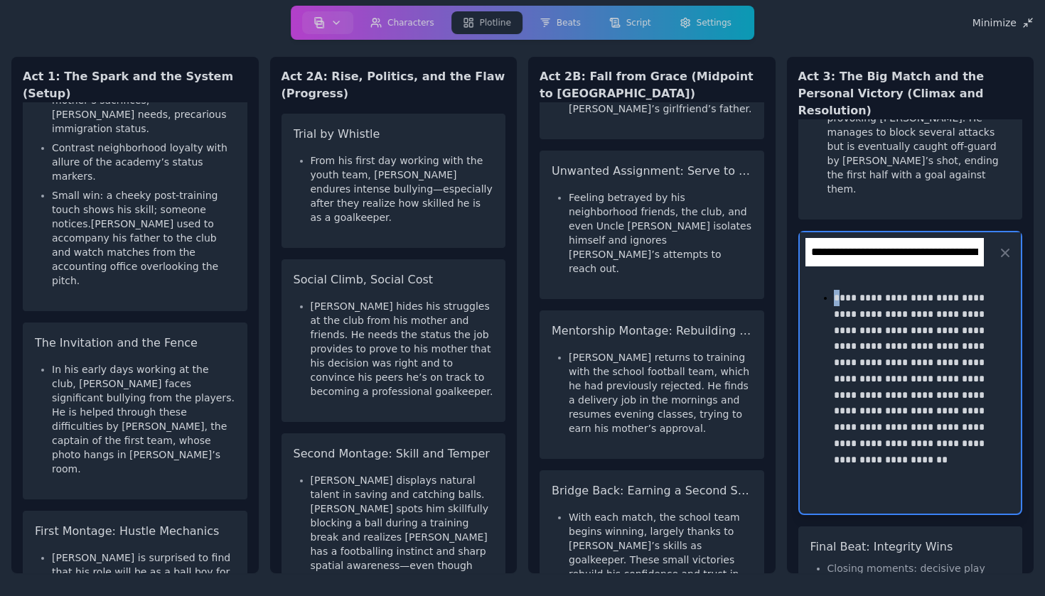
click at [835, 290] on p "**********" at bounding box center [919, 368] width 171 height 156
click at [917, 539] on h3 "Final Beat: Integrity Wins" at bounding box center [910, 547] width 200 height 17
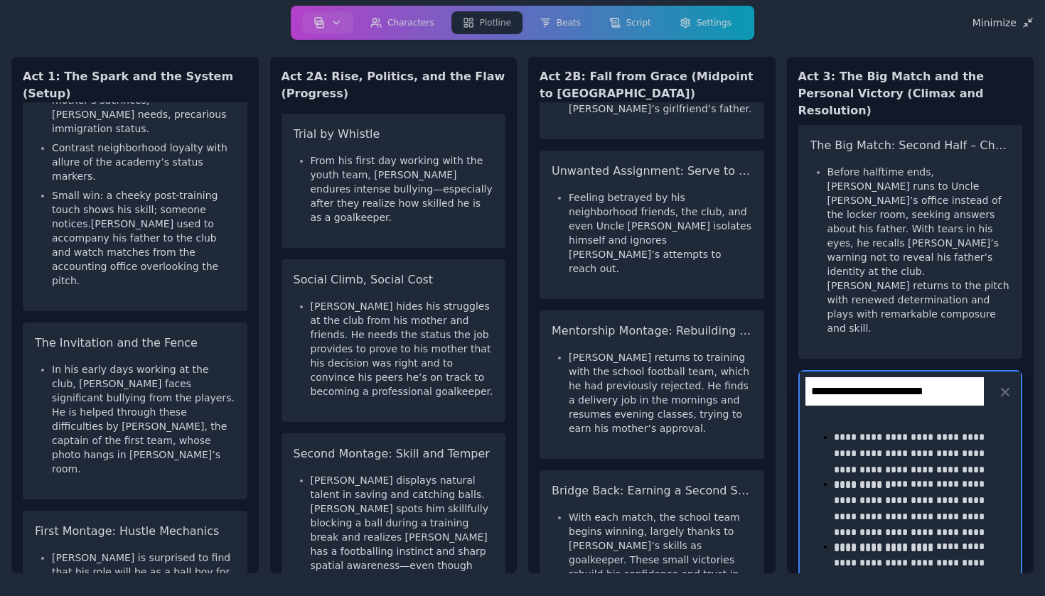
scroll to position [525, 0]
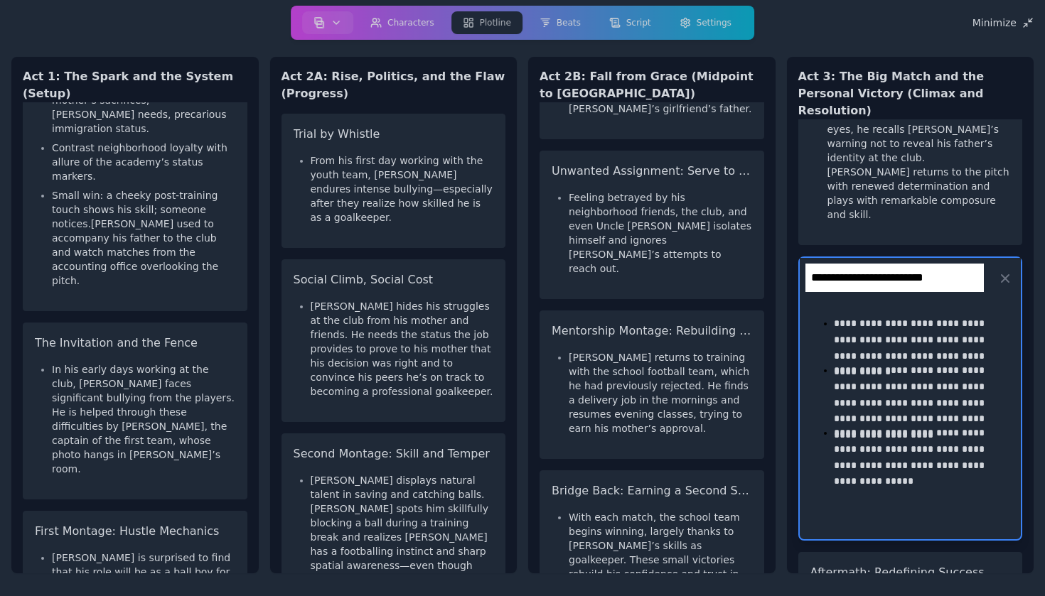
click at [911, 425] on p "**********" at bounding box center [919, 456] width 171 height 63
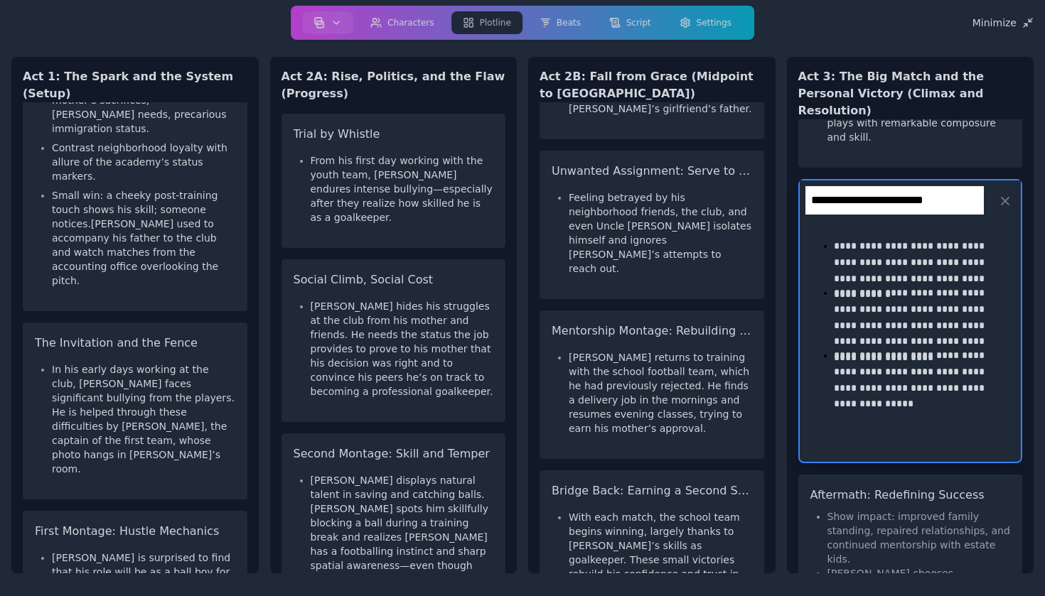
scroll to position [686, 0]
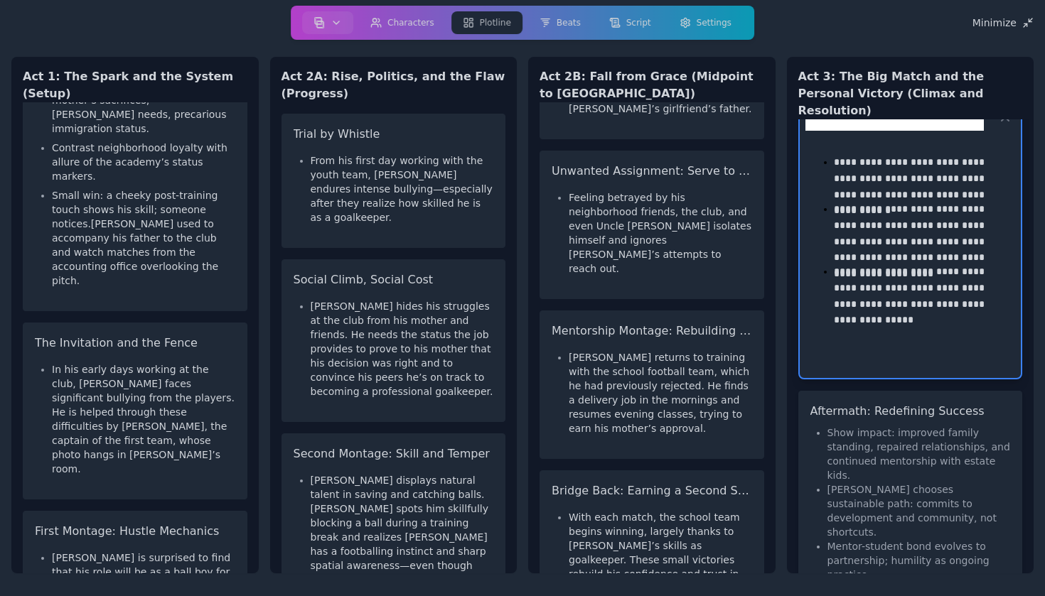
click at [877, 426] on li "Show impact: improved family standing, repaired relationships, and continued me…" at bounding box center [918, 454] width 183 height 57
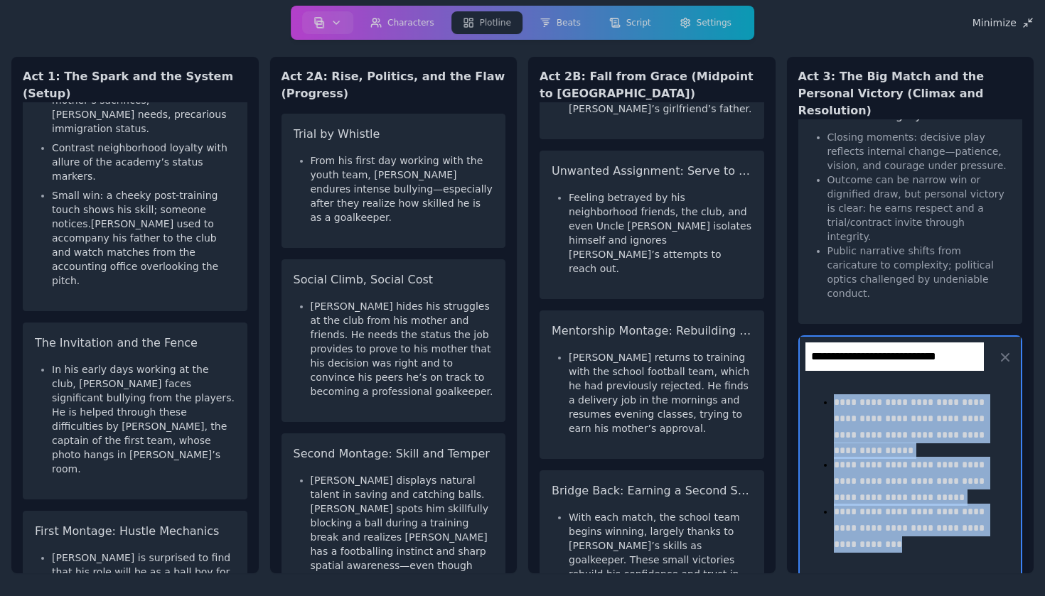
drag, startPoint x: 835, startPoint y: 273, endPoint x: 913, endPoint y: 453, distance: 196.4
click at [913, 453] on div "**********" at bounding box center [911, 497] width 222 height 241
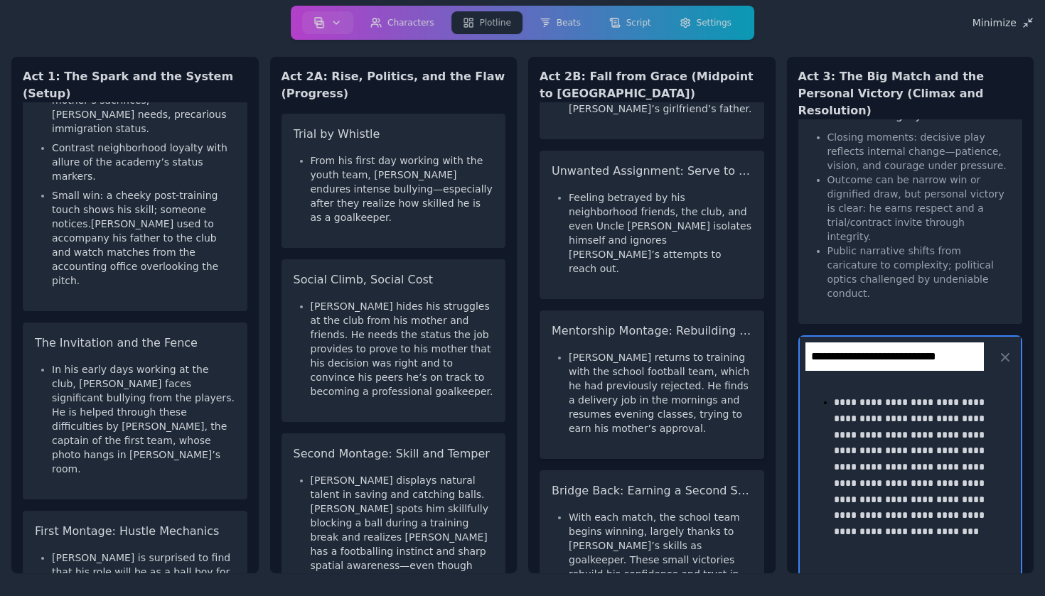
drag, startPoint x: 910, startPoint y: 537, endPoint x: 658, endPoint y: 291, distance: 351.9
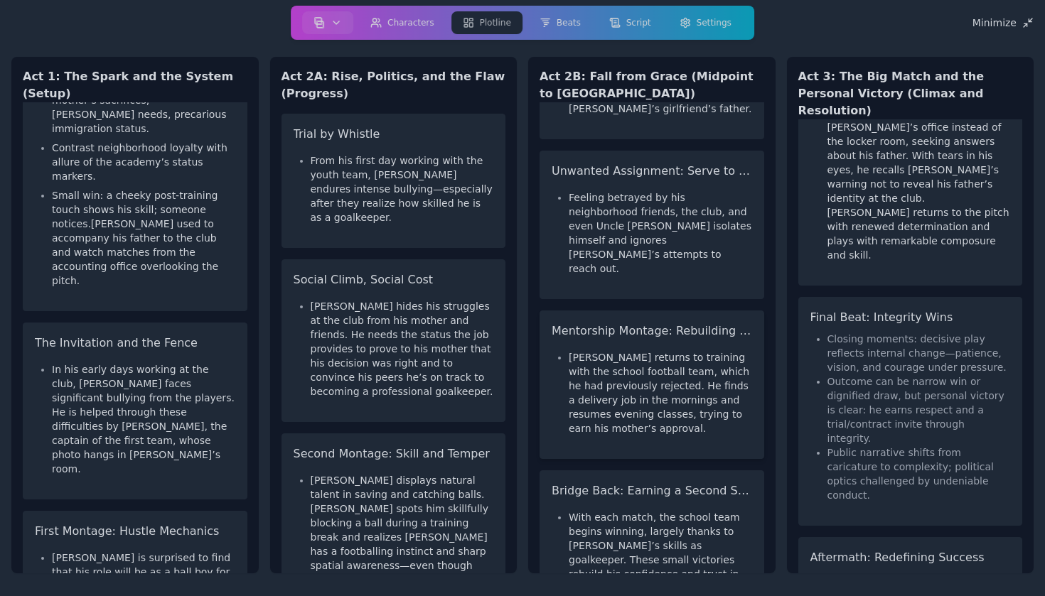
scroll to position [487, 0]
click at [857, 372] on li "Outcome can be narrow win or dignified draw, but personal victory is clear: he …" at bounding box center [918, 407] width 183 height 71
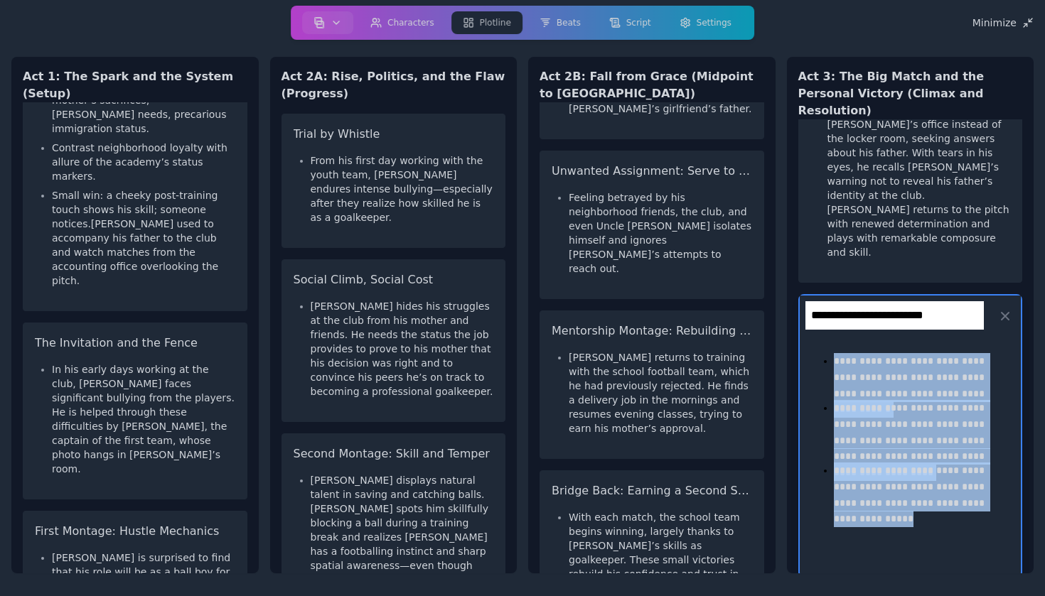
drag, startPoint x: 837, startPoint y: 261, endPoint x: 913, endPoint y: 488, distance: 240.1
click at [913, 488] on div "**********" at bounding box center [910, 346] width 247 height 454
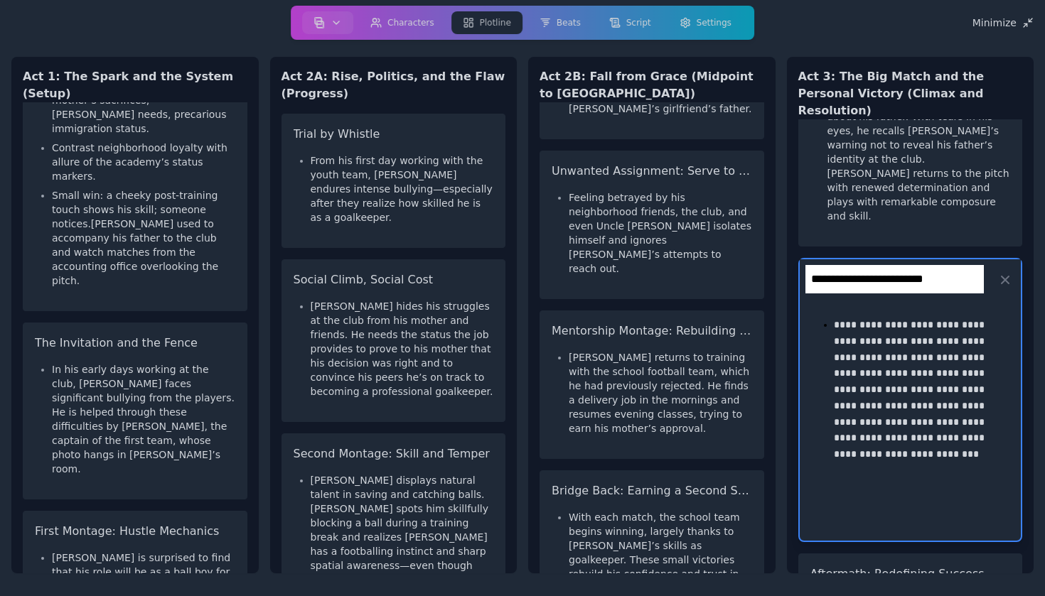
scroll to position [564, 0]
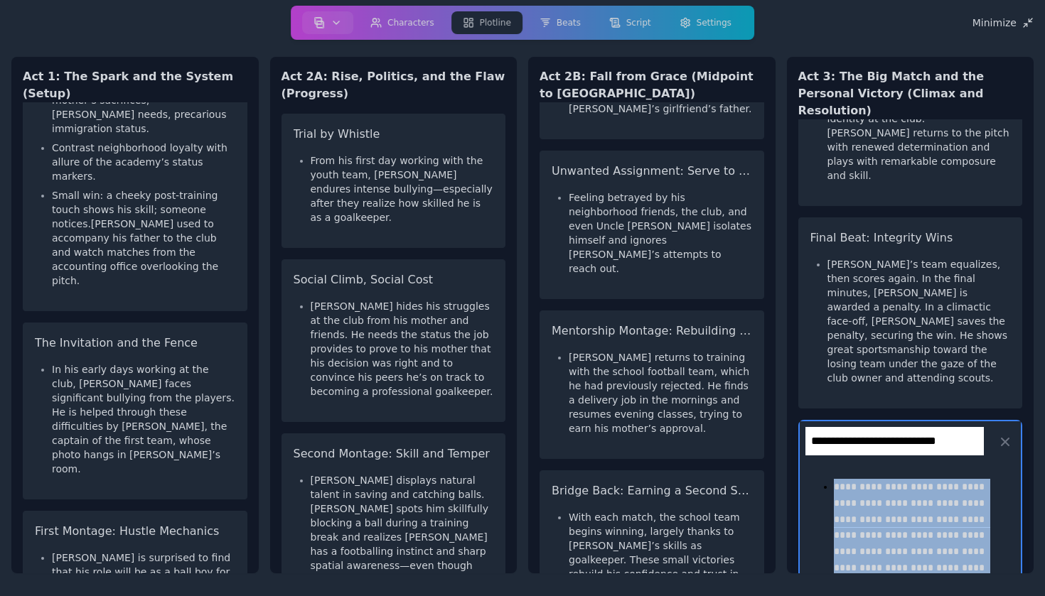
drag, startPoint x: 836, startPoint y: 353, endPoint x: 997, endPoint y: 527, distance: 237.4
click at [997, 527] on div "**********" at bounding box center [911, 582] width 222 height 241
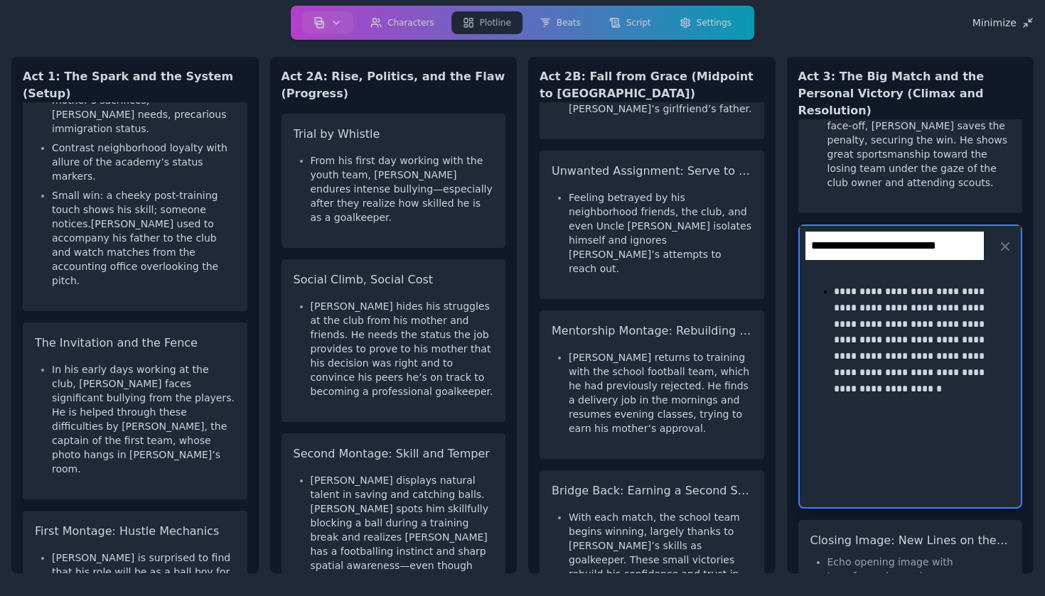
click at [888, 555] on li "Echo opening image with transformed meaning: goalposts/borders now pathways, no…" at bounding box center [918, 583] width 183 height 57
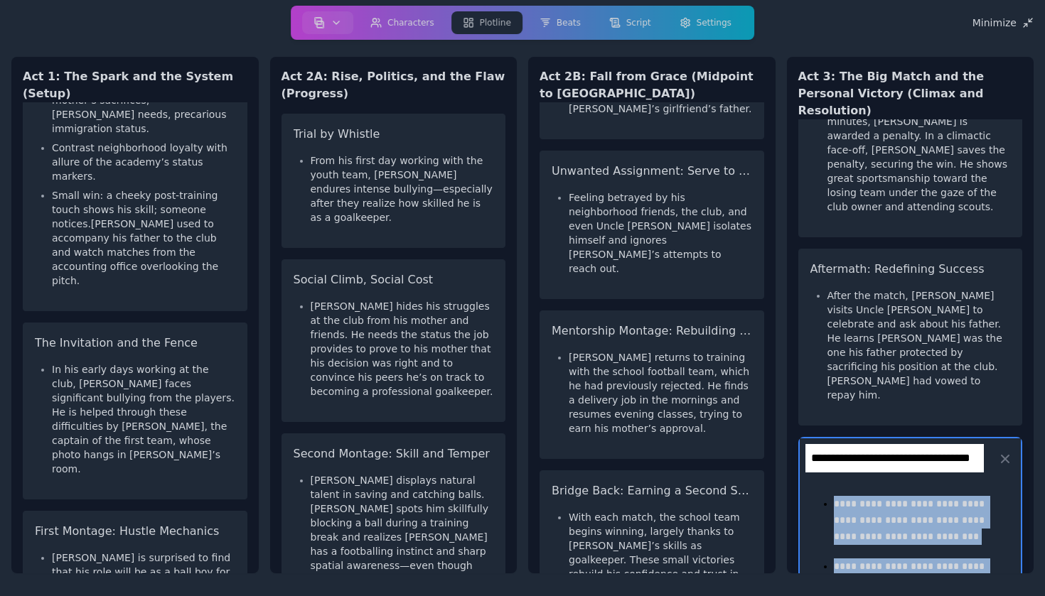
drag, startPoint x: 912, startPoint y: 490, endPoint x: 813, endPoint y: 326, distance: 192.0
click at [813, 479] on div "**********" at bounding box center [911, 572] width 222 height 186
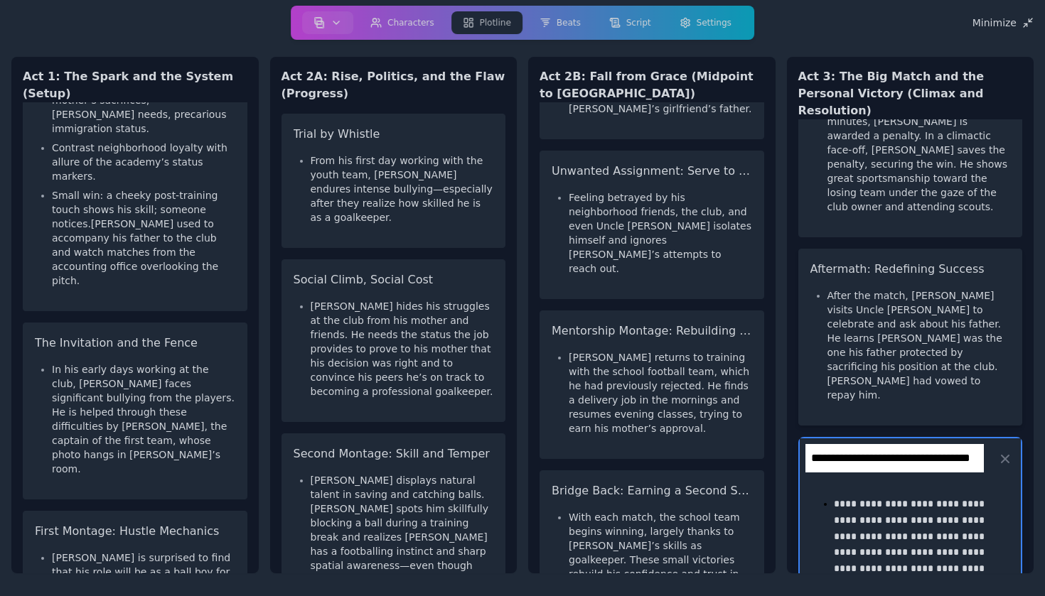
click at [835, 289] on p "After the match, [PERSON_NAME] visits Uncle [PERSON_NAME] to celebrate and ask …" at bounding box center [918, 346] width 183 height 114
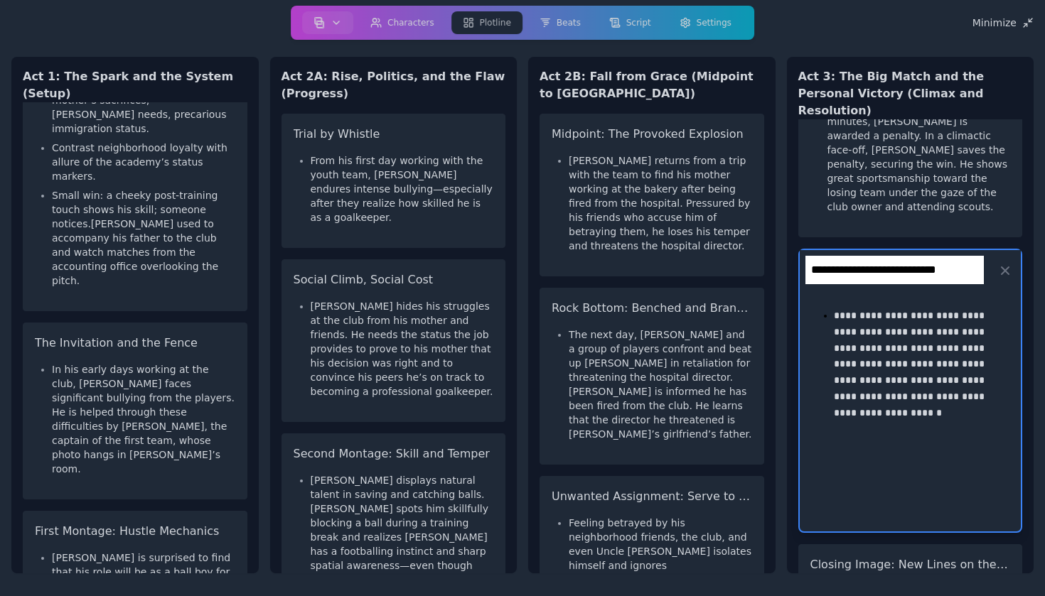
scroll to position [0, 0]
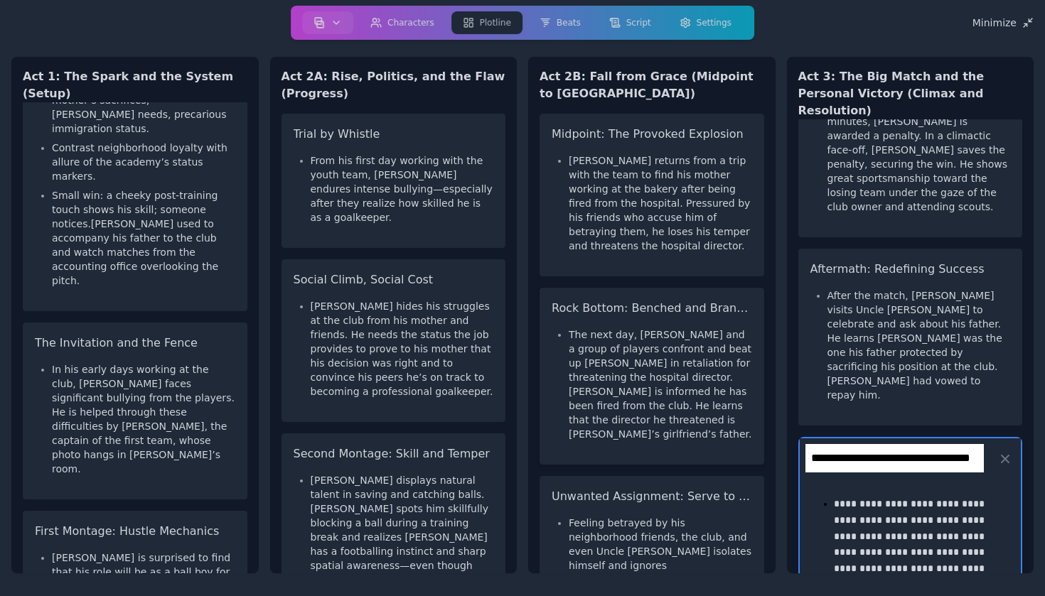
click at [664, 331] on p "The next day, [PERSON_NAME] and a group of players confront and beat up [PERSON…" at bounding box center [660, 385] width 183 height 114
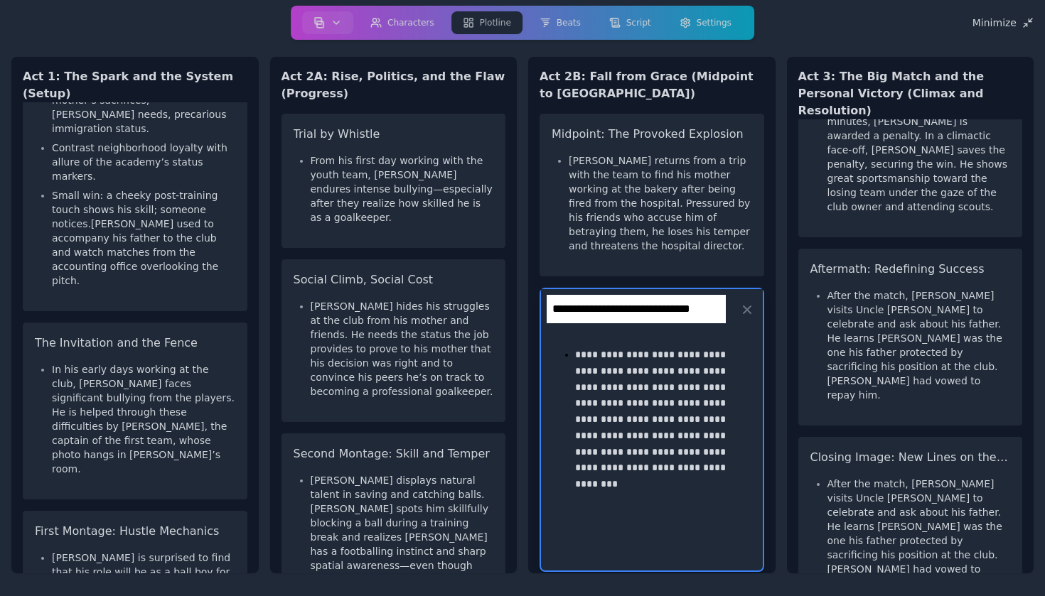
scroll to position [599, 0]
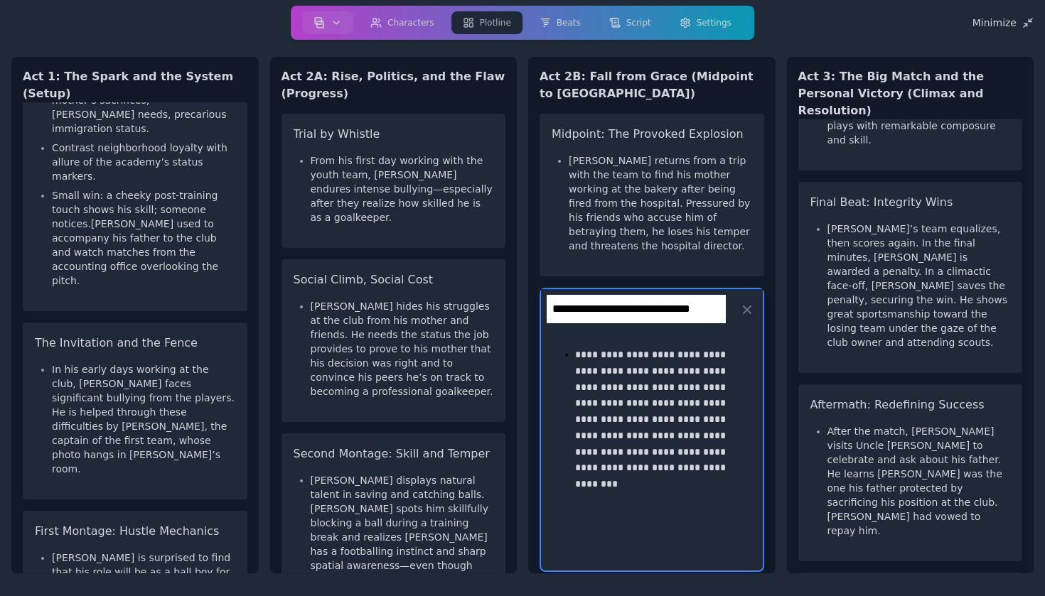
click at [790, 490] on div "Set-Up for Showdown [PERSON_NAME] finally achieves what he couldn’t at the club…" at bounding box center [910, 346] width 247 height 454
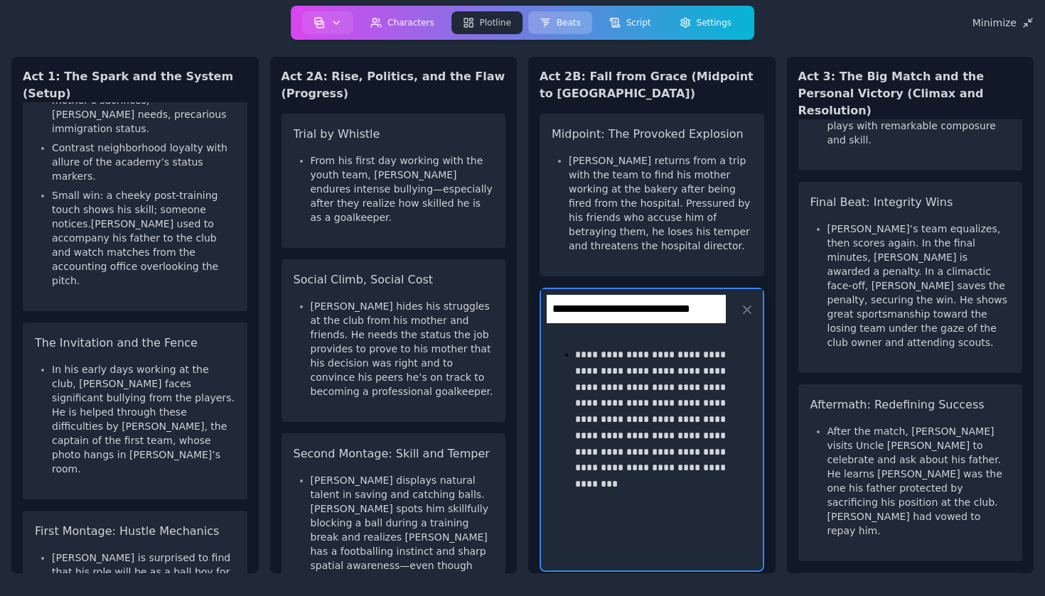
click at [562, 20] on button "Beats" at bounding box center [560, 22] width 64 height 23
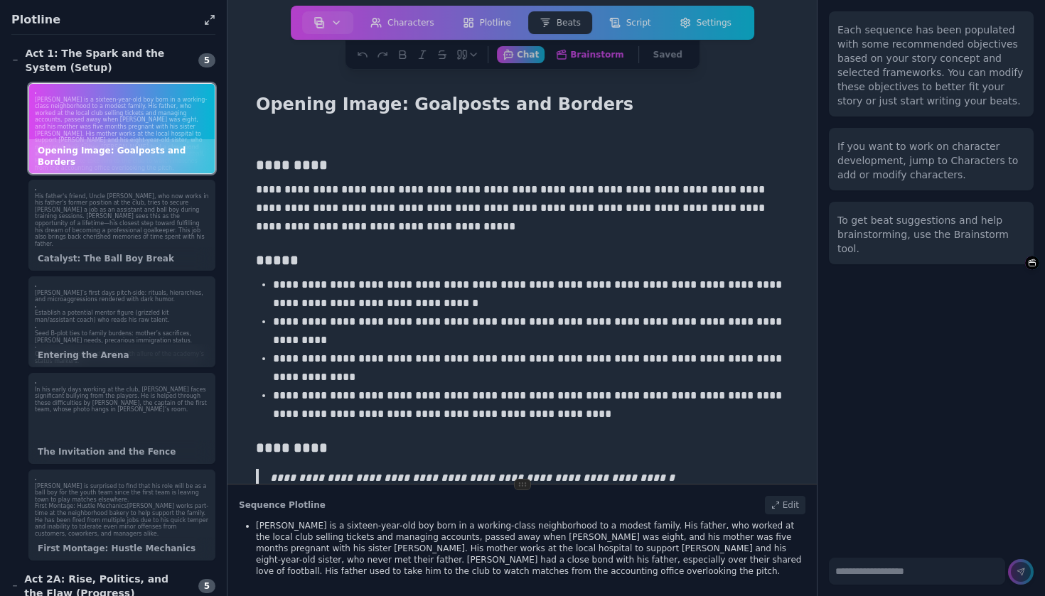
click at [153, 146] on p "[PERSON_NAME] is a sixteen-year-old boy born in a working-class neighborhood to…" at bounding box center [122, 134] width 174 height 75
click at [593, 50] on button "Brainstorm Get ideas and work on your beats" at bounding box center [589, 54] width 83 height 18
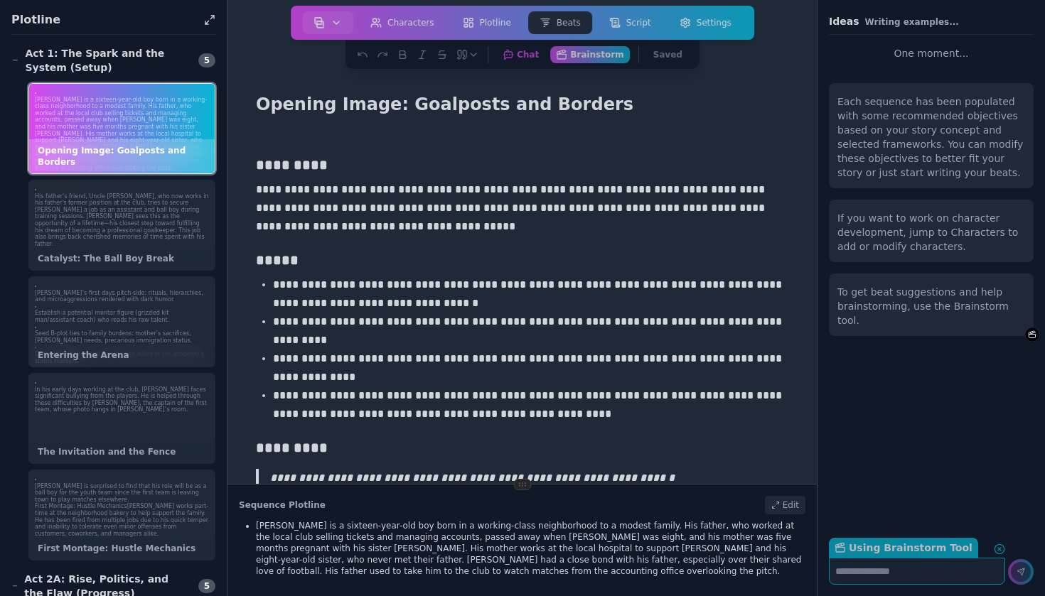
click at [648, 407] on p "**********" at bounding box center [530, 405] width 515 height 37
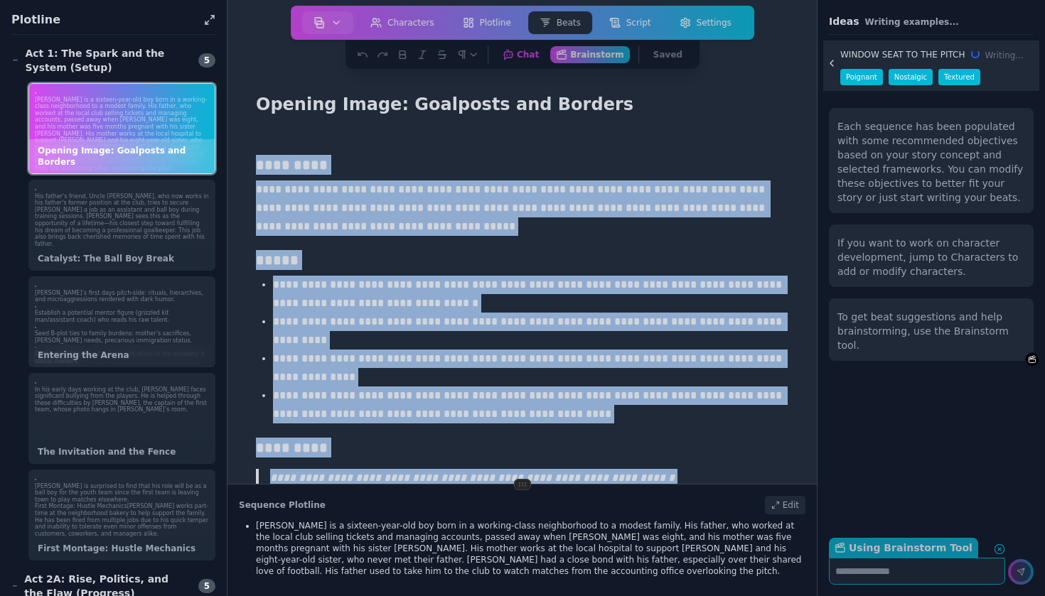
click at [745, 370] on p "**********" at bounding box center [530, 368] width 515 height 37
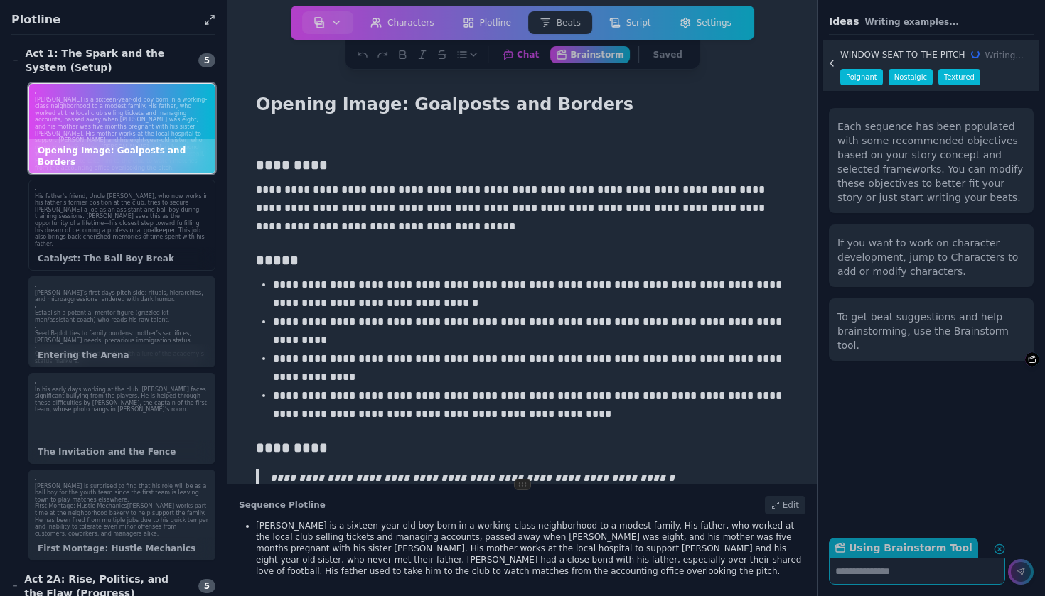
click at [181, 213] on p "His father's friend, Uncle [PERSON_NAME], who now works in his father's former …" at bounding box center [122, 220] width 174 height 55
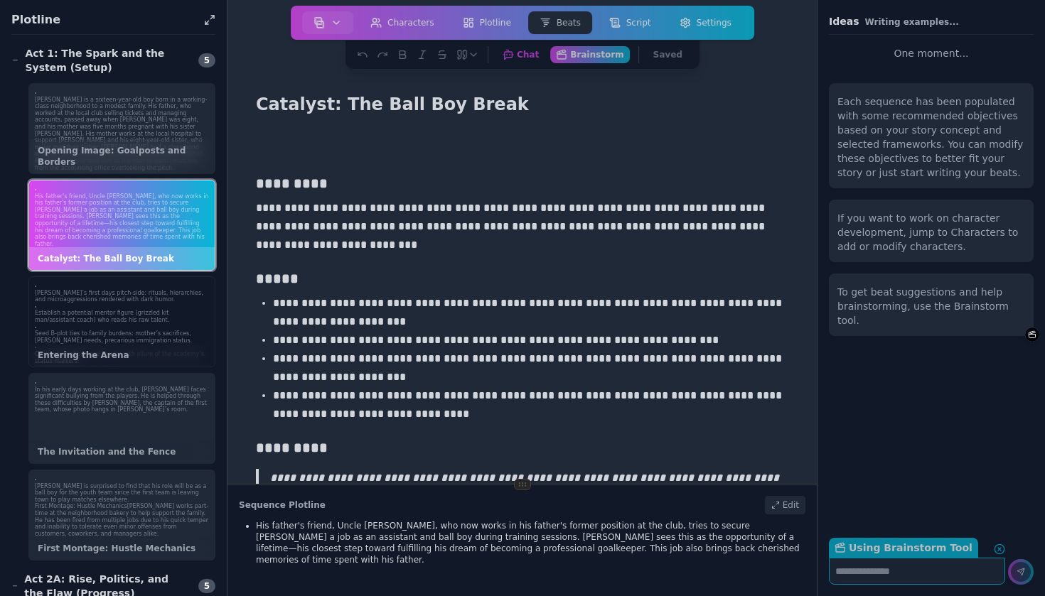
click at [208, 331] on p "Seed B-plot ties to family burdens: mother’s sacrifices, [PERSON_NAME] needs, p…" at bounding box center [122, 338] width 174 height 14
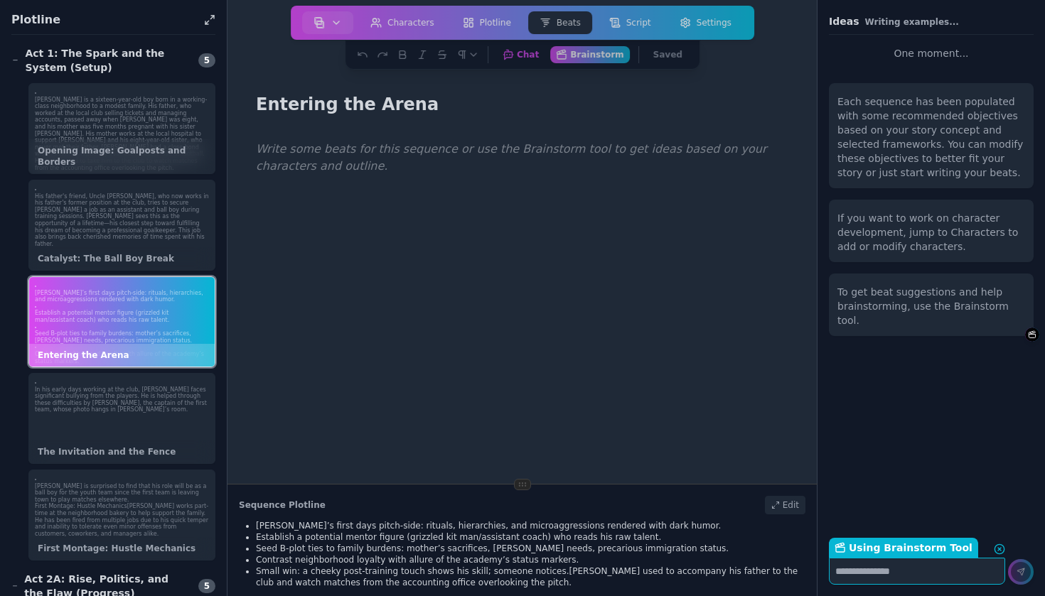
click at [913, 550] on label "Using Brainstorm Tool Return to Chat" at bounding box center [903, 548] width 149 height 20
click at [913, 558] on textarea "Using Brainstorm Tool Return to Chat" at bounding box center [917, 571] width 176 height 27
click at [898, 480] on div "Each sequence has been populated with some recommended objectives based on your…" at bounding box center [930, 299] width 227 height 455
click at [872, 579] on textarea "Using Brainstorm Tool Return to Chat" at bounding box center [917, 571] width 176 height 27
click at [425, 557] on p "Contrast neighborhood loyalty with allure of the academy’s status markers." at bounding box center [531, 559] width 550 height 11
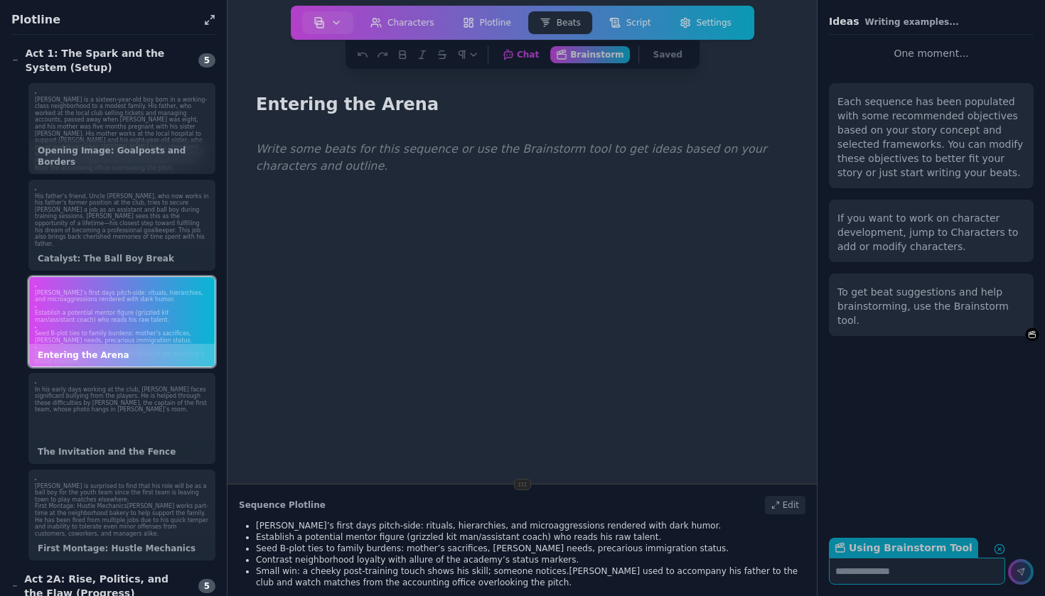
click at [425, 557] on p "Contrast neighborhood loyalty with allure of the academy’s status markers." at bounding box center [531, 559] width 550 height 11
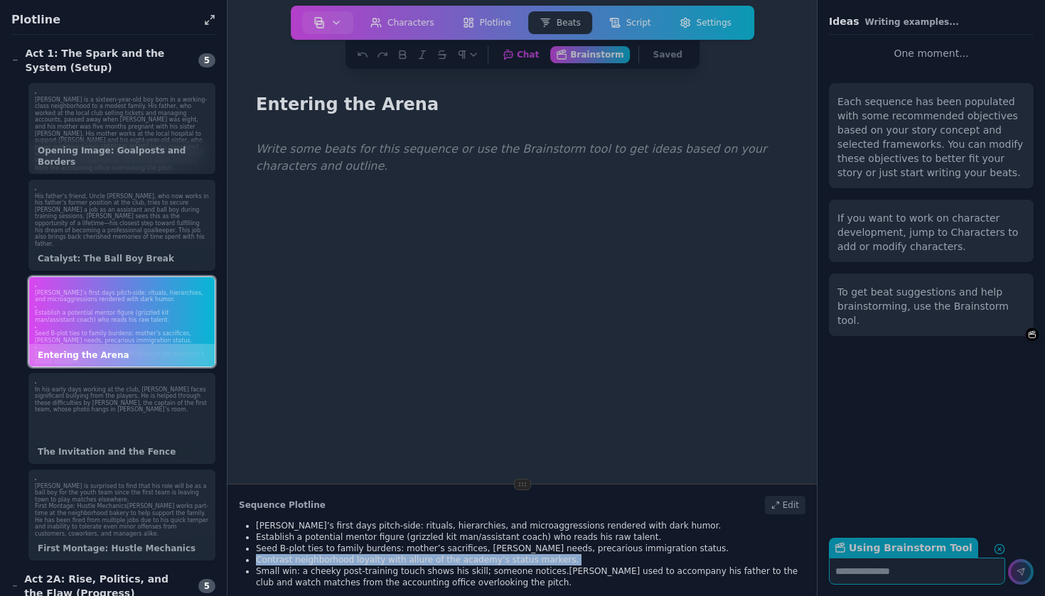
click at [425, 557] on p "Contrast neighborhood loyalty with allure of the academy’s status markers." at bounding box center [531, 559] width 550 height 11
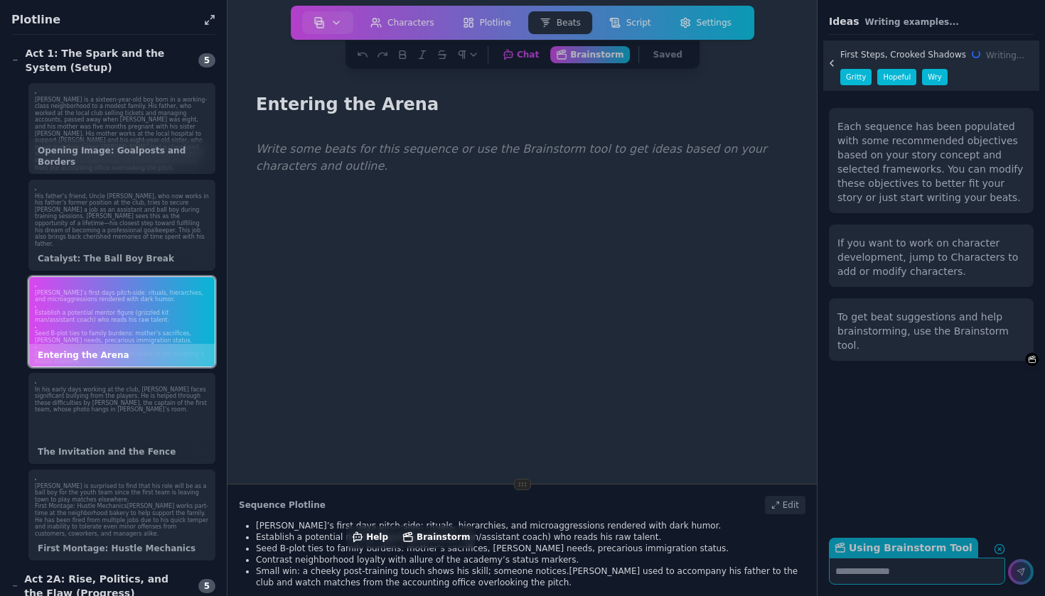
click at [336, 521] on p "[PERSON_NAME]’s first days pitch-side: rituals, hierarchies, and microaggressio…" at bounding box center [531, 525] width 550 height 11
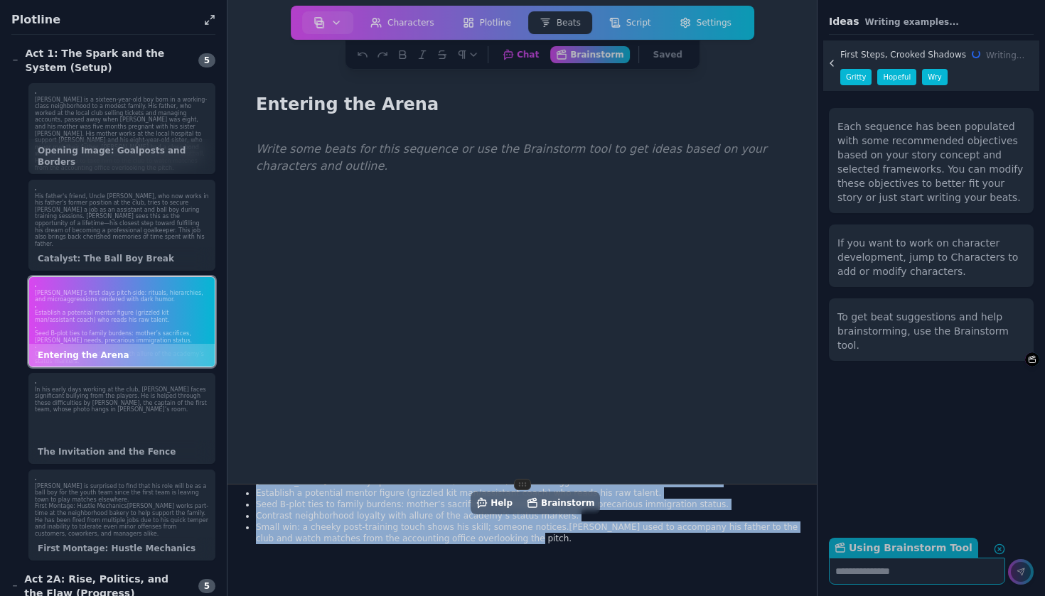
scroll to position [60, 0]
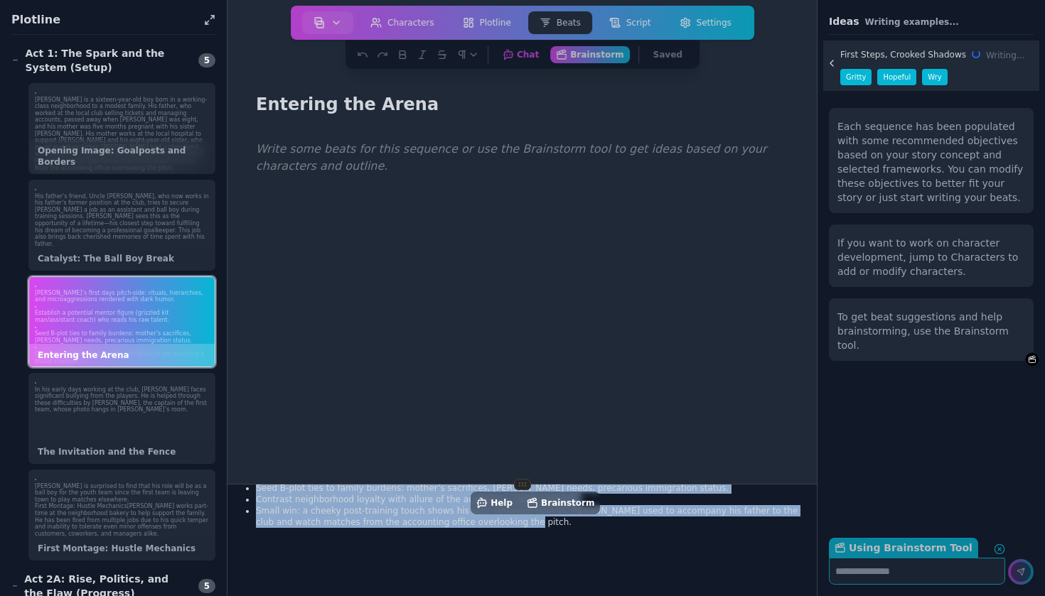
drag, startPoint x: 259, startPoint y: 522, endPoint x: 658, endPoint y: 596, distance: 406.2
click at [658, 596] on div "Sequence Plotline Edit [PERSON_NAME]’s first days pitch-side: rituals, hierarch…" at bounding box center [522, 541] width 590 height 112
click at [1017, 355] on span "Brainstorm" at bounding box center [1017, 359] width 41 height 9
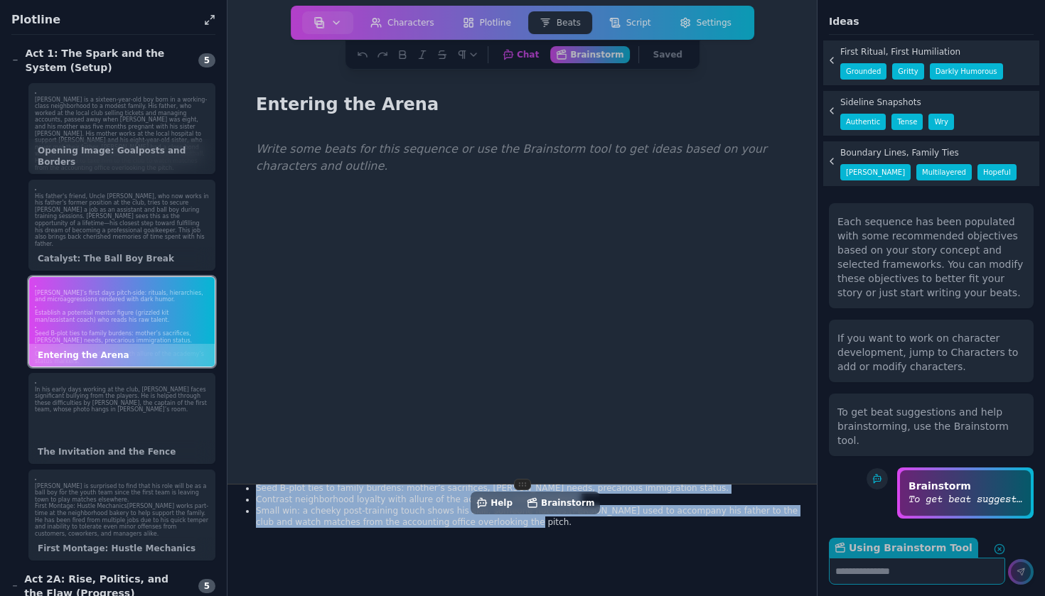
scroll to position [245, 0]
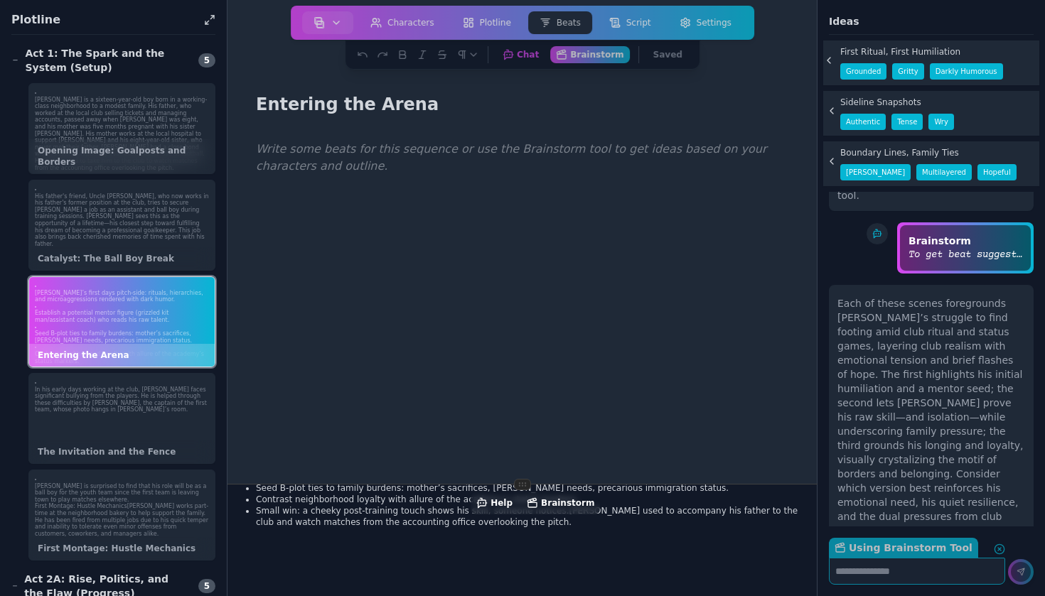
click at [830, 58] on icon at bounding box center [828, 61] width 3 height 6
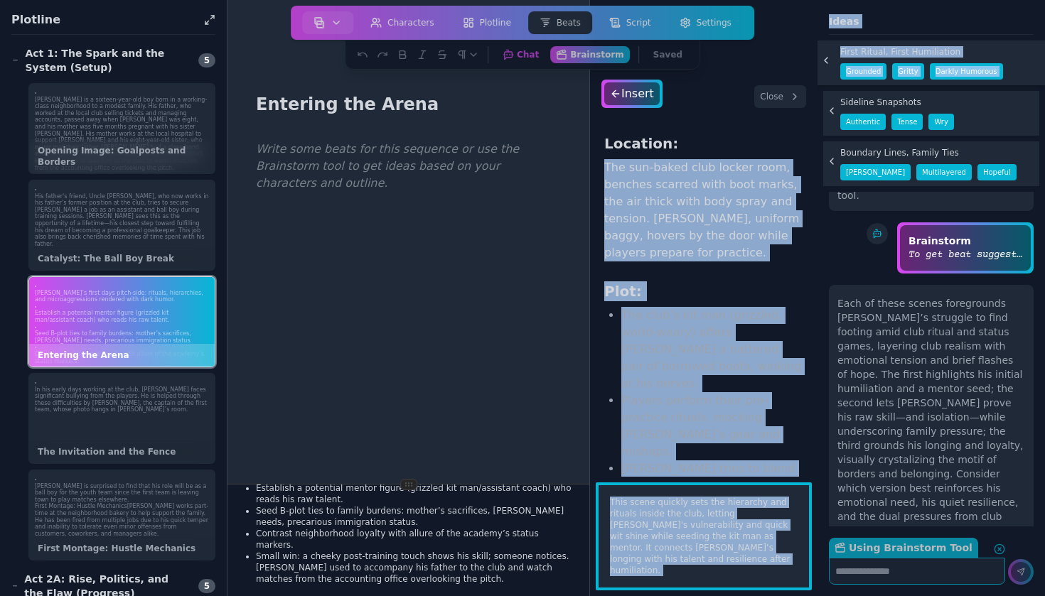
drag, startPoint x: 831, startPoint y: 114, endPoint x: 736, endPoint y: 132, distance: 96.2
click at [736, 134] on div "Plotline Act 1: The Spark and the System (Setup) 5 [PERSON_NAME] is a sixteen-y…" at bounding box center [522, 298] width 1045 height 596
click at [732, 148] on h3 "Location:" at bounding box center [703, 144] width 199 height 20
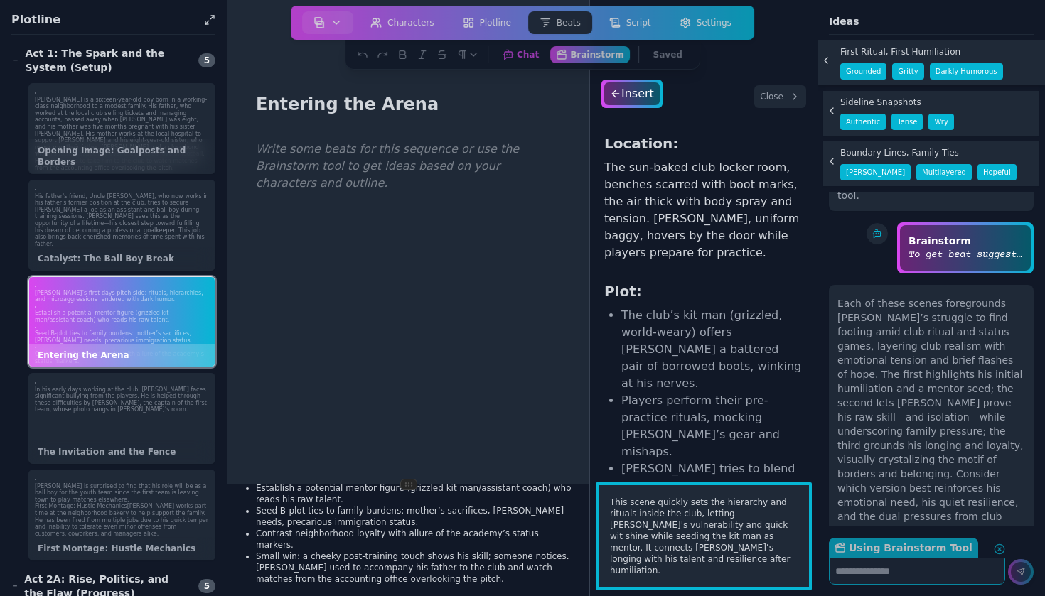
scroll to position [0, 0]
click at [776, 99] on button "Close" at bounding box center [780, 96] width 52 height 23
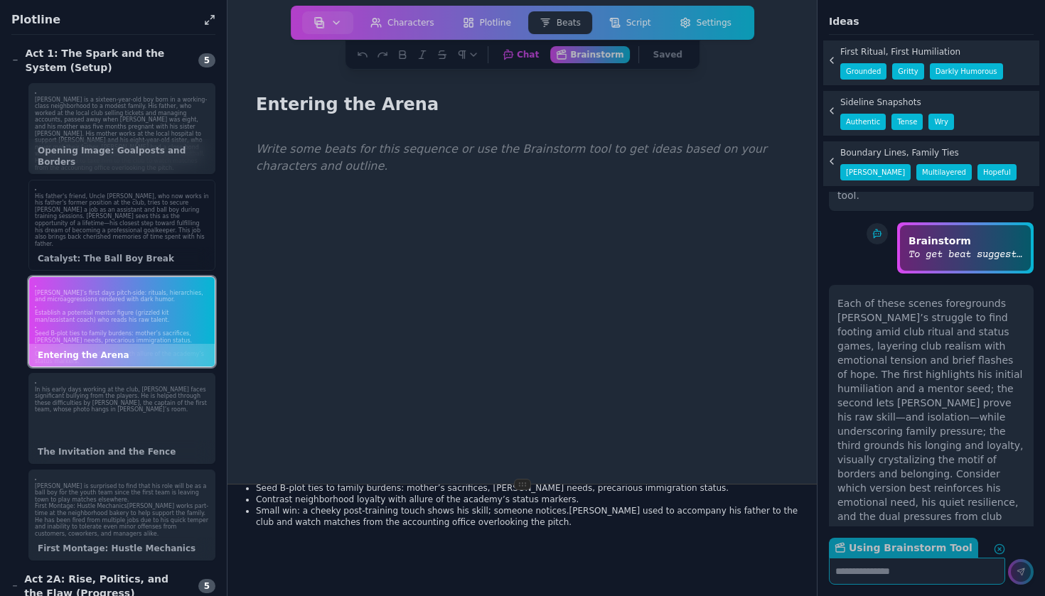
click at [189, 225] on p "His father's friend, Uncle [PERSON_NAME], who now works in his father's former …" at bounding box center [122, 220] width 174 height 55
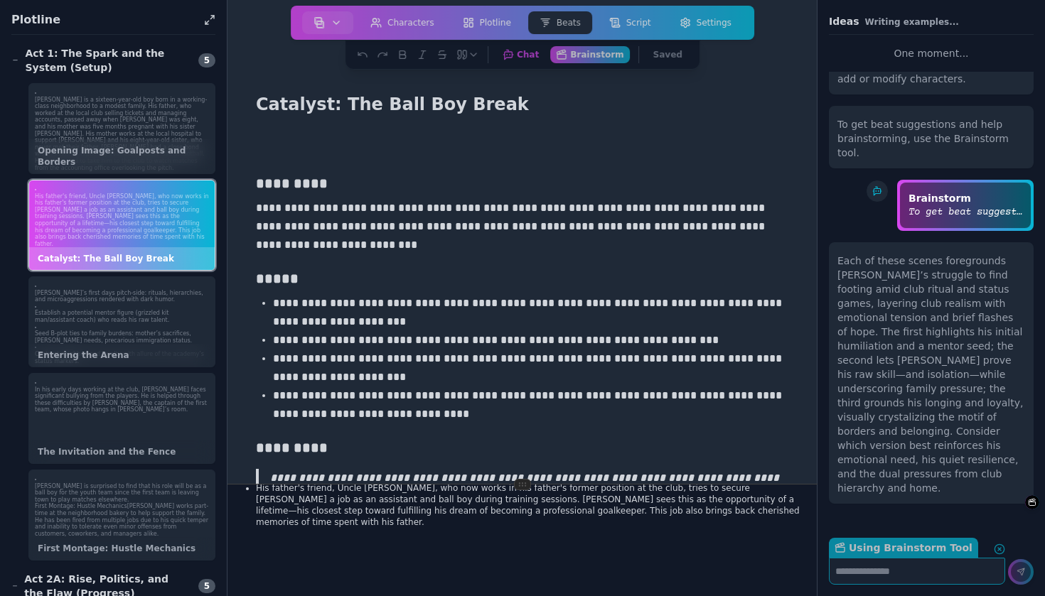
scroll to position [125, 0]
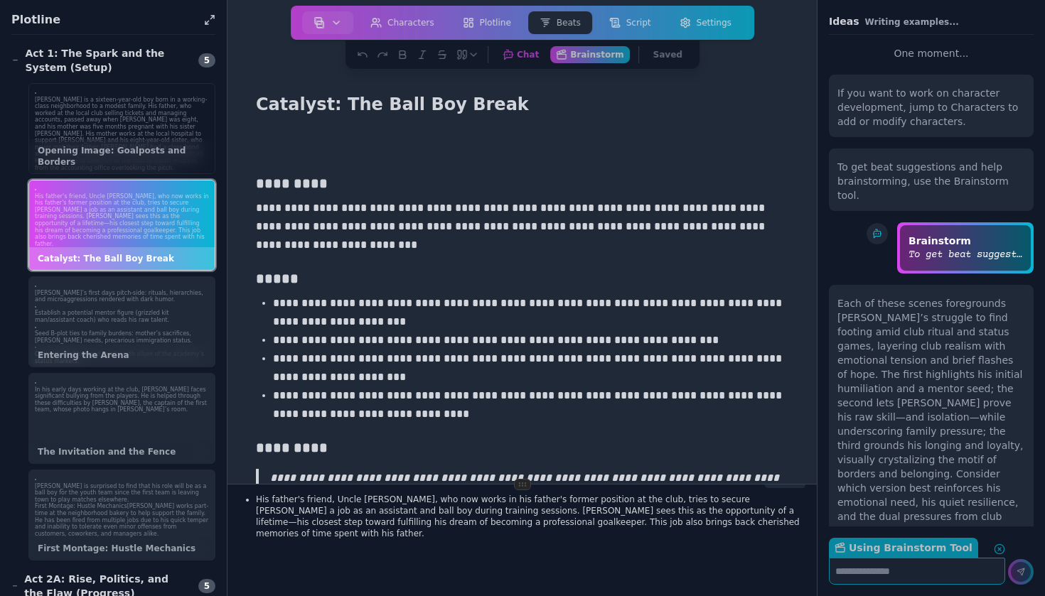
click at [163, 112] on p "[PERSON_NAME] is a sixteen-year-old boy born in a working-class neighborhood to…" at bounding box center [122, 134] width 174 height 75
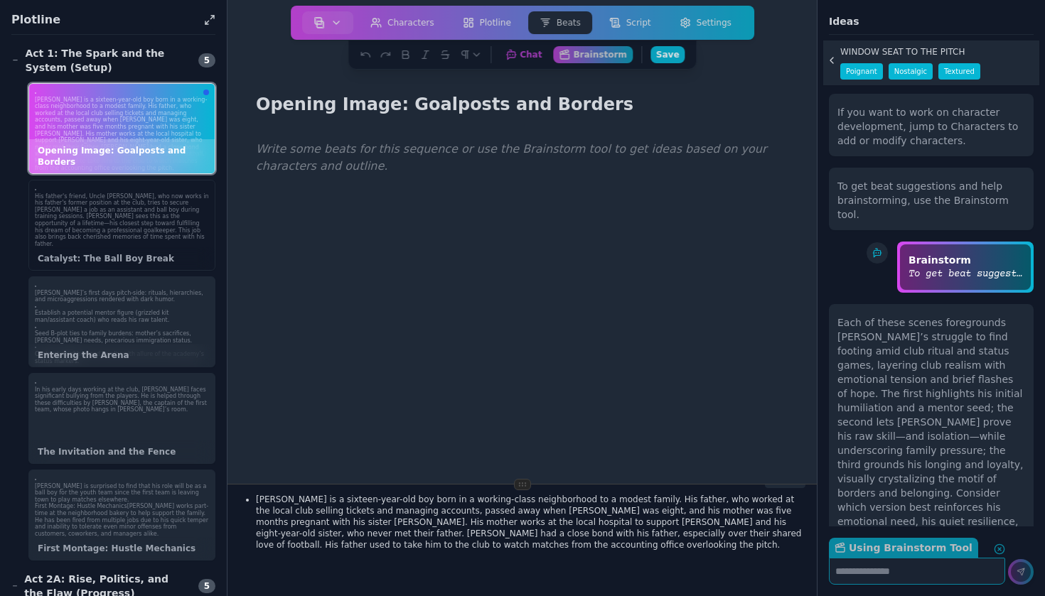
click at [151, 203] on p "His father's friend, Uncle [PERSON_NAME], who now works in his father's former …" at bounding box center [122, 220] width 174 height 55
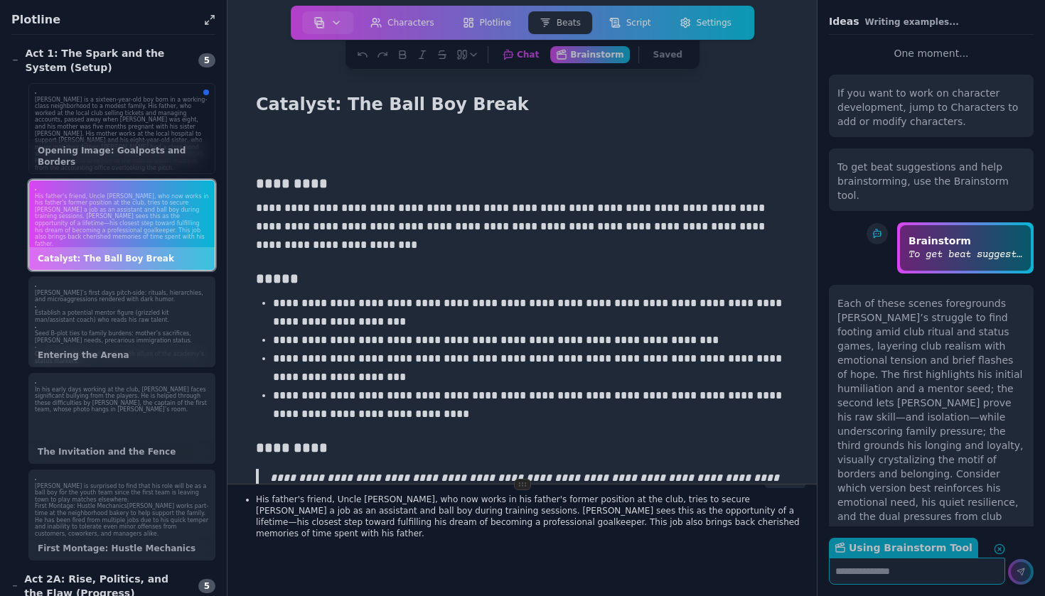
click at [147, 139] on p "[PERSON_NAME] is a sixteen-year-old boy born in a working-class neighborhood to…" at bounding box center [122, 134] width 174 height 75
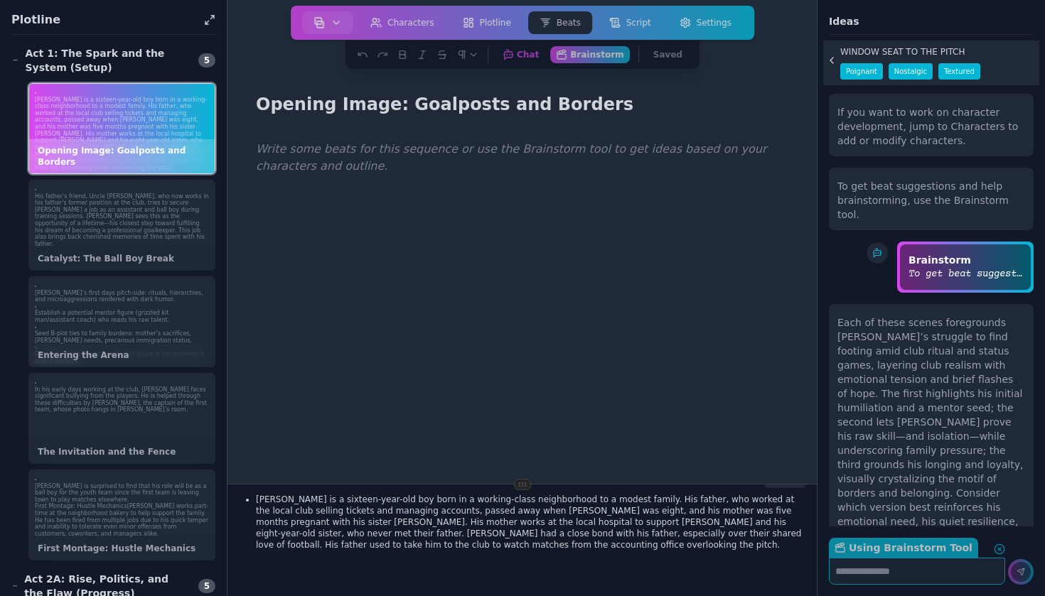
click at [413, 505] on p "[PERSON_NAME] is a sixteen-year-old boy born in a working-class neighborhood to…" at bounding box center [531, 522] width 550 height 57
click at [864, 547] on label "Using Brainstorm Tool Return to Chat" at bounding box center [903, 548] width 149 height 20
click at [864, 558] on textarea "Using Brainstorm Tool Return to Chat" at bounding box center [917, 571] width 176 height 27
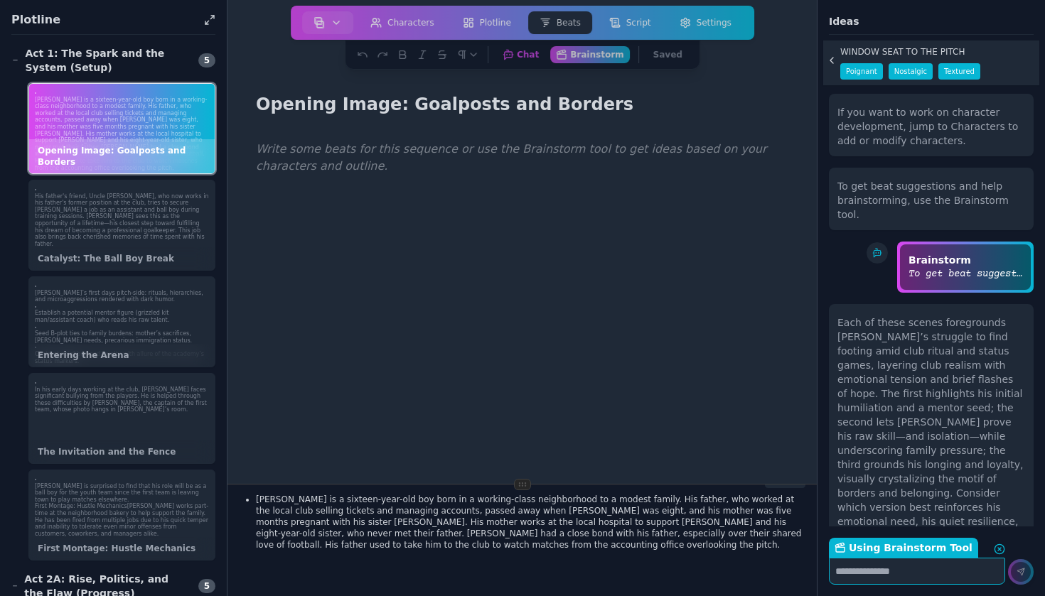
click at [884, 545] on label "Using Brainstorm Tool Return to Chat" at bounding box center [903, 548] width 149 height 20
click at [884, 558] on textarea "Using Brainstorm Tool Return to Chat" at bounding box center [917, 571] width 176 height 27
click at [710, 397] on div at bounding box center [522, 433] width 544 height 596
click at [873, 586] on aside "Each sequence has been populated with some recommended objectives based on your…" at bounding box center [930, 343] width 227 height 505
click at [876, 576] on textarea "Using Brainstorm Tool Return to Chat" at bounding box center [917, 571] width 176 height 27
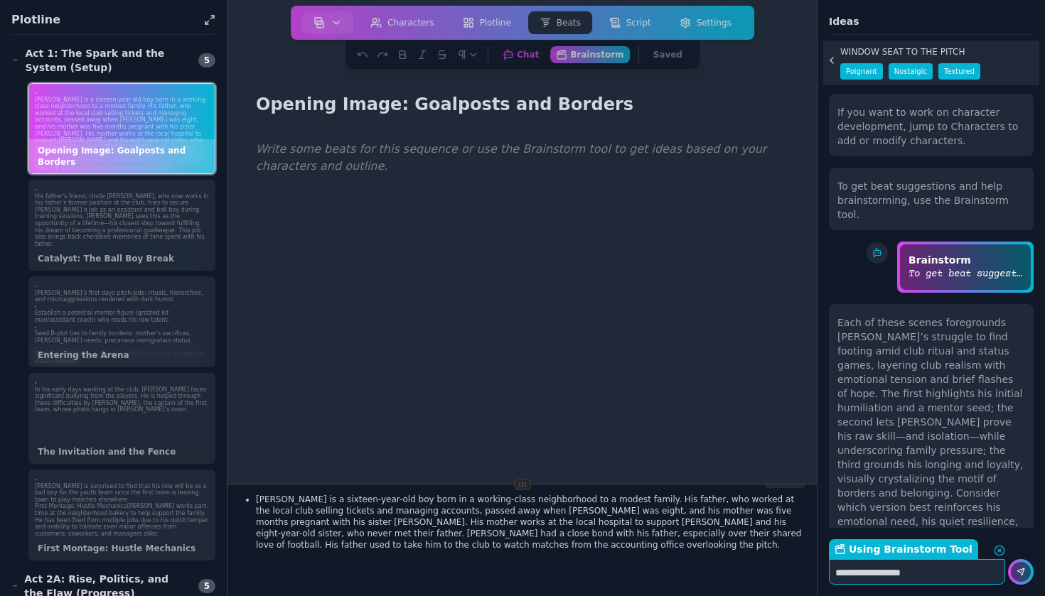
type textarea "**********"
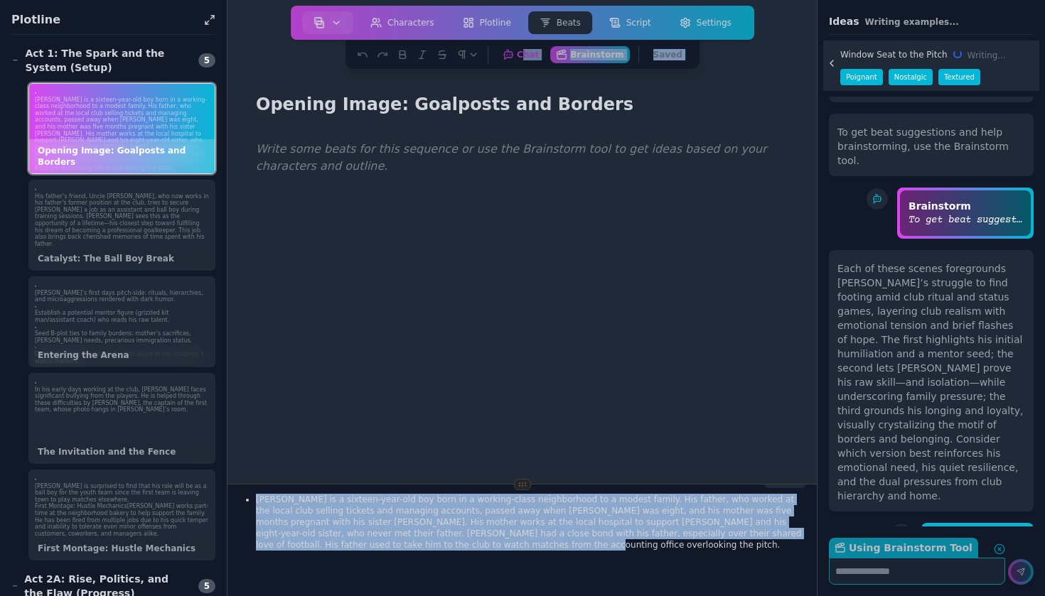
scroll to position [0, 0]
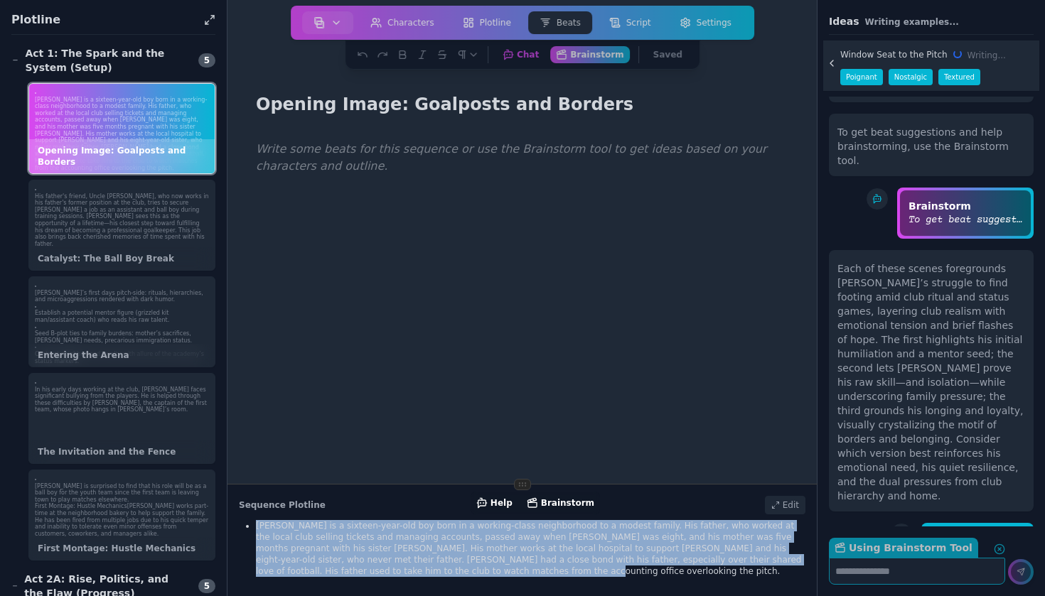
drag, startPoint x: 429, startPoint y: 557, endPoint x: 257, endPoint y: 527, distance: 175.2
click at [257, 527] on div "Sequence Plotline [PERSON_NAME] is a sixteen-year-old boy born in a working-cla…" at bounding box center [522, 541] width 590 height 112
copy p "[PERSON_NAME] is a sixteen-year-old boy born in a working-class neighborhood to…"
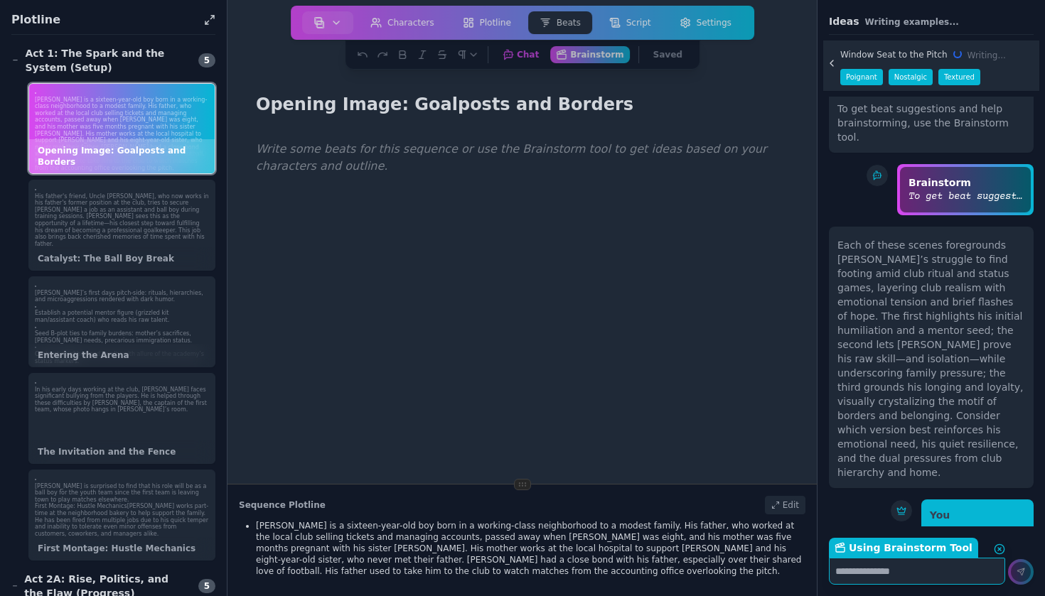
click at [907, 572] on textarea "Using Brainstorm Tool Return to Chat" at bounding box center [917, 571] width 176 height 27
paste textarea "**********"
type textarea "**********"
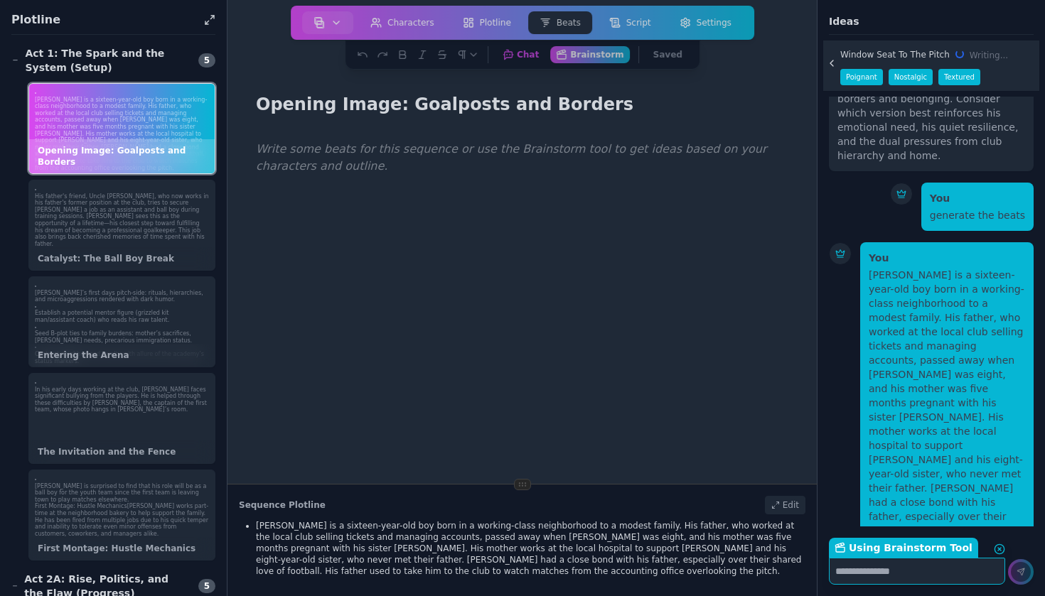
scroll to position [410, 0]
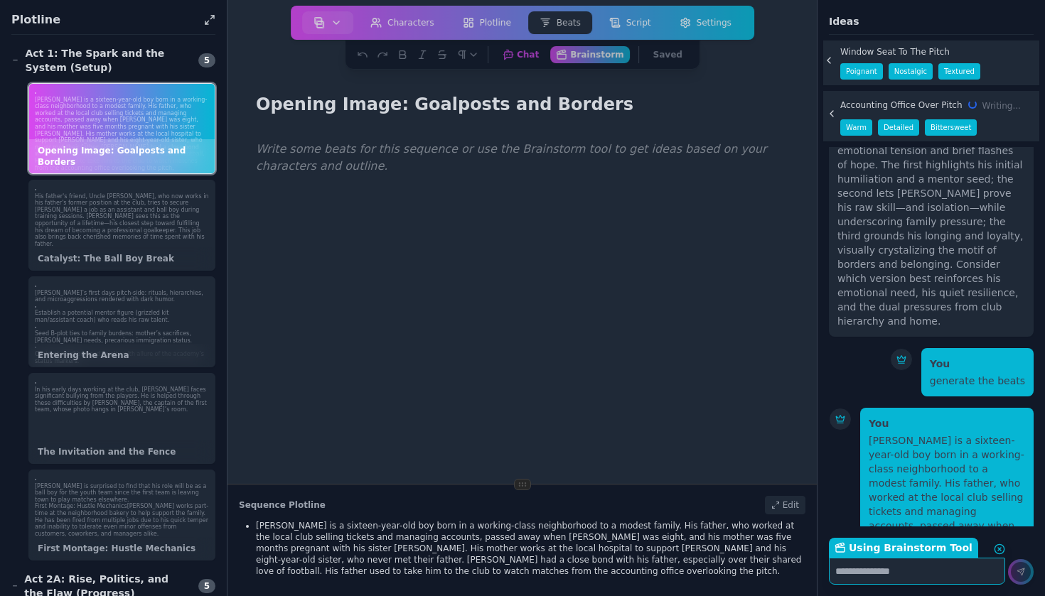
click at [826, 60] on icon at bounding box center [828, 60] width 11 height 11
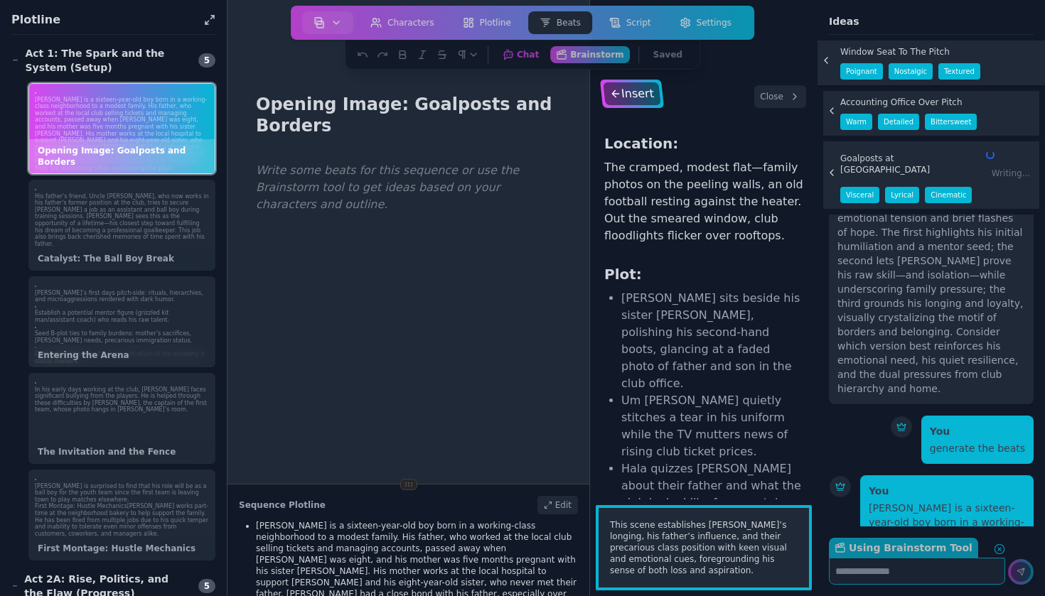
click at [614, 95] on icon at bounding box center [615, 93] width 13 height 11
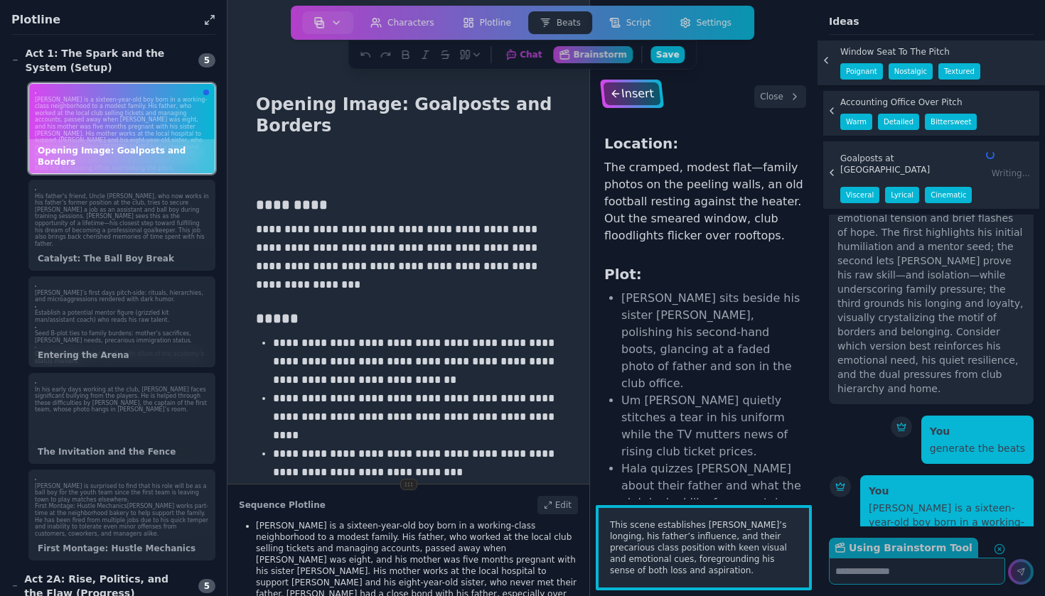
scroll to position [225, 0]
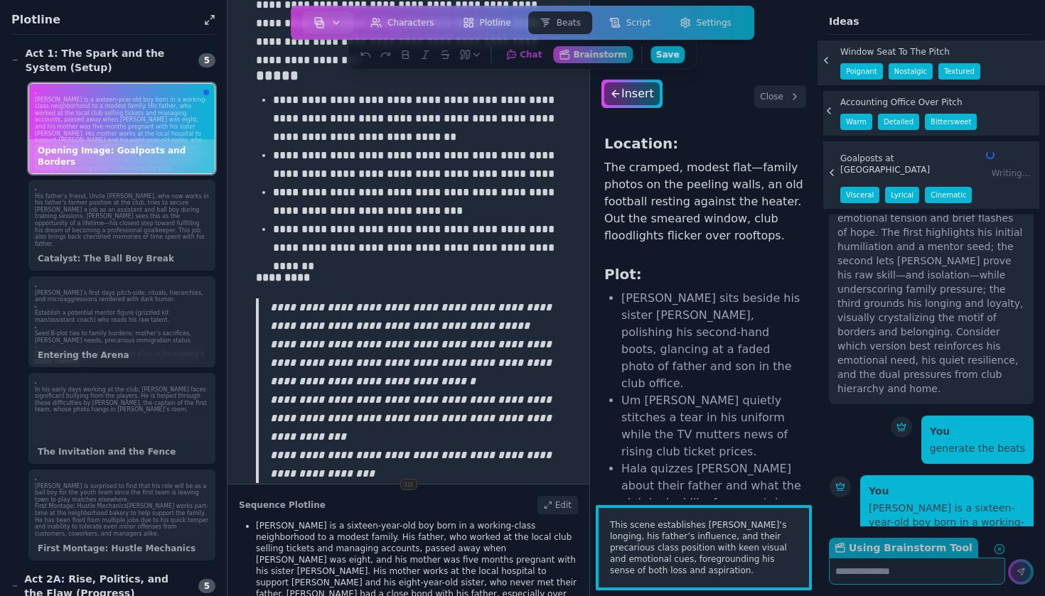
click at [834, 108] on icon at bounding box center [828, 110] width 11 height 11
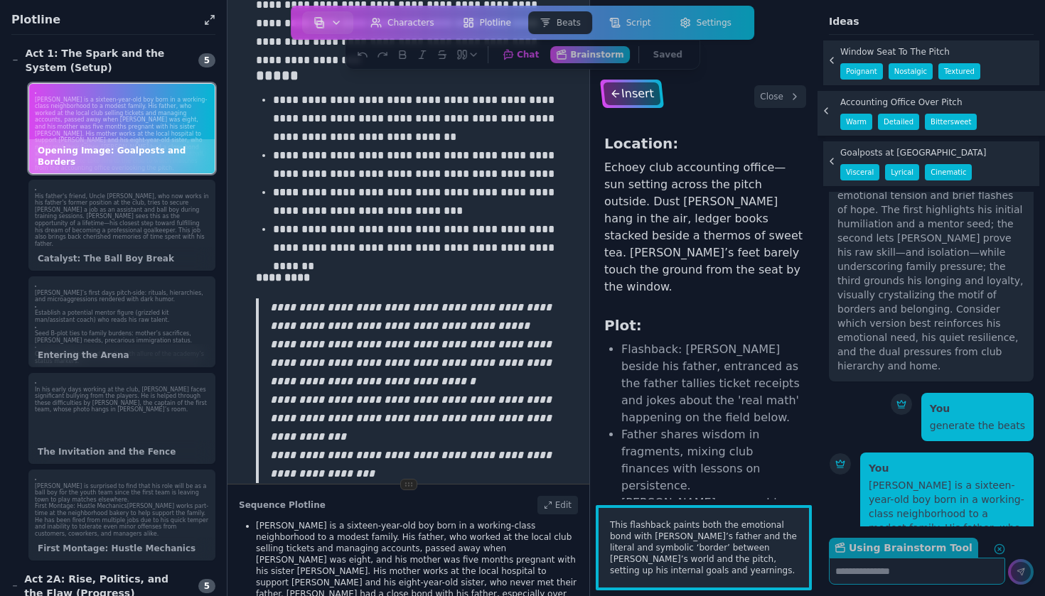
click at [648, 102] on div "Insert" at bounding box center [632, 93] width 58 height 23
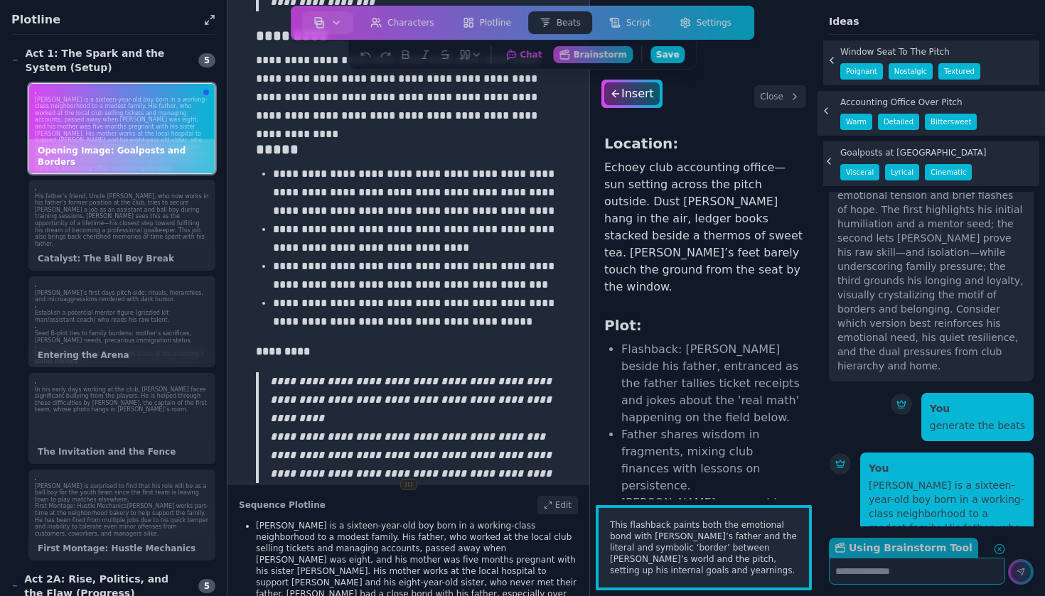
click at [831, 161] on icon at bounding box center [828, 161] width 11 height 11
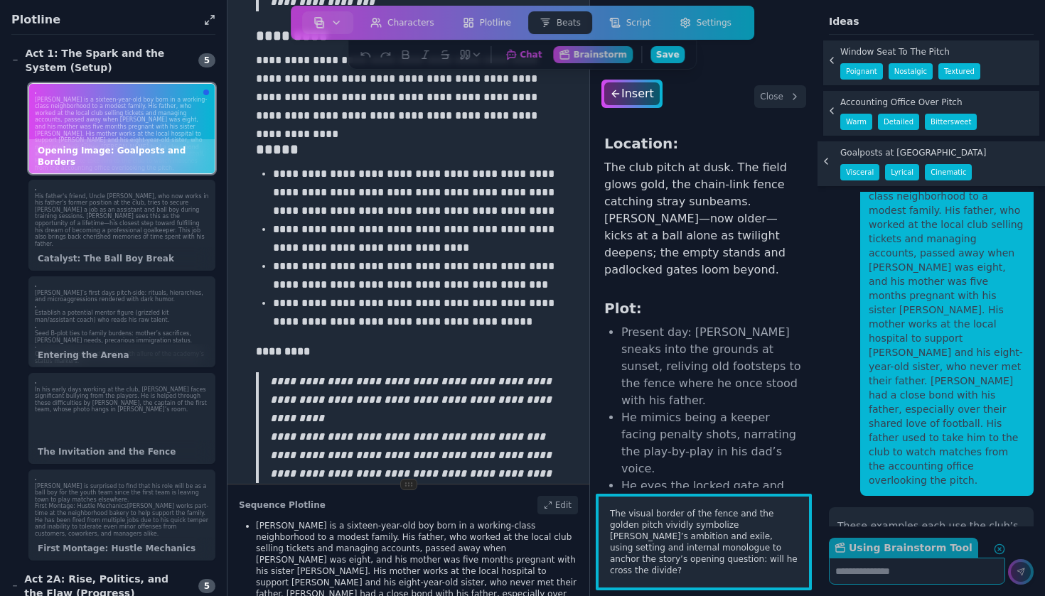
scroll to position [837, 0]
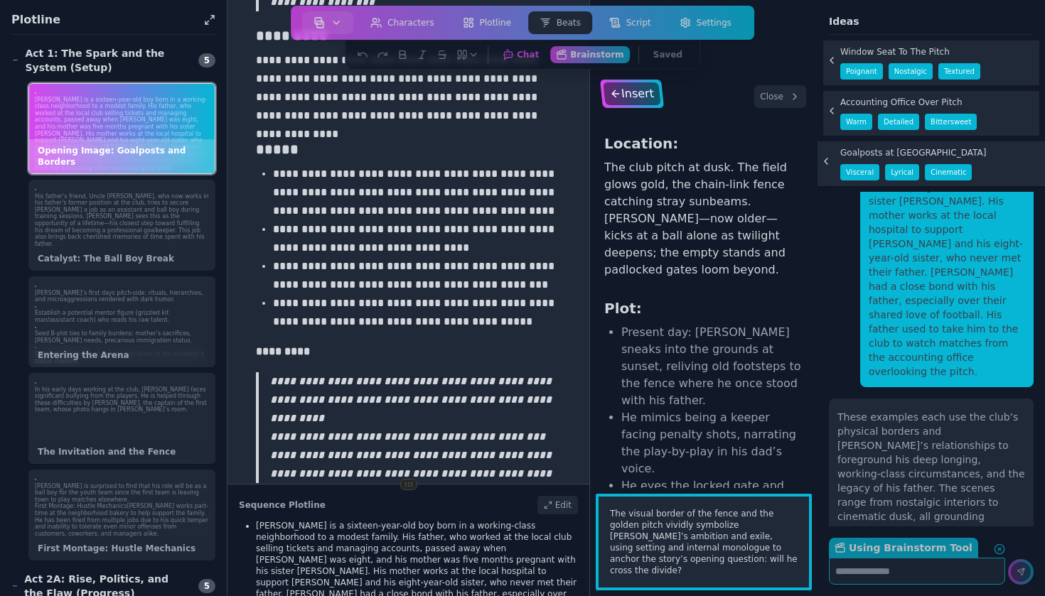
click at [630, 96] on div "Insert" at bounding box center [632, 93] width 58 height 23
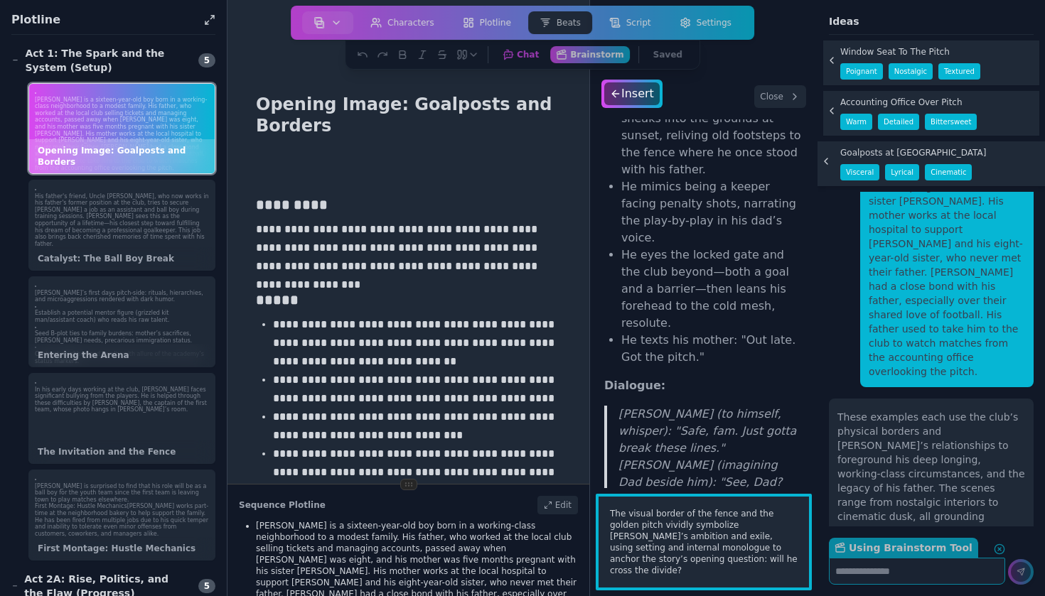
scroll to position [0, 0]
click at [709, 406] on blockquote "[PERSON_NAME] (to himself, whisper): "Safe, fam. Just gotta break these lines."…" at bounding box center [703, 483] width 199 height 154
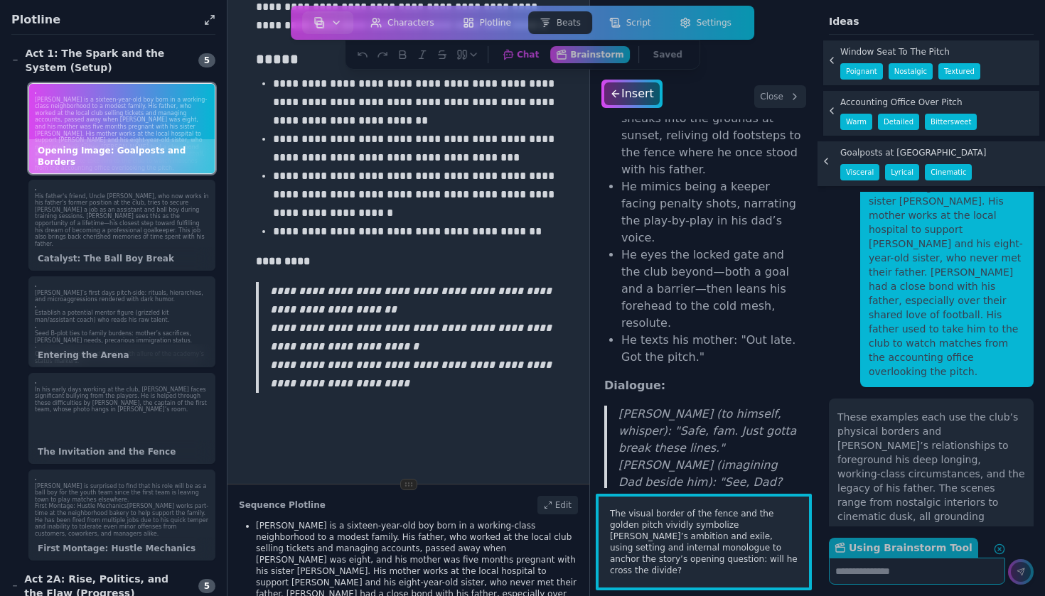
scroll to position [1259, 0]
click at [405, 388] on p "**********" at bounding box center [415, 337] width 291 height 111
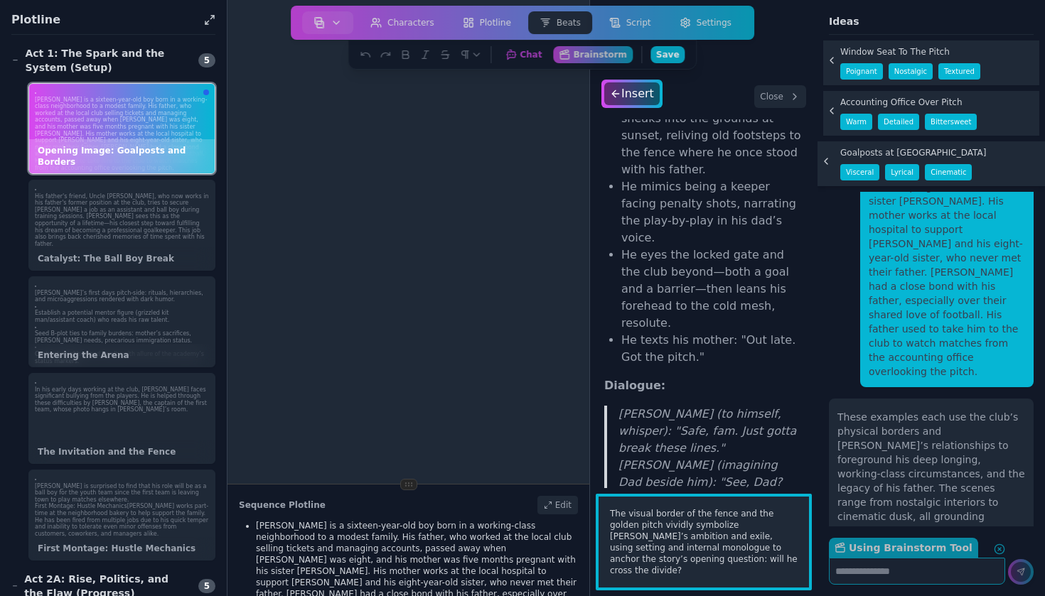
scroll to position [161, 0]
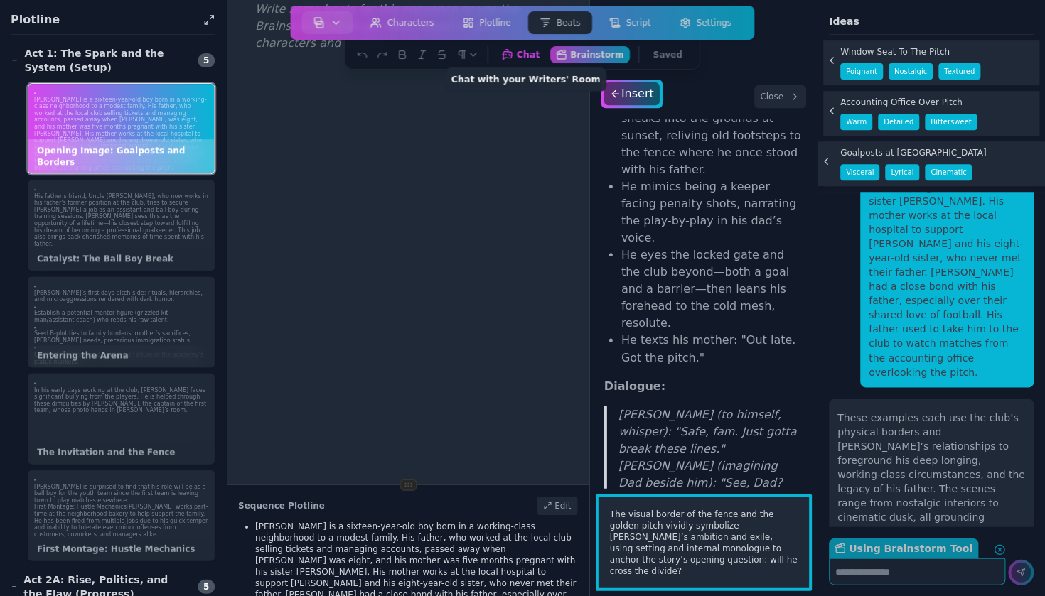
click at [514, 49] on icon "button" at bounding box center [507, 54] width 13 height 13
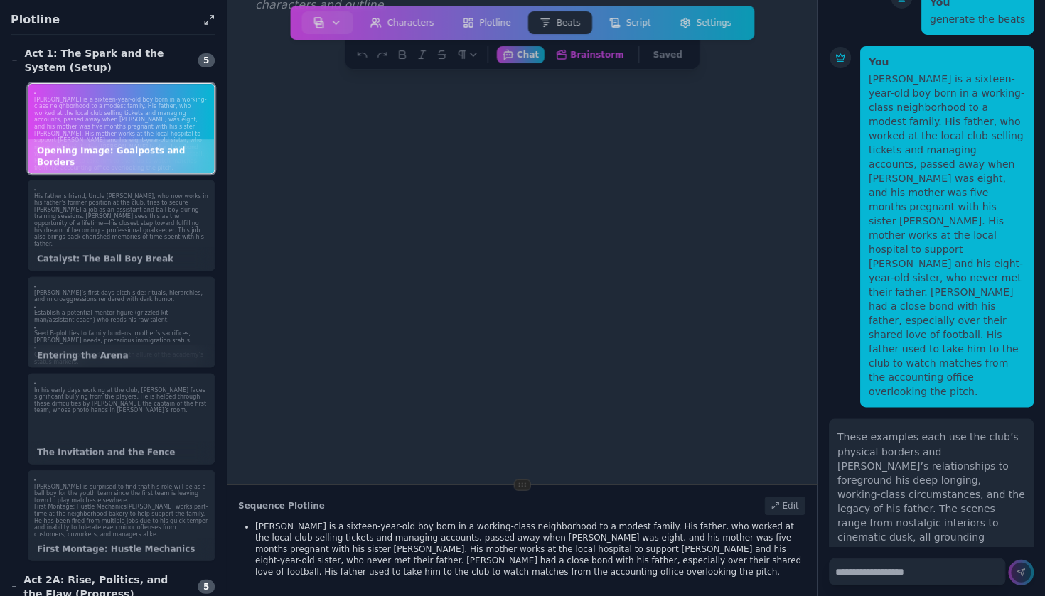
click at [891, 582] on textarea at bounding box center [917, 571] width 176 height 27
paste textarea "**********"
type textarea "**********"
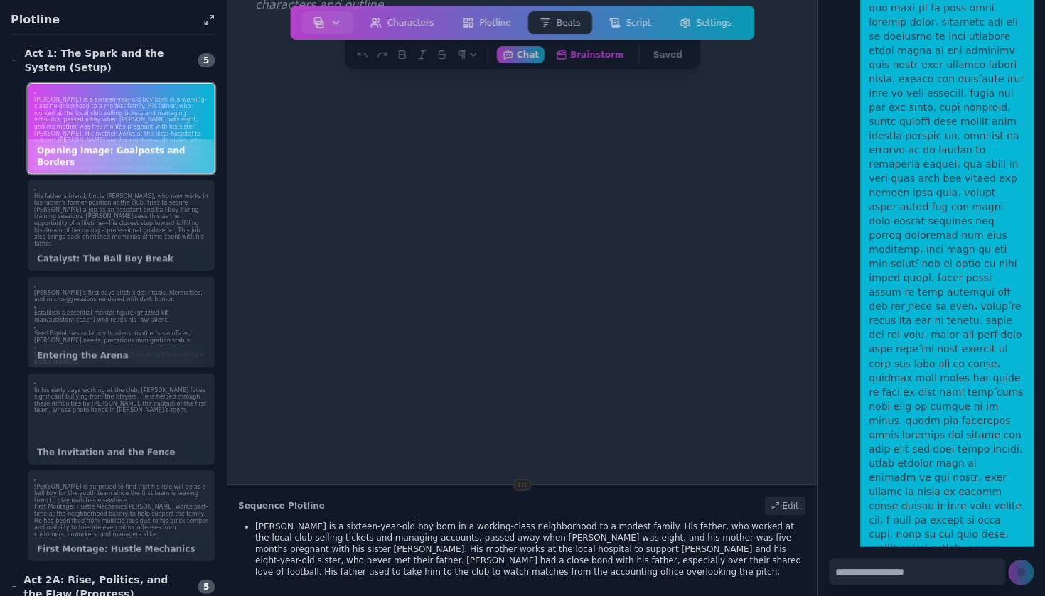
scroll to position [5223, 0]
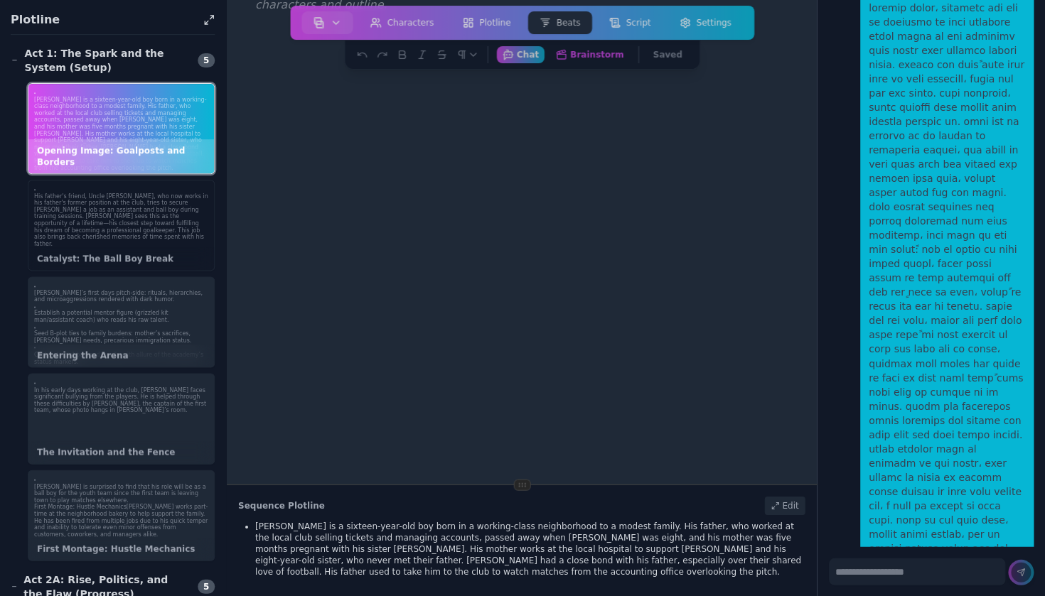
click at [199, 224] on p "His father's friend, Uncle [PERSON_NAME], who now works in his father's former …" at bounding box center [122, 220] width 174 height 55
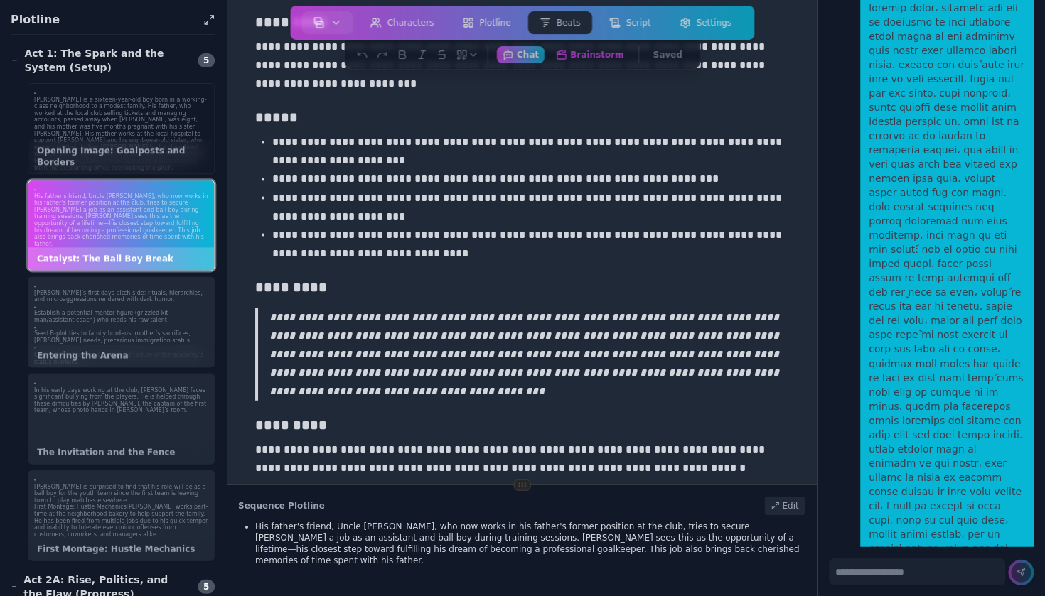
click at [155, 144] on p "[PERSON_NAME] is a sixteen-year-old boy born in a working-class neighborhood to…" at bounding box center [122, 134] width 174 height 75
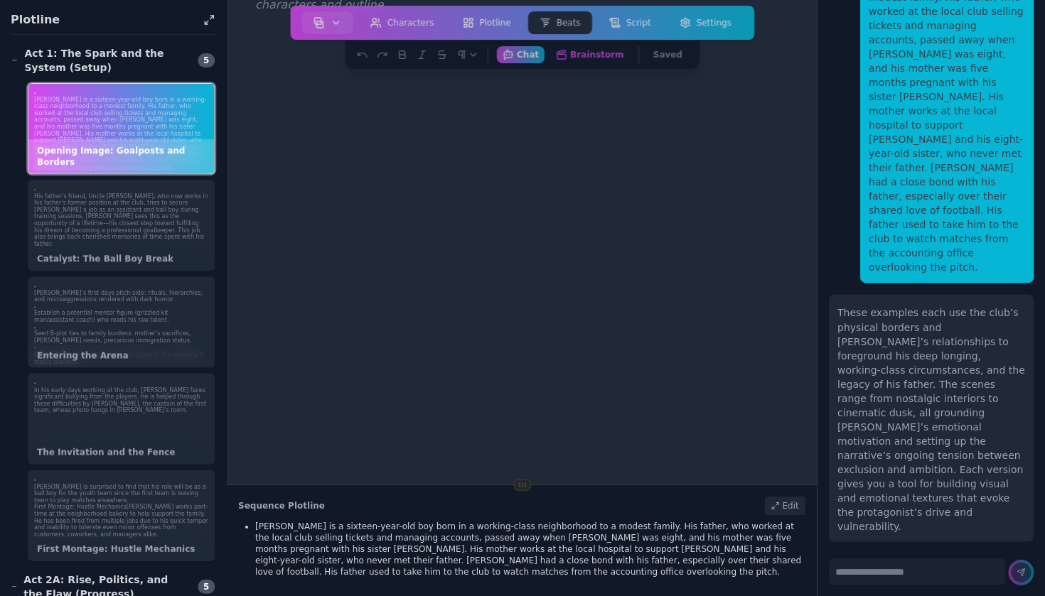
scroll to position [747, 0]
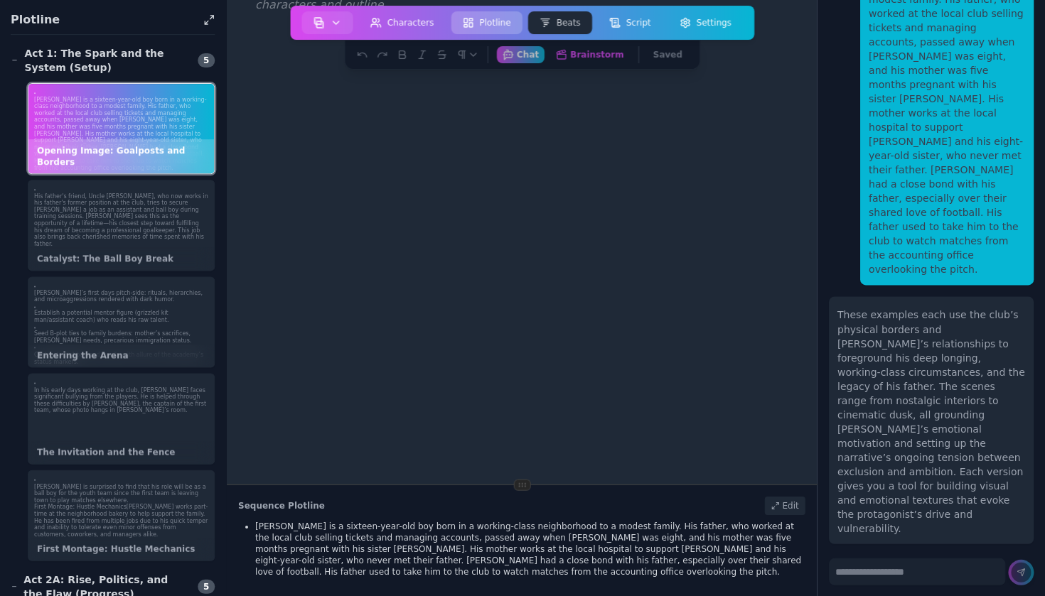
click at [487, 23] on button "Plotline" at bounding box center [486, 22] width 71 height 23
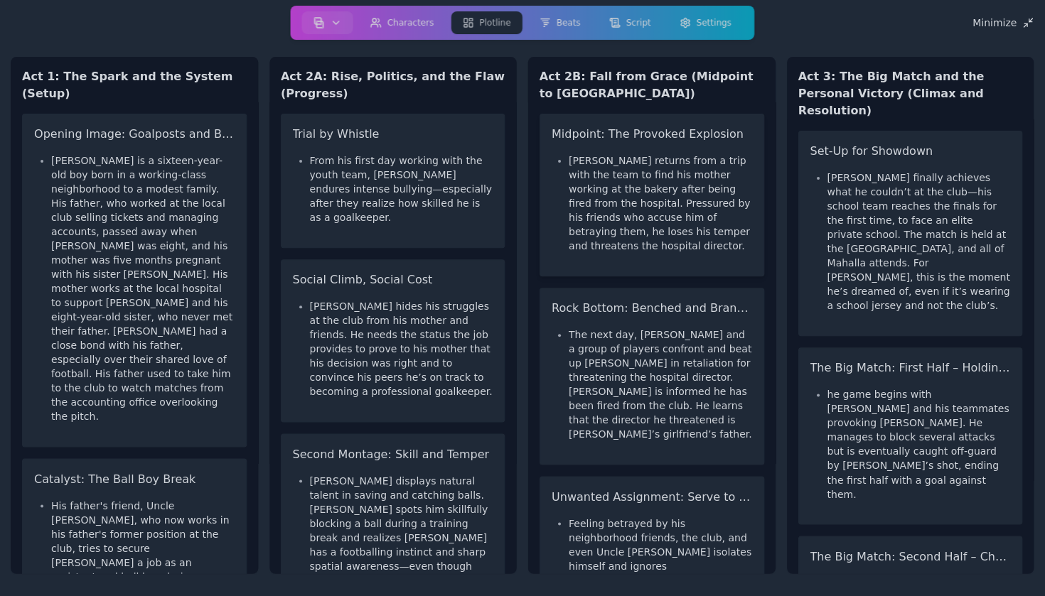
scroll to position [39, 0]
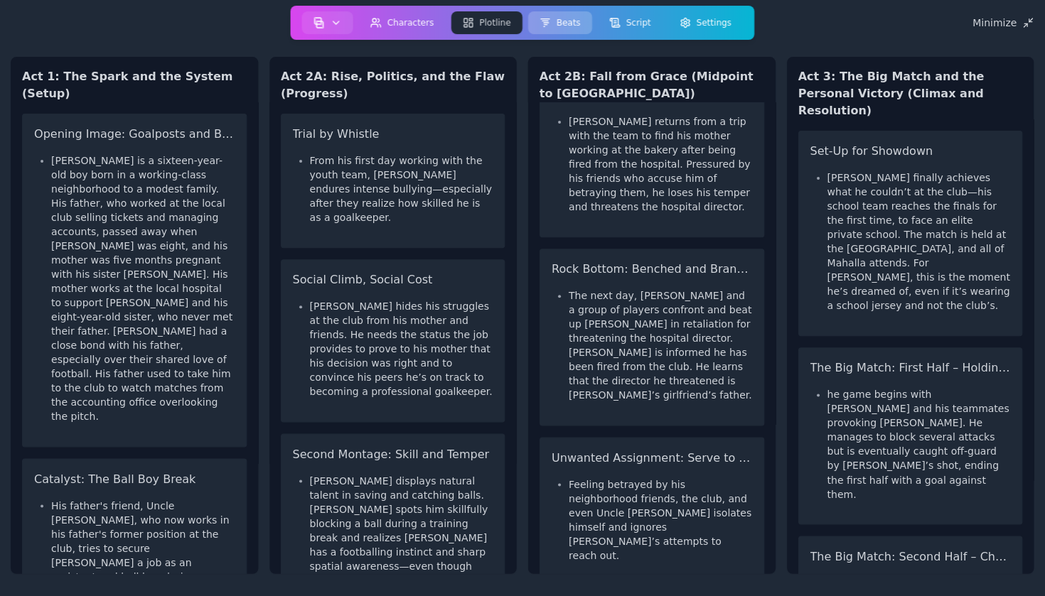
click at [567, 18] on button "Beats" at bounding box center [560, 22] width 64 height 23
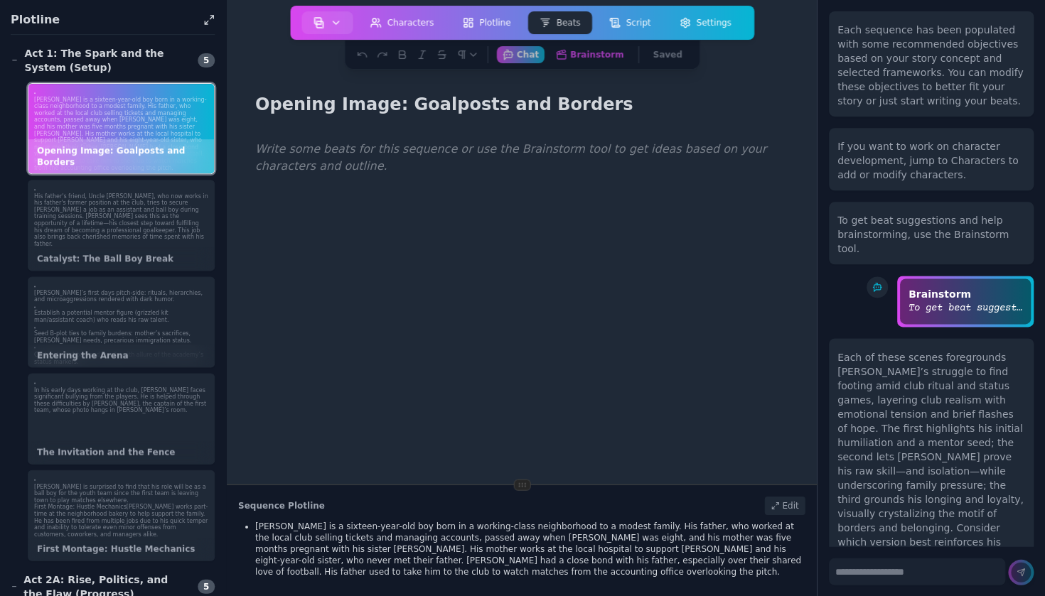
scroll to position [5223, 0]
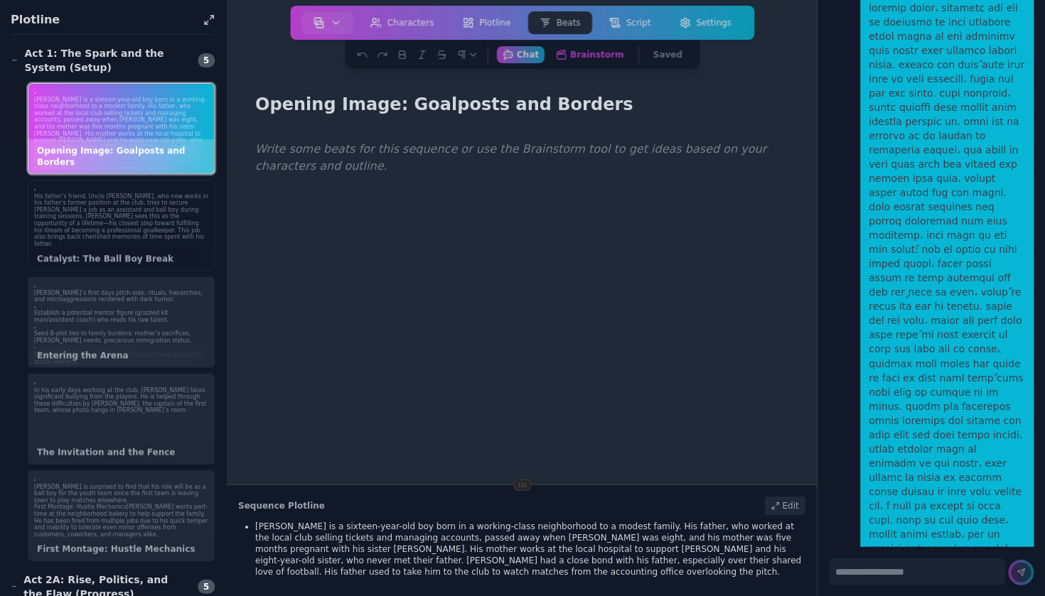
click at [125, 235] on div "His father's friend, Uncle [PERSON_NAME], who now works in his father's former …" at bounding box center [122, 217] width 186 height 73
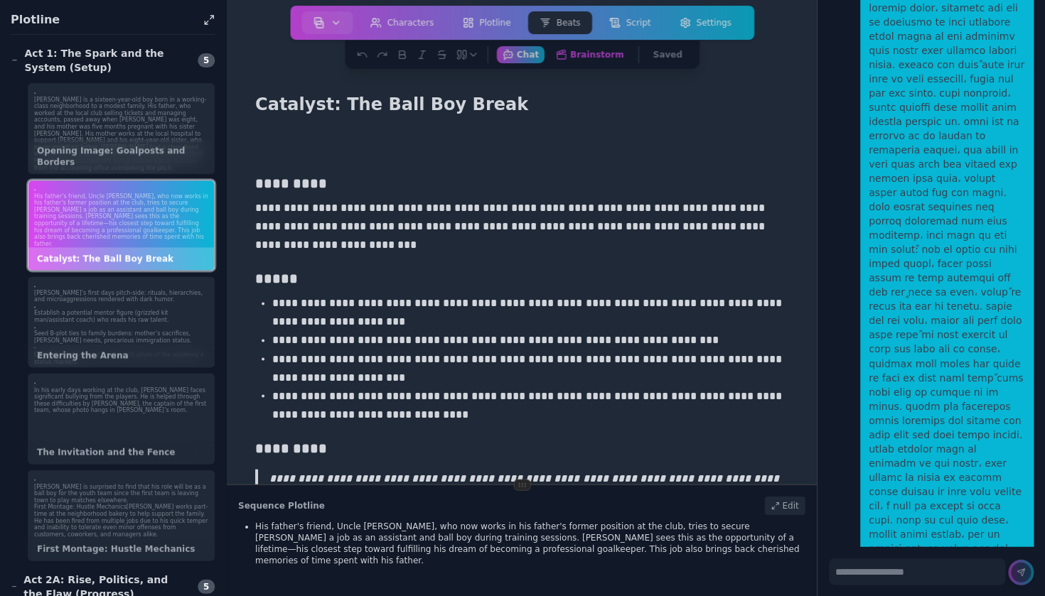
click at [409, 251] on p "**********" at bounding box center [522, 226] width 532 height 55
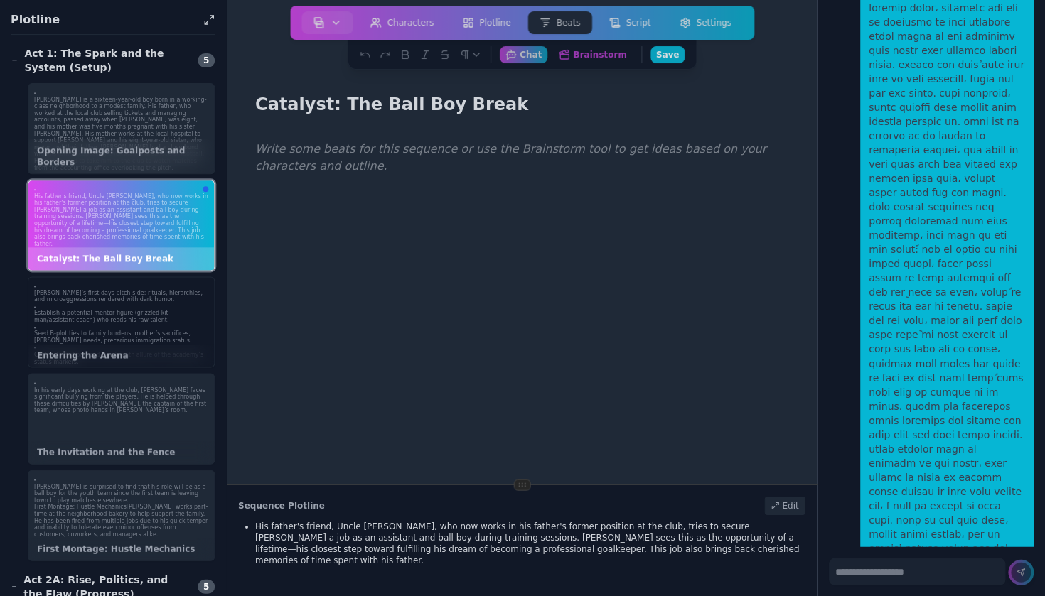
click at [149, 345] on div "Entering the Arena" at bounding box center [122, 355] width 186 height 23
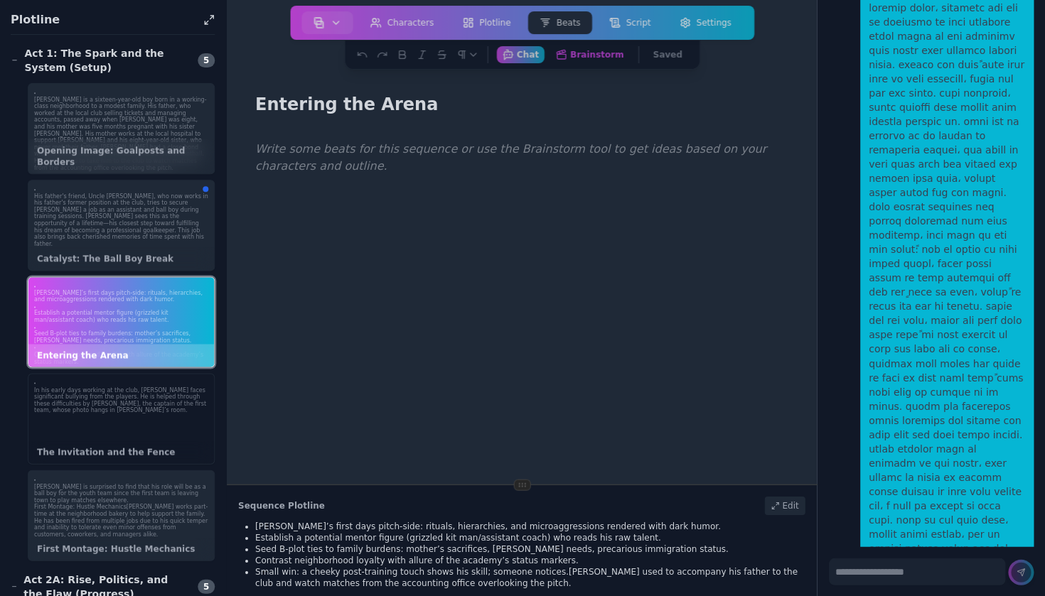
click at [141, 436] on div "In his early days working at the club, [PERSON_NAME] faces significant bullying…" at bounding box center [121, 418] width 187 height 91
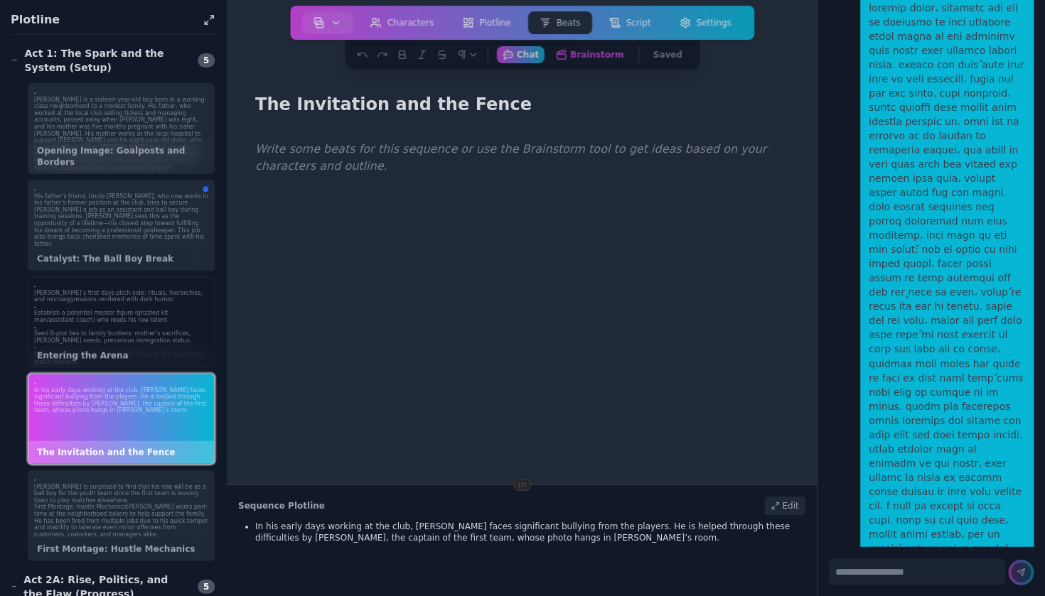
click at [150, 331] on p "Seed B-plot ties to family burdens: mother’s sacrifices, [PERSON_NAME] needs, p…" at bounding box center [122, 338] width 174 height 14
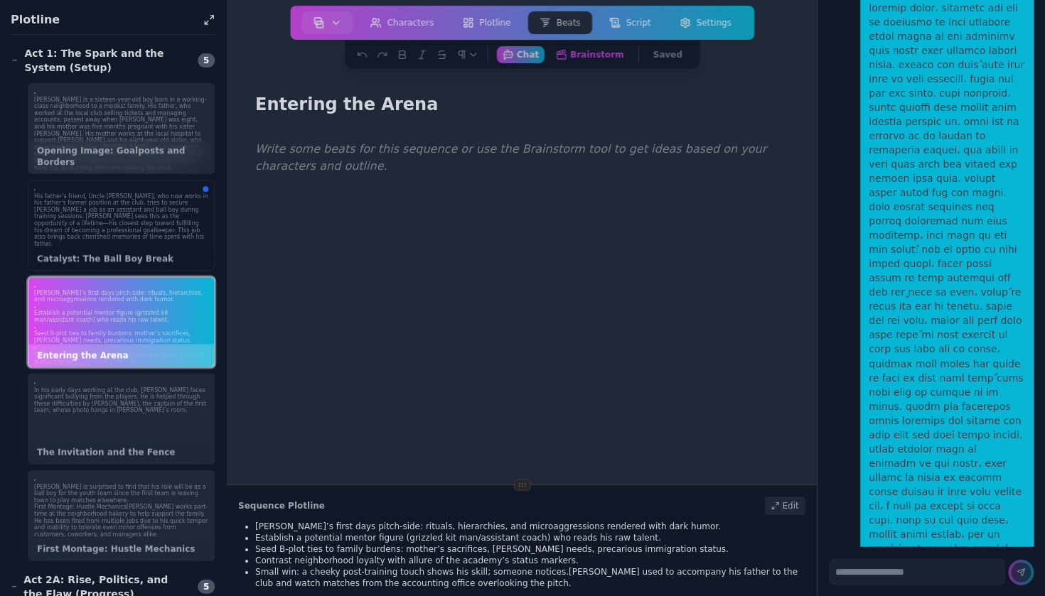
click at [144, 237] on div "His father's friend, Uncle [PERSON_NAME], who now works in his father's former …" at bounding box center [121, 225] width 187 height 91
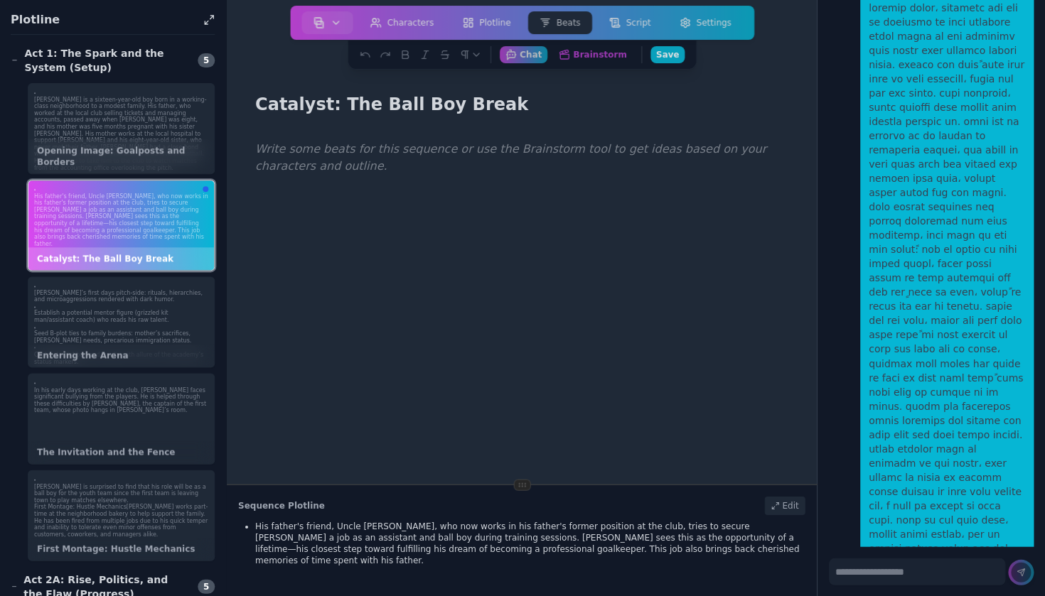
click at [141, 193] on p "His father's friend, Uncle [PERSON_NAME], who now works in his father's former …" at bounding box center [122, 220] width 174 height 55
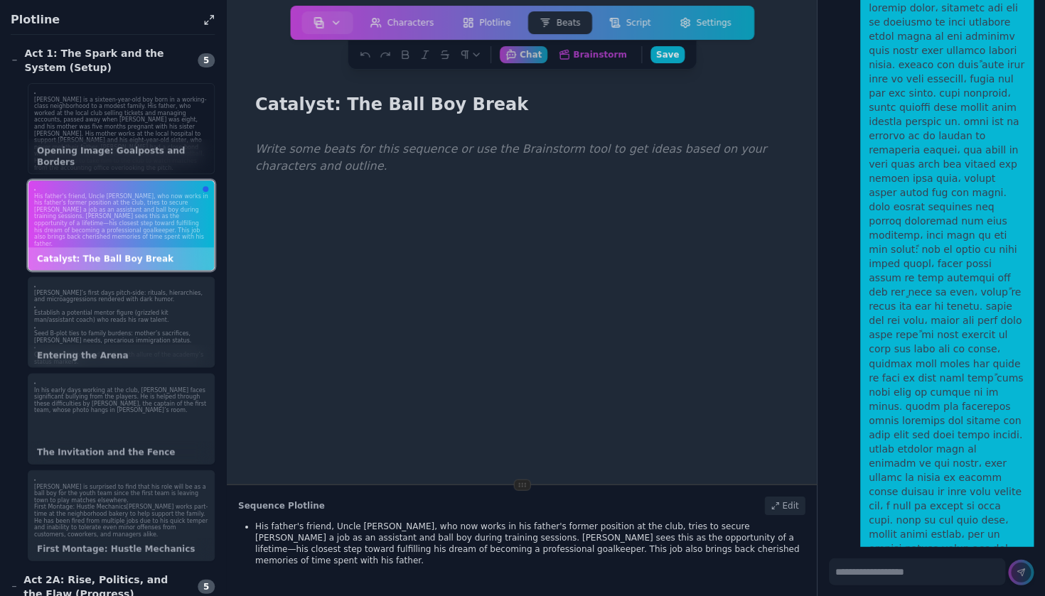
click at [151, 159] on div "Opening Image: Goalposts and Borders" at bounding box center [122, 156] width 186 height 34
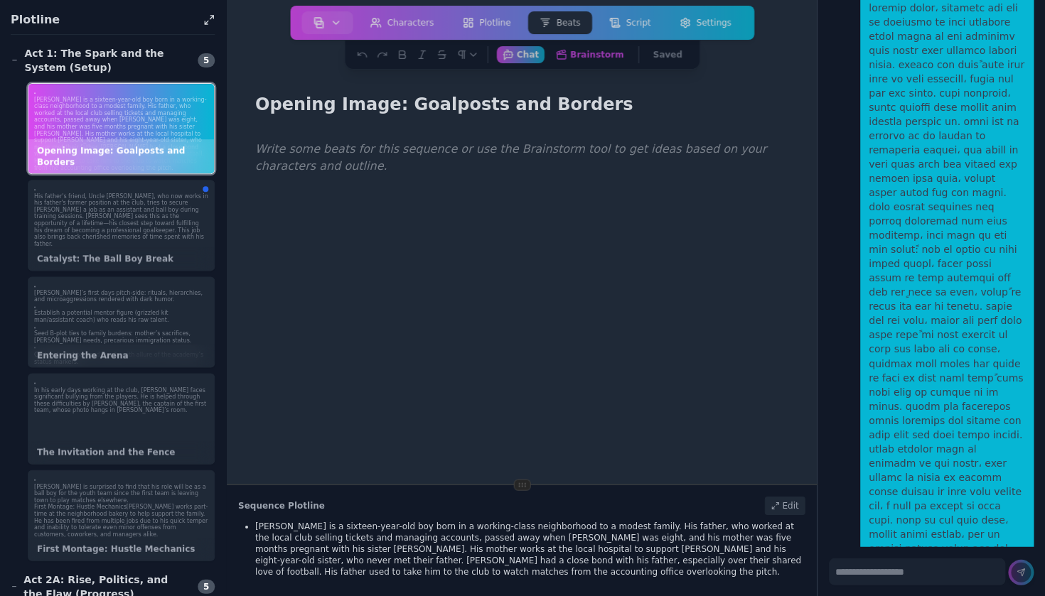
click at [153, 43] on div "Plotline Act 1: The Spark and the System (Setup) 5 [PERSON_NAME] is a sixteen-y…" at bounding box center [113, 298] width 227 height 596
click at [581, 53] on button "Brainstorm Get ideas and work on your beats" at bounding box center [589, 54] width 83 height 18
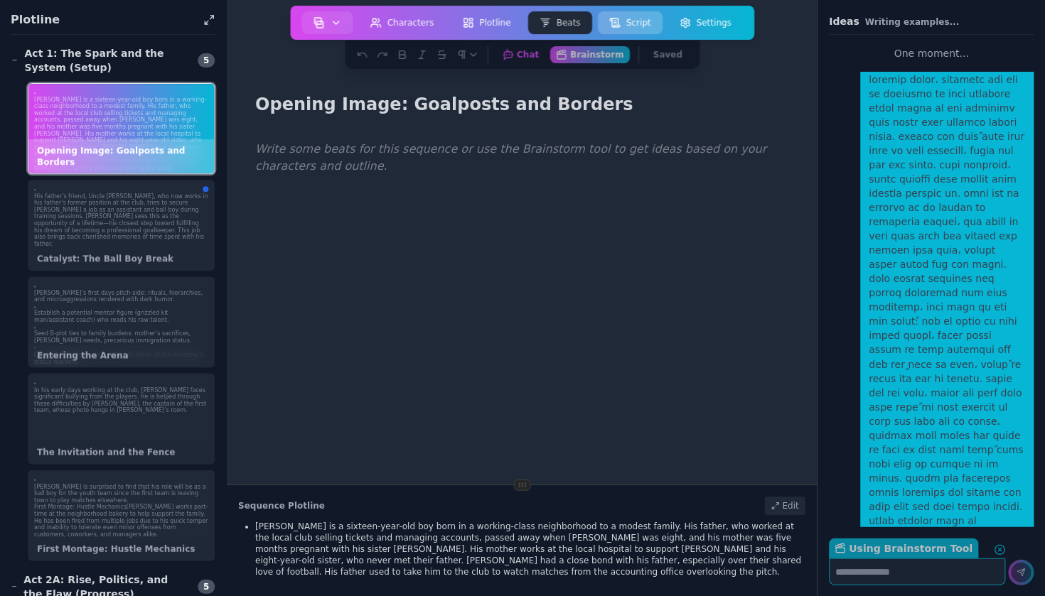
click at [628, 23] on button "Script" at bounding box center [630, 22] width 65 height 23
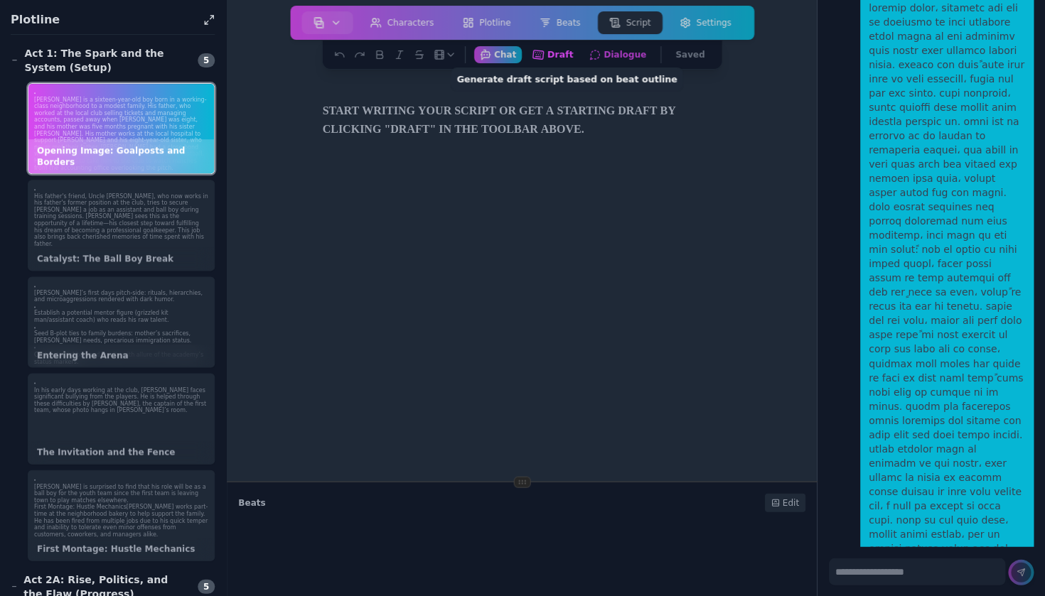
click at [557, 56] on button "Draft Generate draft script based on beat outline" at bounding box center [553, 54] width 53 height 18
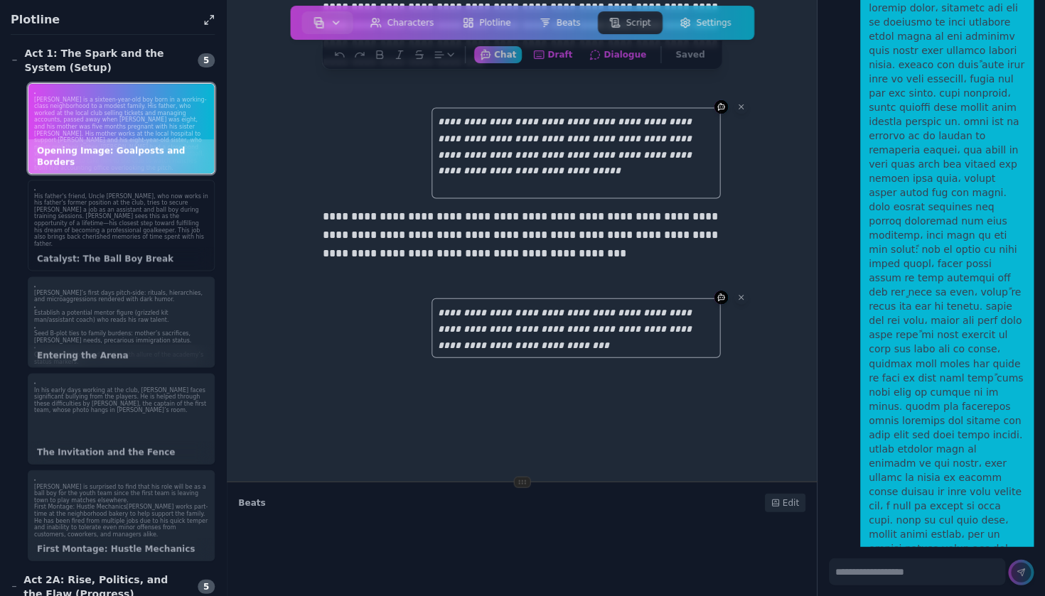
click at [183, 230] on p "His father's friend, Uncle [PERSON_NAME], who now works in his father's former …" at bounding box center [122, 220] width 174 height 55
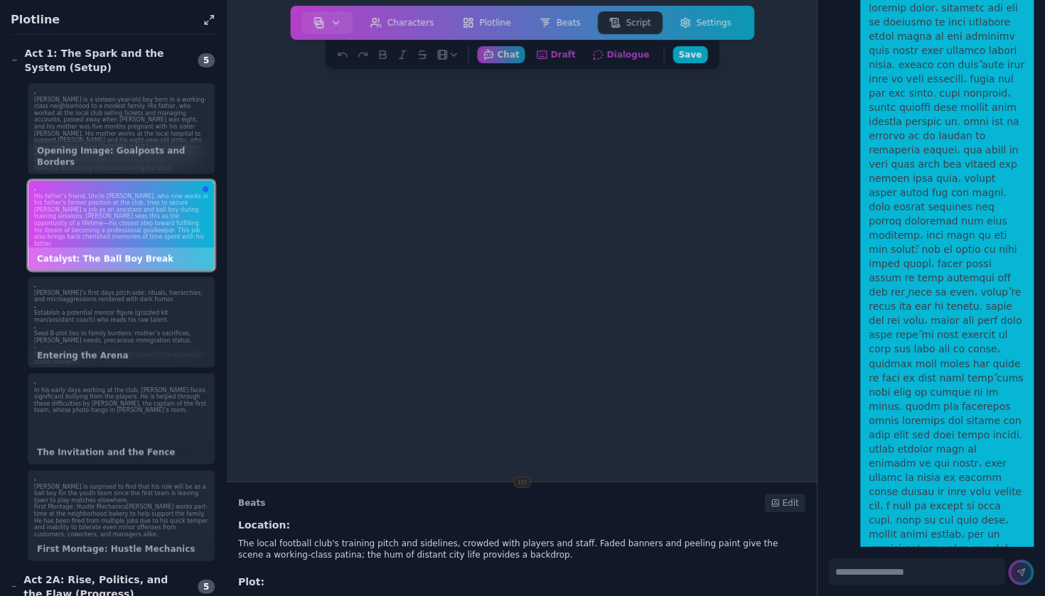
scroll to position [102, 0]
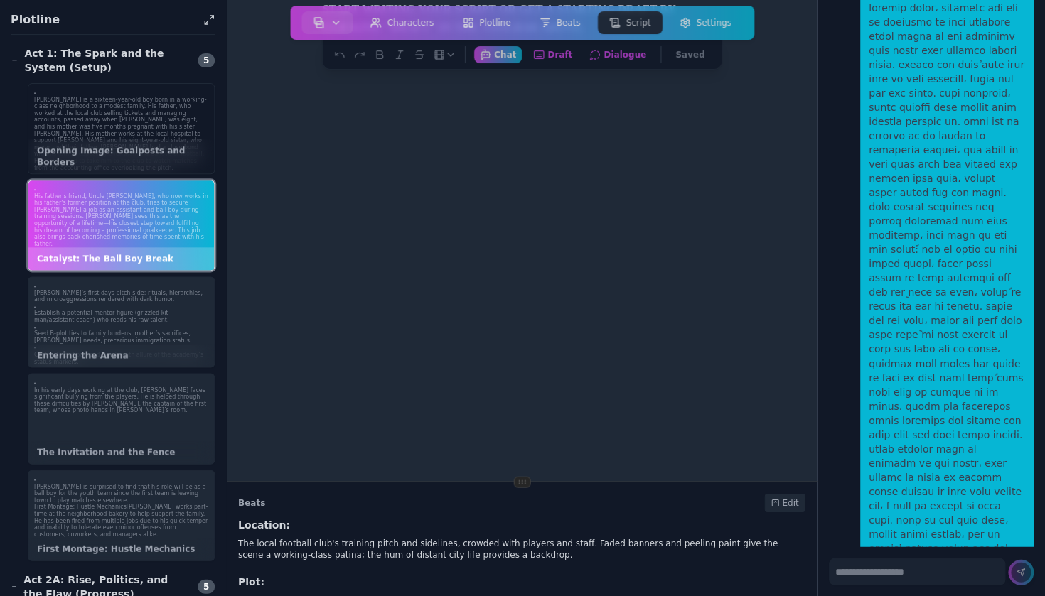
click at [196, 129] on p "[PERSON_NAME] is a sixteen-year-old boy born in a working-class neighborhood to…" at bounding box center [122, 134] width 174 height 75
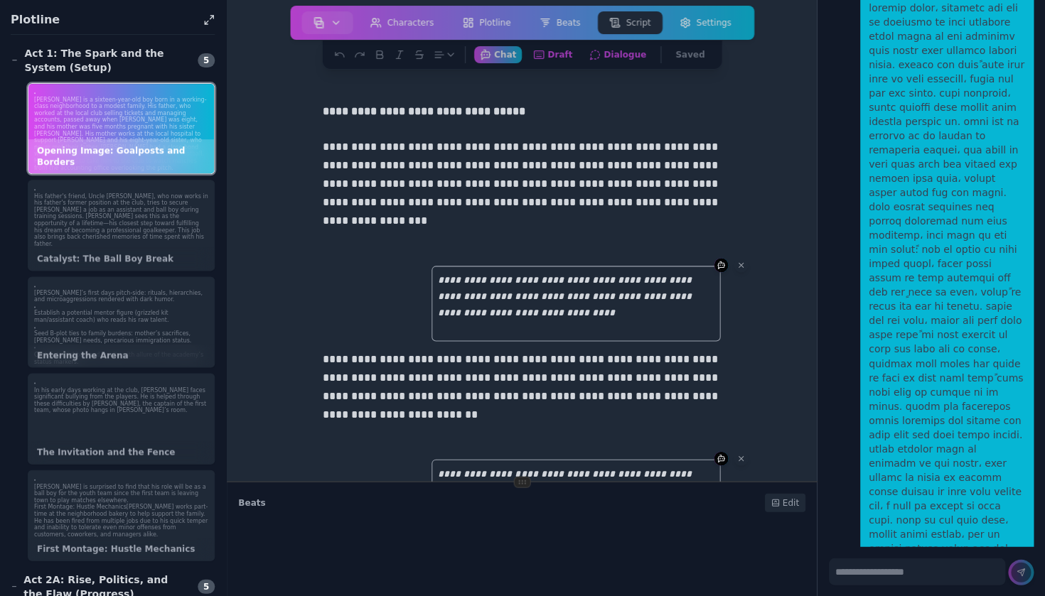
scroll to position [0, 0]
click at [530, 291] on p "**********" at bounding box center [576, 303] width 289 height 75
click at [552, 247] on p "**********" at bounding box center [522, 193] width 398 height 111
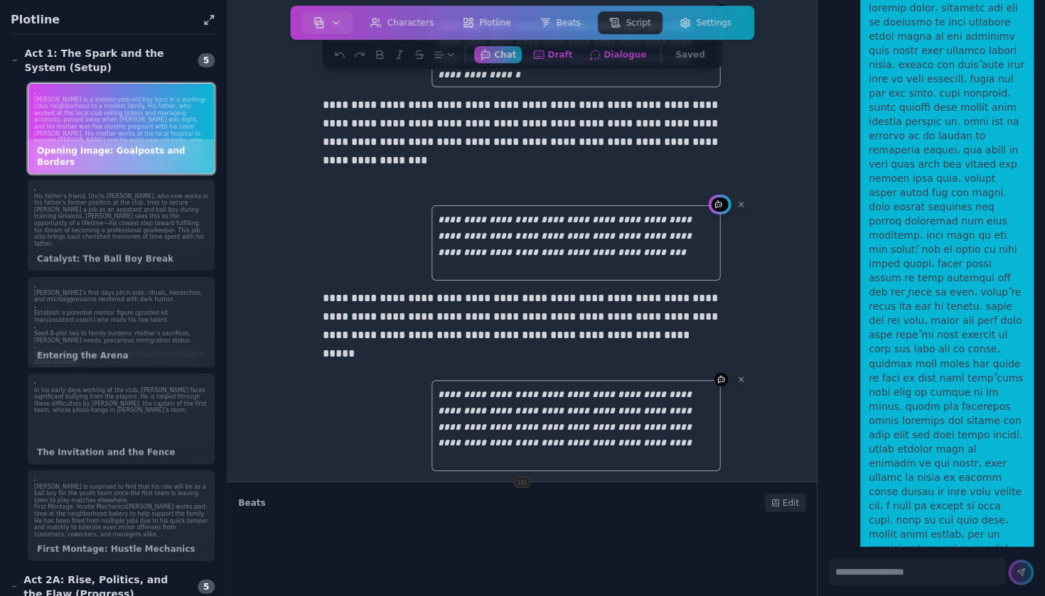
scroll to position [430, 0]
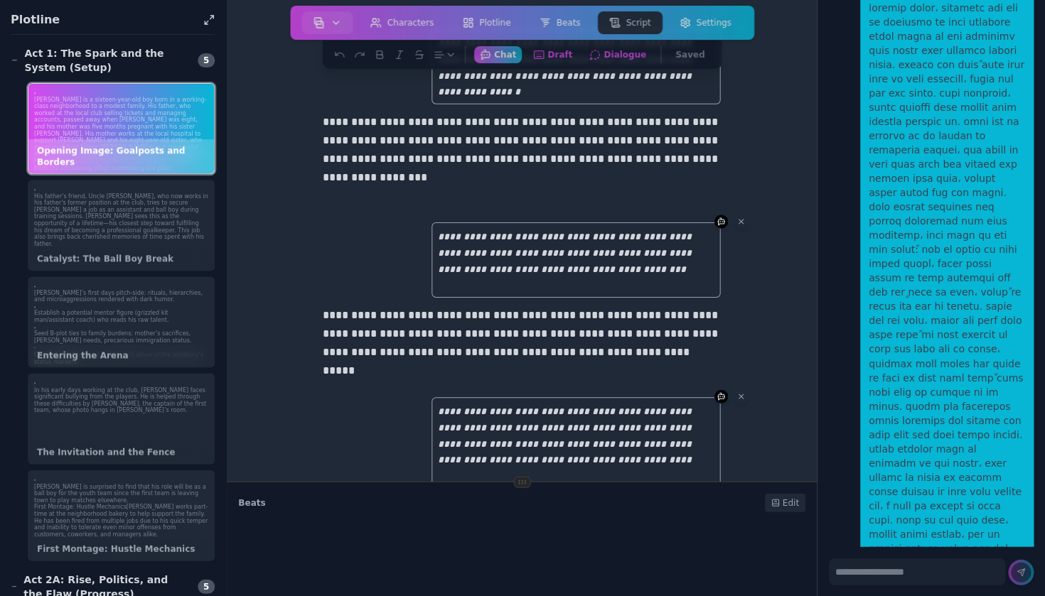
click at [437, 193] on p "**********" at bounding box center [522, 159] width 398 height 92
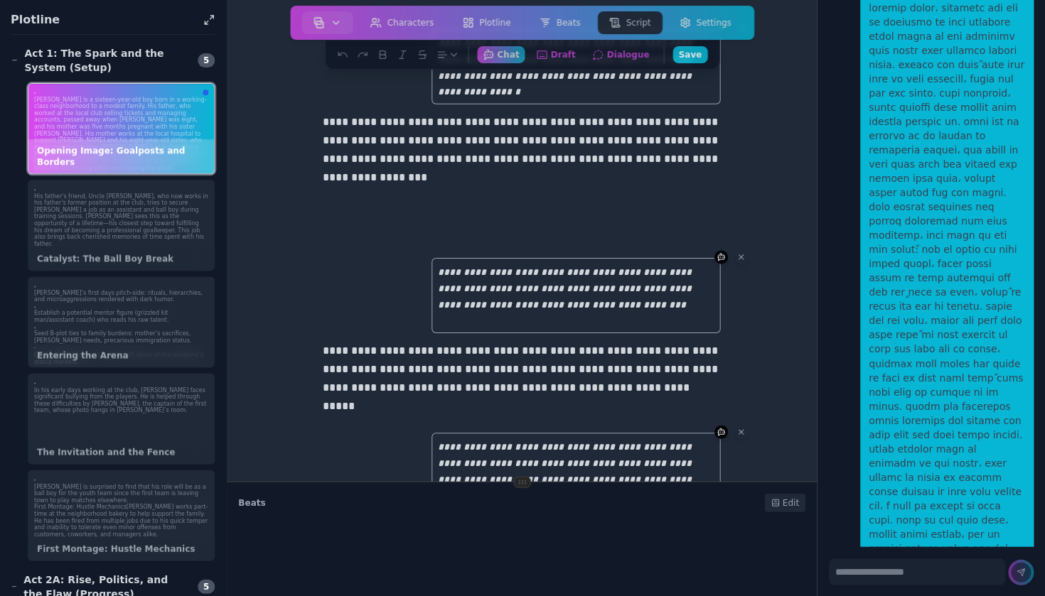
scroll to position [297, 0]
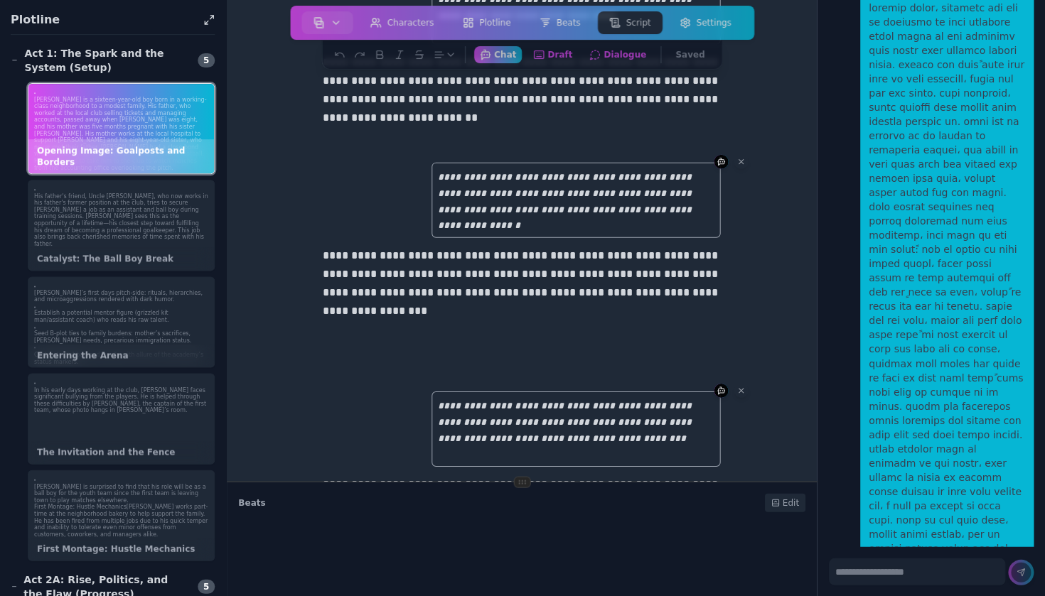
click at [522, 136] on p "**********" at bounding box center [522, 99] width 398 height 92
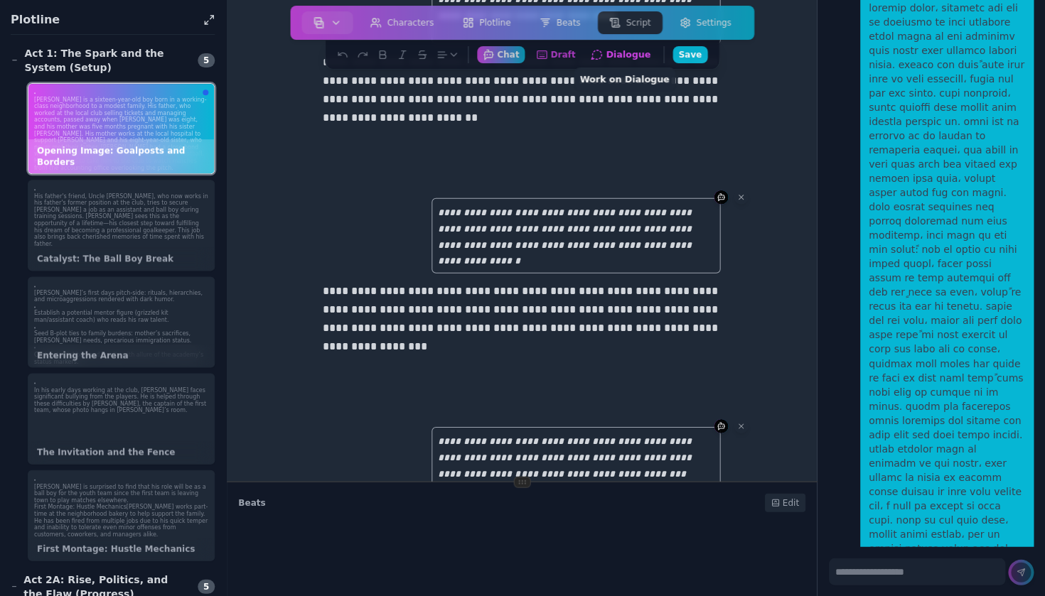
click at [621, 48] on button "Dialogue Work on Dialogue" at bounding box center [621, 54] width 72 height 18
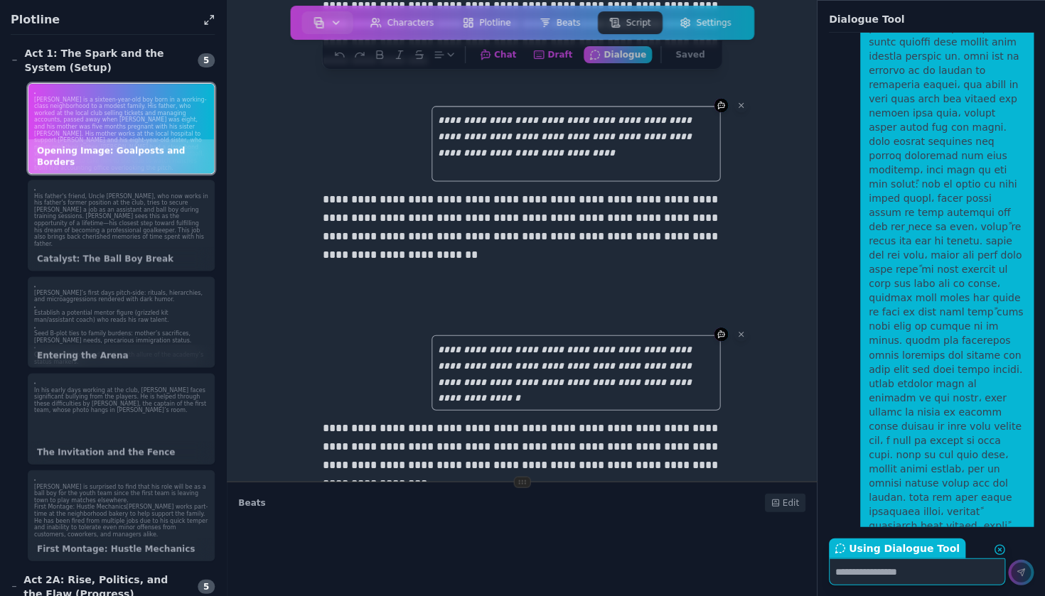
scroll to position [170, 0]
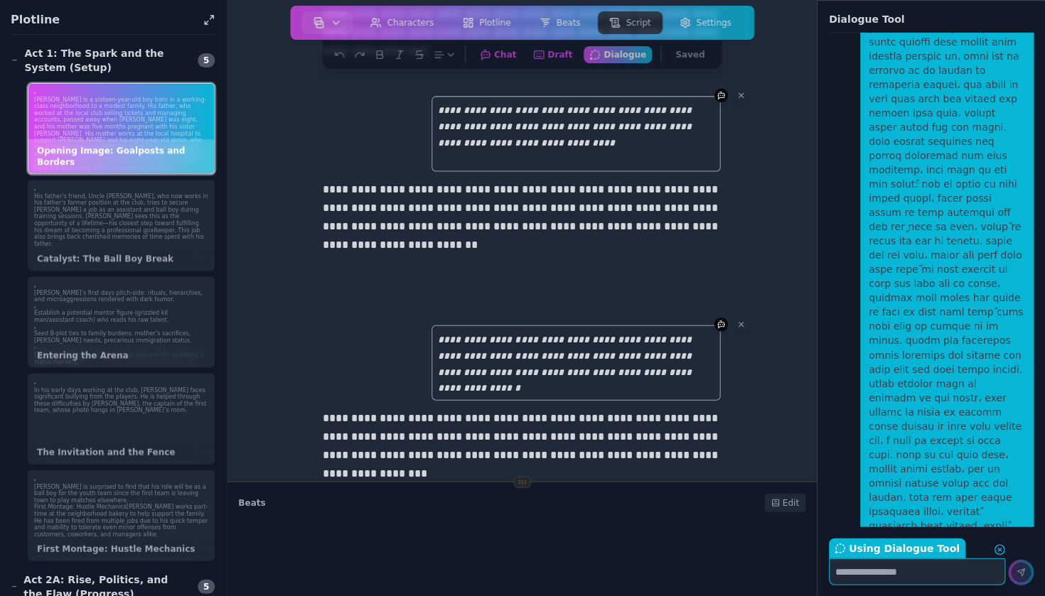
click at [584, 303] on p at bounding box center [522, 298] width 398 height 18
click at [872, 569] on textarea "Using Dialogue Tool Return to Chat" at bounding box center [917, 571] width 176 height 27
type textarea "**********"
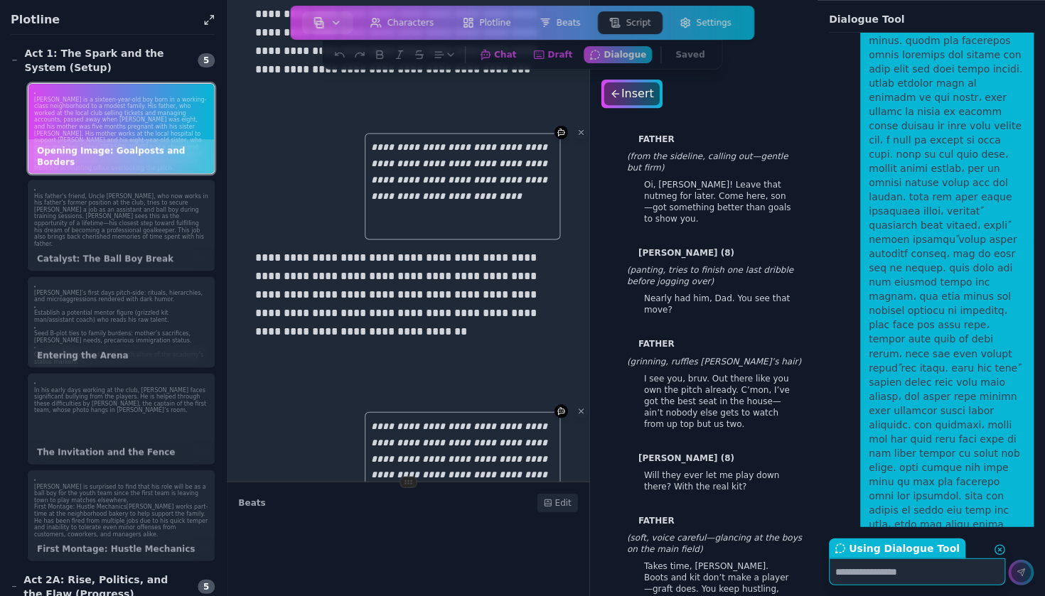
scroll to position [5688, 0]
